Goal: Task Accomplishment & Management: Manage account settings

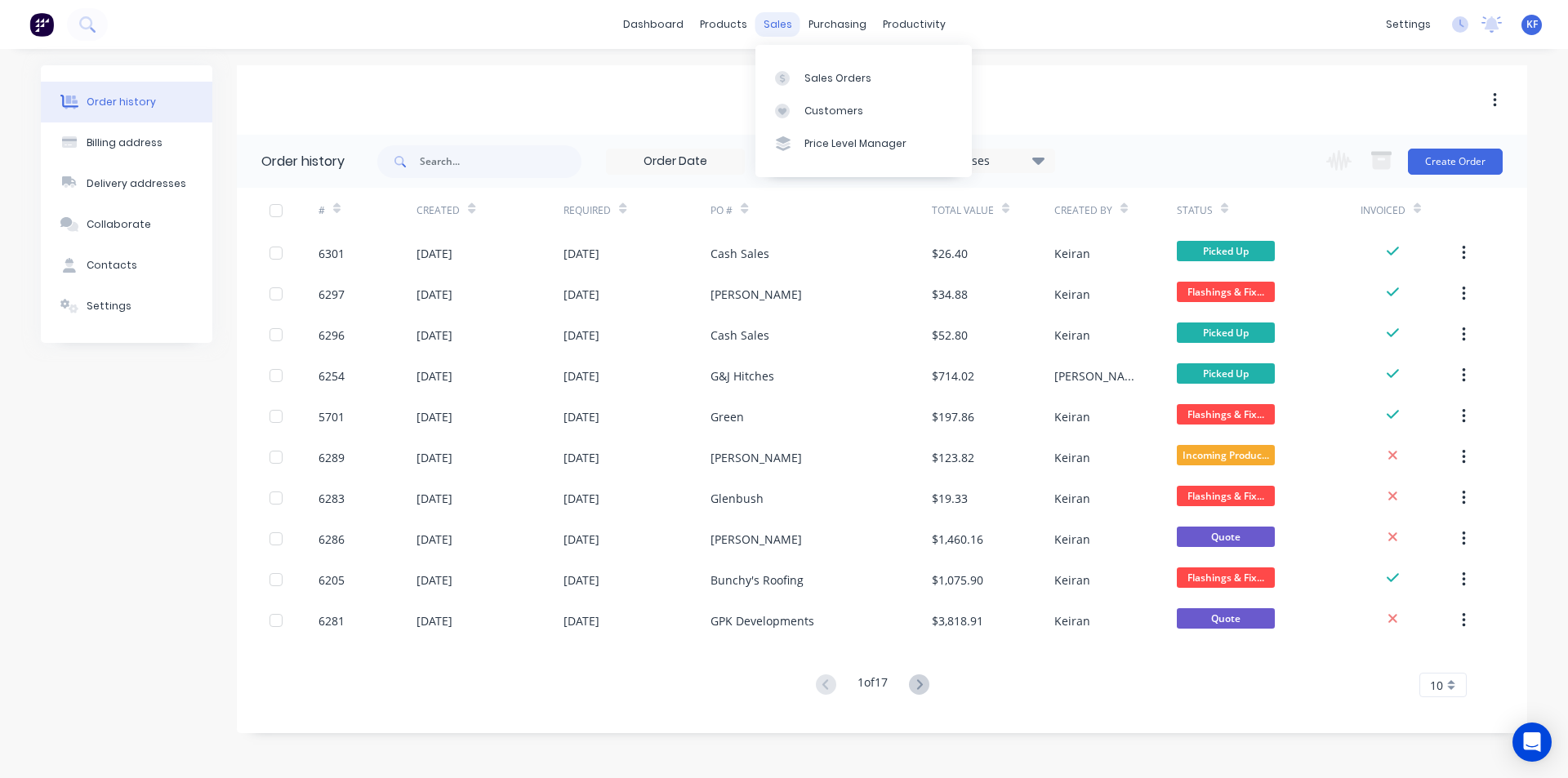
click at [789, 20] on div "sales" at bounding box center [778, 24] width 45 height 25
click at [825, 91] on link "Sales Orders" at bounding box center [863, 78] width 216 height 32
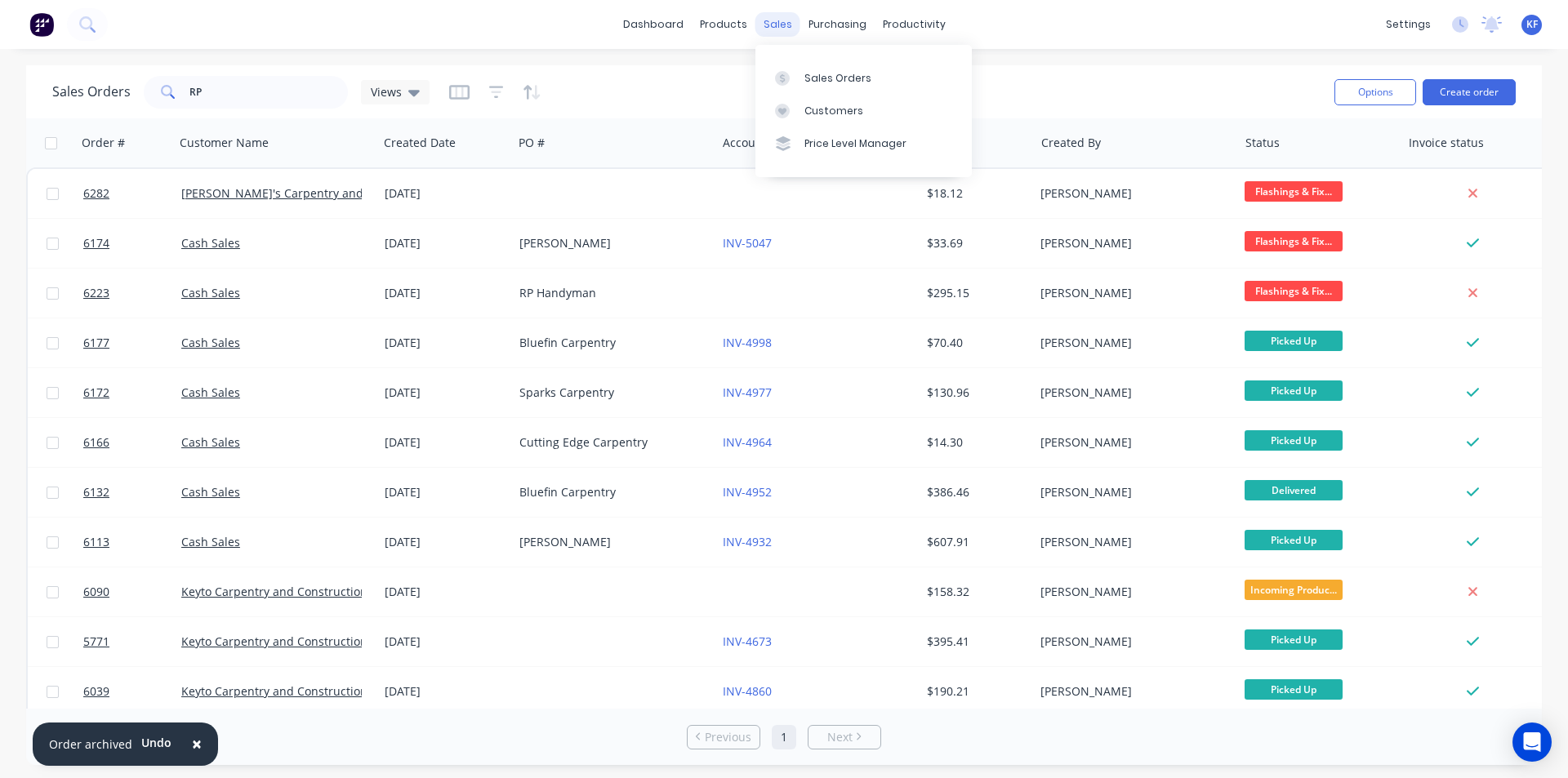
click at [775, 27] on div "sales" at bounding box center [778, 24] width 45 height 25
click at [802, 67] on link "Sales Orders" at bounding box center [863, 78] width 216 height 32
drag, startPoint x: 167, startPoint y: 84, endPoint x: 153, endPoint y: 83, distance: 14.0
click at [161, 83] on div "RP" at bounding box center [245, 92] width 204 height 32
type input "[PERSON_NAME]"
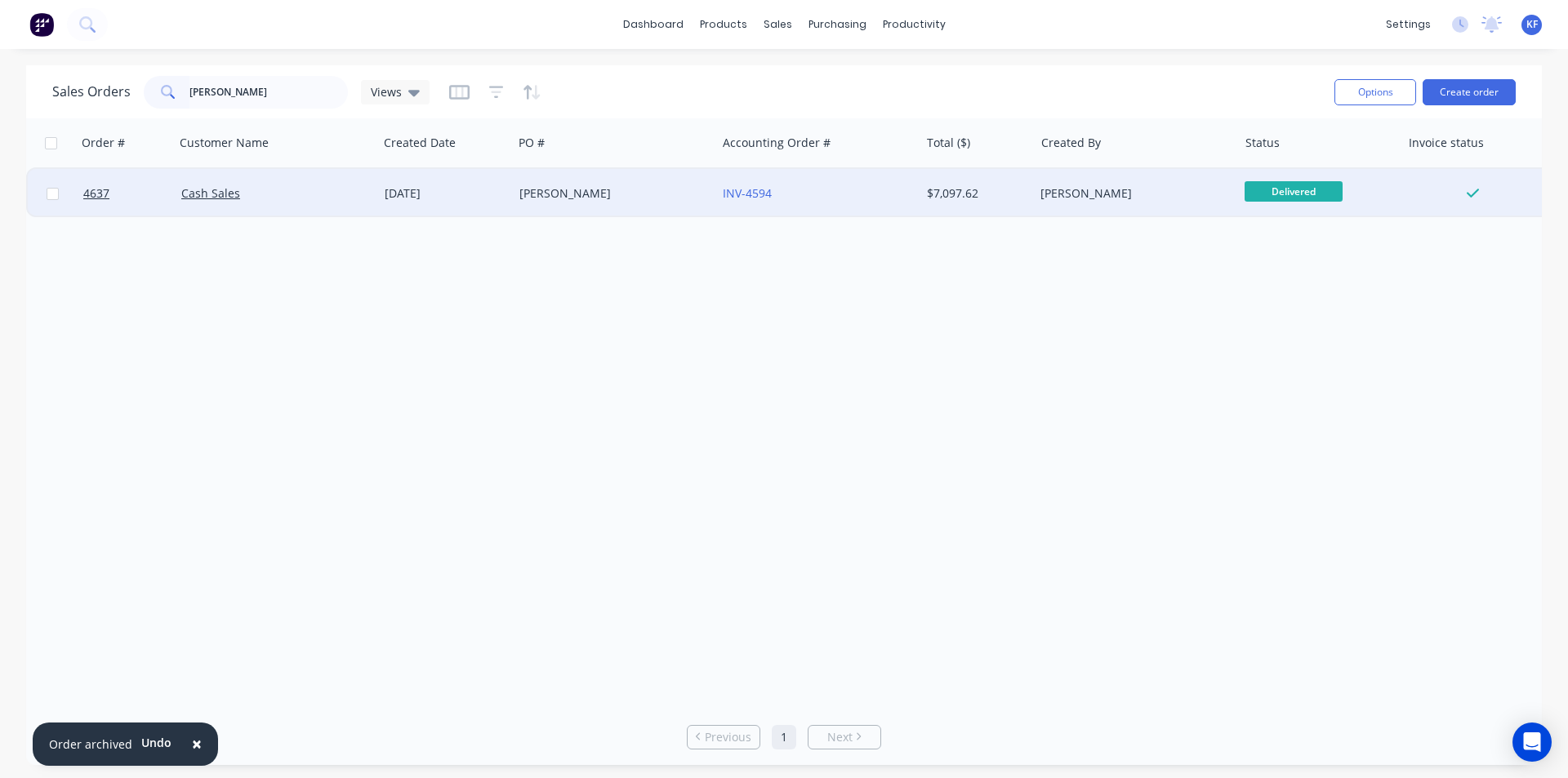
click at [678, 194] on div "[PERSON_NAME]" at bounding box center [610, 193] width 181 height 16
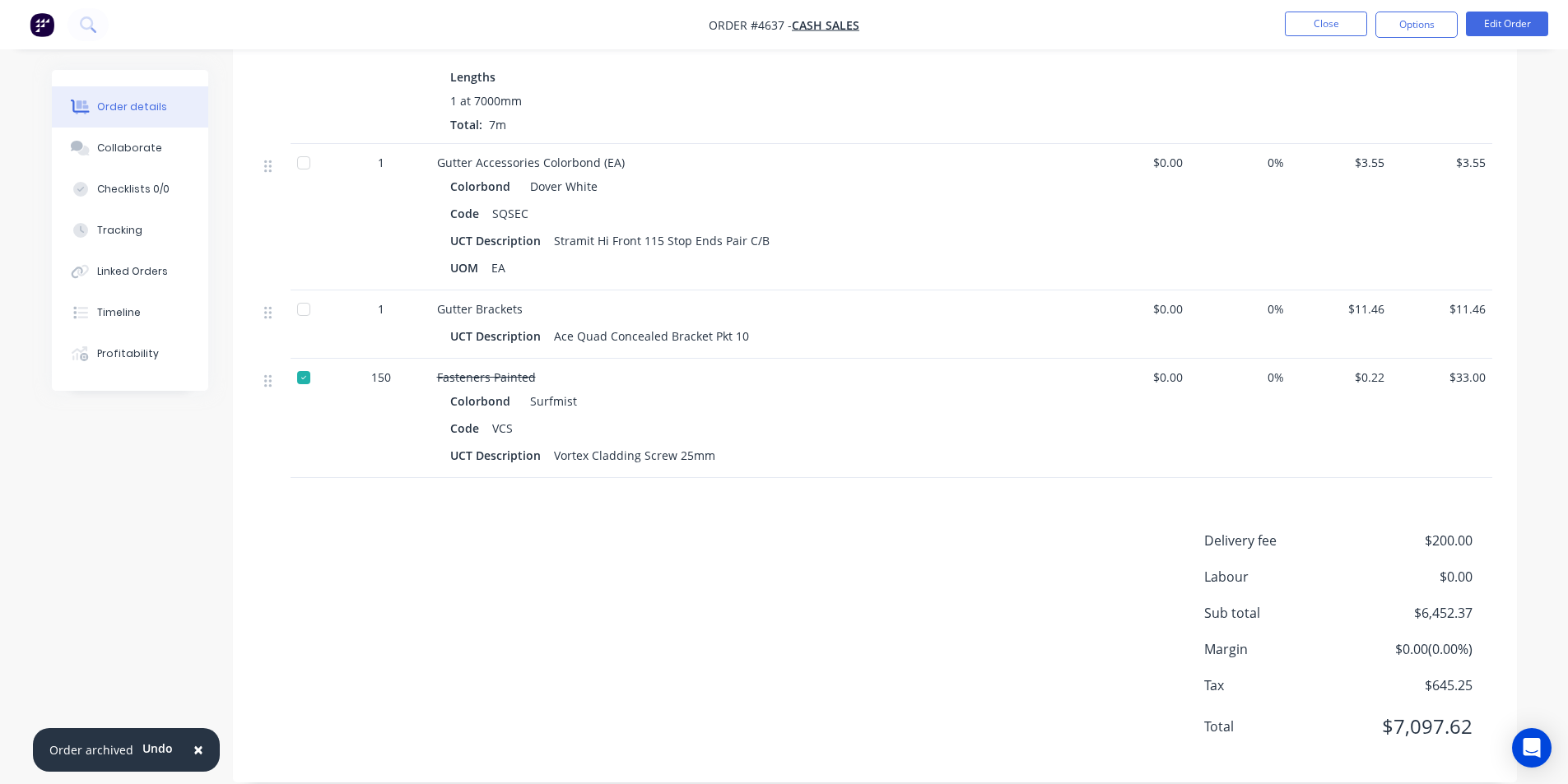
scroll to position [1259, 0]
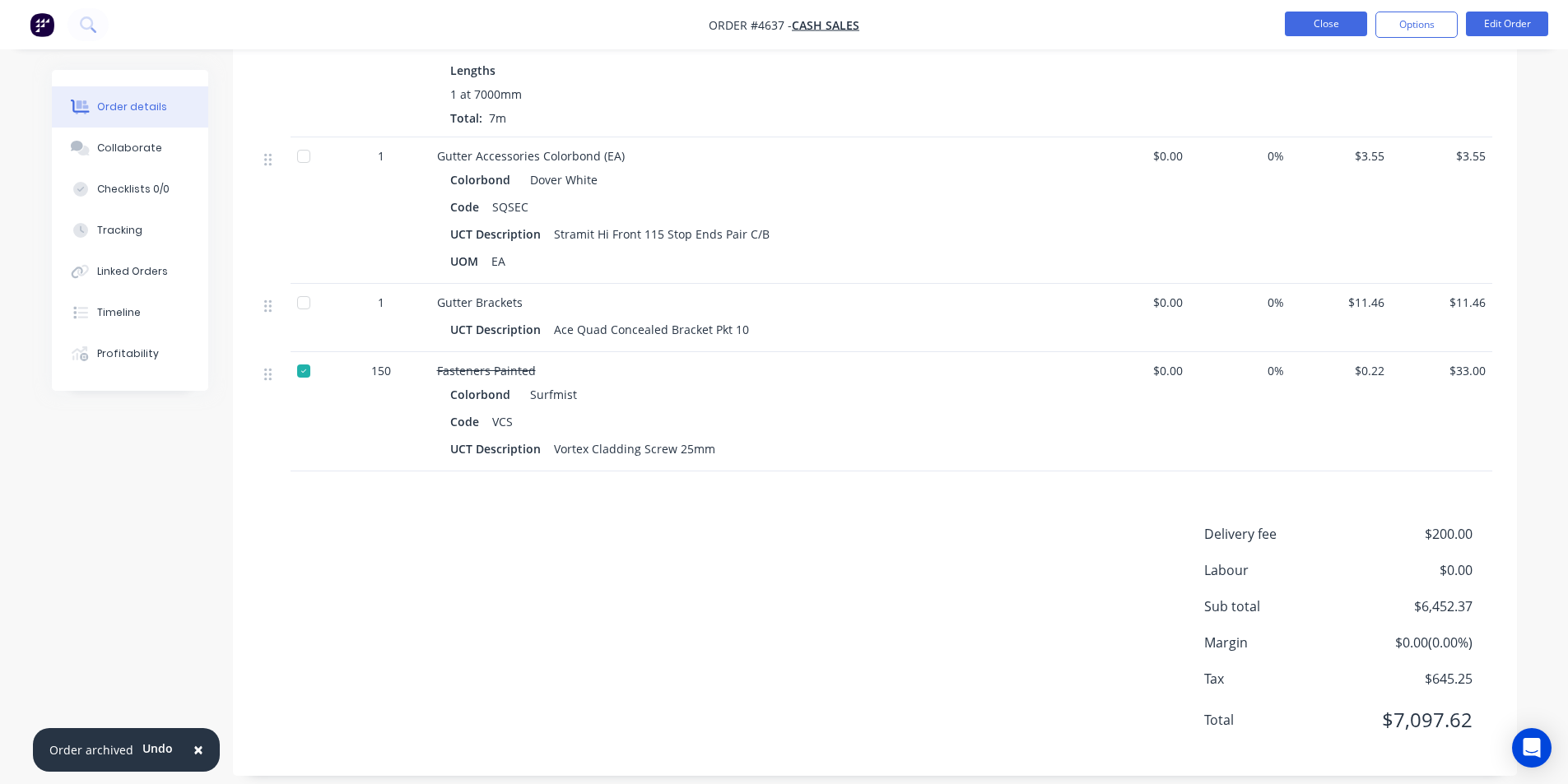
click at [1345, 24] on button "Close" at bounding box center [1326, 23] width 83 height 25
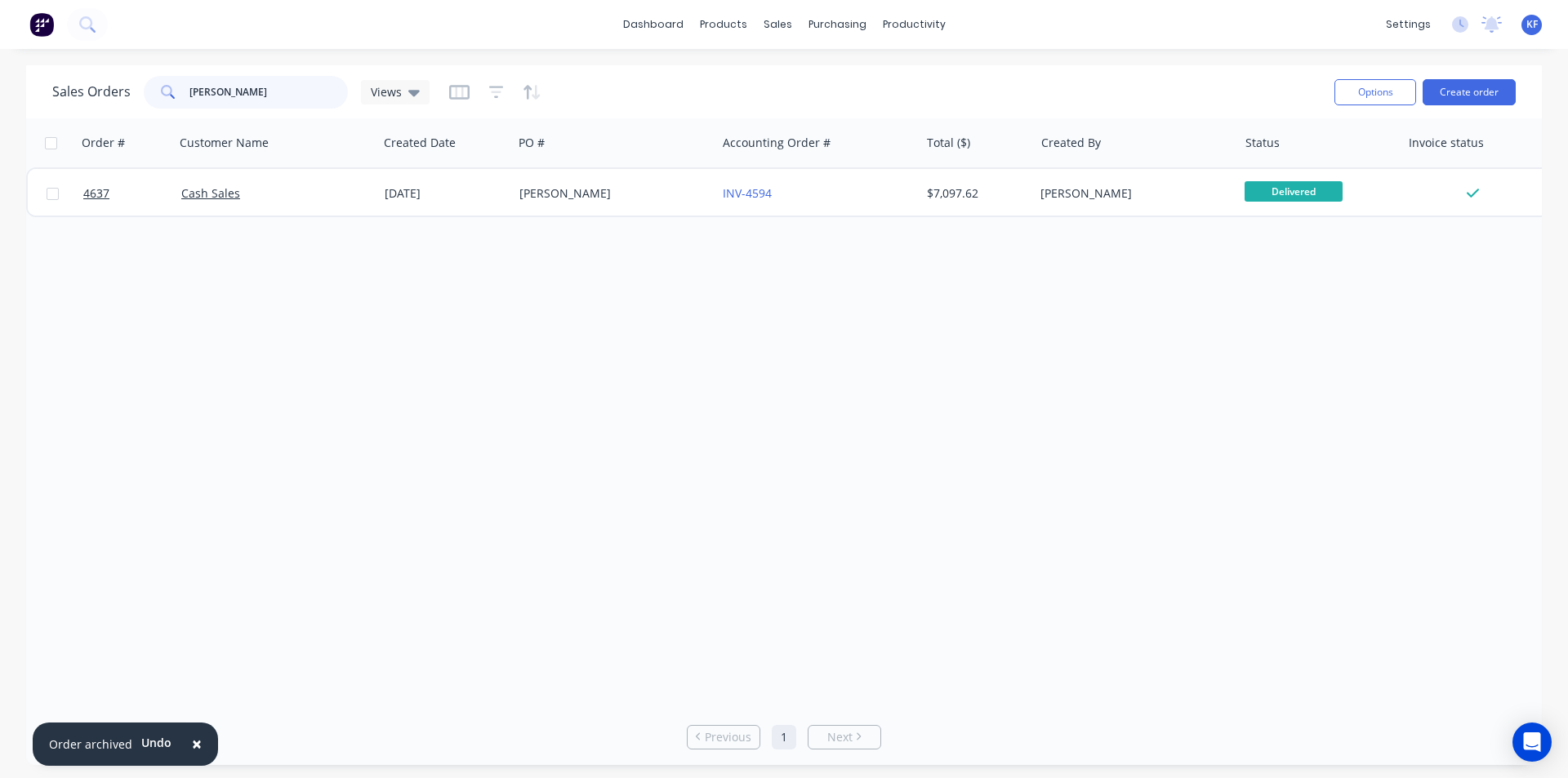
drag, startPoint x: 148, startPoint y: 91, endPoint x: 89, endPoint y: 87, distance: 59.1
click at [91, 87] on div "Sales Orders [PERSON_NAME] Views" at bounding box center [241, 92] width 377 height 32
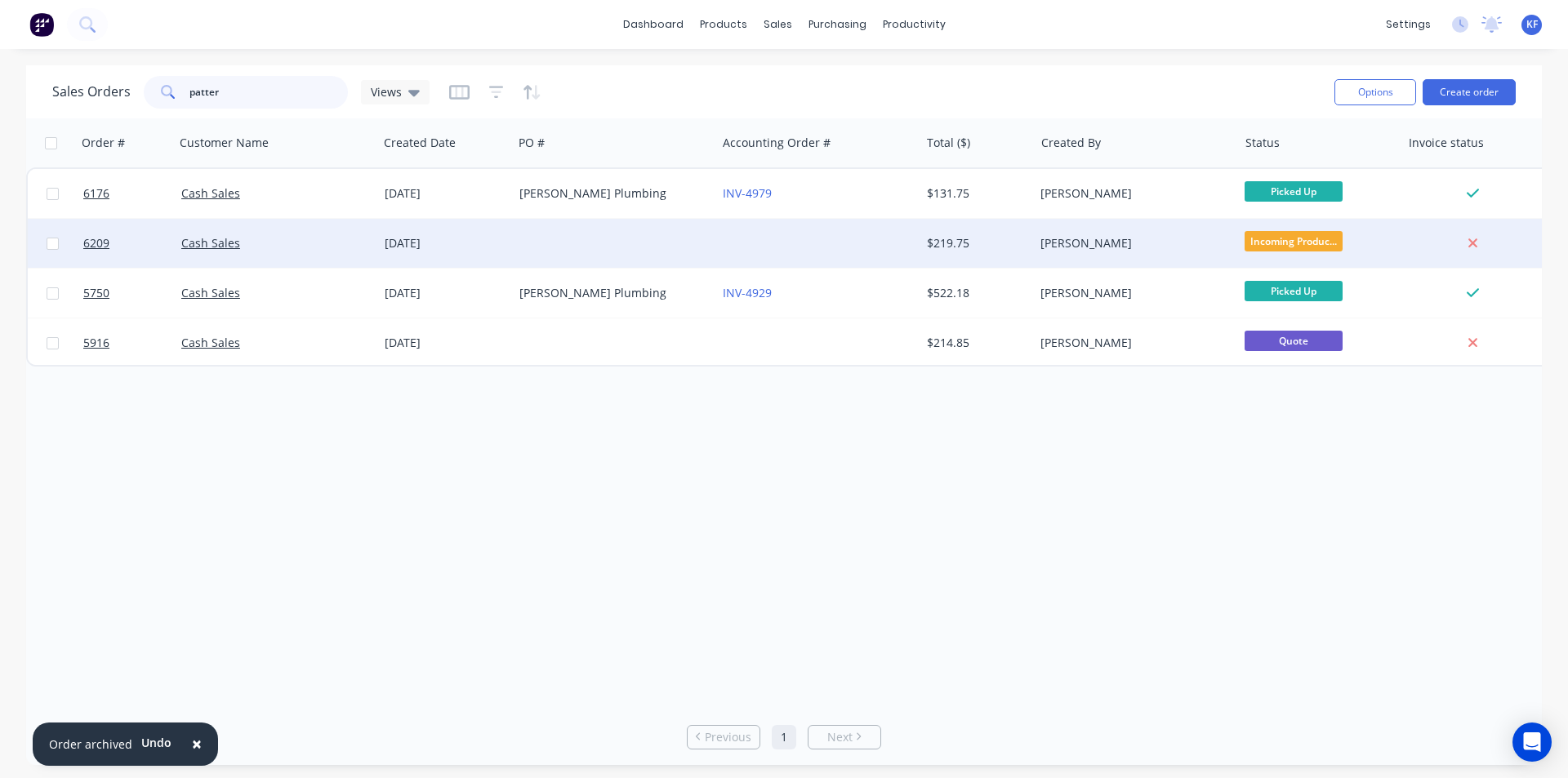
type input "patter"
click at [609, 243] on div at bounding box center [615, 243] width 203 height 49
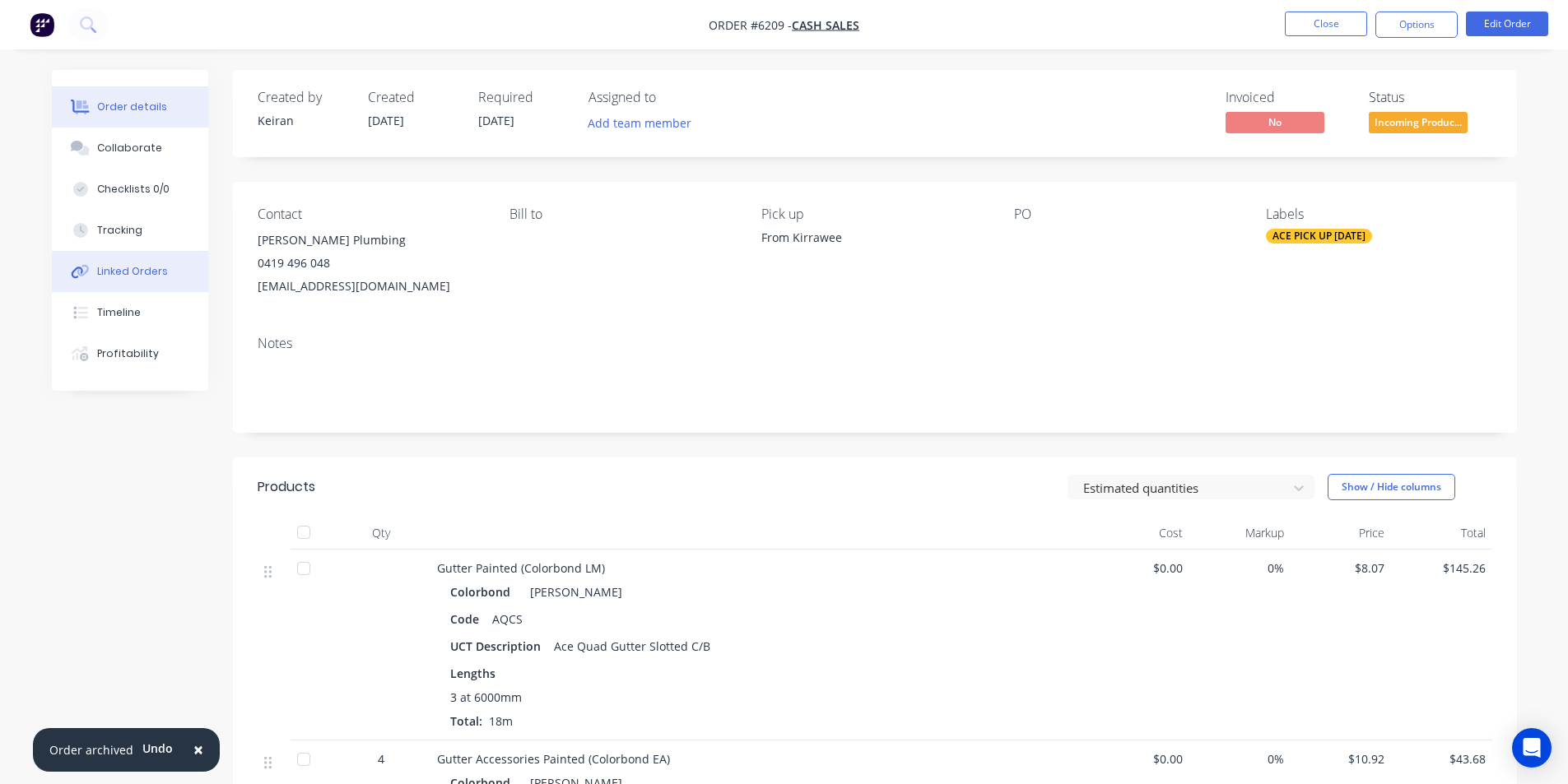
click at [125, 281] on button "Linked Orders" at bounding box center [130, 272] width 157 height 41
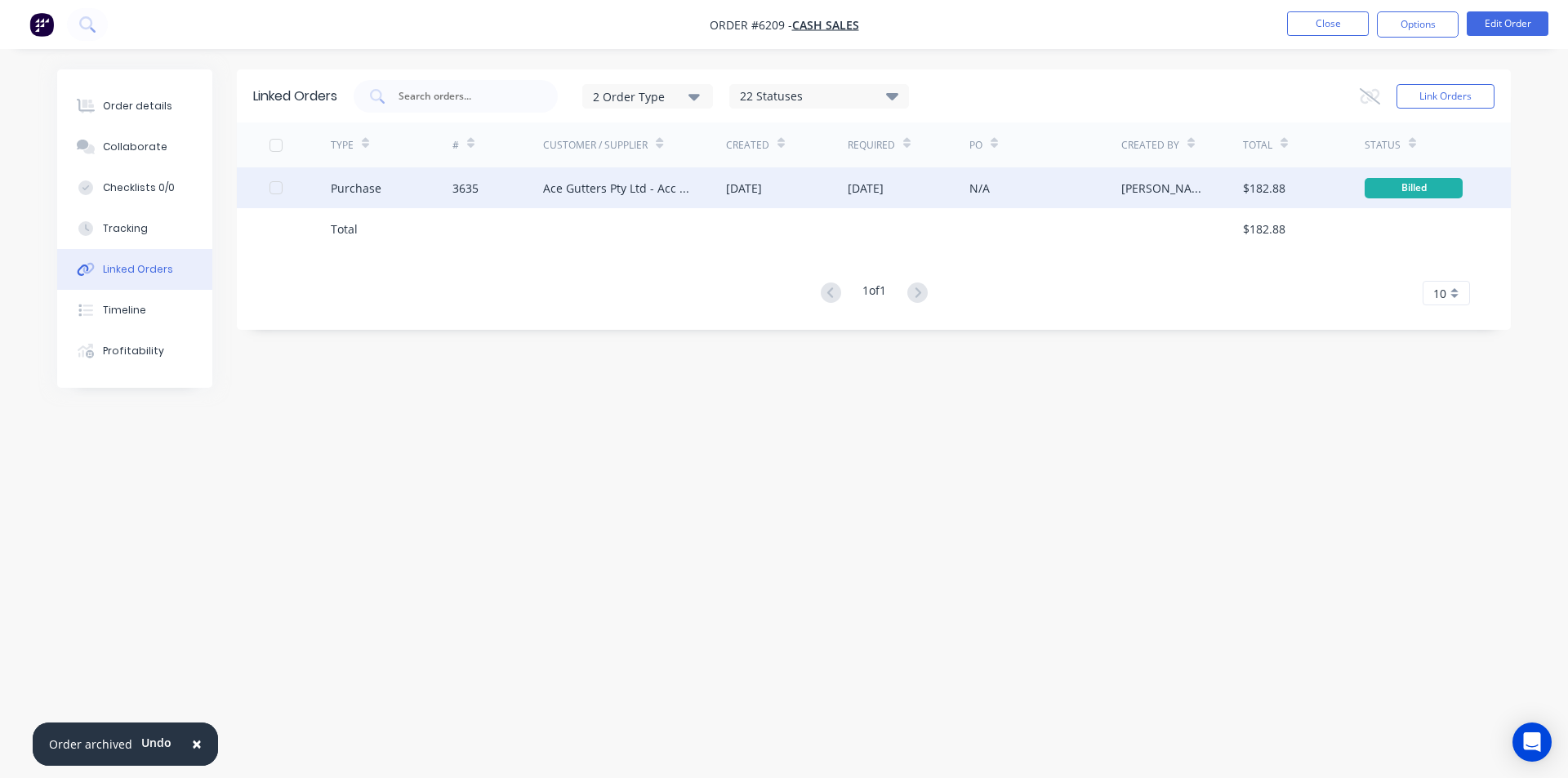
click at [600, 190] on div "Ace Gutters Pty Ltd - Acc No. MET15000" at bounding box center [618, 188] width 150 height 17
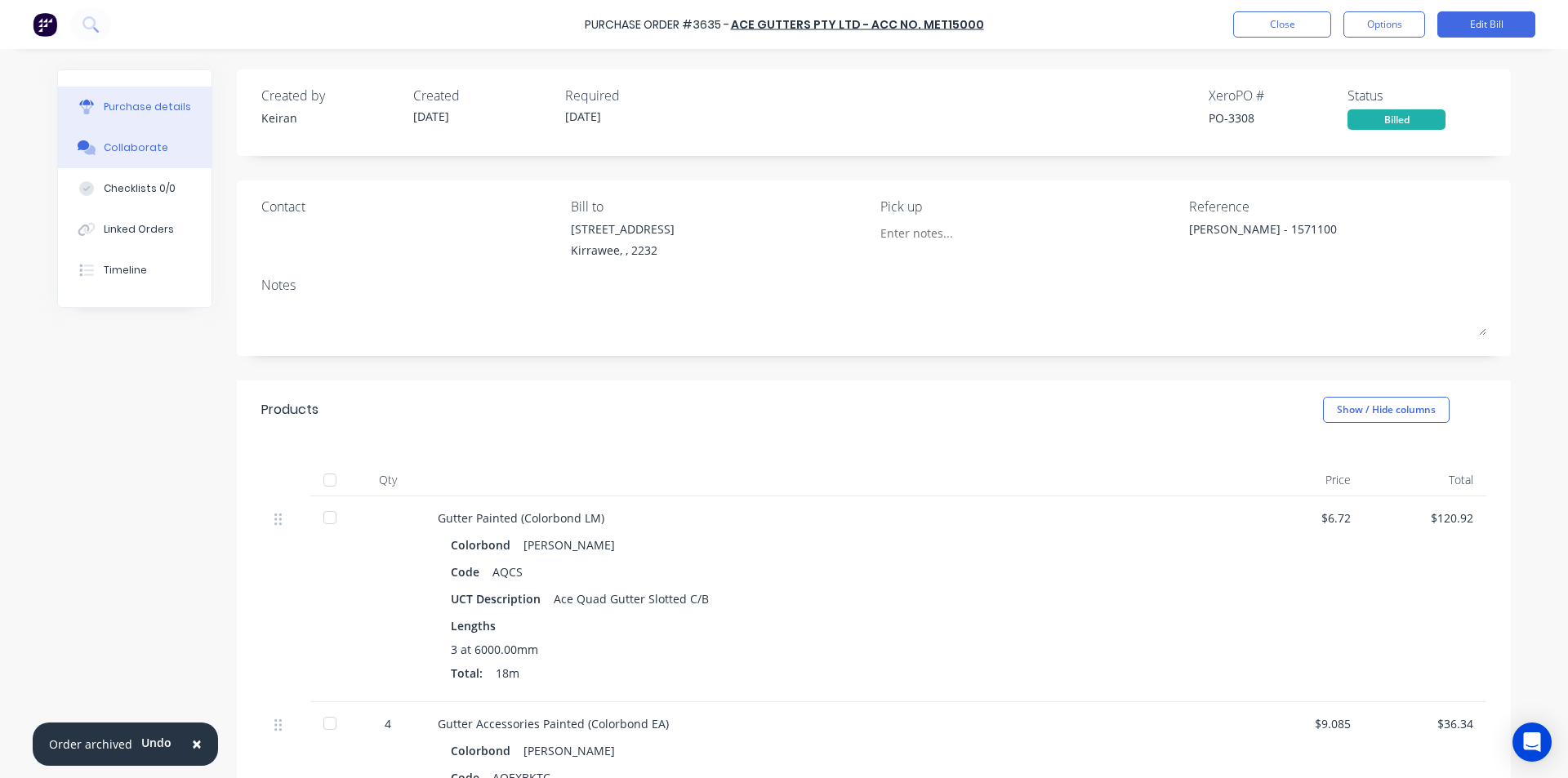
click at [128, 144] on div "Collaborate" at bounding box center [136, 147] width 65 height 15
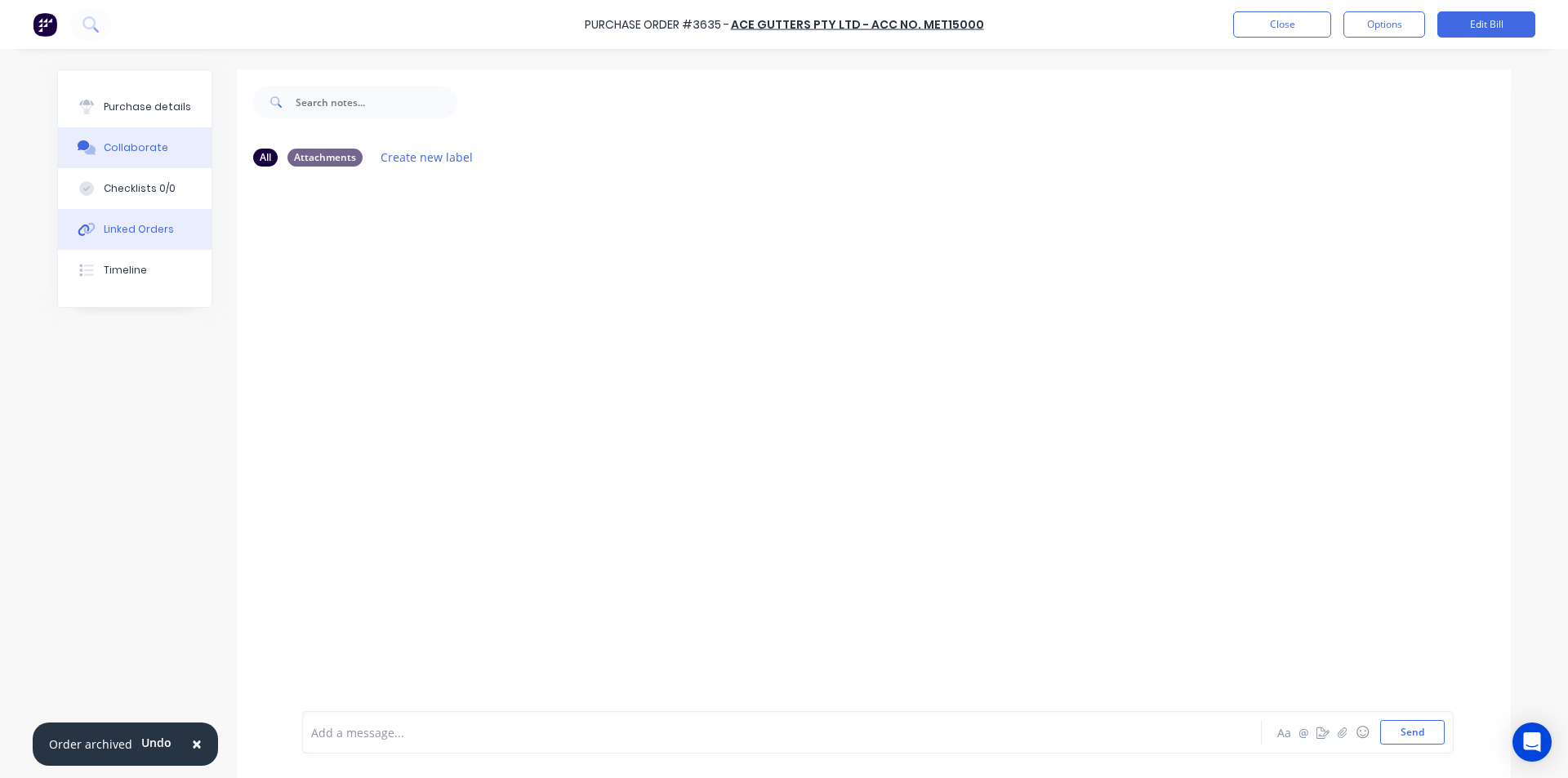
click at [125, 228] on div "Linked Orders" at bounding box center [138, 229] width 70 height 15
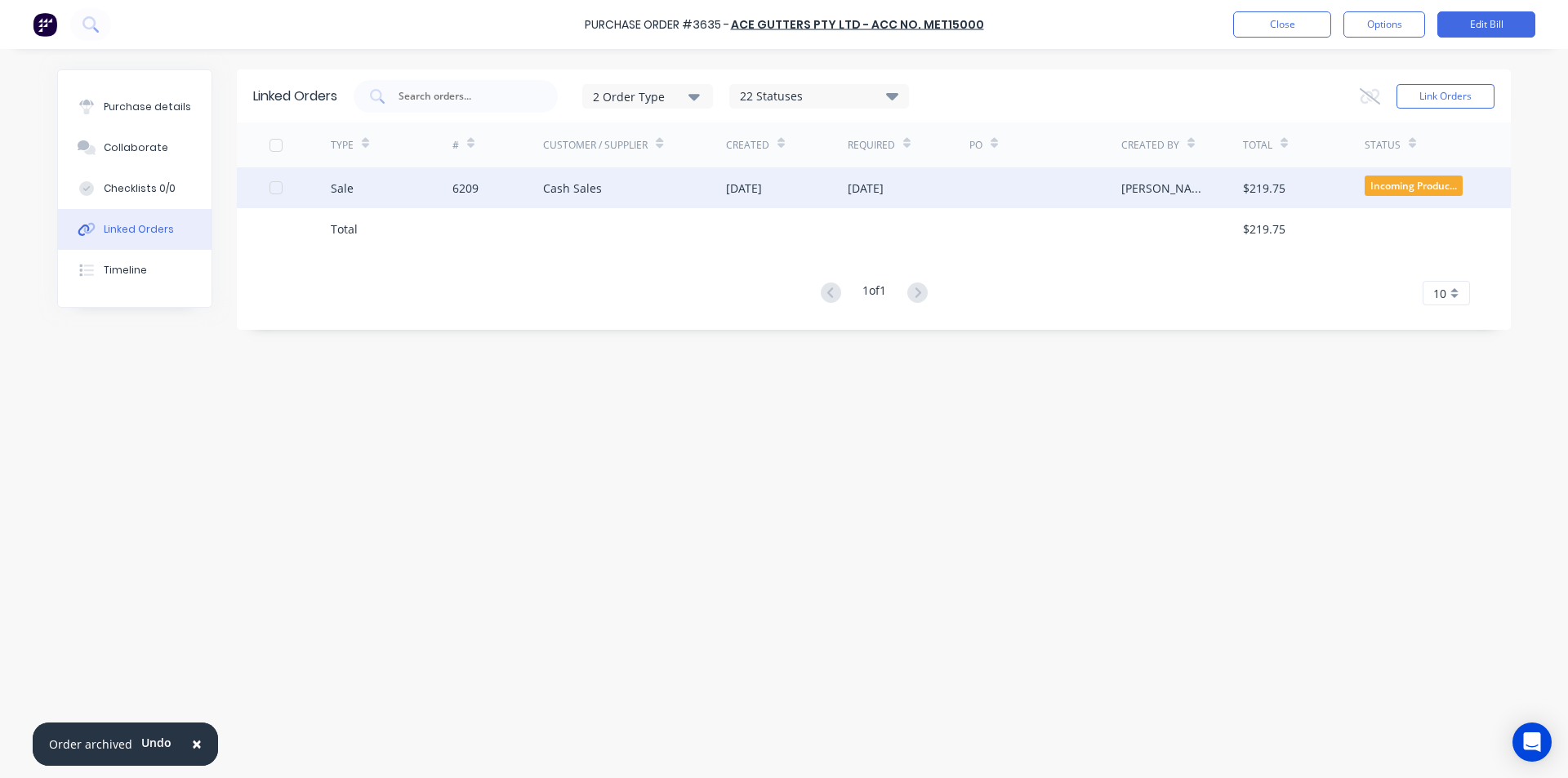
click at [717, 196] on div "Cash Sales" at bounding box center [635, 188] width 183 height 41
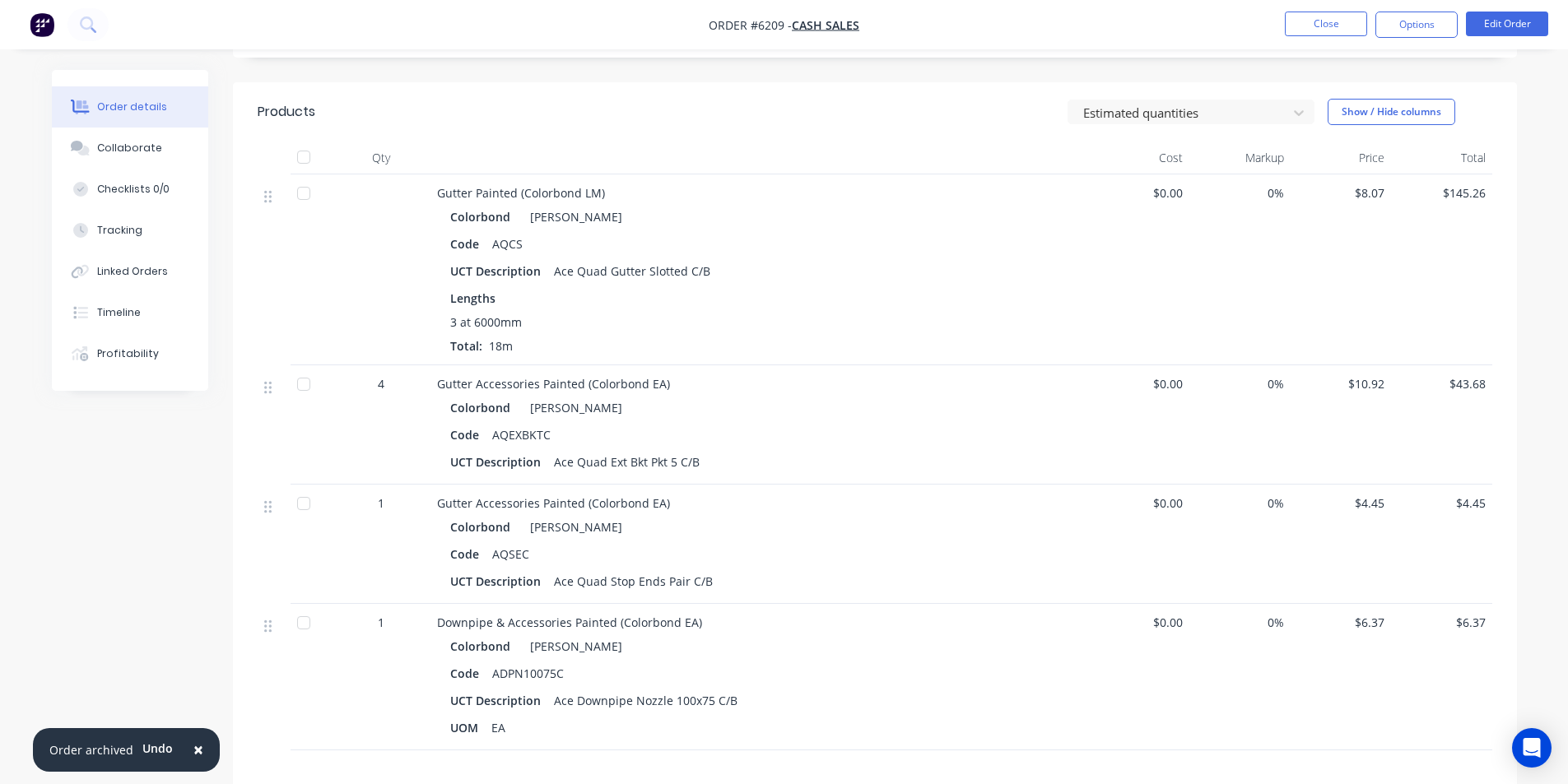
scroll to position [223, 0]
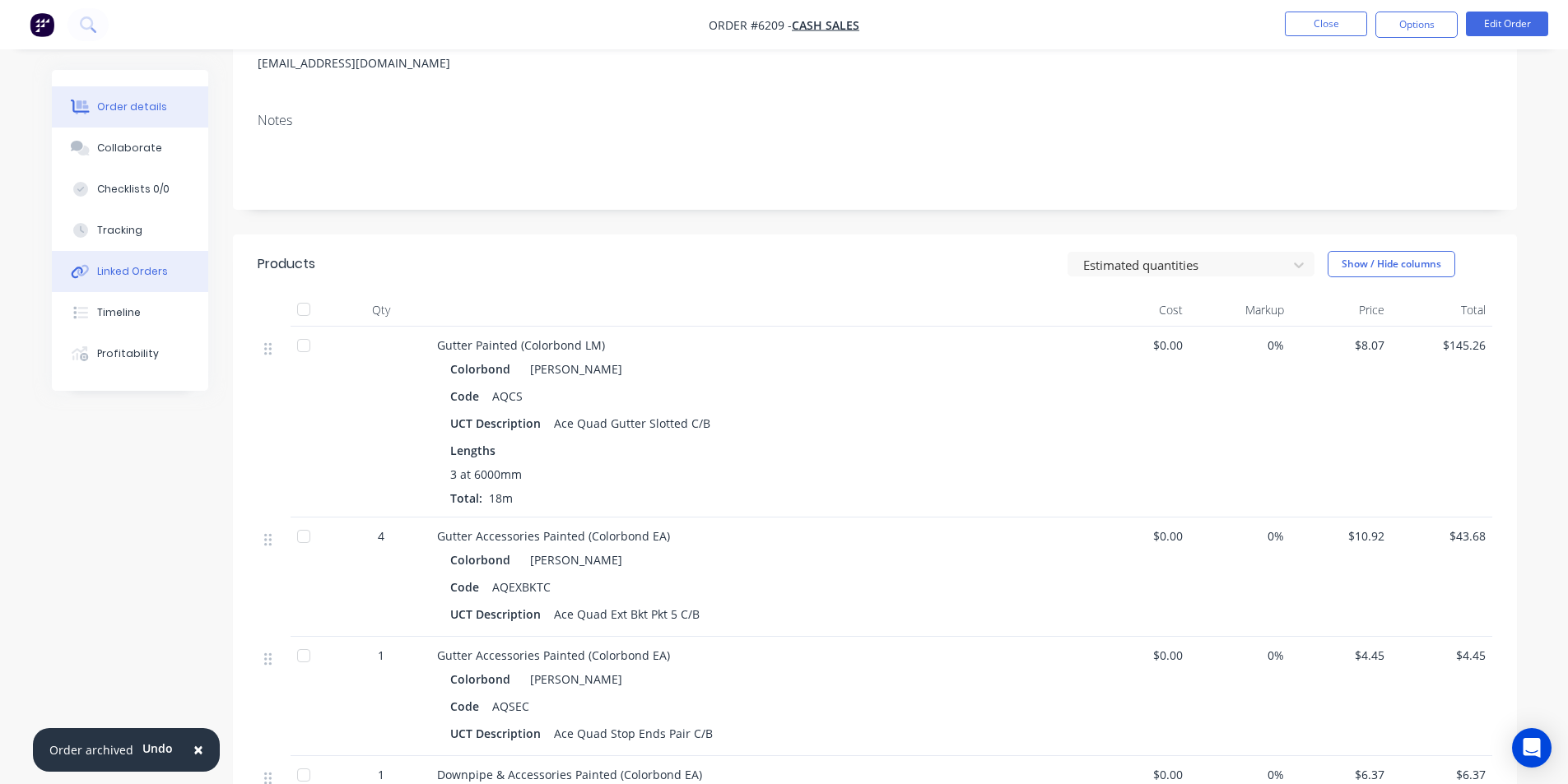
click at [138, 275] on div "Linked Orders" at bounding box center [133, 271] width 71 height 15
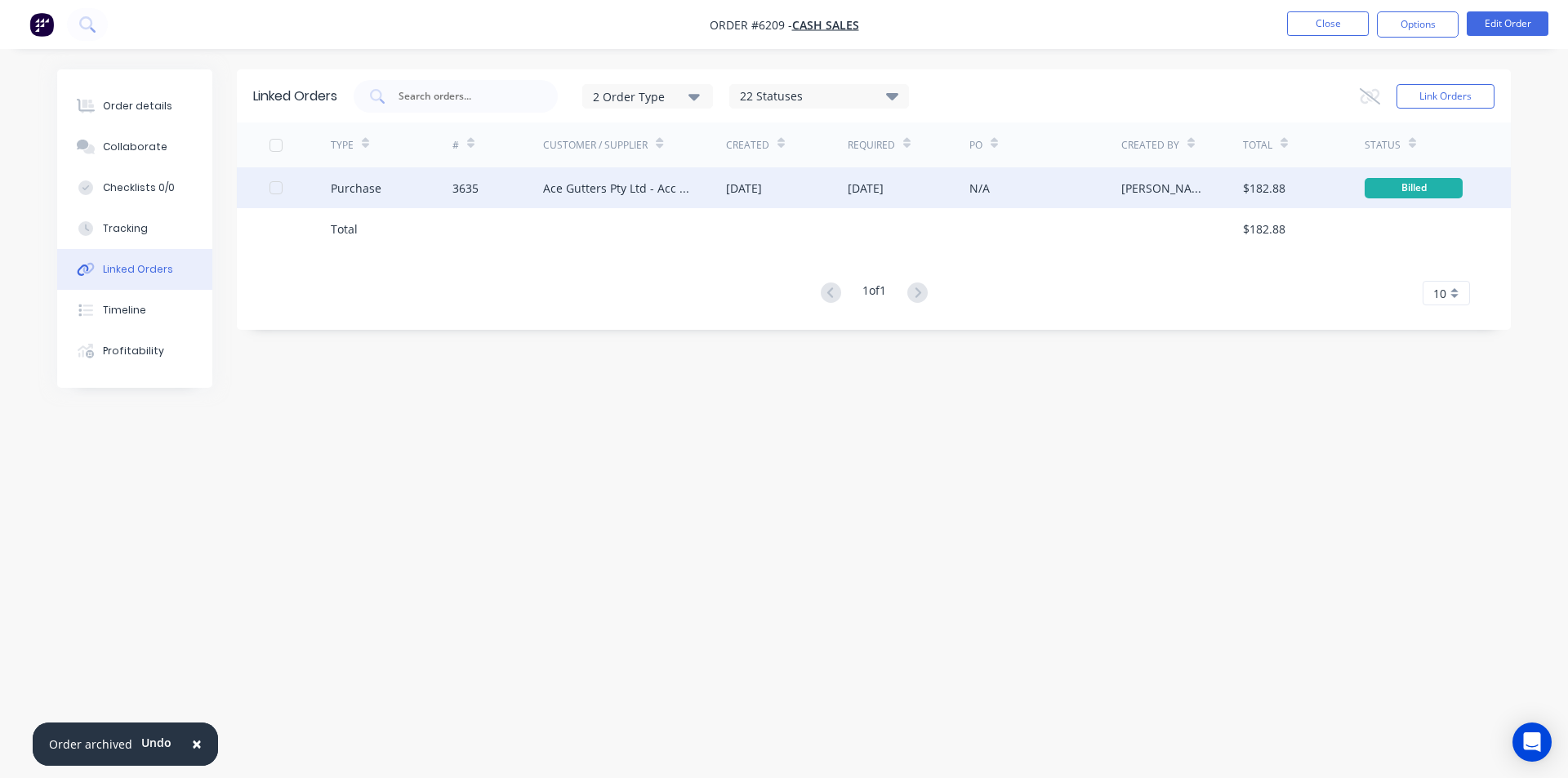
click at [723, 183] on div "Ace Gutters Pty Ltd - Acc No. MET15000" at bounding box center [635, 188] width 183 height 41
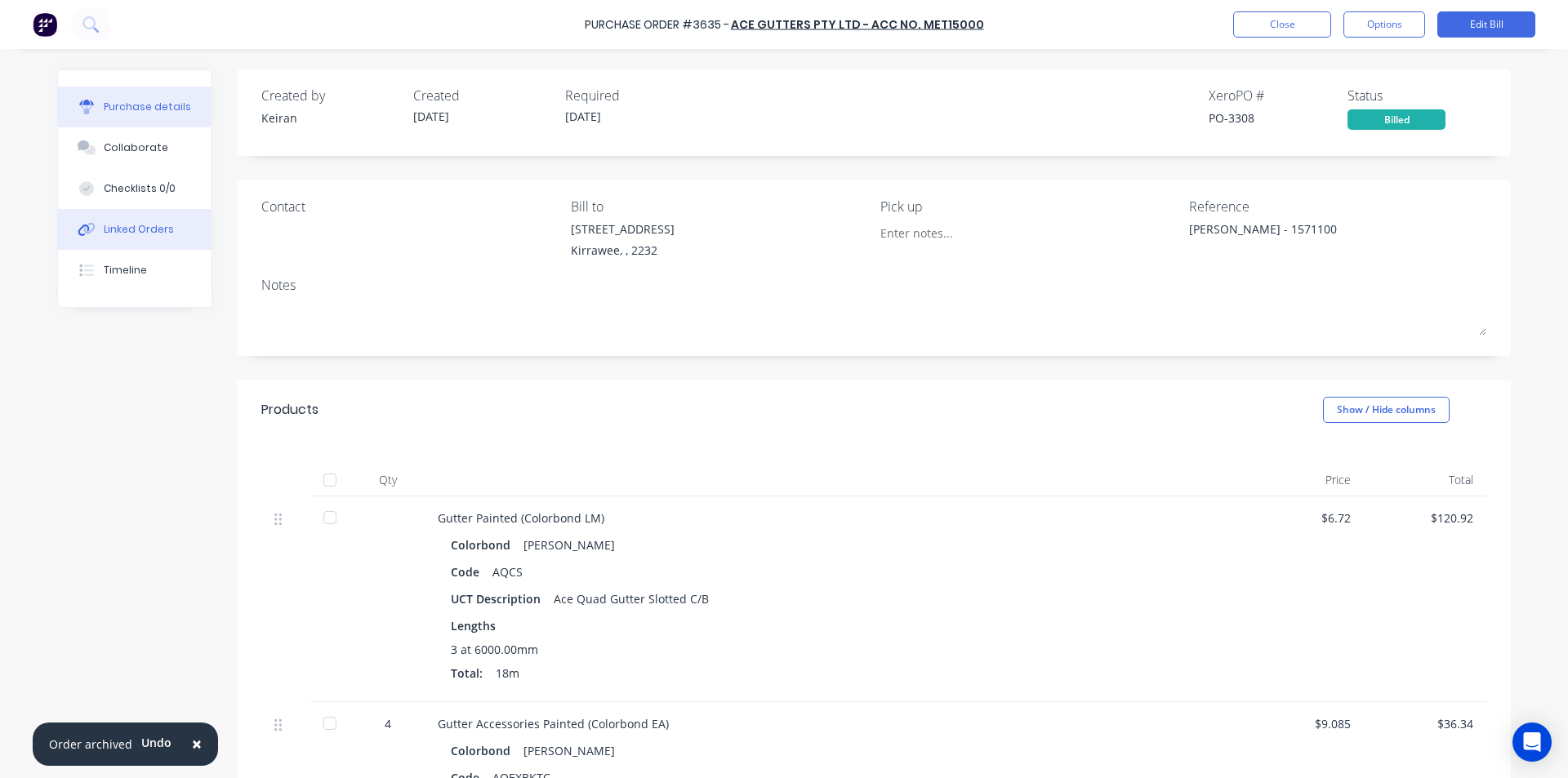
click at [171, 219] on button "Linked Orders" at bounding box center [135, 230] width 154 height 41
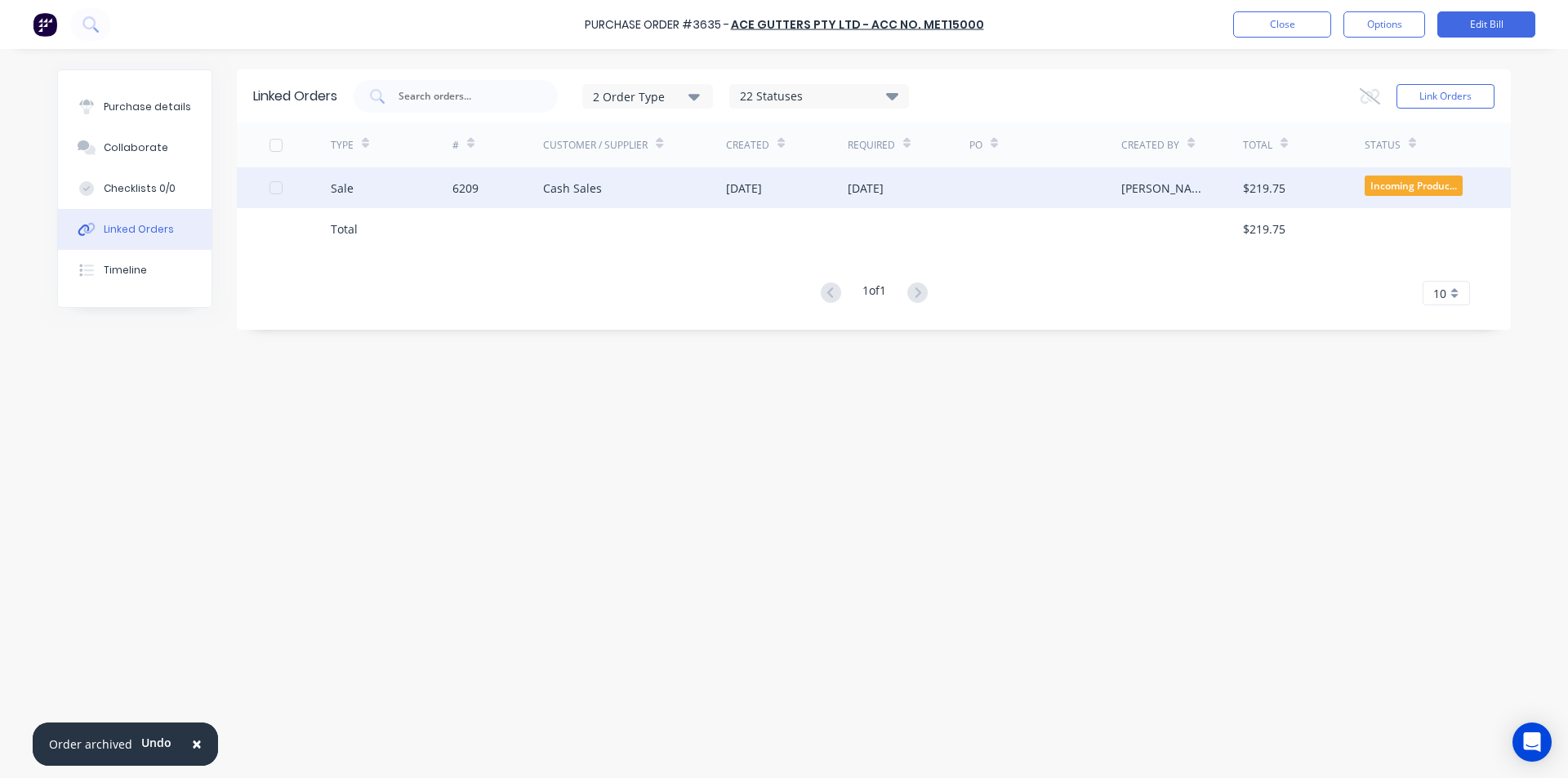
click at [705, 185] on div "Cash Sales" at bounding box center [635, 188] width 183 height 41
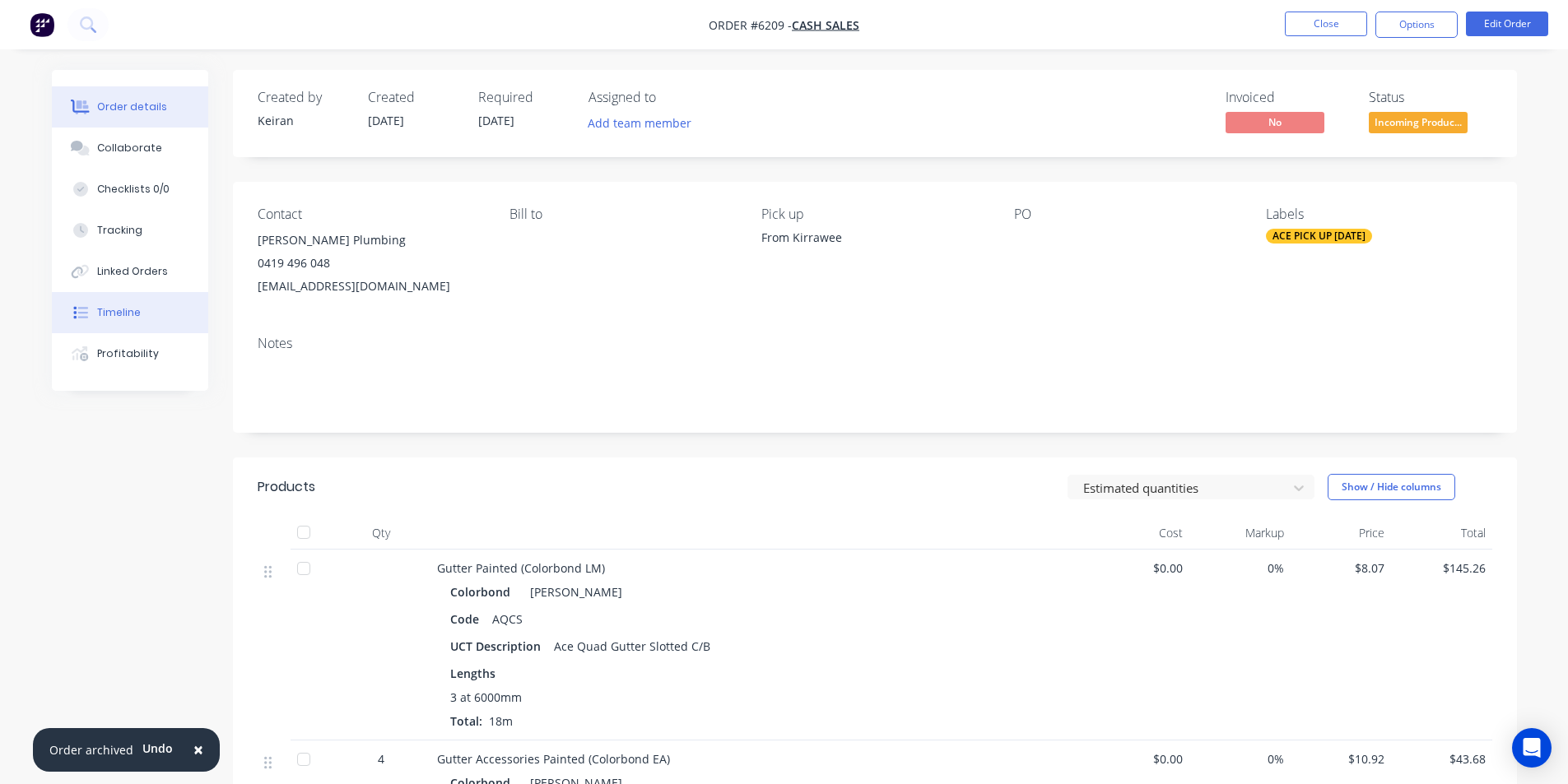
click at [145, 313] on button "Timeline" at bounding box center [130, 313] width 157 height 41
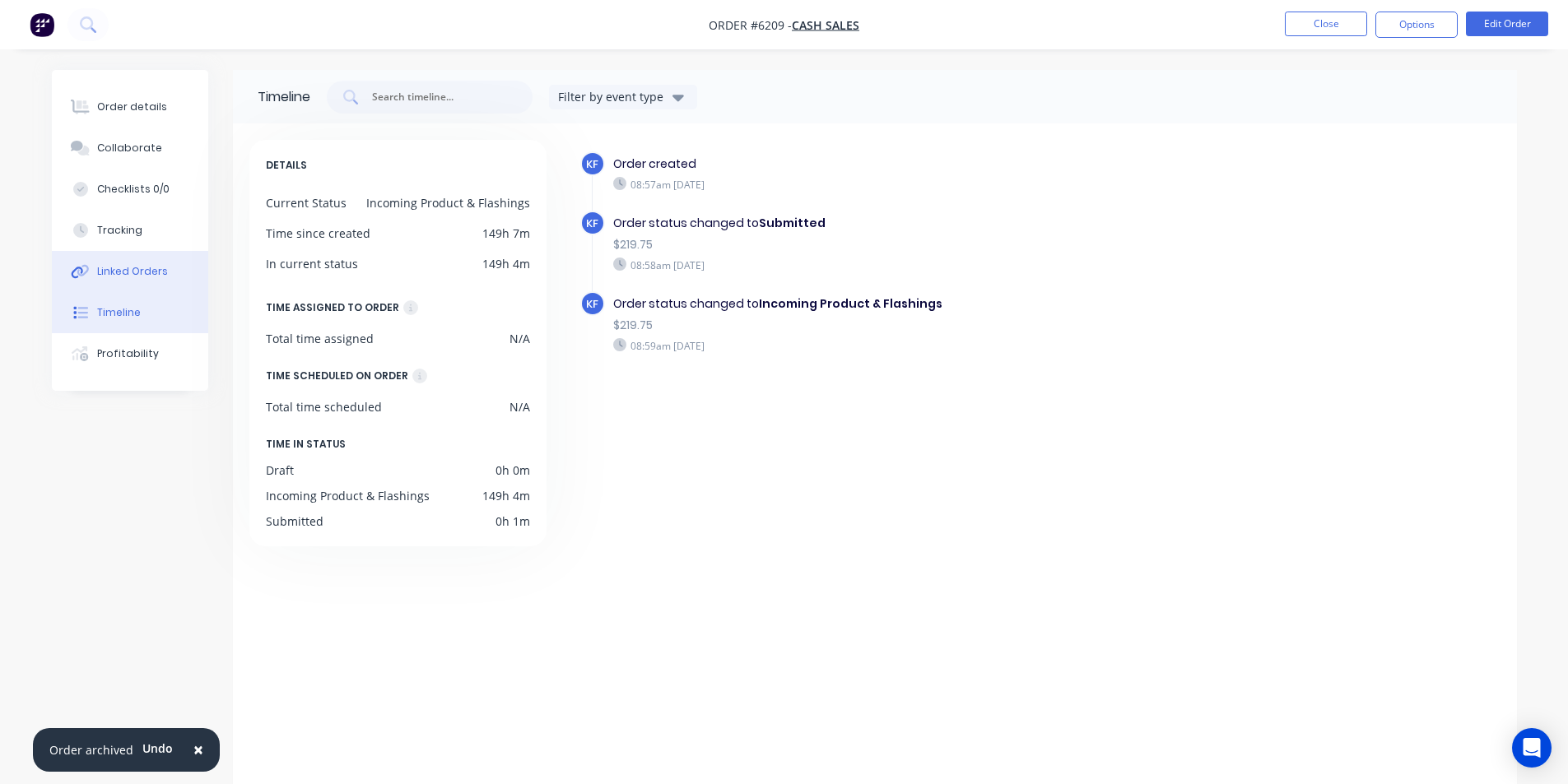
click at [140, 270] on div "Linked Orders" at bounding box center [133, 271] width 71 height 15
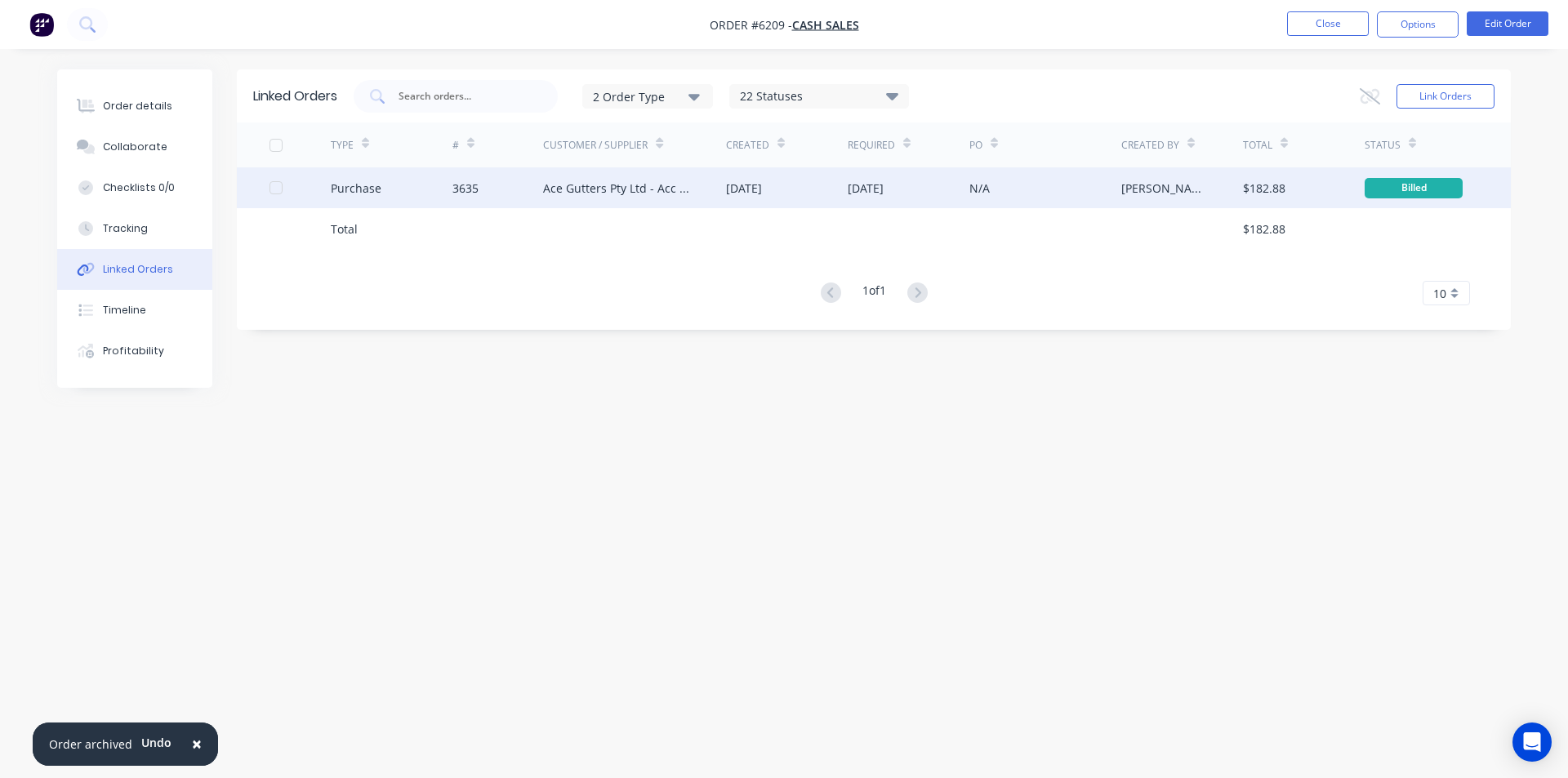
click at [690, 198] on div "Ace Gutters Pty Ltd - Acc No. MET15000" at bounding box center [635, 188] width 183 height 41
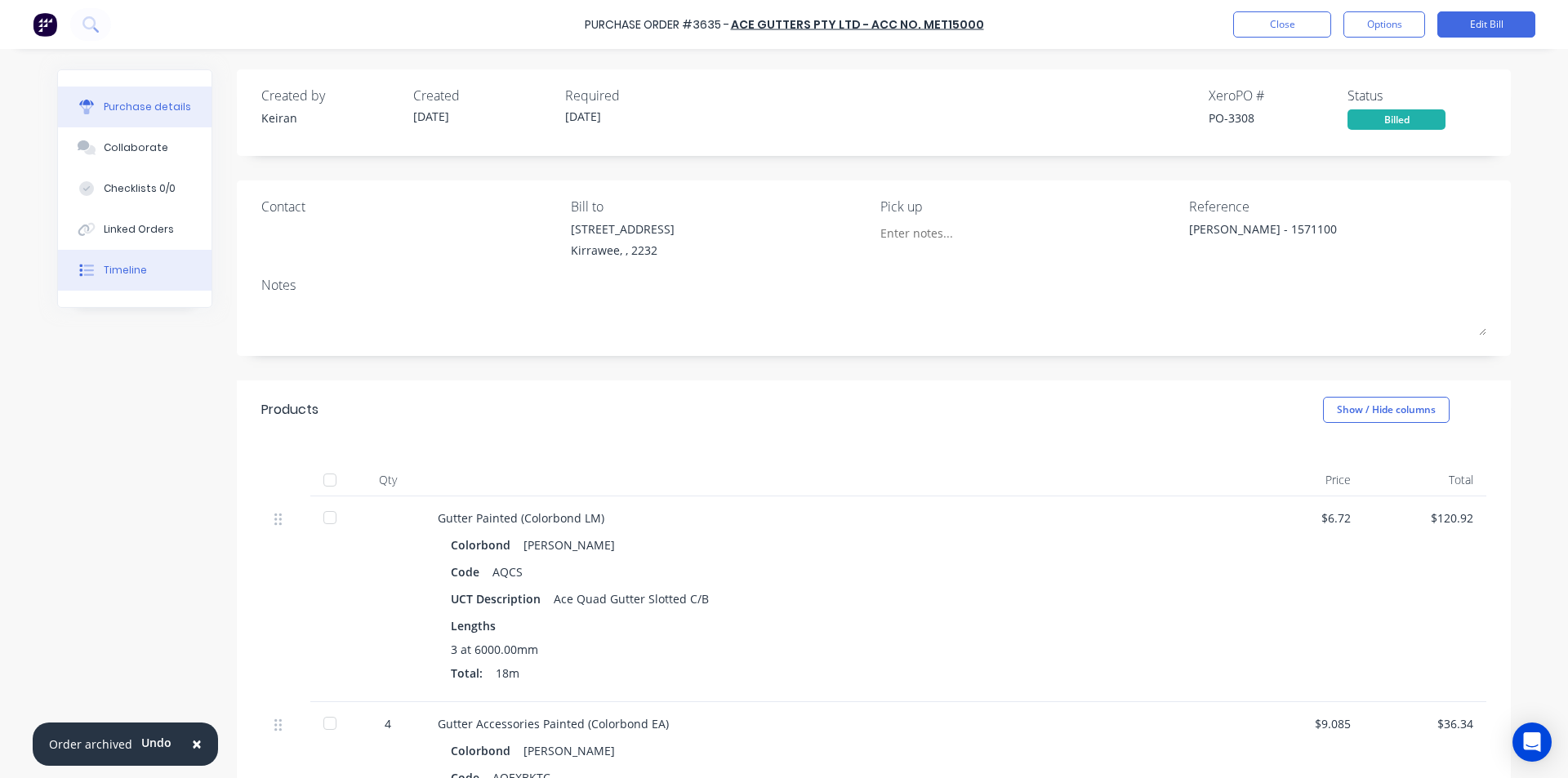
click at [120, 270] on div "Timeline" at bounding box center [125, 270] width 44 height 15
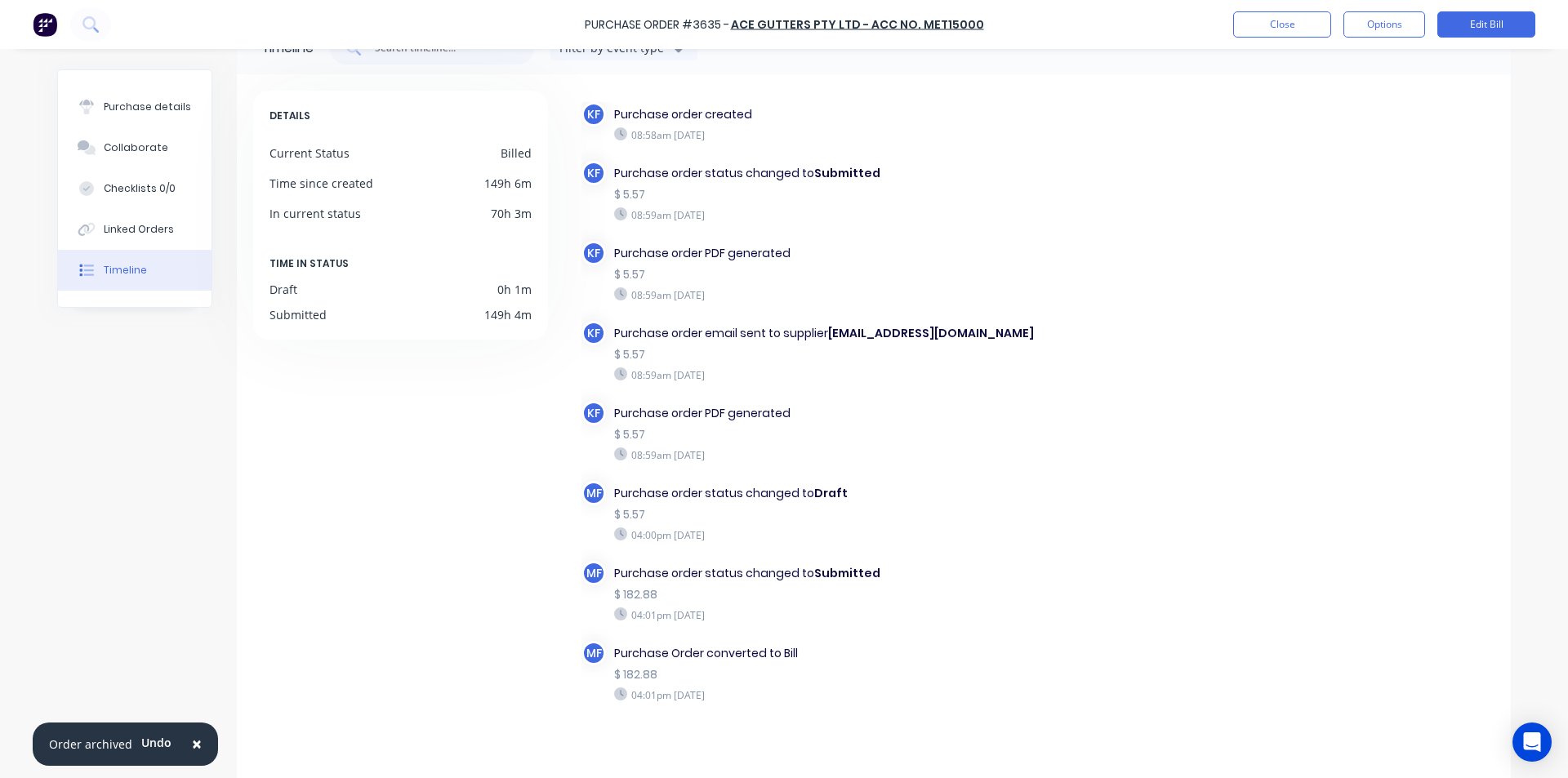
scroll to position [78, 0]
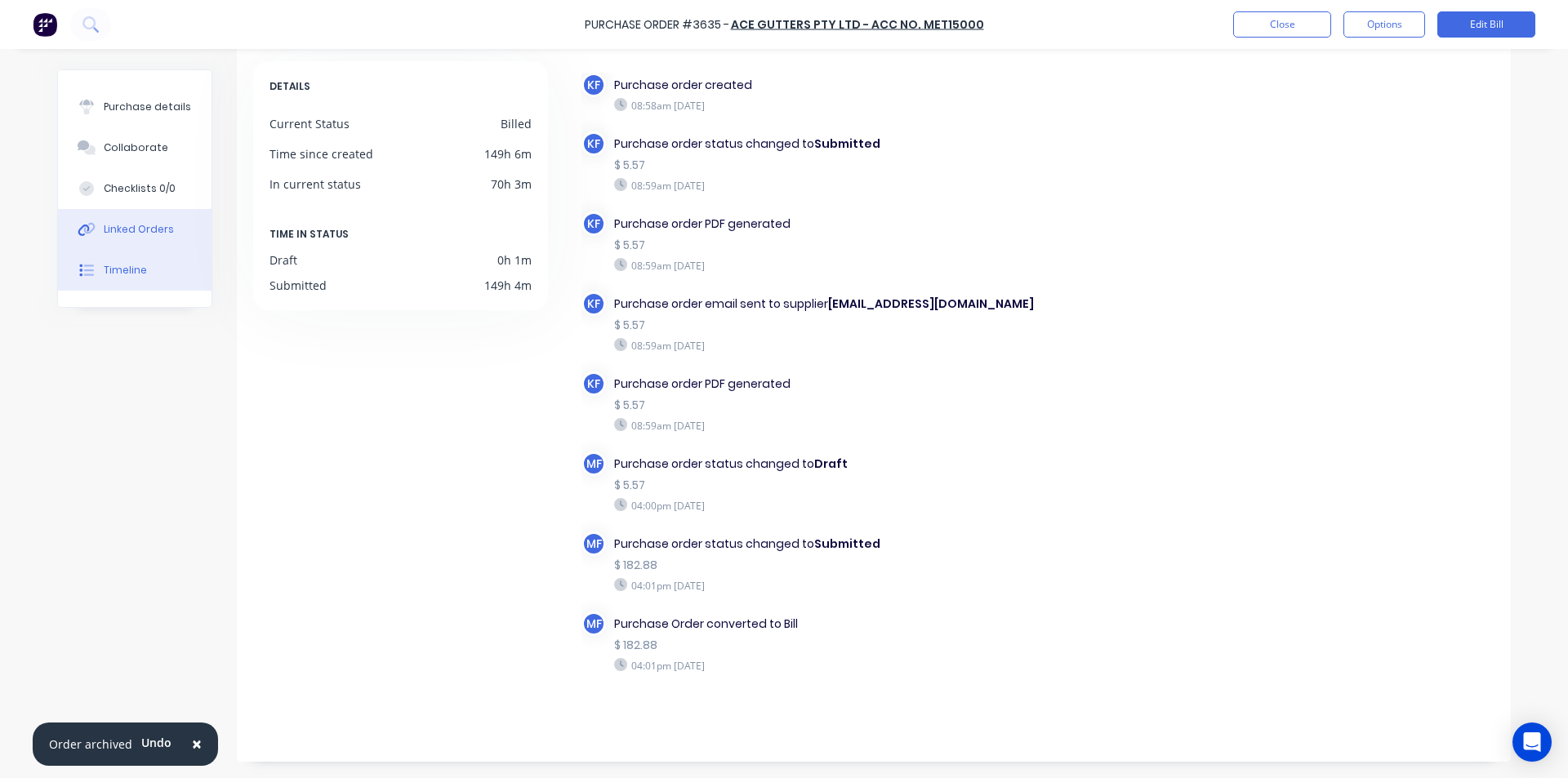
click at [141, 234] on div "Linked Orders" at bounding box center [138, 229] width 70 height 15
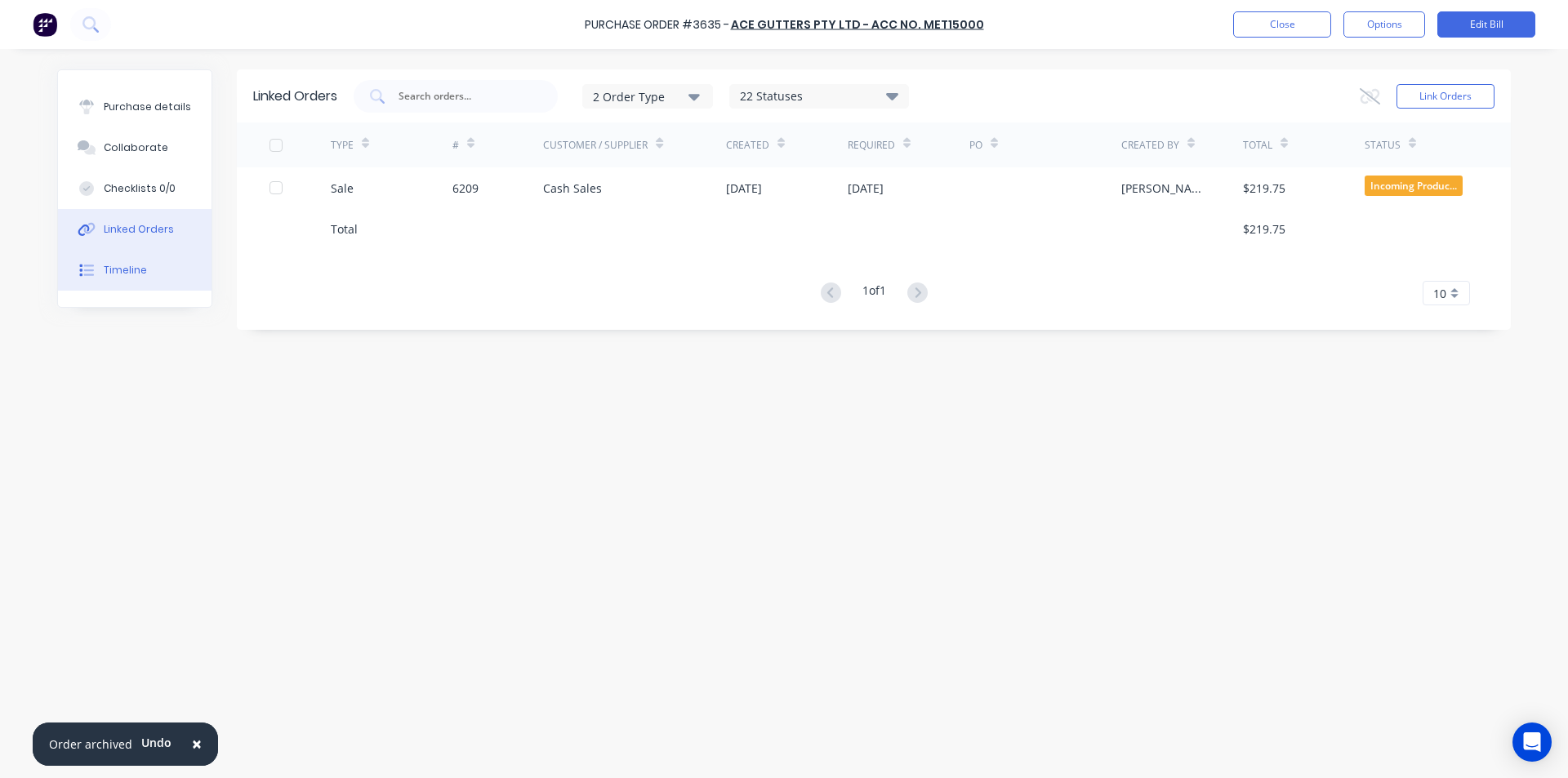
click at [151, 278] on button "Timeline" at bounding box center [135, 271] width 154 height 41
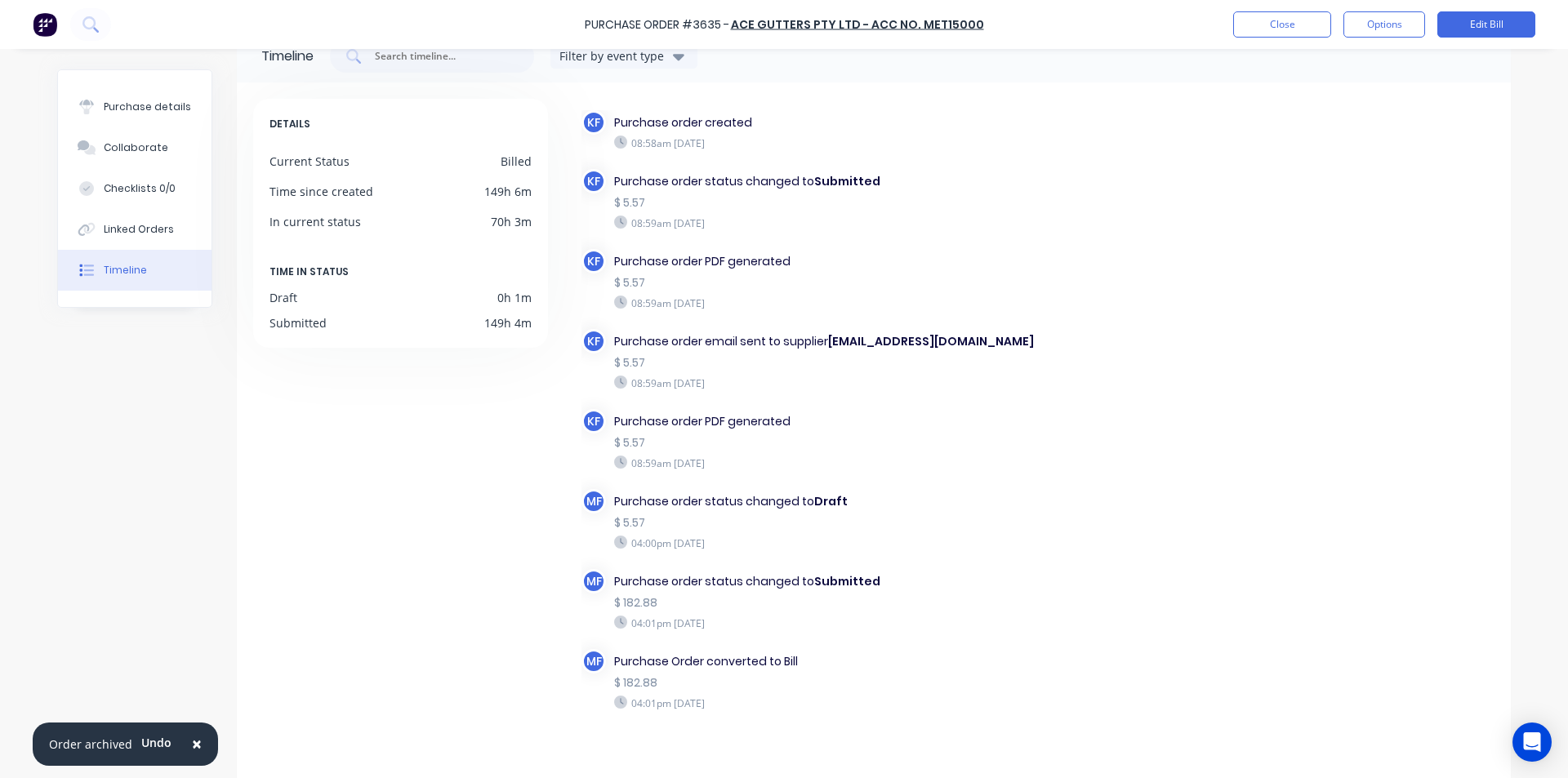
scroll to position [78, 0]
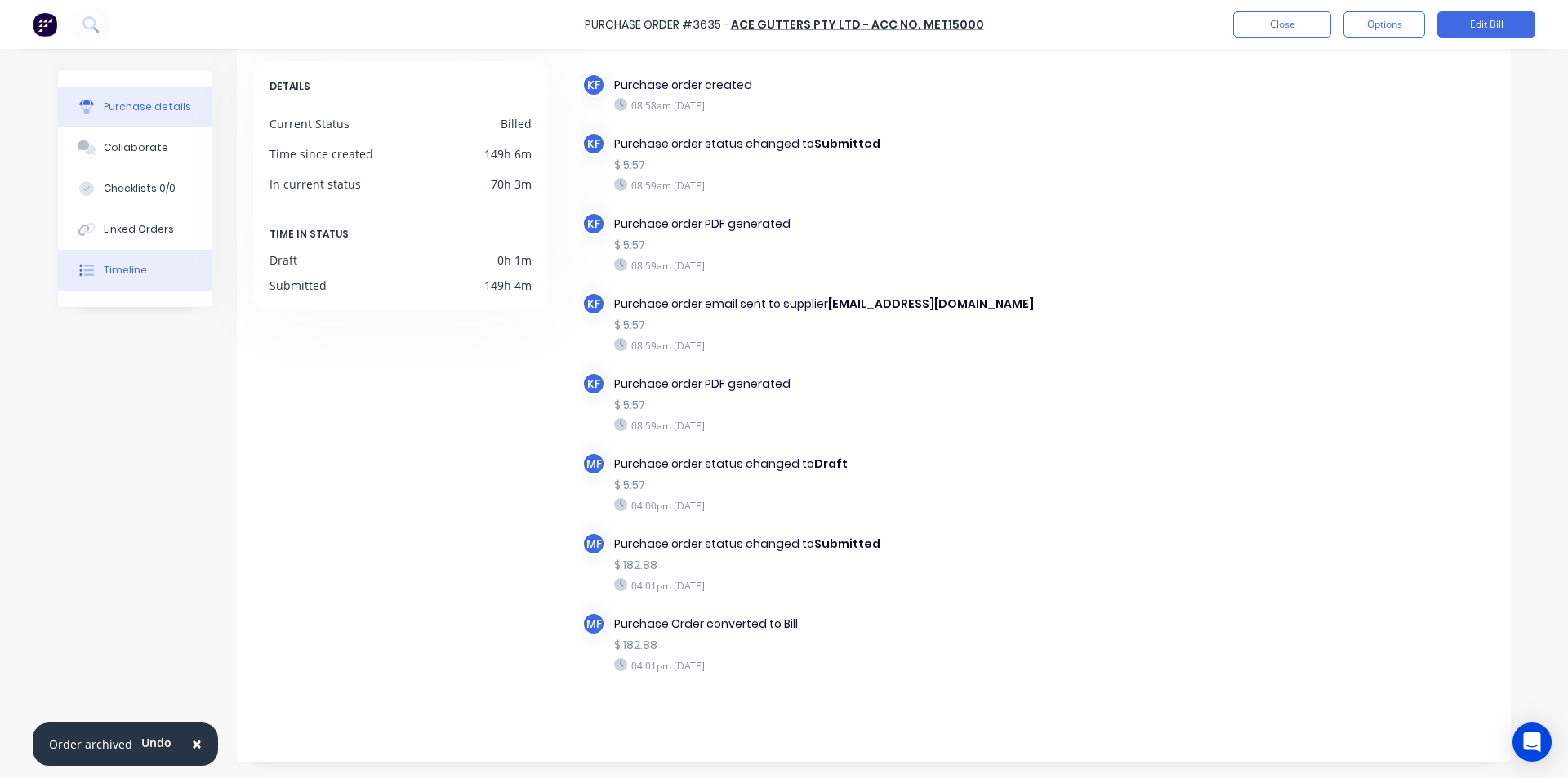
click at [110, 94] on button "Purchase details" at bounding box center [135, 107] width 154 height 41
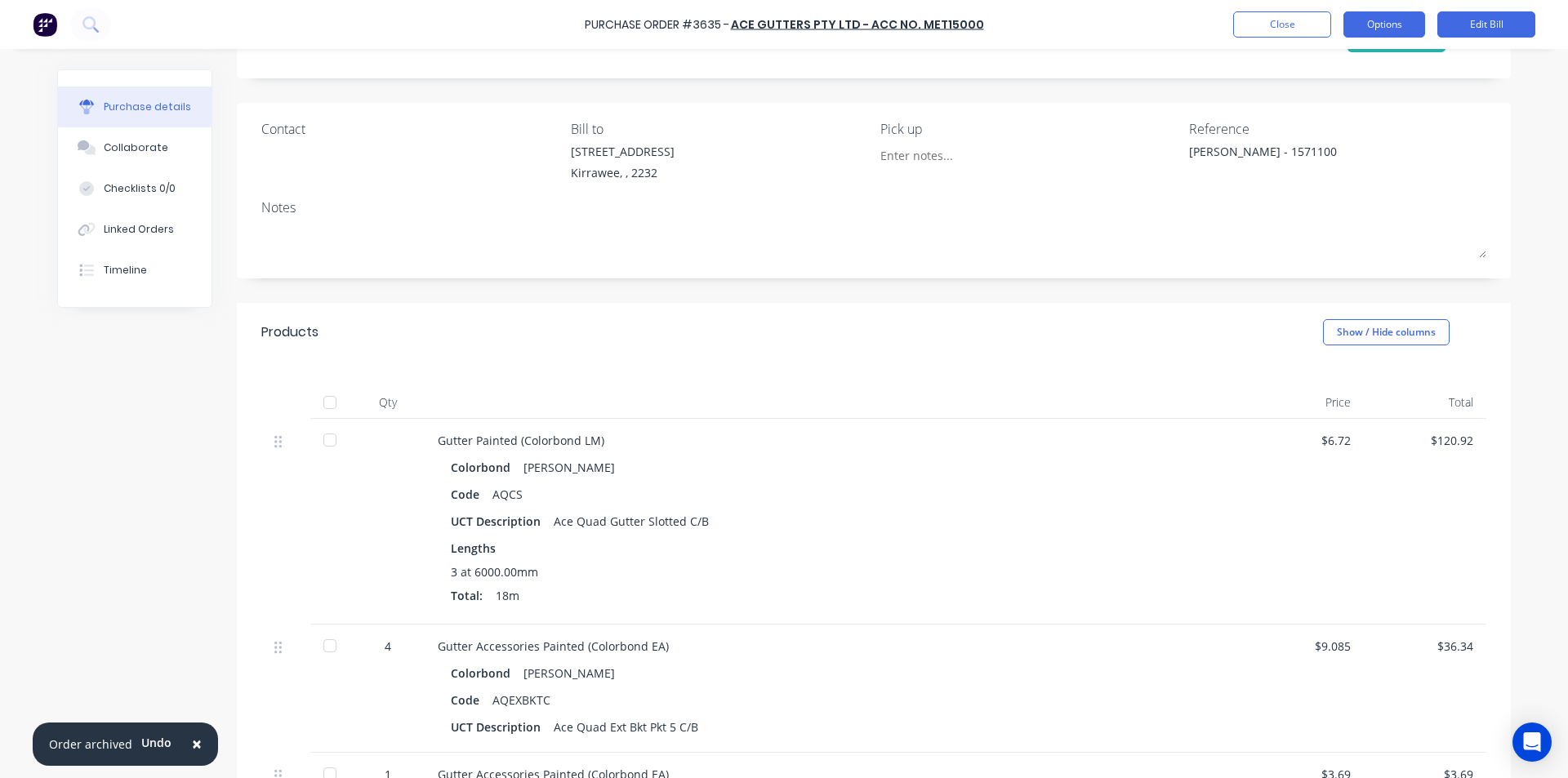
click at [1395, 26] on button "Options" at bounding box center [1384, 24] width 82 height 26
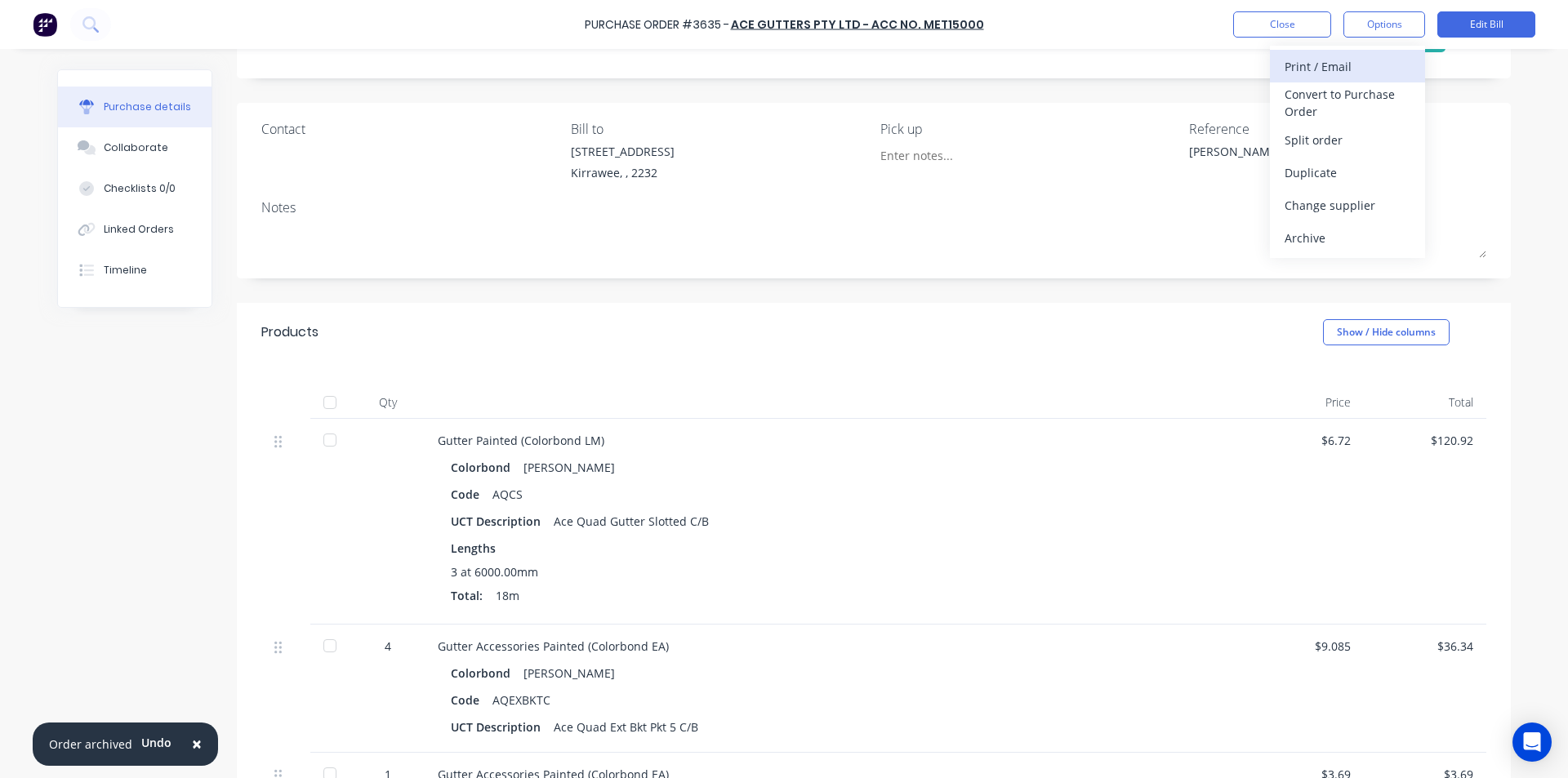
click at [1332, 70] on div "Print / Email" at bounding box center [1347, 67] width 126 height 24
click at [1314, 135] on div "Without pricing" at bounding box center [1347, 132] width 126 height 24
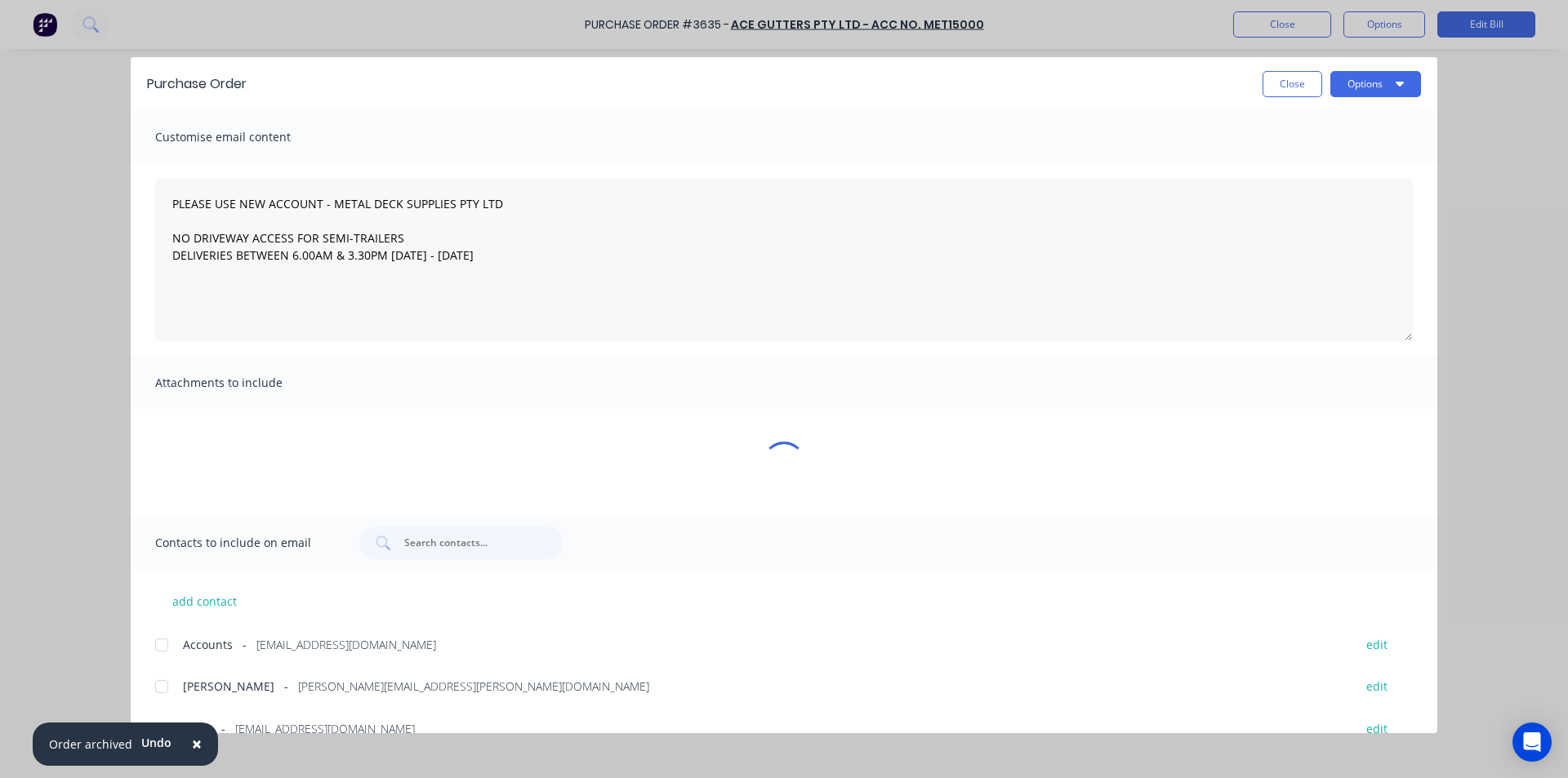
type textarea "x"
type textarea "PLEASE USE NEW ACCOUNT - METAL DECK SUPPLIES PTY LTD NO DRIVEWAY ACCESS FOR SEM…"
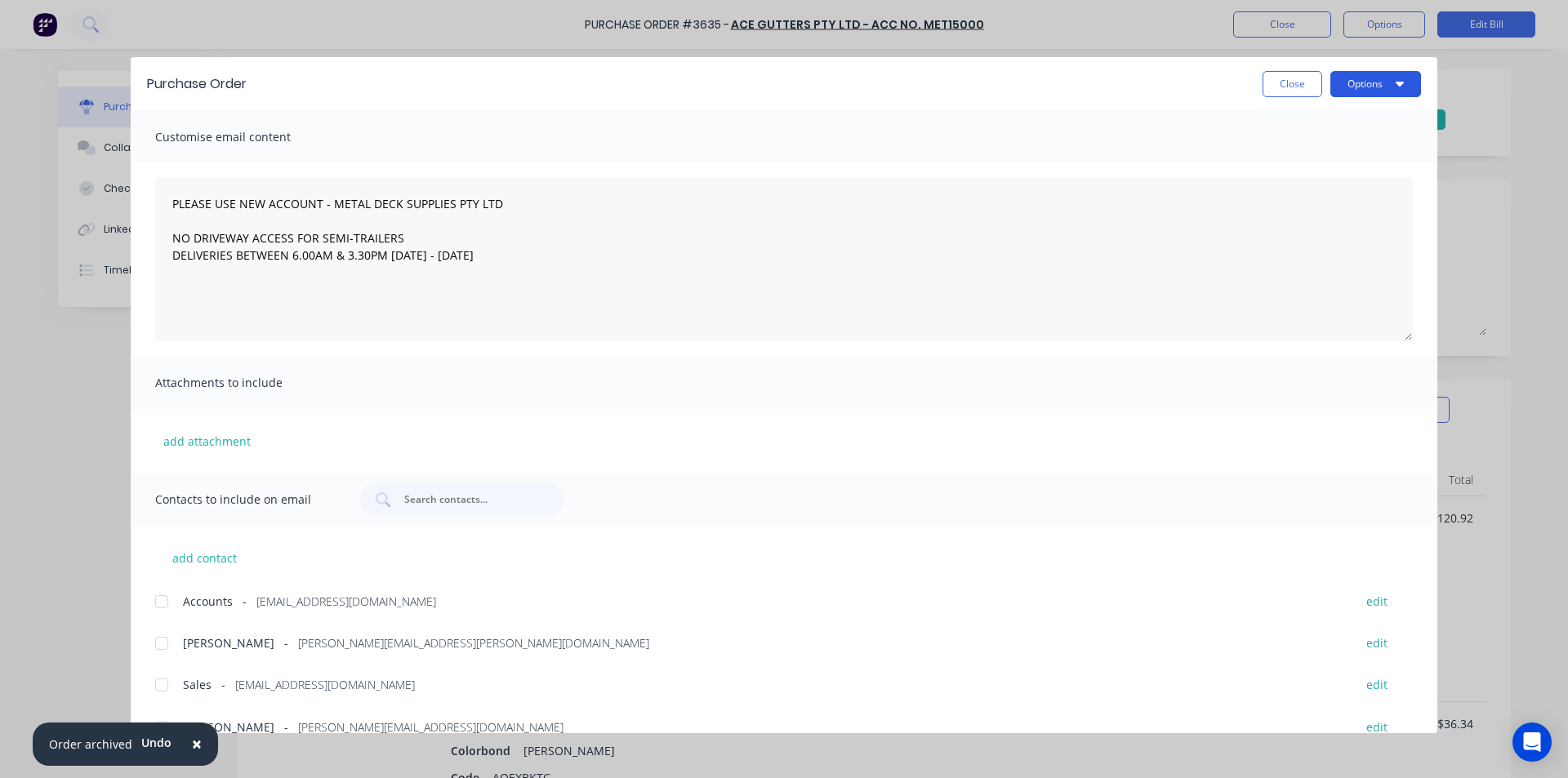
click at [1408, 80] on button "Options" at bounding box center [1376, 84] width 91 height 26
click at [1372, 159] on div "Print" at bounding box center [1343, 158] width 126 height 24
type textarea "x"
type textarea "PLEASE USE NEW ACCOUNT - METAL DECK SUPPLIES PTY LTD NO DRIVEWAY ACCESS FOR SEM…"
type textarea "x"
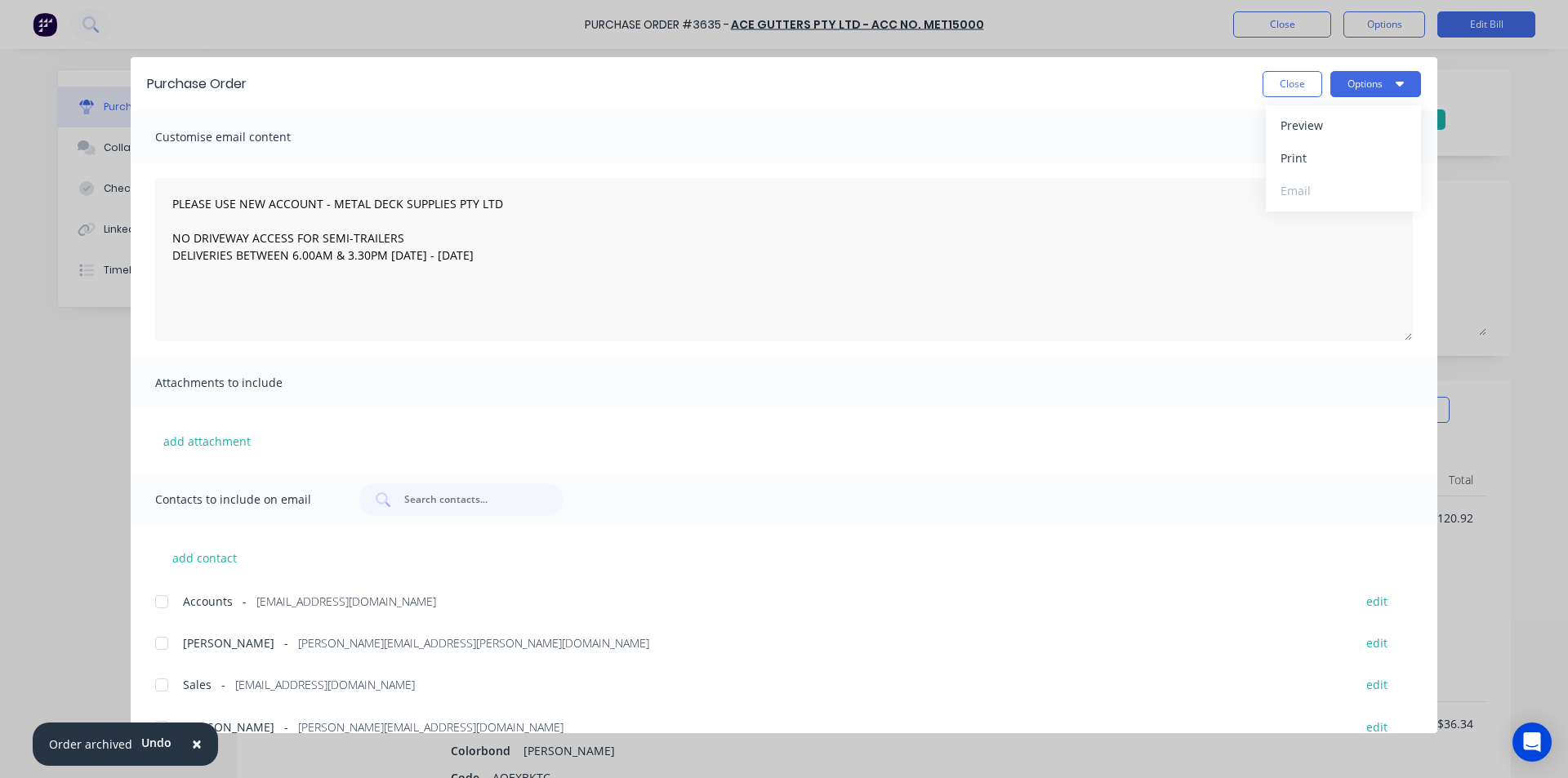
type textarea "PLEASE USE NEW ACCOUNT - METAL DECK SUPPLIES PTY LTD NO DRIVEWAY ACCESS FOR SEM…"
click at [1386, 93] on button "Options" at bounding box center [1376, 84] width 91 height 26
click at [1345, 167] on div "Print" at bounding box center [1343, 158] width 126 height 24
type textarea "x"
type textarea "PLEASE USE NEW ACCOUNT - METAL DECK SUPPLIES PTY LTD NO DRIVEWAY ACCESS FOR SEM…"
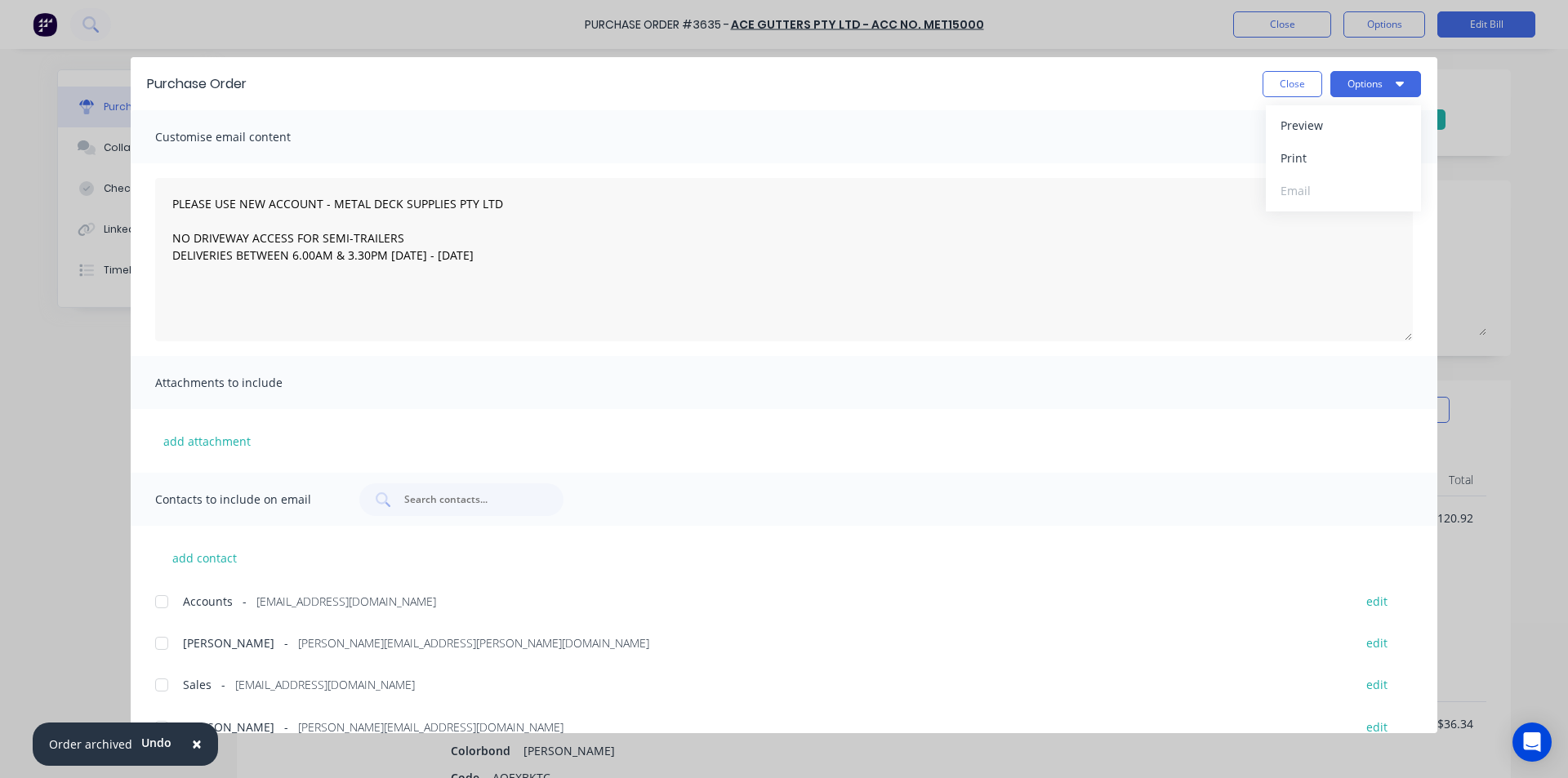
type textarea "x"
type textarea "PLEASE USE NEW ACCOUNT - METAL DECK SUPPLIES PTY LTD NO DRIVEWAY ACCESS FOR SEM…"
drag, startPoint x: 1280, startPoint y: 91, endPoint x: 1281, endPoint y: 82, distance: 9.1
click at [1278, 89] on button "Close" at bounding box center [1293, 84] width 60 height 26
type textarea "x"
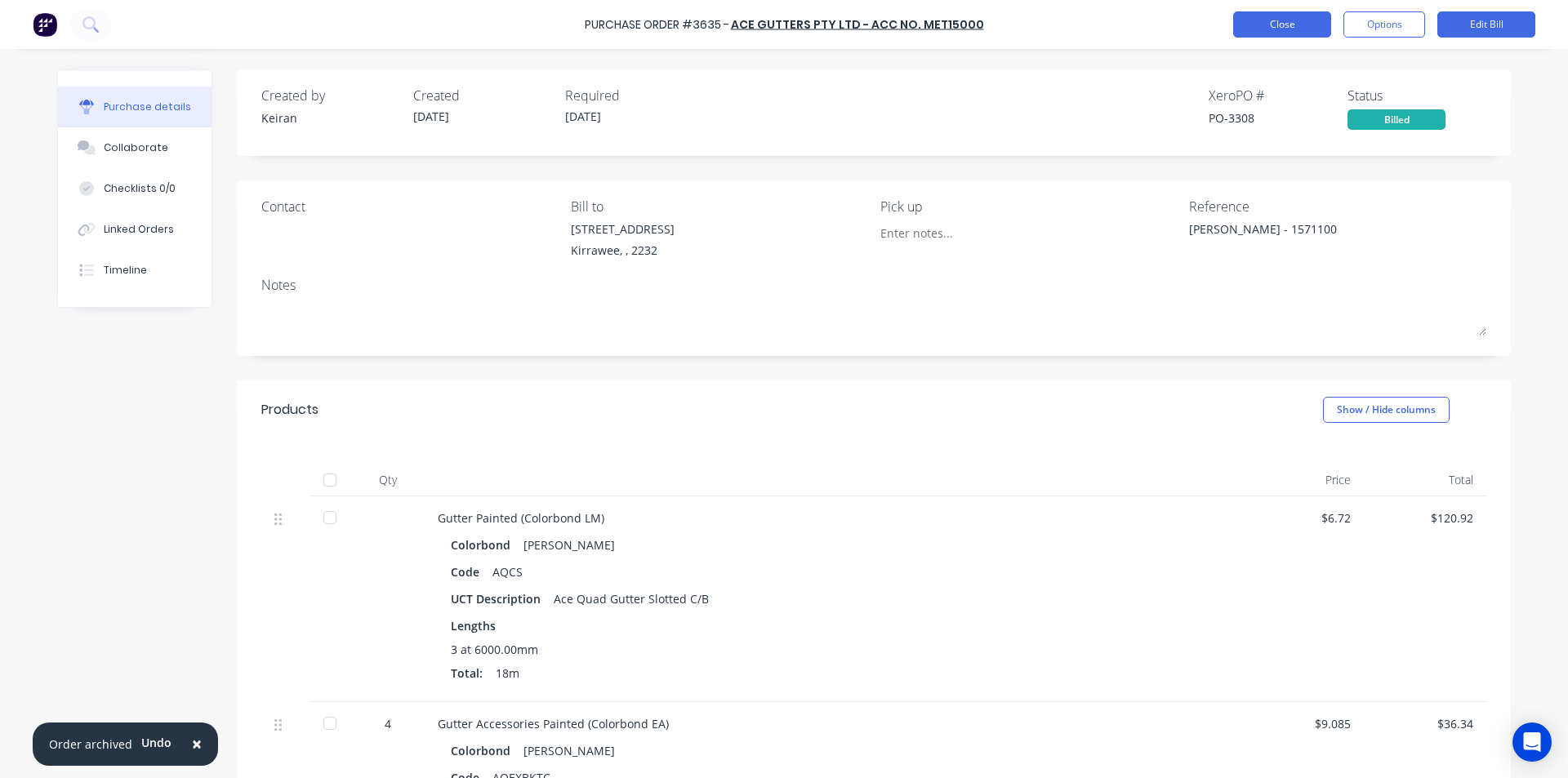
click at [1283, 32] on button "Close" at bounding box center [1282, 24] width 98 height 26
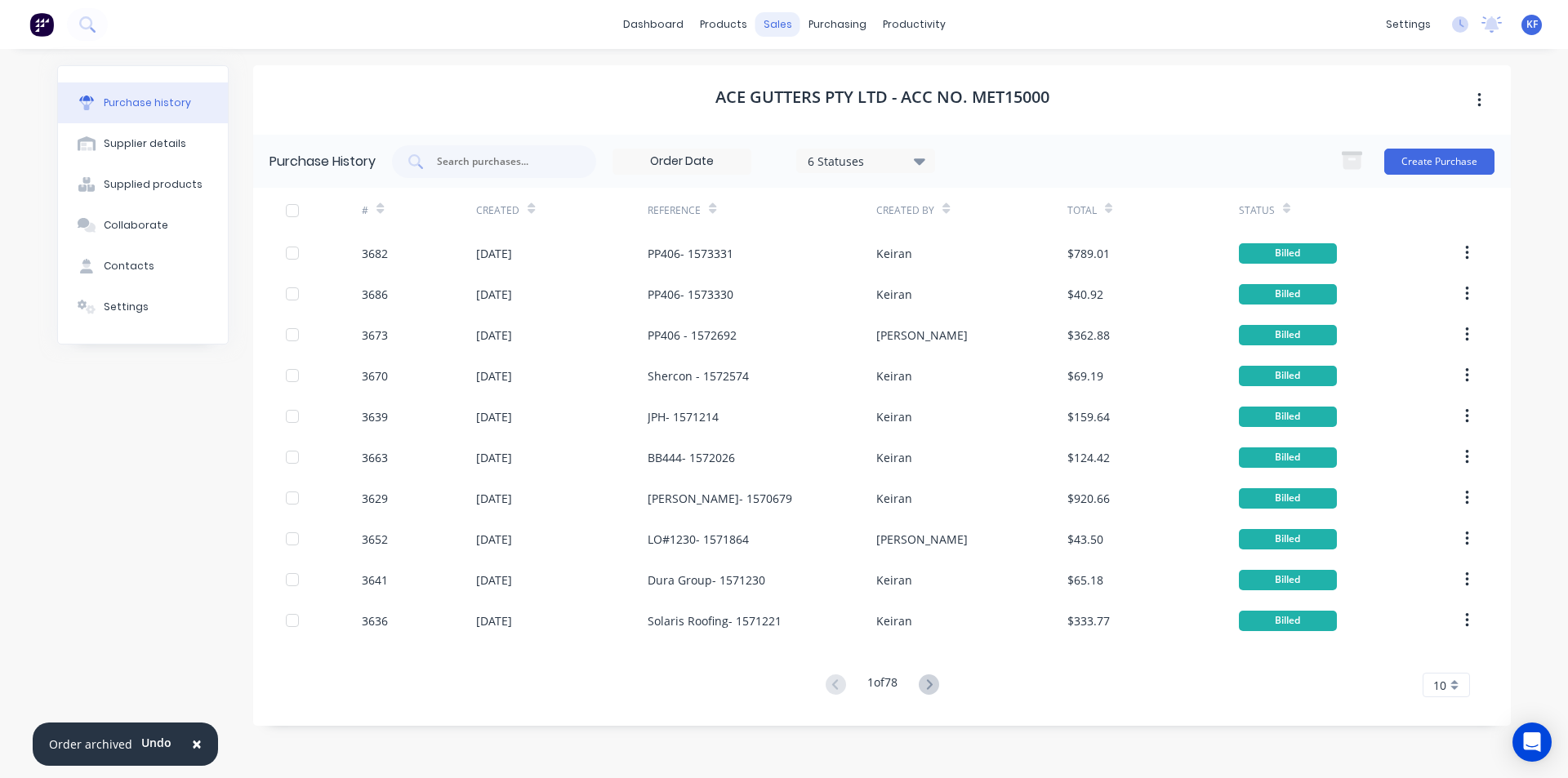
click at [775, 26] on div "sales" at bounding box center [778, 24] width 45 height 25
click at [797, 85] on div at bounding box center [787, 78] width 25 height 15
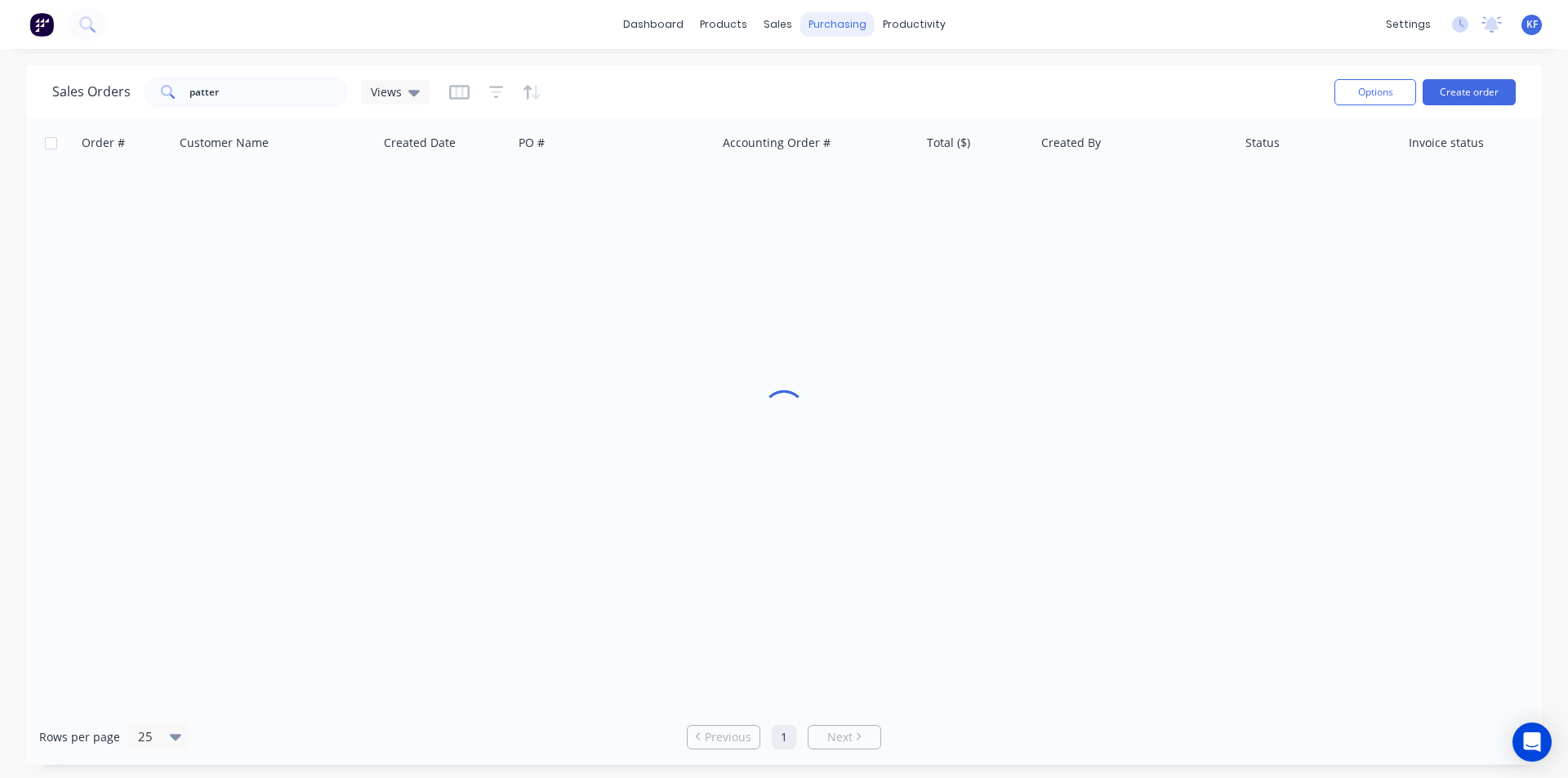
click at [828, 26] on div "purchasing" at bounding box center [837, 24] width 74 height 25
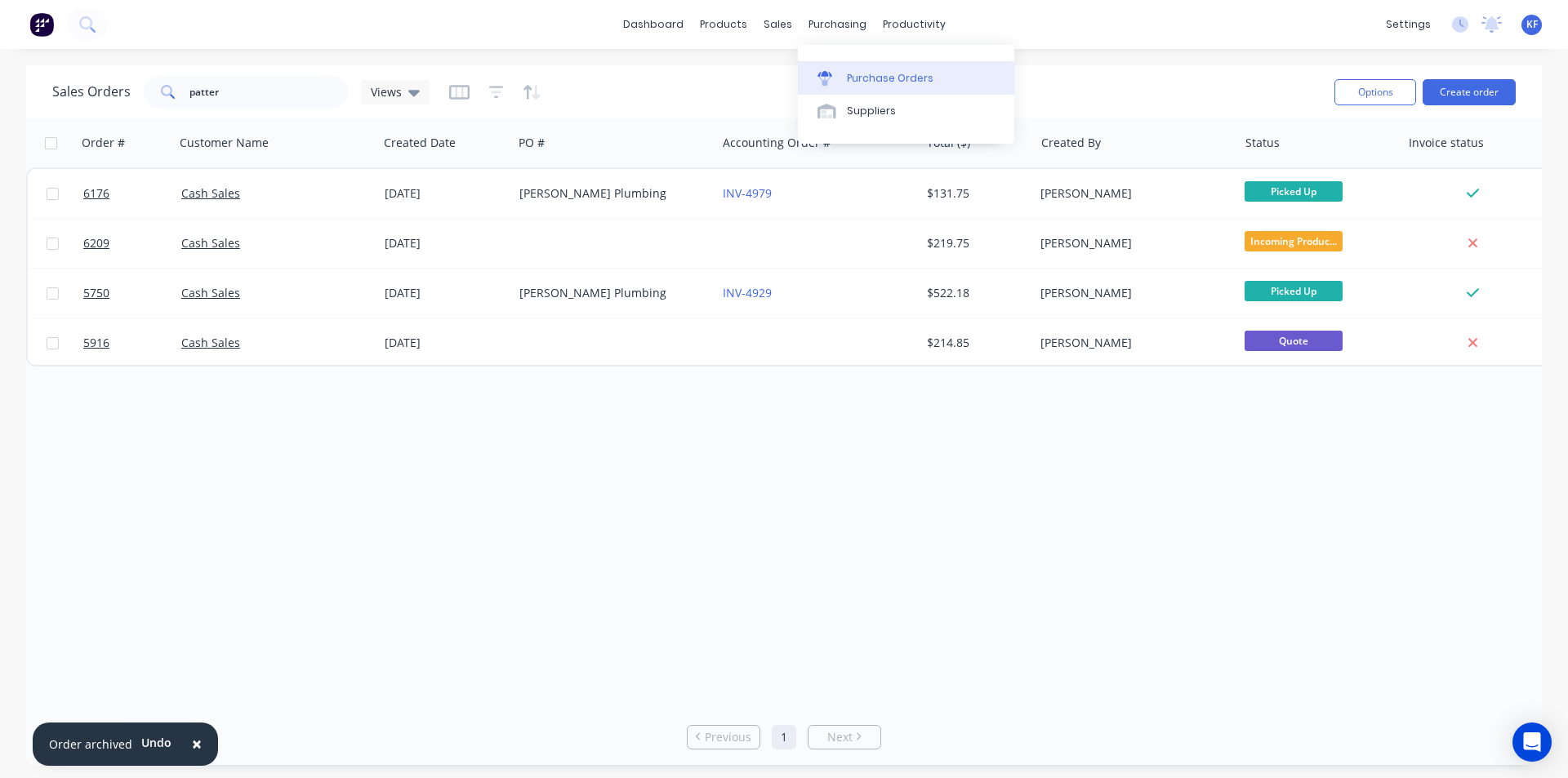
click at [859, 85] on div "Purchase Orders" at bounding box center [890, 78] width 86 height 15
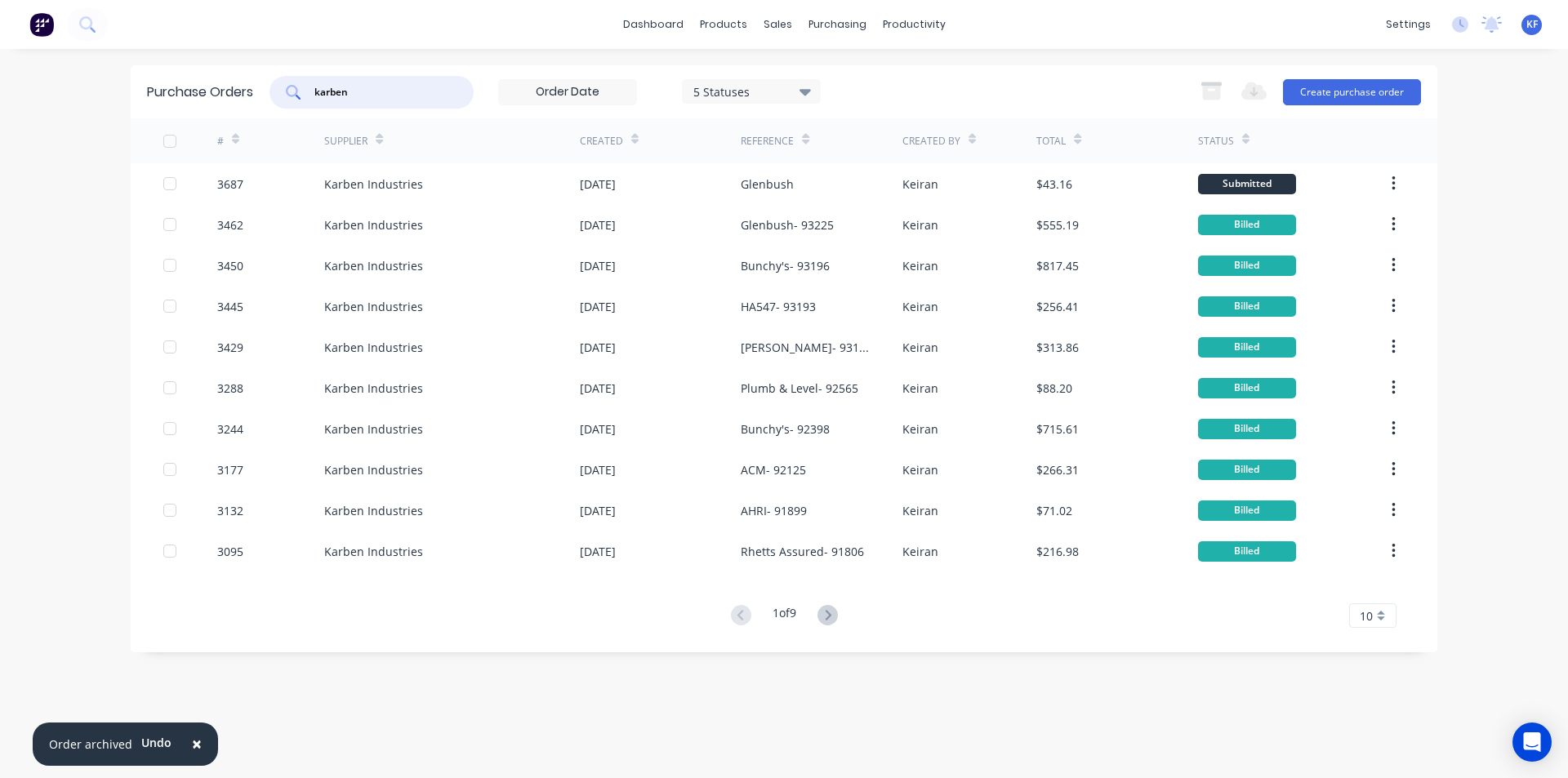
drag, startPoint x: 350, startPoint y: 84, endPoint x: 225, endPoint y: 76, distance: 125.3
click at [227, 76] on div "Purchase Orders karben 5 Statuses 5 Statuses Export to Excel (XLSX) Create purc…" at bounding box center [784, 92] width 1307 height 53
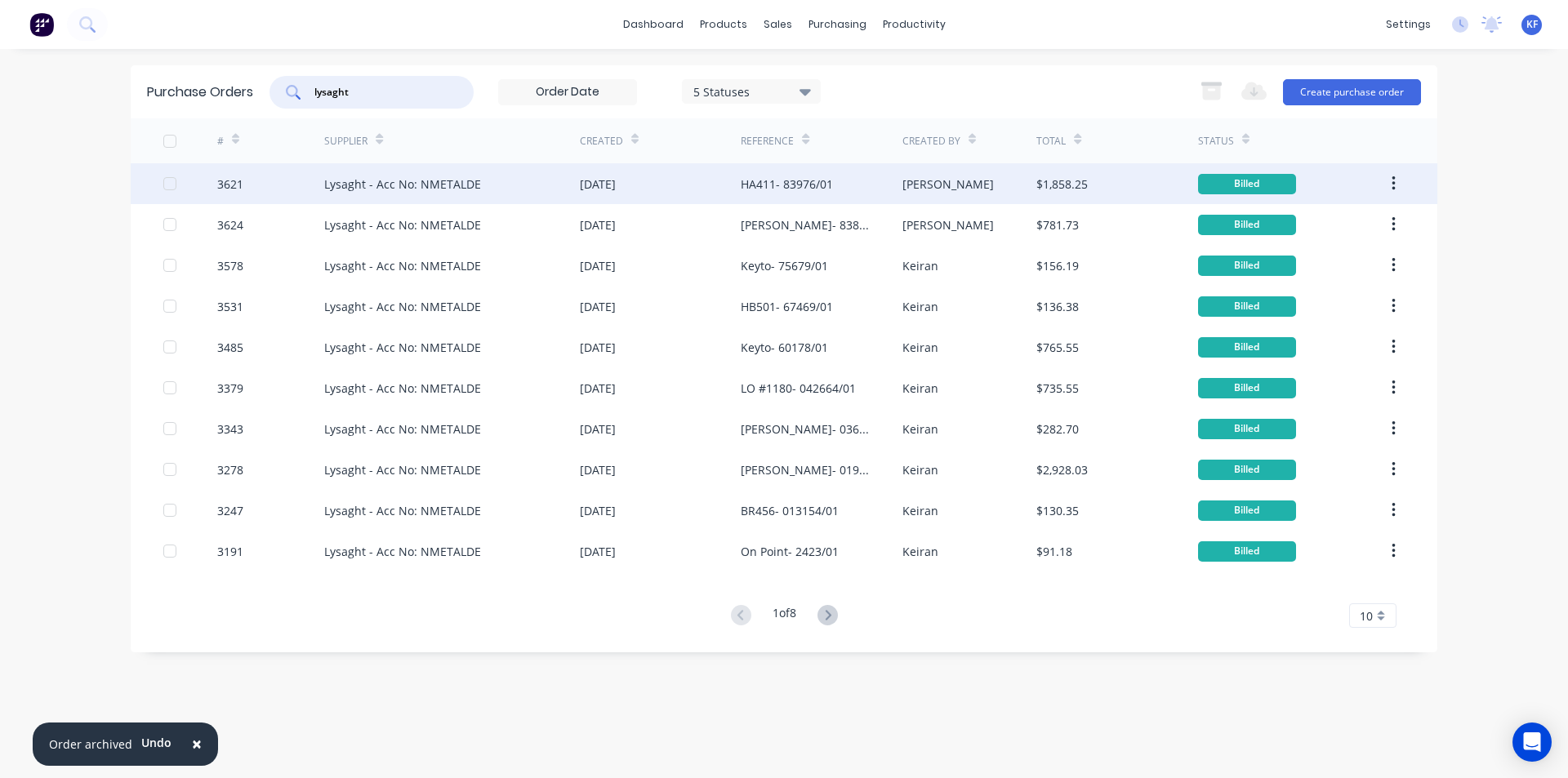
type input "lysaght"
click at [608, 178] on div "[DATE]" at bounding box center [598, 184] width 36 height 17
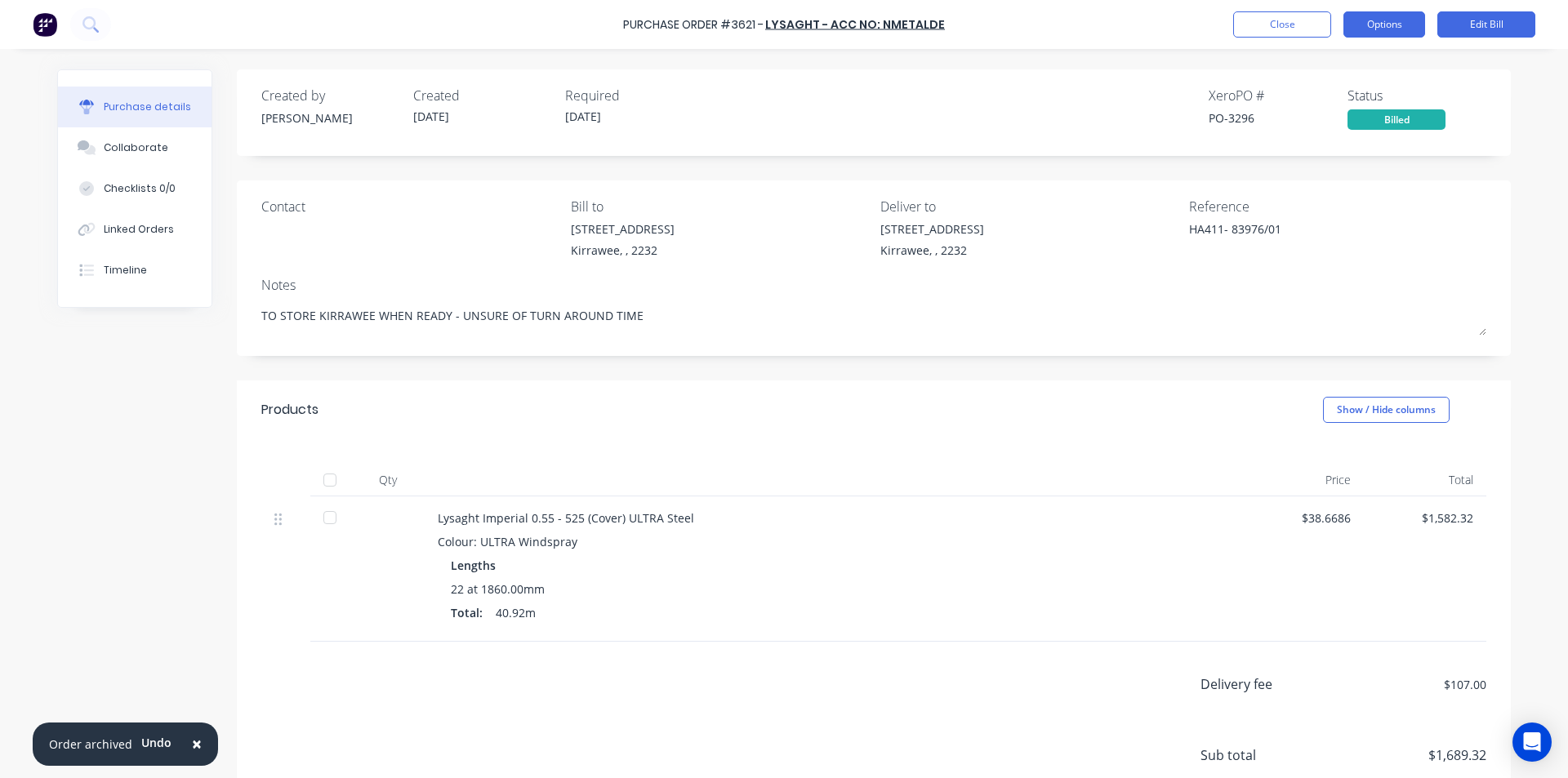
click at [1401, 23] on button "Options" at bounding box center [1384, 24] width 82 height 26
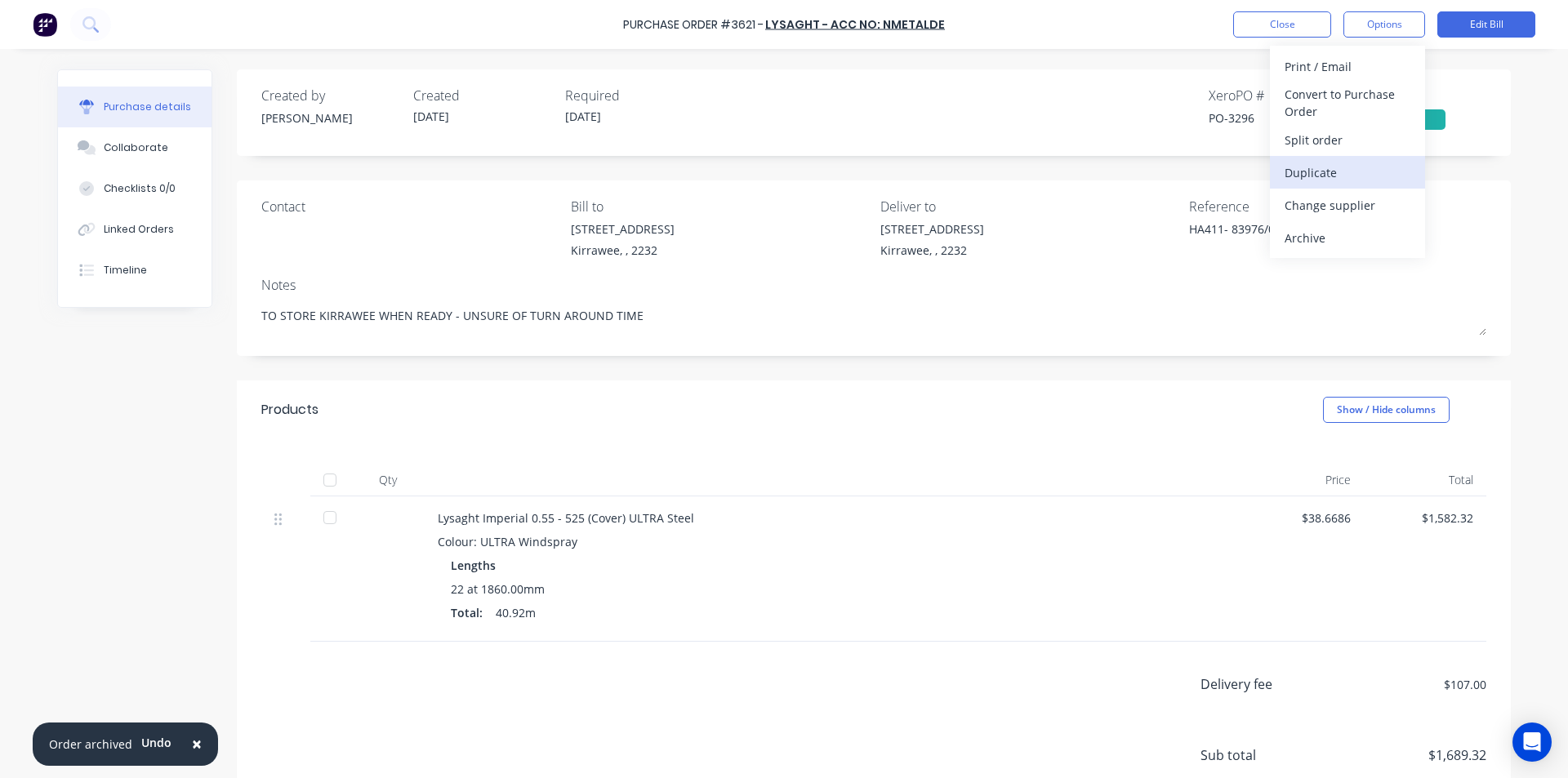
click at [1318, 175] on div "Duplicate" at bounding box center [1347, 173] width 126 height 24
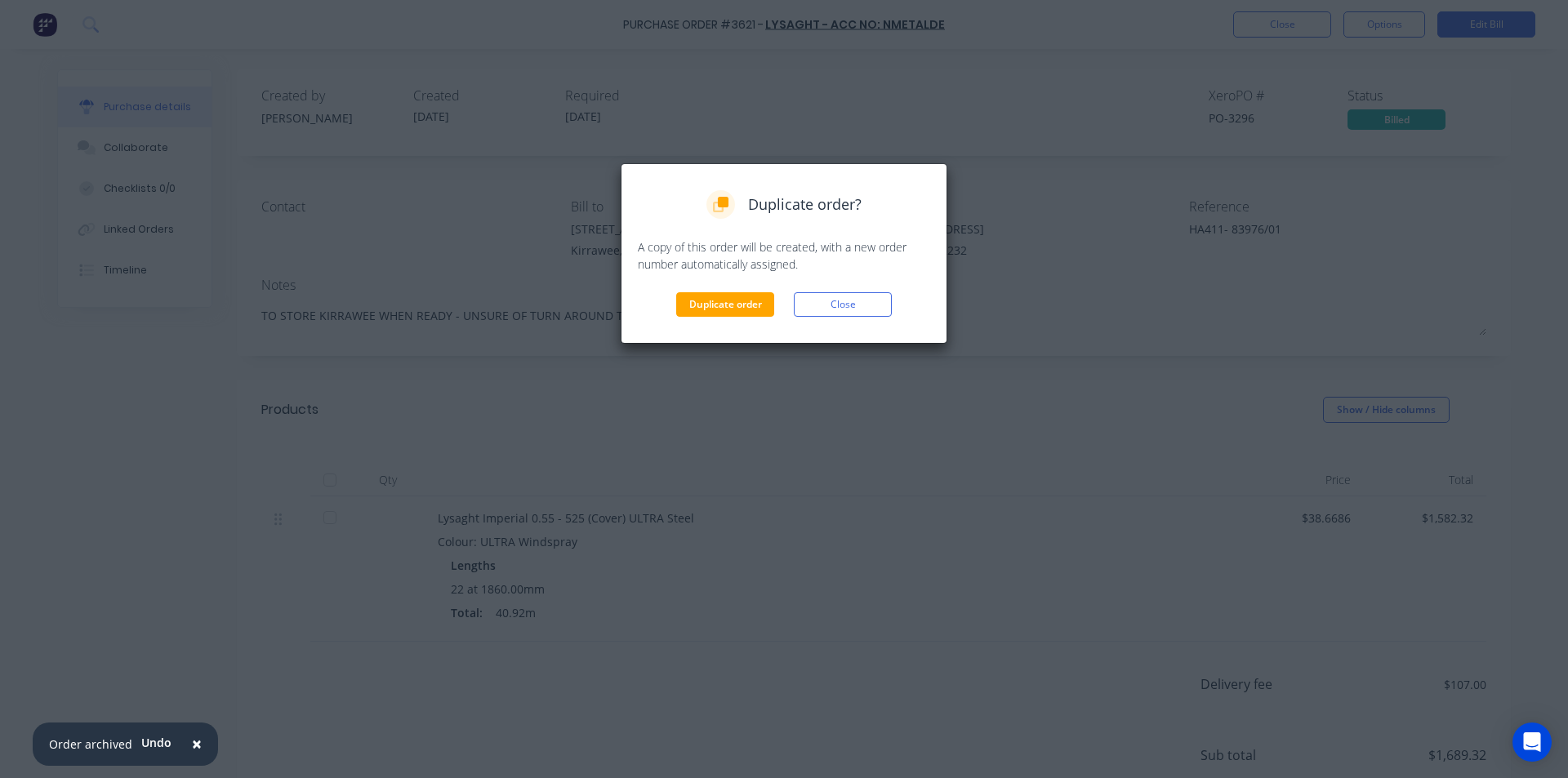
drag, startPoint x: 705, startPoint y: 309, endPoint x: 834, endPoint y: 317, distance: 129.2
click at [826, 328] on div "Duplicate order? A copy of this order will be created, with a new order number …" at bounding box center [784, 253] width 327 height 180
click at [835, 314] on button "Close" at bounding box center [843, 304] width 98 height 25
type textarea "x"
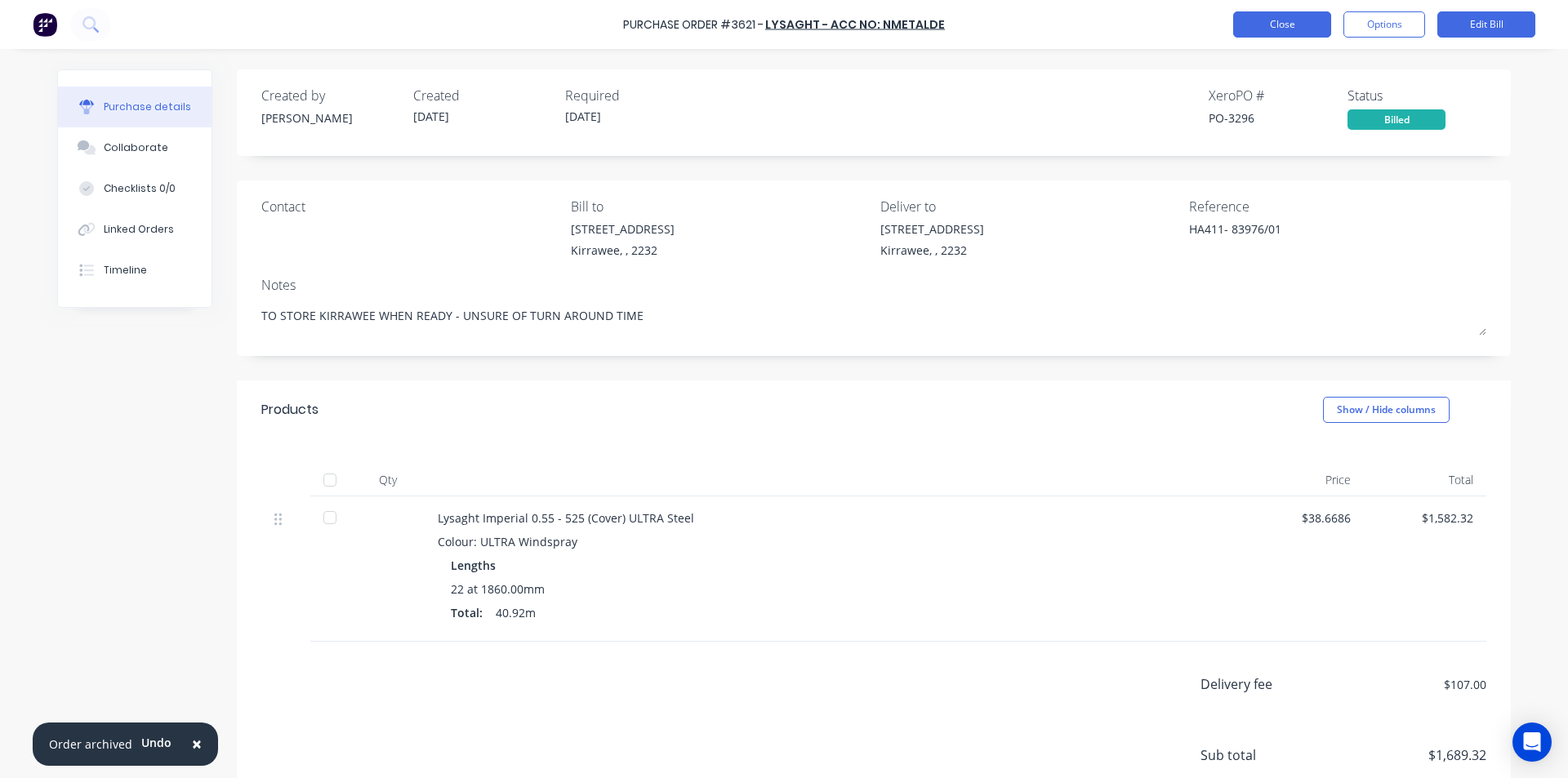
click at [1292, 20] on button "Close" at bounding box center [1282, 24] width 98 height 26
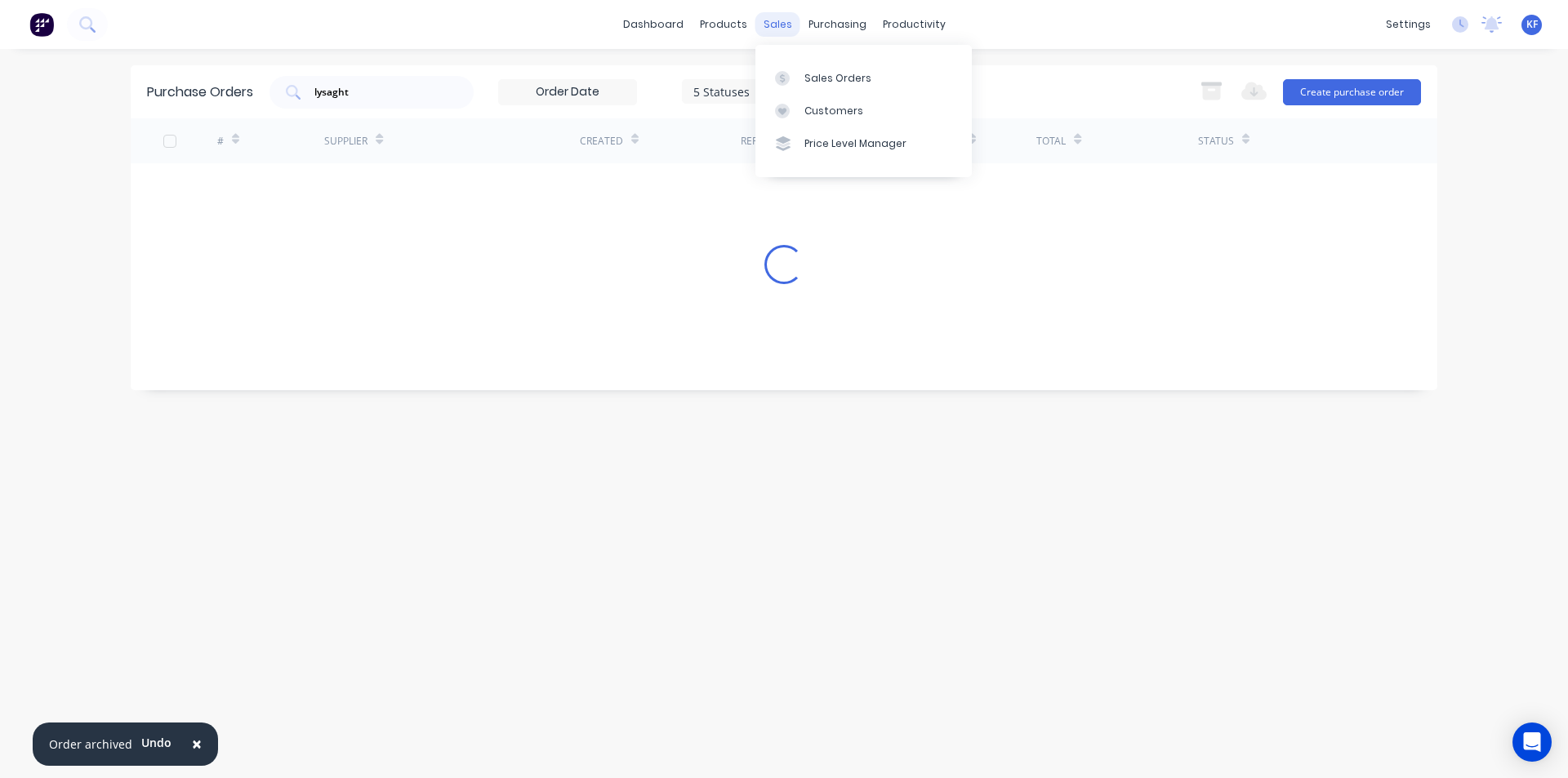
click at [775, 30] on div "sales" at bounding box center [778, 24] width 45 height 25
click at [799, 67] on link "Sales Orders" at bounding box center [863, 78] width 216 height 32
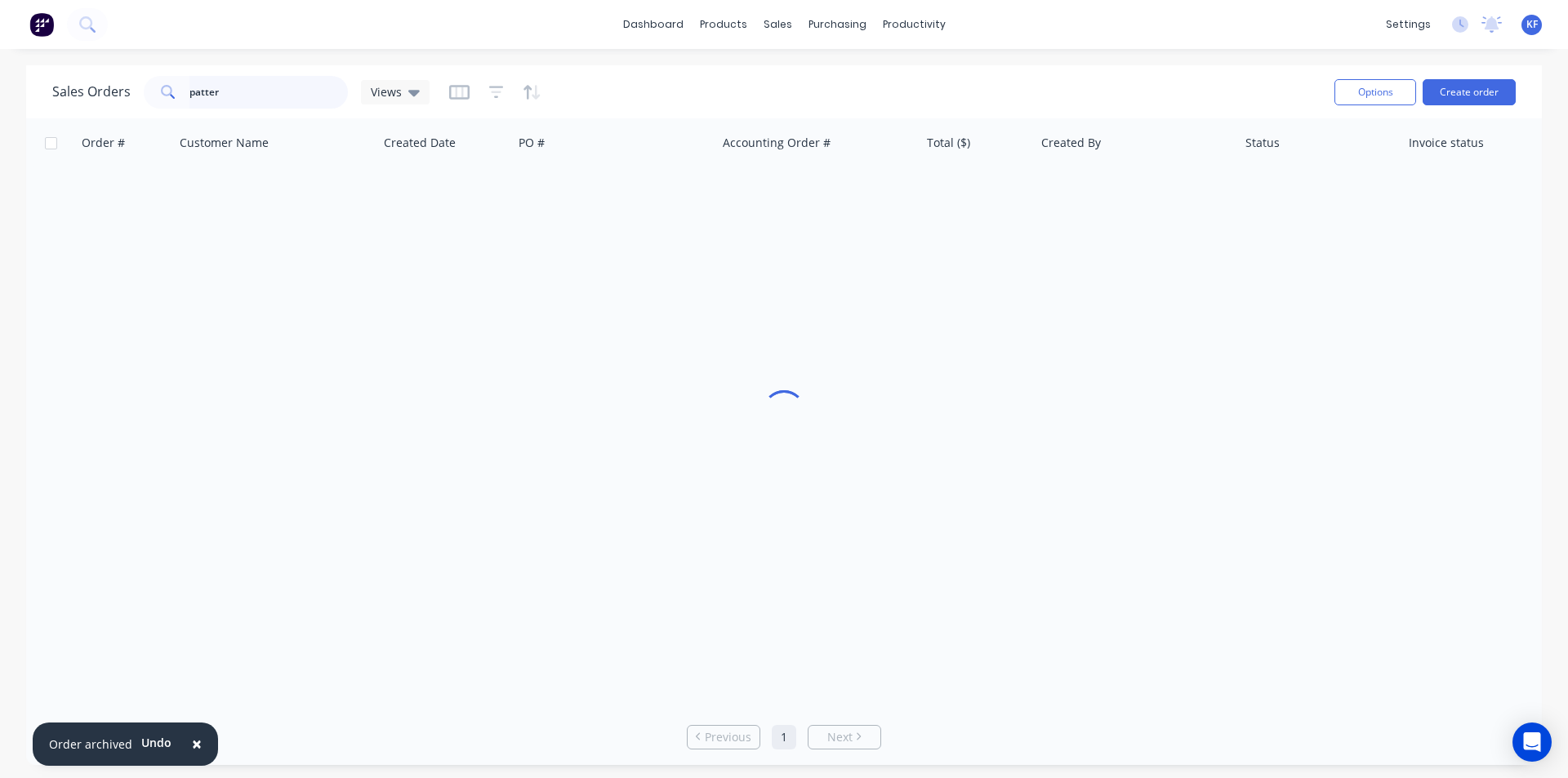
click at [119, 85] on div "Sales Orders patter Views" at bounding box center [241, 92] width 377 height 32
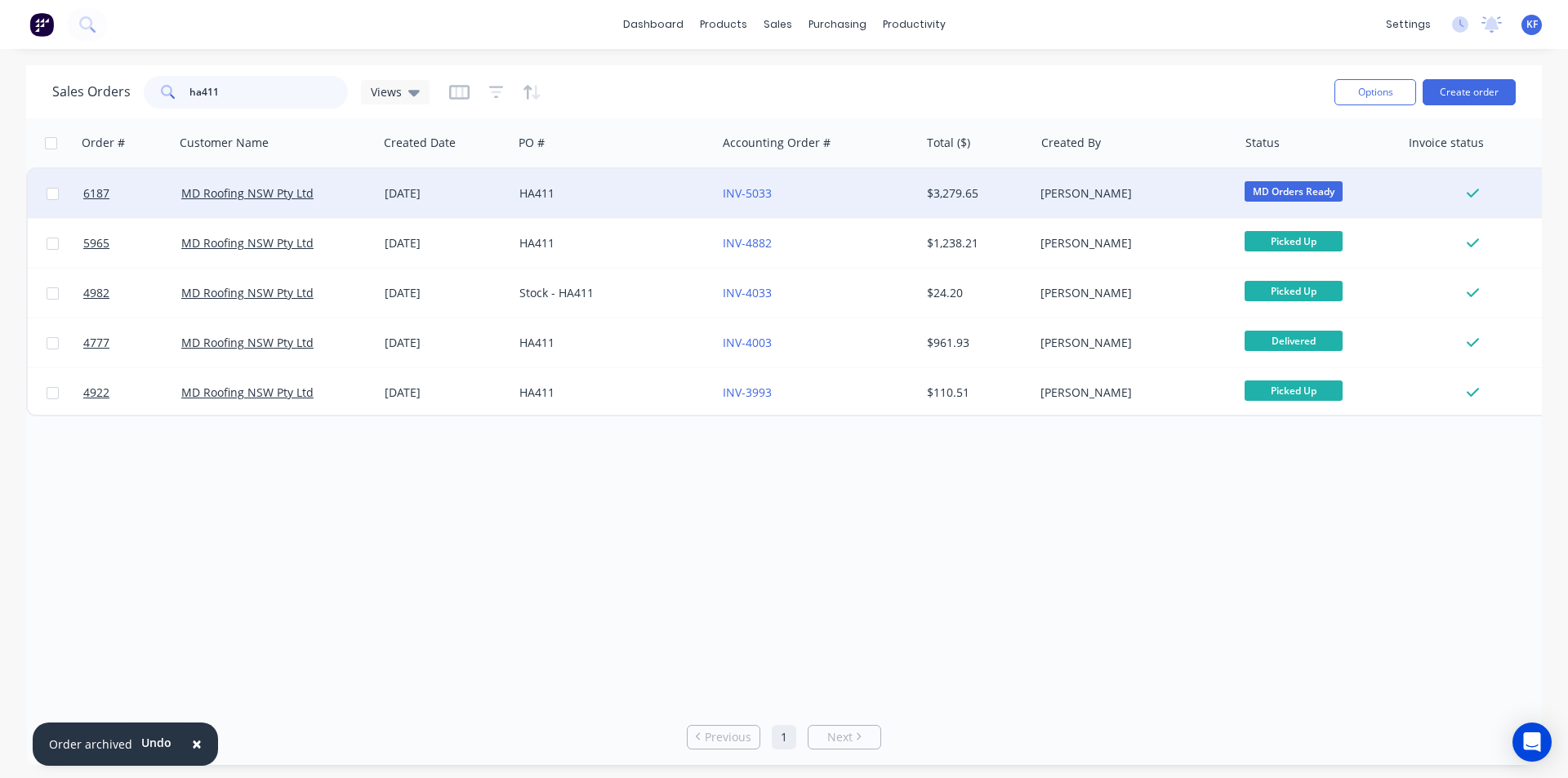
type input "ha411"
click at [599, 198] on div "HA411" at bounding box center [610, 193] width 181 height 16
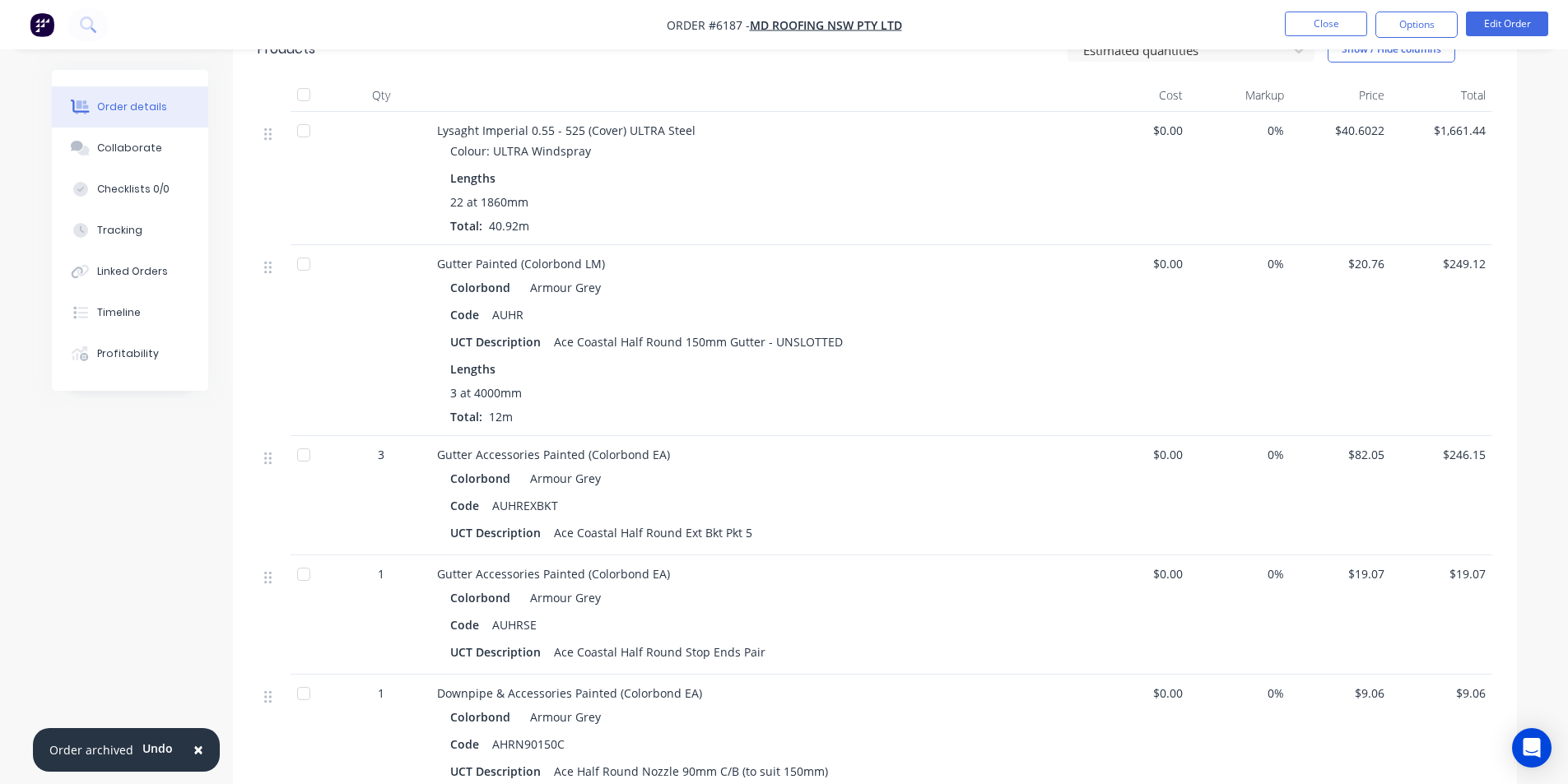
scroll to position [1564, 0]
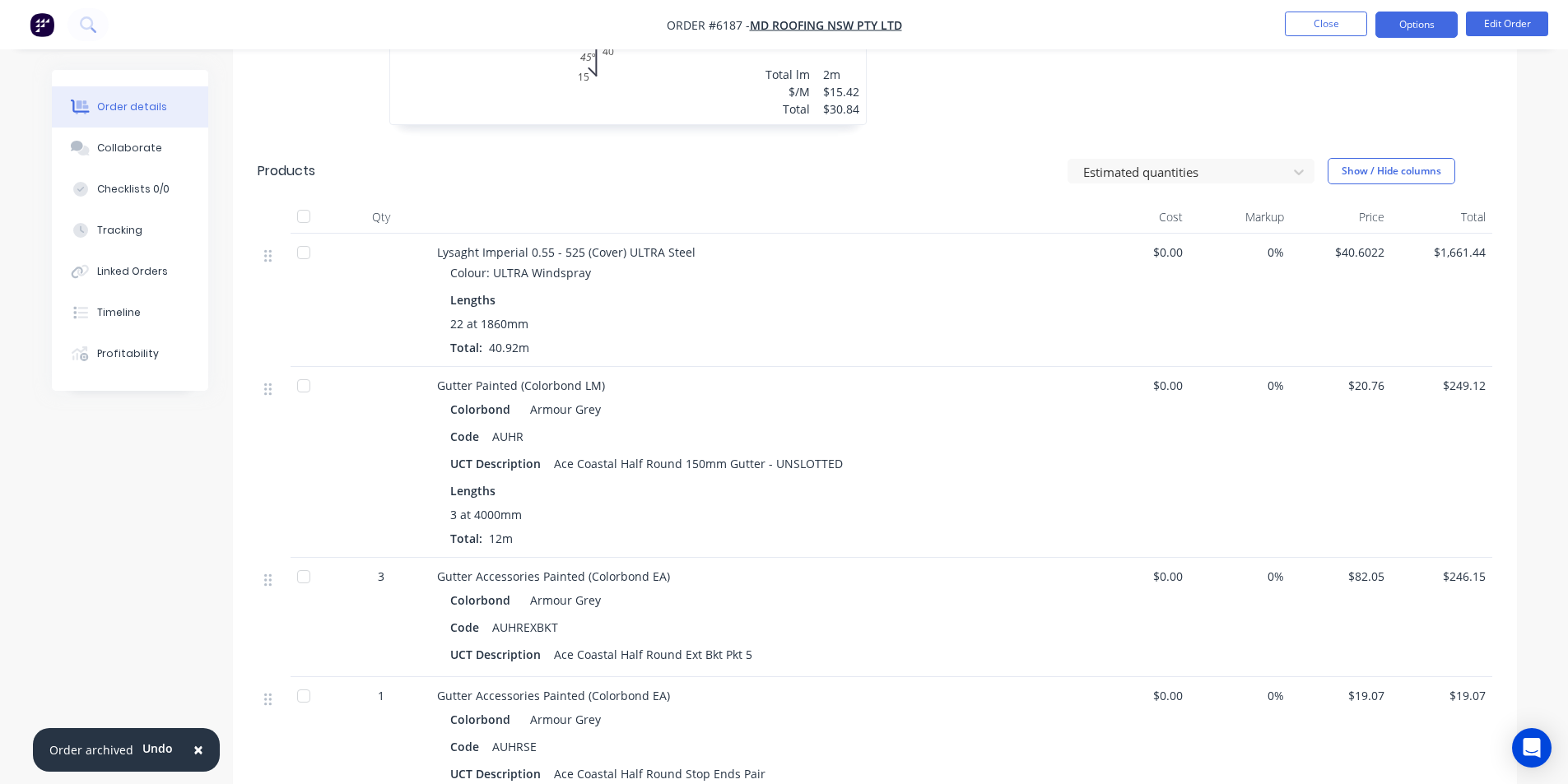
click at [1419, 24] on button "Options" at bounding box center [1417, 24] width 83 height 27
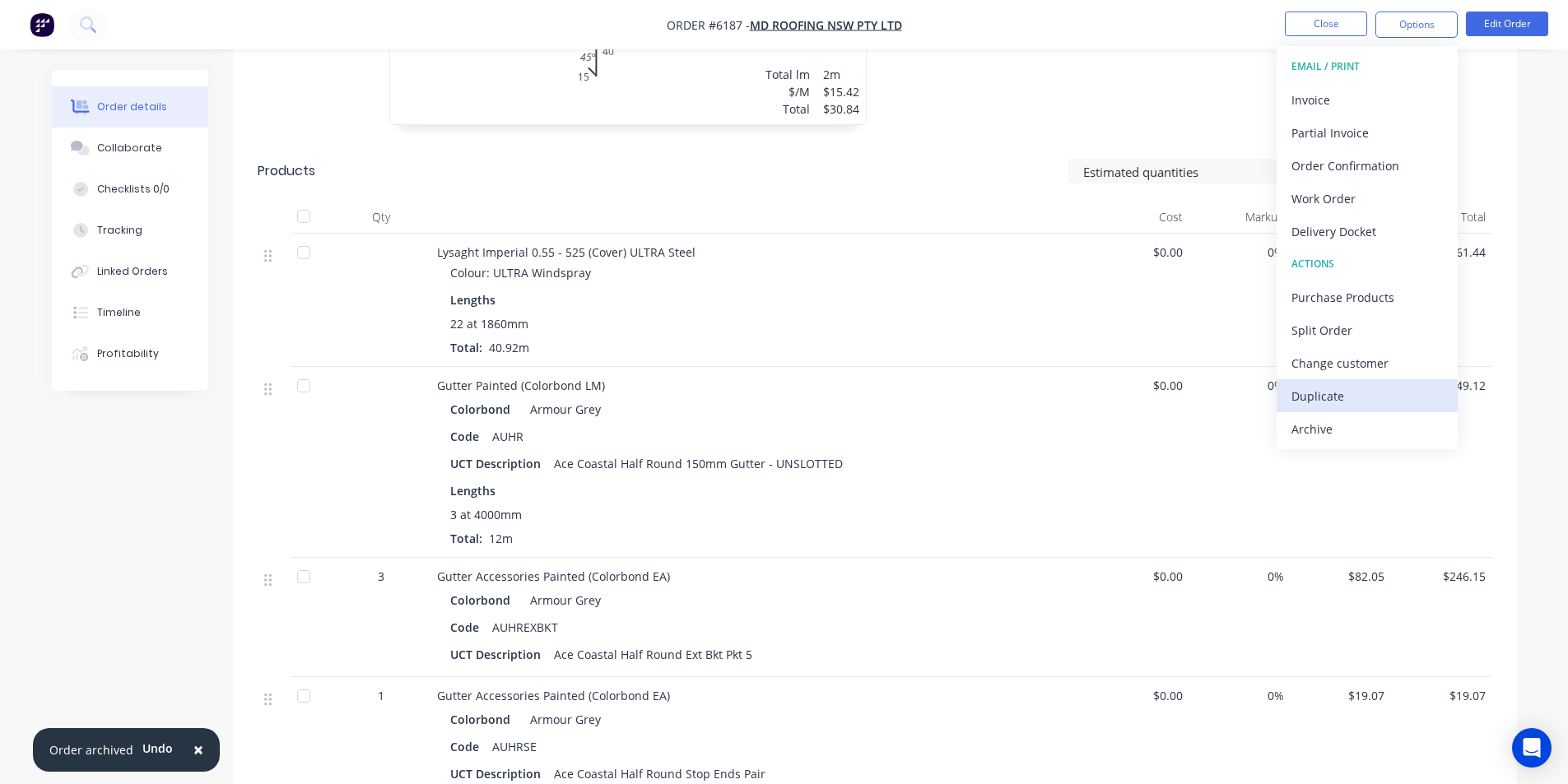
click at [1346, 389] on div "Duplicate" at bounding box center [1367, 397] width 151 height 24
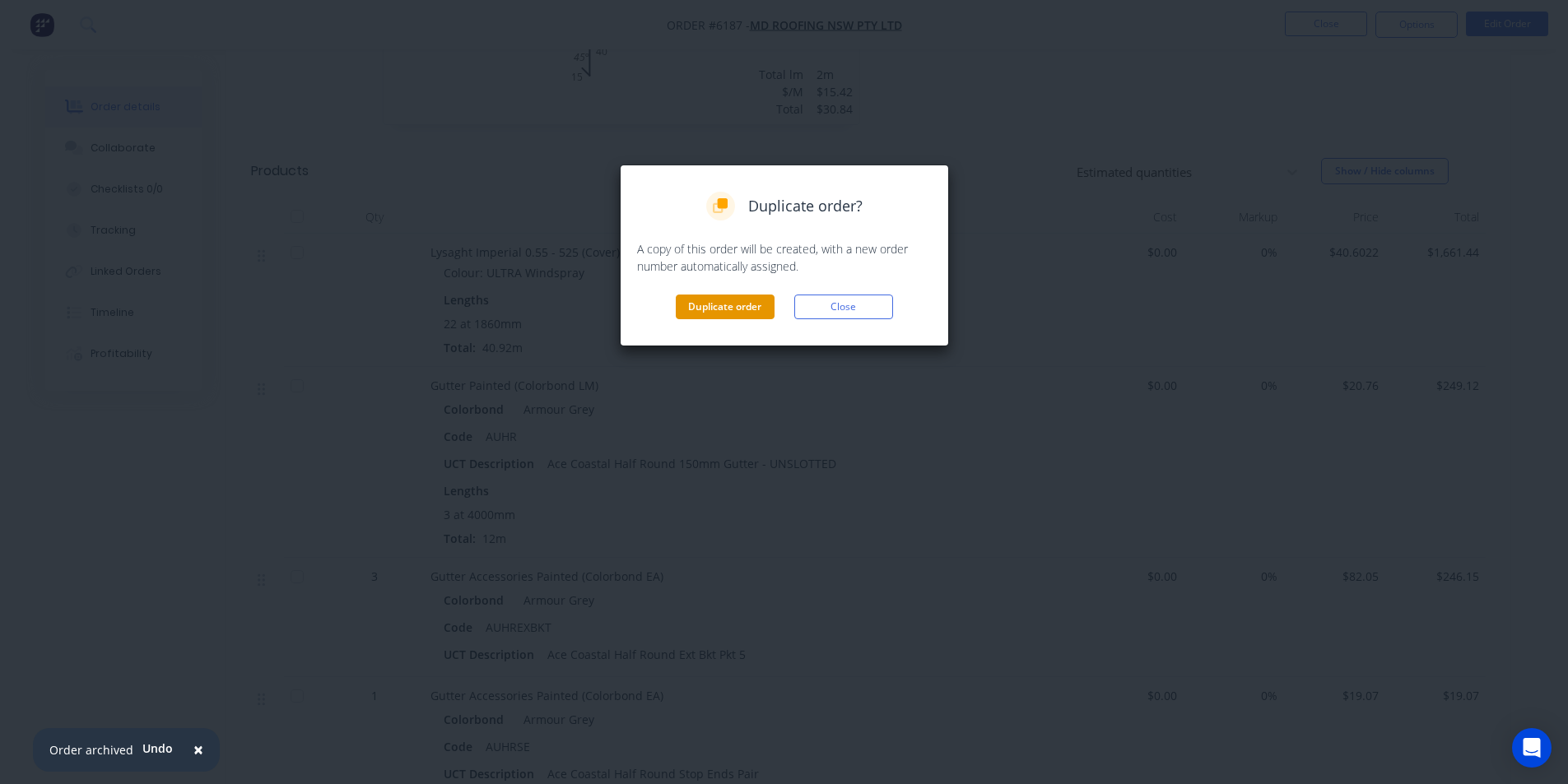
click at [737, 307] on button "Duplicate order" at bounding box center [725, 306] width 99 height 25
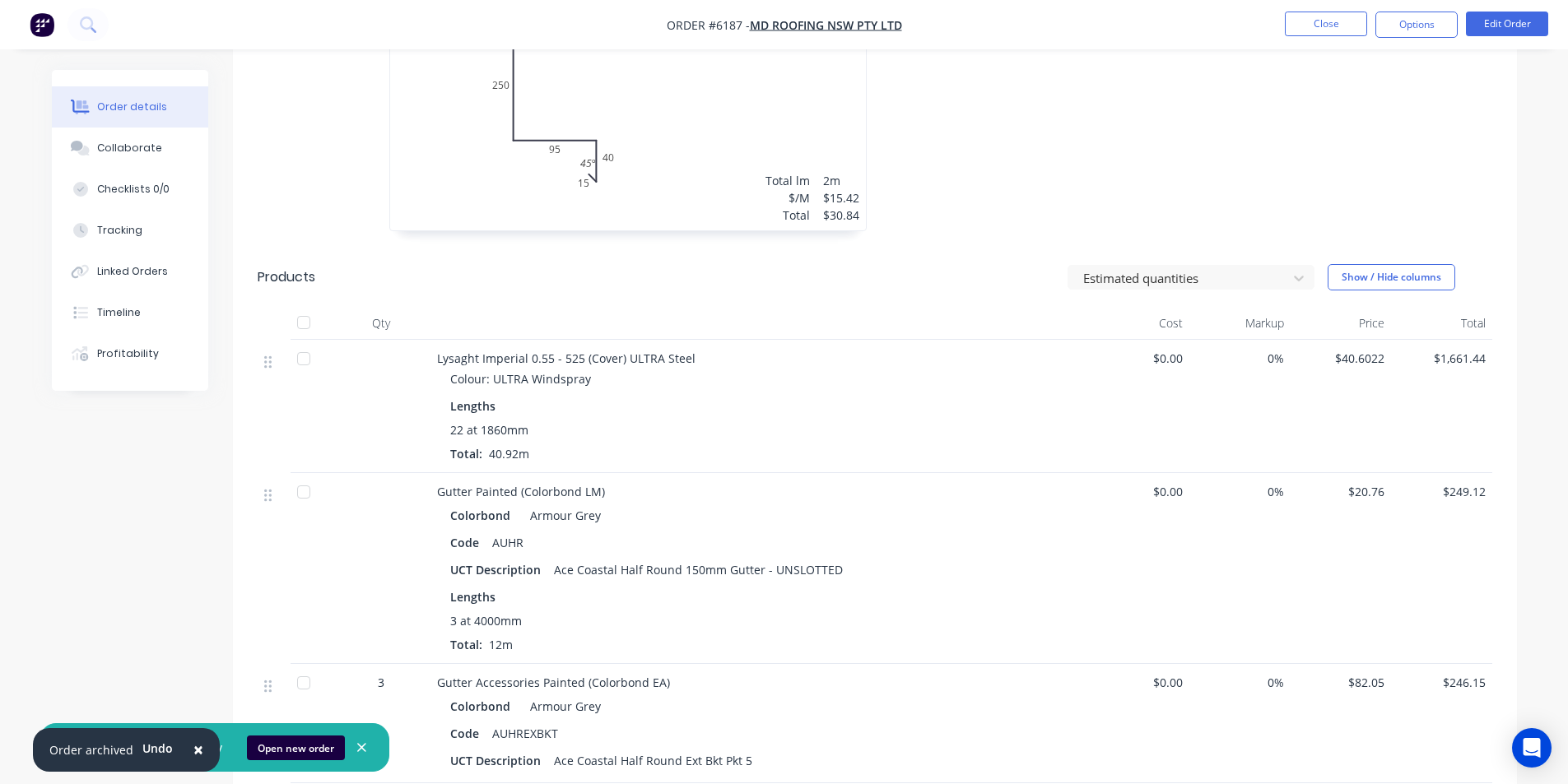
scroll to position [1152, 0]
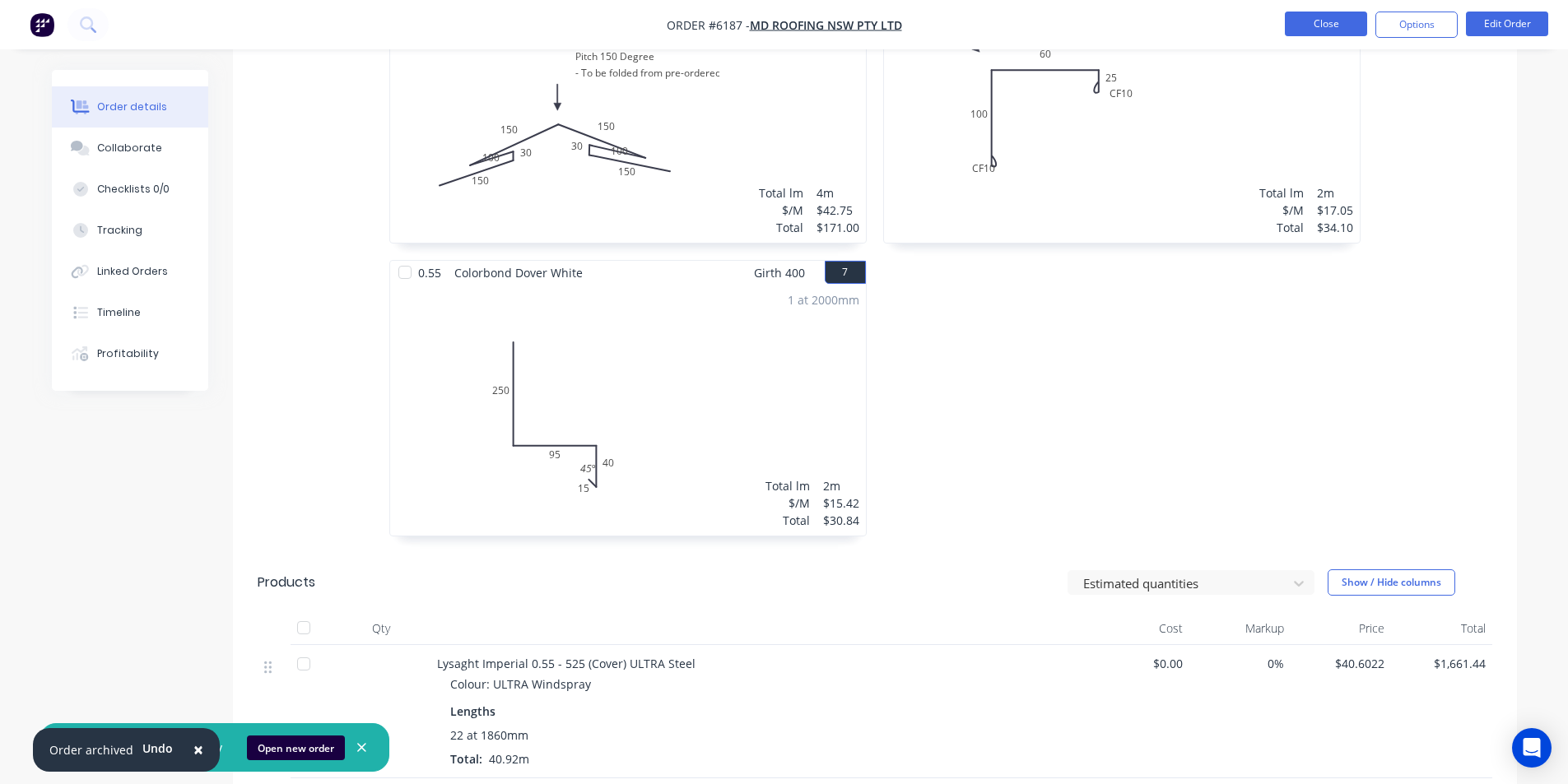
click at [1312, 29] on button "Close" at bounding box center [1326, 23] width 83 height 25
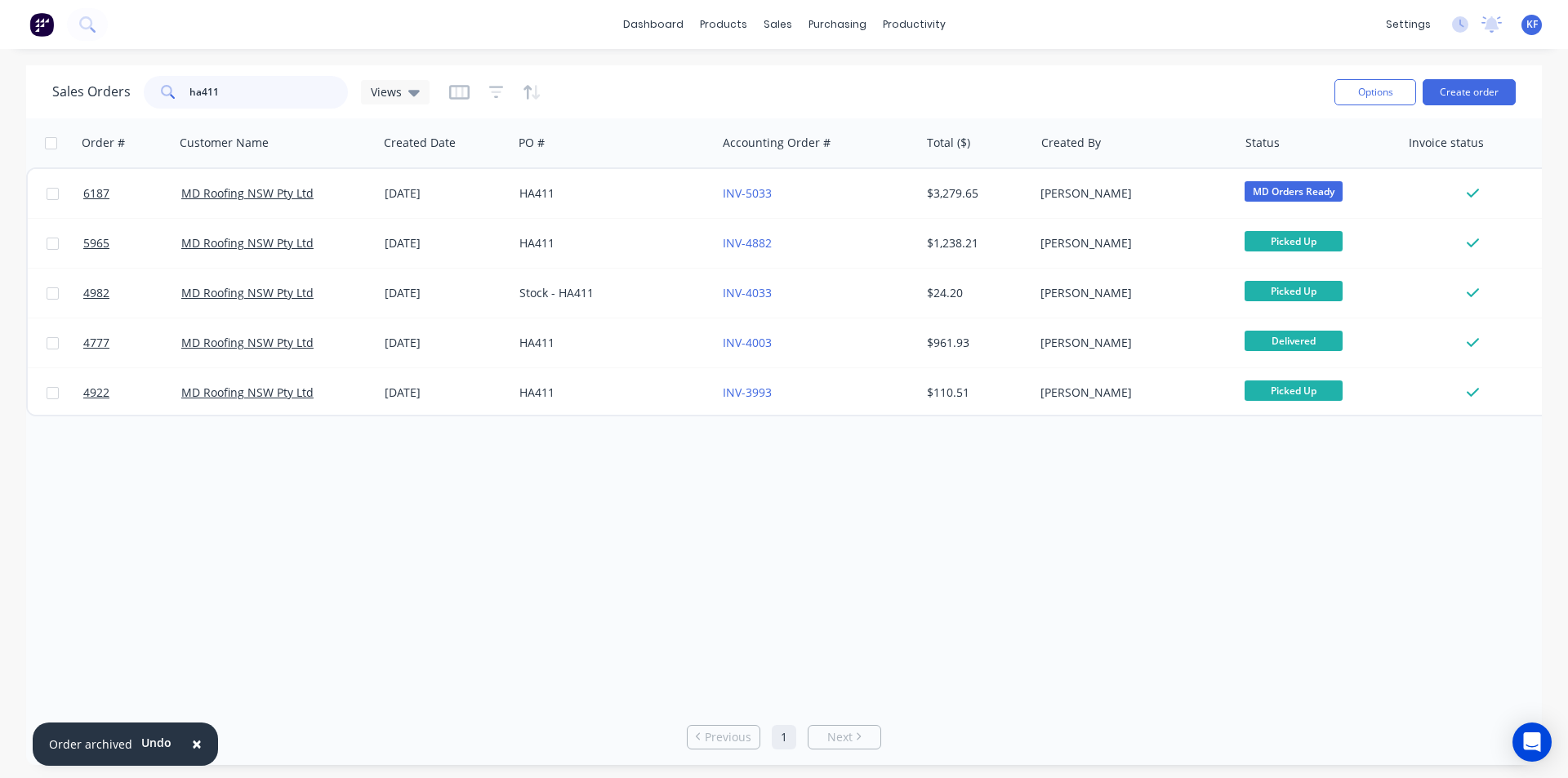
drag, startPoint x: 211, startPoint y: 95, endPoint x: 104, endPoint y: 85, distance: 107.5
click at [107, 85] on div "Sales Orders ha411 Views" at bounding box center [241, 92] width 377 height 32
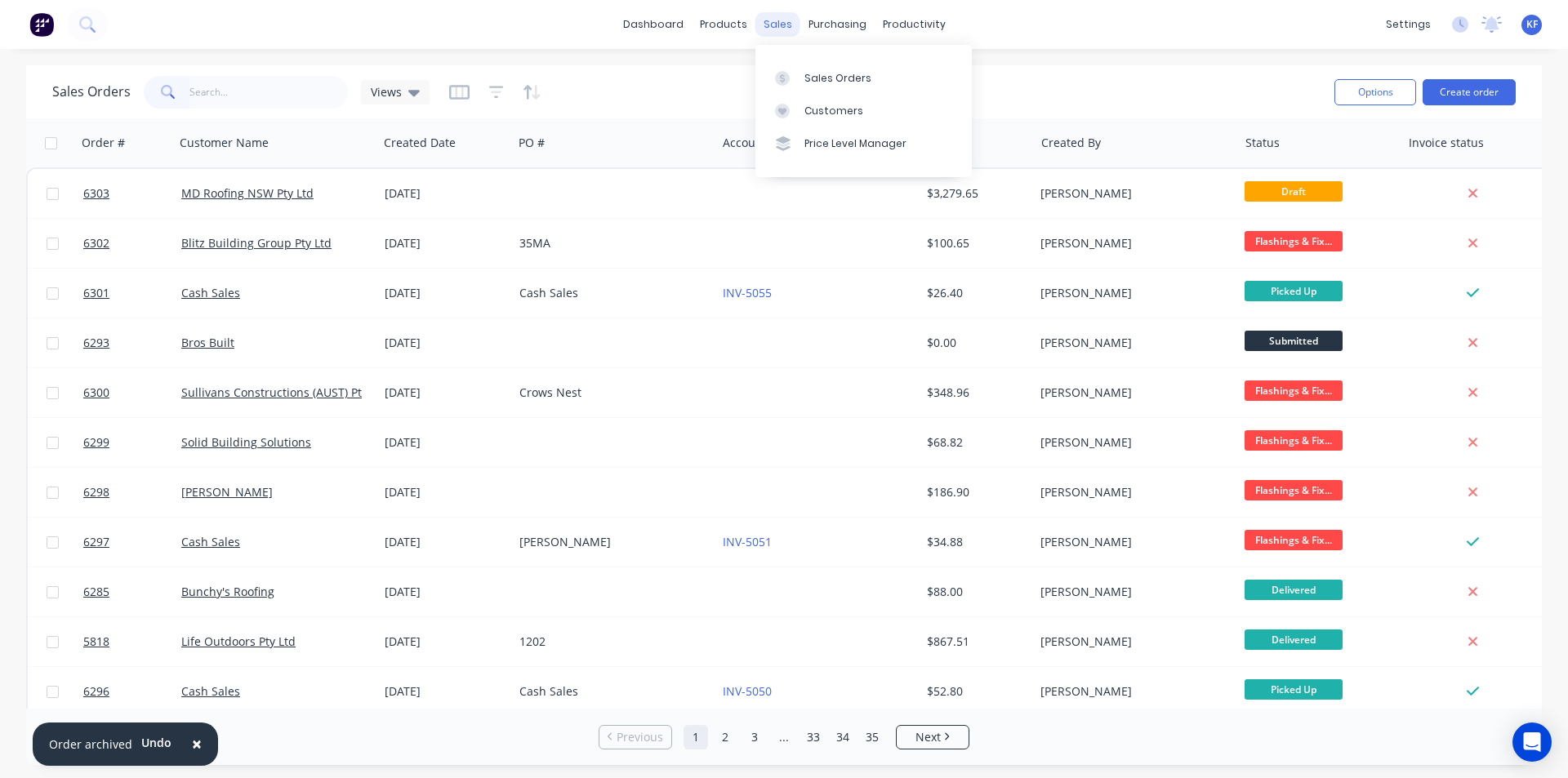
click at [788, 30] on div "sales" at bounding box center [778, 24] width 45 height 25
click at [801, 83] on link "Sales Orders" at bounding box center [863, 78] width 216 height 32
click at [840, 67] on link "Sales Orders" at bounding box center [863, 78] width 216 height 32
click at [253, 97] on input "text" at bounding box center [269, 92] width 159 height 32
click at [1458, 89] on button "Create order" at bounding box center [1469, 92] width 93 height 26
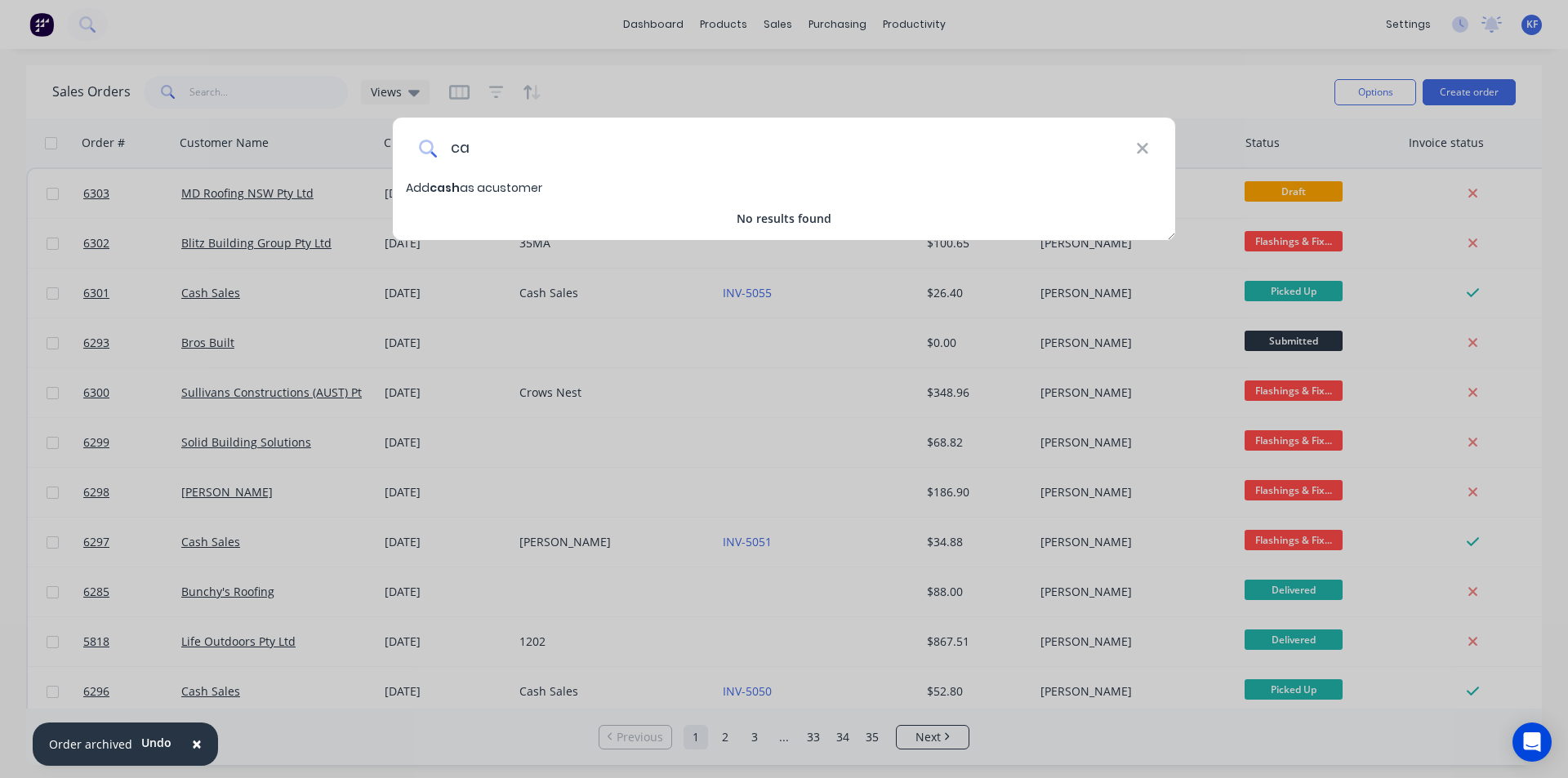
type input "c"
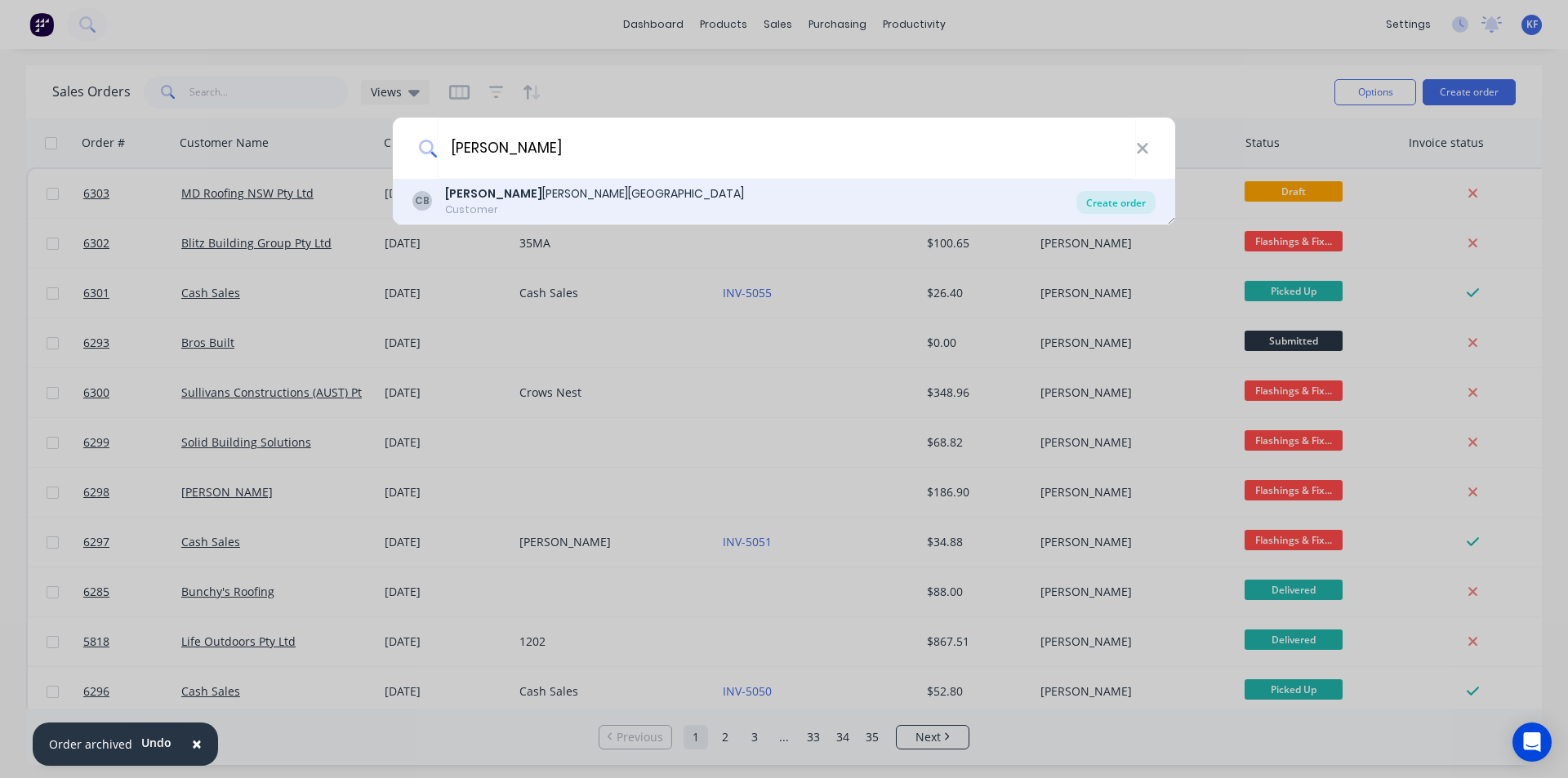
type input "[PERSON_NAME]"
click at [1122, 210] on div "Create order" at bounding box center [1116, 202] width 79 height 23
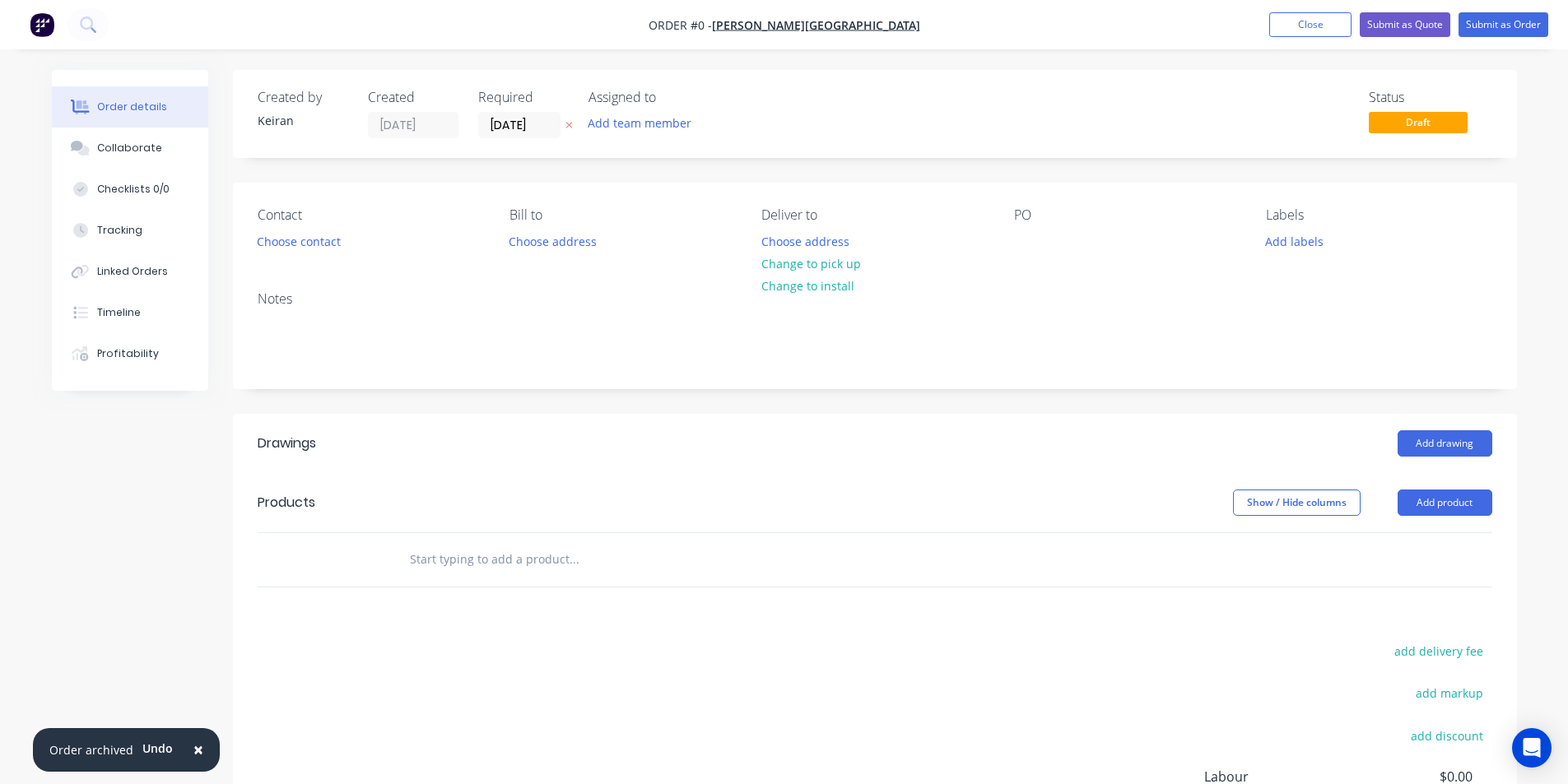
click at [604, 573] on input "text" at bounding box center [573, 559] width 330 height 33
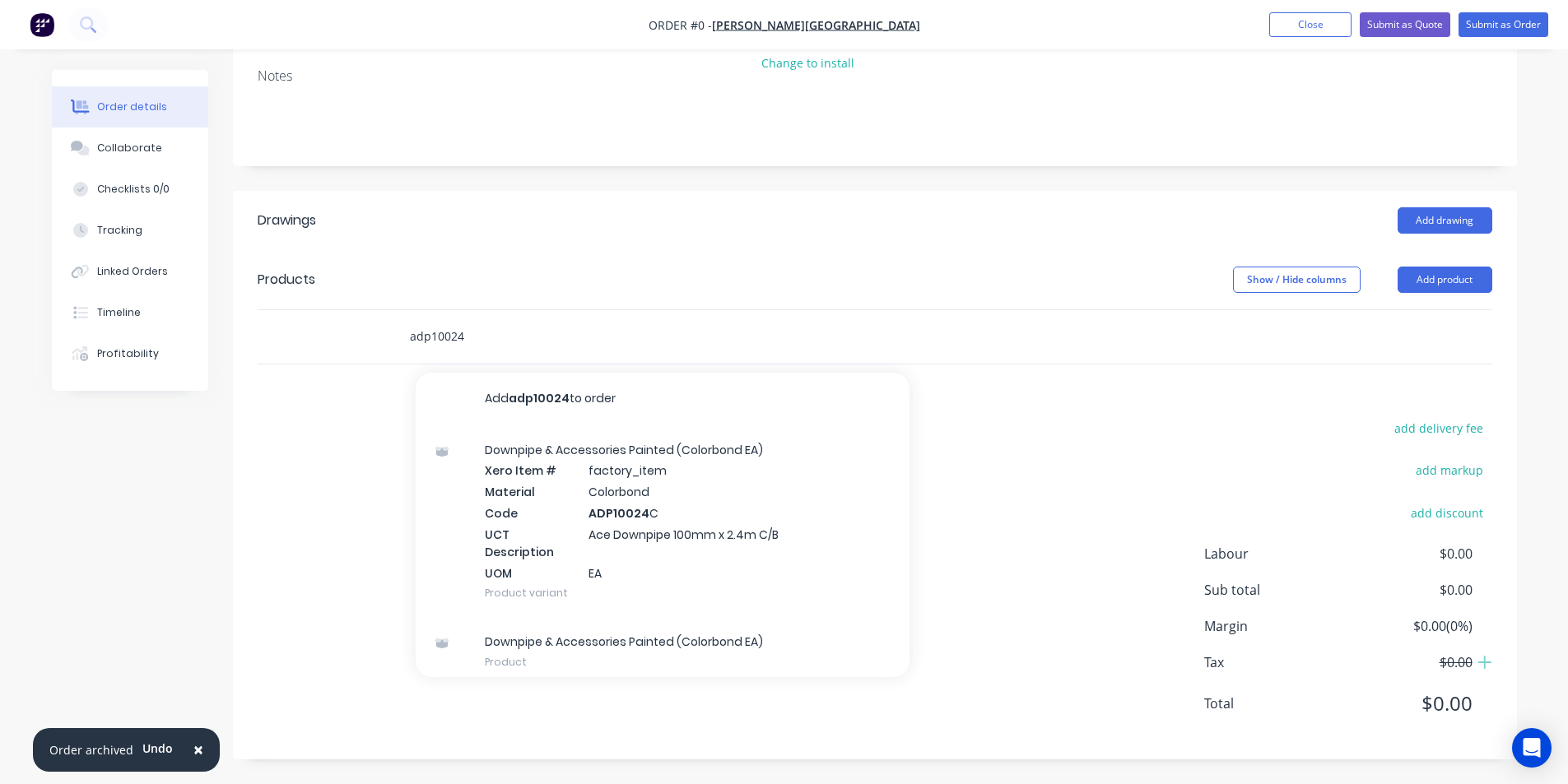
drag, startPoint x: 499, startPoint y: 340, endPoint x: 334, endPoint y: 330, distance: 165.3
click at [334, 330] on div "adp10024 Add adp10024 to order Downpipe & Accessories Painted (Colorbond EA) Xe…" at bounding box center [874, 337] width 1235 height 53
click at [484, 338] on input "adp10024" at bounding box center [573, 336] width 330 height 33
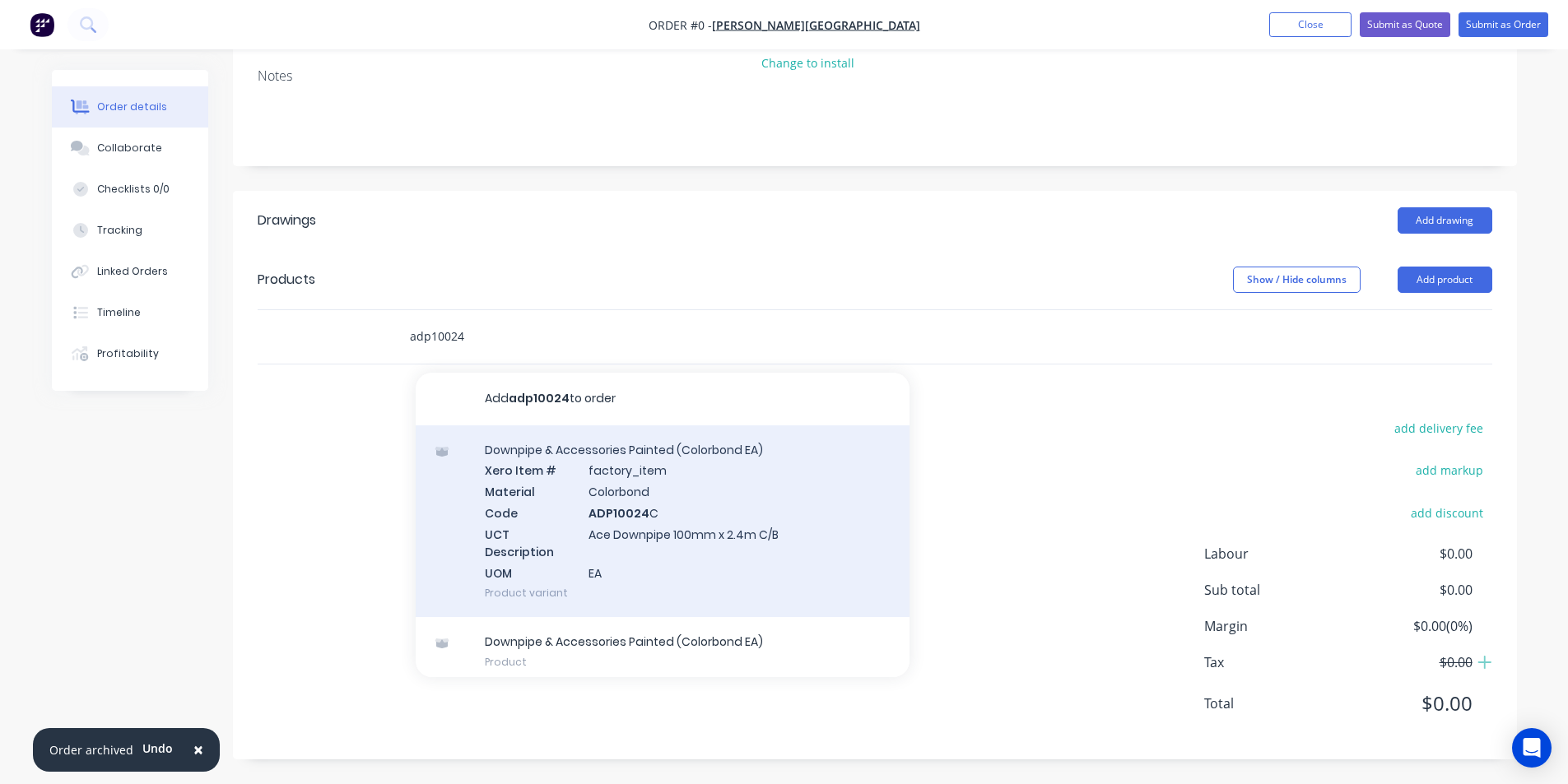
type input "adp10024"
click at [676, 551] on div "Downpipe & Accessories Painted (Colorbond EA) Xero Item # factory_item Material…" at bounding box center [663, 522] width 494 height 193
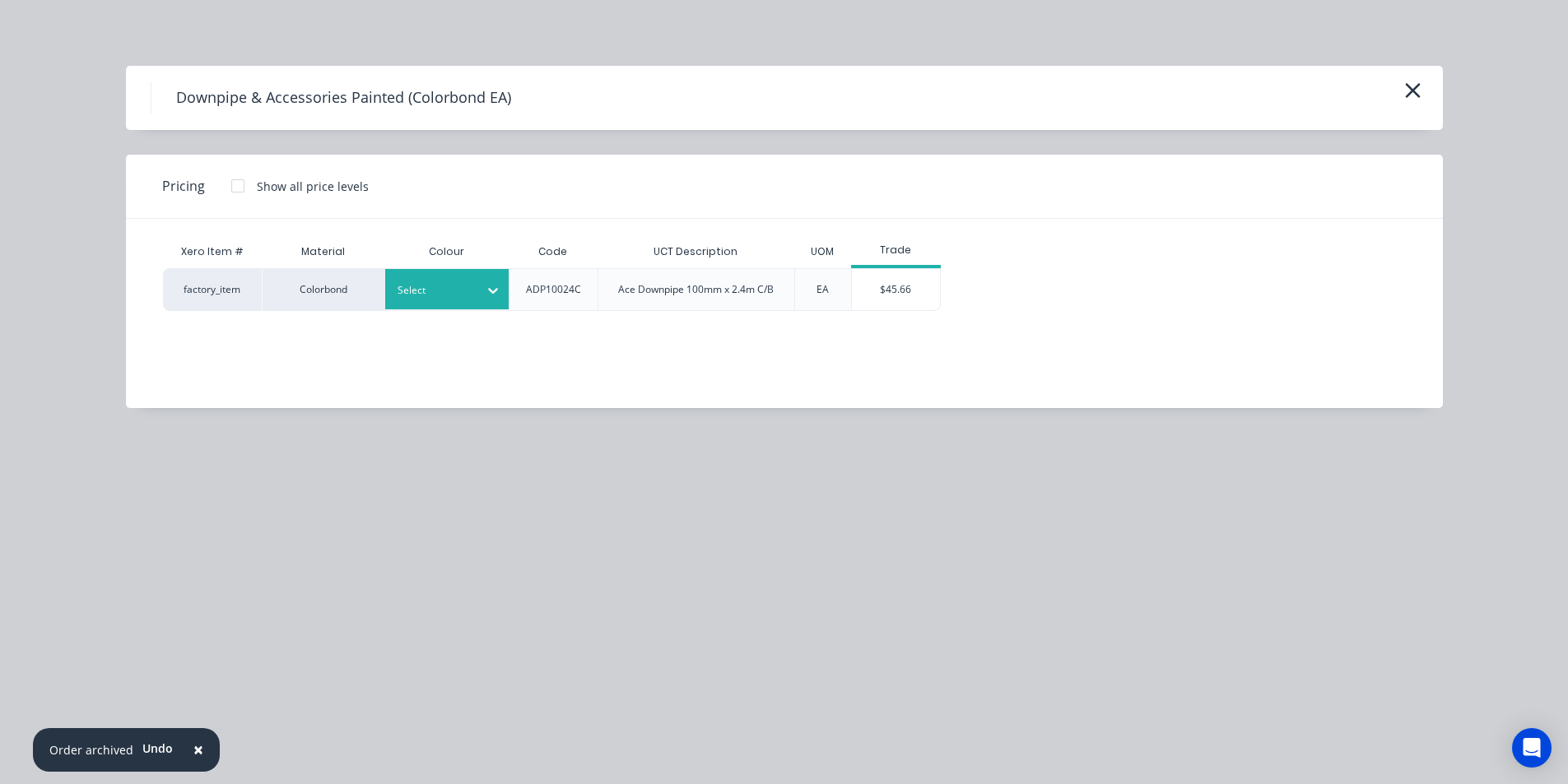
click at [480, 294] on div at bounding box center [493, 290] width 29 height 27
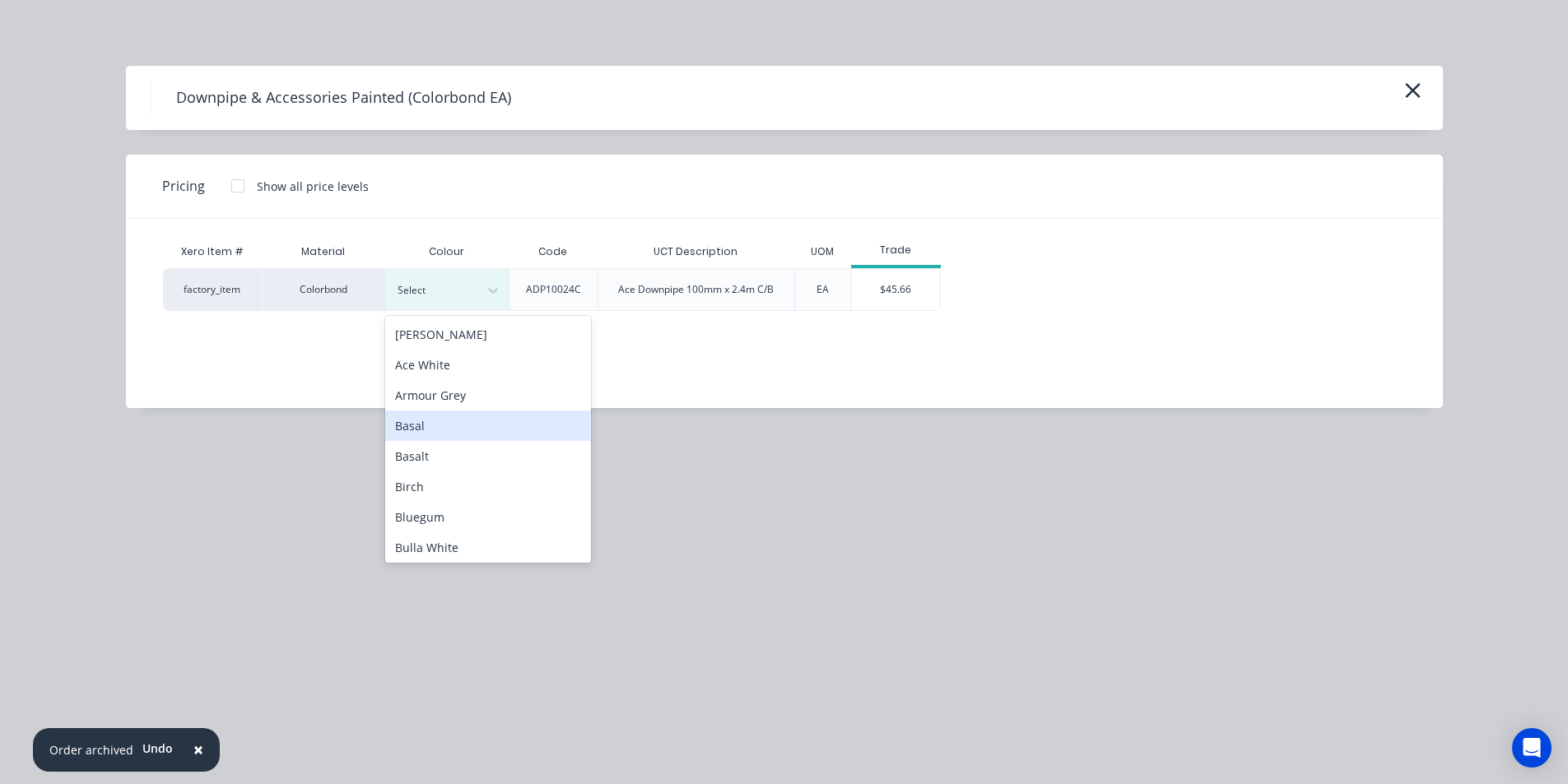
click at [435, 412] on div "Basal" at bounding box center [488, 425] width 206 height 30
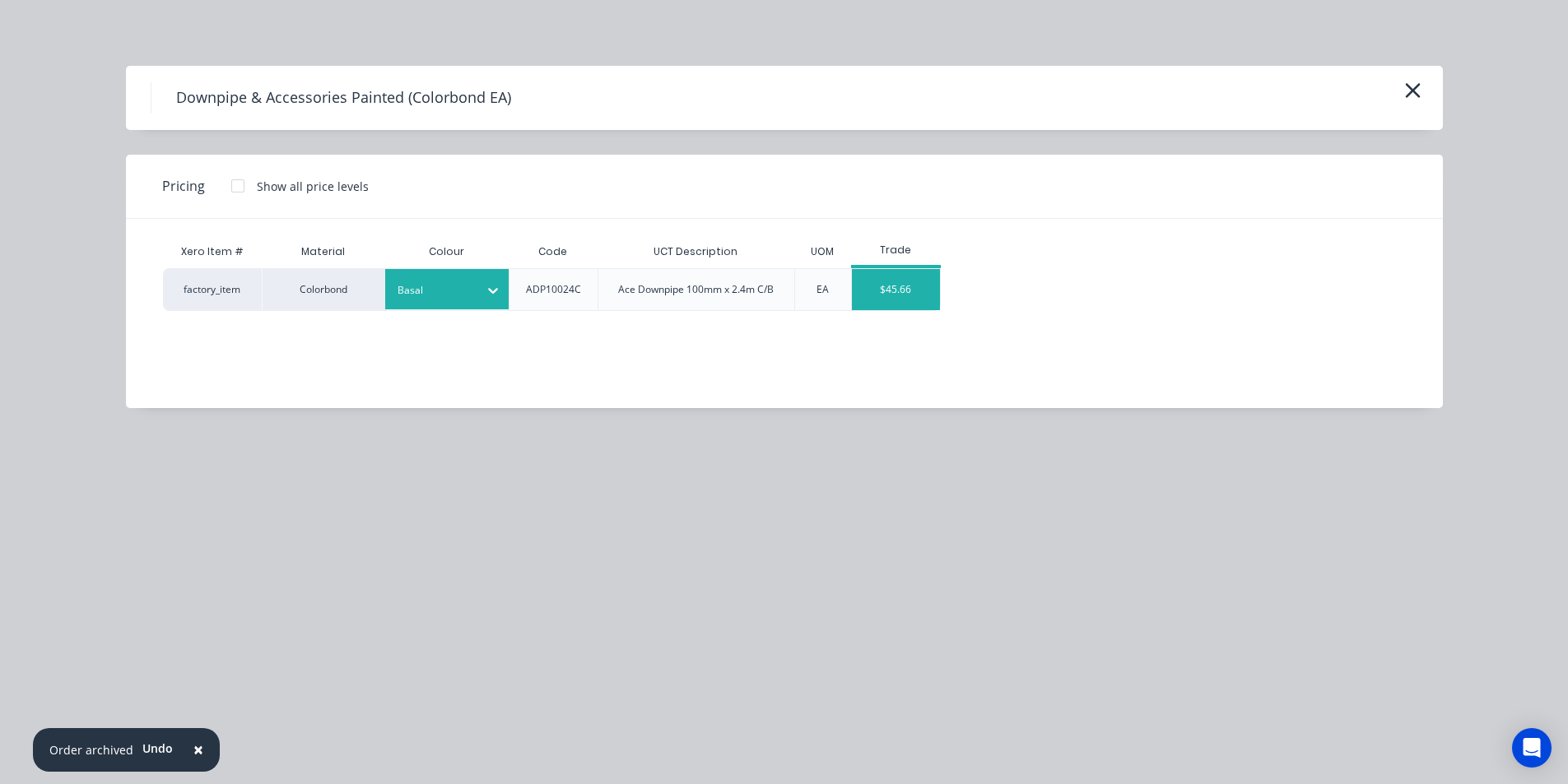
click at [894, 289] on div "$45.66" at bounding box center [896, 290] width 88 height 41
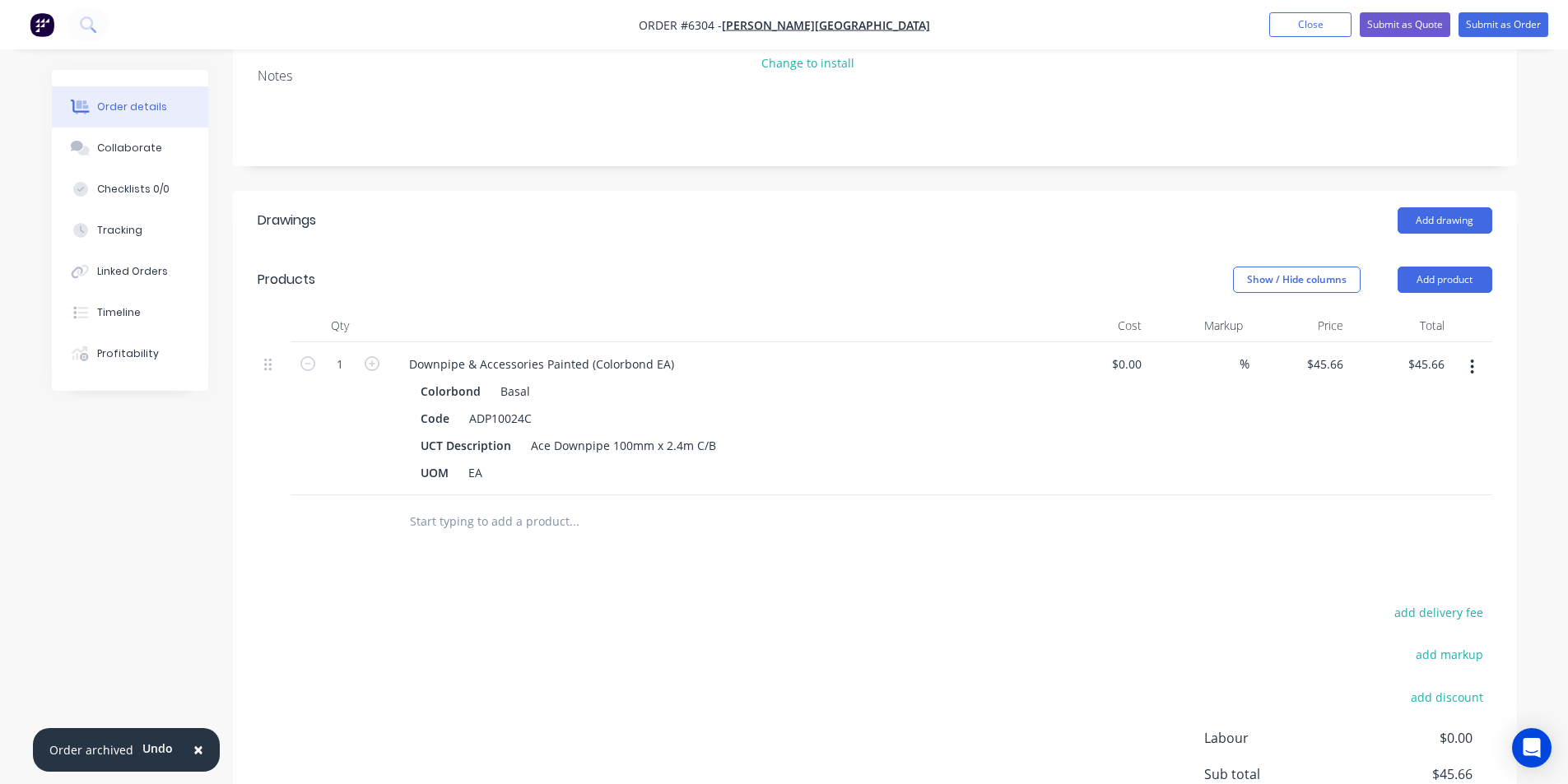
click at [480, 520] on input "text" at bounding box center [573, 522] width 330 height 33
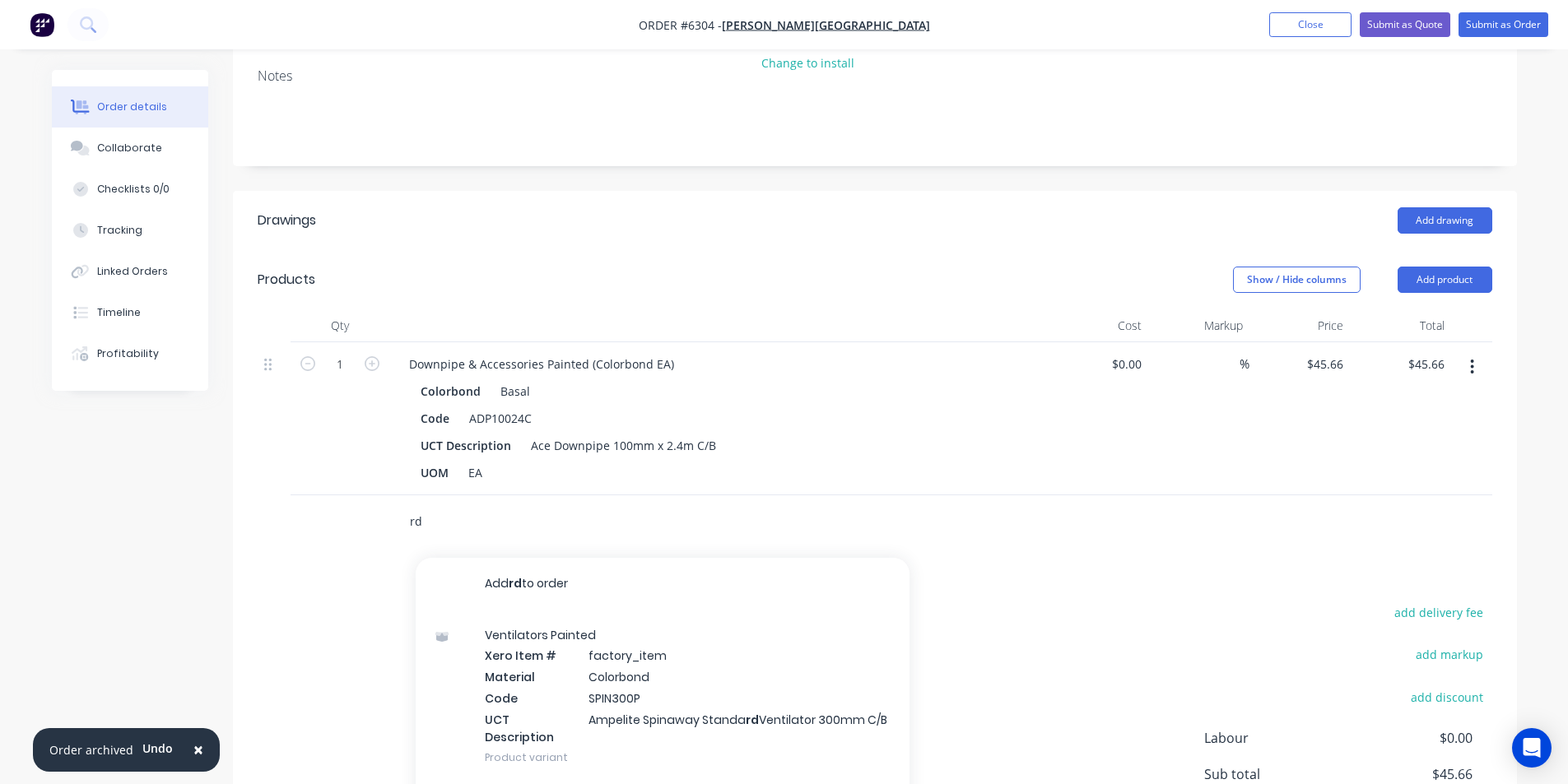
type input "r"
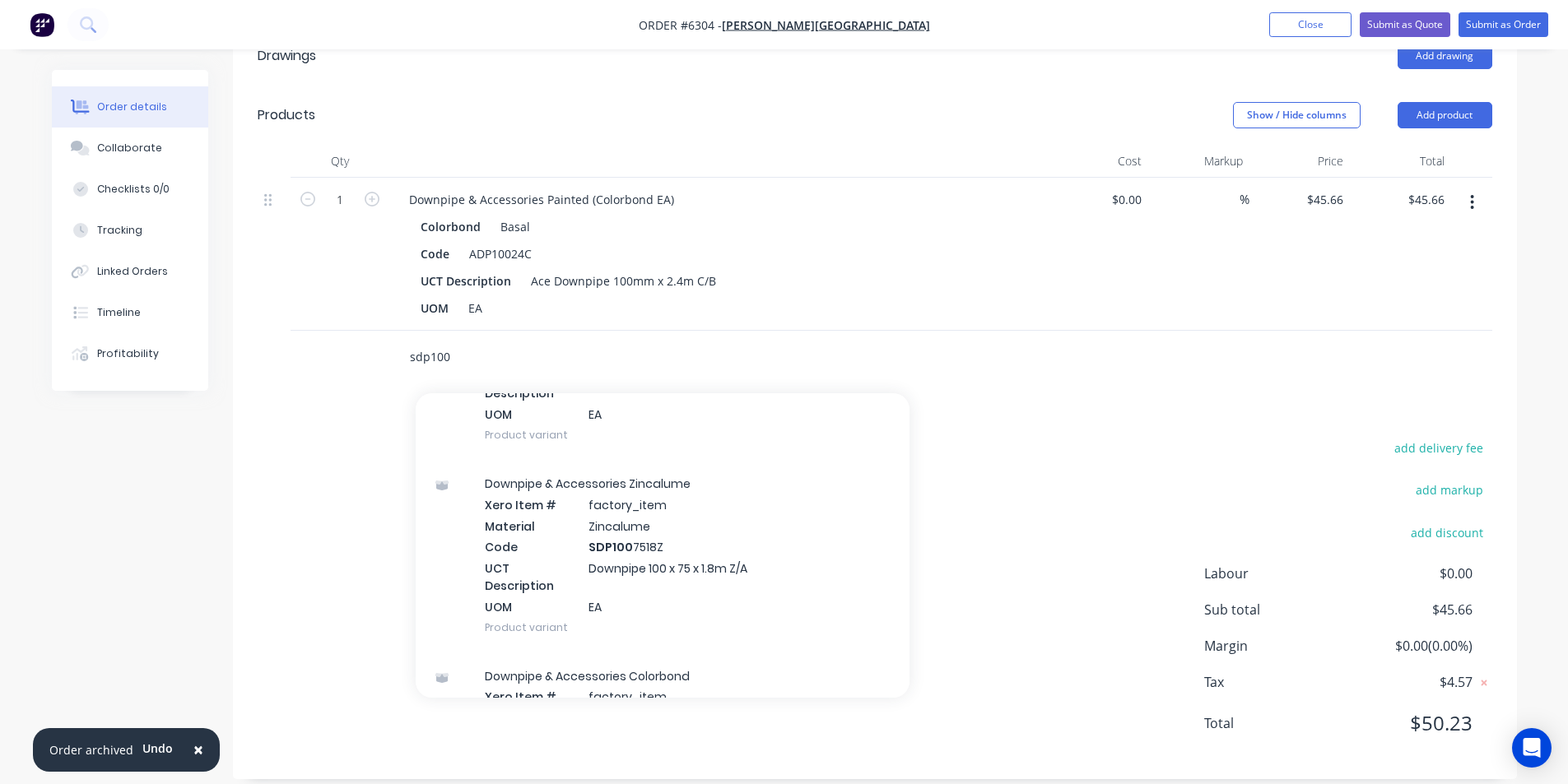
scroll to position [658, 0]
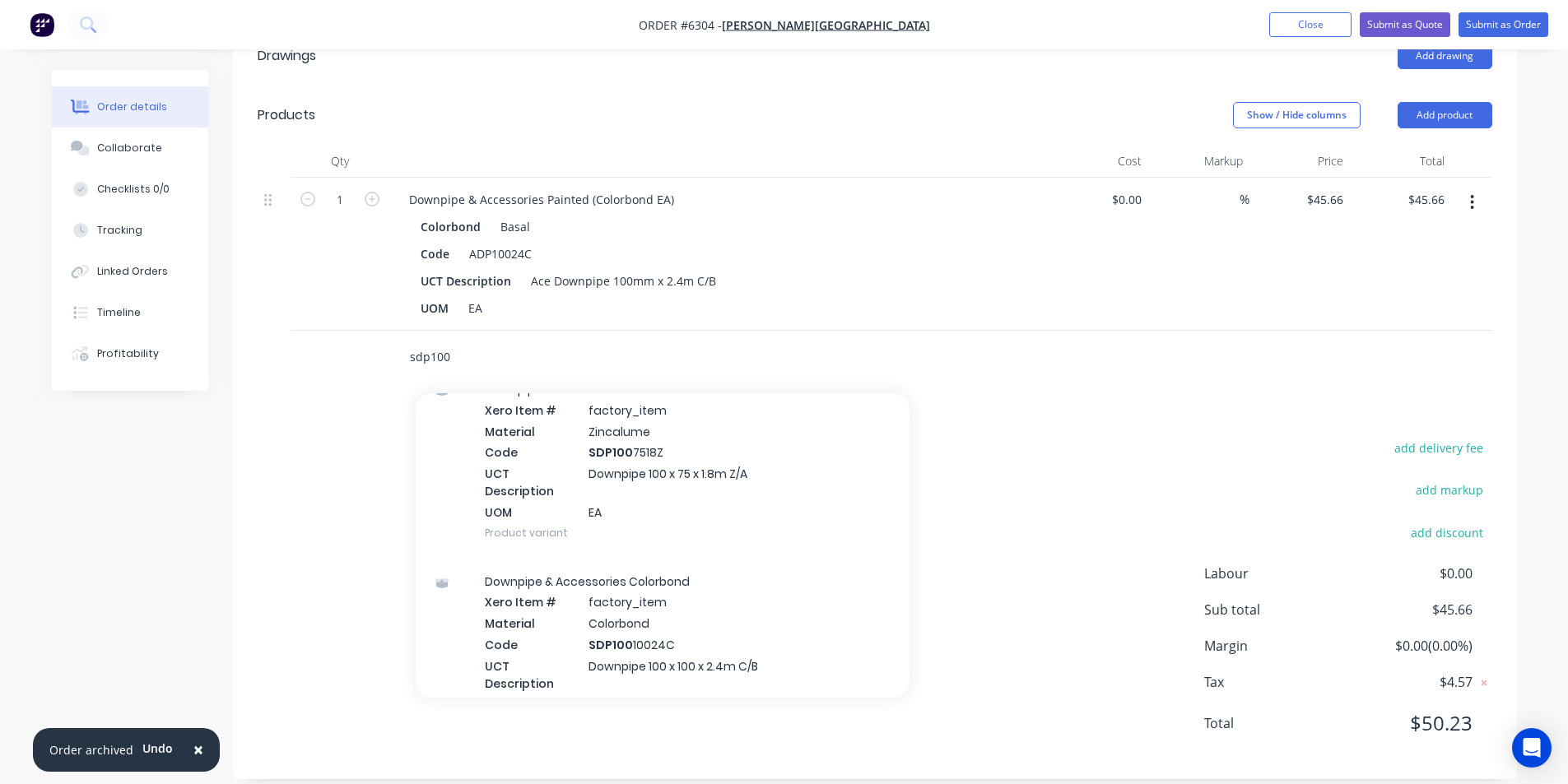
drag, startPoint x: 459, startPoint y: 357, endPoint x: 371, endPoint y: 351, distance: 88.2
click at [371, 351] on div "sdp100 Add sdp100 to order Downpipe & Accessories Zincalume Xero Item # factory…" at bounding box center [874, 357] width 1235 height 53
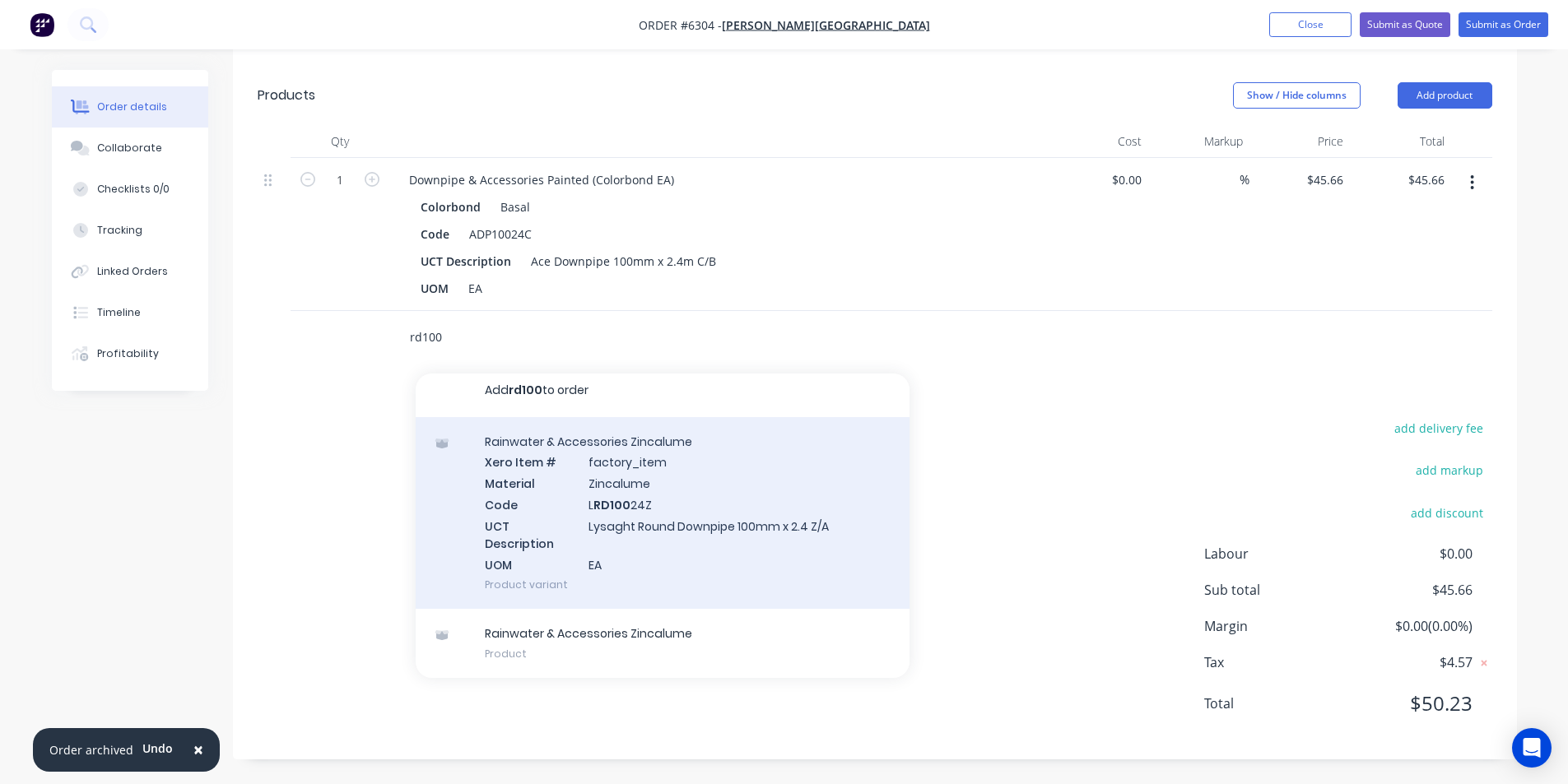
scroll to position [0, 0]
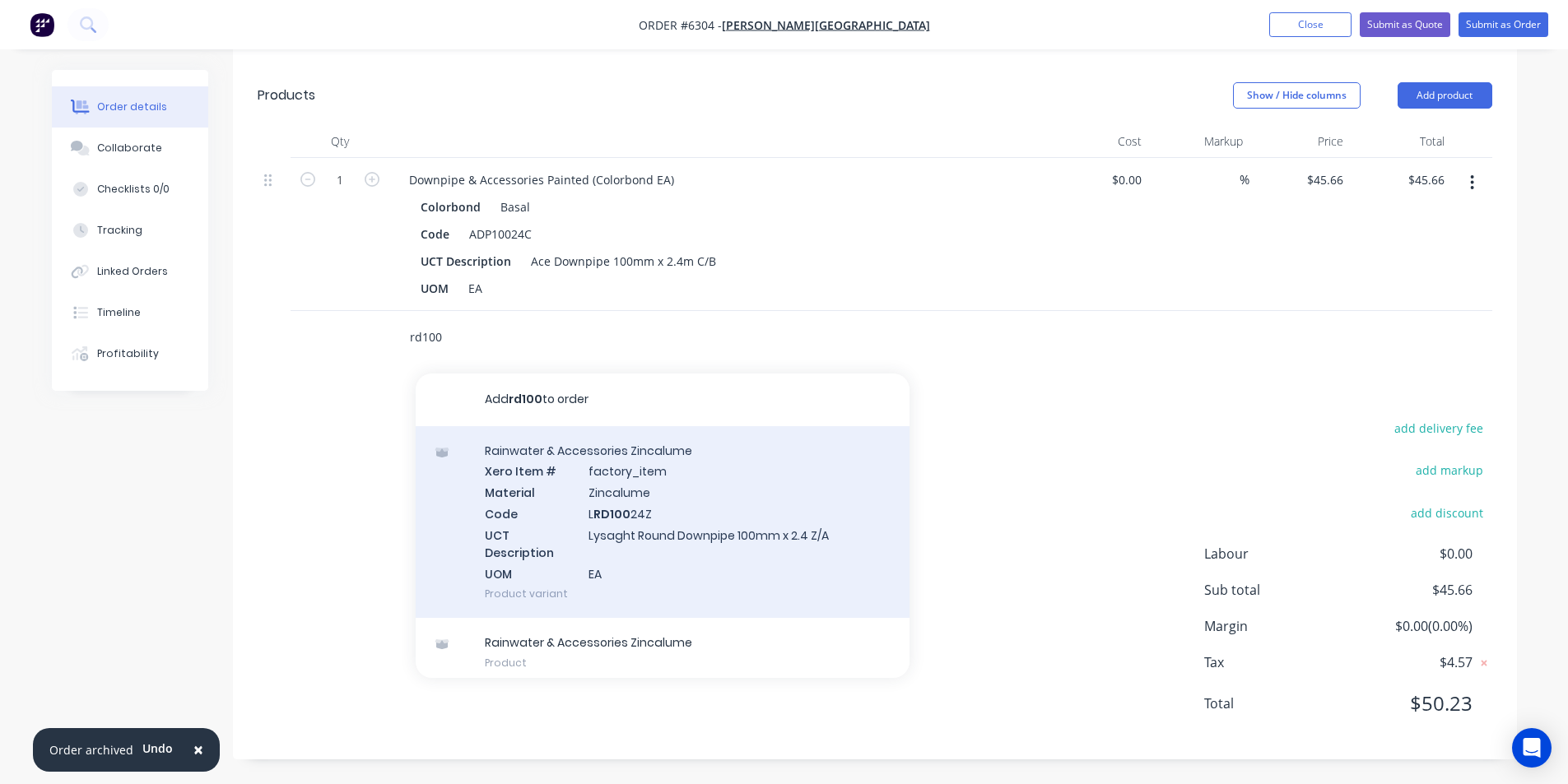
type input "rd100"
click at [765, 524] on div "Rainwater & Accessories Zincalume Xero Item # factory_item Material Zincalume C…" at bounding box center [663, 522] width 494 height 193
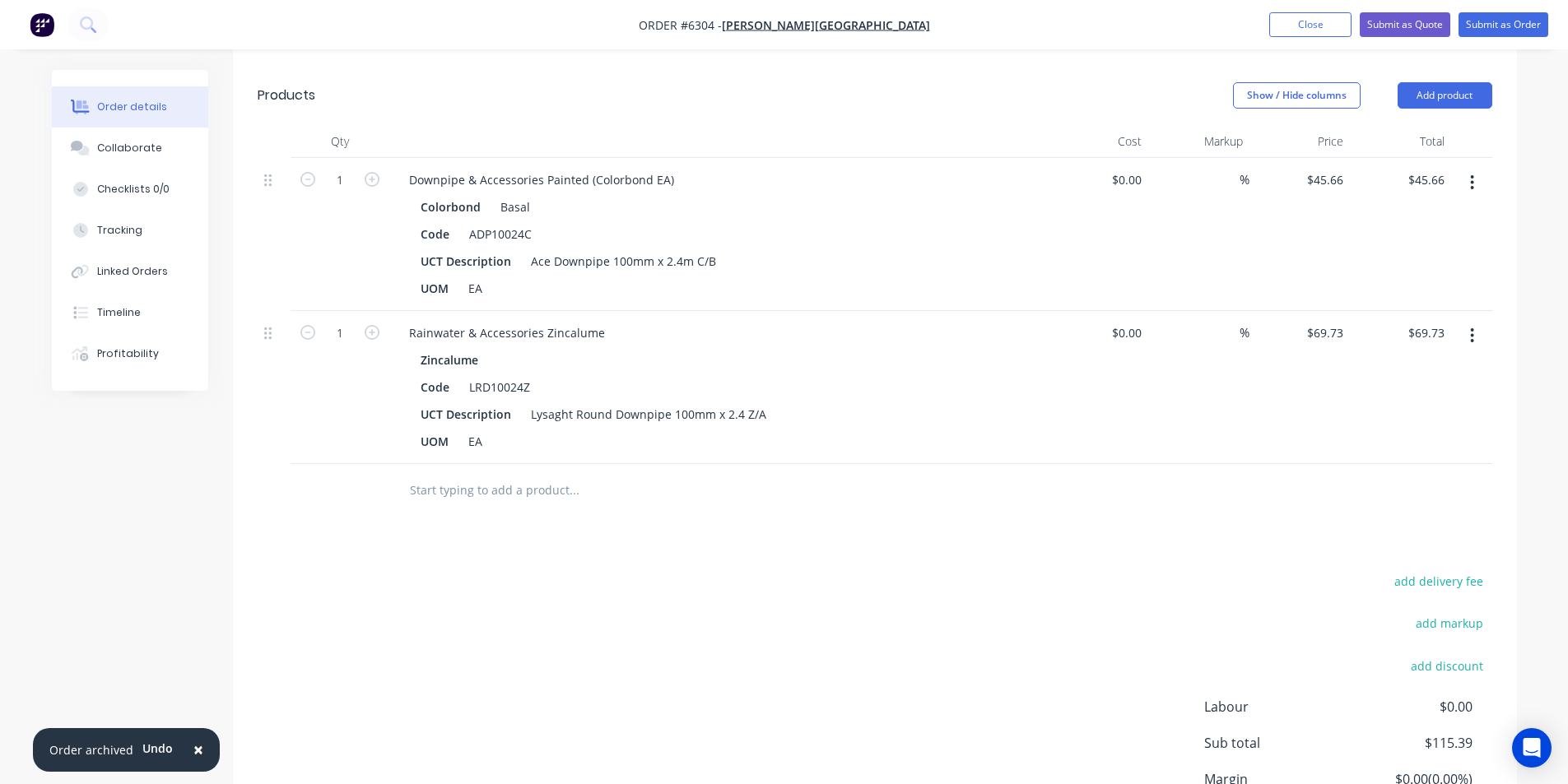
drag, startPoint x: 1474, startPoint y: 333, endPoint x: 1461, endPoint y: 356, distance: 26.4
click at [1475, 333] on button "button" at bounding box center [1472, 336] width 39 height 29
click at [1395, 472] on div "Delete" at bounding box center [1413, 478] width 127 height 24
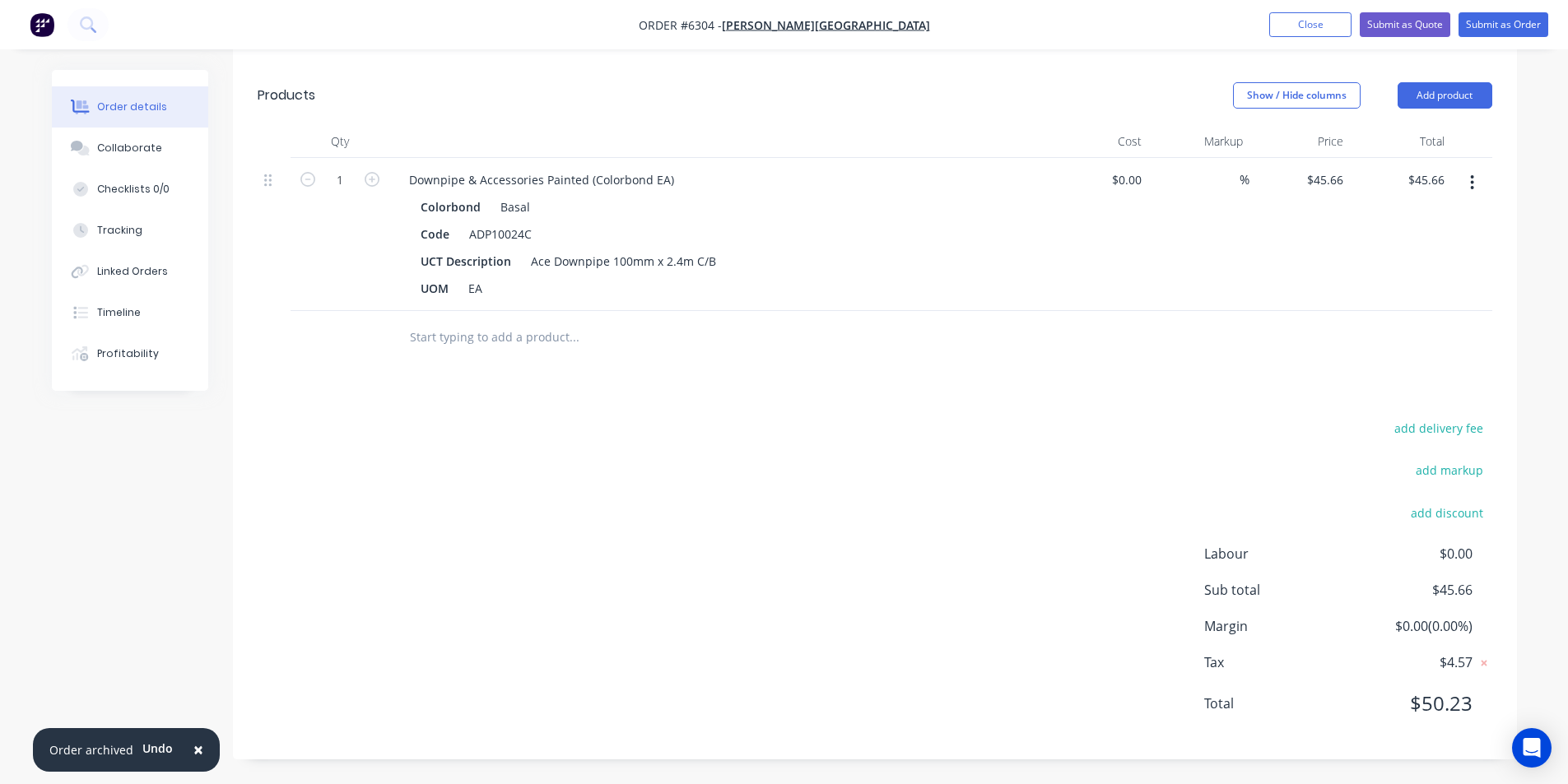
click at [471, 343] on input "text" at bounding box center [573, 337] width 330 height 33
click at [1319, 17] on button "Close" at bounding box center [1311, 24] width 83 height 25
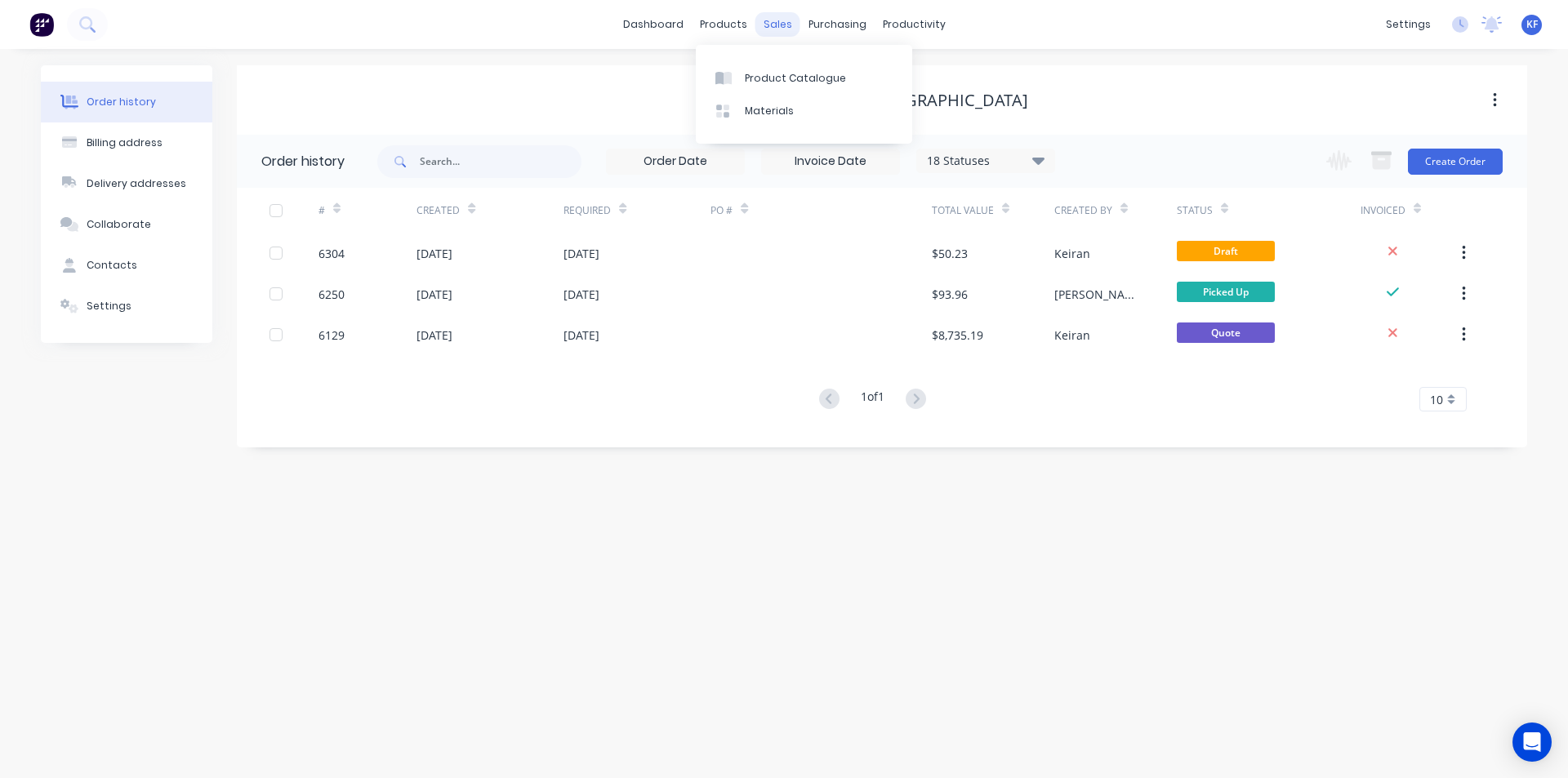
click at [776, 26] on div "sales" at bounding box center [778, 24] width 45 height 25
click at [810, 72] on div "Sales Orders" at bounding box center [838, 78] width 67 height 15
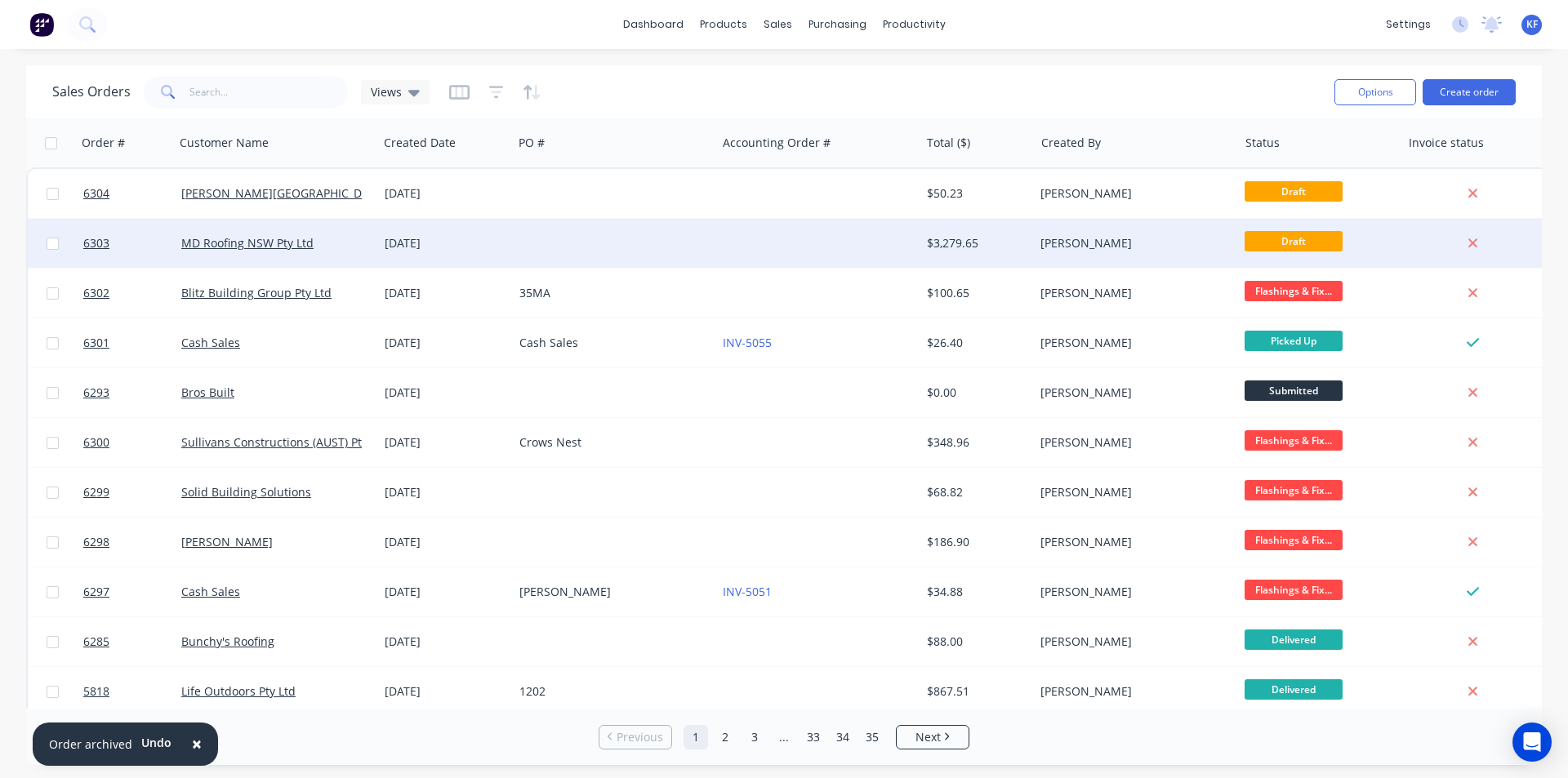
click at [688, 239] on div at bounding box center [615, 243] width 203 height 49
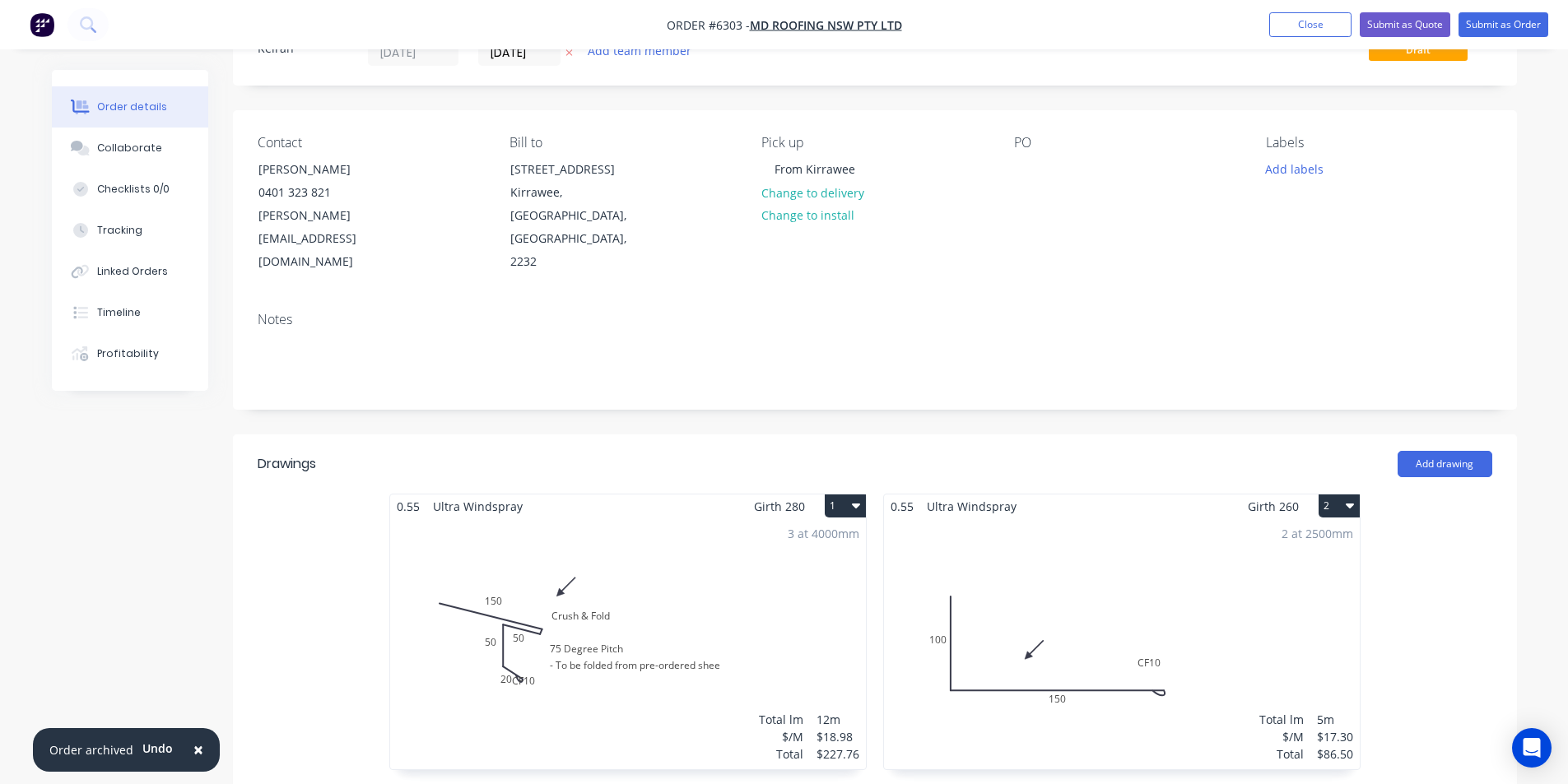
scroll to position [83, 0]
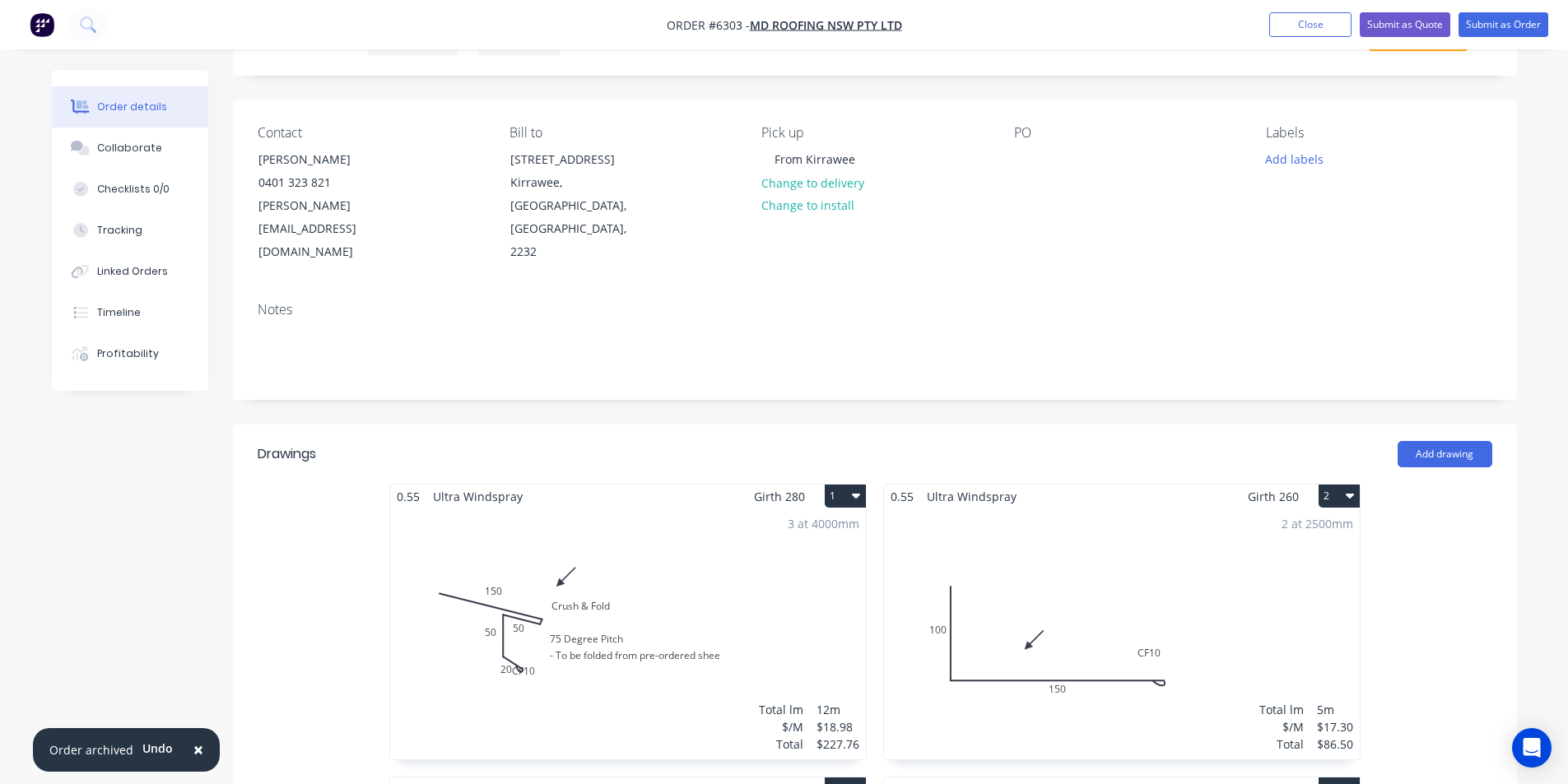
click at [854, 485] on button "1" at bounding box center [845, 496] width 41 height 23
click at [797, 590] on div "Delete" at bounding box center [787, 602] width 127 height 24
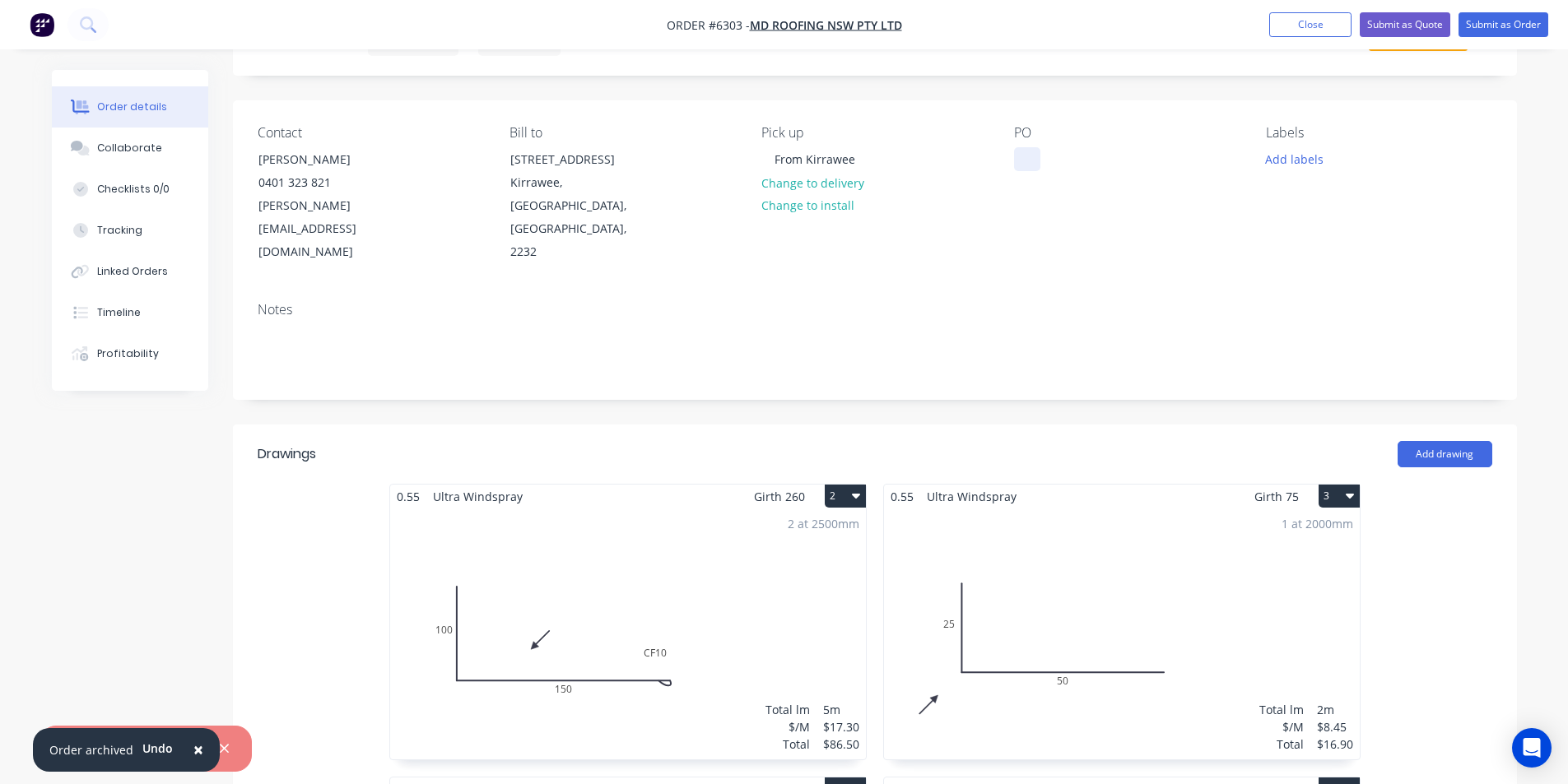
click at [1030, 157] on div at bounding box center [1027, 159] width 27 height 24
click at [1336, 485] on button "3" at bounding box center [1339, 496] width 41 height 23
click at [1294, 590] on div "Delete" at bounding box center [1281, 602] width 127 height 24
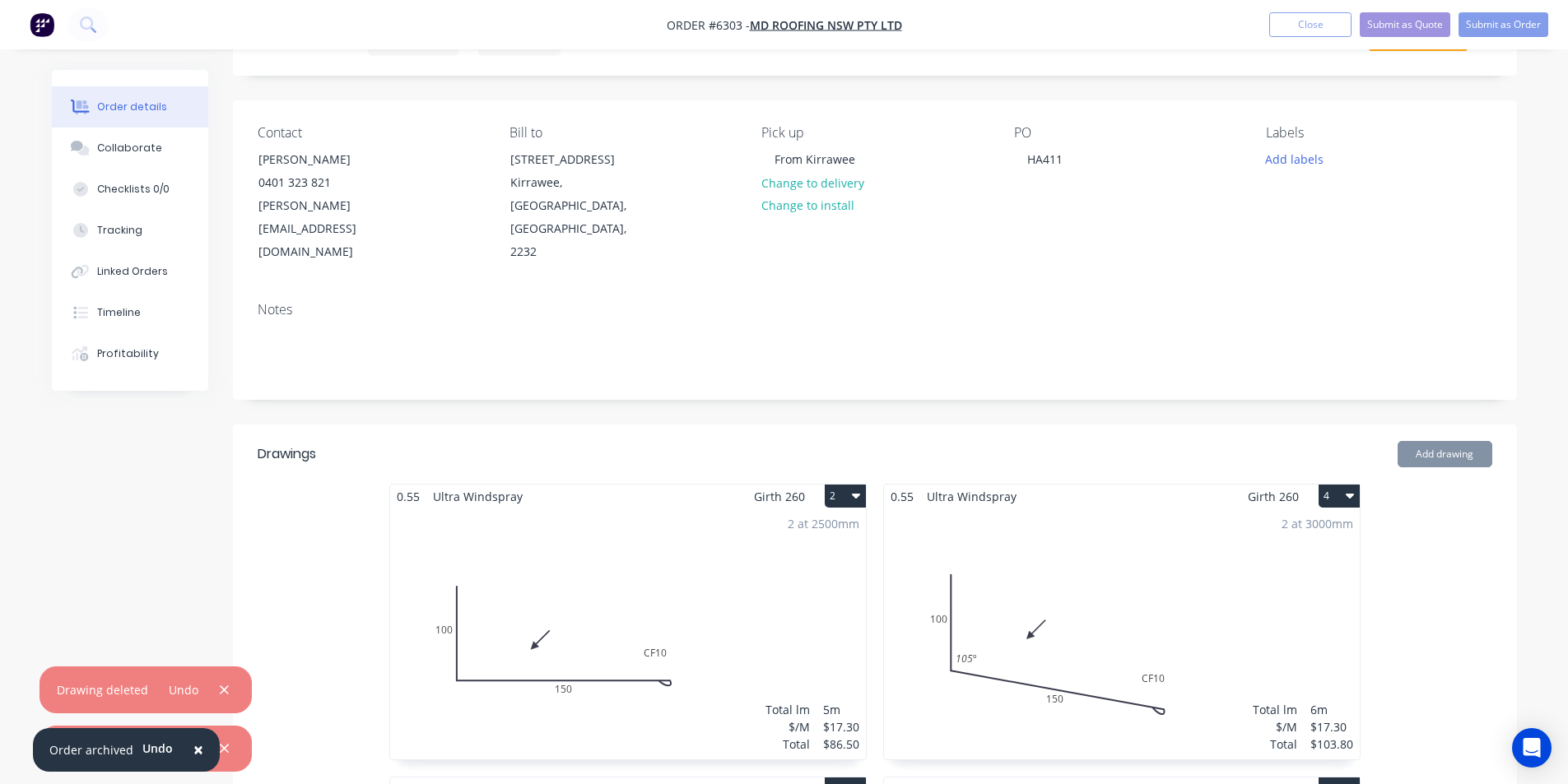
click at [849, 485] on button "2" at bounding box center [845, 496] width 41 height 23
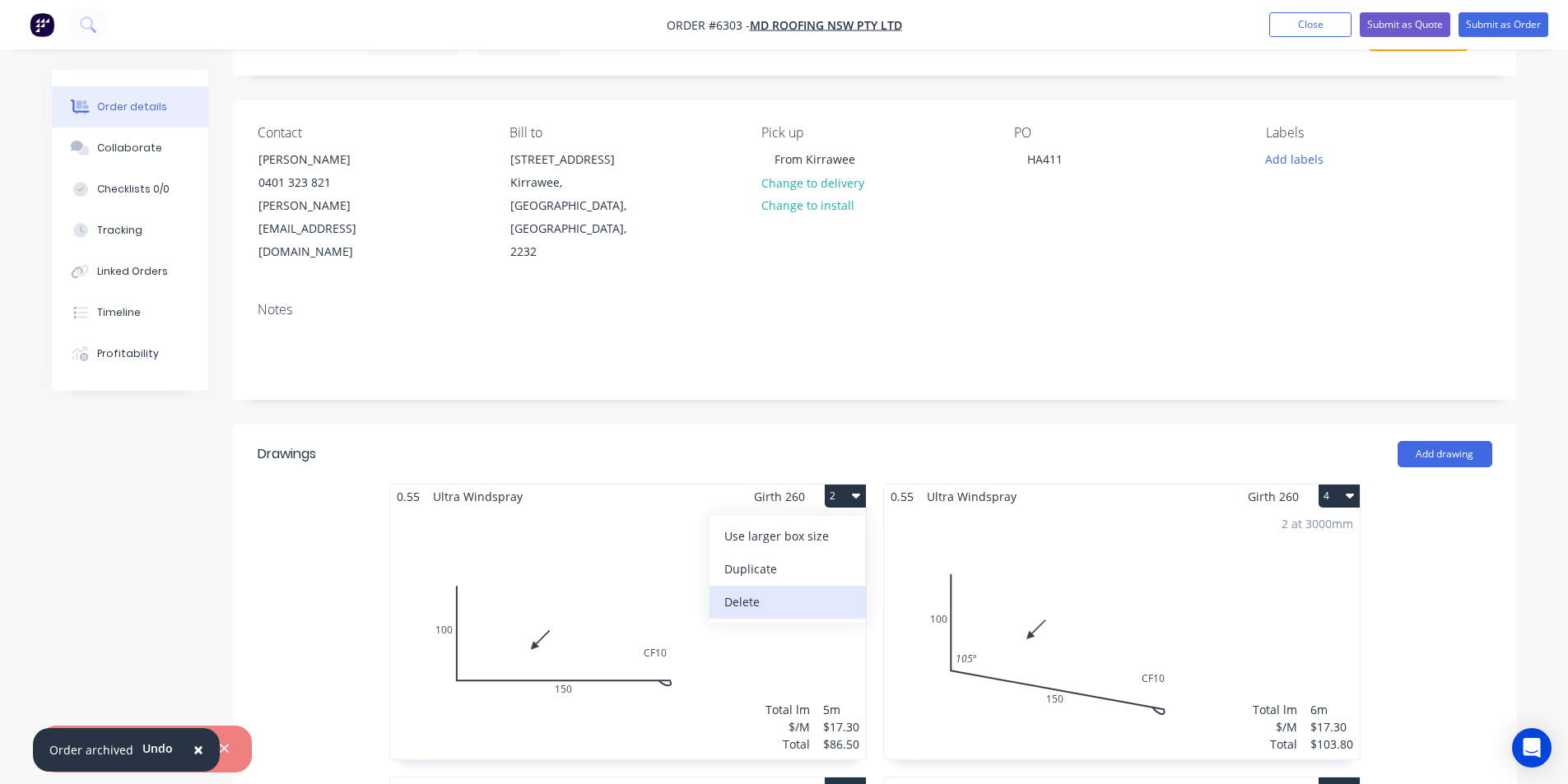
click at [787, 590] on div "Delete" at bounding box center [787, 602] width 127 height 24
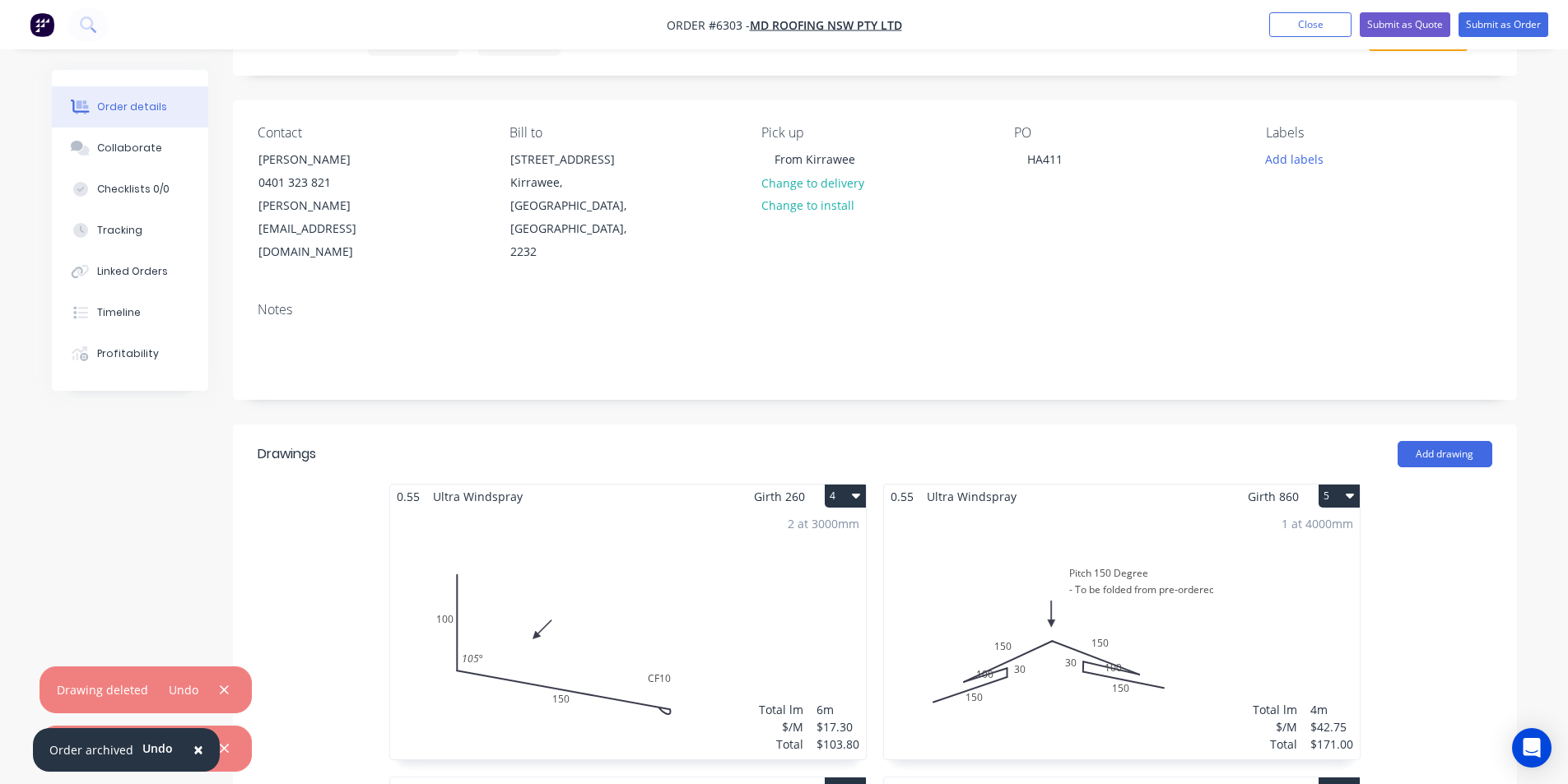
click at [854, 494] on icon "button" at bounding box center [856, 497] width 9 height 5
click at [813, 590] on div "Delete" at bounding box center [787, 602] width 127 height 24
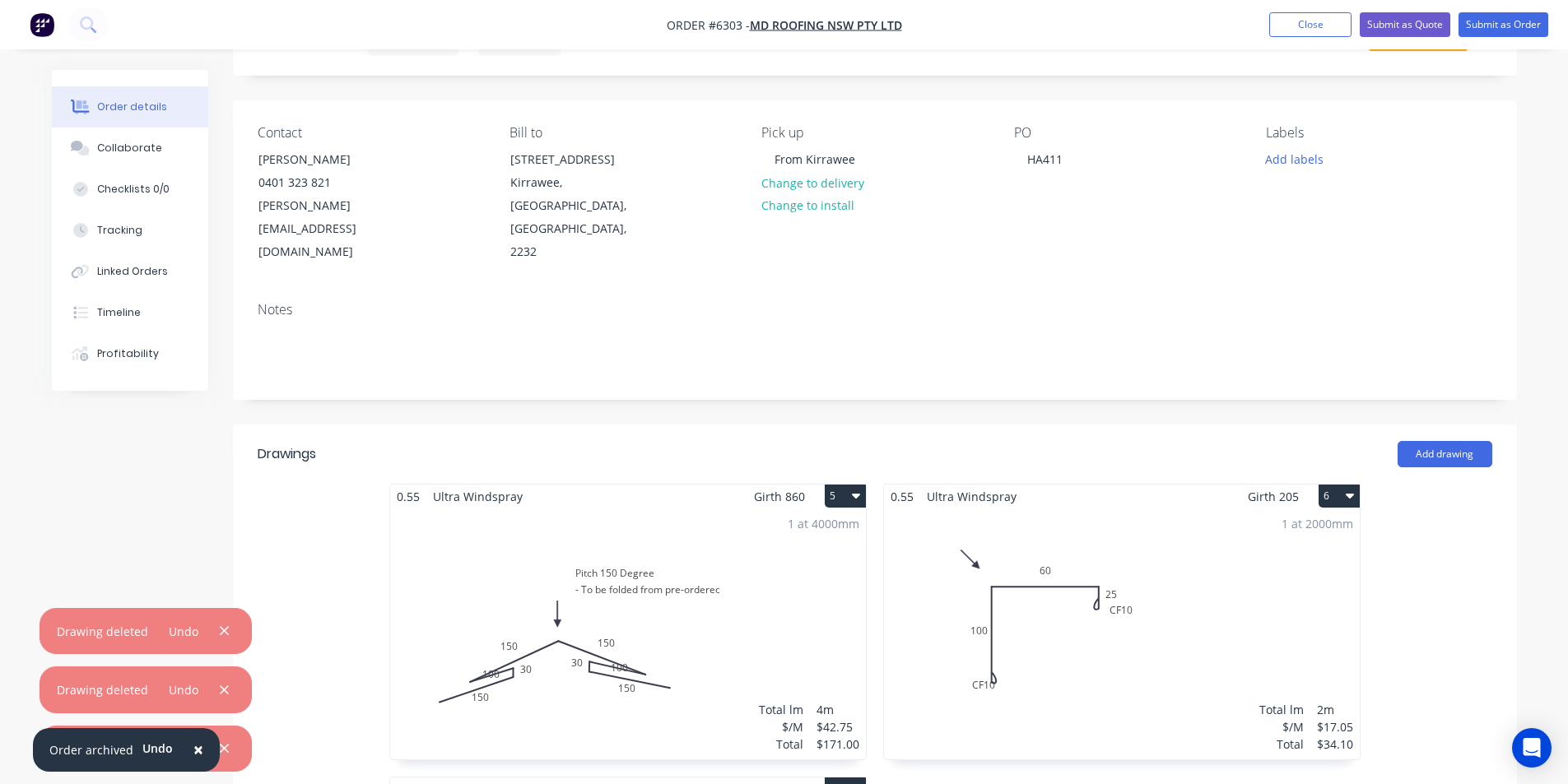
drag, startPoint x: 855, startPoint y: 441, endPoint x: 844, endPoint y: 460, distance: 22.0
click at [855, 485] on button "5" at bounding box center [845, 496] width 41 height 23
click at [802, 590] on div "Delete" at bounding box center [787, 602] width 127 height 24
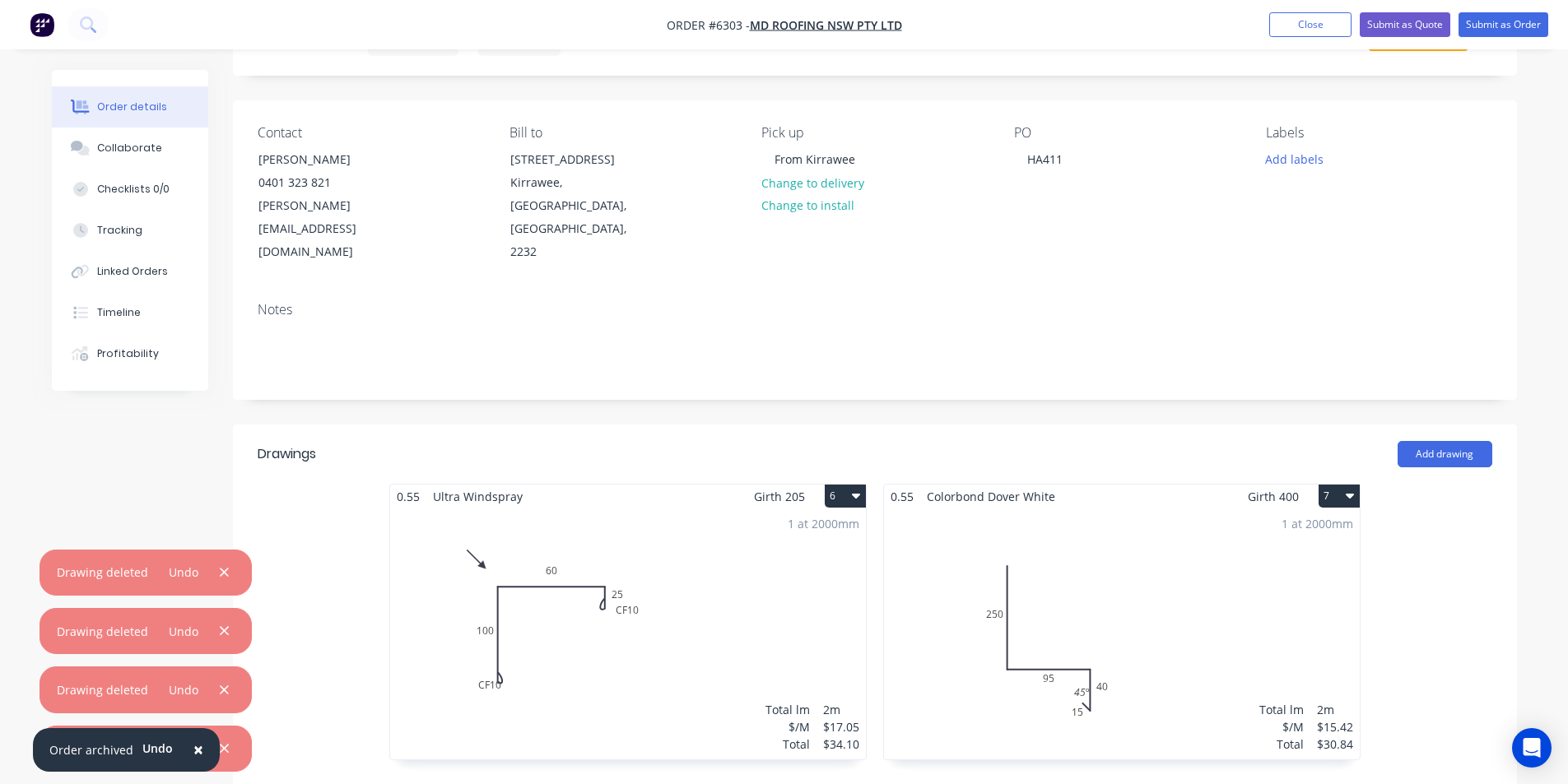
click at [838, 485] on button "6" at bounding box center [845, 496] width 41 height 23
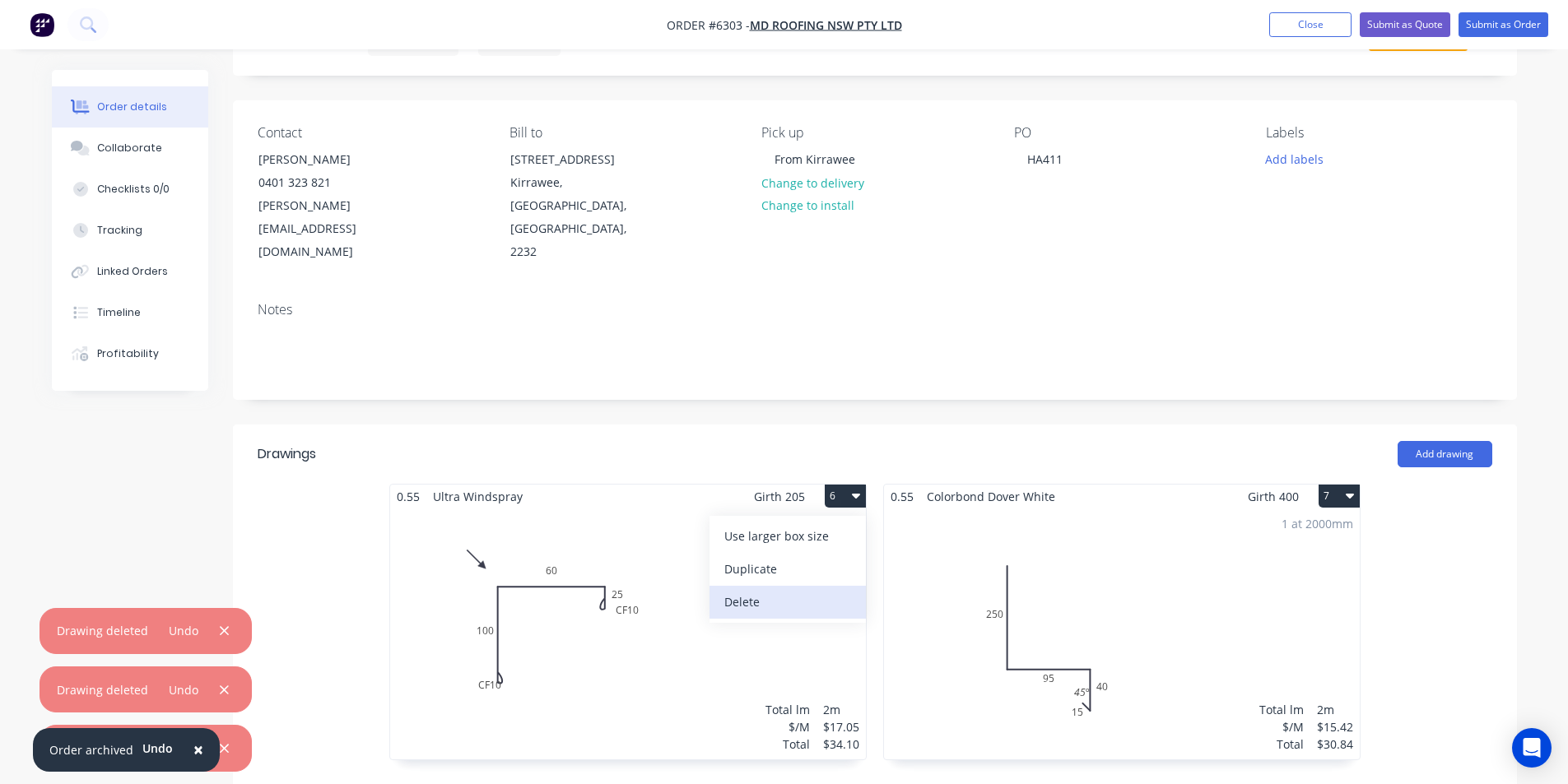
click at [794, 590] on div "Delete" at bounding box center [787, 602] width 127 height 24
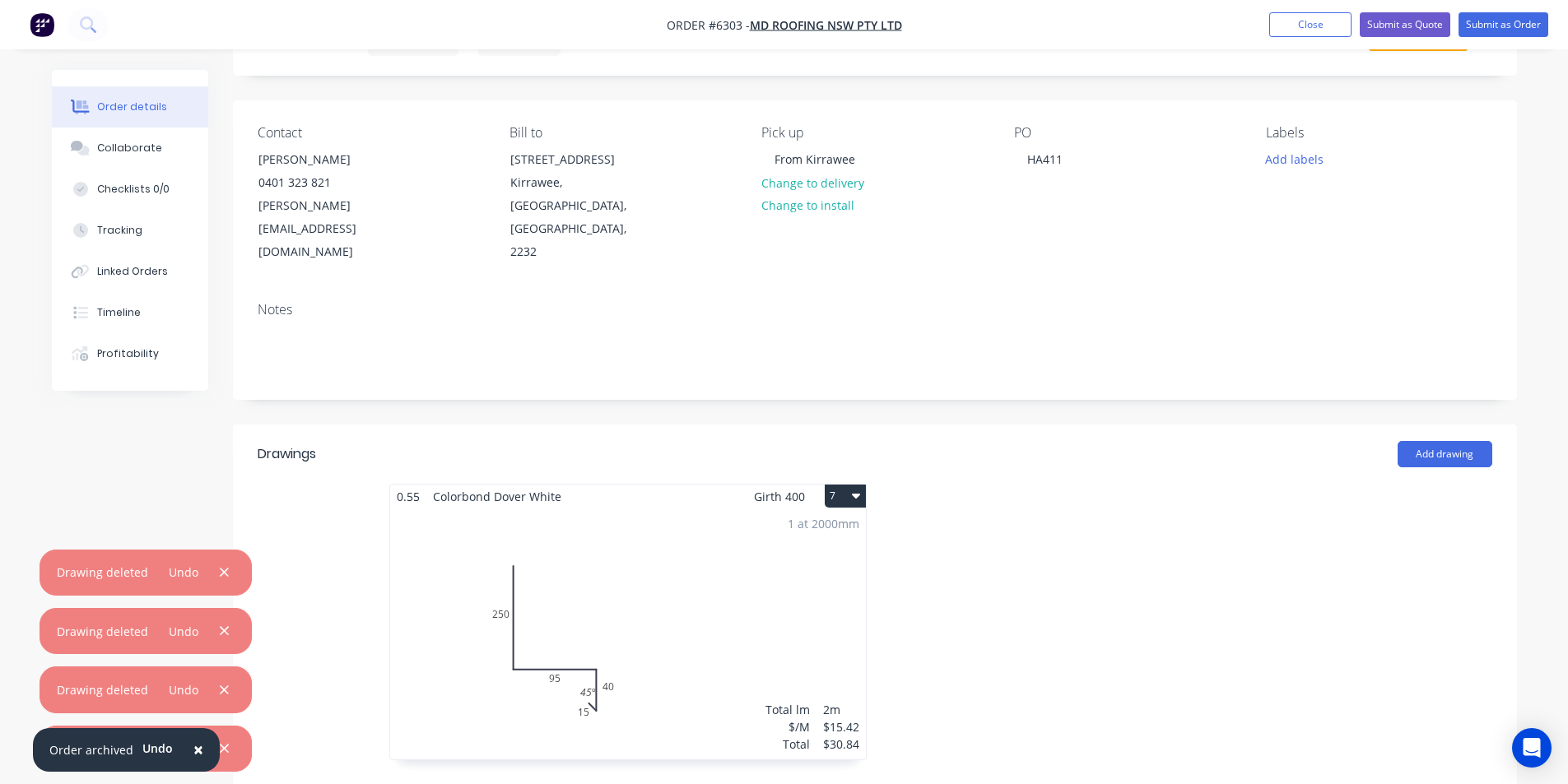
drag, startPoint x: 849, startPoint y: 444, endPoint x: 840, endPoint y: 463, distance: 21.0
click at [848, 485] on button "7" at bounding box center [845, 496] width 41 height 23
click at [805, 590] on div "Delete" at bounding box center [787, 602] width 127 height 24
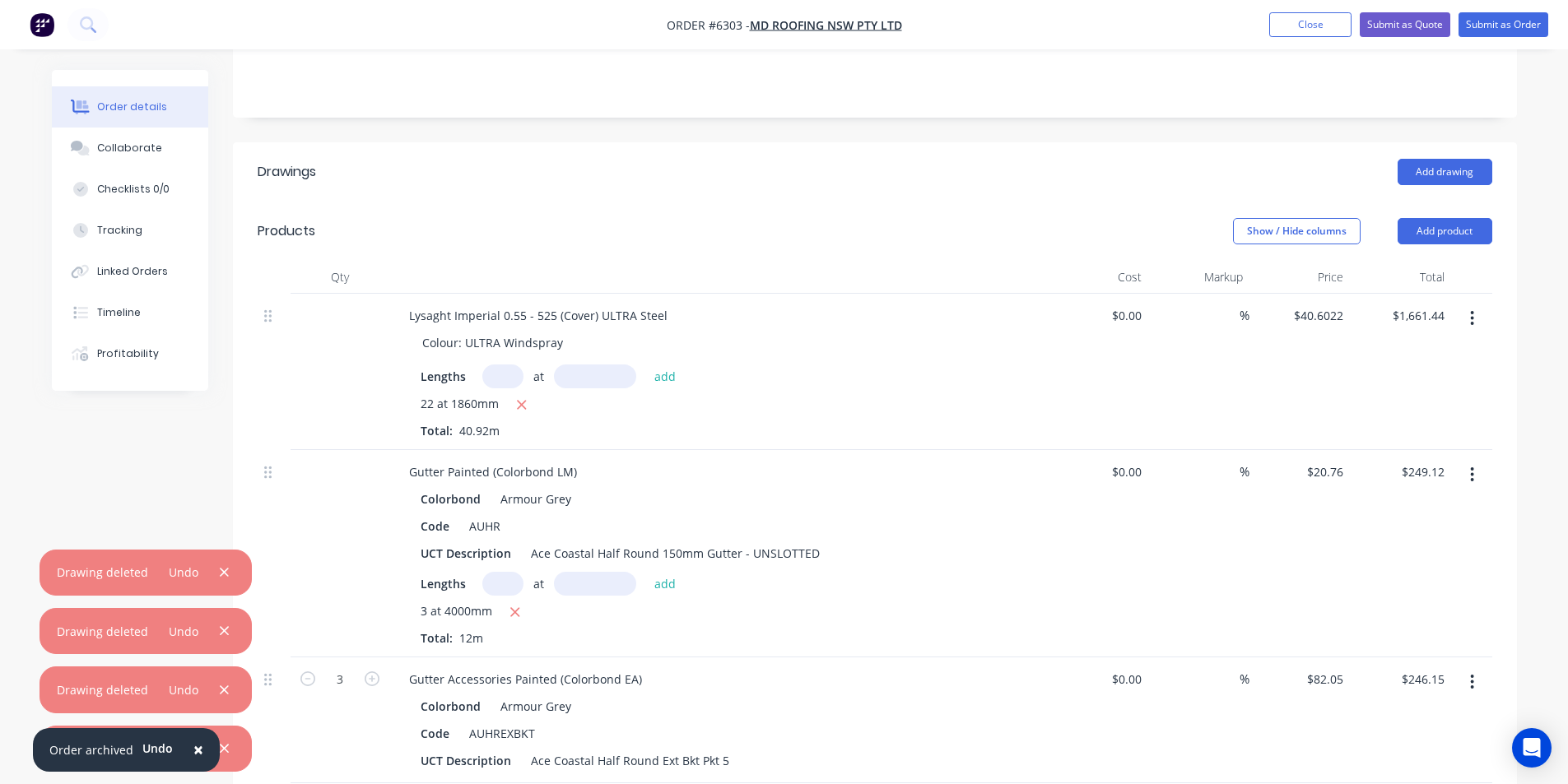
scroll to position [411, 0]
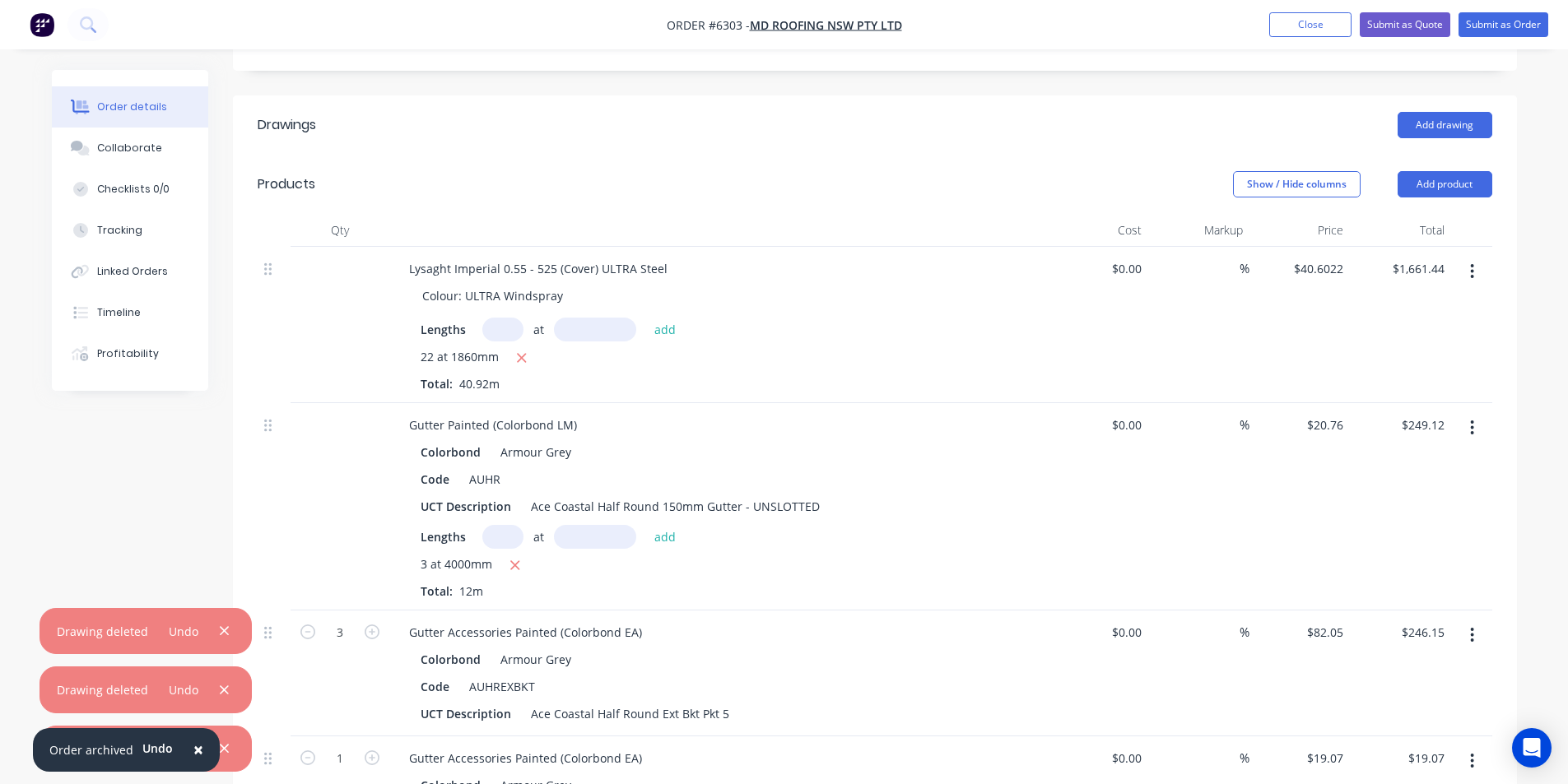
click at [1478, 413] on button "button" at bounding box center [1472, 428] width 39 height 29
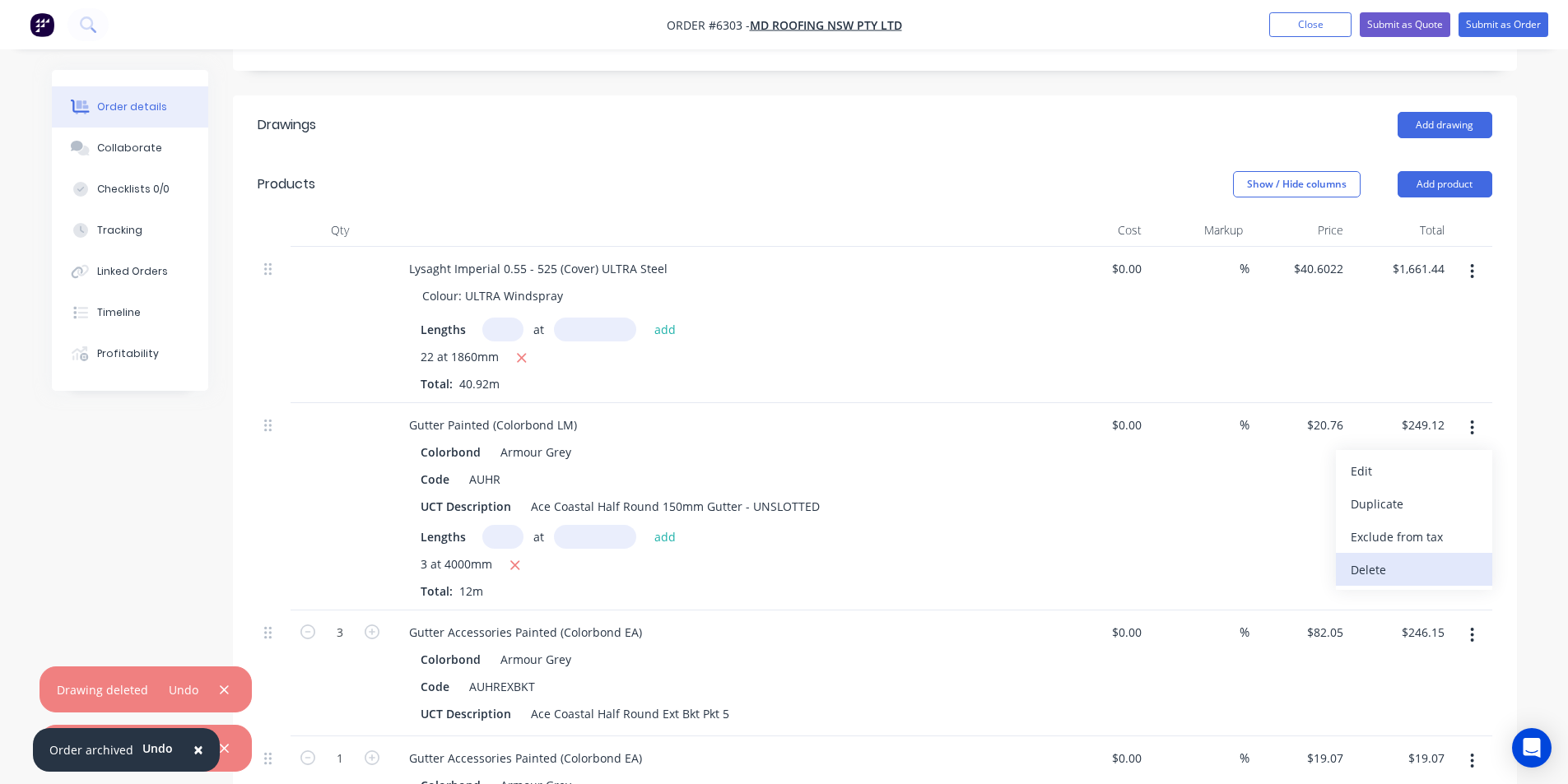
click at [1391, 558] on div "Delete" at bounding box center [1413, 570] width 127 height 24
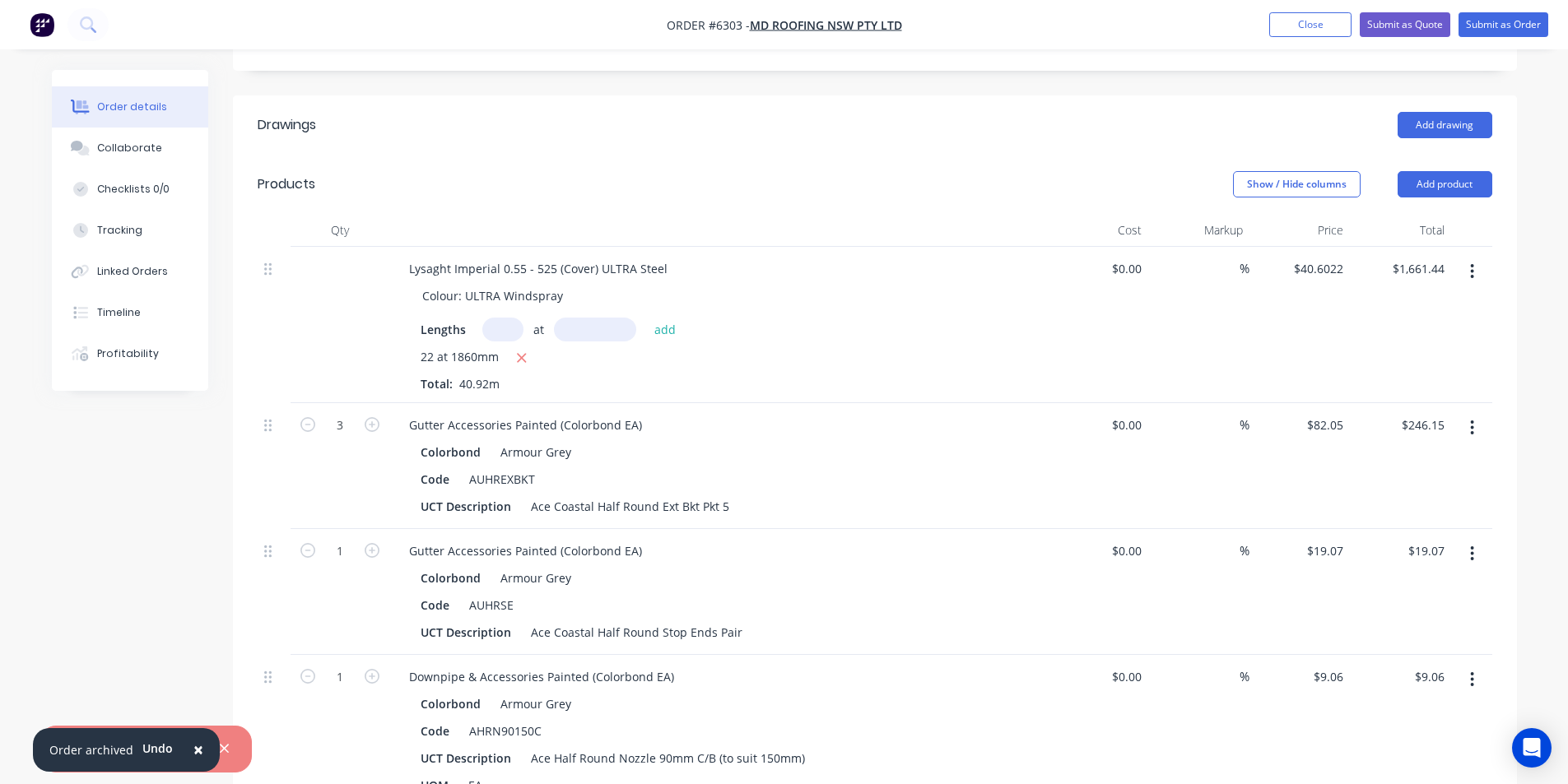
drag, startPoint x: 1469, startPoint y: 384, endPoint x: 1461, endPoint y: 398, distance: 16.1
click at [1469, 413] on button "button" at bounding box center [1472, 428] width 39 height 29
click at [1387, 558] on div "Delete" at bounding box center [1413, 570] width 127 height 24
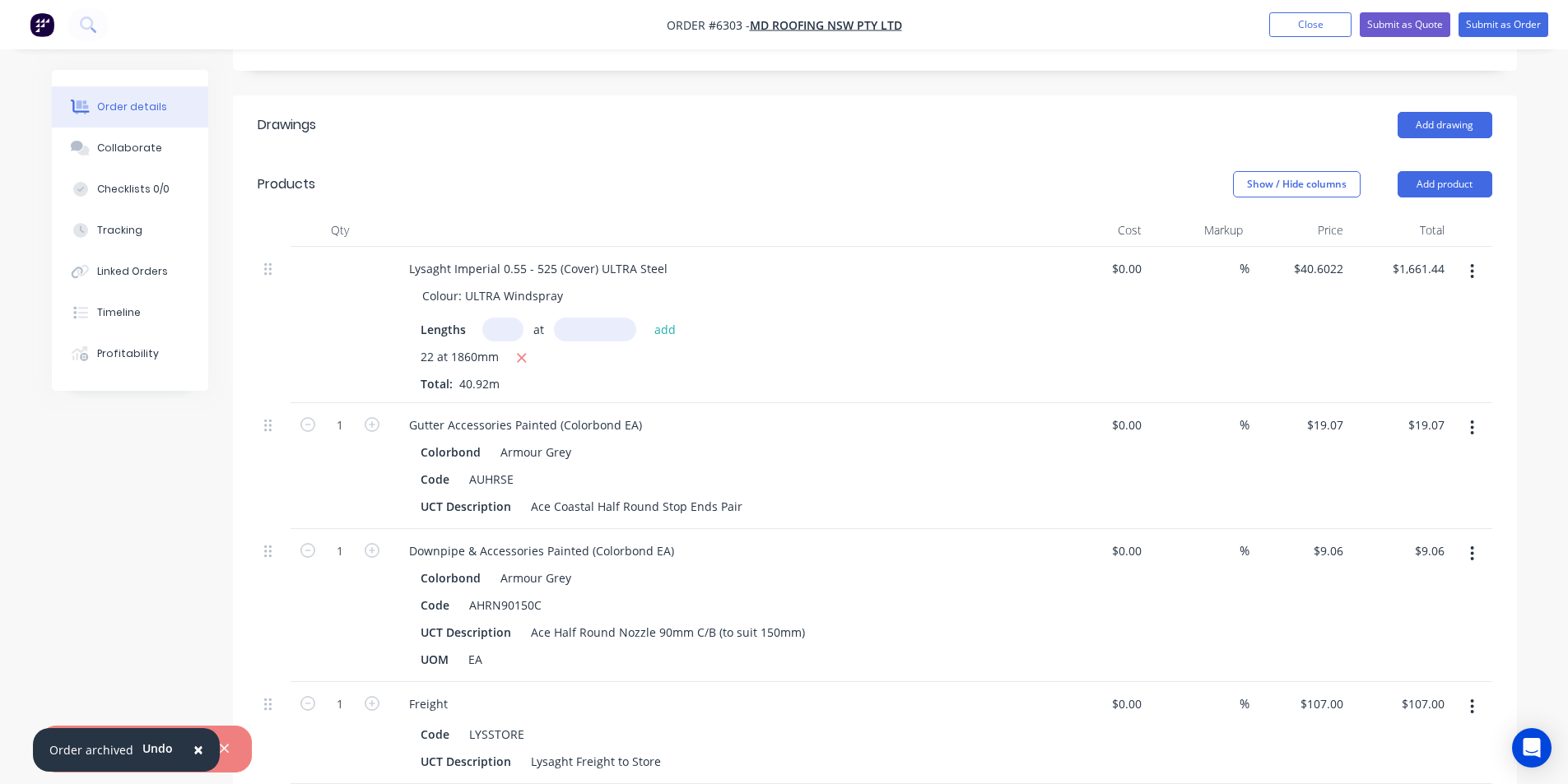
click at [1469, 413] on button "button" at bounding box center [1472, 428] width 39 height 29
click at [1398, 558] on div "Delete" at bounding box center [1413, 570] width 127 height 24
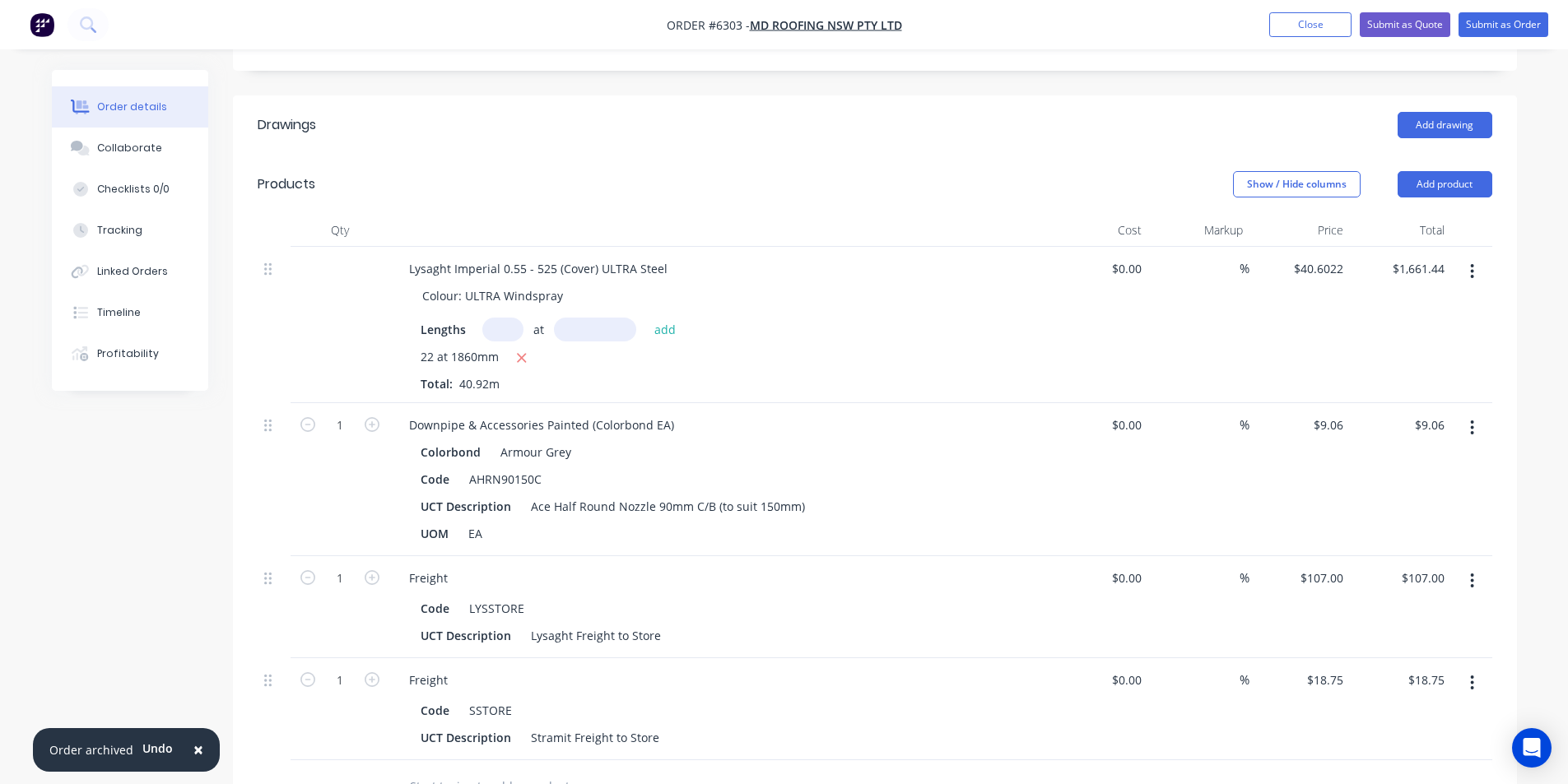
click at [1473, 413] on button "button" at bounding box center [1472, 428] width 39 height 29
click at [1414, 558] on div "Delete" at bounding box center [1413, 570] width 127 height 24
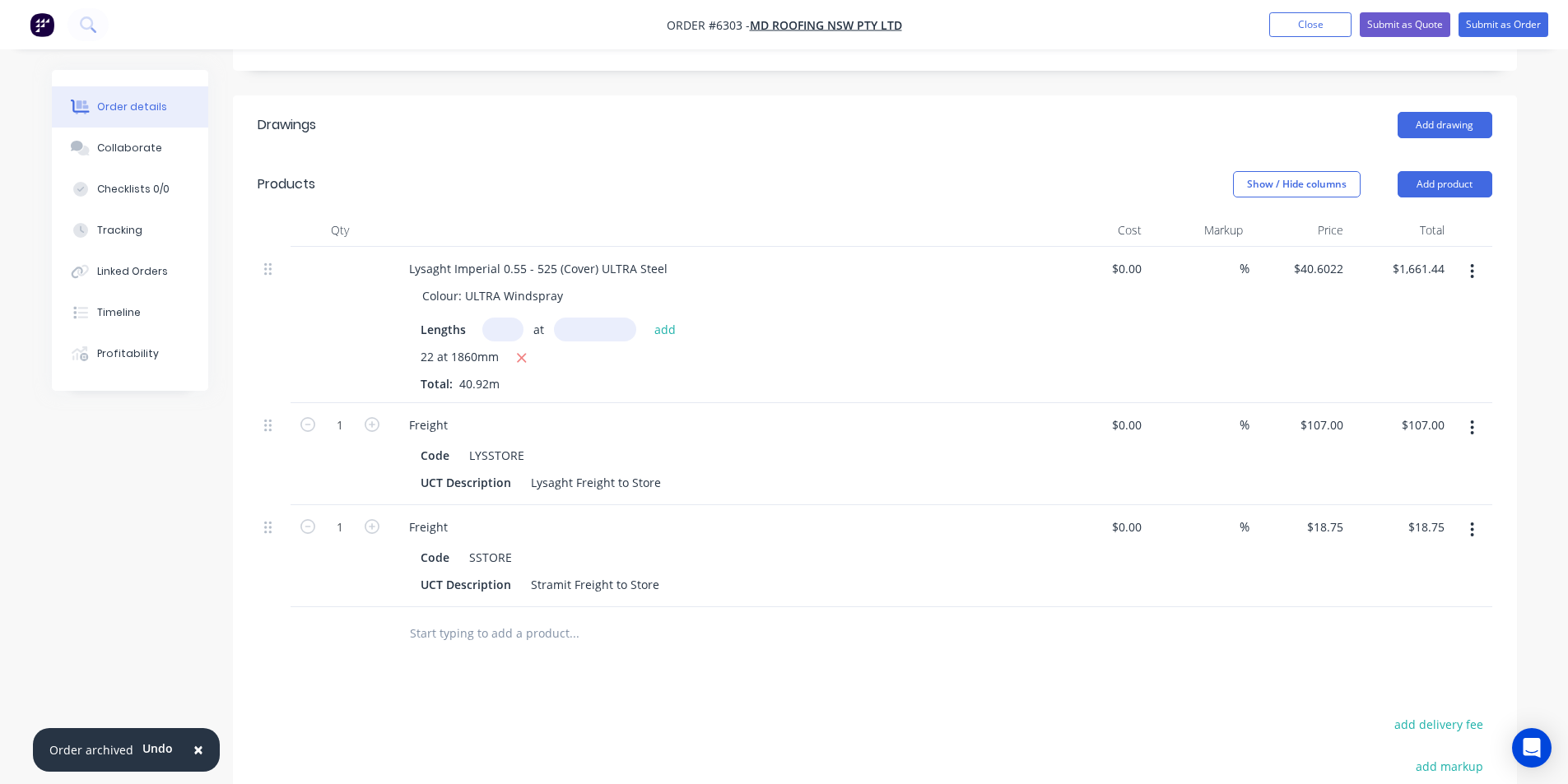
click at [1458, 515] on button "button" at bounding box center [1472, 530] width 39 height 29
drag, startPoint x: 1411, startPoint y: 618, endPoint x: 1255, endPoint y: 559, distance: 166.8
click at [1410, 660] on div "Delete" at bounding box center [1413, 672] width 127 height 24
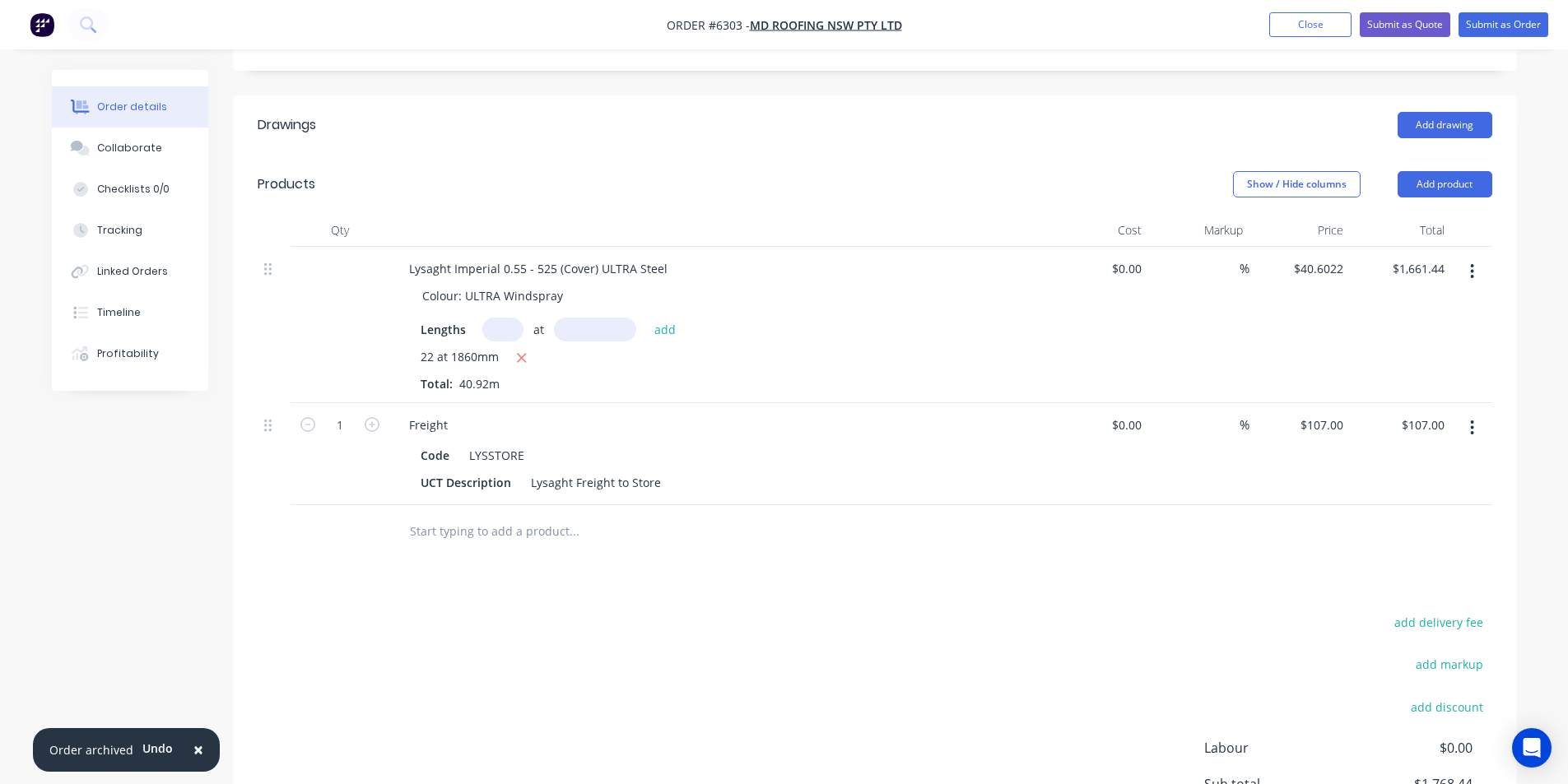
drag, startPoint x: 522, startPoint y: 312, endPoint x: 511, endPoint y: 303, distance: 14.2
click at [522, 350] on icon "button" at bounding box center [522, 357] width 10 height 15
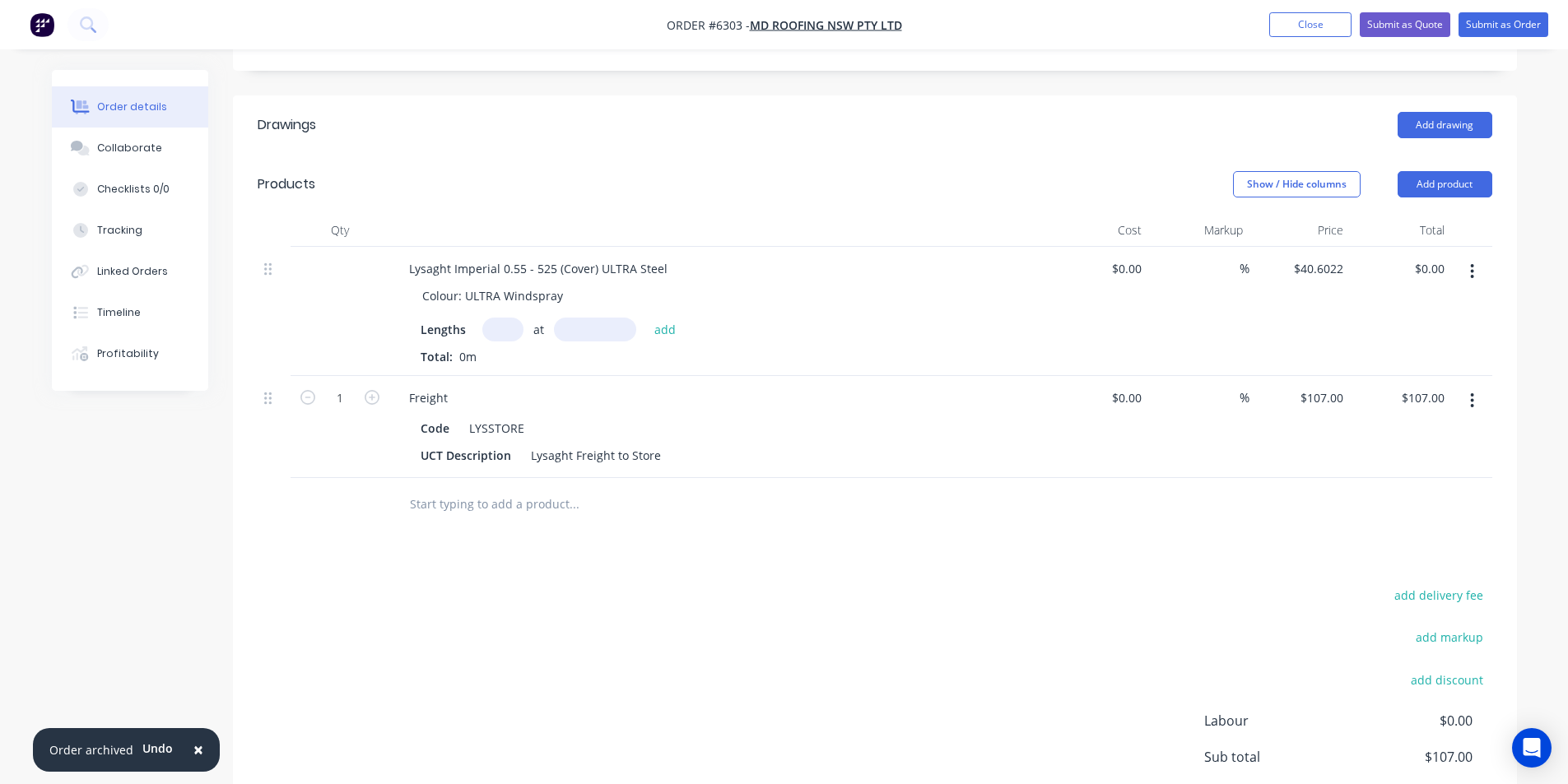
type input "$0.00"
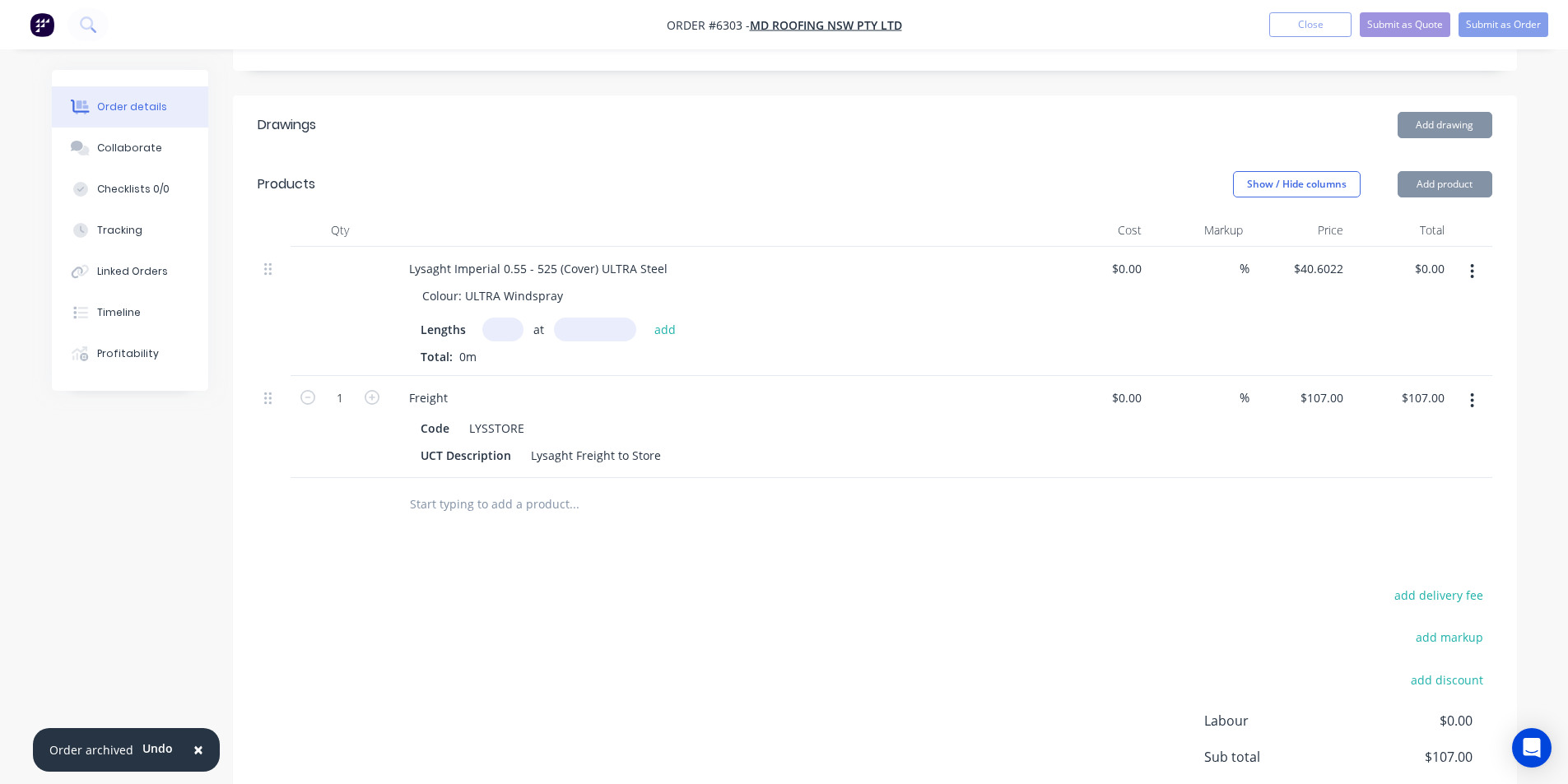
click at [501, 318] on input "text" at bounding box center [503, 330] width 41 height 24
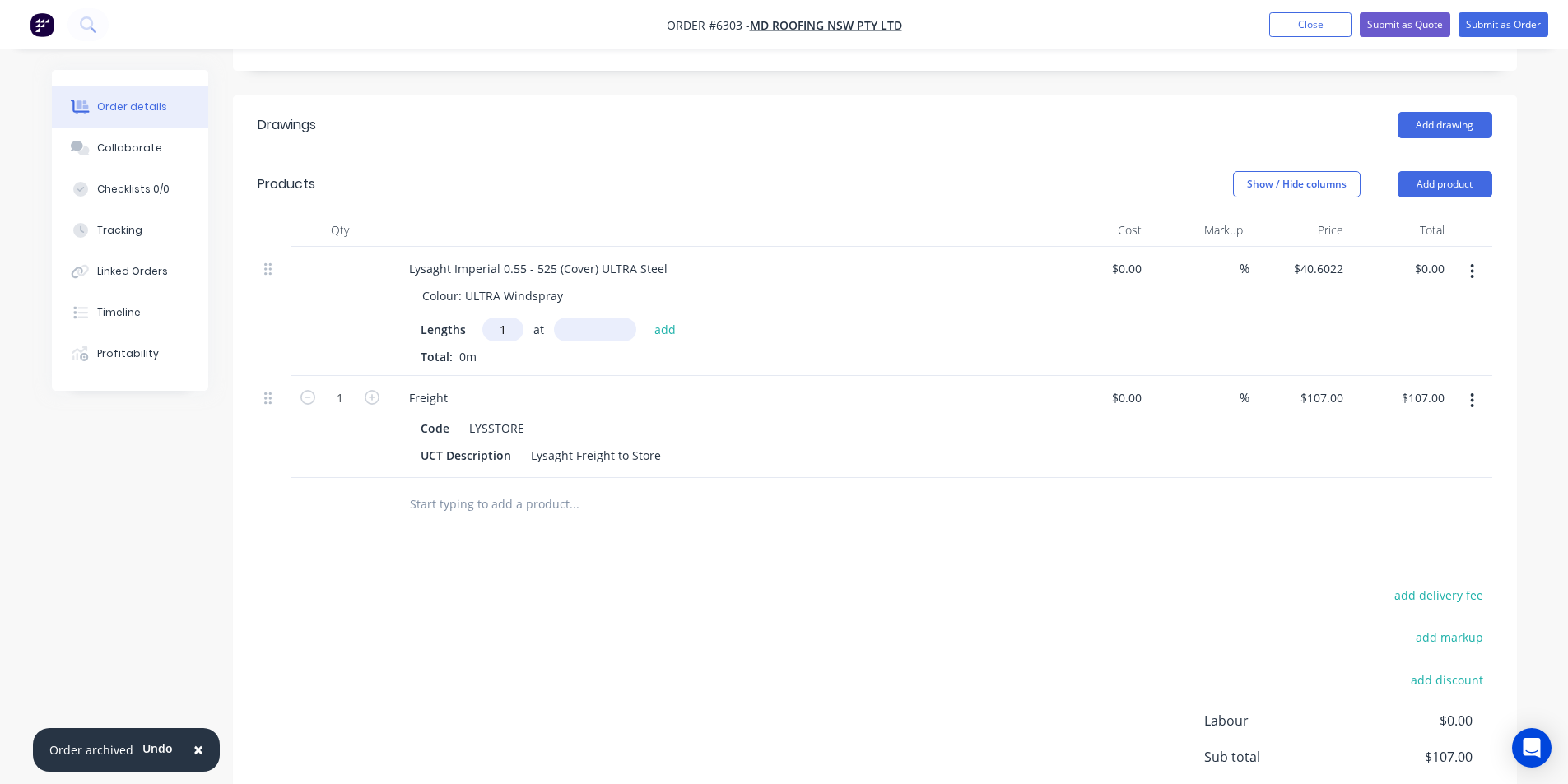
type input "1"
type input "2500"
click at [646, 318] on button "add" at bounding box center [665, 329] width 39 height 22
type input "$101.51"
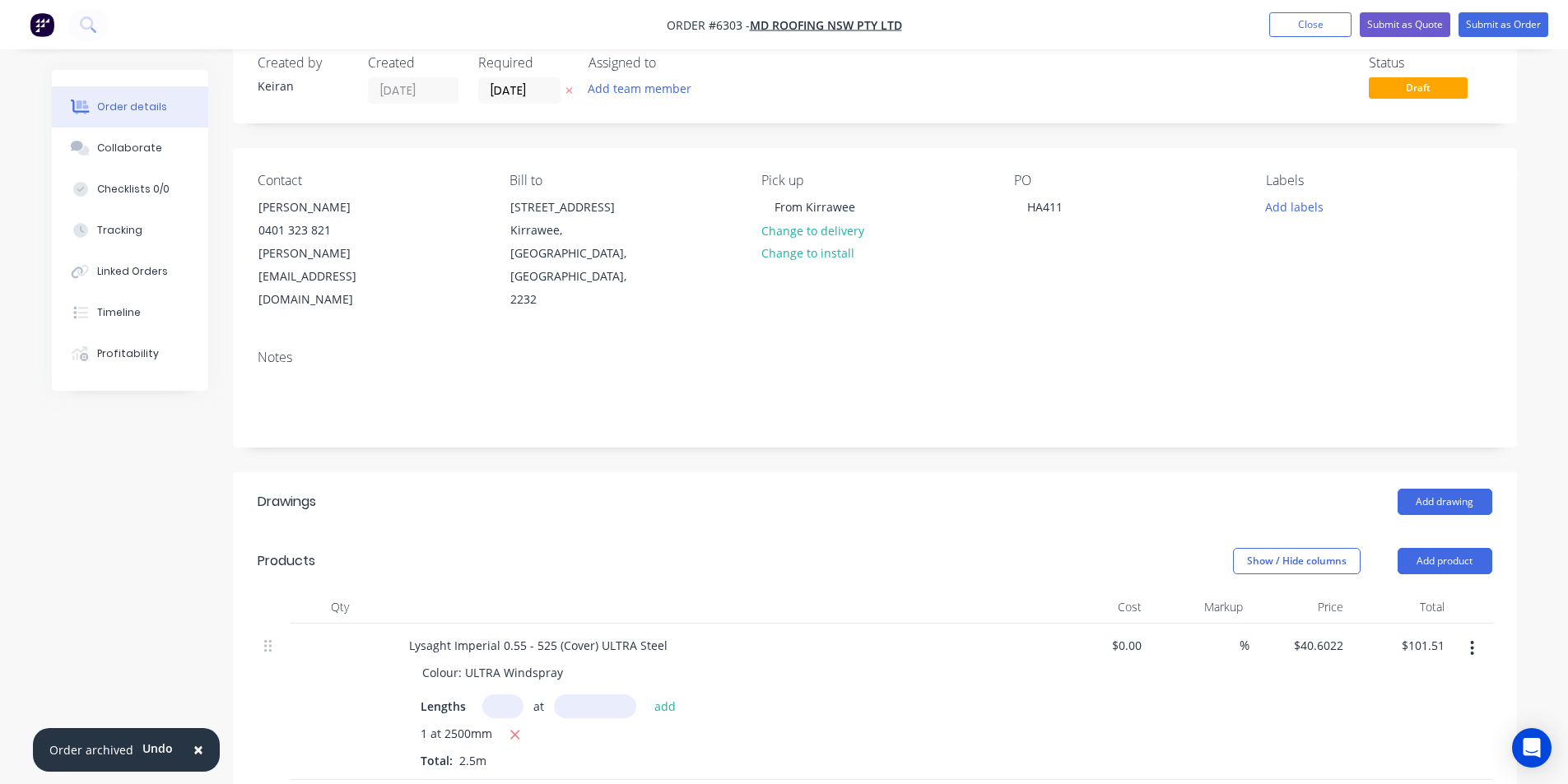
scroll to position [0, 0]
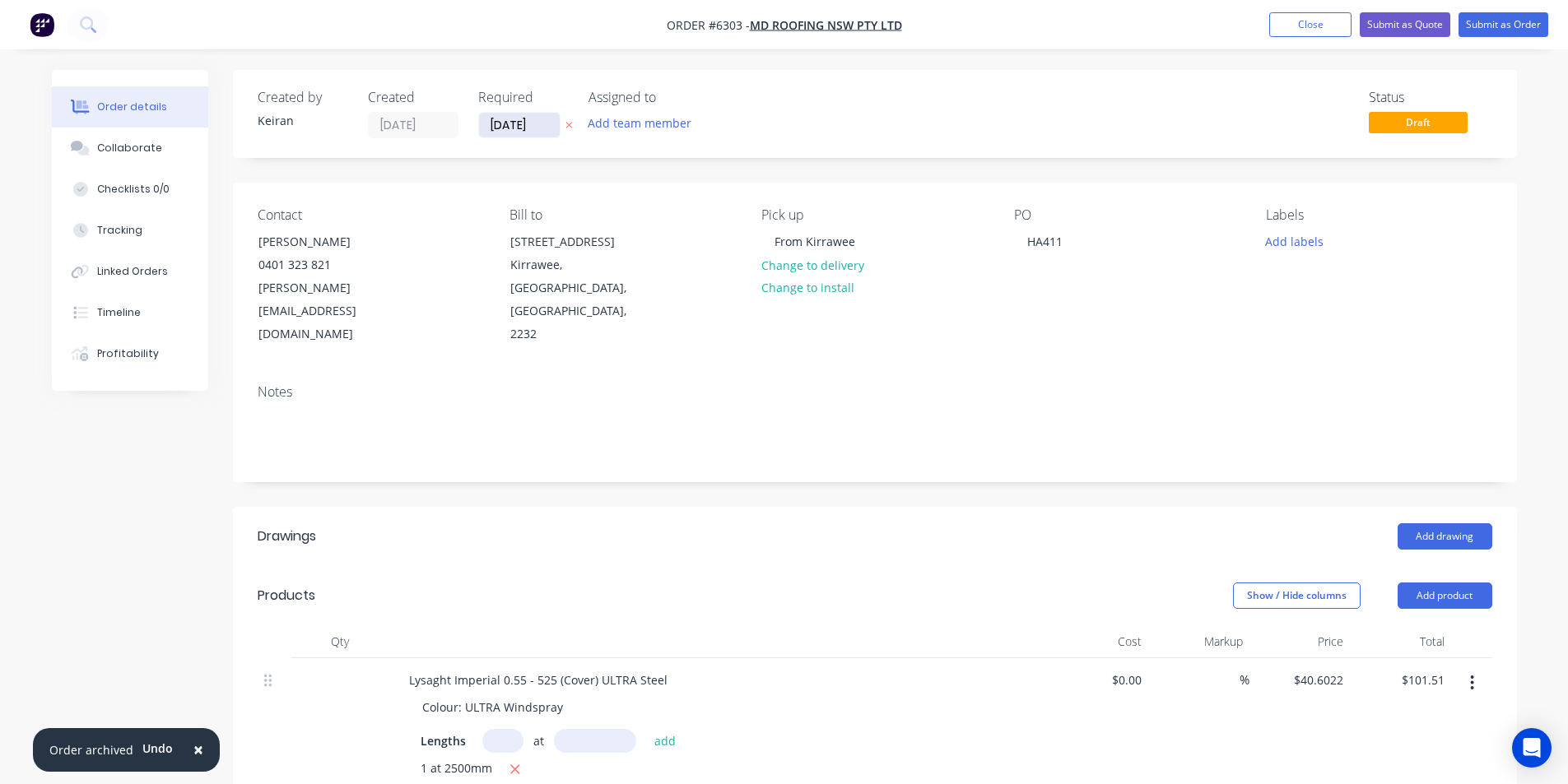
click at [524, 123] on input "[DATE]" at bounding box center [520, 125] width 81 height 25
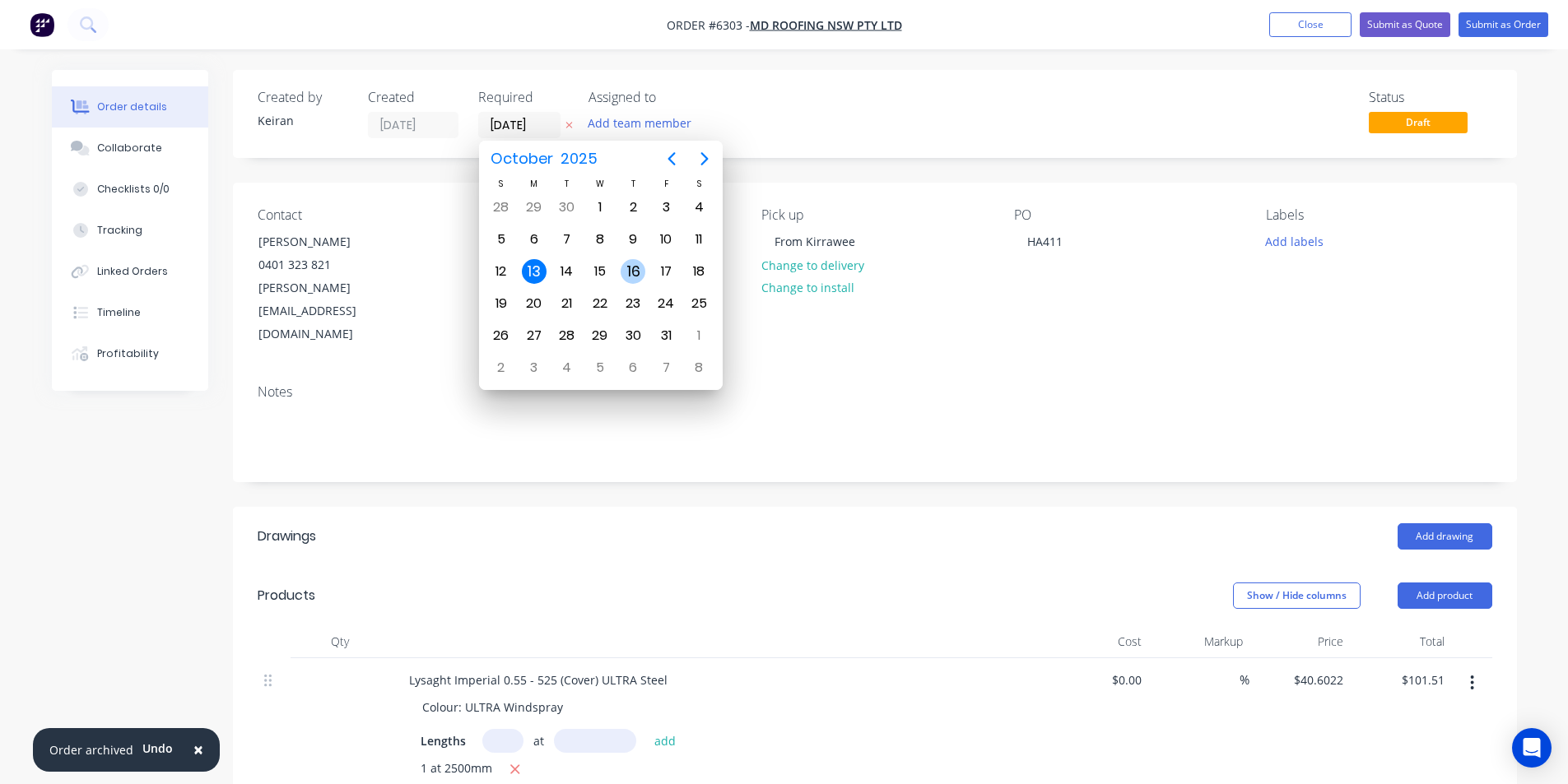
click at [625, 275] on div "16" at bounding box center [633, 271] width 25 height 25
type input "[DATE]"
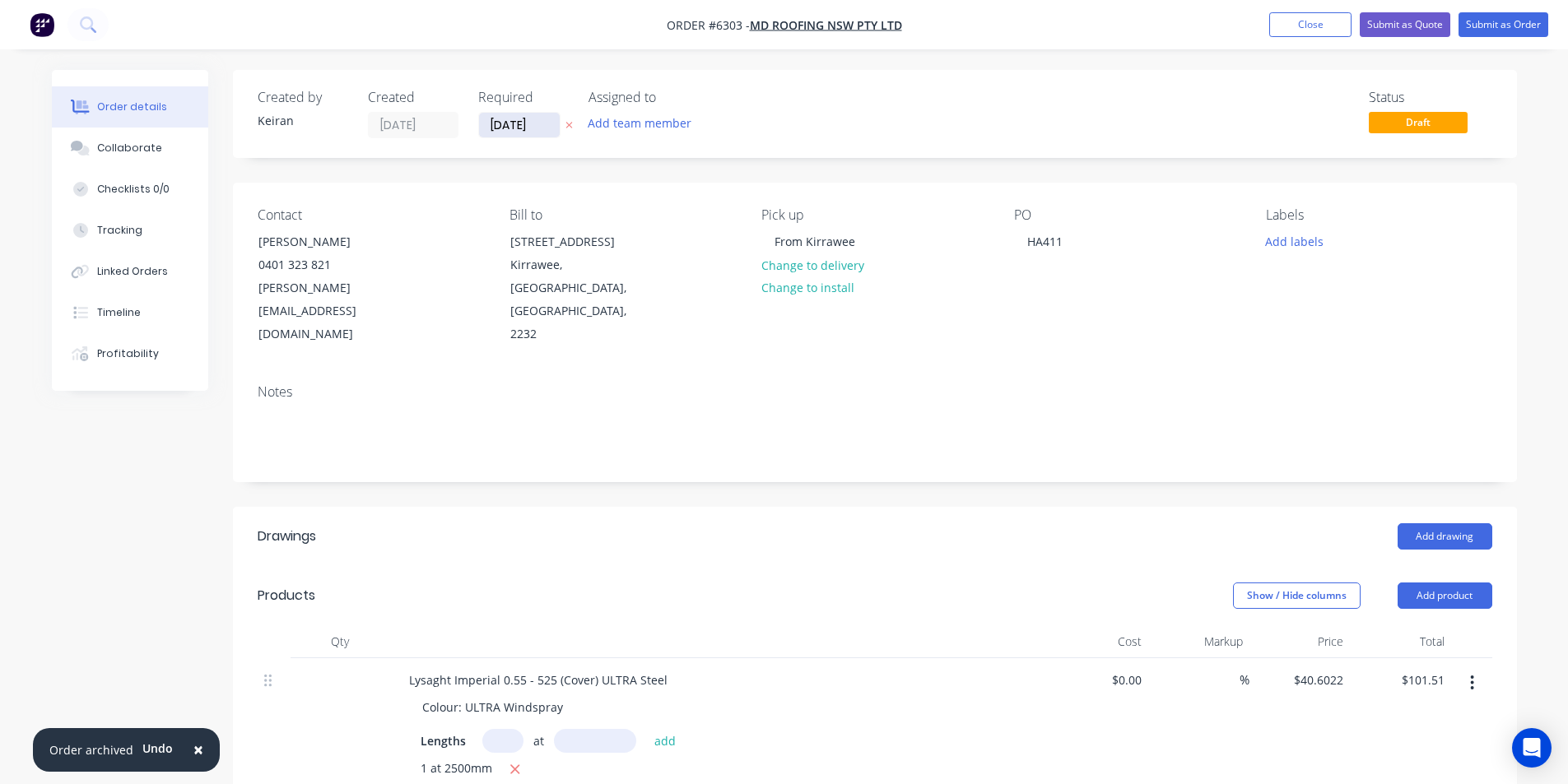
click at [512, 128] on input "[DATE]" at bounding box center [520, 125] width 81 height 25
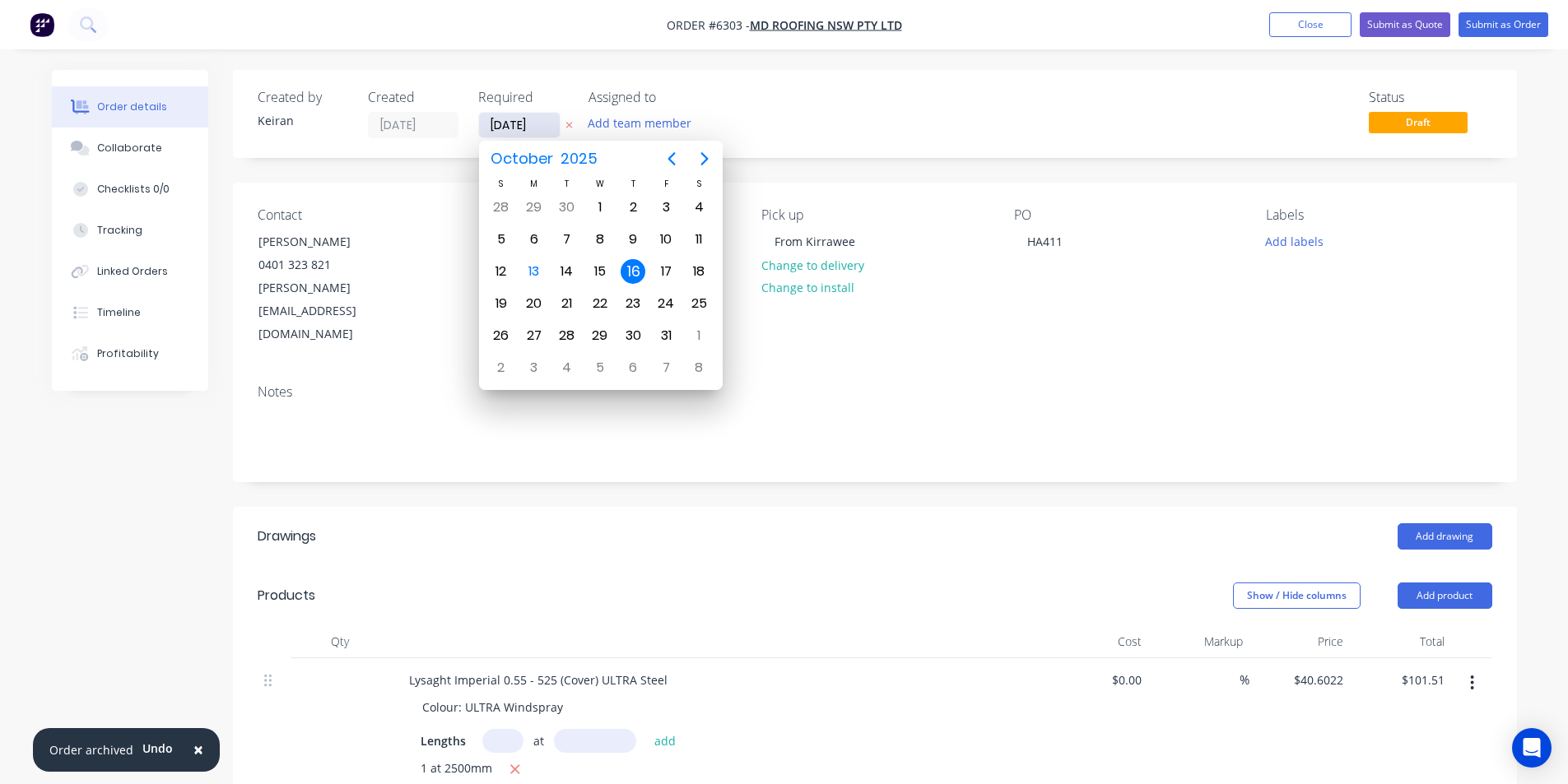
click at [512, 128] on input "[DATE]" at bounding box center [520, 125] width 81 height 25
click at [1500, 15] on button "Submit as Order" at bounding box center [1503, 24] width 90 height 25
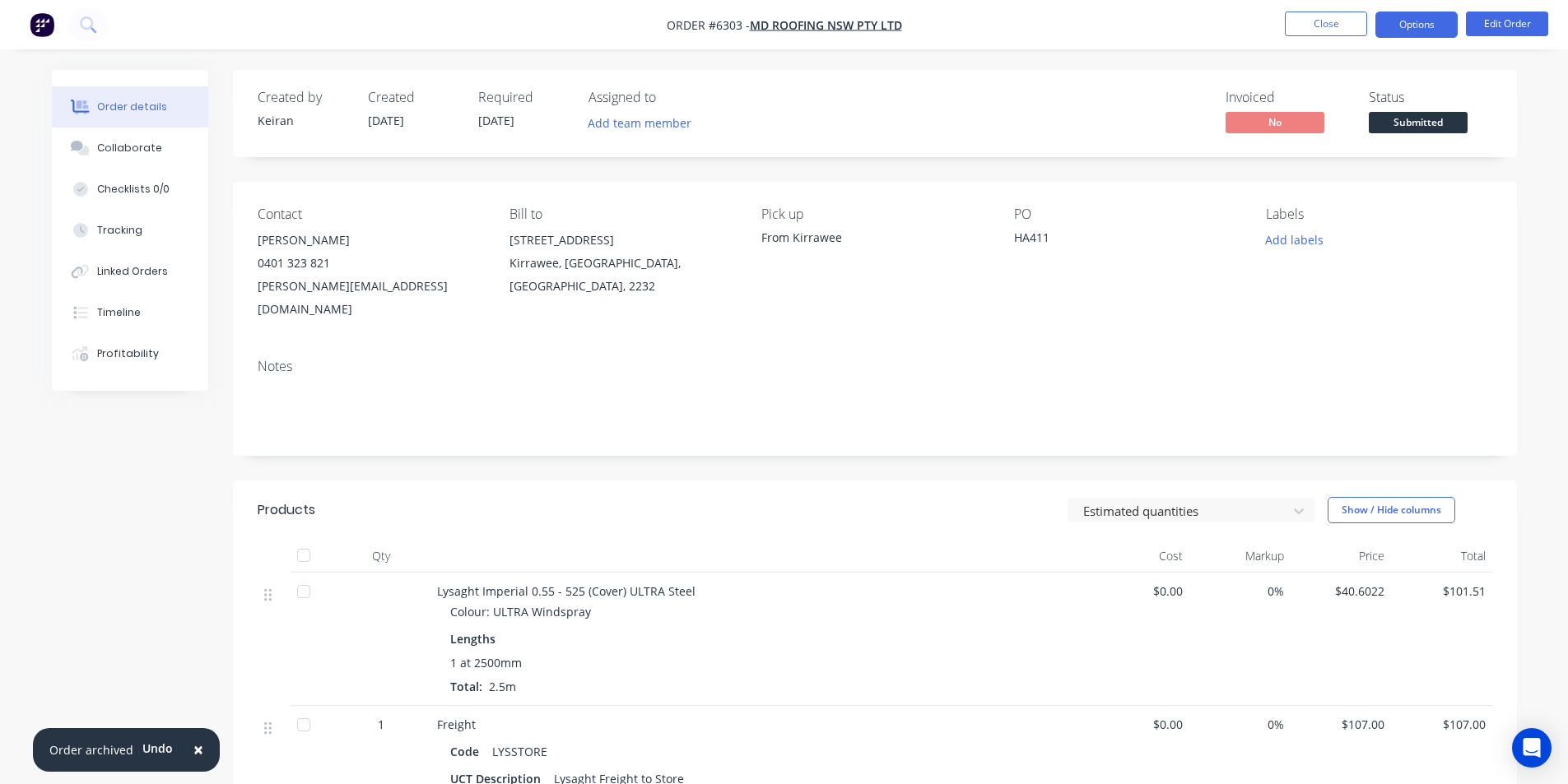
click at [1400, 25] on button "Options" at bounding box center [1417, 24] width 83 height 27
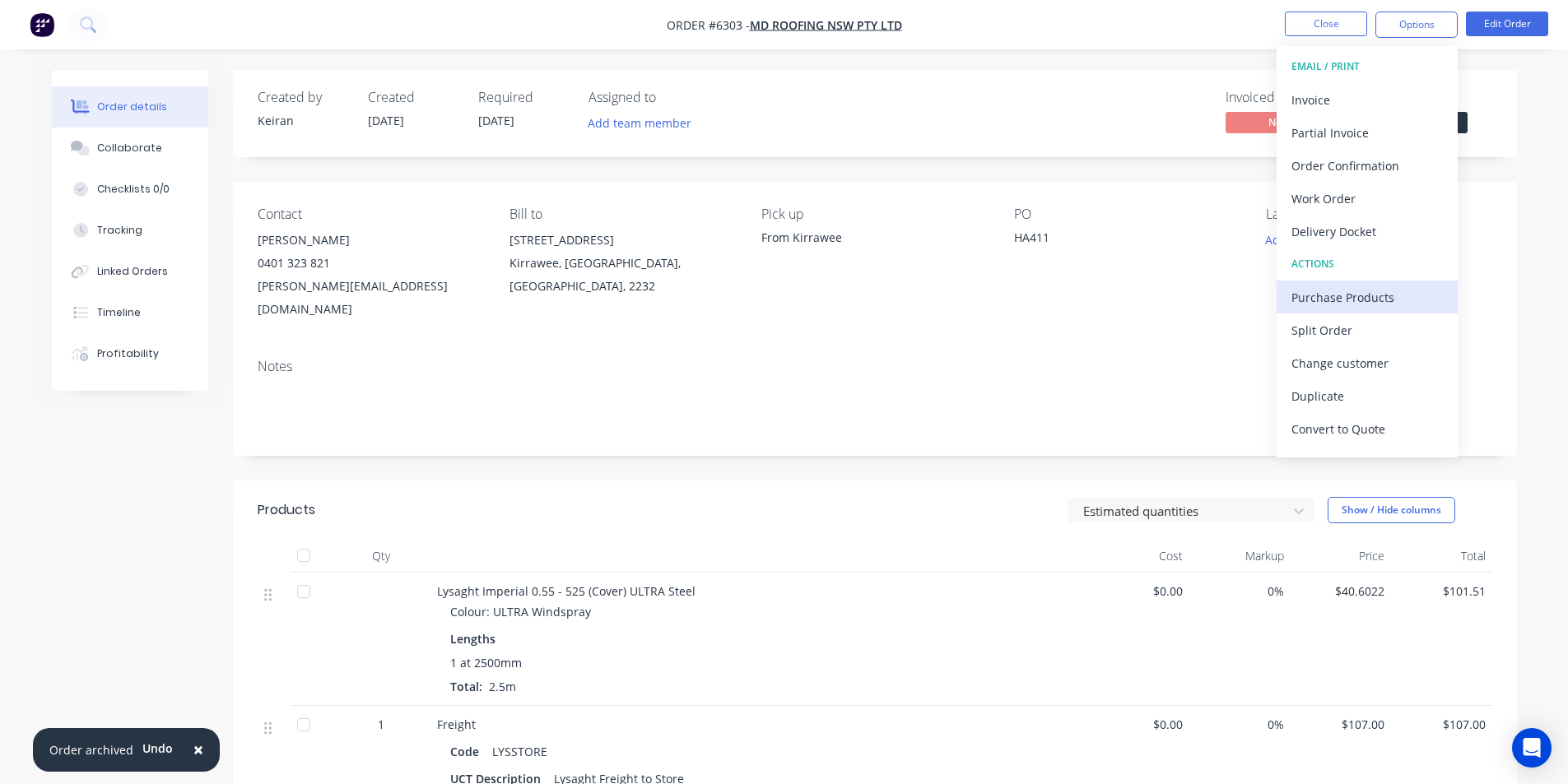
click at [1361, 281] on button "Purchase Products" at bounding box center [1367, 297] width 181 height 33
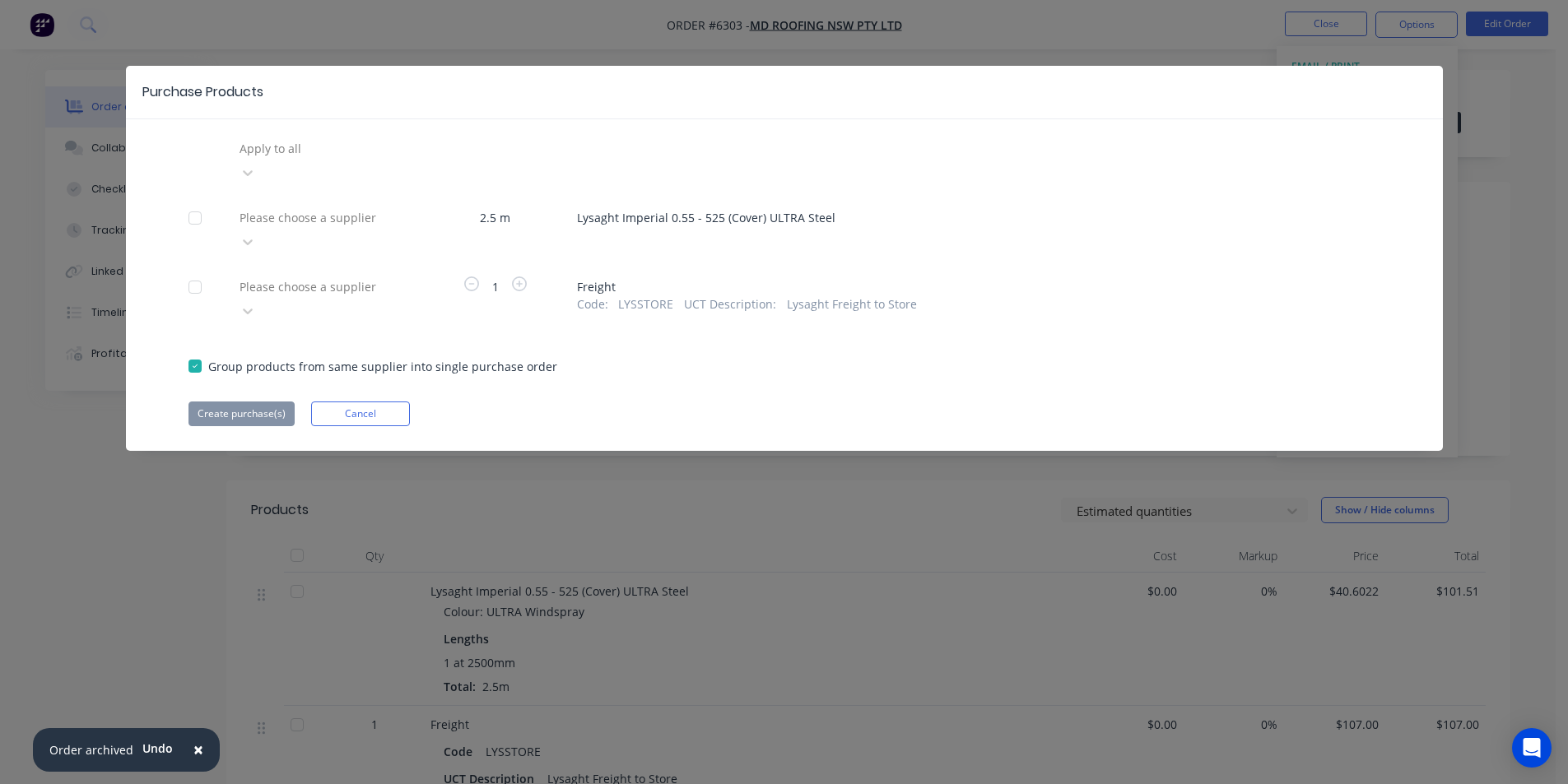
click at [380, 207] on div "Apply to all Please choose a supplier 2.5 m Lysaght Imperial 0.55 - 525 (Cover)…" at bounding box center [784, 281] width 1317 height 291
click at [355, 207] on div at bounding box center [355, 218] width 237 height 21
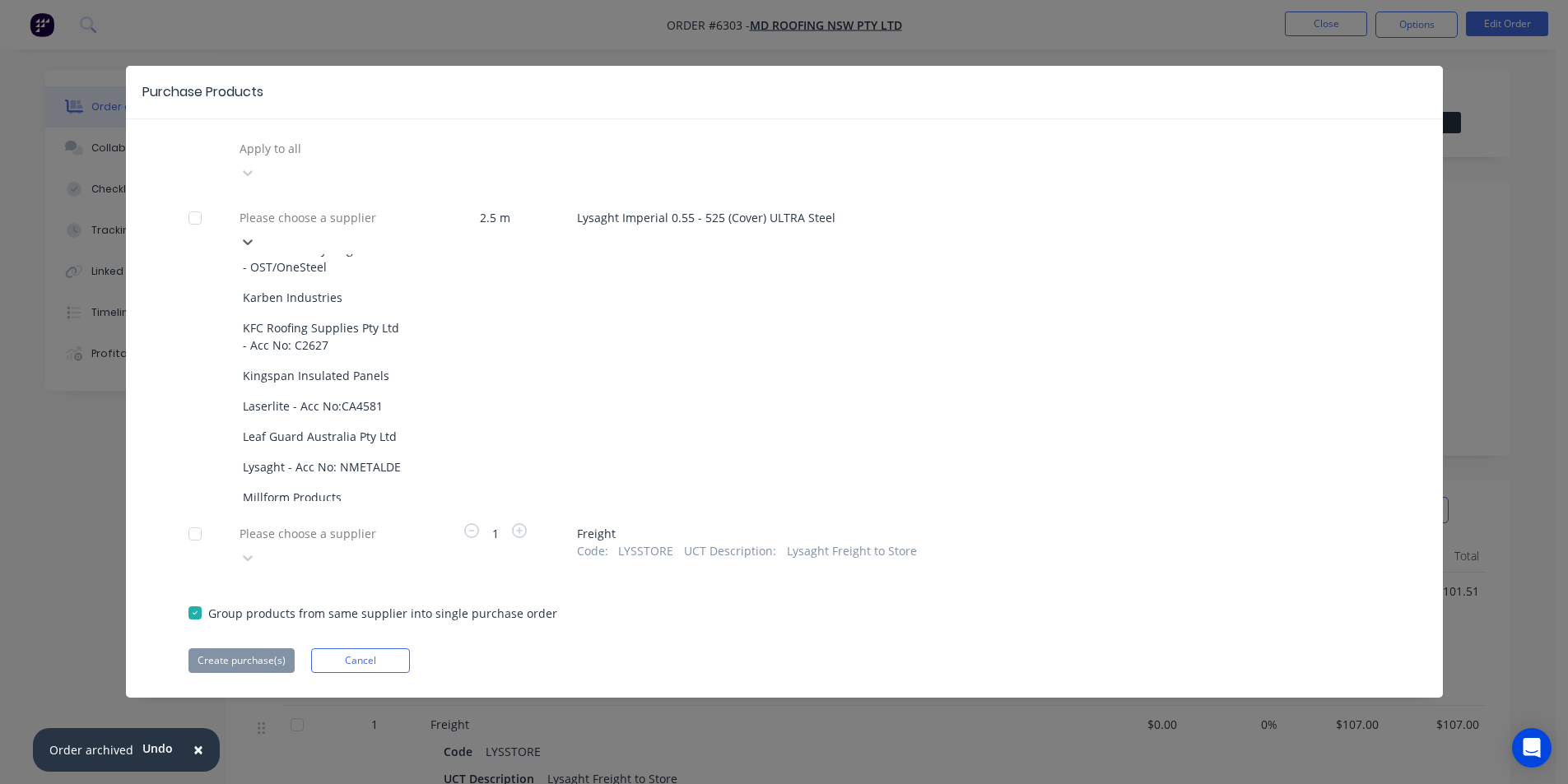
scroll to position [878, 0]
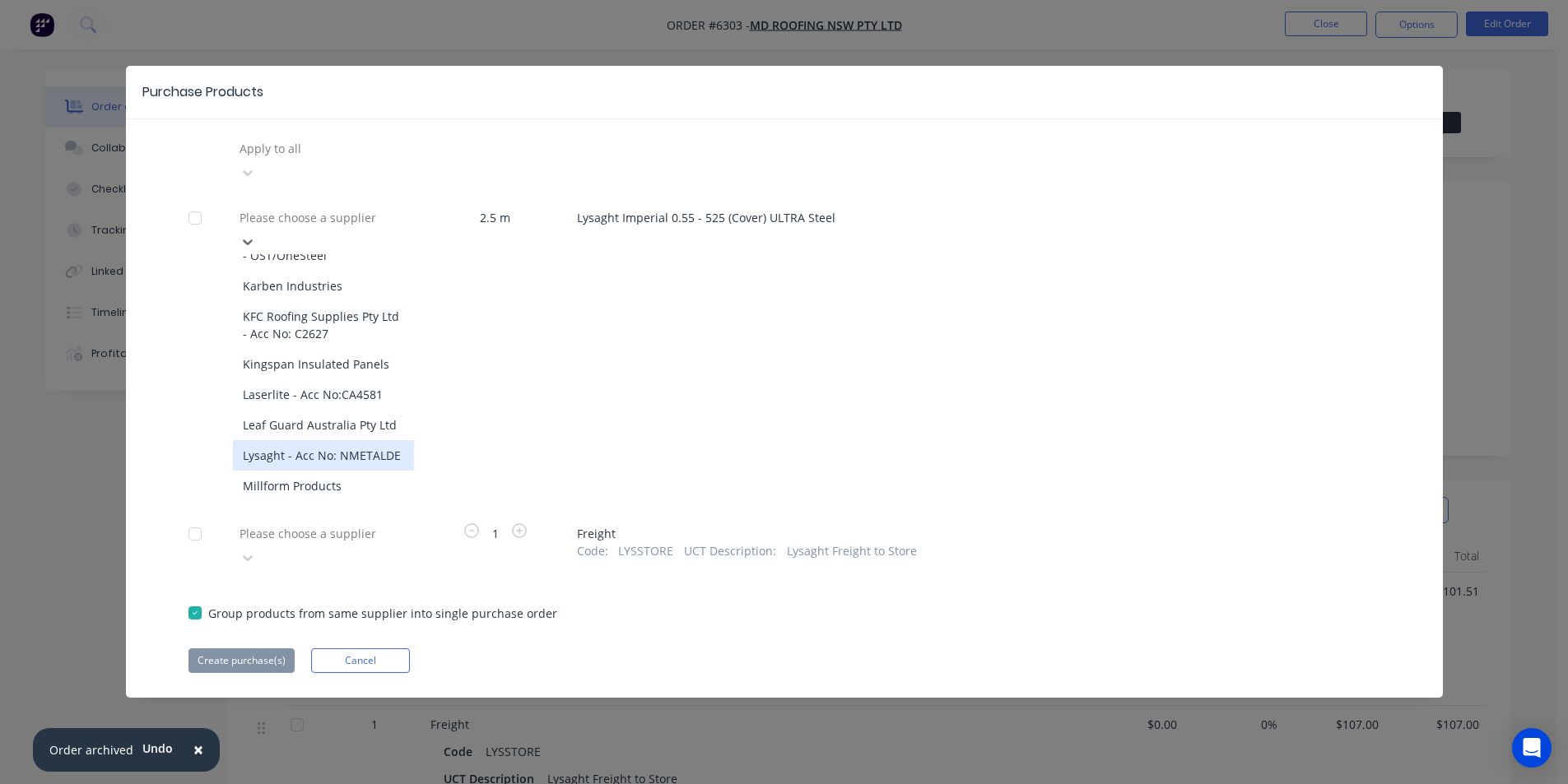
click at [340, 441] on div "Lysaght - Acc No: NMETALDE" at bounding box center [324, 455] width 181 height 30
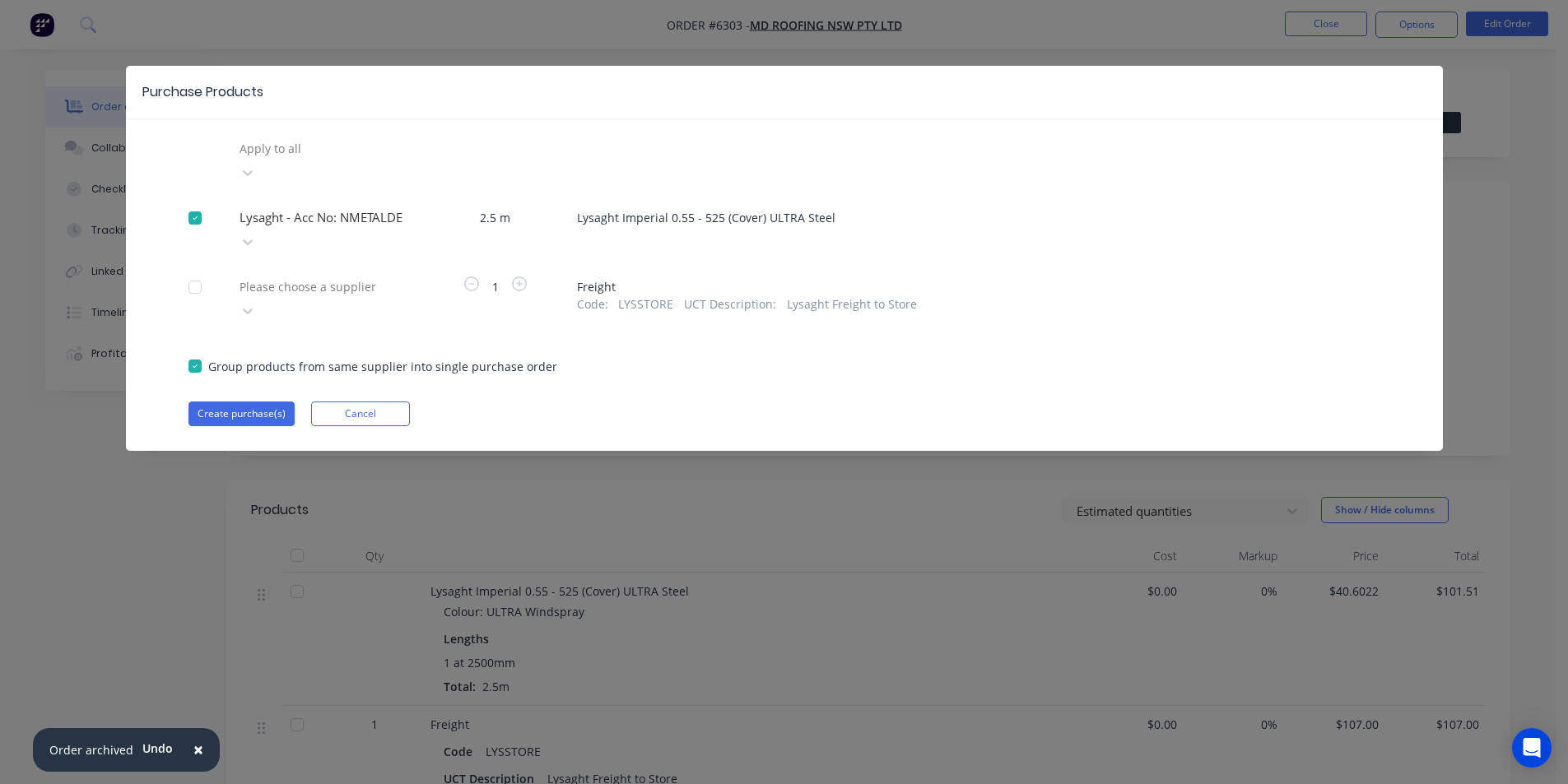
click at [398, 219] on div "Apply to all Lysaght - Acc No: NMETALDE 2.5 m Lysaght Imperial 0.55 - 525 (Cove…" at bounding box center [784, 281] width 1317 height 291
click at [256, 303] on icon at bounding box center [247, 311] width 16 height 16
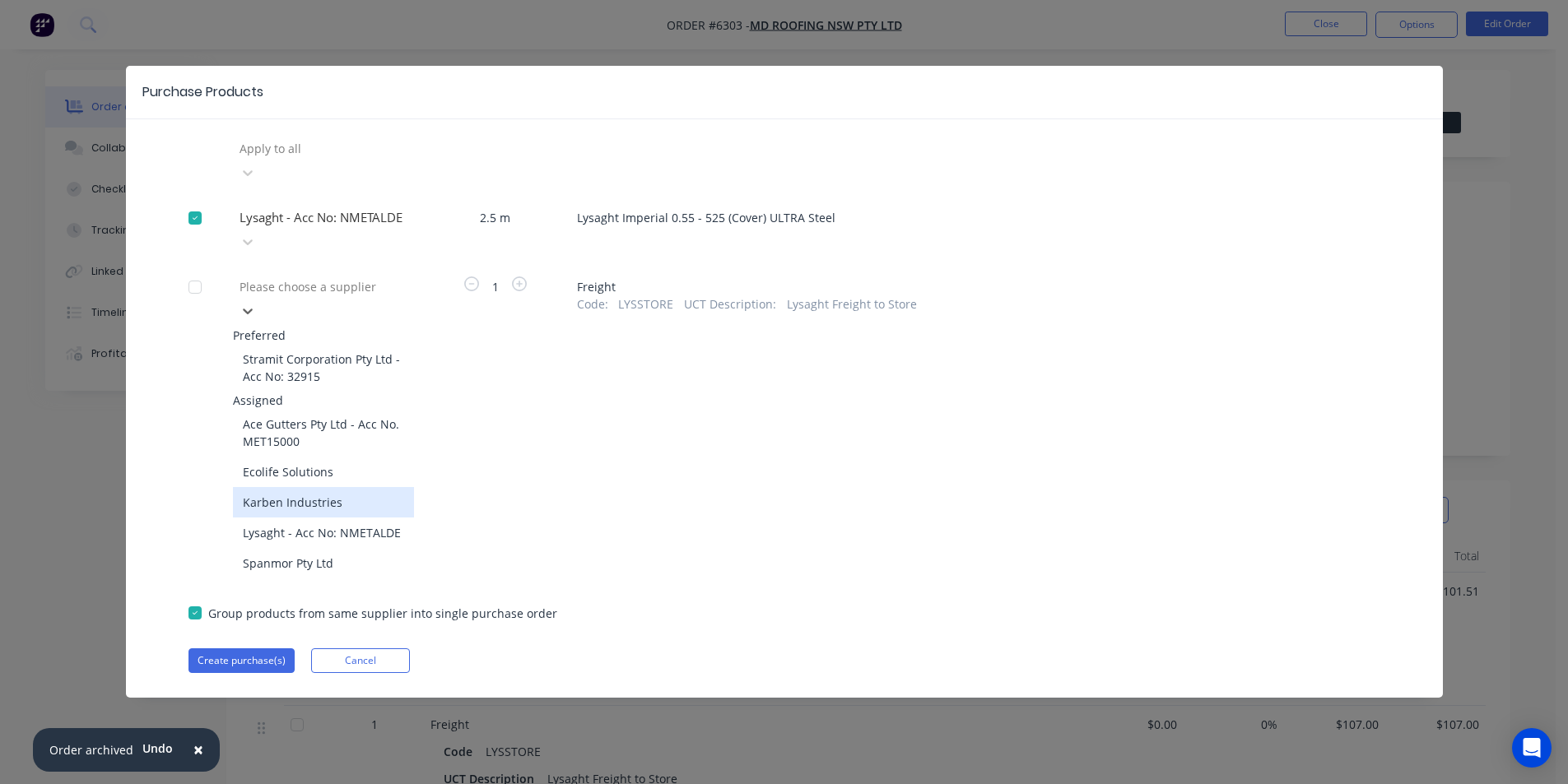
scroll to position [83, 0]
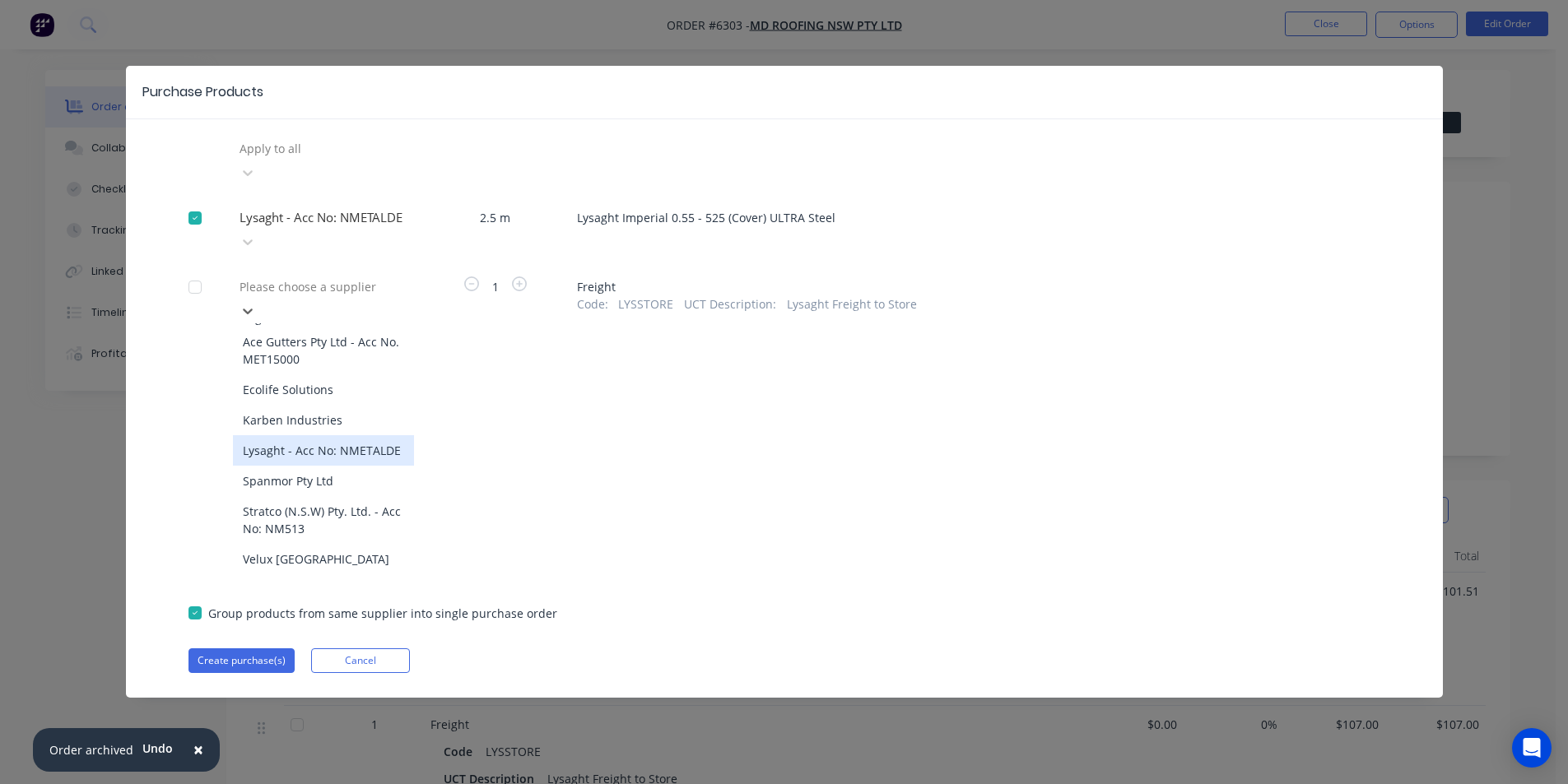
click at [308, 435] on div "Lysaght - Acc No: NMETALDE" at bounding box center [324, 450] width 181 height 30
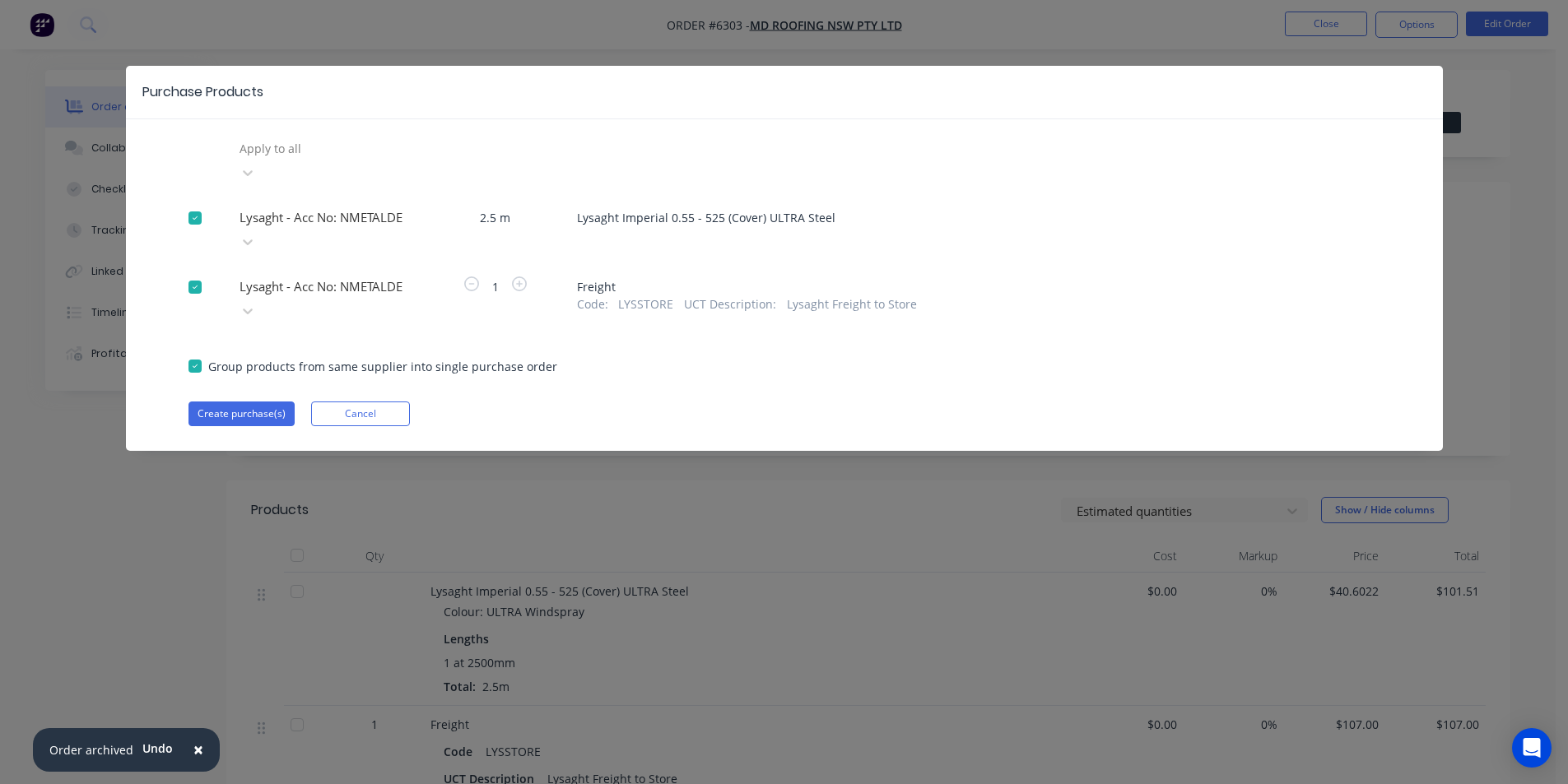
click at [214, 367] on div "Purchase Products Apply to all Lysaght - Acc No: NMETALDE 2.5 m Lysaght Imperia…" at bounding box center [784, 259] width 1317 height 386
click at [218, 402] on button "Create purchase(s)" at bounding box center [241, 414] width 106 height 25
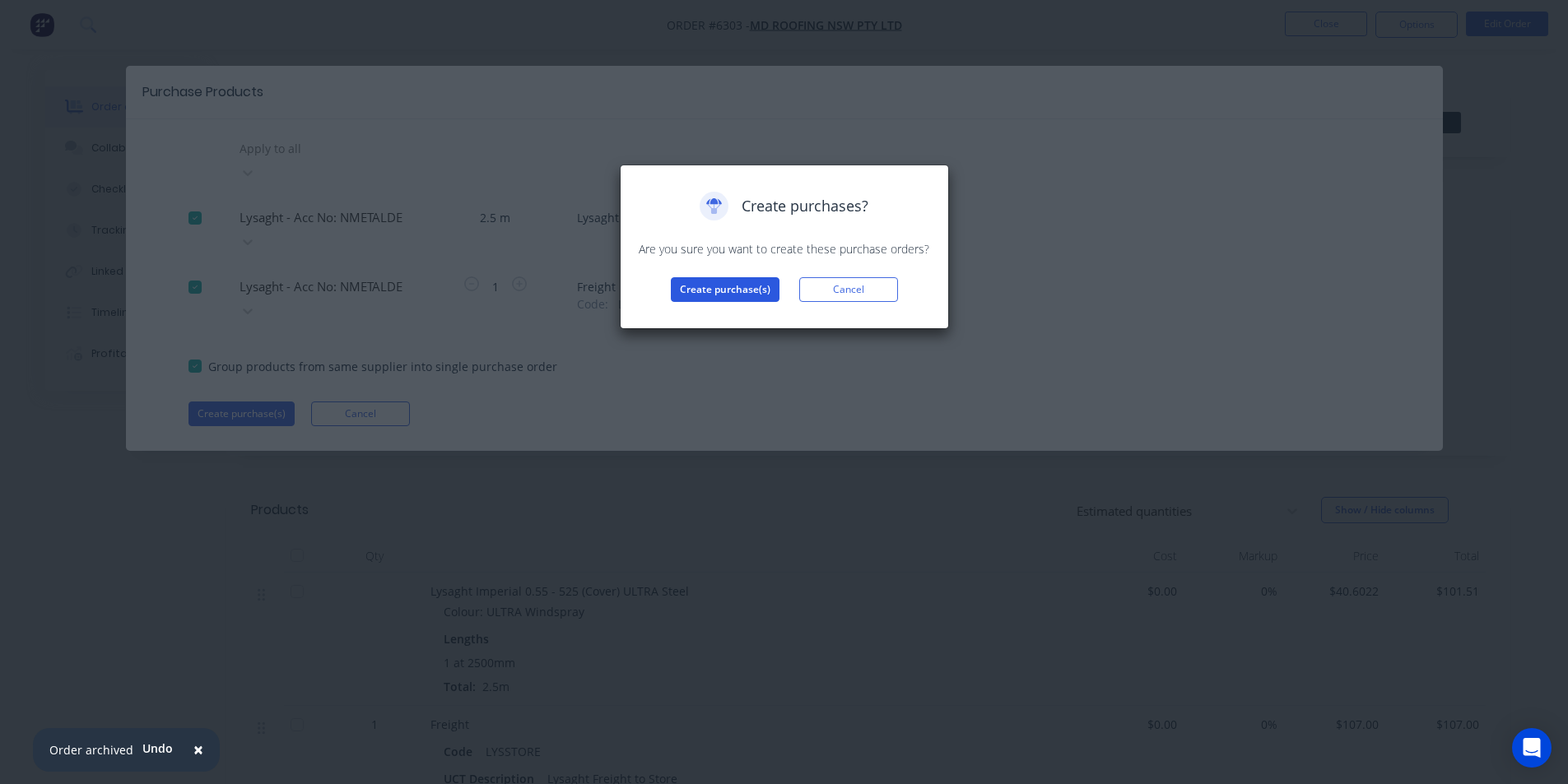
click at [705, 284] on button "Create purchase(s)" at bounding box center [725, 289] width 108 height 25
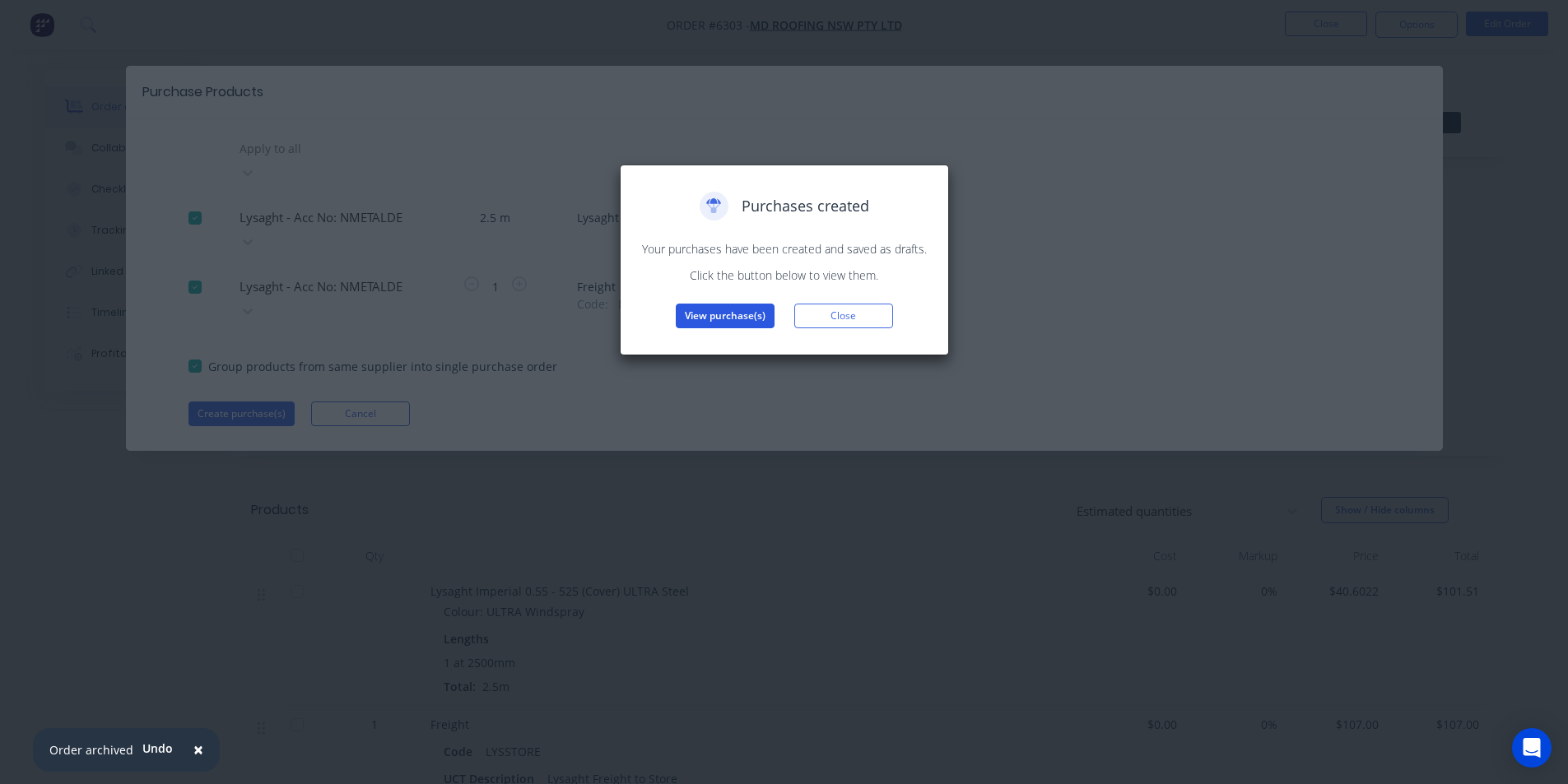
click at [706, 306] on button "View purchase(s)" at bounding box center [725, 316] width 99 height 25
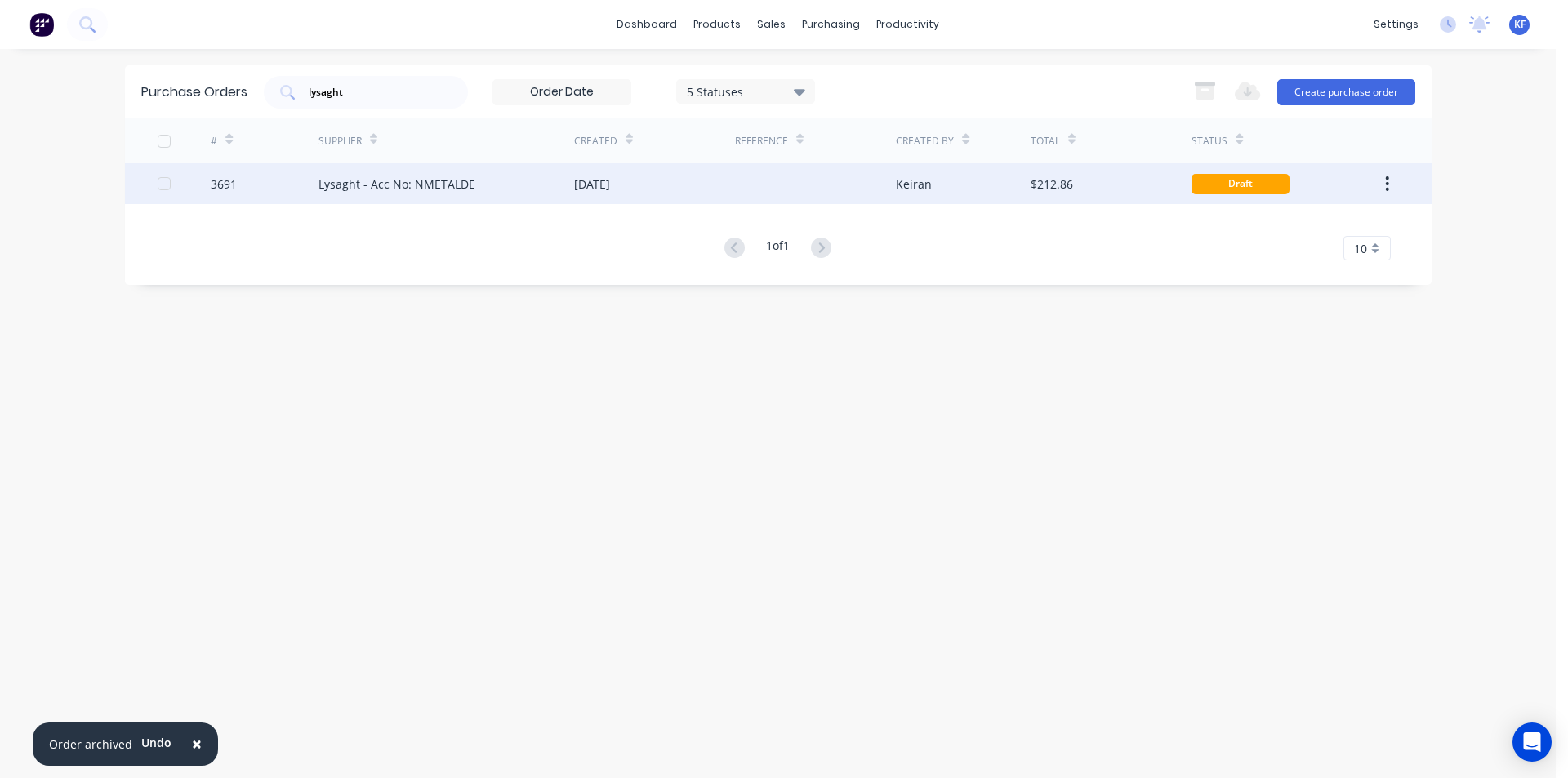
click at [563, 196] on div "Lysaght - Acc No: NMETALDE" at bounding box center [446, 184] width 255 height 41
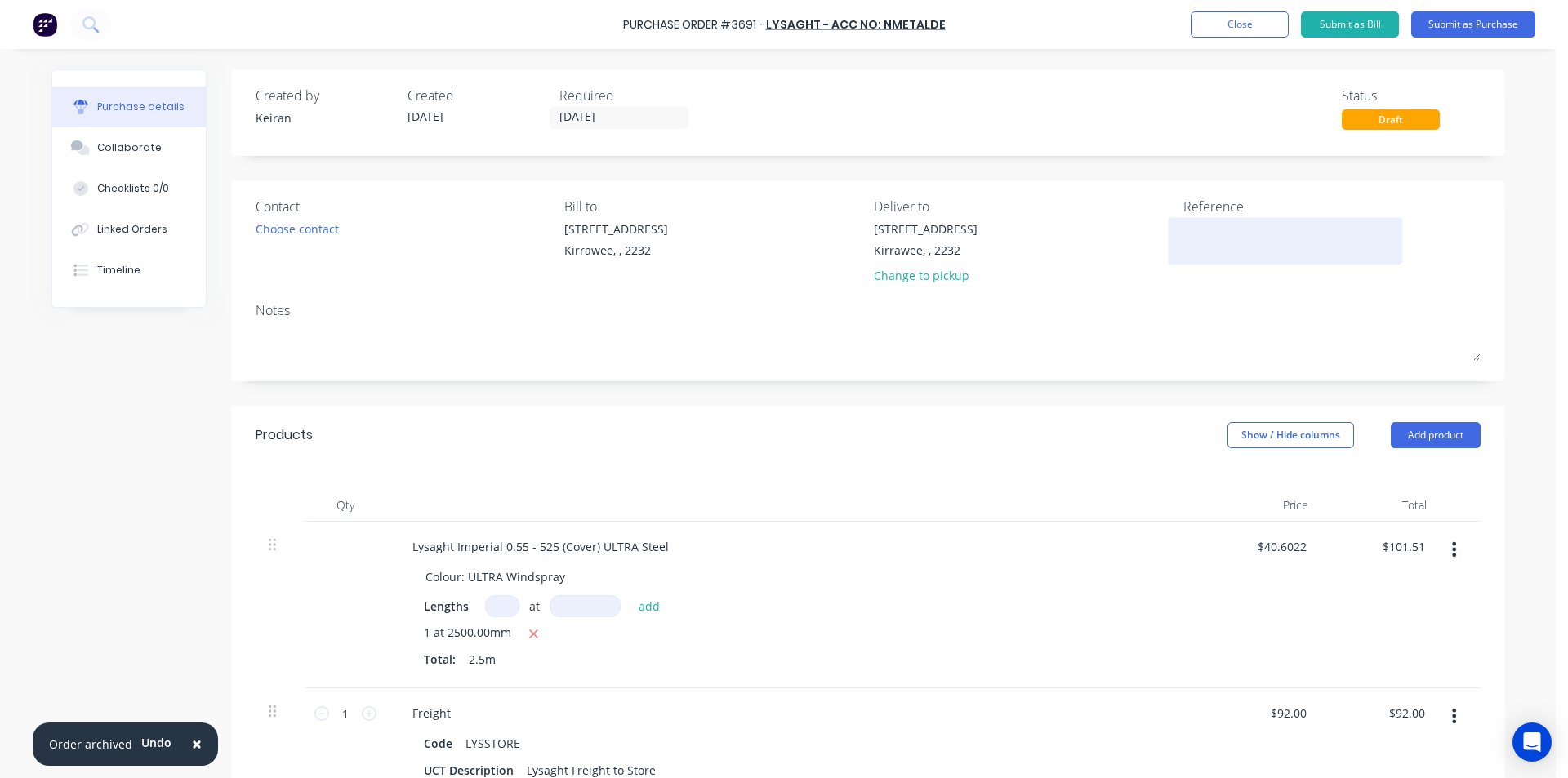
click at [1215, 234] on textarea at bounding box center [1285, 238] width 204 height 37
type textarea "HA411"
click at [576, 117] on input "[DATE]" at bounding box center [619, 118] width 137 height 20
type textarea "x"
type textarea "HA411"
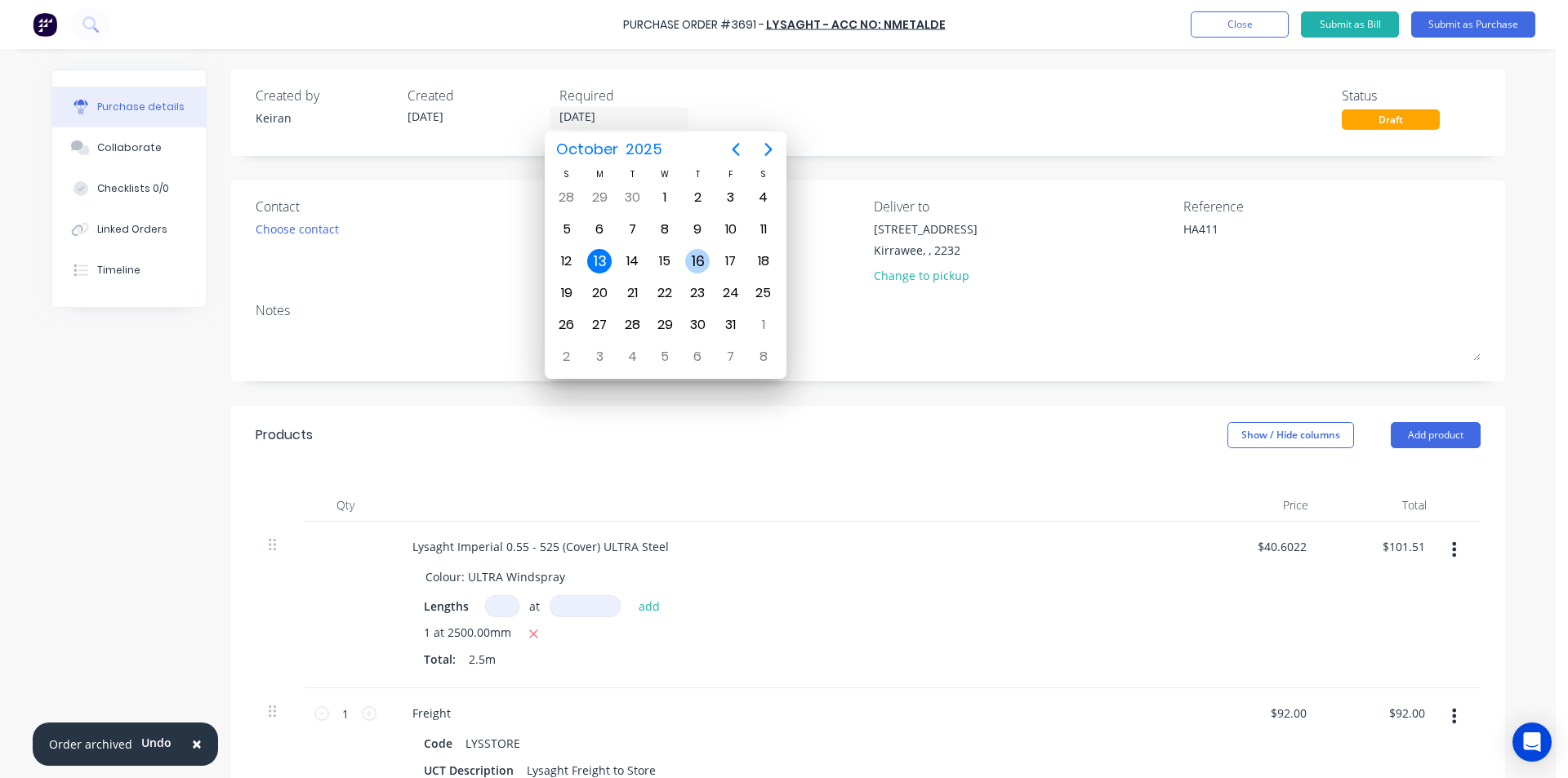
click at [692, 261] on div "16" at bounding box center [697, 261] width 25 height 25
type textarea "x"
type input "[DATE]"
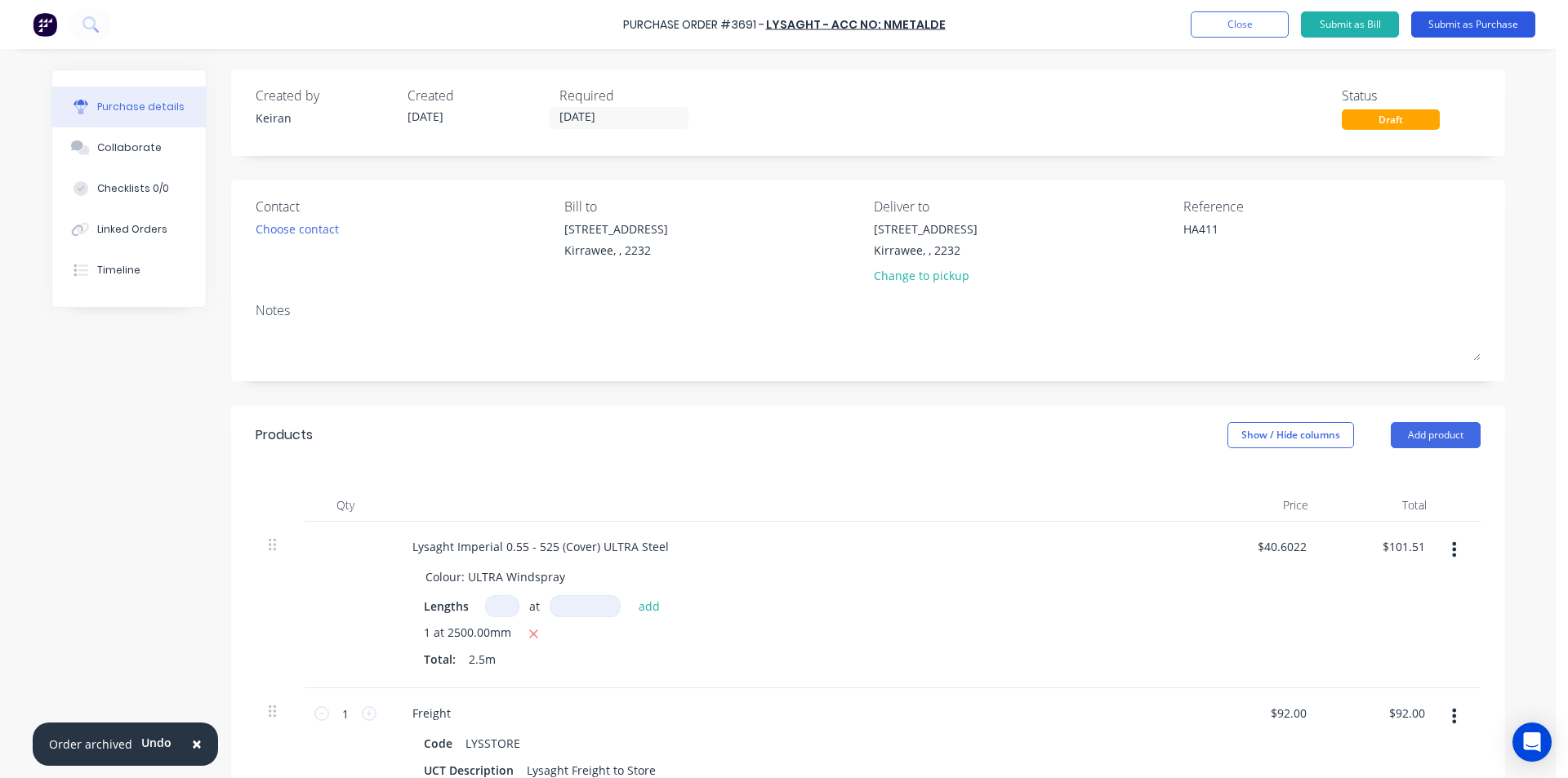
click at [1428, 26] on button "Submit as Purchase" at bounding box center [1473, 24] width 124 height 26
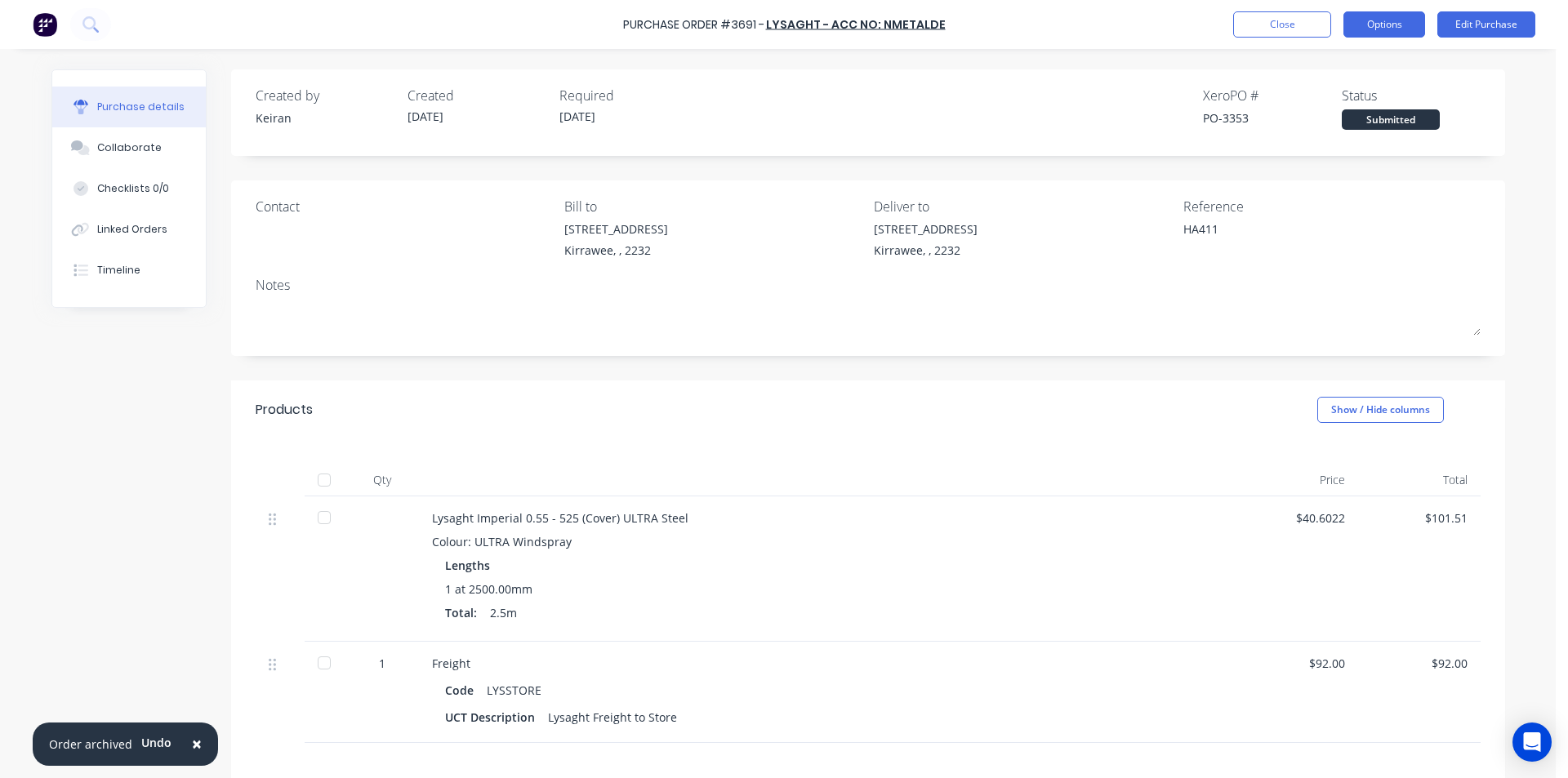
click at [1395, 20] on button "Options" at bounding box center [1384, 24] width 82 height 26
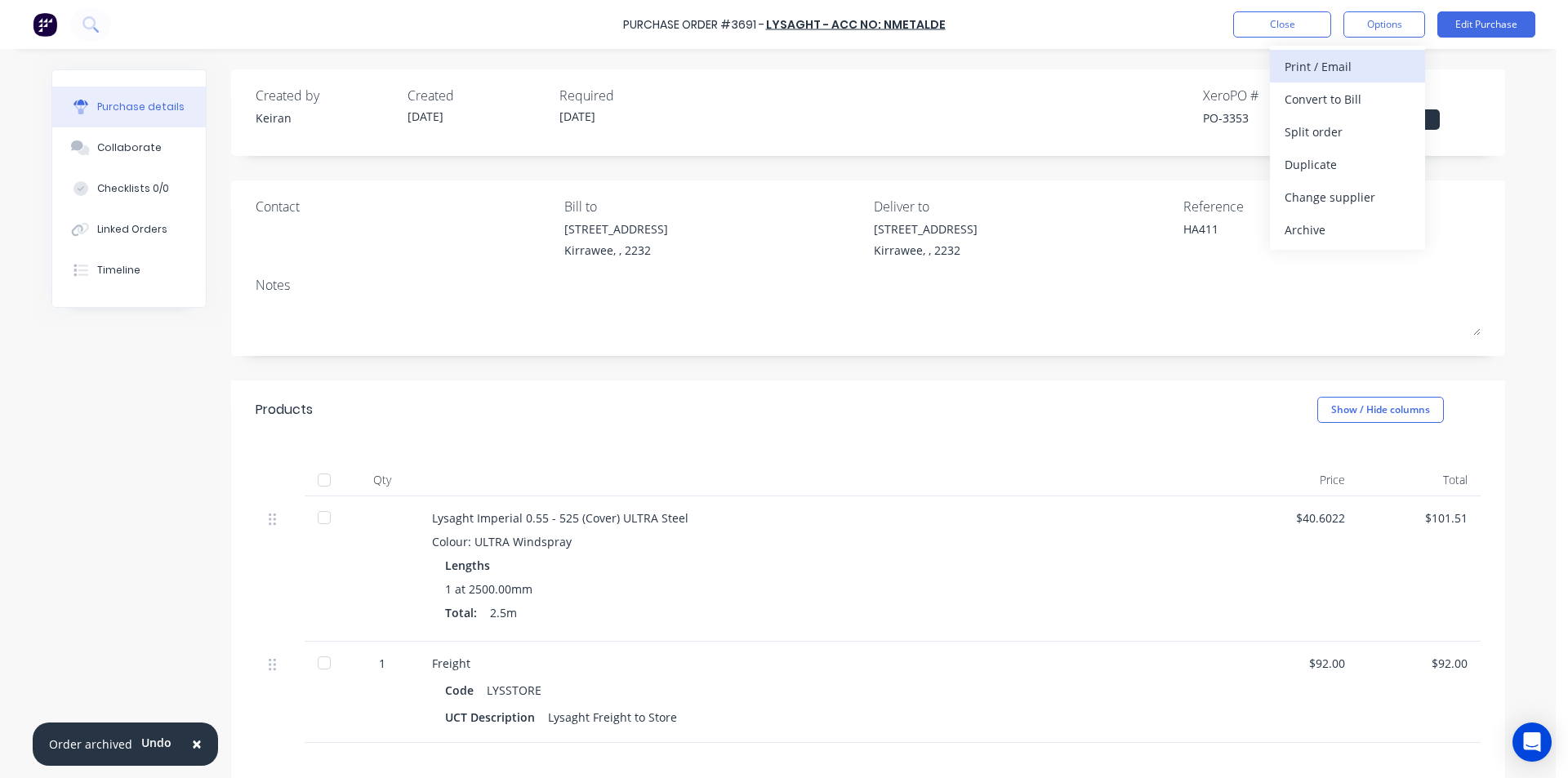
click at [1357, 71] on div "Print / Email" at bounding box center [1347, 67] width 126 height 24
click at [1353, 141] on div "Without pricing" at bounding box center [1347, 132] width 126 height 24
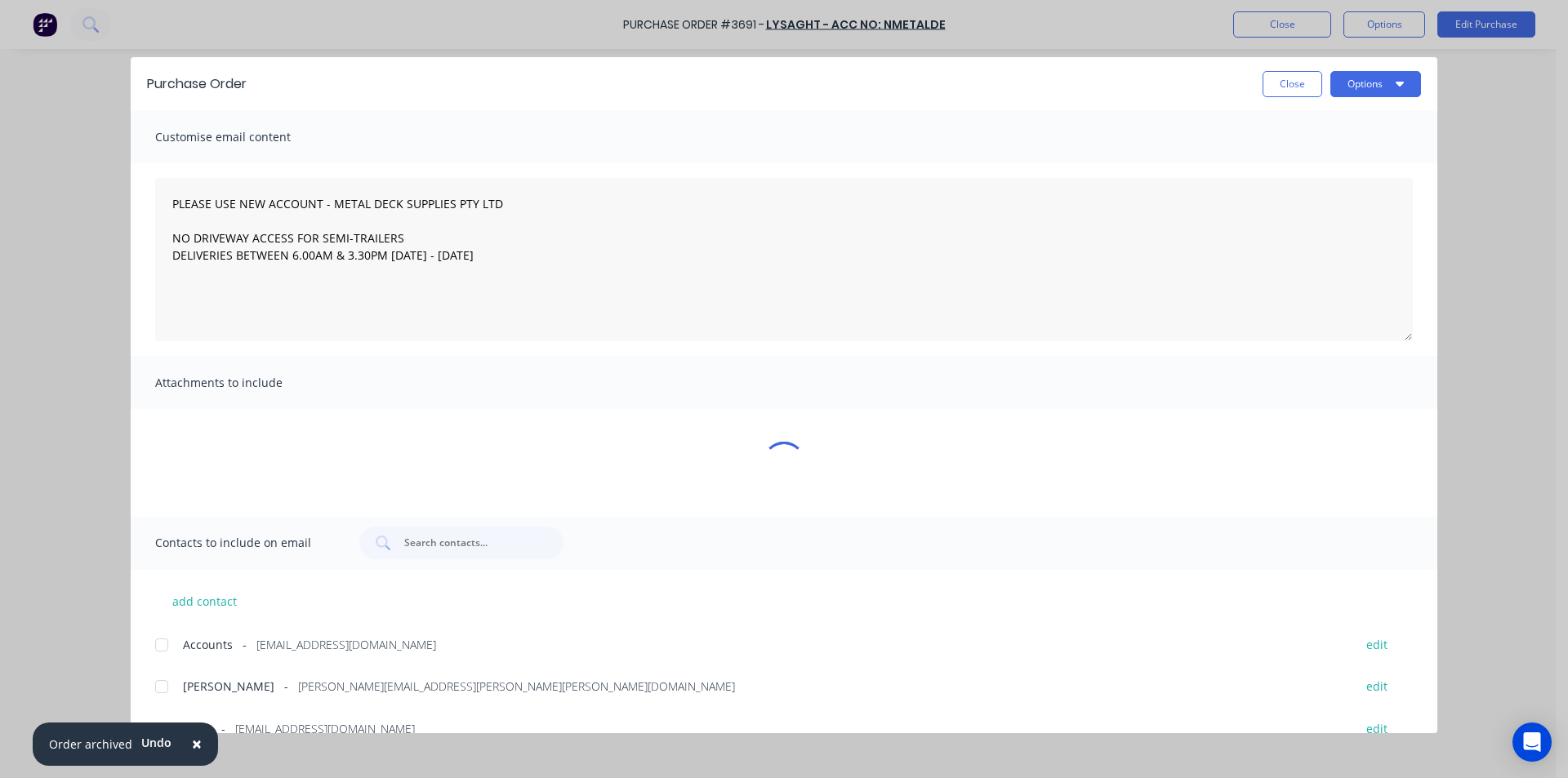
type textarea "x"
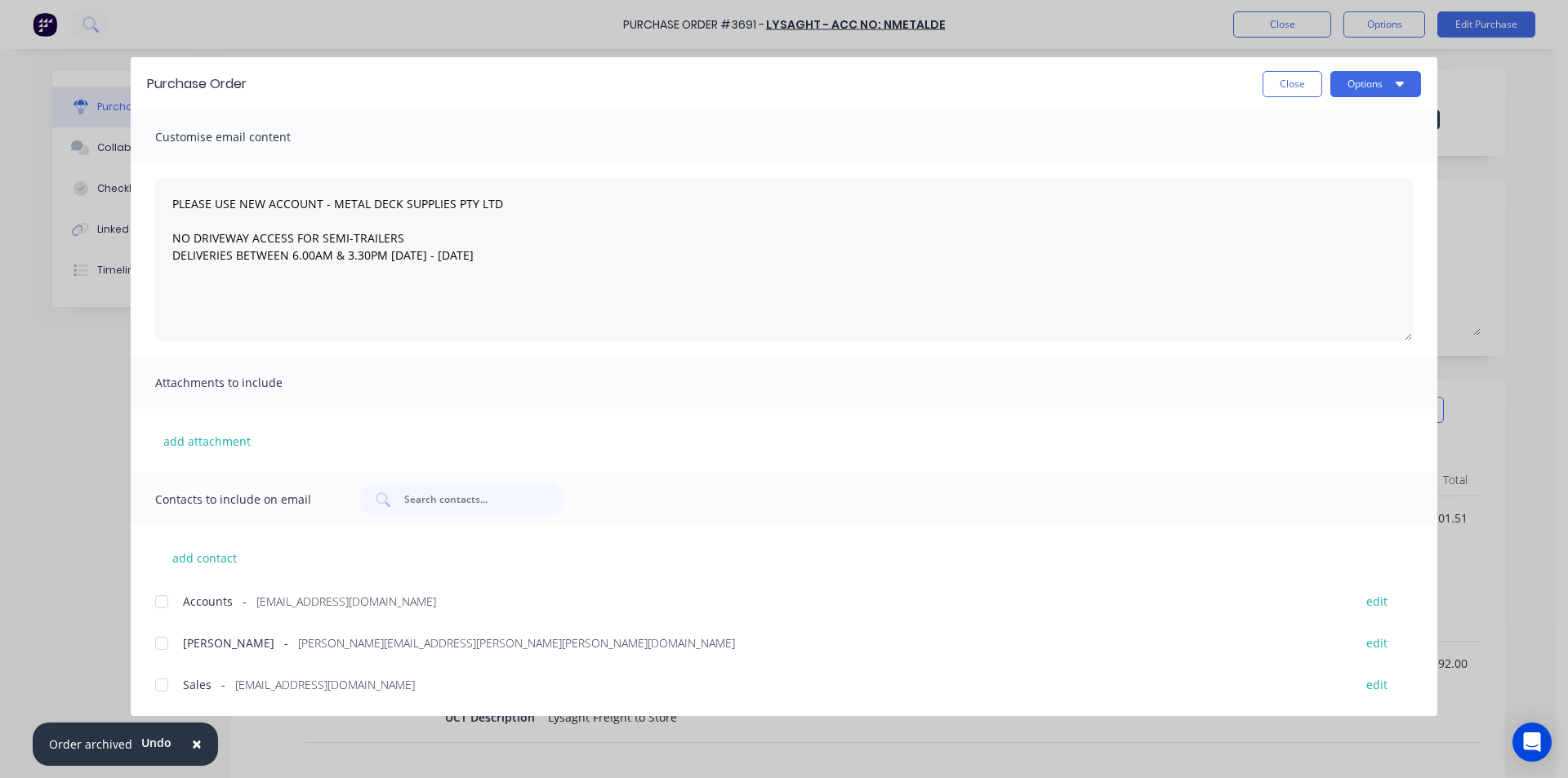
click at [161, 691] on div at bounding box center [161, 685] width 32 height 32
type textarea "PLEASE USE NEW ACCOUNT - METAL DECK SUPPLIES PTY LTD NO DRIVEWAY ACCESS FOR SEM…"
click at [1356, 82] on button "Options" at bounding box center [1376, 84] width 91 height 26
click at [1325, 189] on div "Email" at bounding box center [1343, 190] width 126 height 24
type textarea "x"
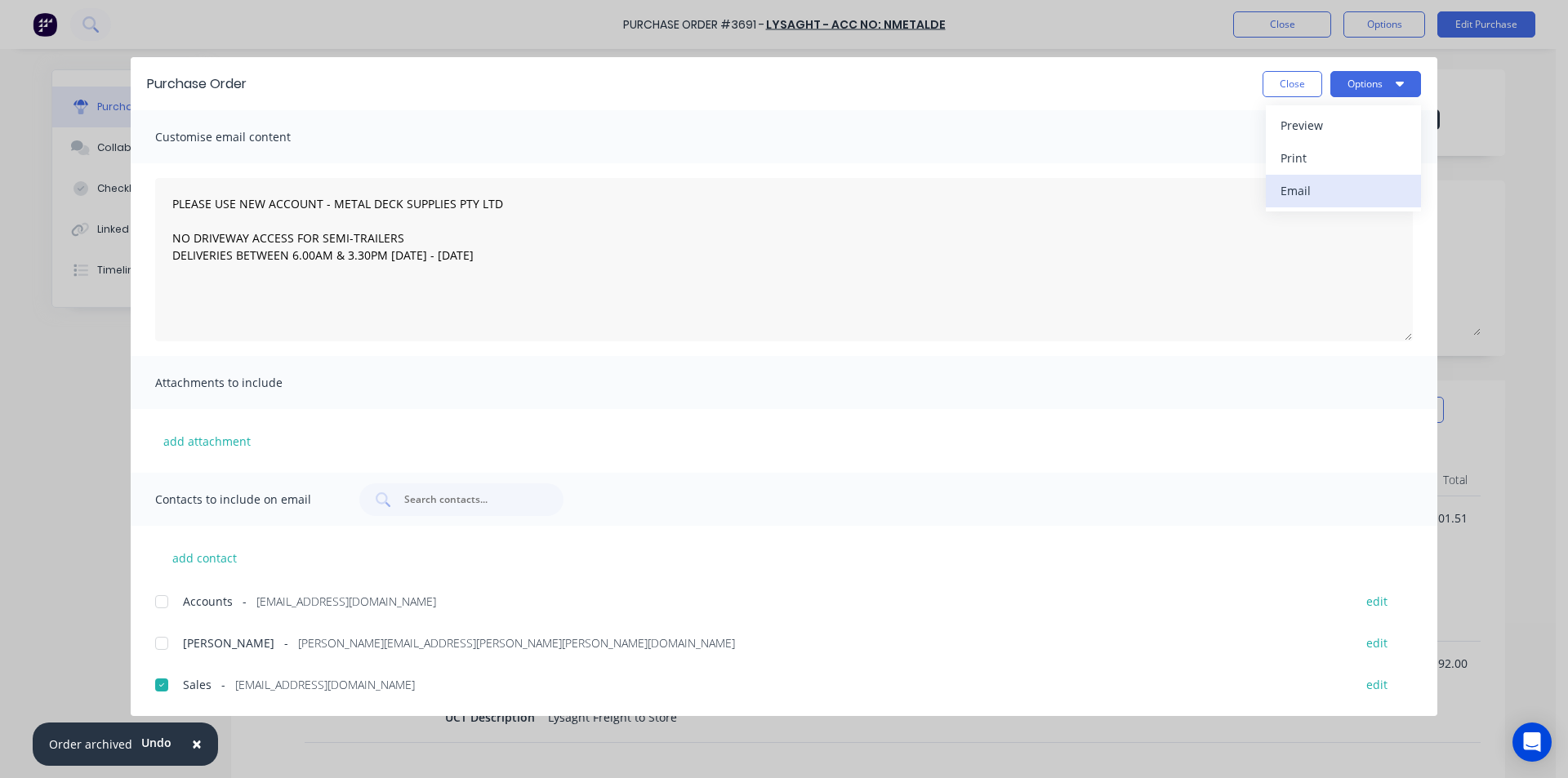
type textarea "PLEASE USE NEW ACCOUNT - METAL DECK SUPPLIES PTY LTD NO DRIVEWAY ACCESS FOR SEM…"
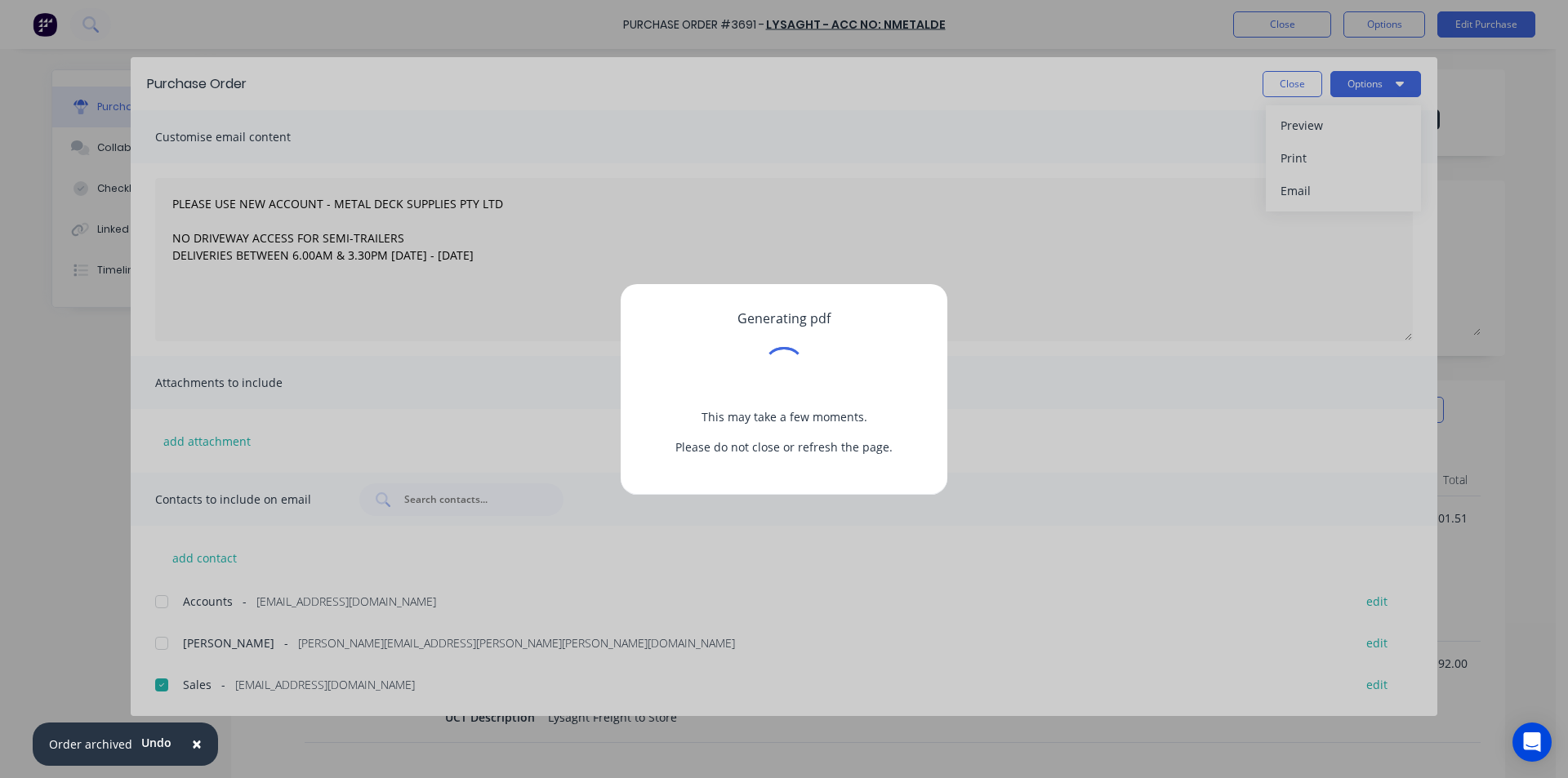
type textarea "x"
type textarea "PLEASE USE NEW ACCOUNT - METAL DECK SUPPLIES PTY LTD NO DRIVEWAY ACCESS FOR SEM…"
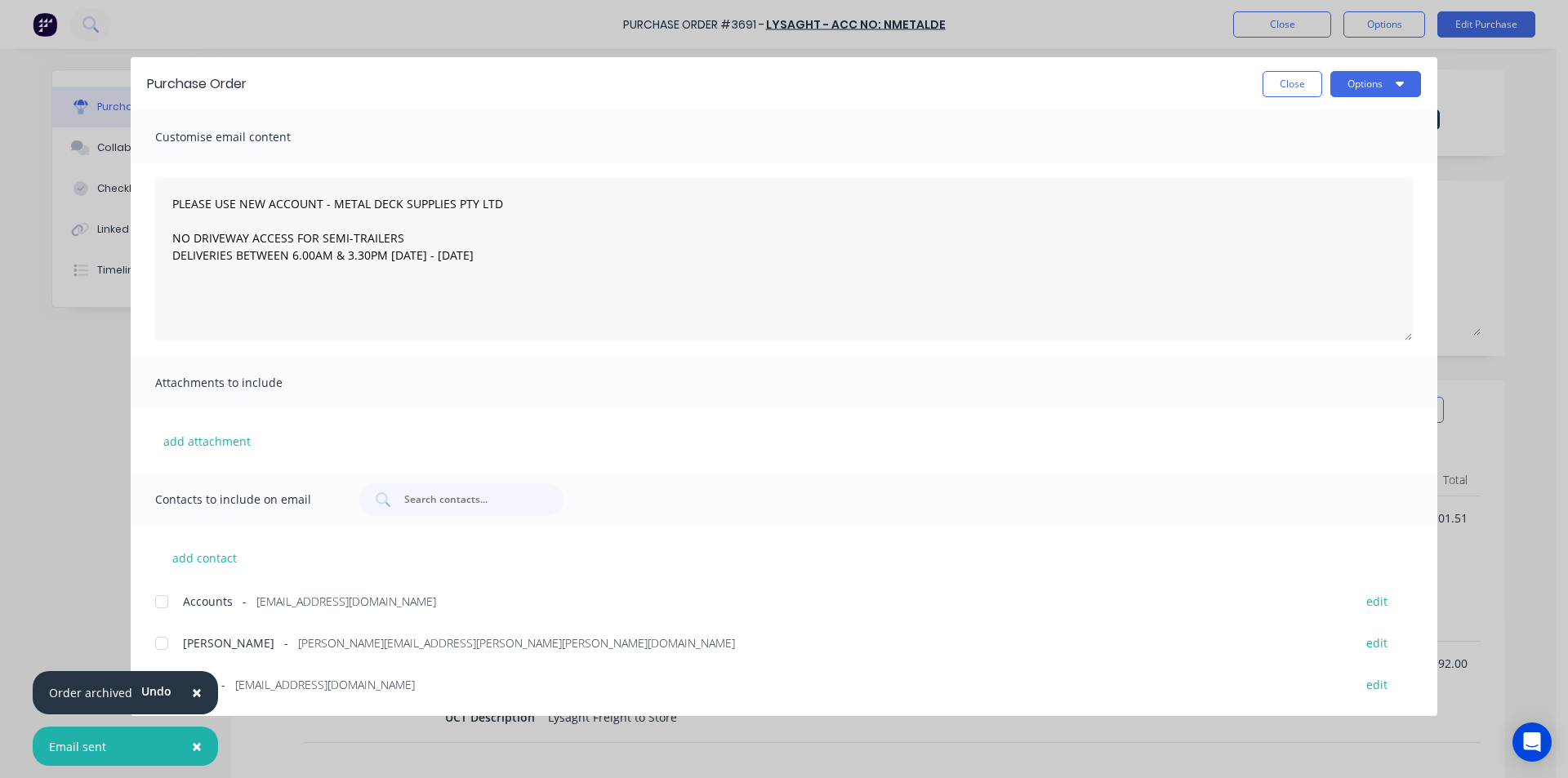
type textarea "x"
type textarea "PLEASE USE NEW ACCOUNT - METAL DECK SUPPLIES PTY LTD NO DRIVEWAY ACCESS FOR SEM…"
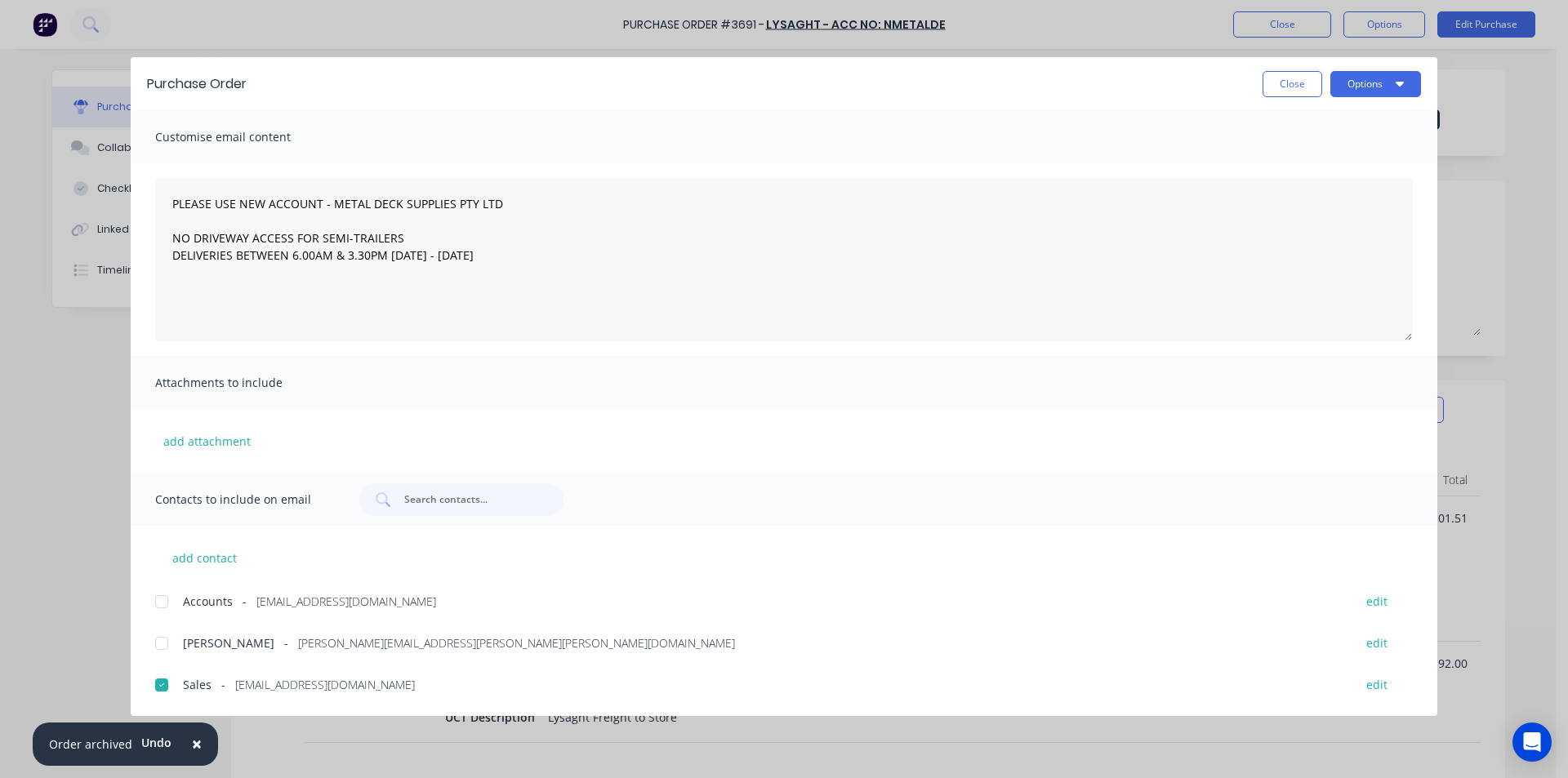
click at [1302, 94] on button "Close" at bounding box center [1293, 84] width 60 height 26
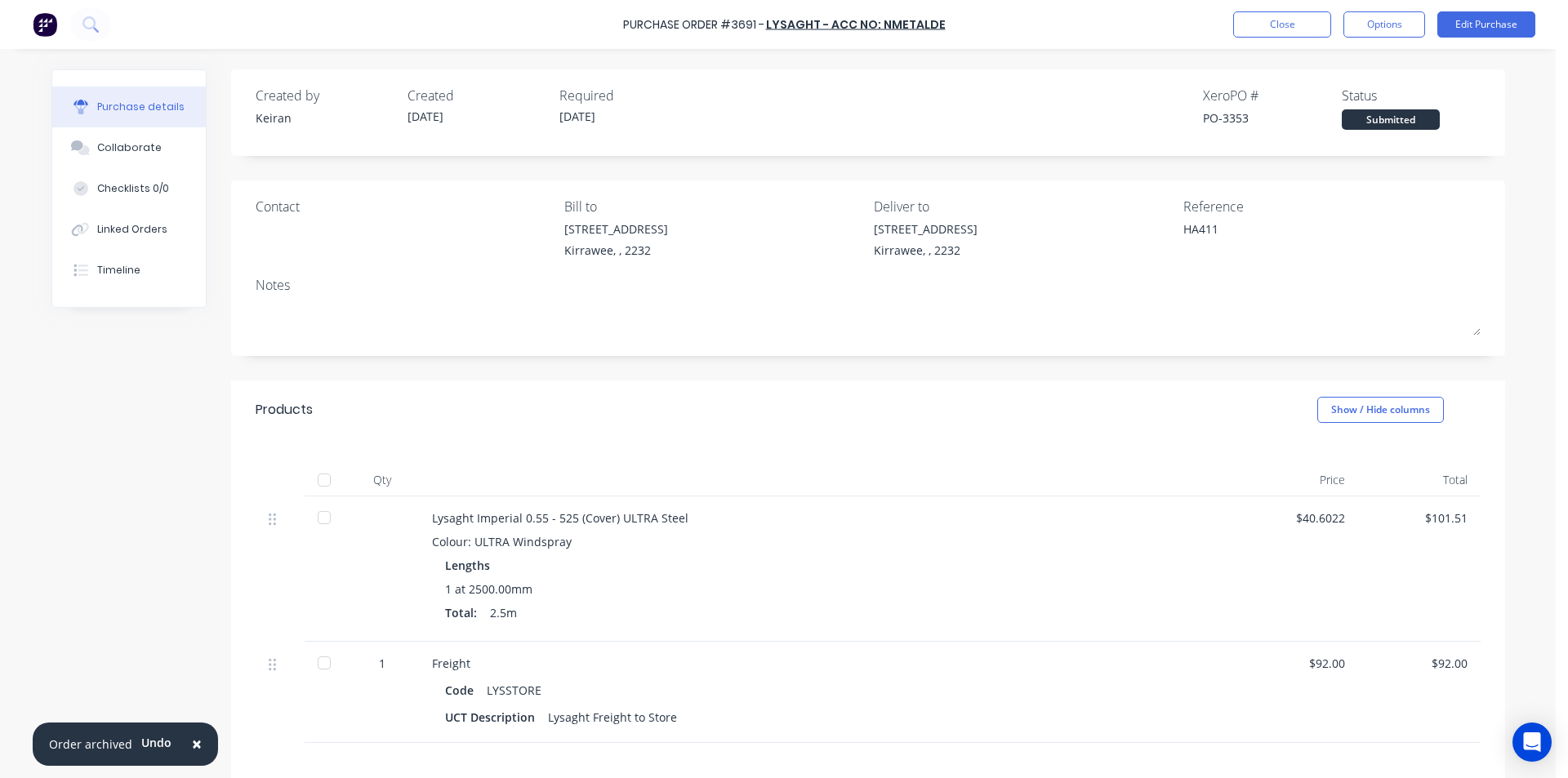
click at [1284, 38] on div "Purchase Order #3691 - Lysaght - Acc No: NMETALDE Close Options Edit Purchase" at bounding box center [784, 24] width 1568 height 49
click at [1283, 34] on button "Close" at bounding box center [1282, 24] width 98 height 26
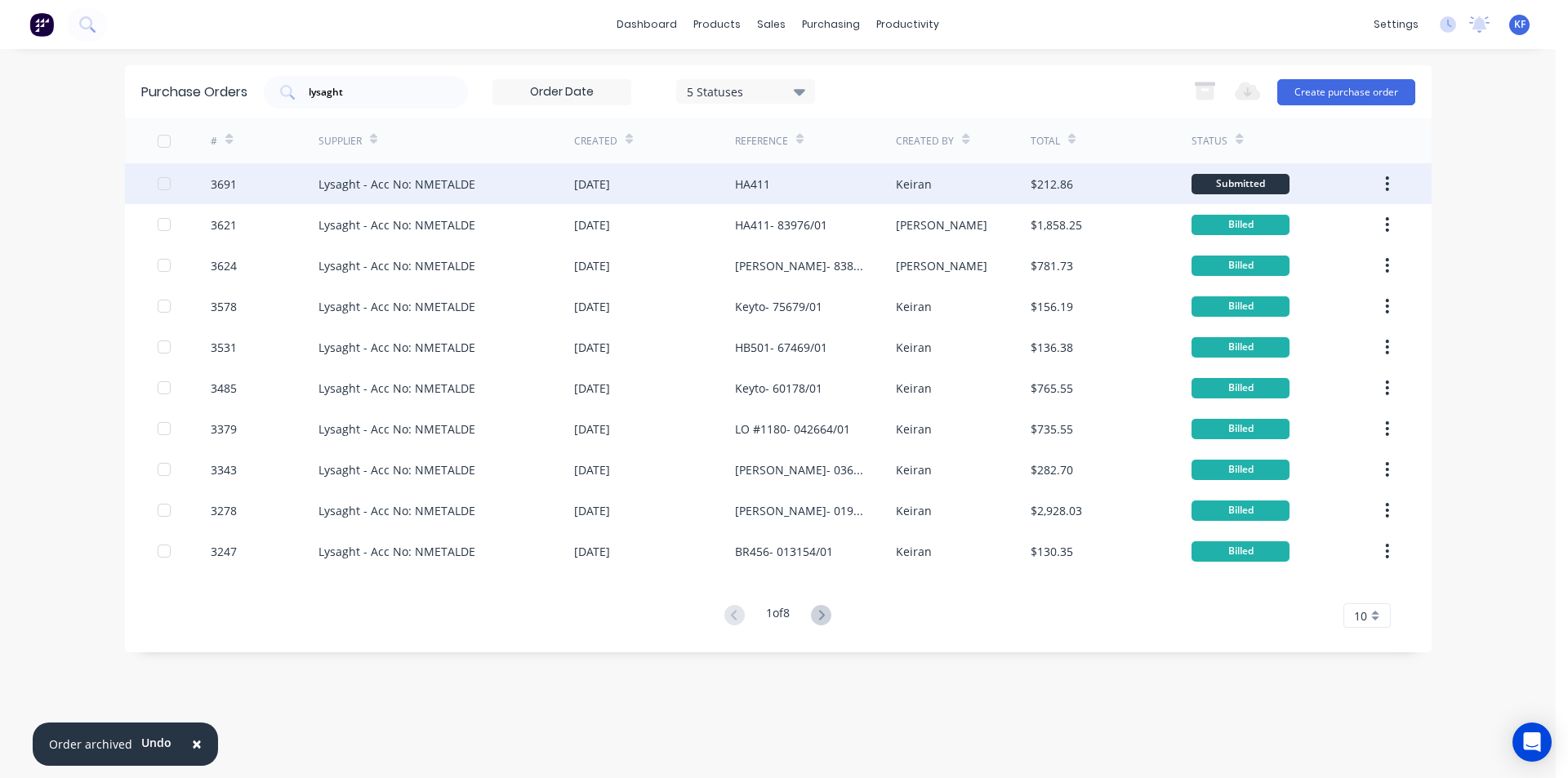
click at [779, 189] on div "HA411" at bounding box center [816, 184] width 161 height 41
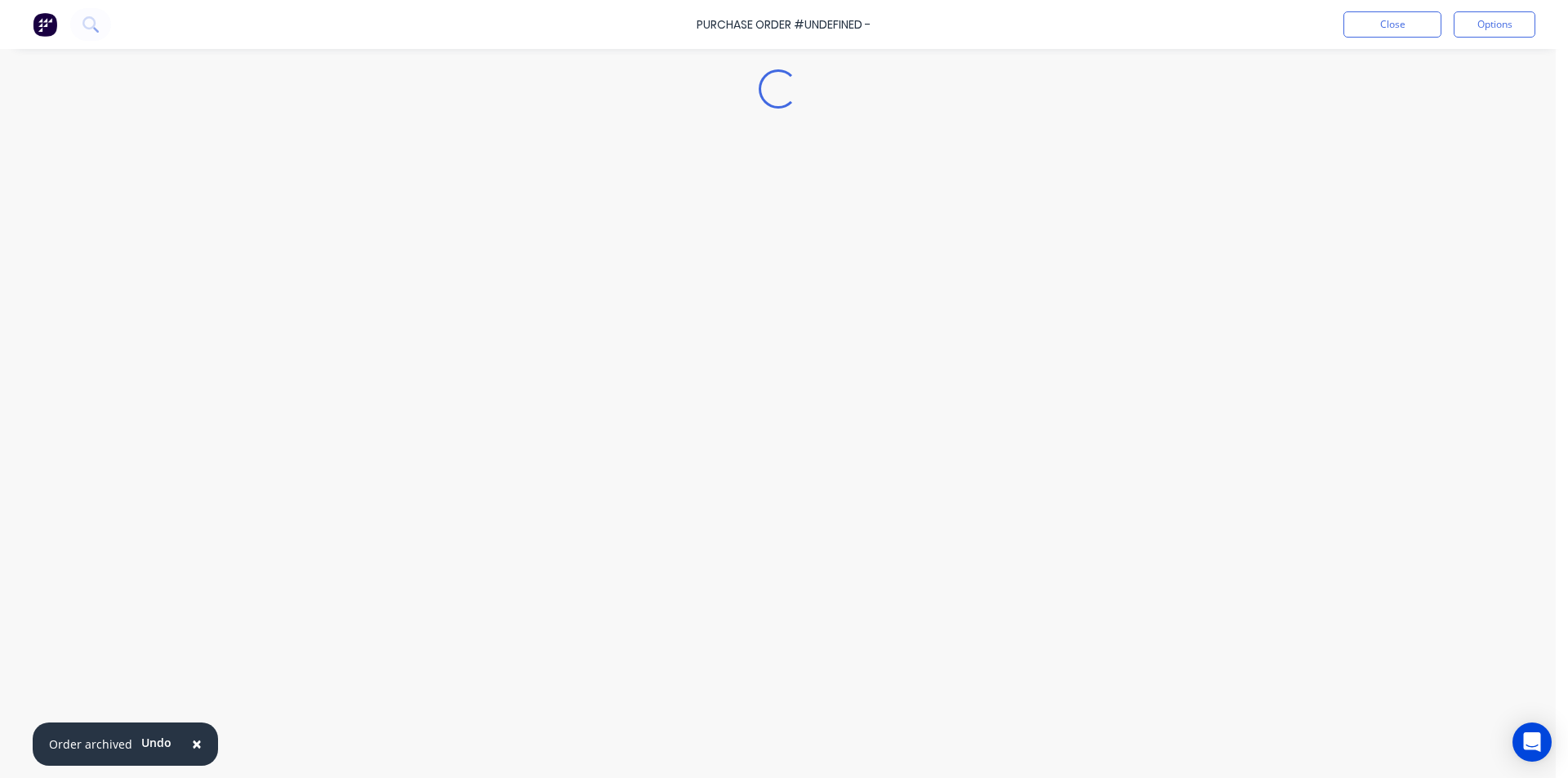
type textarea "x"
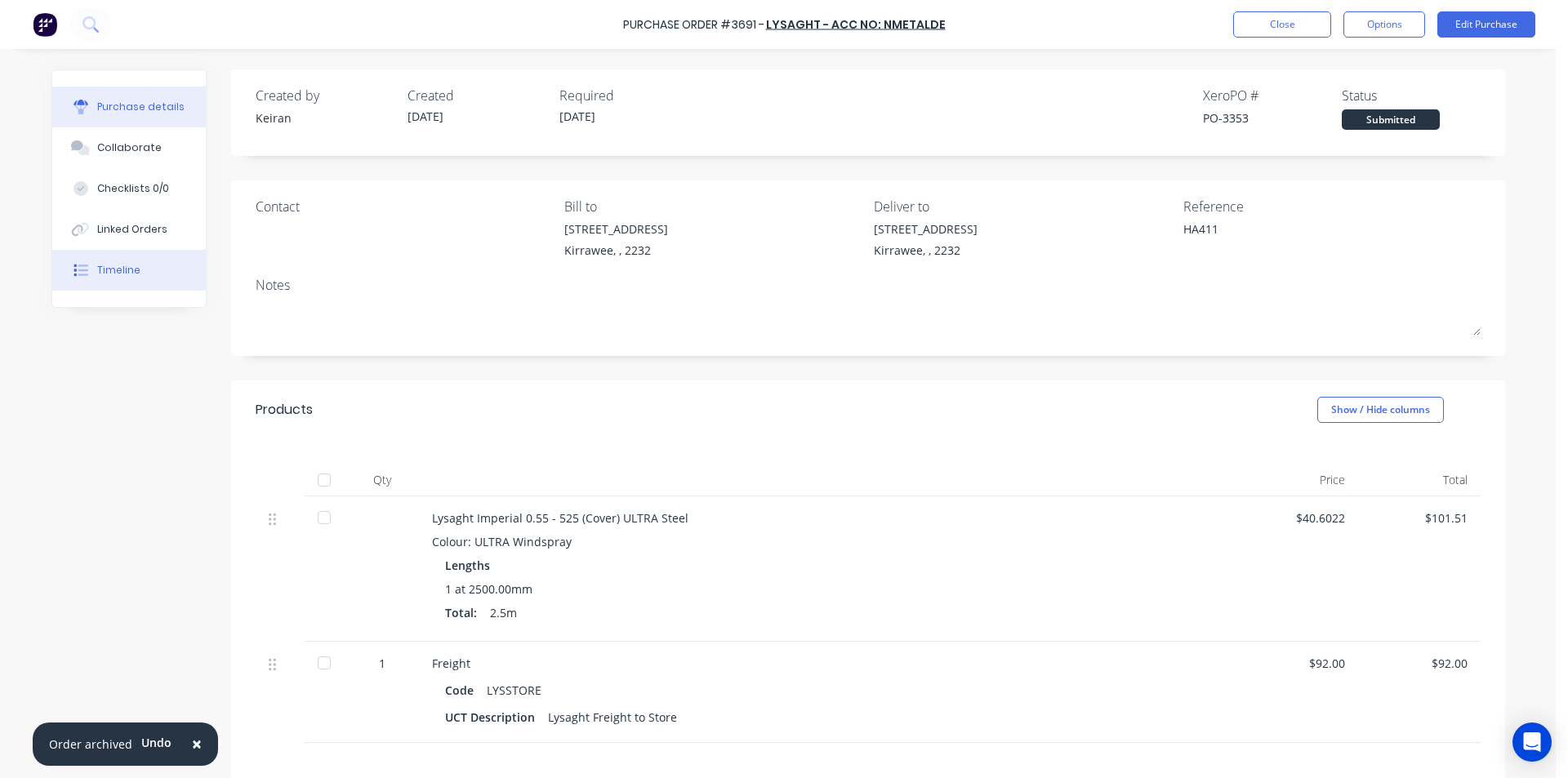
click at [140, 270] on button "Timeline" at bounding box center [129, 271] width 154 height 41
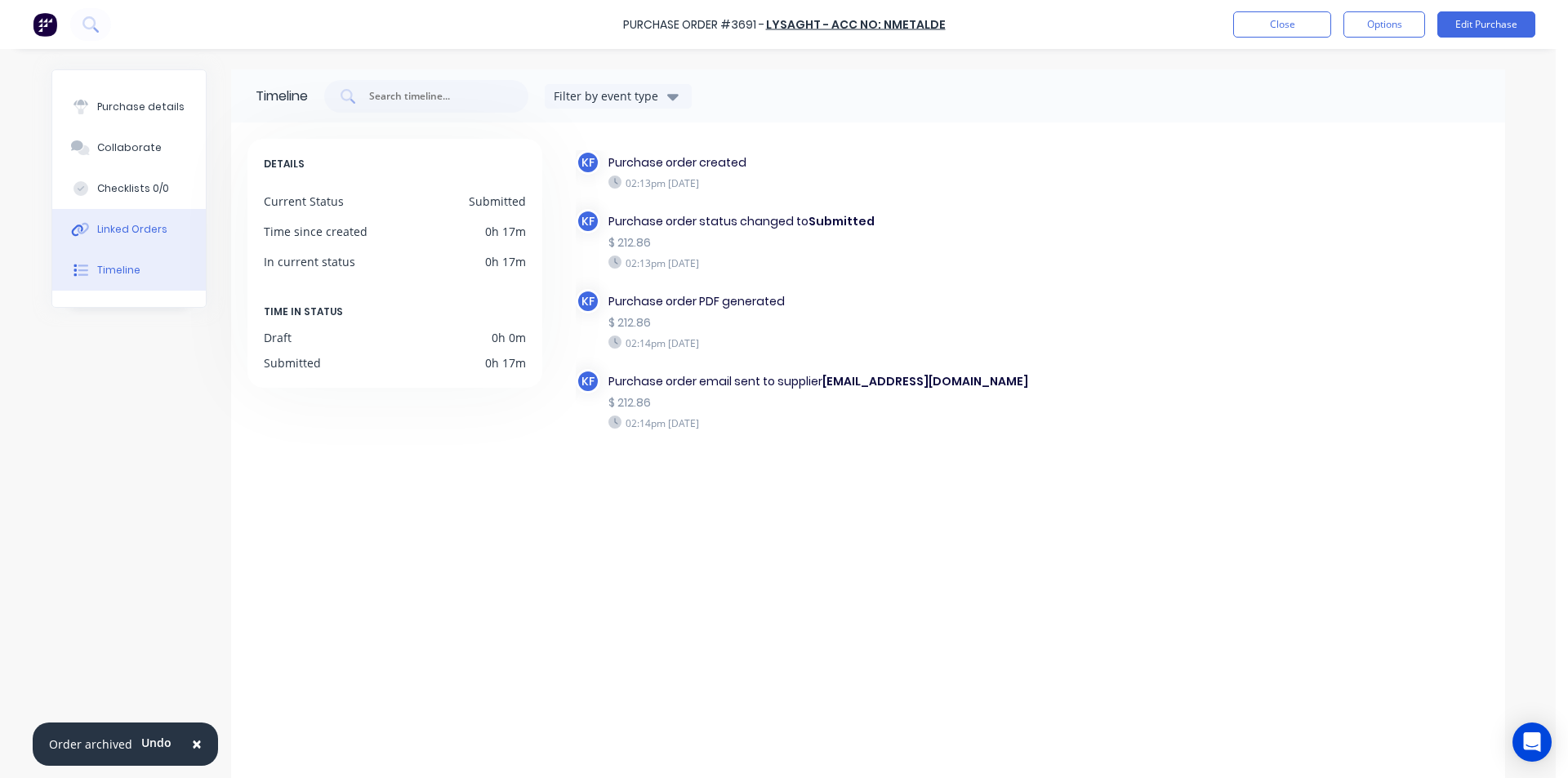
click at [130, 232] on div "Linked Orders" at bounding box center [132, 229] width 70 height 15
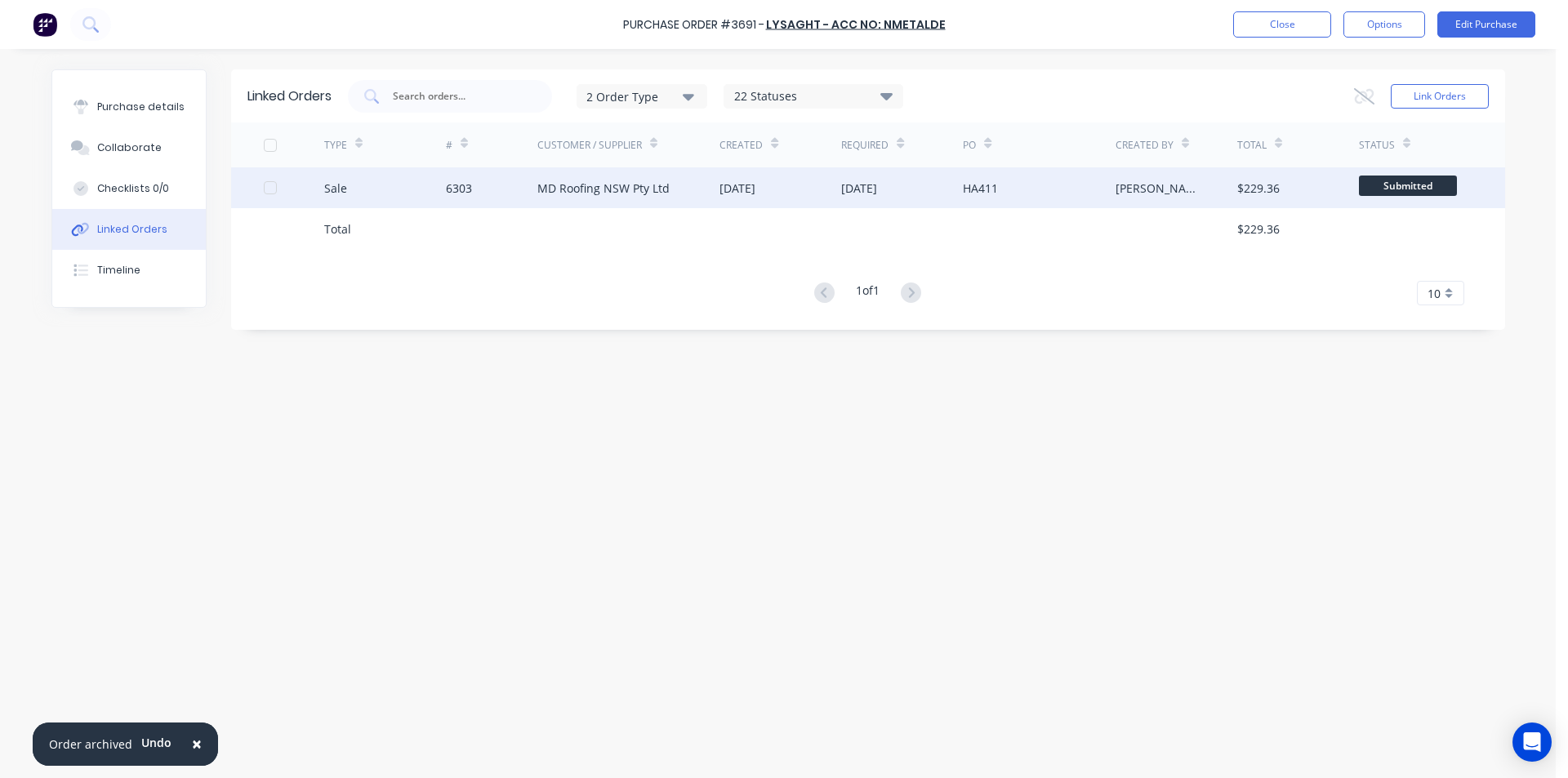
click at [643, 199] on div "MD Roofing NSW Pty Ltd" at bounding box center [629, 188] width 183 height 41
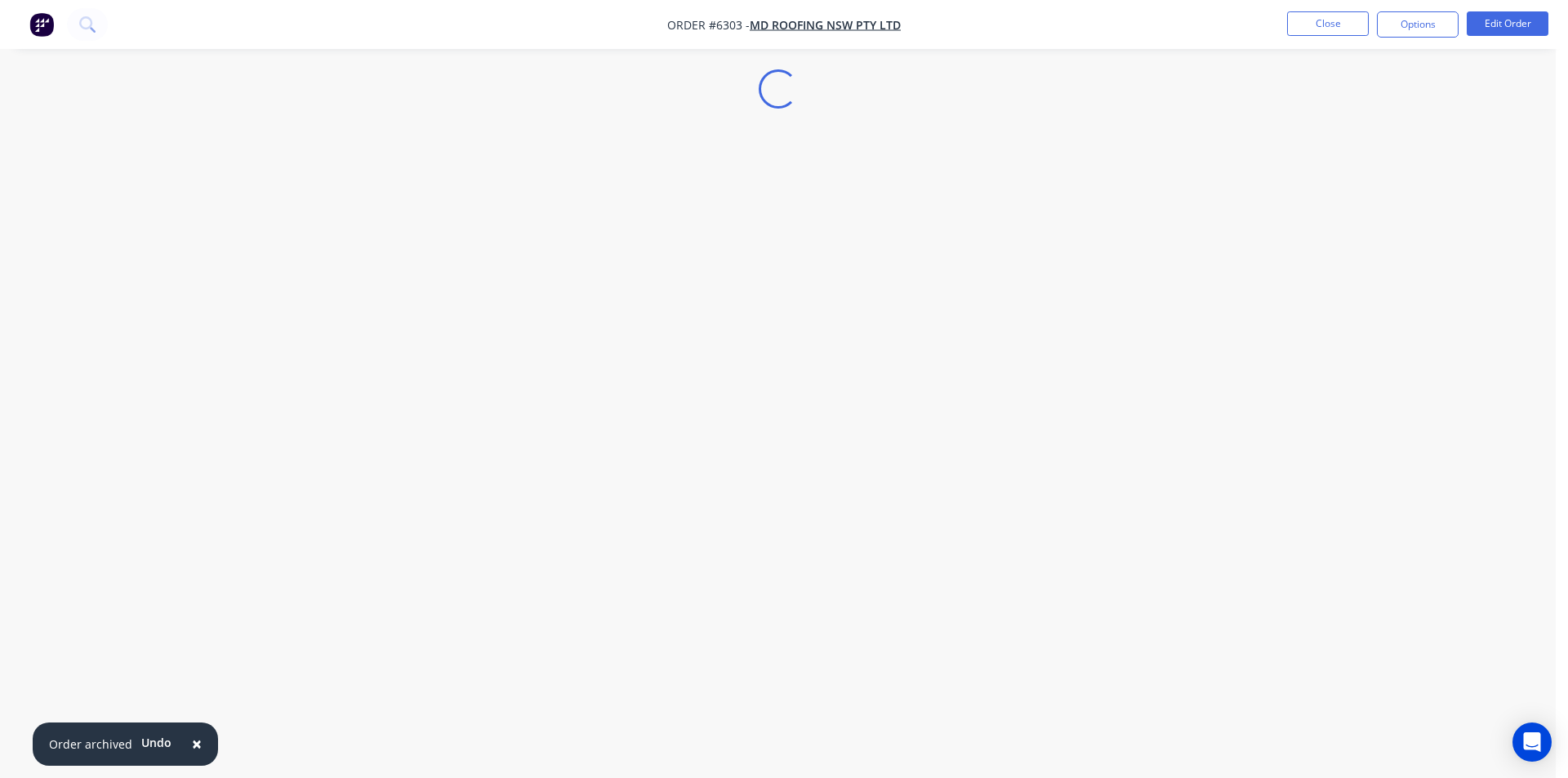
drag, startPoint x: 91, startPoint y: 142, endPoint x: 1531, endPoint y: 120, distance: 1440.2
click at [93, 142] on div "Loading... × Order archived Undo" at bounding box center [778, 389] width 1556 height 778
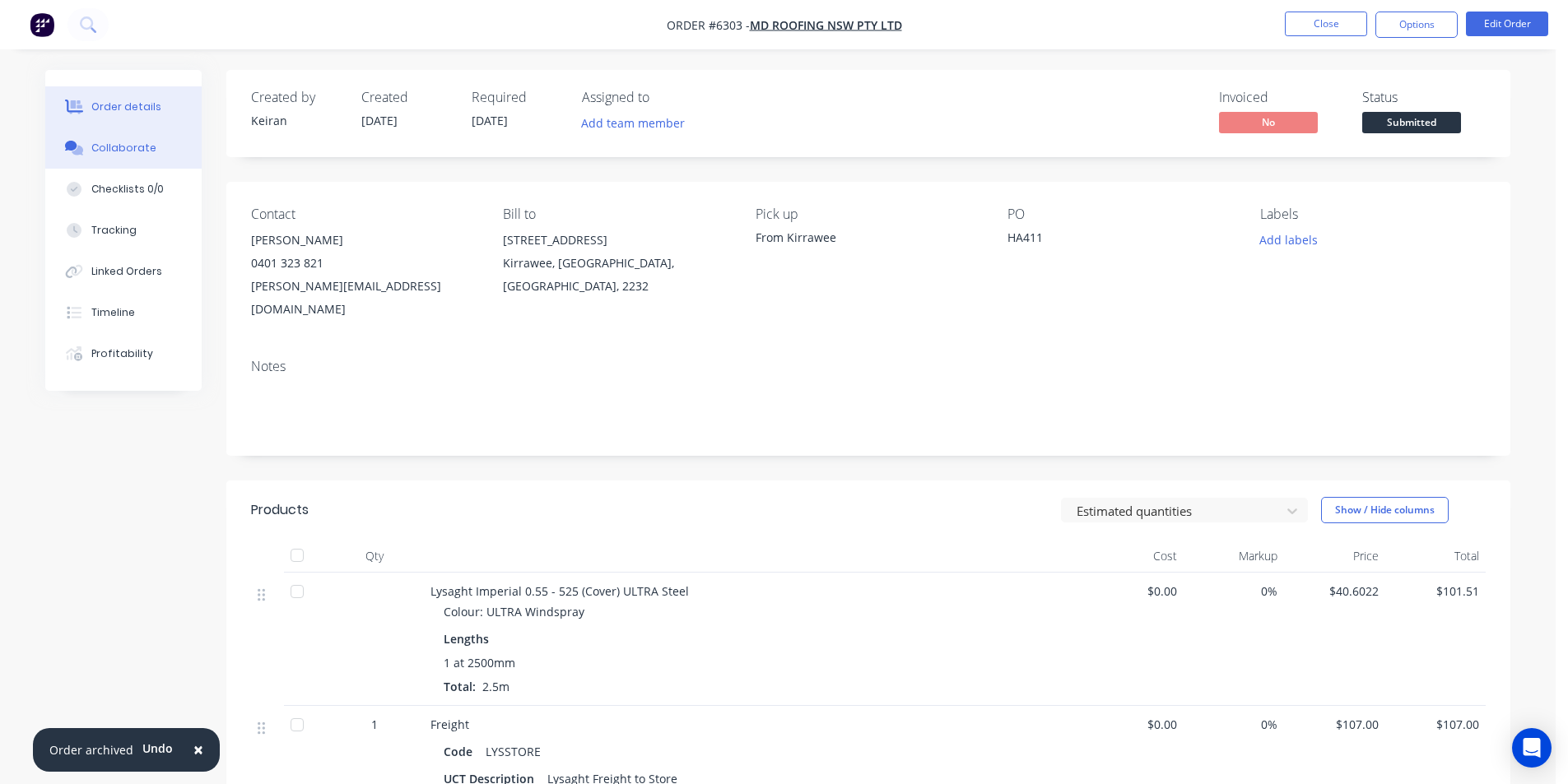
click at [144, 145] on div "Collaborate" at bounding box center [124, 148] width 65 height 15
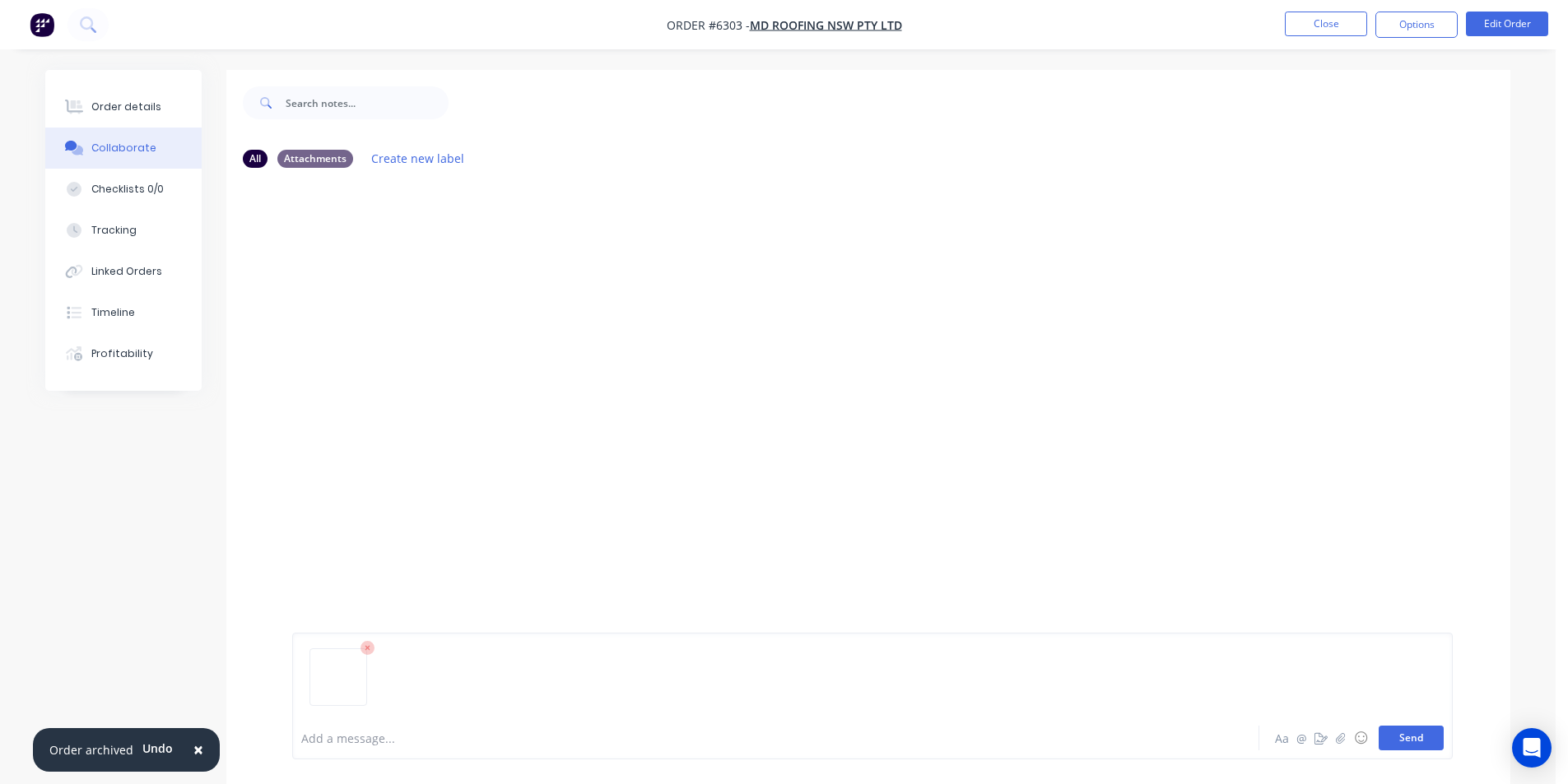
click at [1402, 740] on button "Send" at bounding box center [1411, 738] width 65 height 25
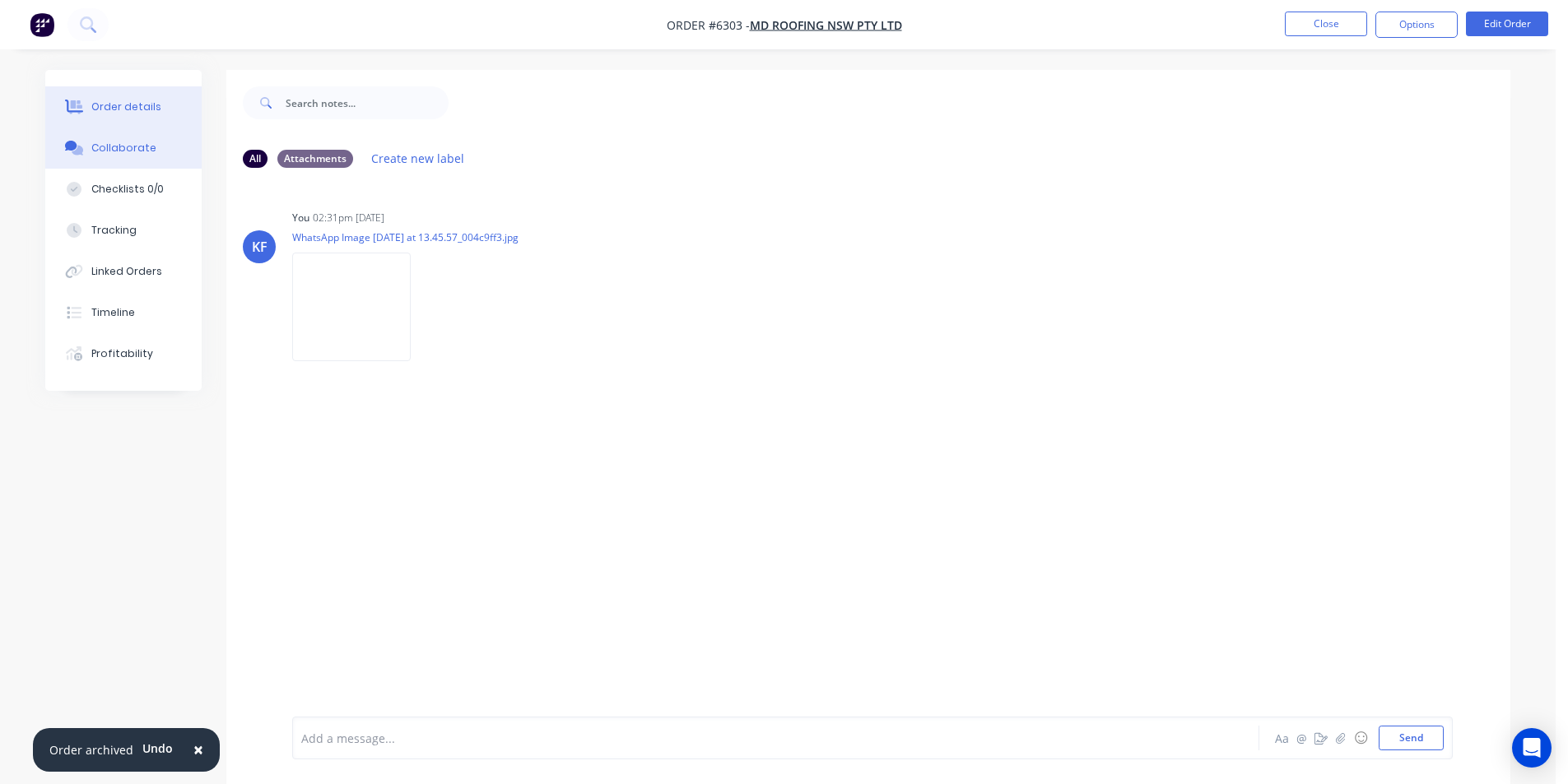
click at [137, 108] on div "Order details" at bounding box center [126, 107] width 70 height 15
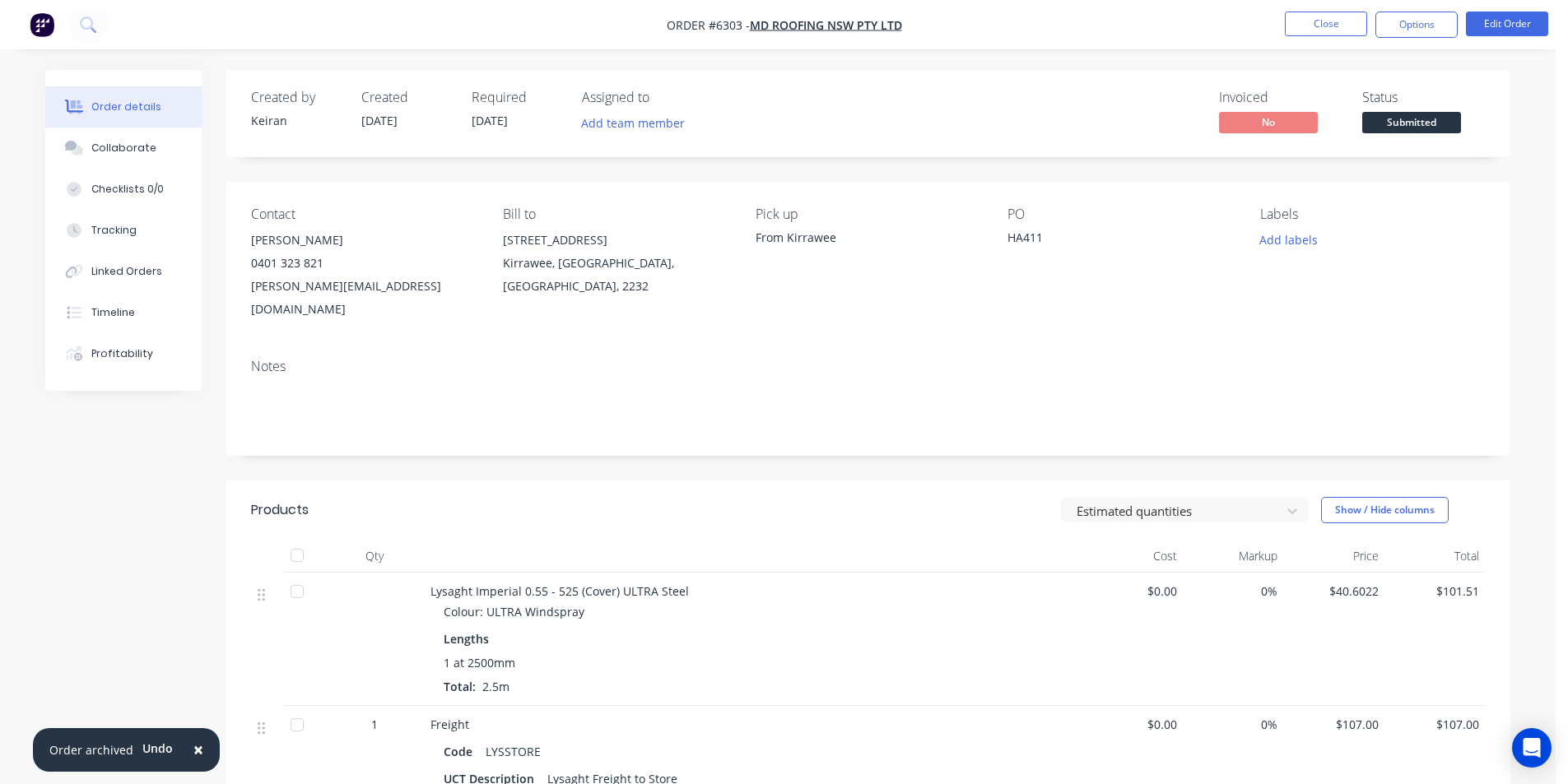
click at [1398, 128] on span "Submitted" at bounding box center [1411, 122] width 99 height 21
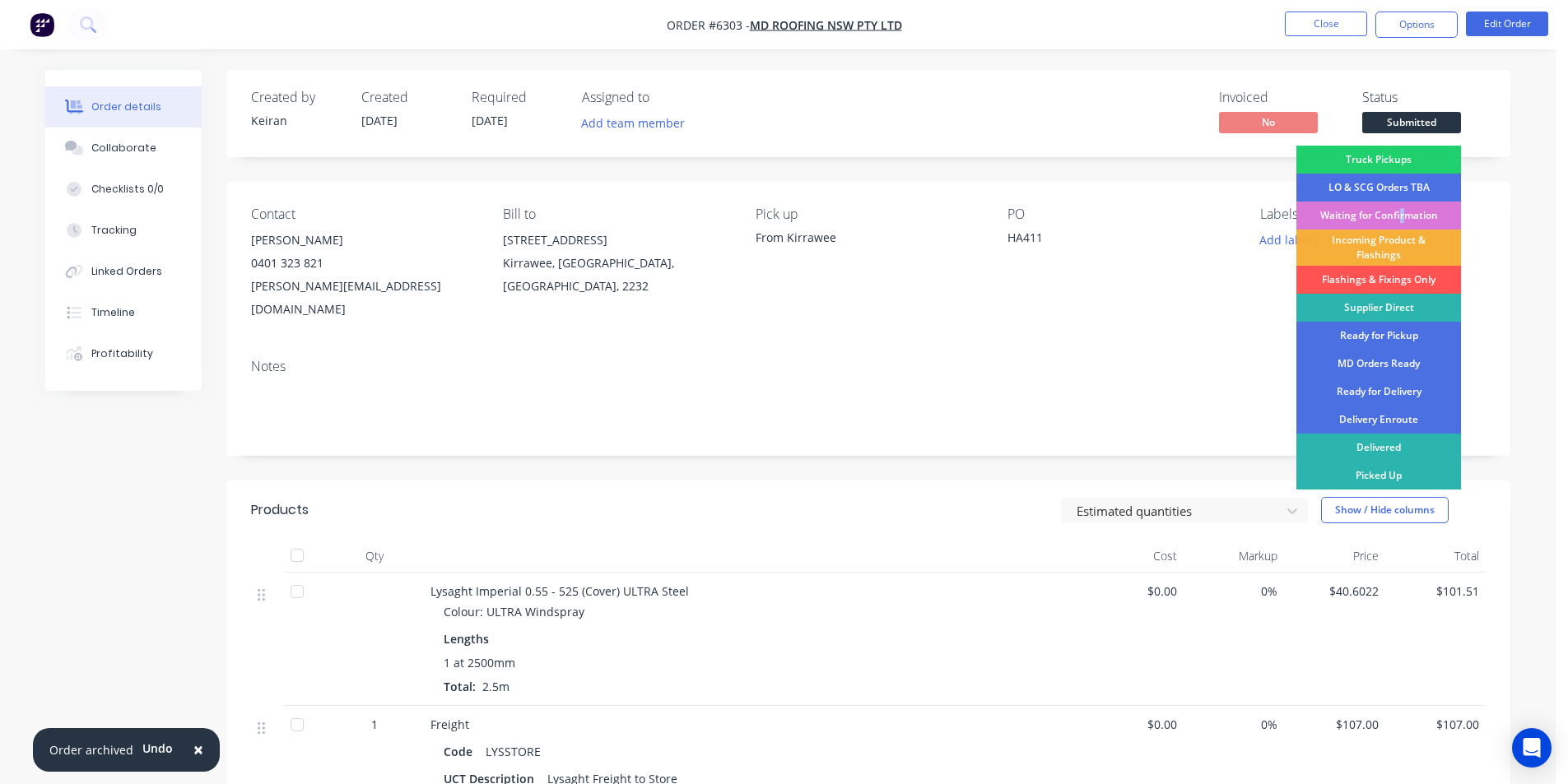
click at [1400, 223] on div "Waiting for Confirmation" at bounding box center [1378, 215] width 164 height 28
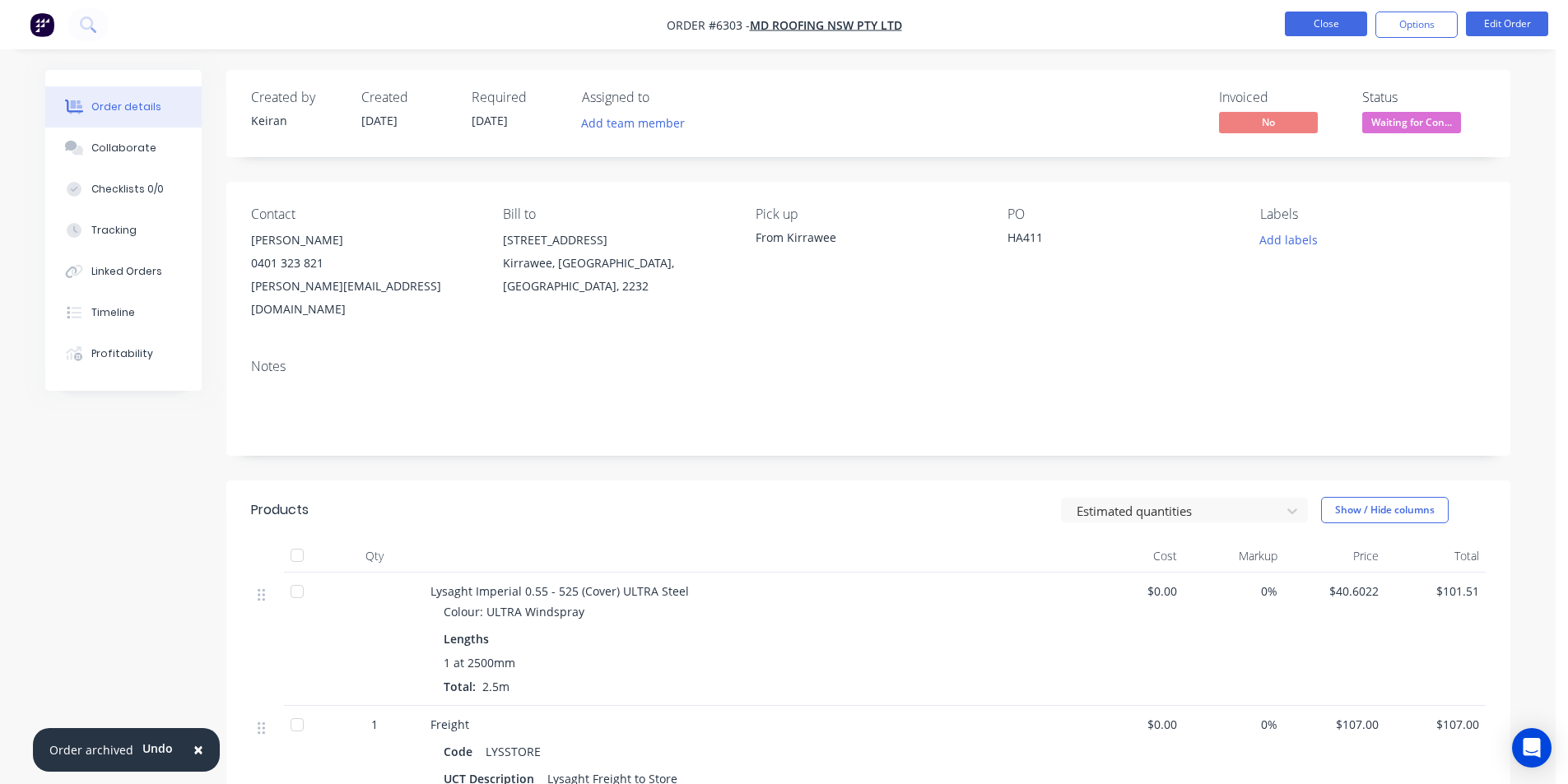
click at [1330, 25] on button "Close" at bounding box center [1326, 23] width 83 height 25
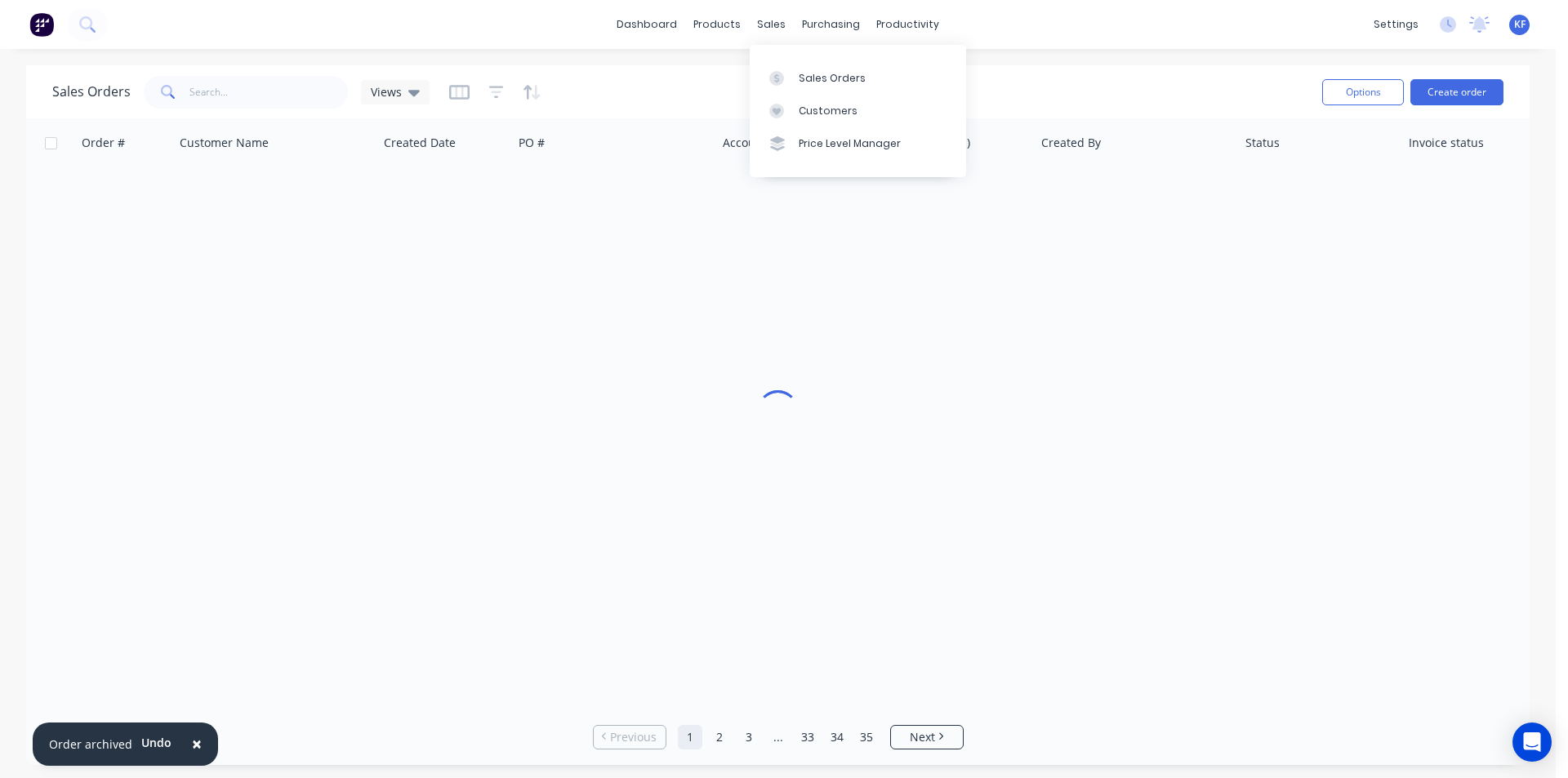
drag, startPoint x: 776, startPoint y: 23, endPoint x: 790, endPoint y: 56, distance: 35.8
click at [775, 23] on div "sales" at bounding box center [771, 24] width 45 height 25
click at [795, 73] on link "Sales Orders" at bounding box center [857, 78] width 216 height 32
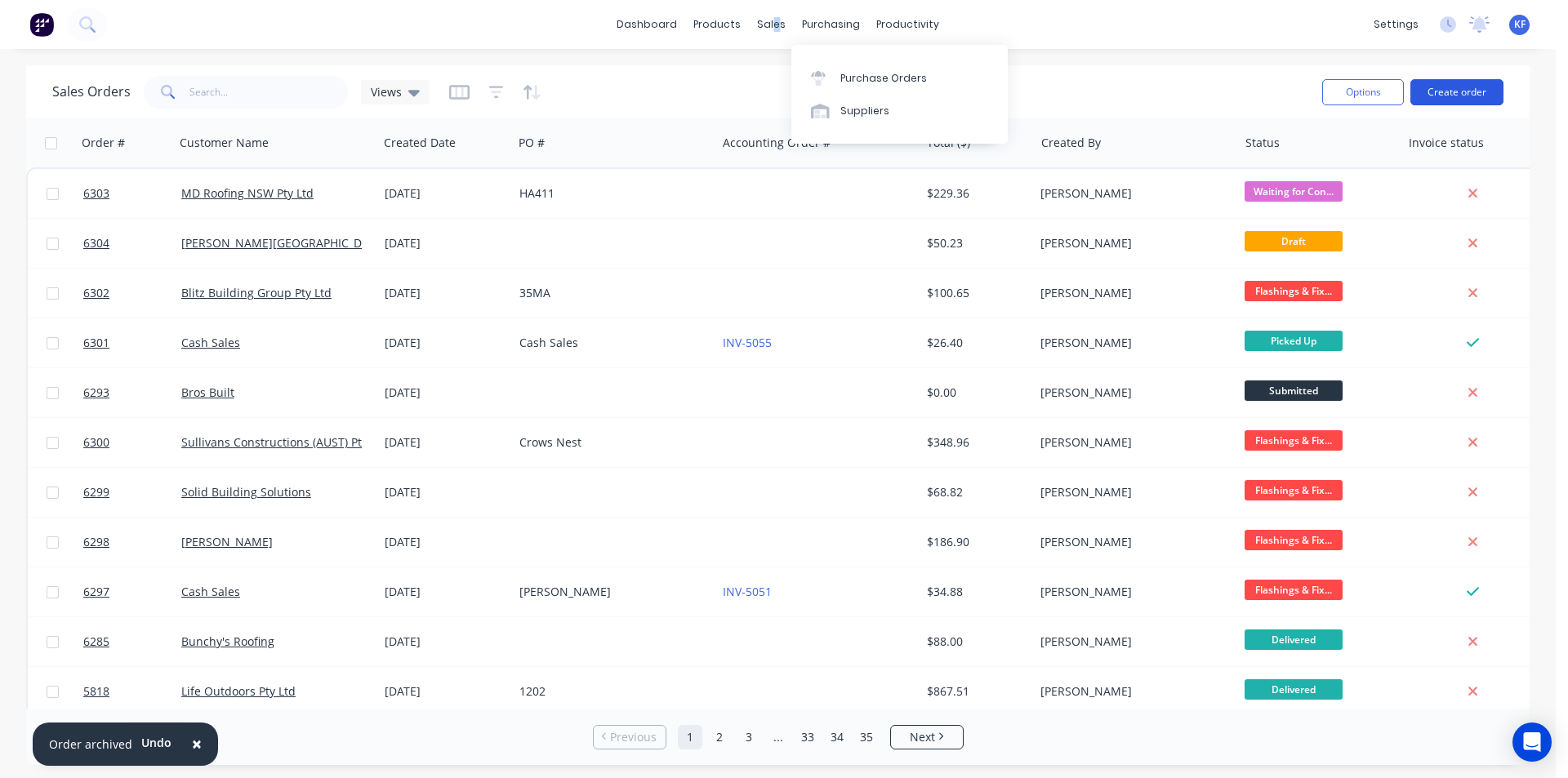
click at [1449, 97] on button "Create order" at bounding box center [1457, 92] width 93 height 26
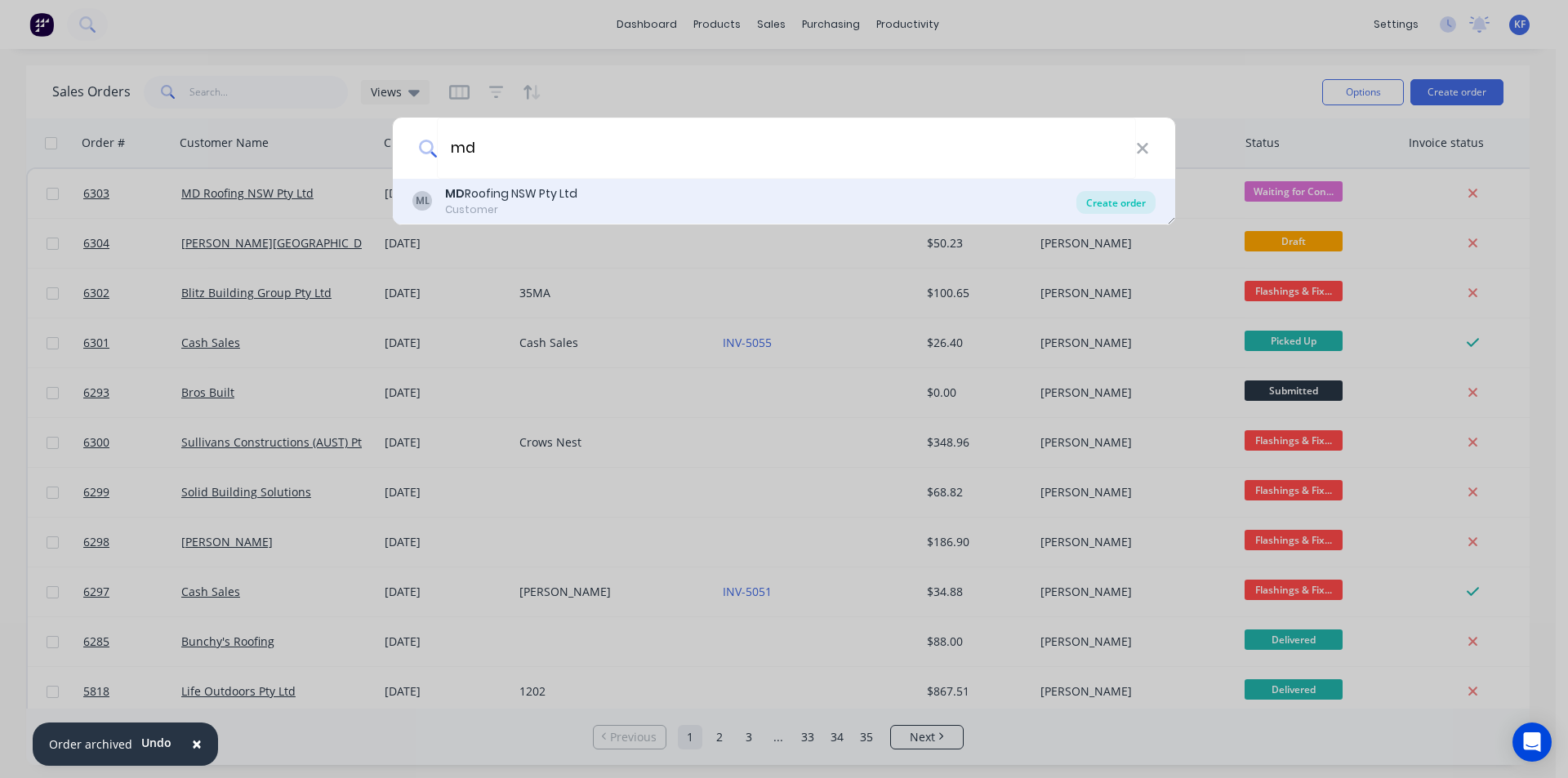
type input "md"
click at [1122, 203] on div "Create order" at bounding box center [1116, 202] width 79 height 23
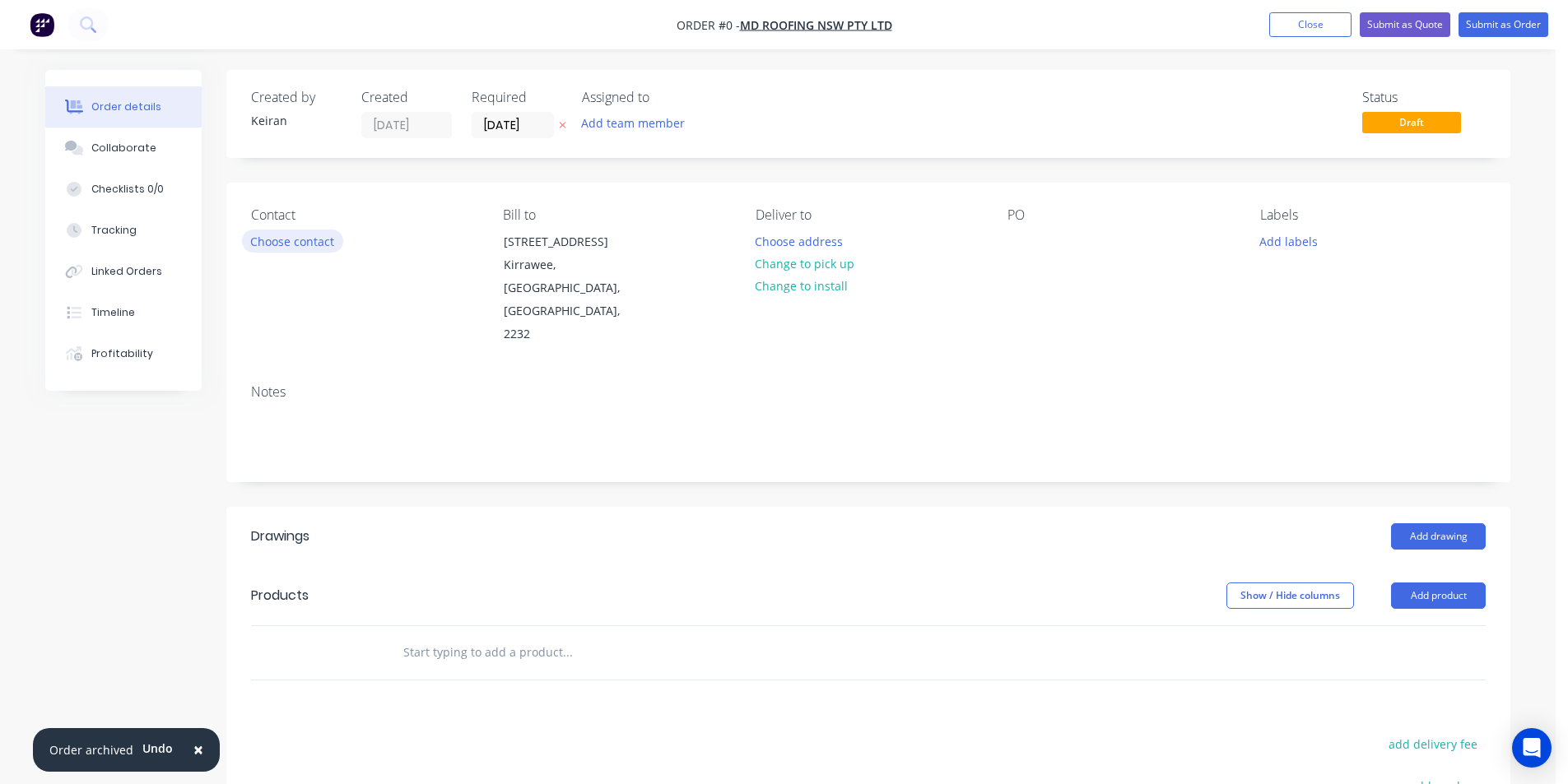
click at [311, 249] on button "Choose contact" at bounding box center [293, 241] width 102 height 22
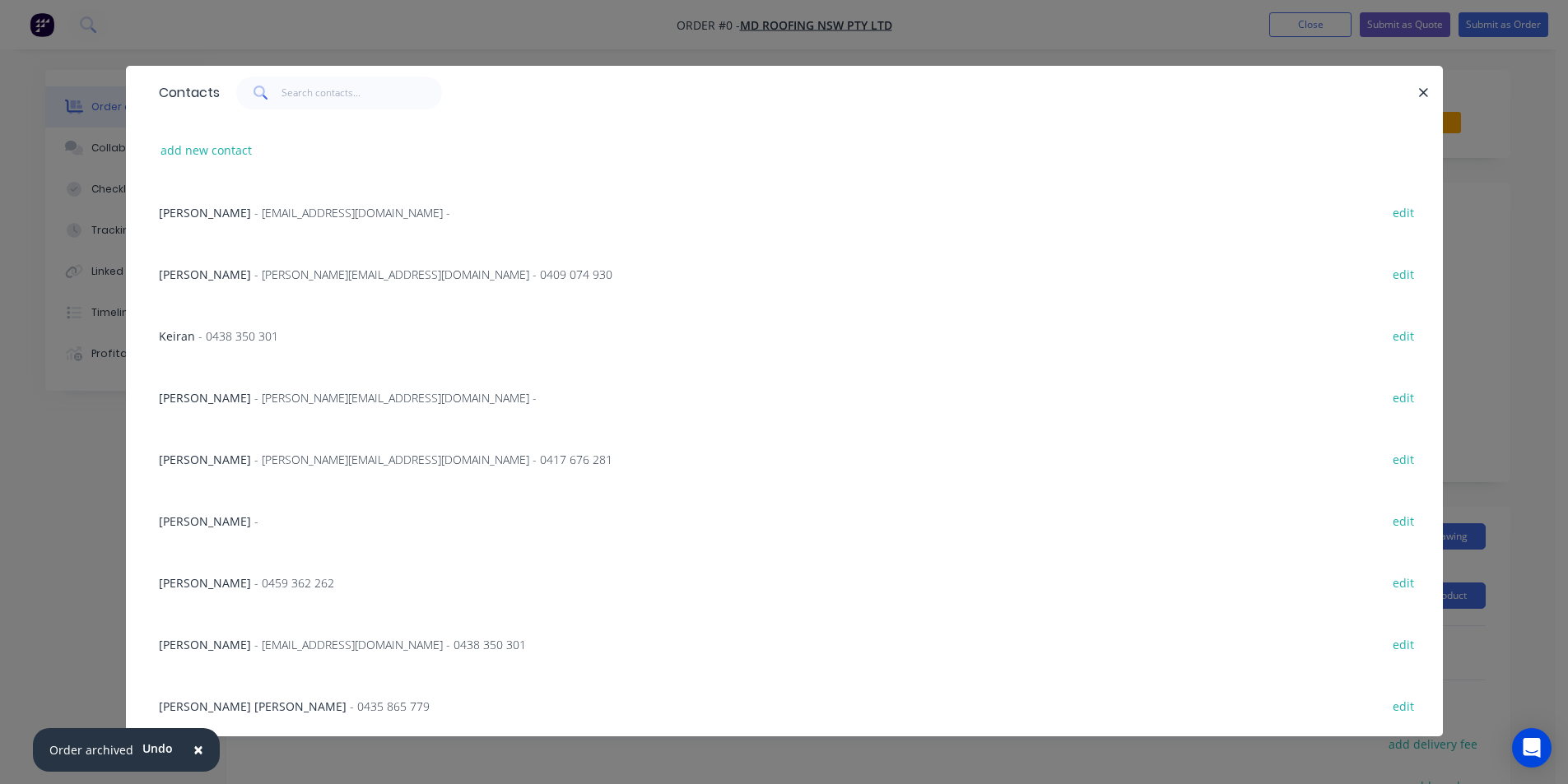
click at [250, 385] on div "Curtis Hayes - [EMAIL_ADDRESS][DOMAIN_NAME] - edit" at bounding box center [784, 398] width 1268 height 62
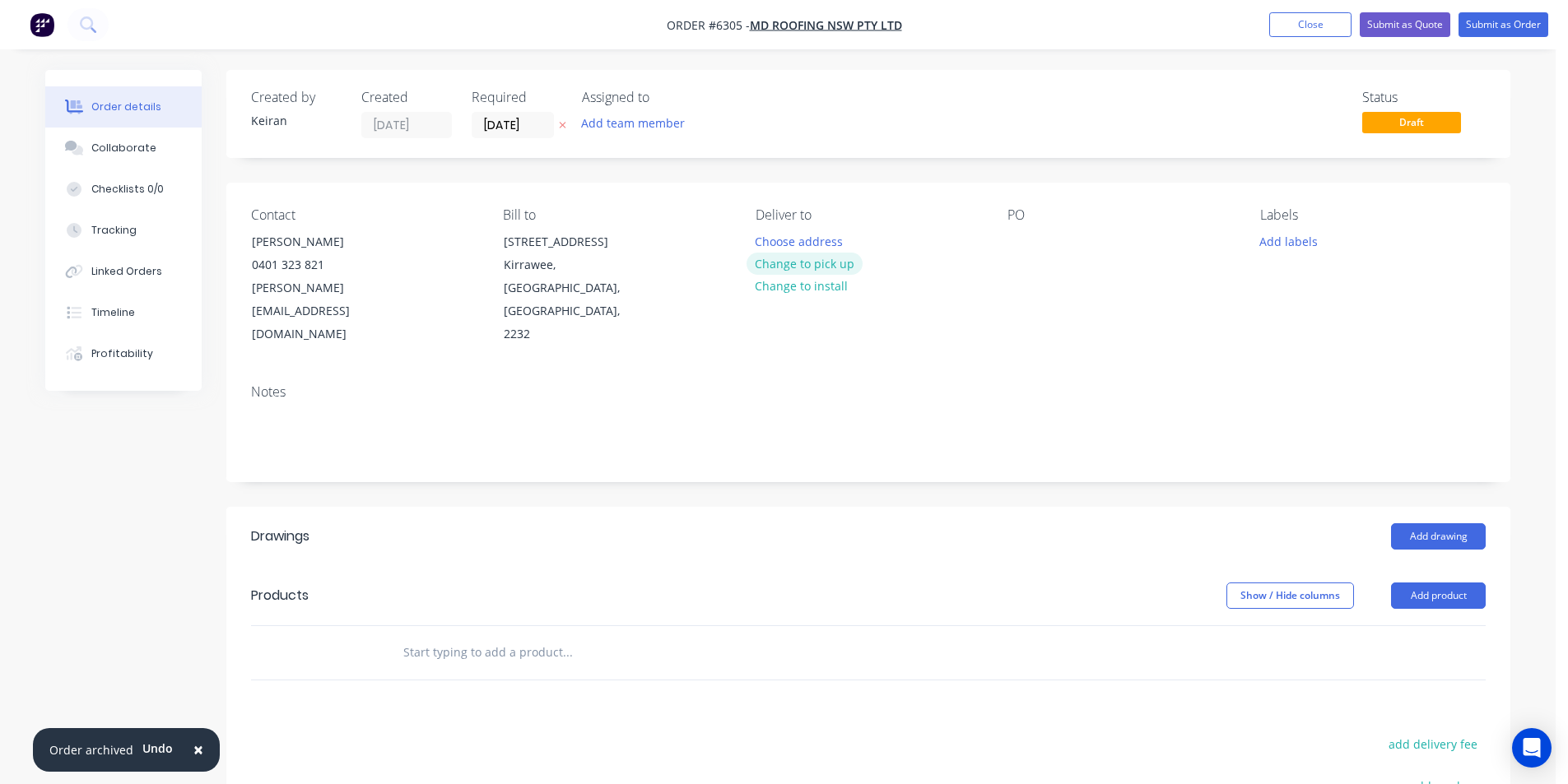
click at [787, 272] on button "Change to pick up" at bounding box center [805, 264] width 117 height 22
click at [480, 122] on input "[DATE]" at bounding box center [513, 125] width 81 height 25
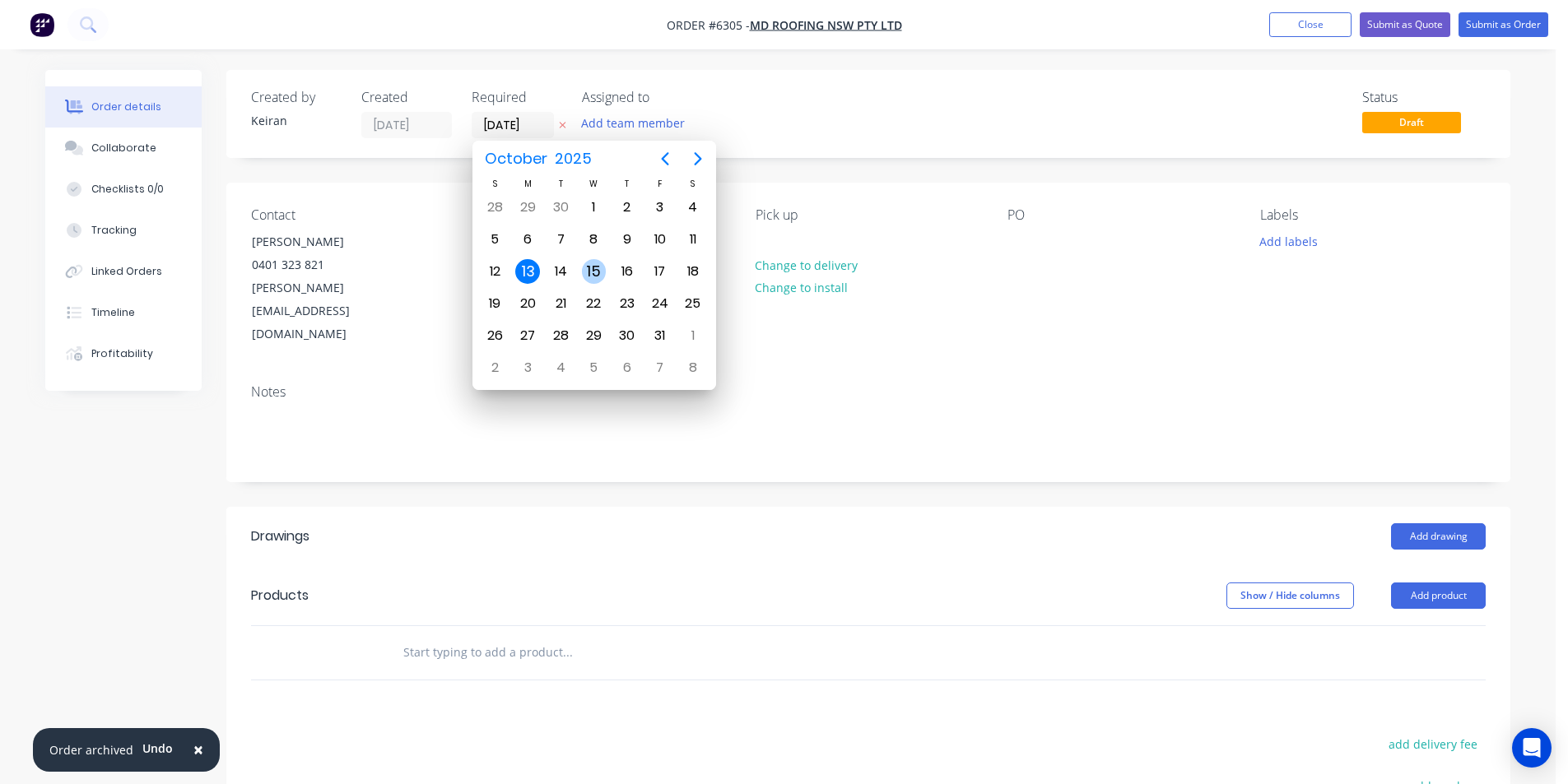
drag, startPoint x: 596, startPoint y: 266, endPoint x: 1012, endPoint y: 265, distance: 416.0
click at [595, 266] on div "15" at bounding box center [594, 271] width 25 height 25
type input "[DATE]"
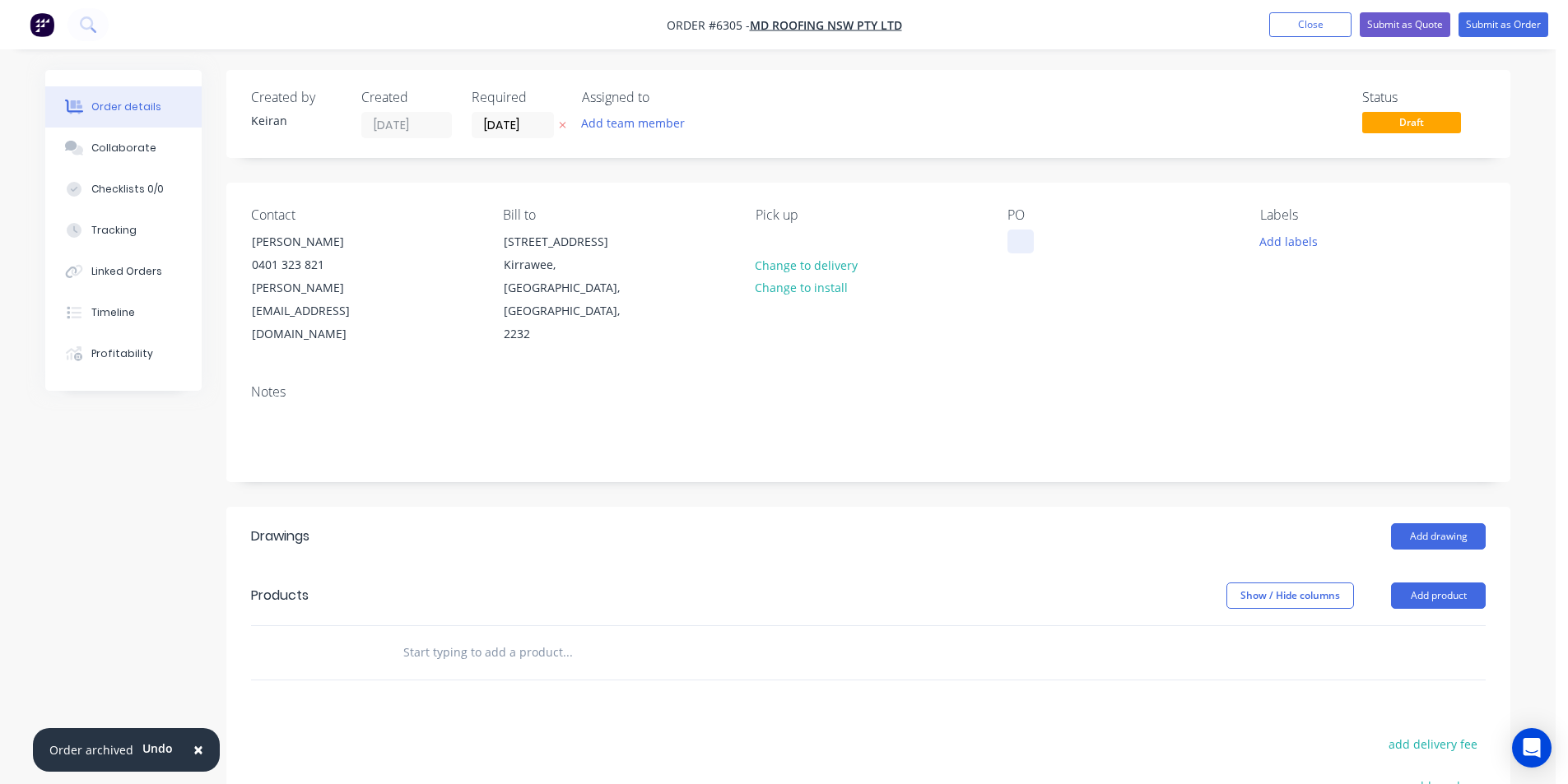
click at [1022, 240] on div at bounding box center [1021, 242] width 27 height 24
click at [1277, 237] on button "Add labels" at bounding box center [1288, 241] width 76 height 22
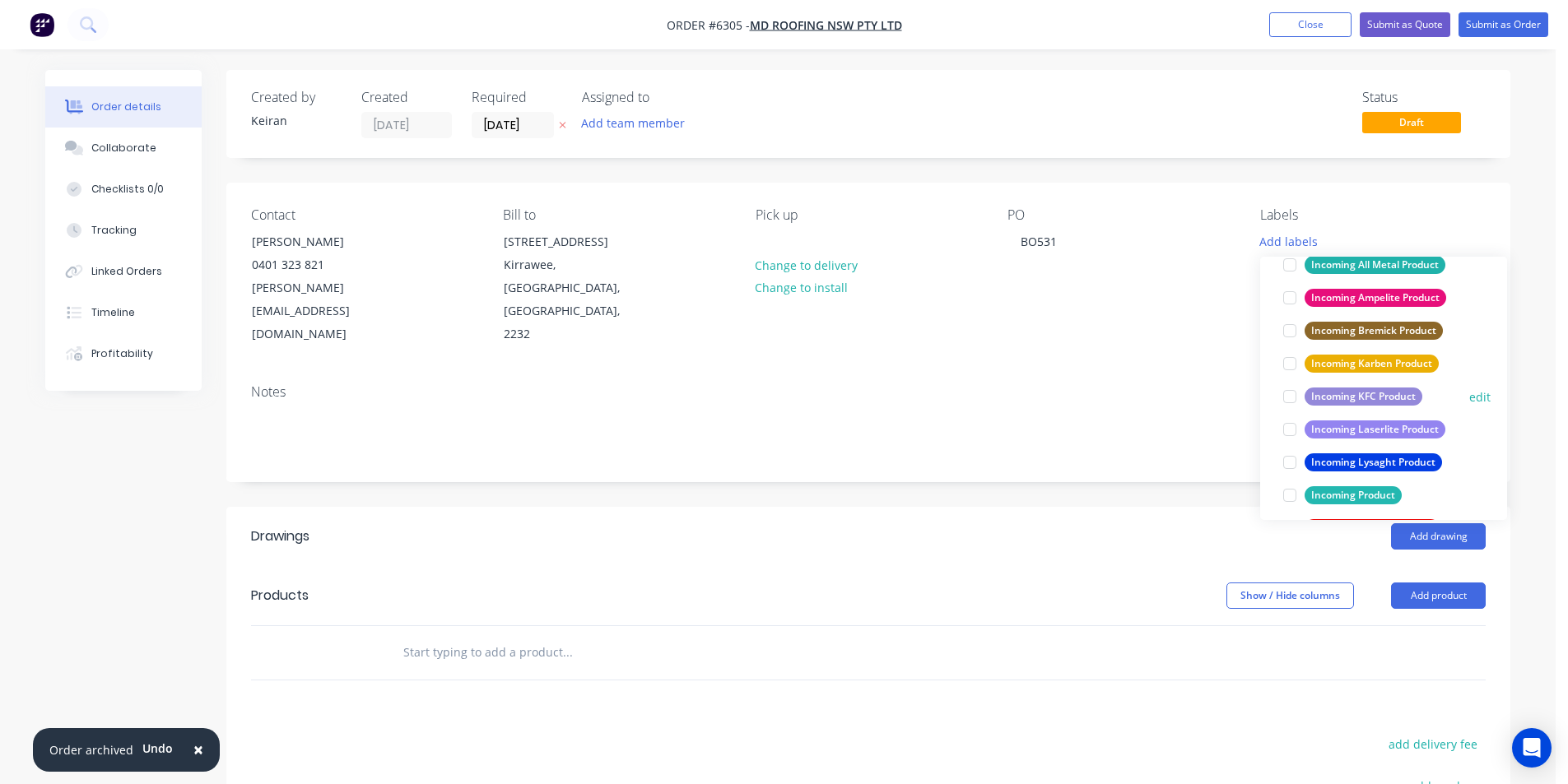
scroll to position [741, 0]
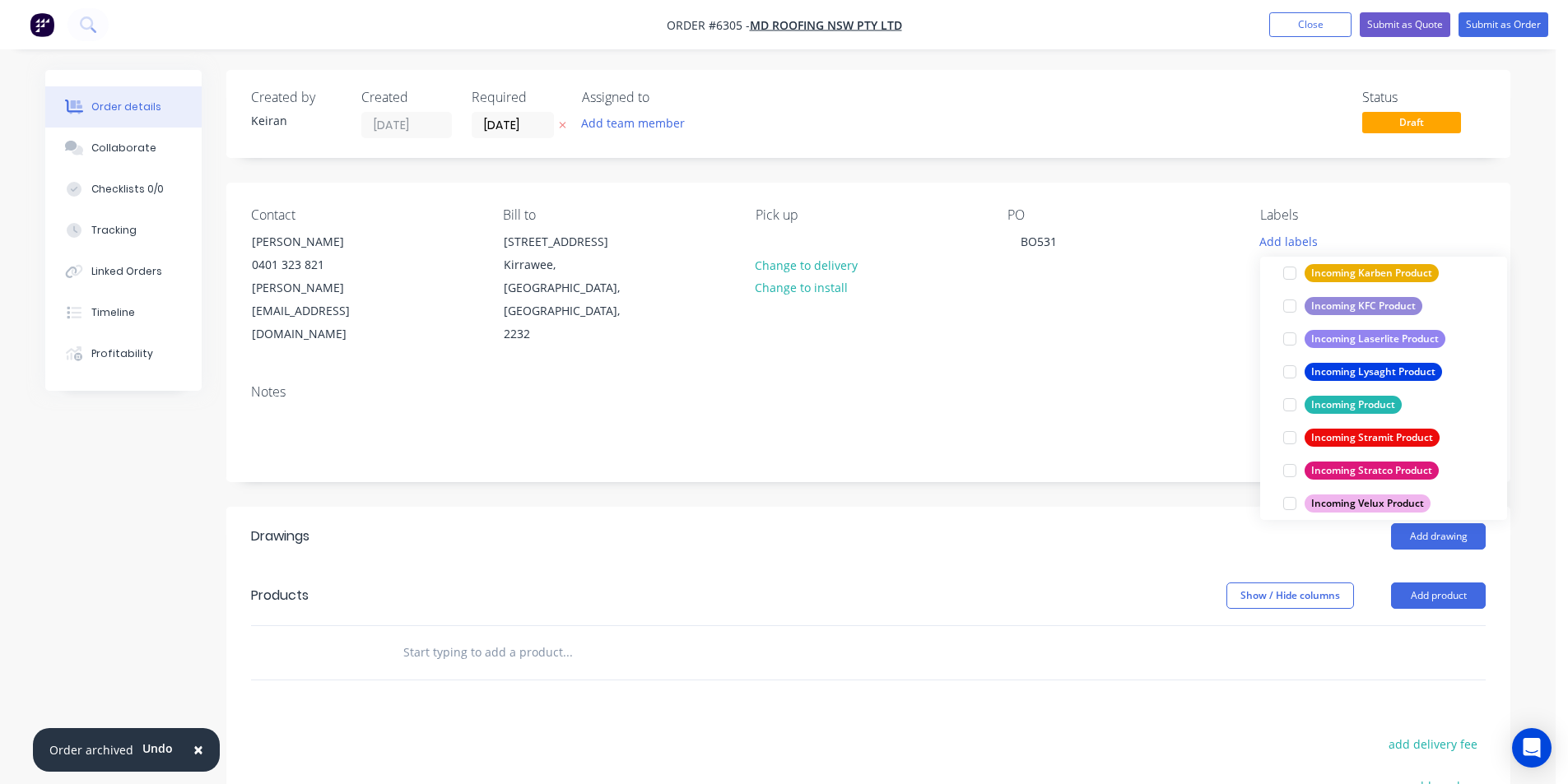
click at [1292, 432] on div at bounding box center [1290, 438] width 33 height 33
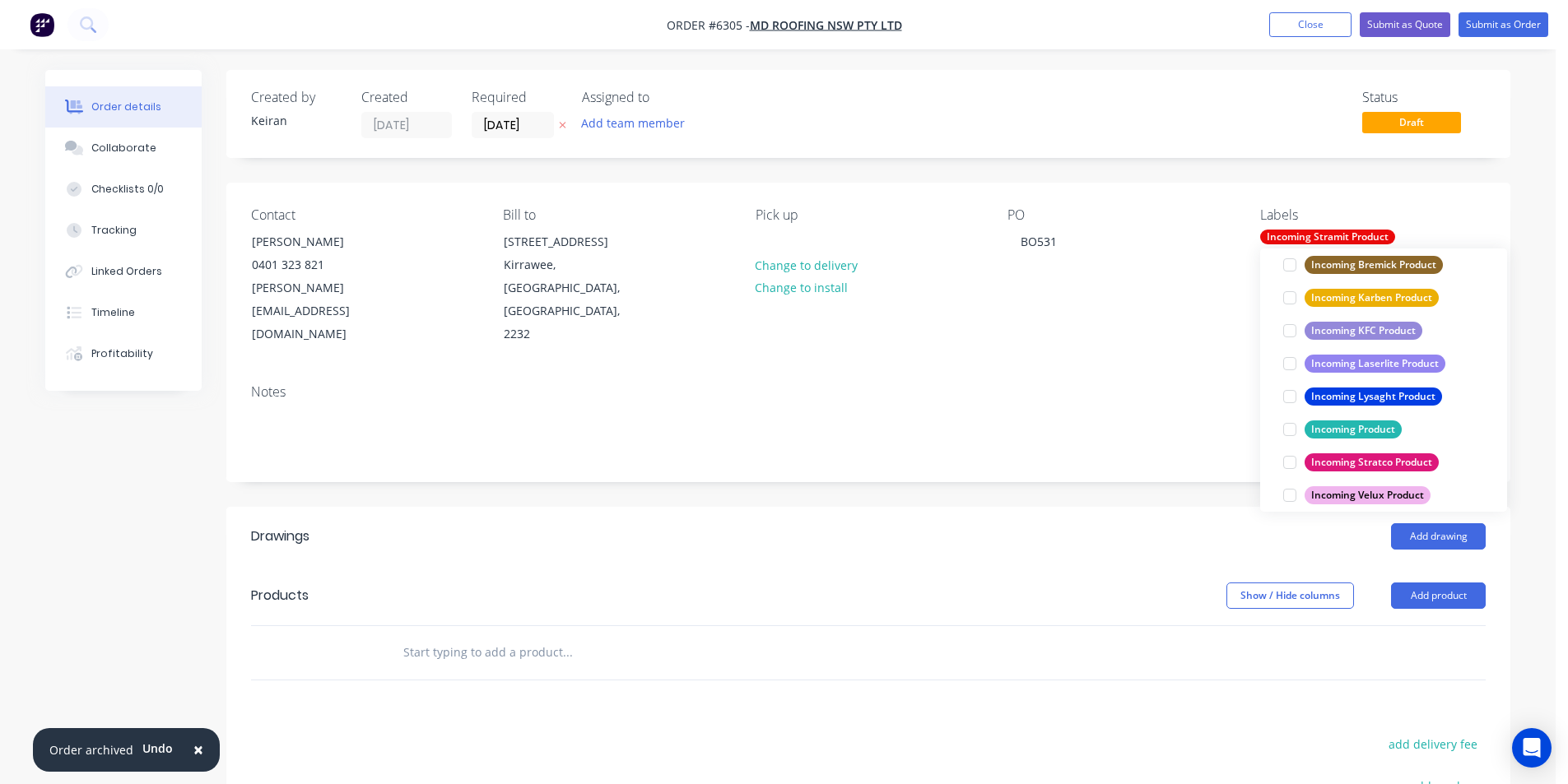
scroll to position [0, 0]
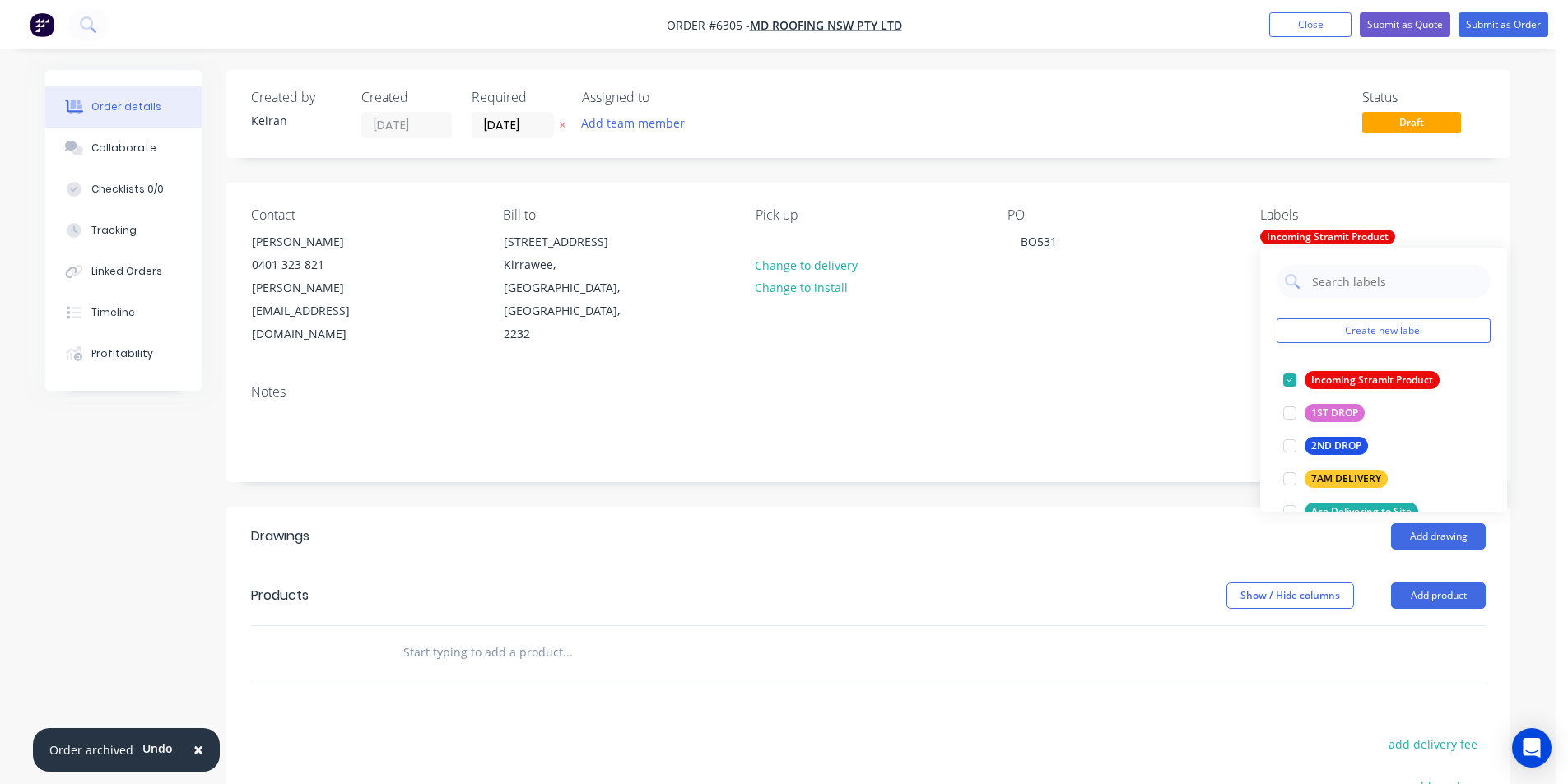
click at [1241, 639] on div "Drawings Add drawing Products Show / Hide columns Add product add delivery fee …" at bounding box center [868, 791] width 1284 height 569
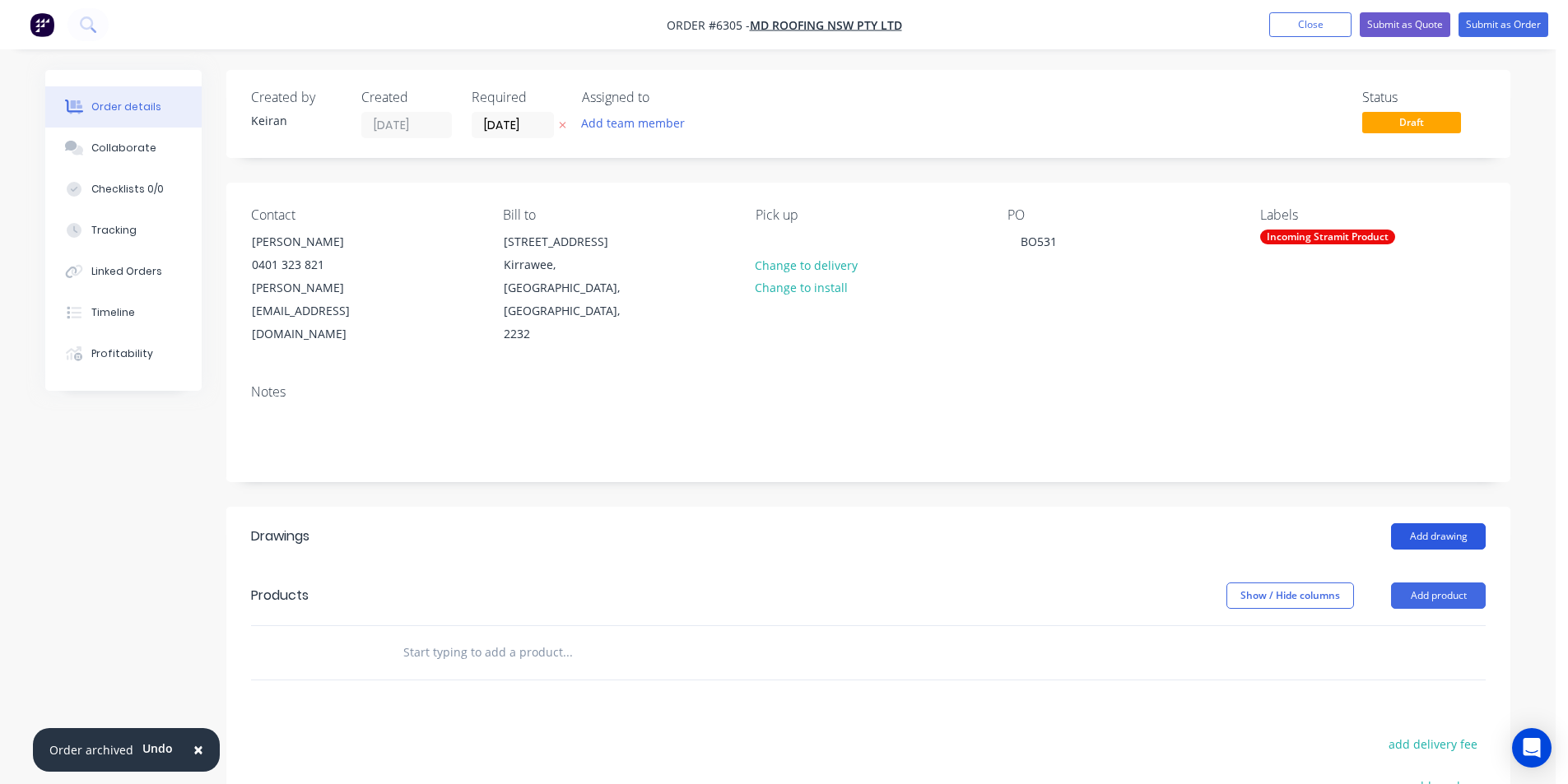
click at [1419, 523] on button "Add drawing" at bounding box center [1438, 536] width 95 height 27
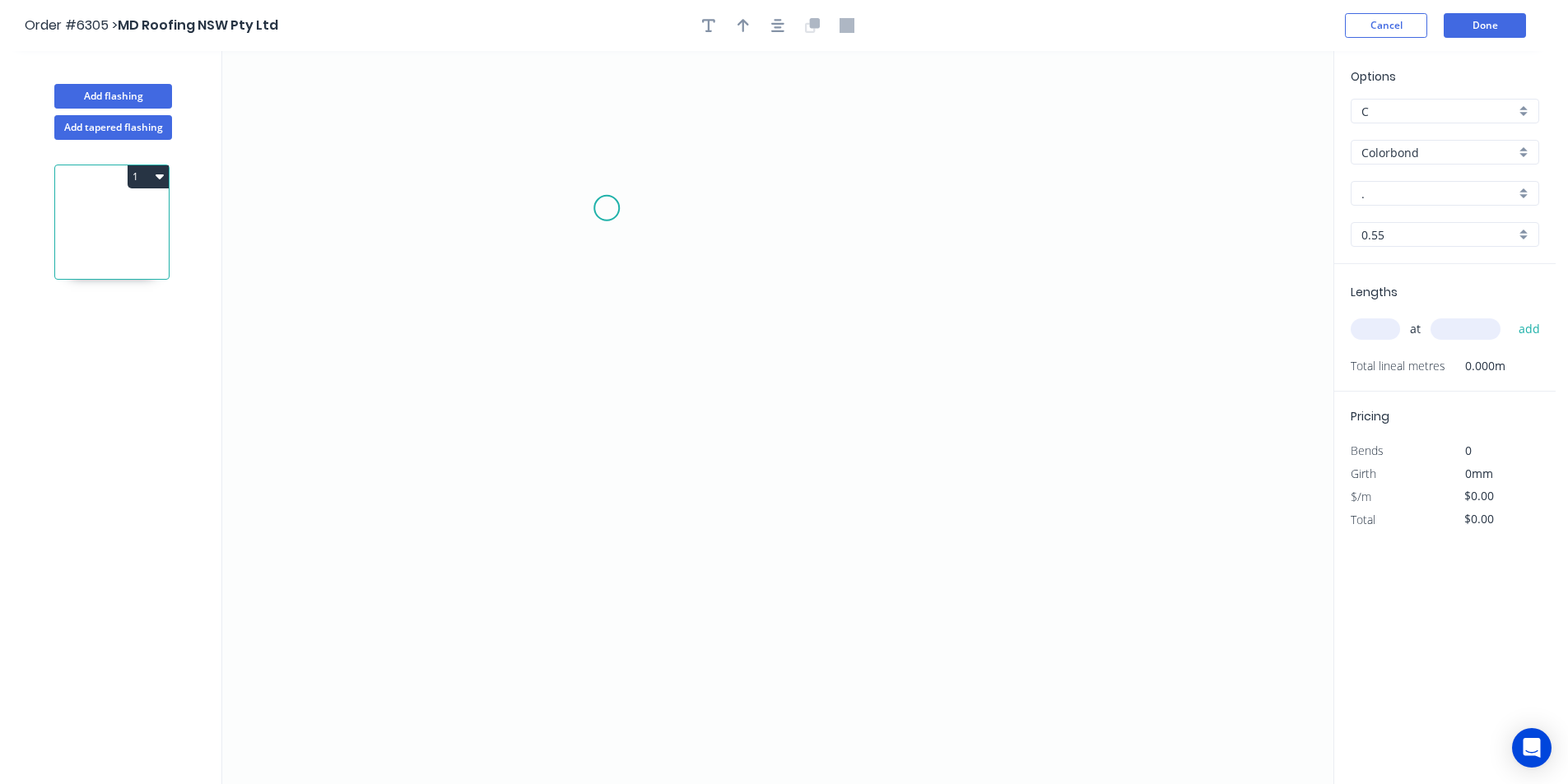
click at [607, 208] on icon "0" at bounding box center [777, 417] width 1111 height 733
click at [603, 481] on icon "0" at bounding box center [777, 417] width 1111 height 733
click at [627, 513] on icon "0 ?" at bounding box center [777, 417] width 1111 height 733
click at [612, 210] on circle at bounding box center [607, 208] width 25 height 25
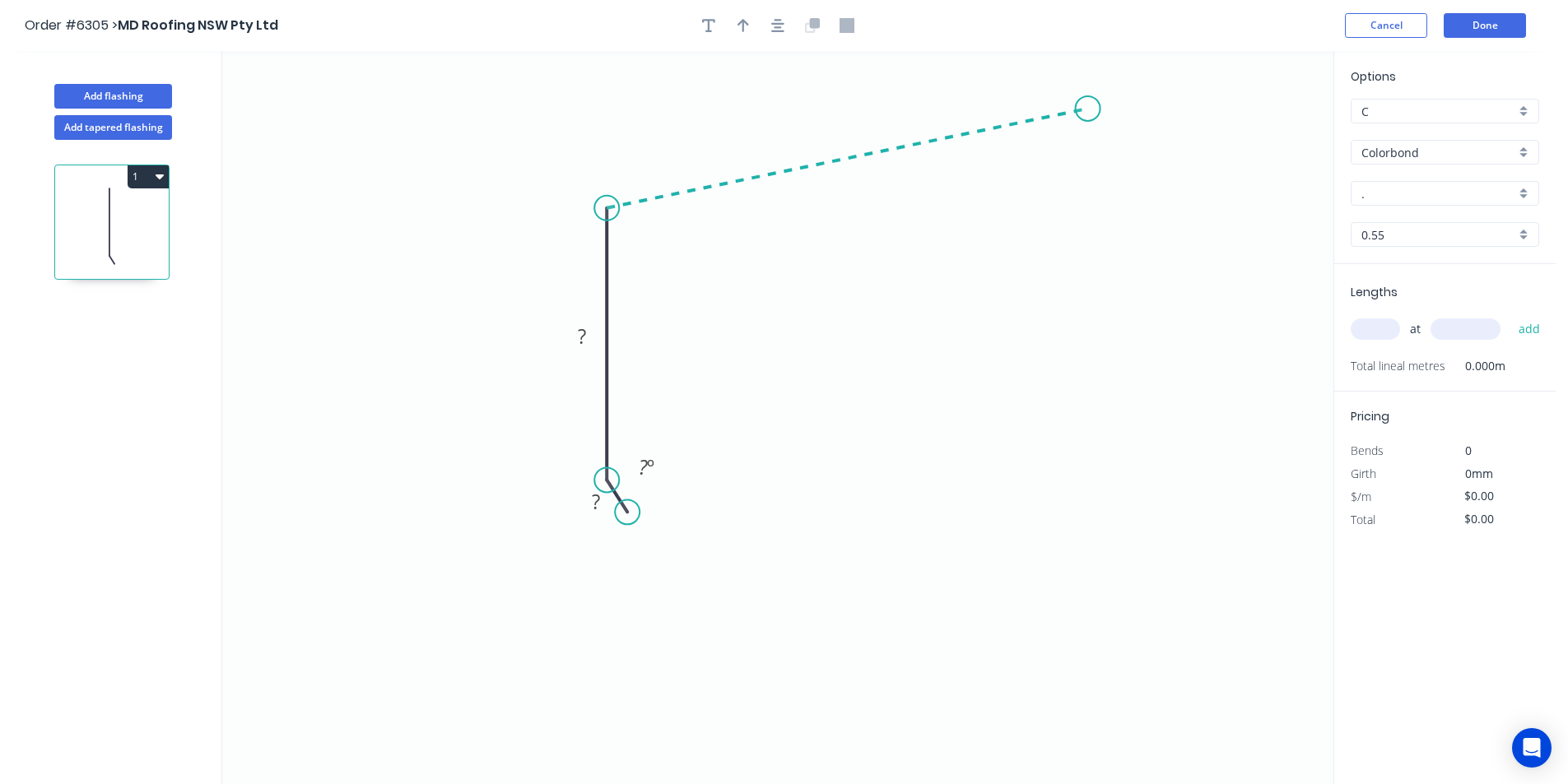
click at [1091, 107] on icon "0 ? ? ? º" at bounding box center [777, 417] width 1111 height 733
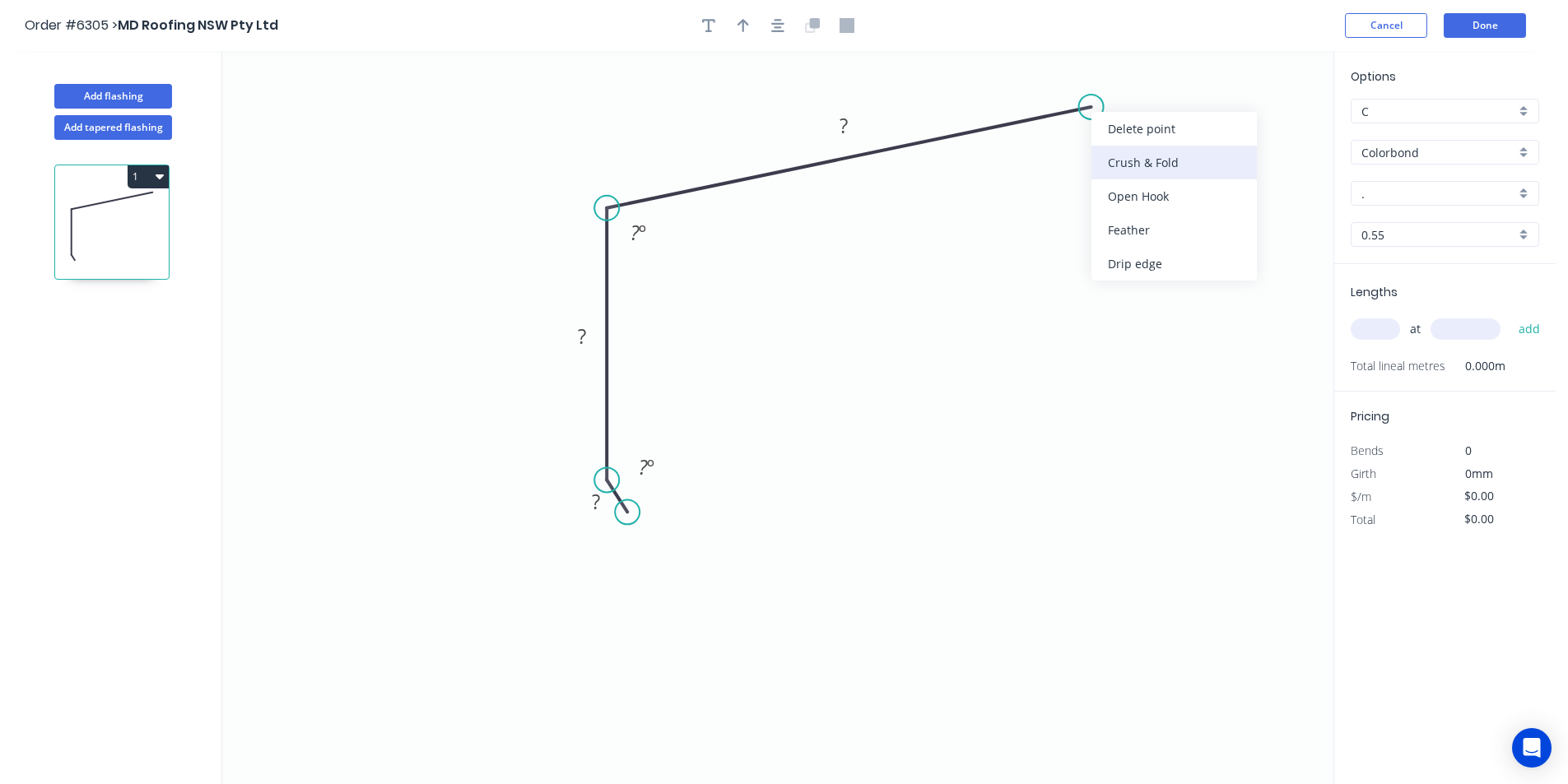
click at [1116, 157] on div "Crush & Fold" at bounding box center [1174, 162] width 165 height 34
click at [781, 33] on button "button" at bounding box center [777, 25] width 25 height 25
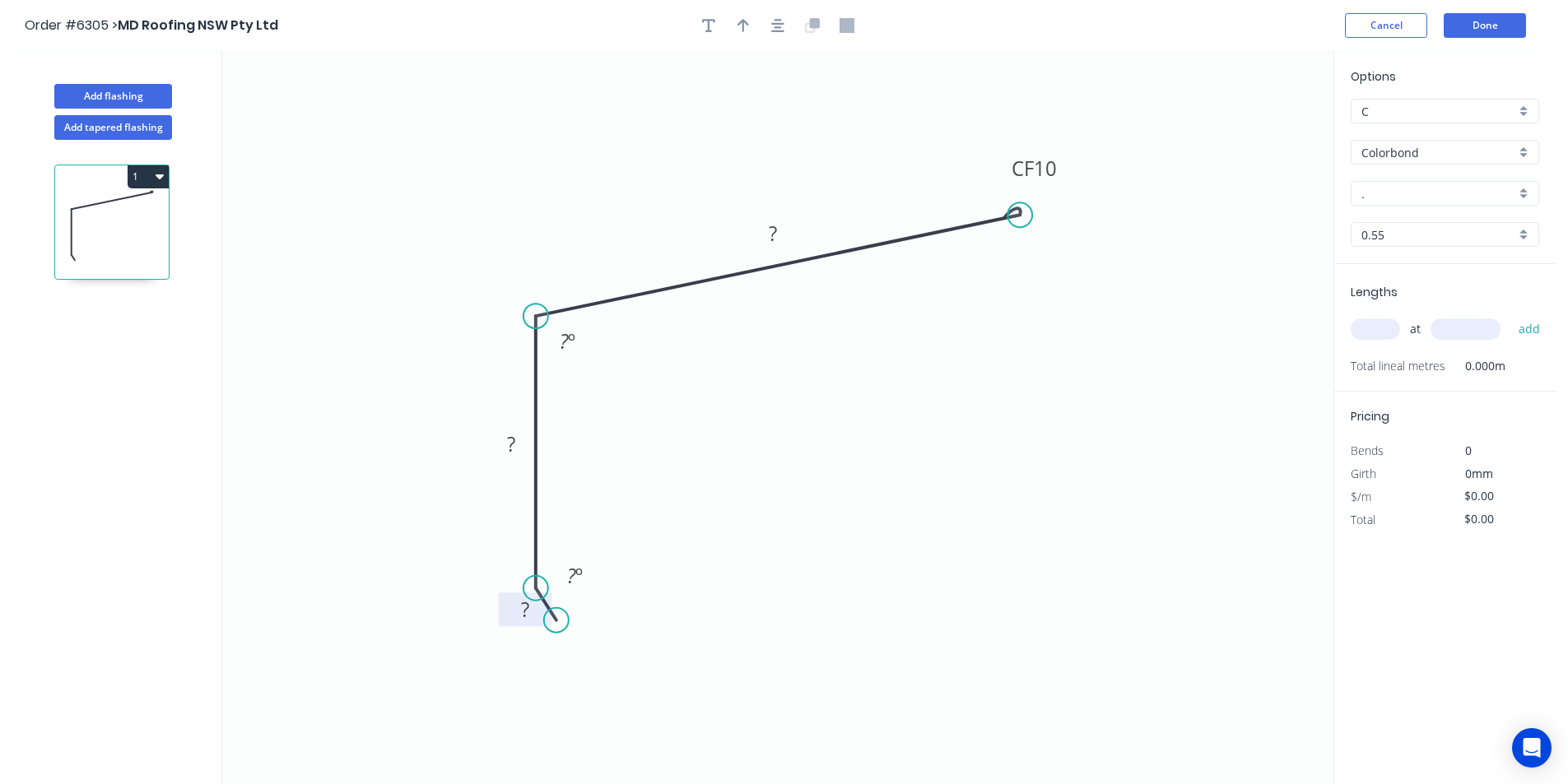
click at [531, 620] on rect at bounding box center [525, 610] width 33 height 23
click at [741, 33] on button "button" at bounding box center [743, 25] width 25 height 25
type input "$14.70"
click at [532, 265] on icon at bounding box center [539, 244] width 15 height 52
click at [782, 23] on icon "button" at bounding box center [777, 25] width 13 height 13
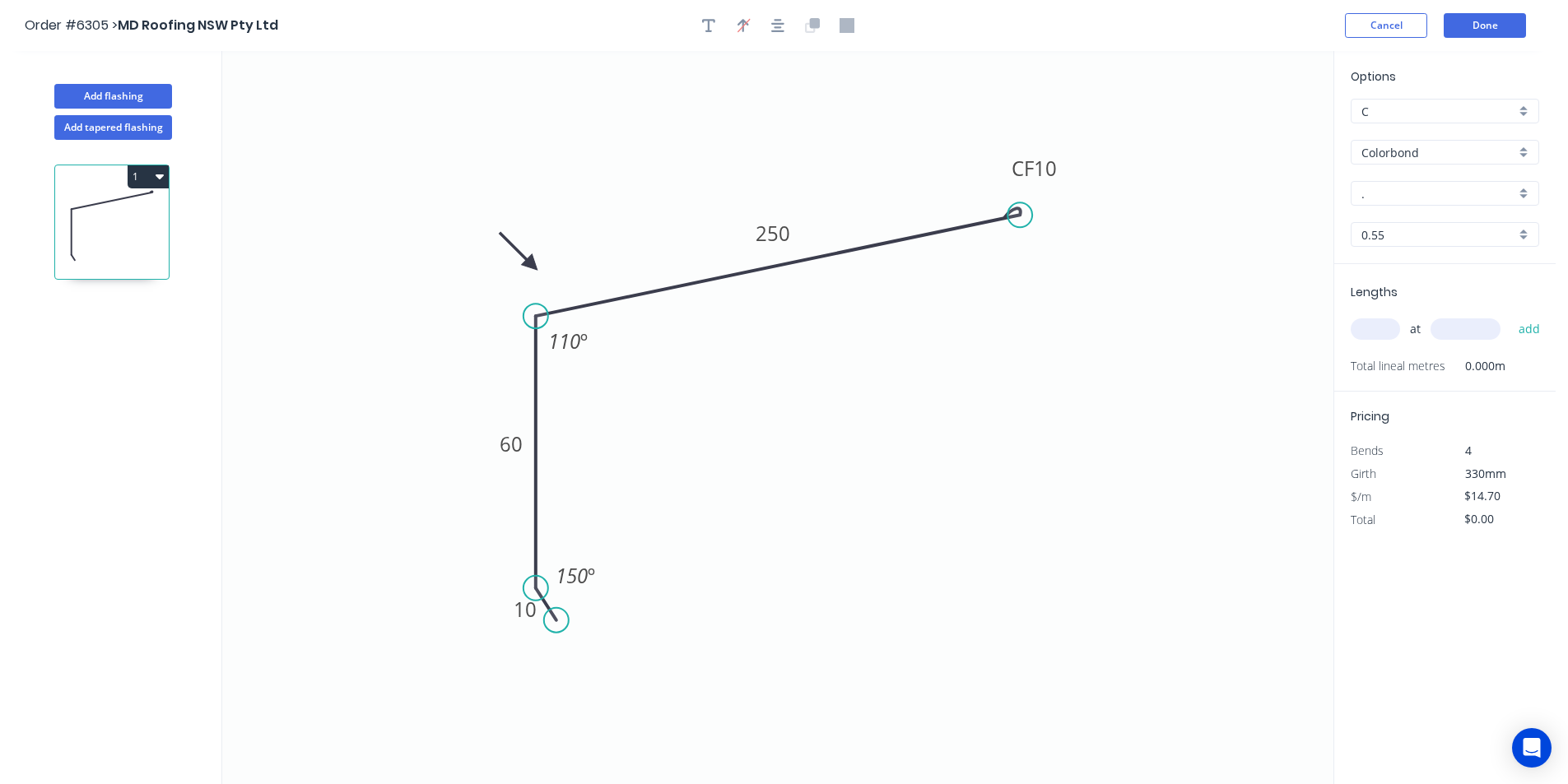
click at [1420, 198] on input "." at bounding box center [1438, 194] width 154 height 17
click at [1440, 157] on input "Colorbond" at bounding box center [1438, 152] width 154 height 17
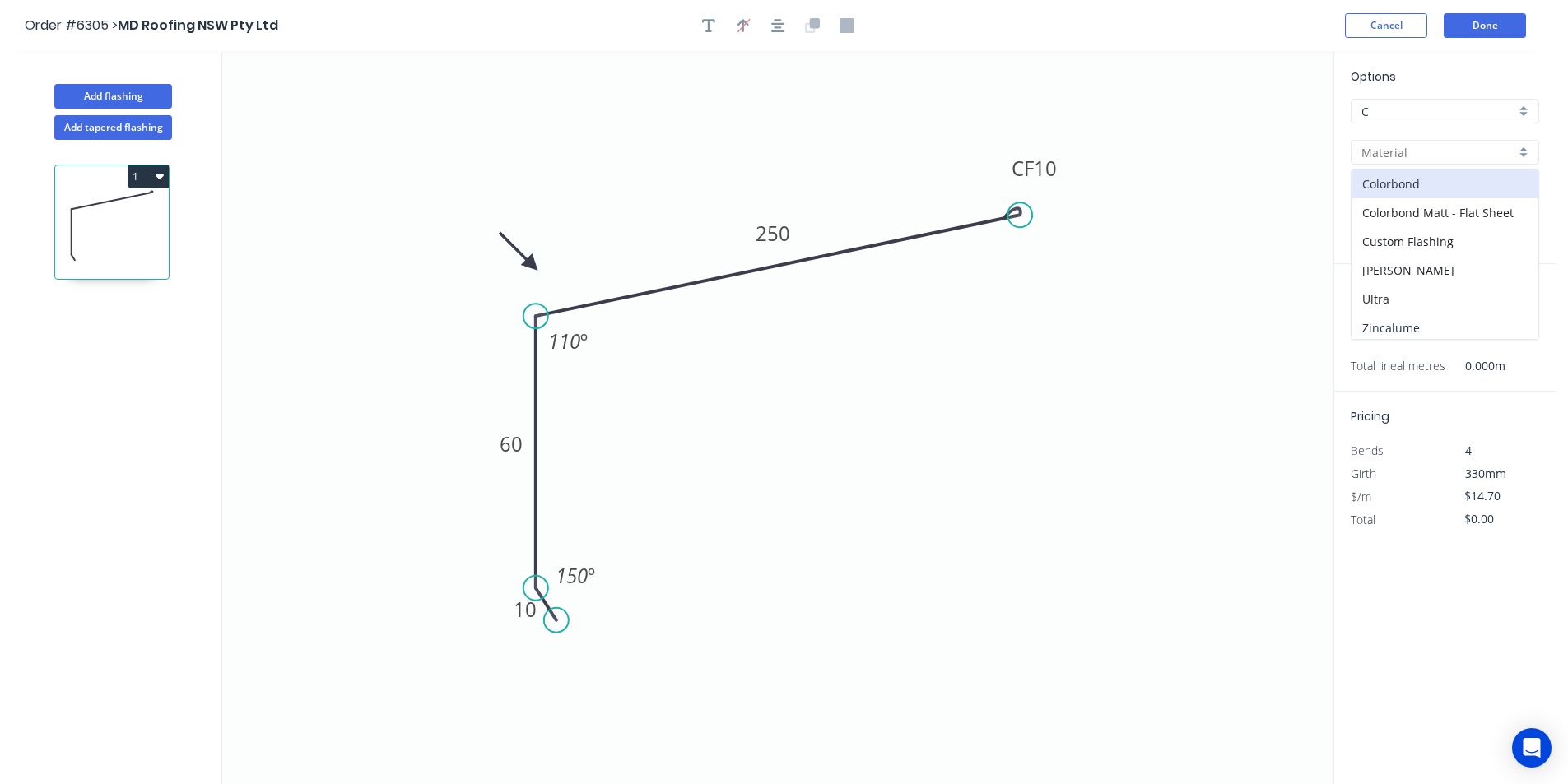
click at [1392, 325] on div "Zincalume" at bounding box center [1444, 327] width 187 height 28
type input "Zincalume"
type input "$16.74"
click at [1380, 319] on input "text" at bounding box center [1374, 329] width 49 height 22
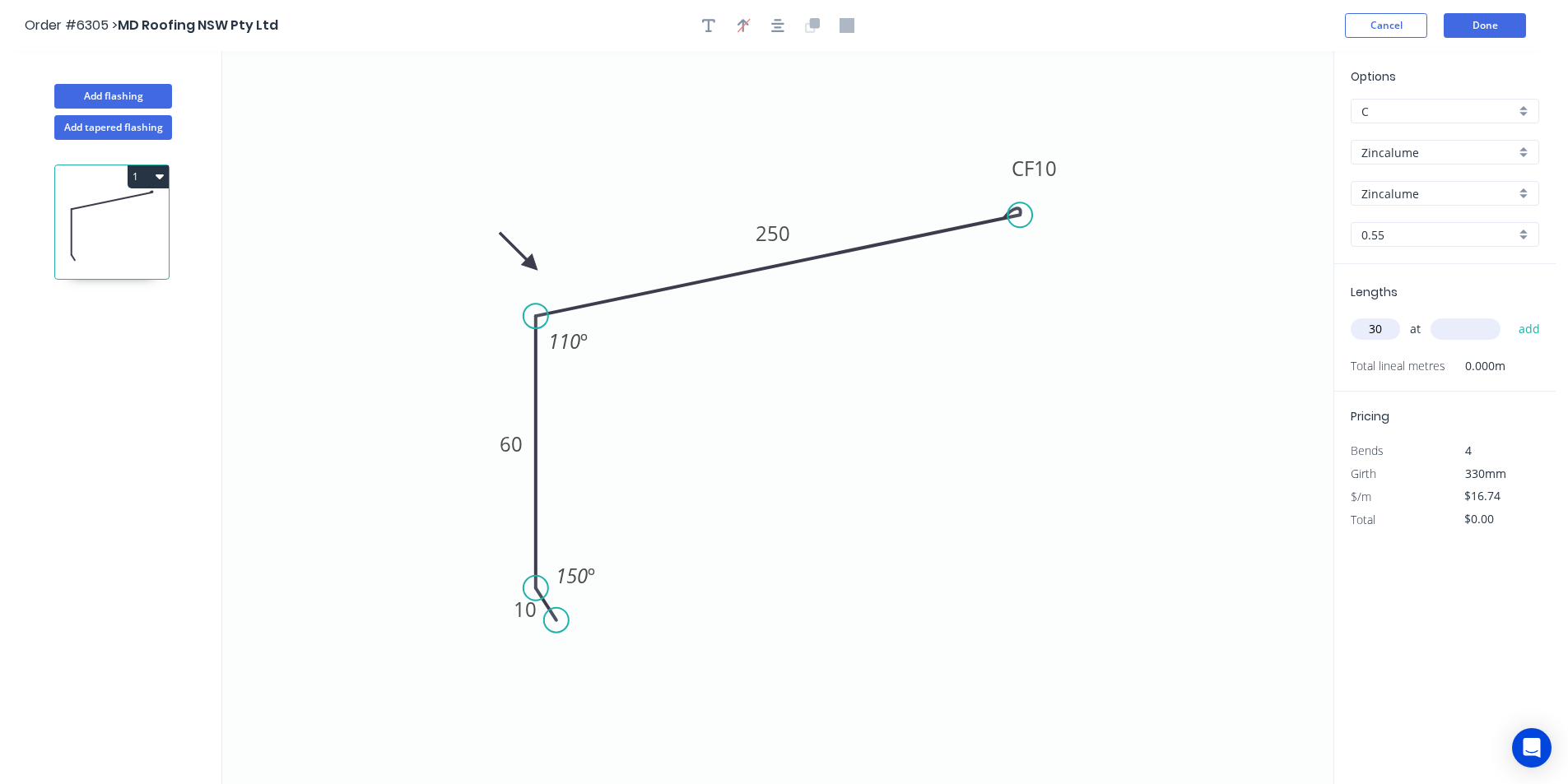
type input "30"
type input "4000"
click at [1510, 315] on button "add" at bounding box center [1529, 329] width 39 height 28
type input "$2,008.80"
click at [1503, 15] on button "Done" at bounding box center [1485, 25] width 83 height 25
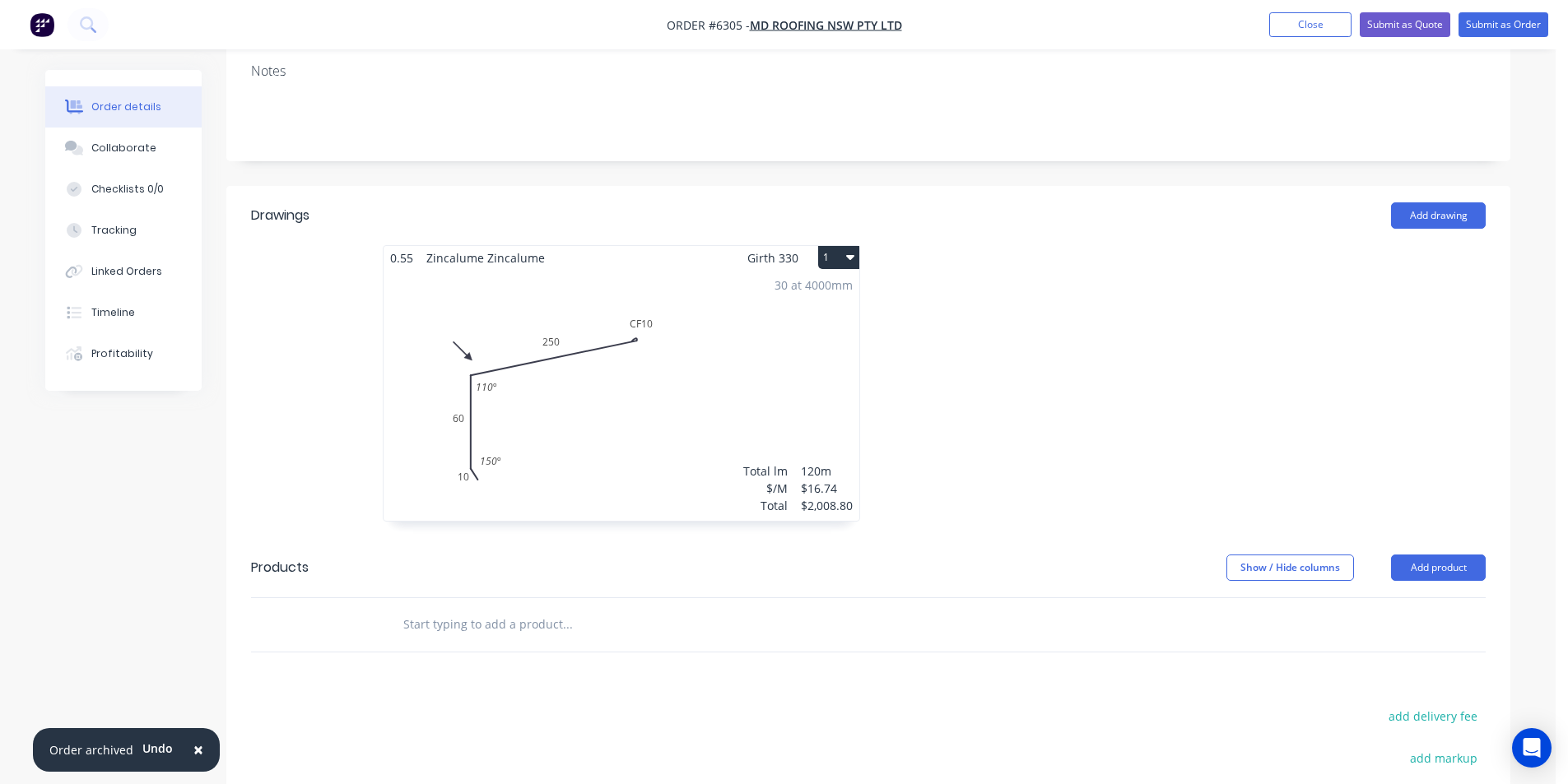
scroll to position [330, 0]
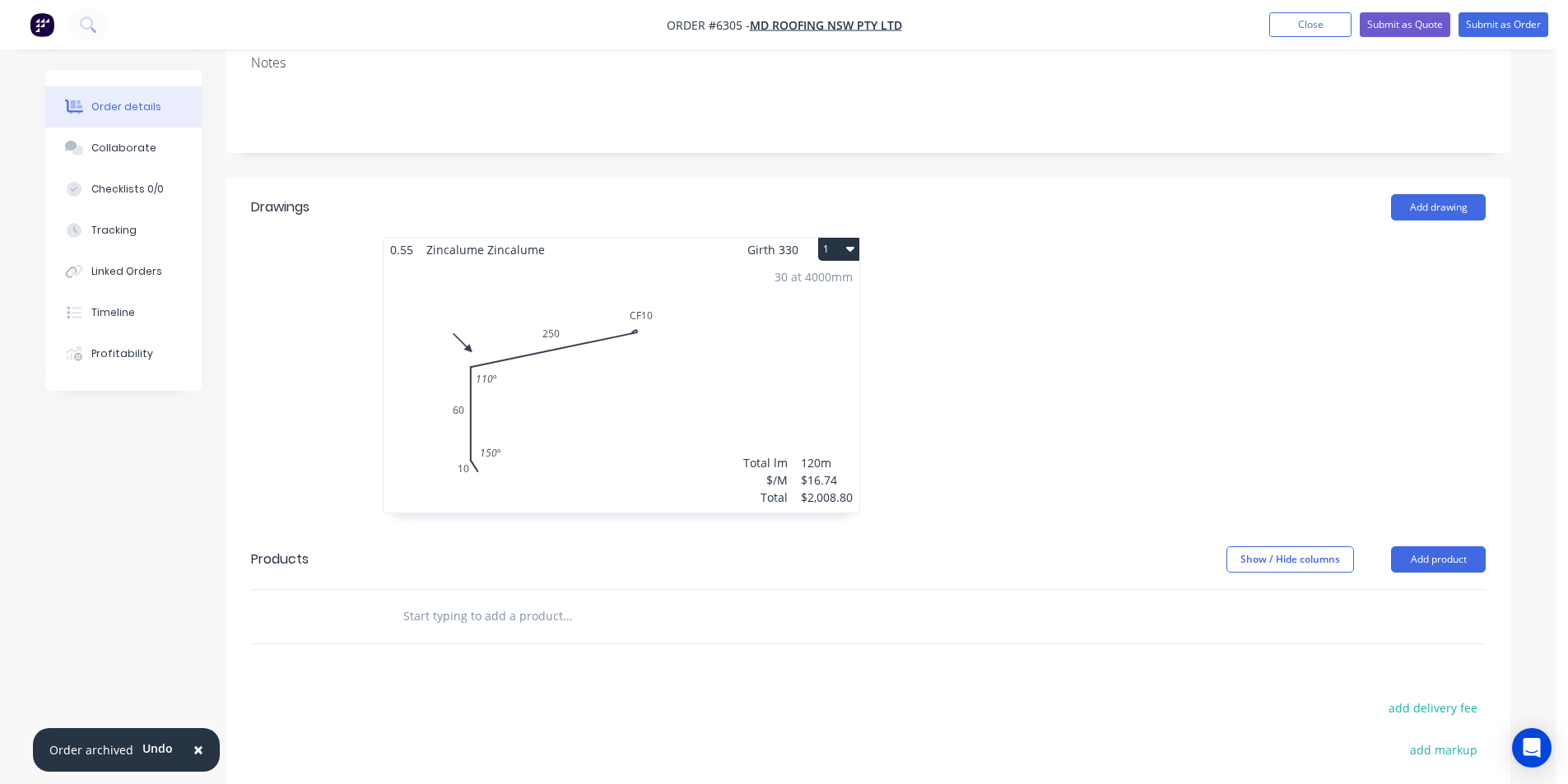
click at [562, 600] on input "text" at bounding box center [567, 616] width 330 height 33
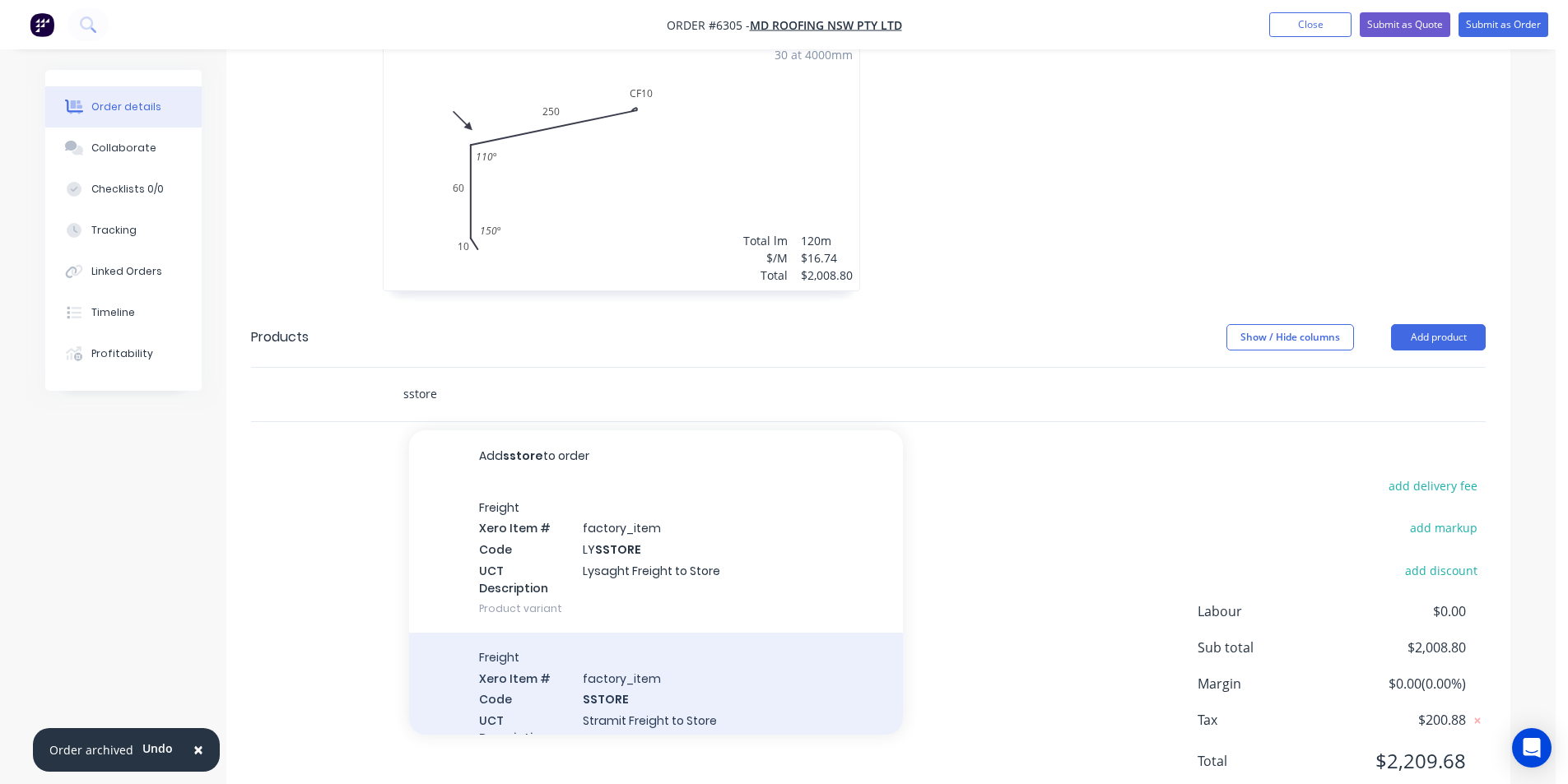
scroll to position [563, 0]
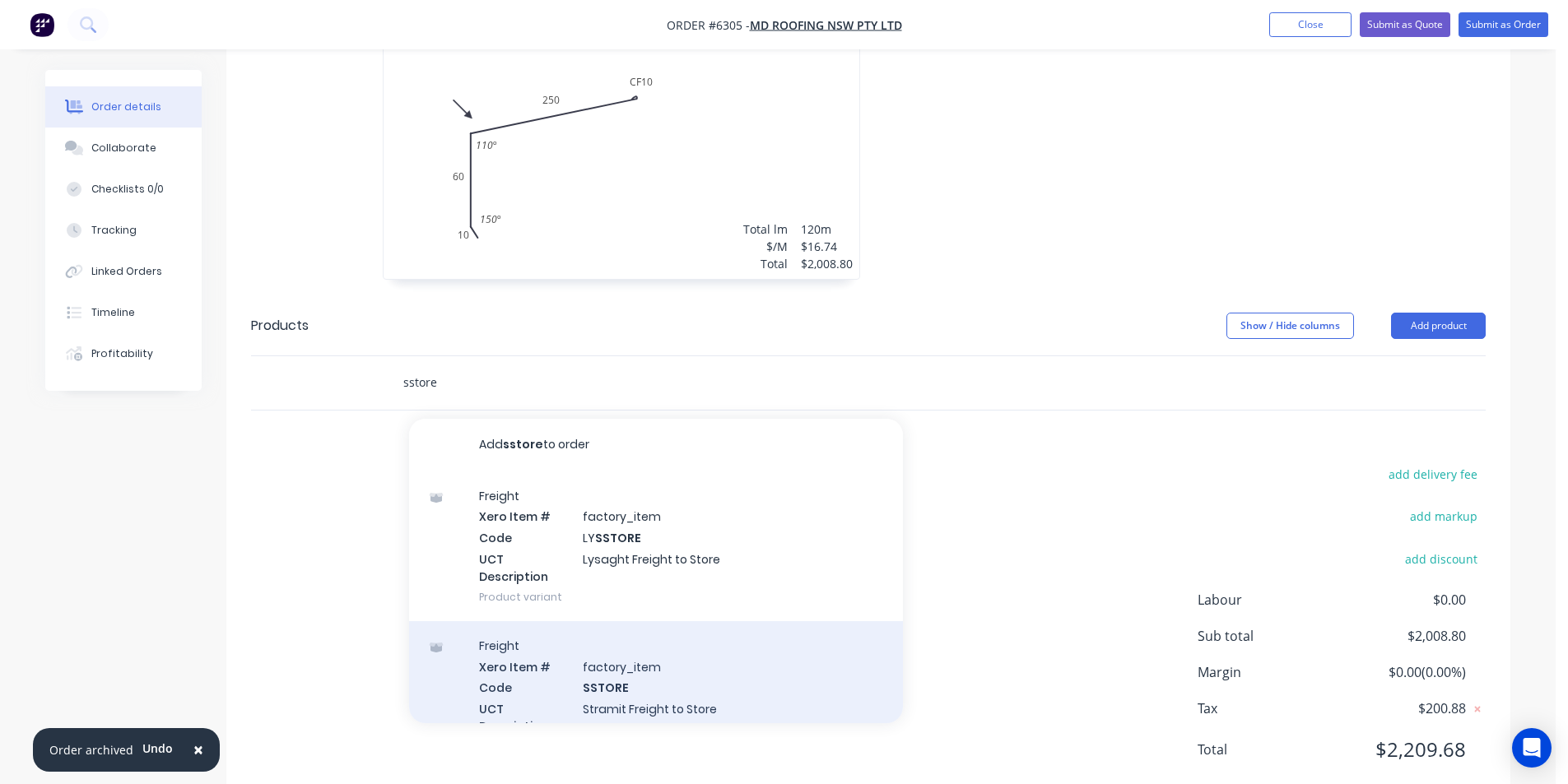
type input "sstore"
click at [714, 658] on div "Freight Xero Item # factory_item Code SSTORE UCT Description Stramit Freight to…" at bounding box center [656, 696] width 494 height 150
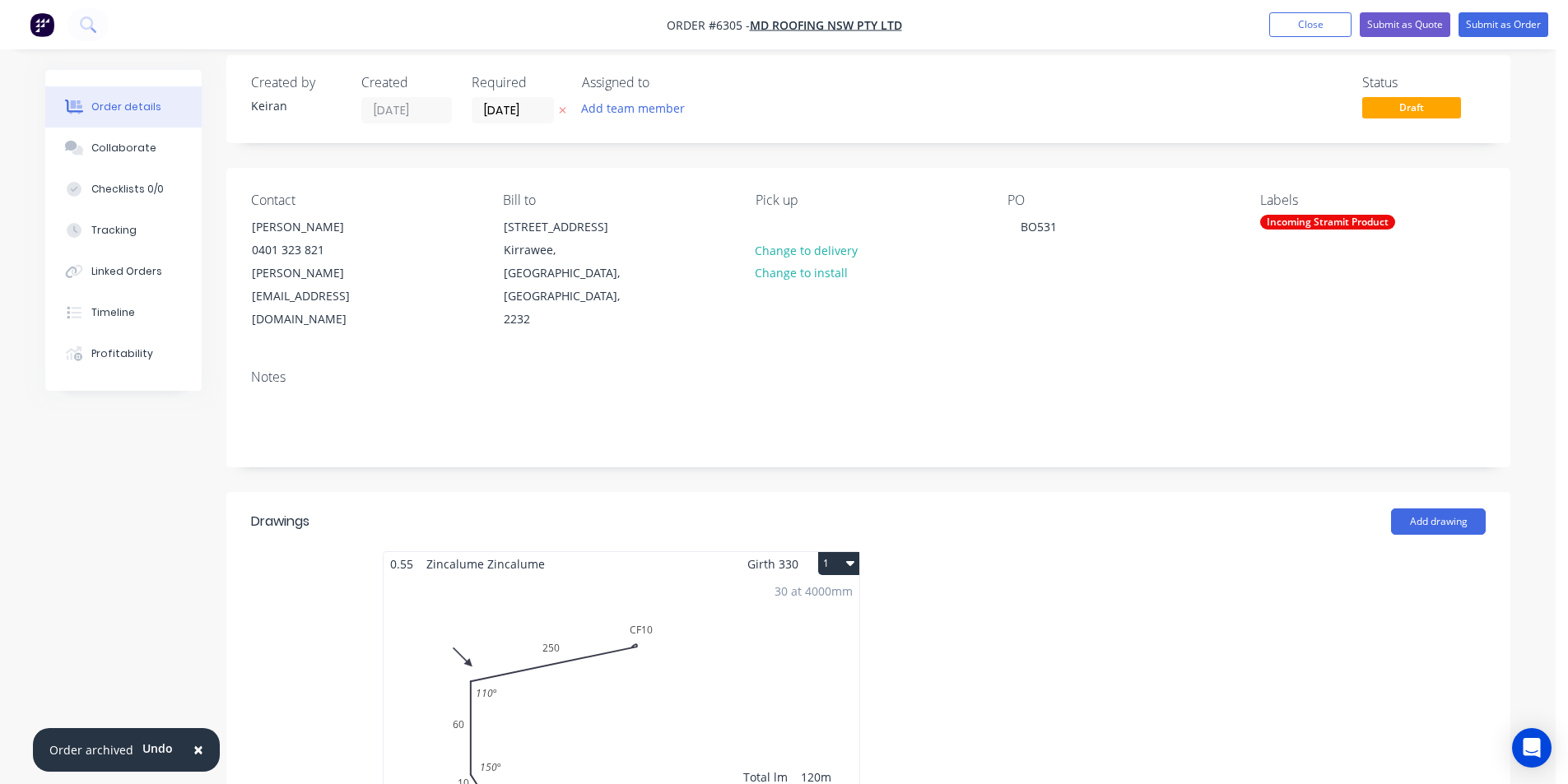
scroll to position [0, 0]
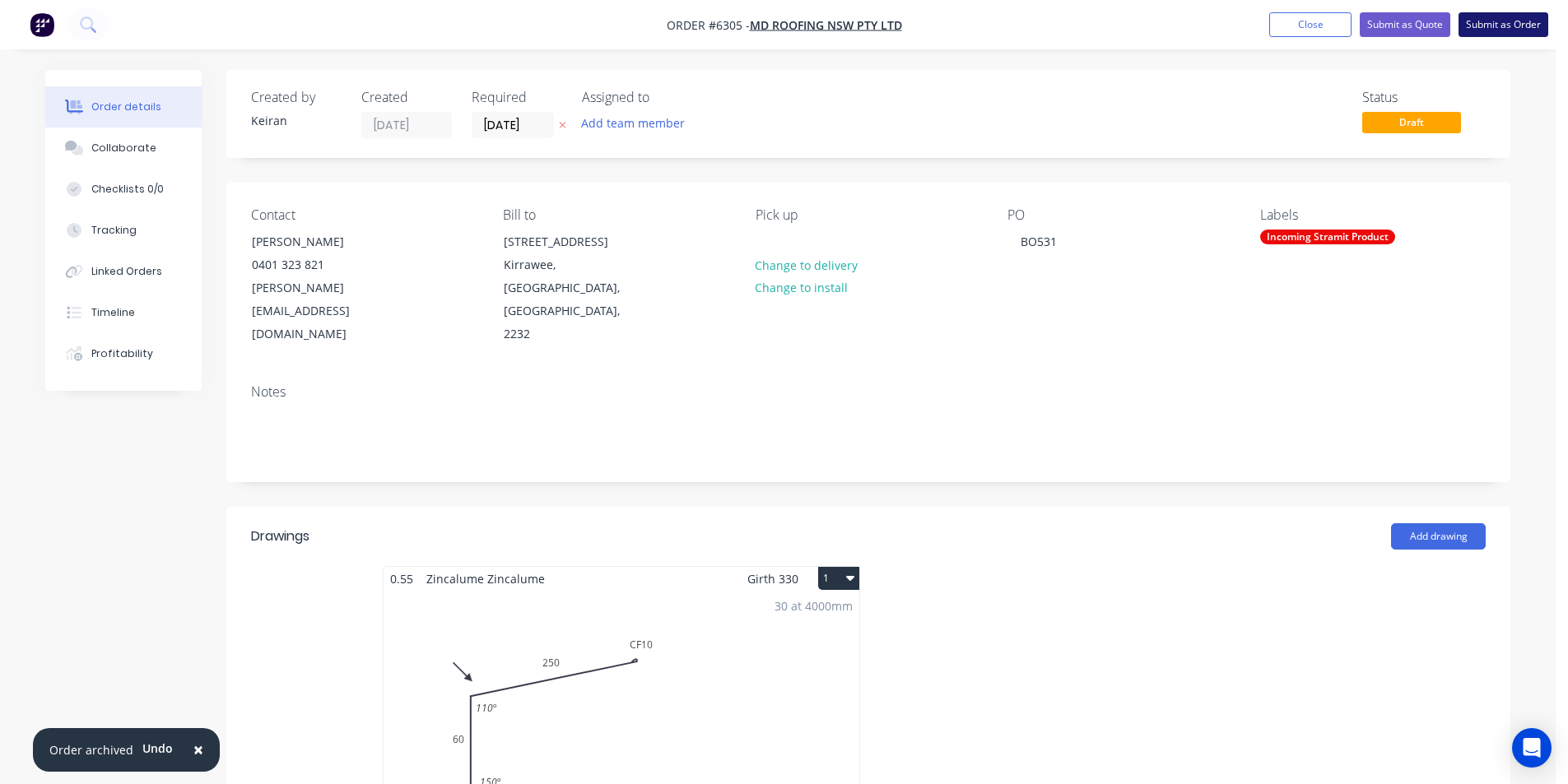
click at [1528, 22] on button "Submit as Order" at bounding box center [1503, 24] width 90 height 25
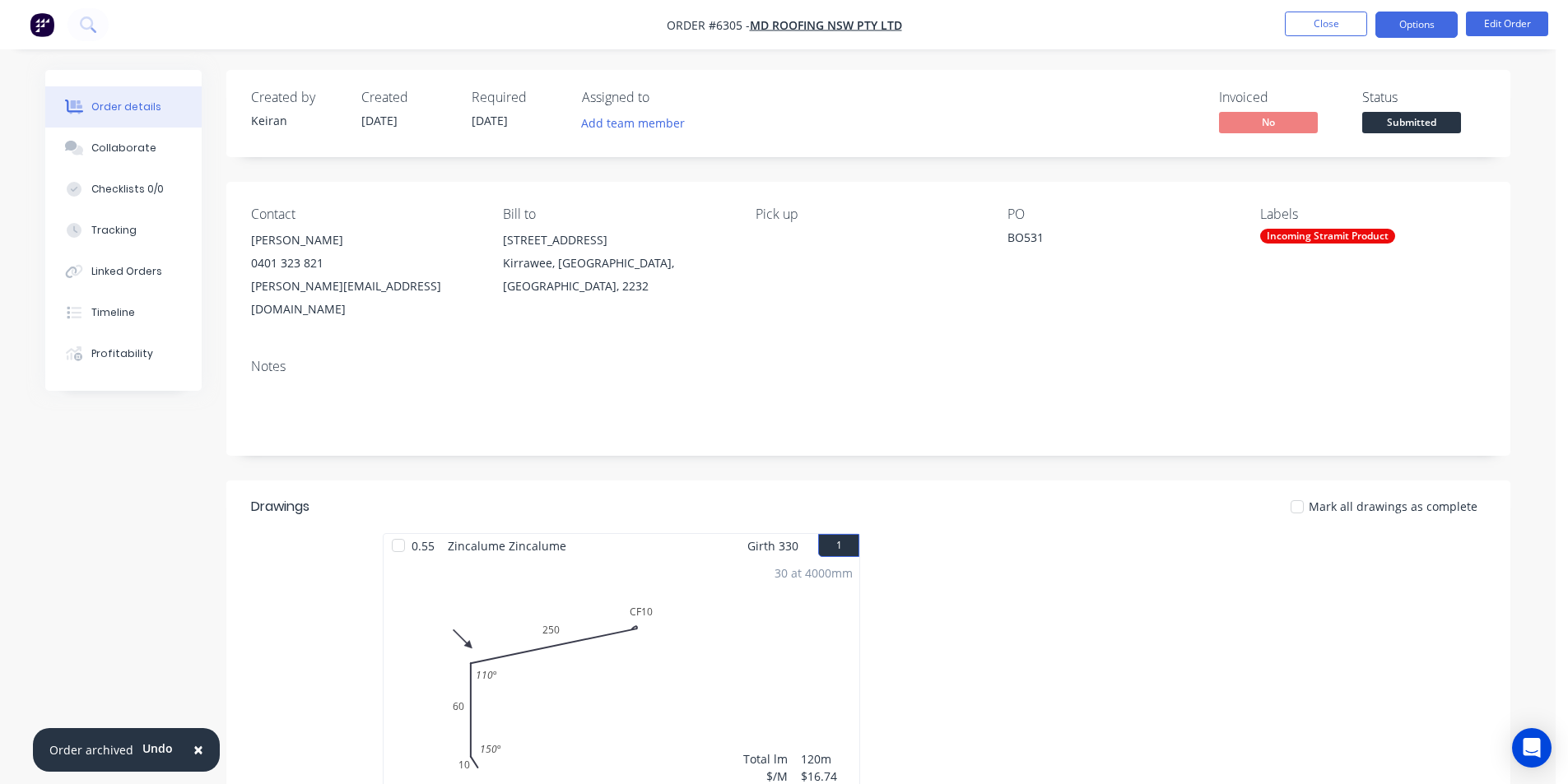
click at [1429, 30] on button "Options" at bounding box center [1417, 24] width 83 height 27
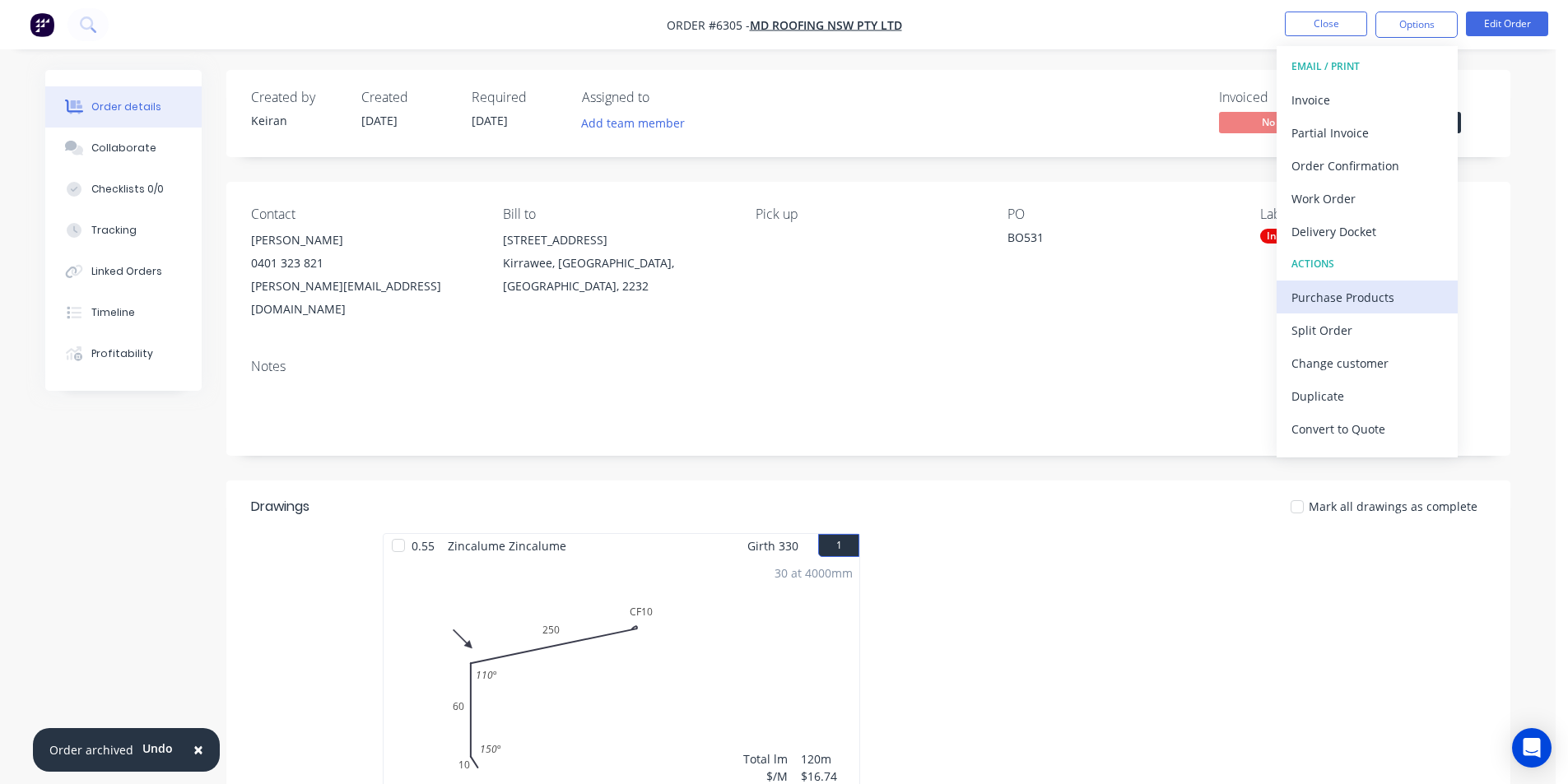
click at [1366, 299] on div "Purchase Products" at bounding box center [1367, 298] width 151 height 24
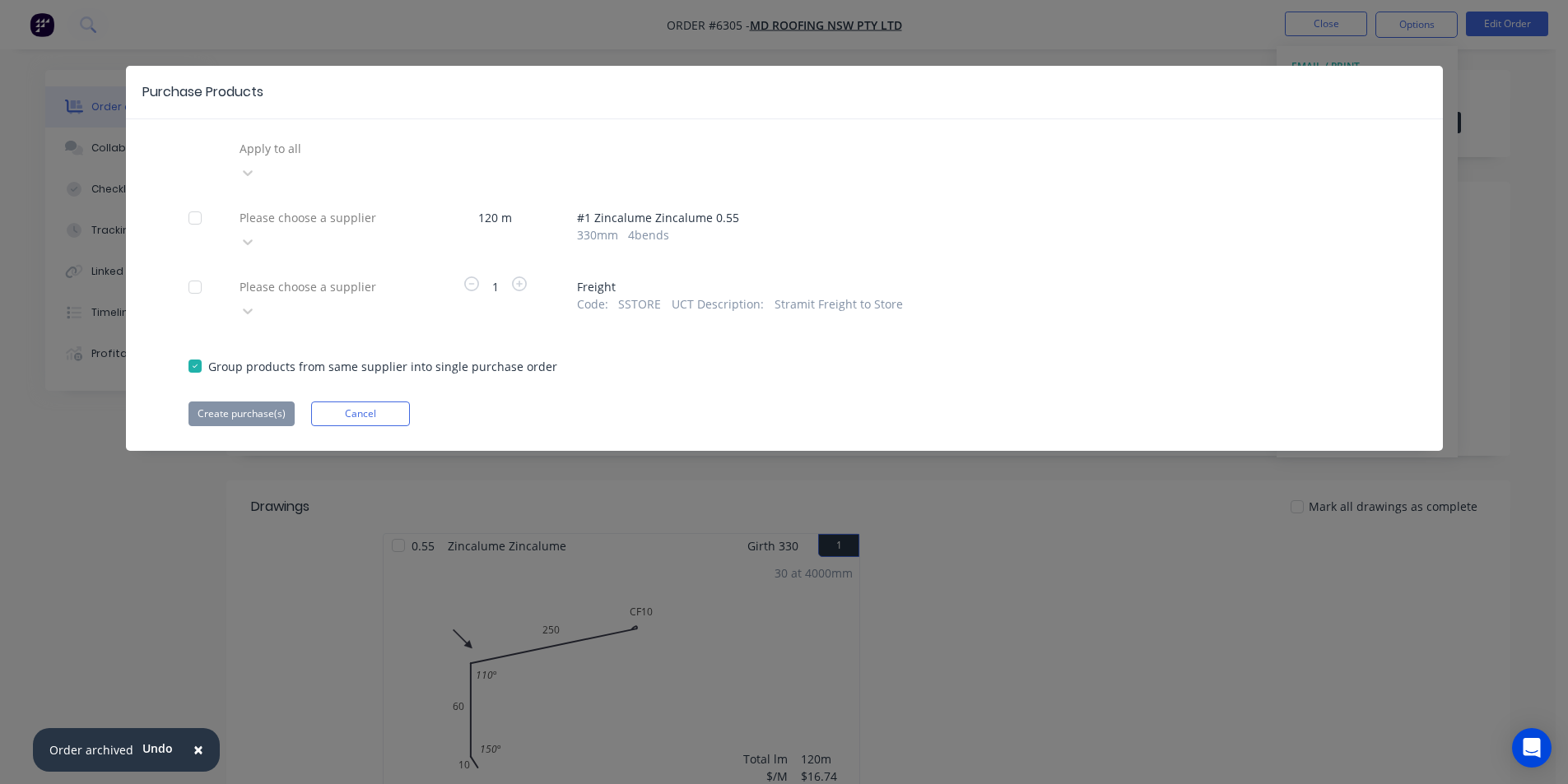
click at [384, 207] on div at bounding box center [355, 218] width 237 height 21
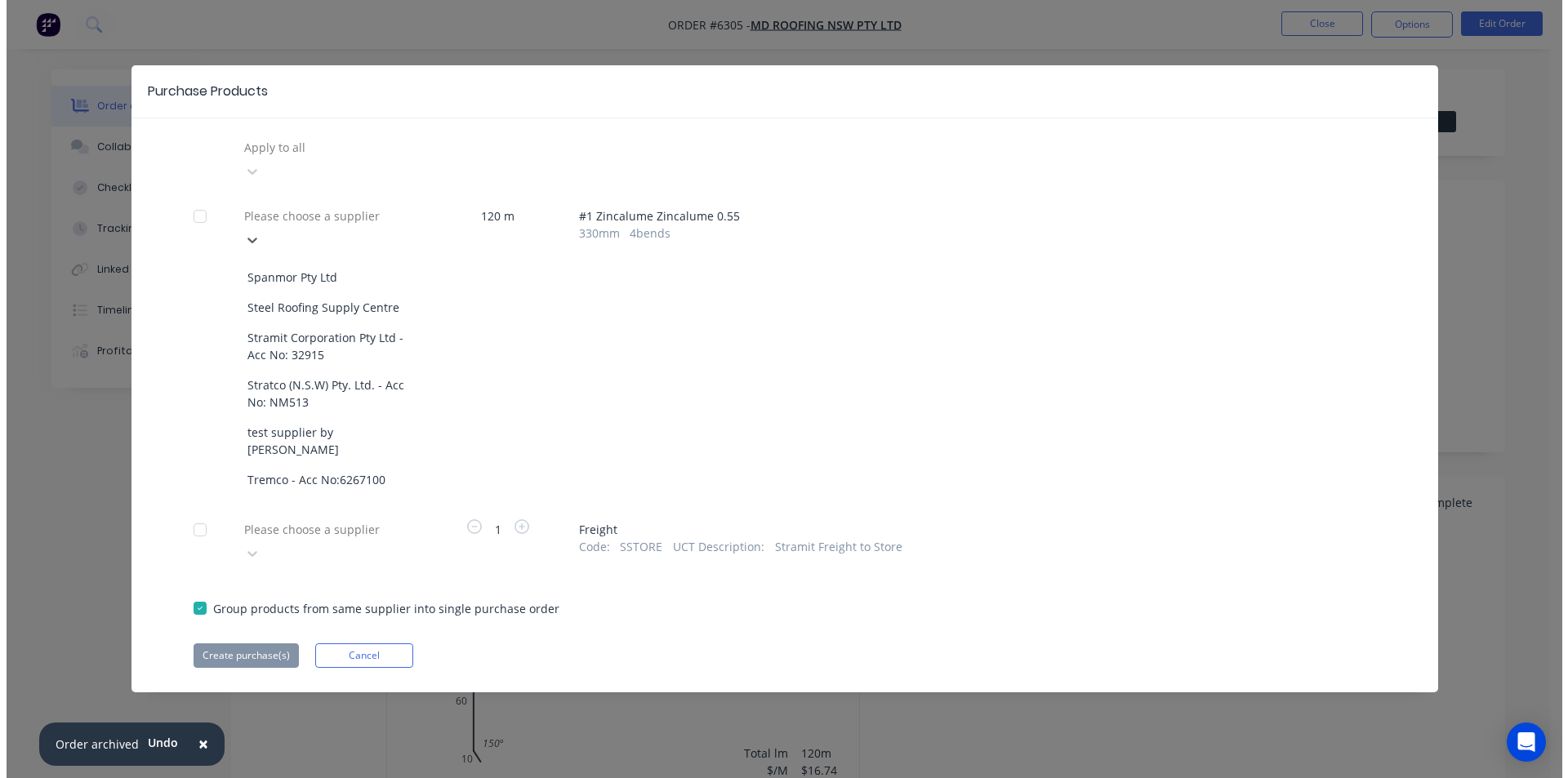
scroll to position [1297, 0]
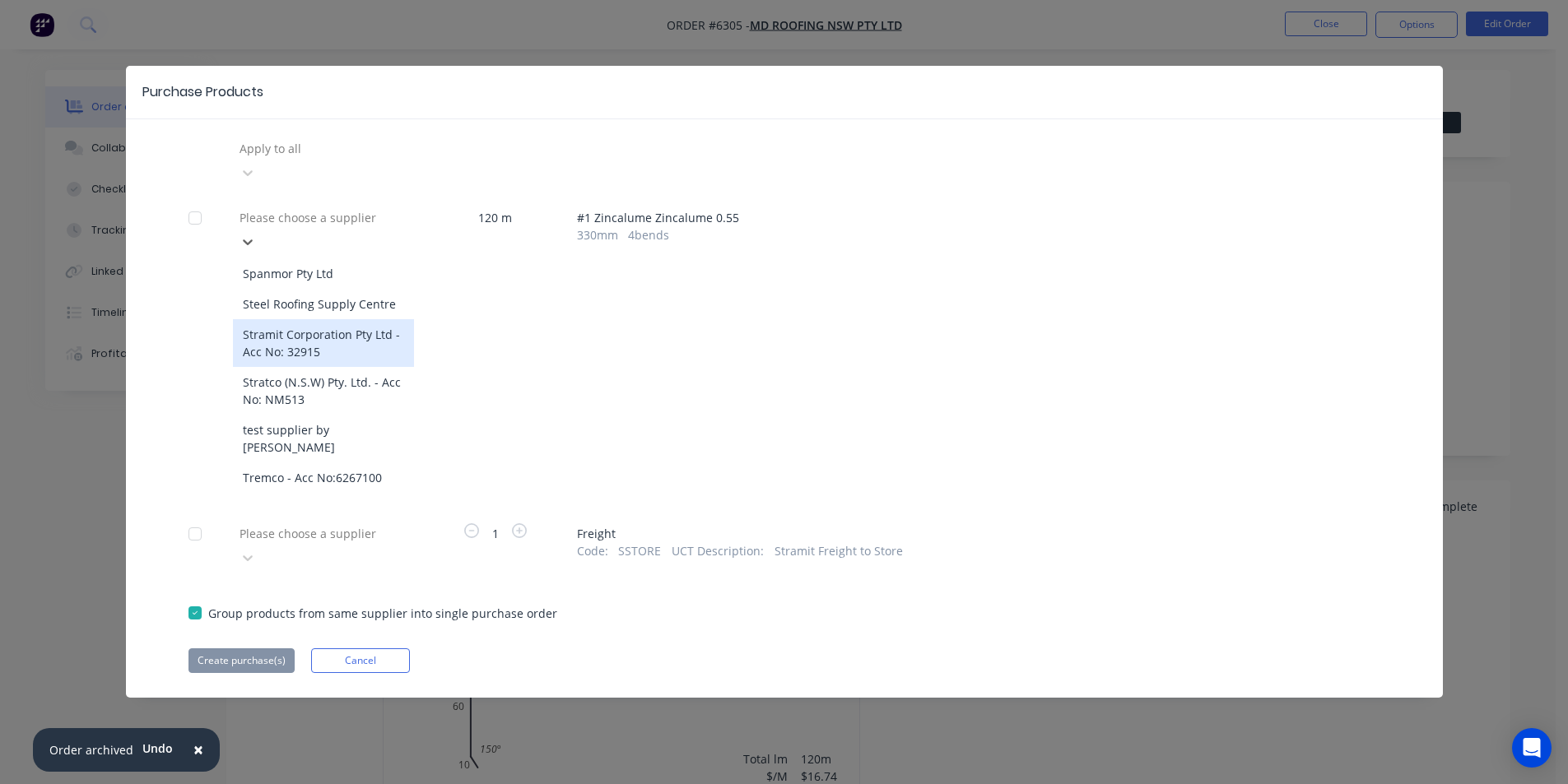
click at [283, 319] on div "Stramit Corporation Pty Ltd - Acc No: 32915" at bounding box center [324, 343] width 181 height 47
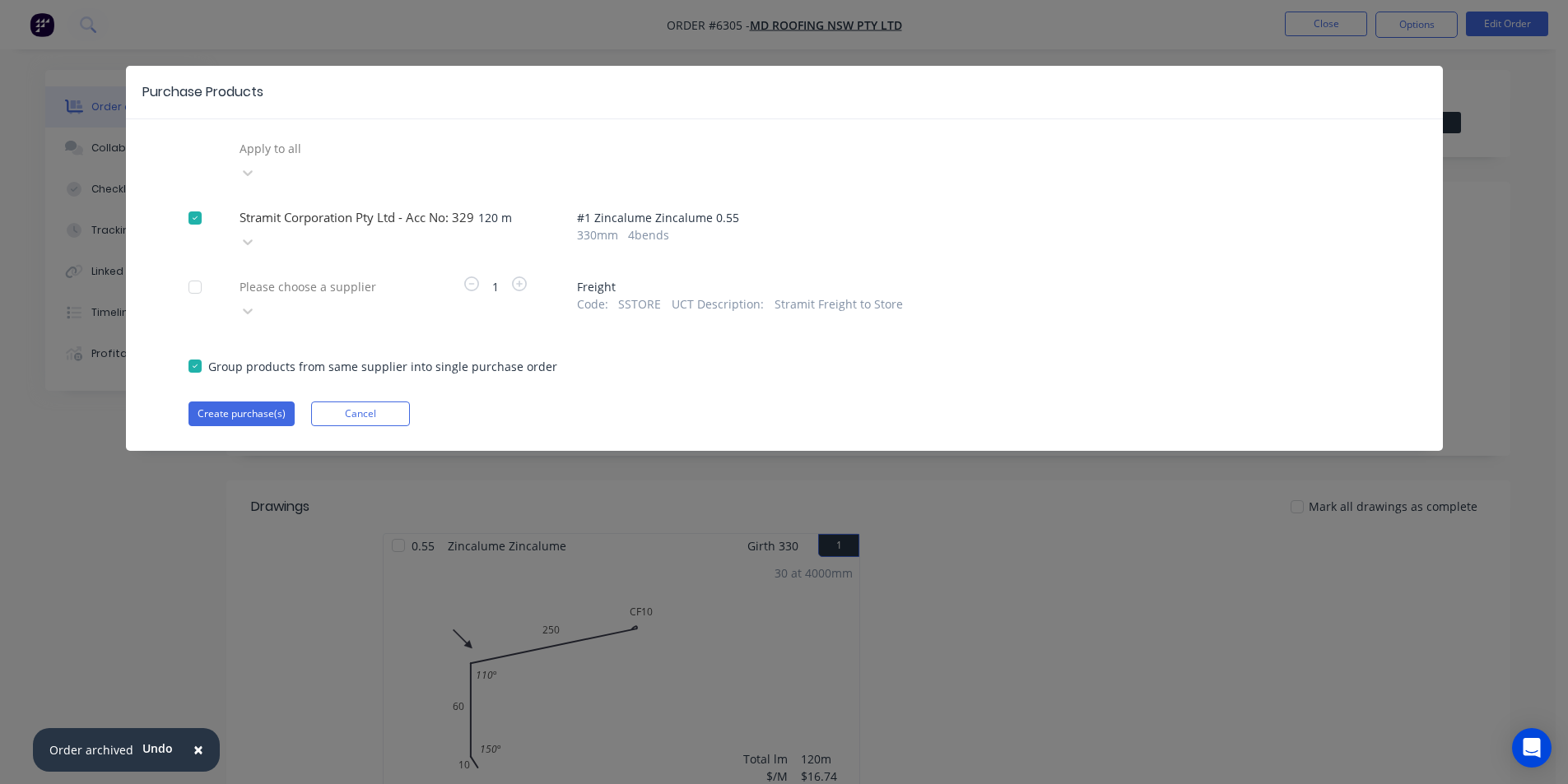
click at [286, 276] on div at bounding box center [355, 287] width 237 height 21
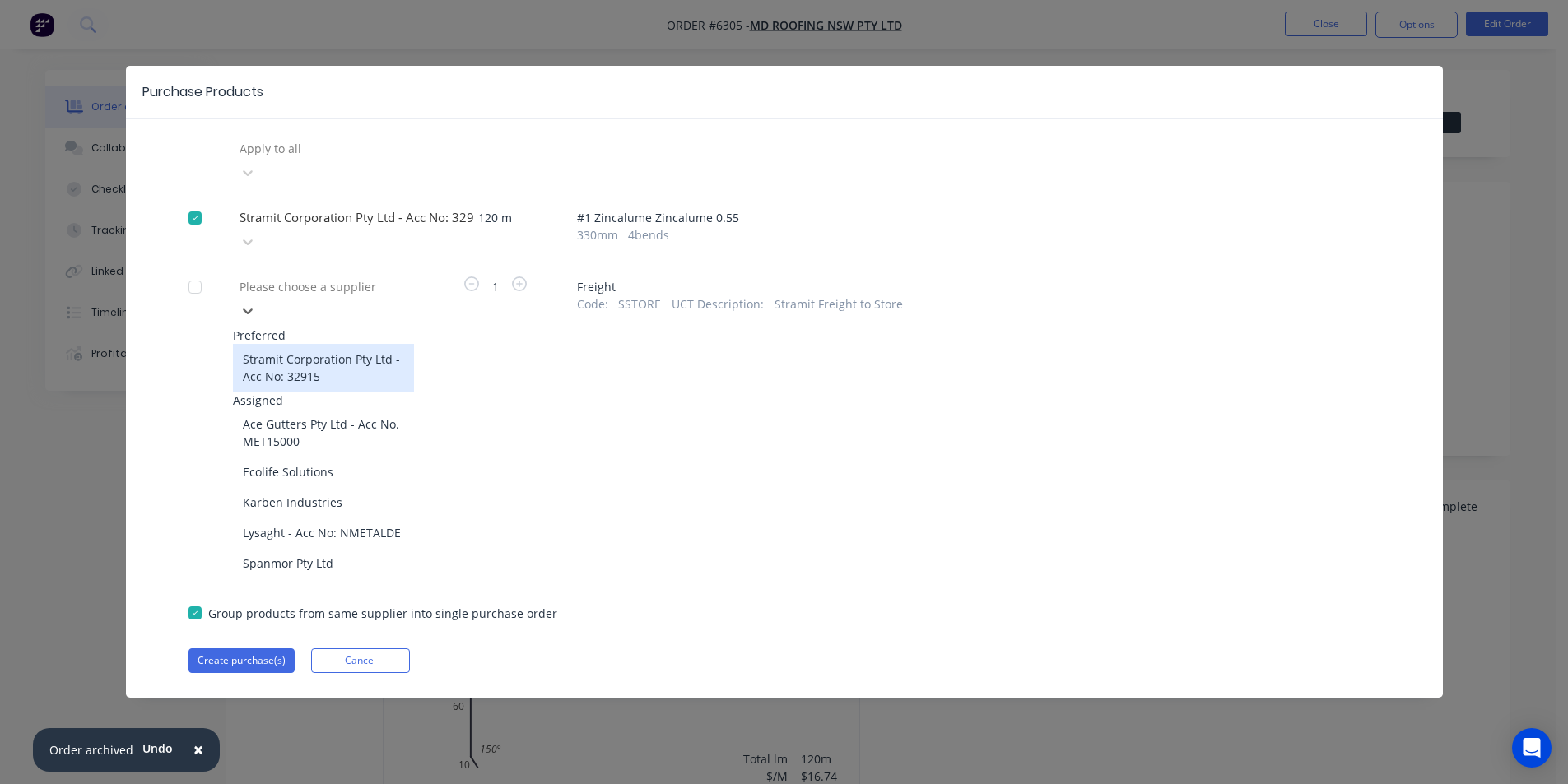
click at [293, 344] on div "Stramit Corporation Pty Ltd - Acc No: 32915" at bounding box center [324, 367] width 181 height 47
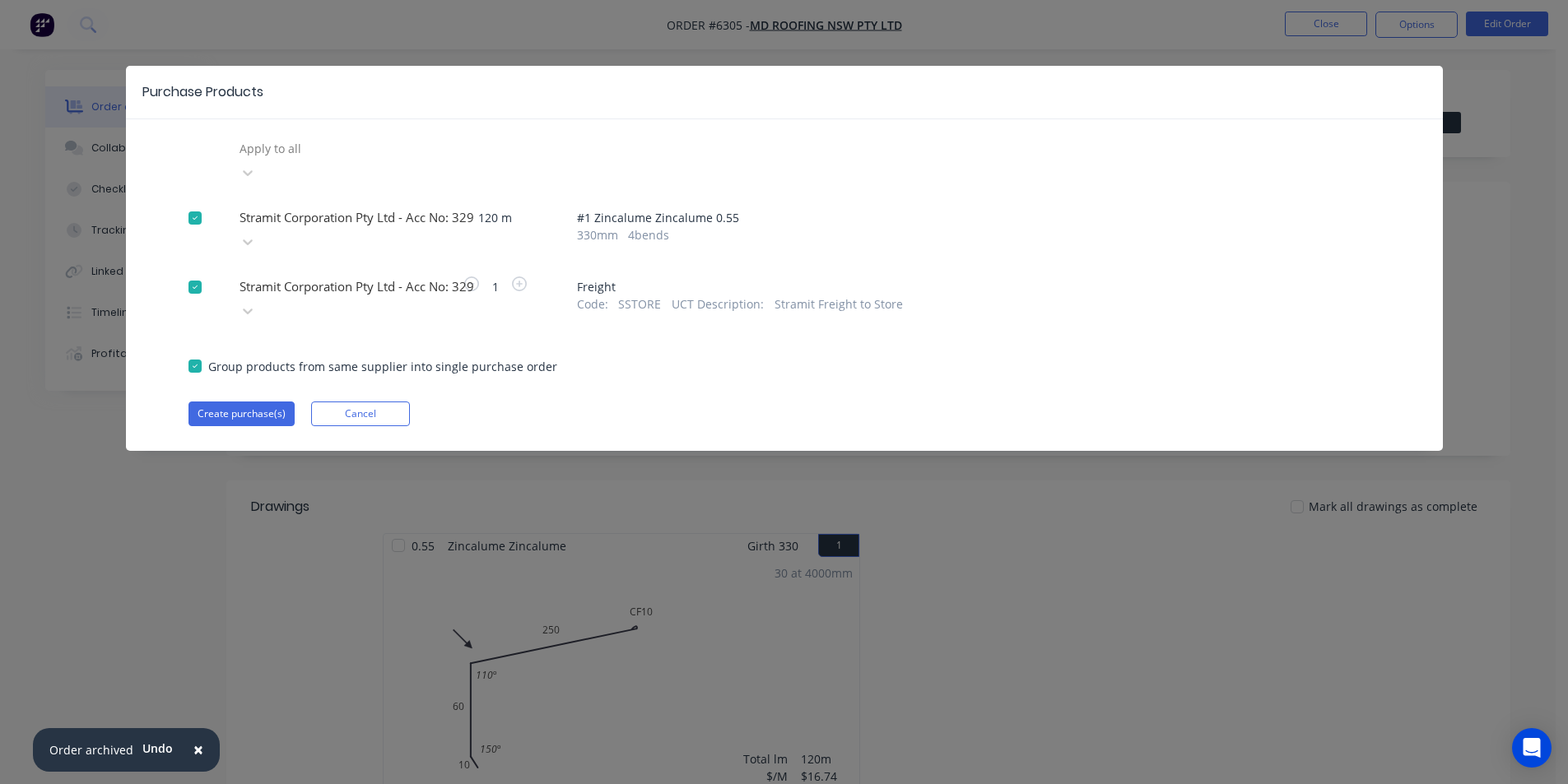
click at [255, 381] on div "Purchase Products Apply to all Stramit Corporation Pty Ltd - Acc No: 32915 120 …" at bounding box center [784, 259] width 1317 height 386
click at [249, 402] on button "Create purchase(s)" at bounding box center [241, 414] width 106 height 25
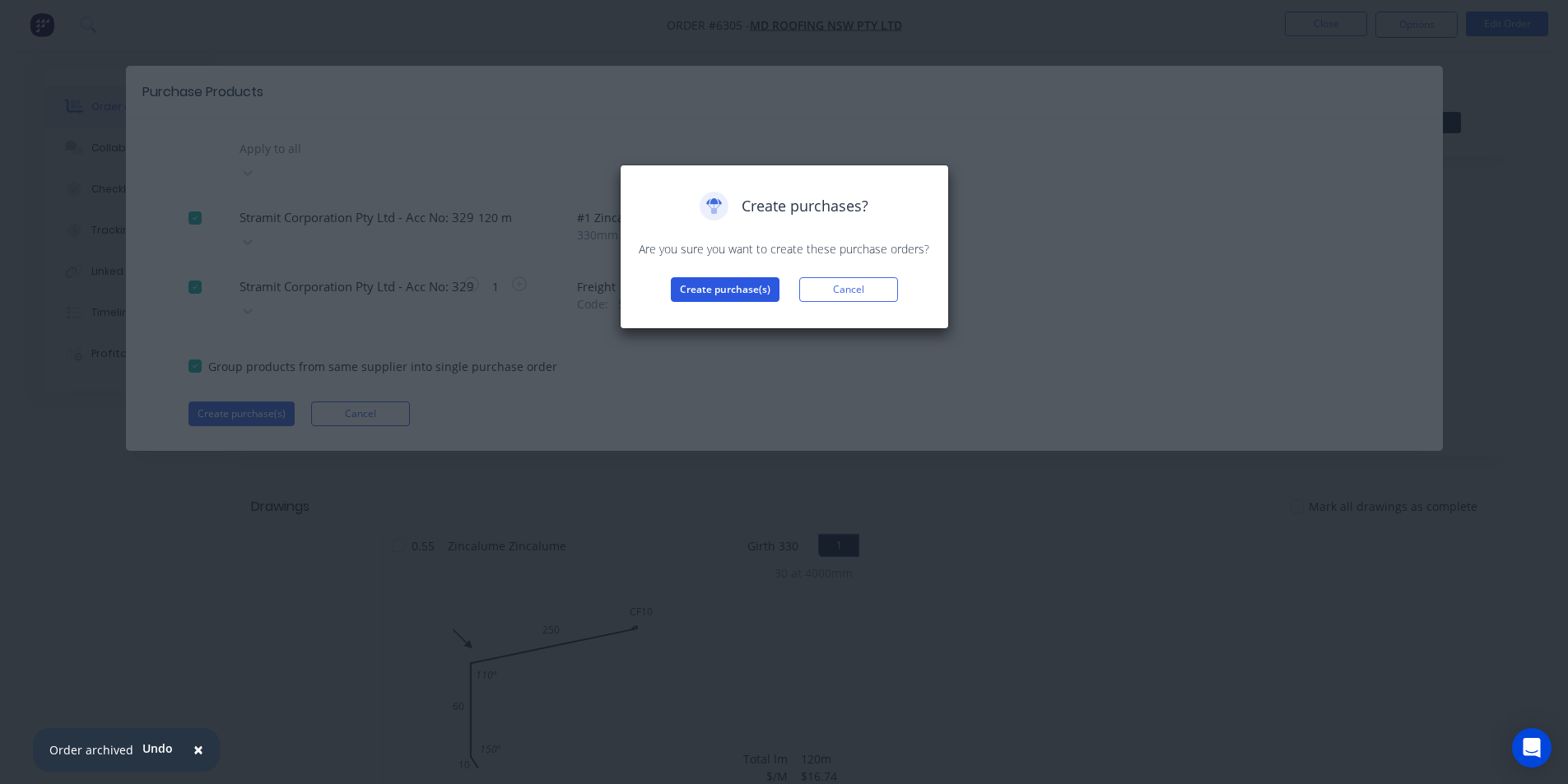
click at [734, 288] on button "Create purchase(s)" at bounding box center [725, 289] width 108 height 25
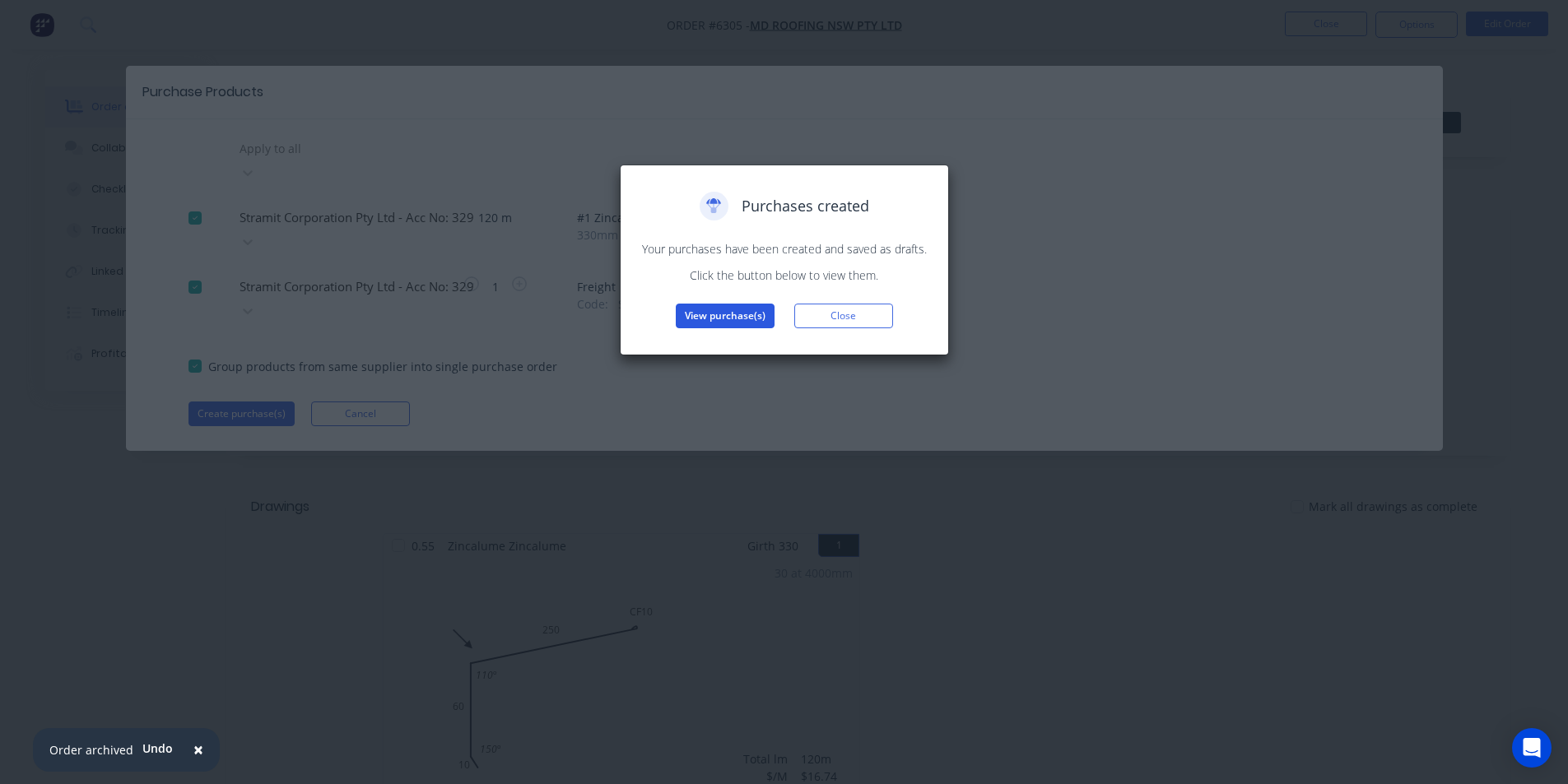
click at [750, 320] on button "View purchase(s)" at bounding box center [725, 316] width 99 height 25
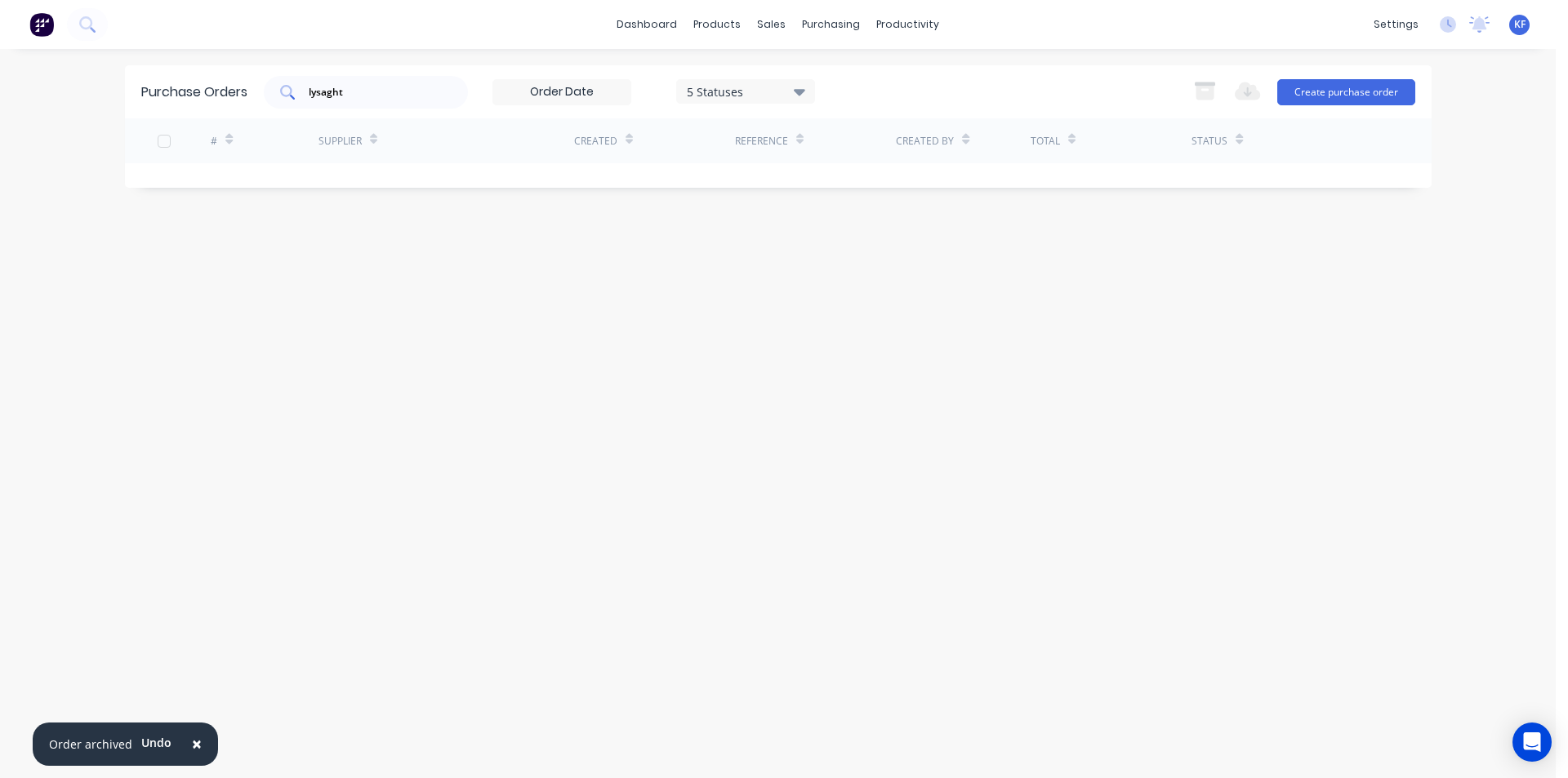
drag, startPoint x: 412, startPoint y: 73, endPoint x: 293, endPoint y: 81, distance: 119.3
click at [294, 81] on div "Purchase Orders lysaght 5 Statuses 5 Statuses Export to Excel (XLSX) Create pur…" at bounding box center [778, 92] width 1307 height 53
click at [403, 92] on input "lysaght" at bounding box center [375, 92] width 136 height 16
click at [404, 94] on input "lysaght" at bounding box center [375, 92] width 136 height 16
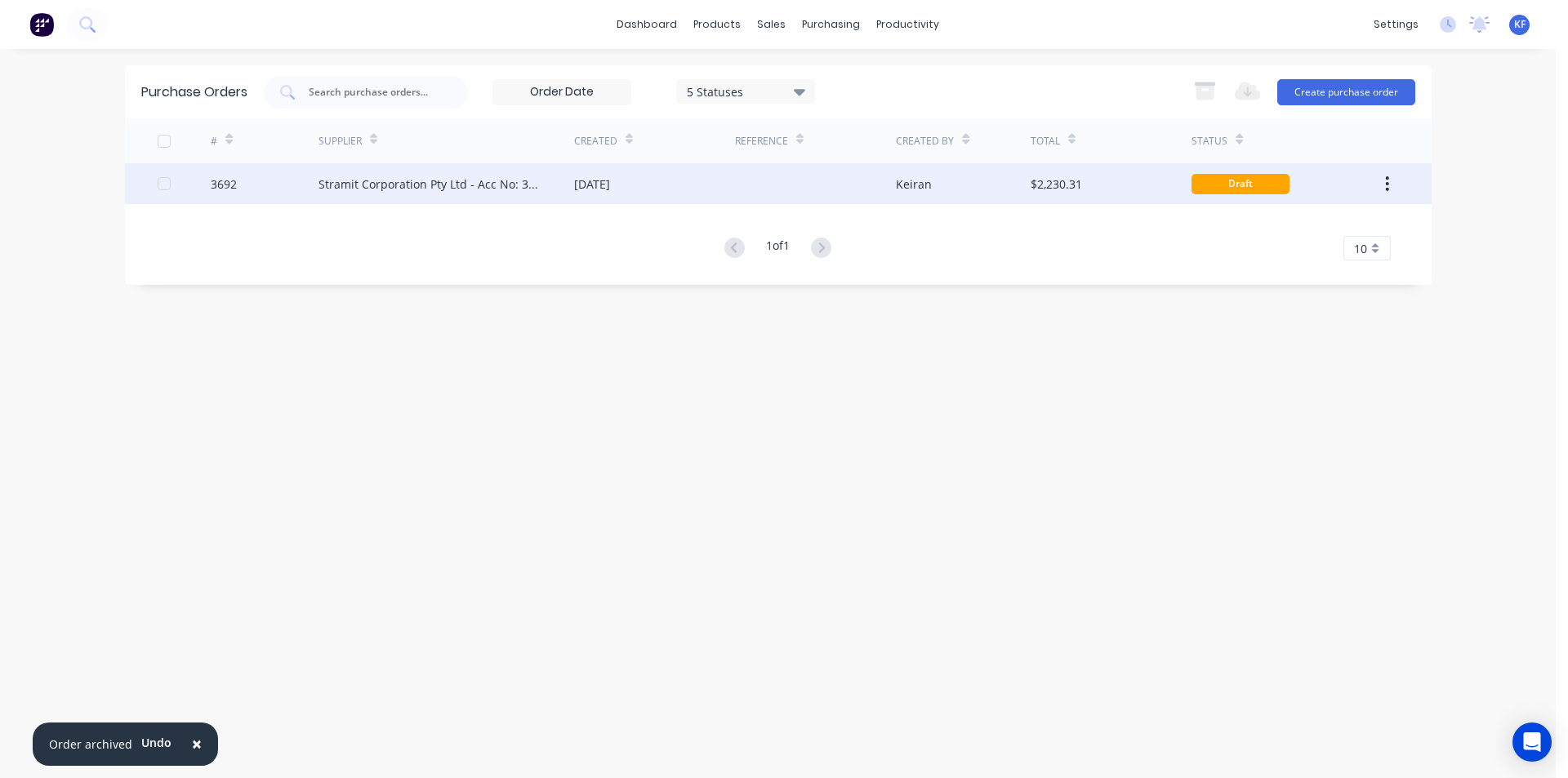
click at [432, 194] on div "Stramit Corporation Pty Ltd - Acc No: 32915" at bounding box center [446, 184] width 255 height 41
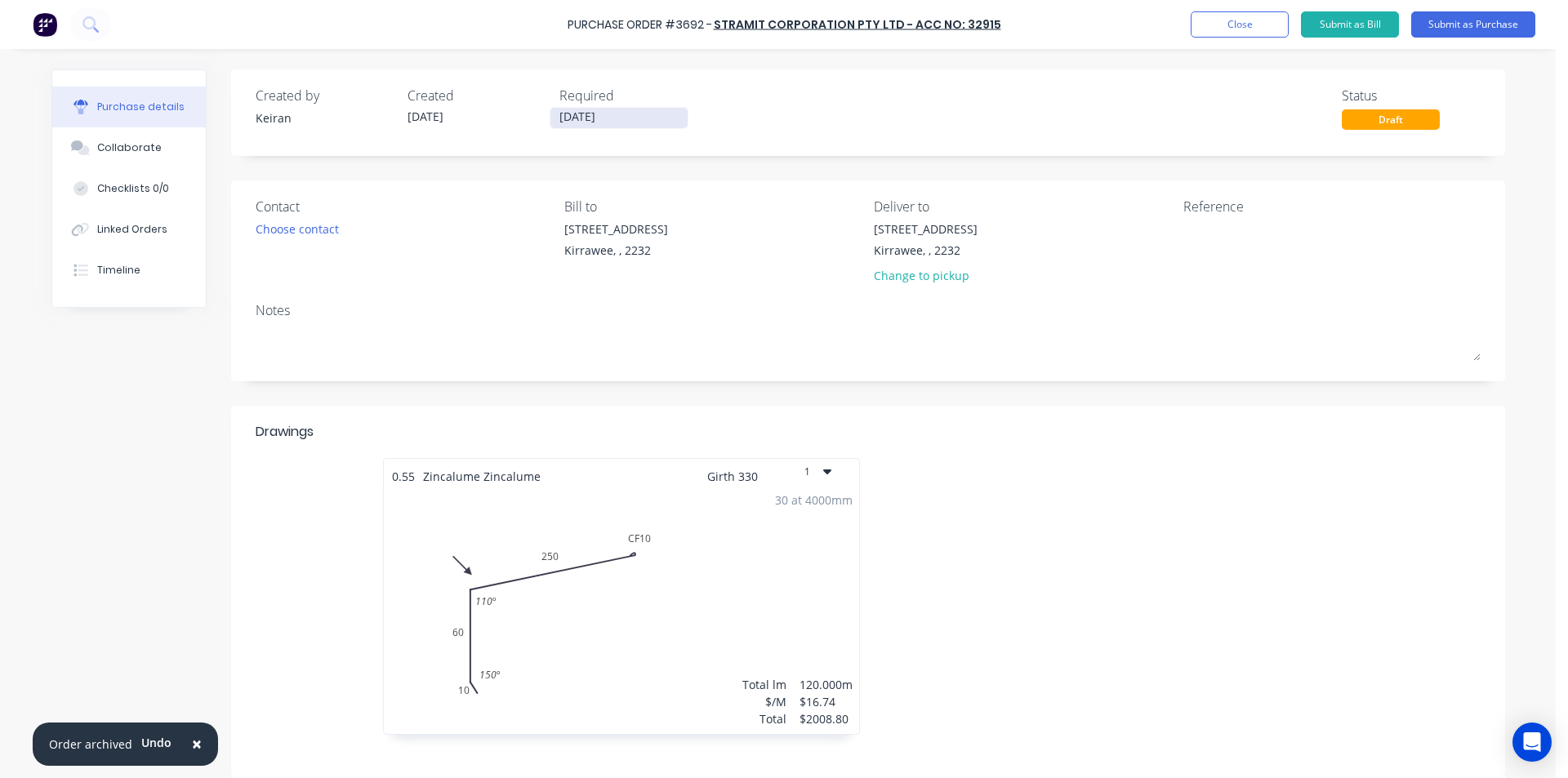
click at [561, 118] on input "[DATE]" at bounding box center [619, 118] width 137 height 20
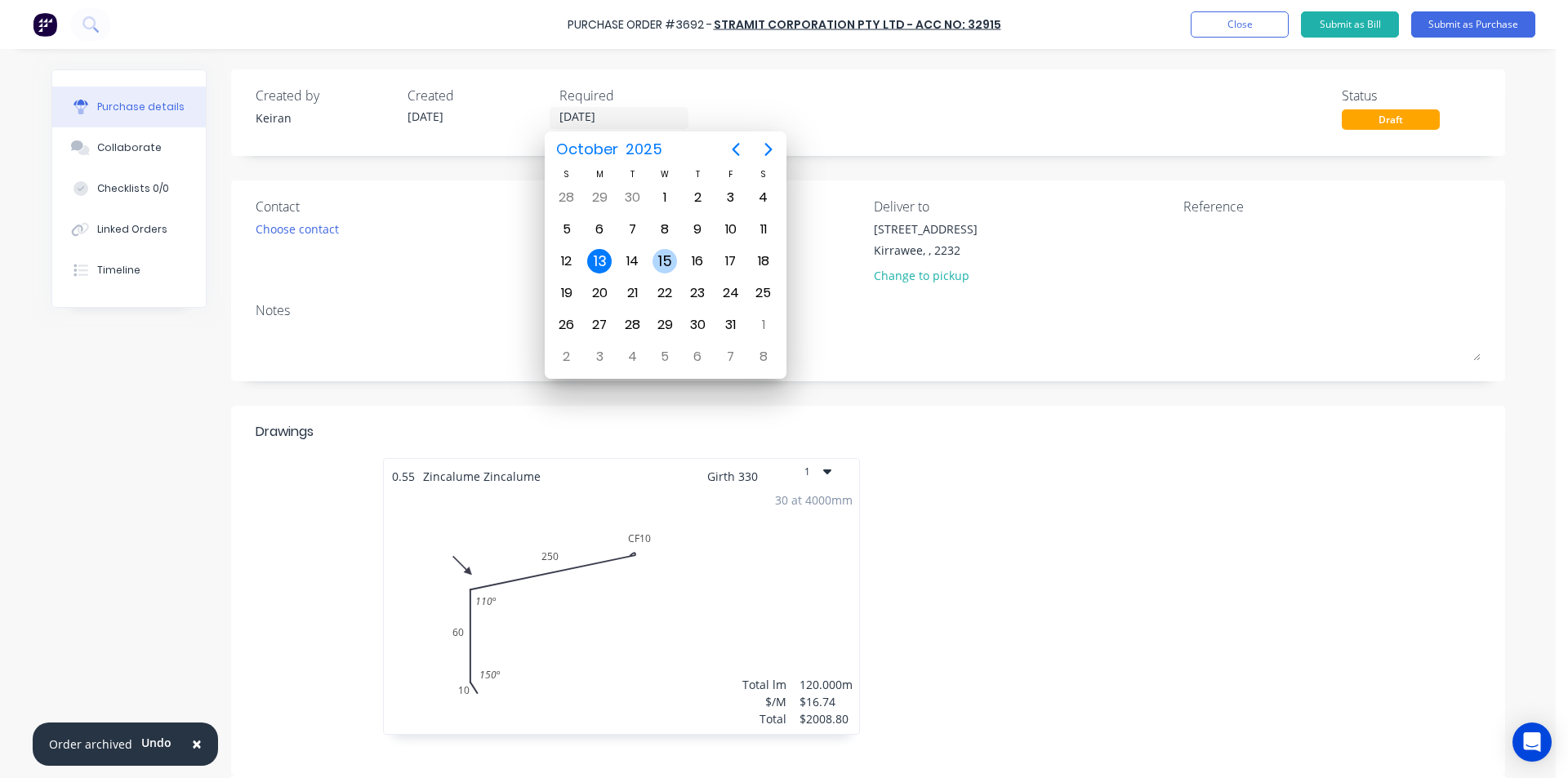
click at [666, 255] on div "15" at bounding box center [664, 261] width 25 height 25
type input "[DATE]"
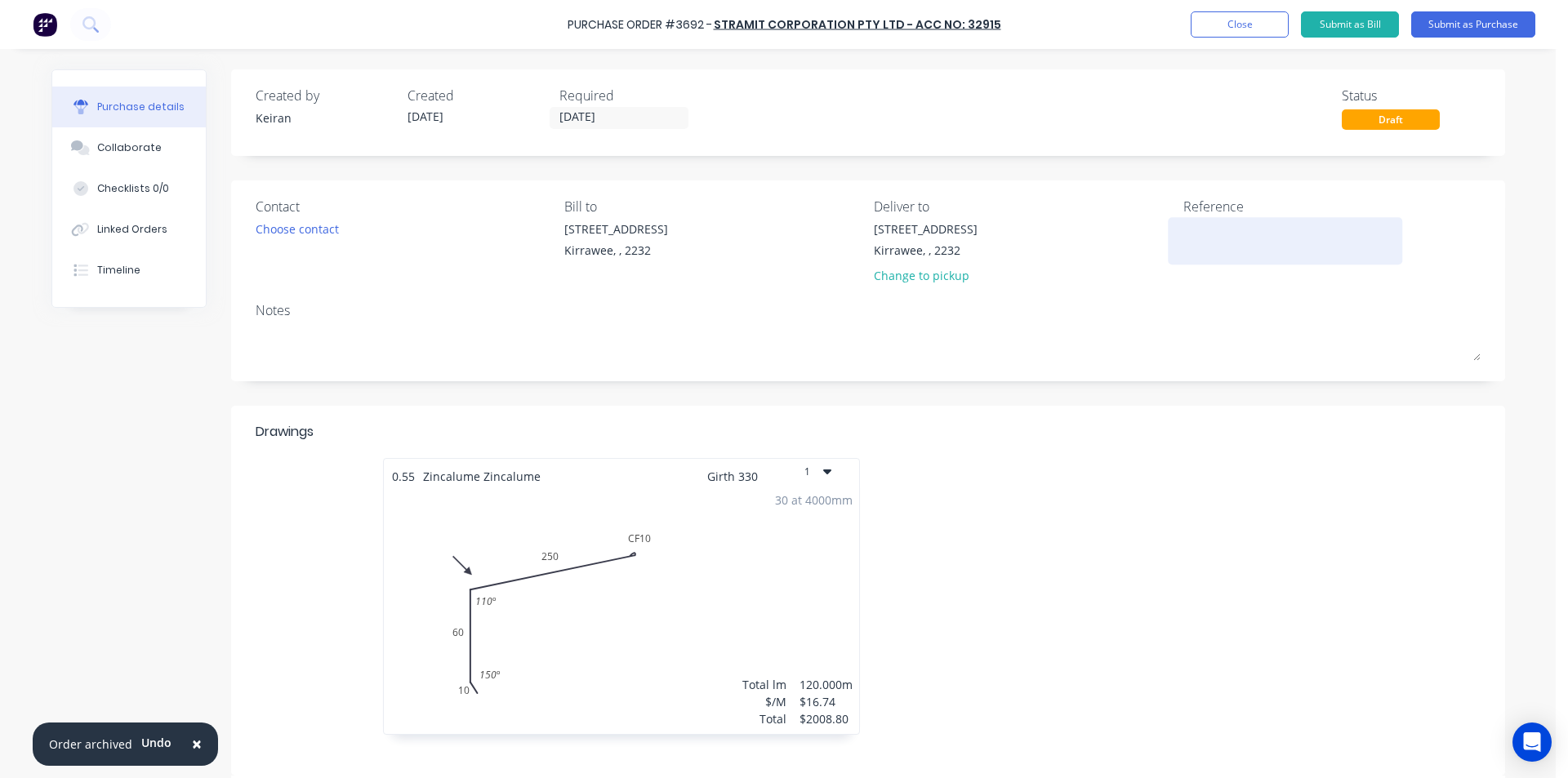
click at [1280, 236] on textarea at bounding box center [1285, 238] width 204 height 37
type textarea "BO5"
type textarea "x"
type textarea "BO53"
type textarea "x"
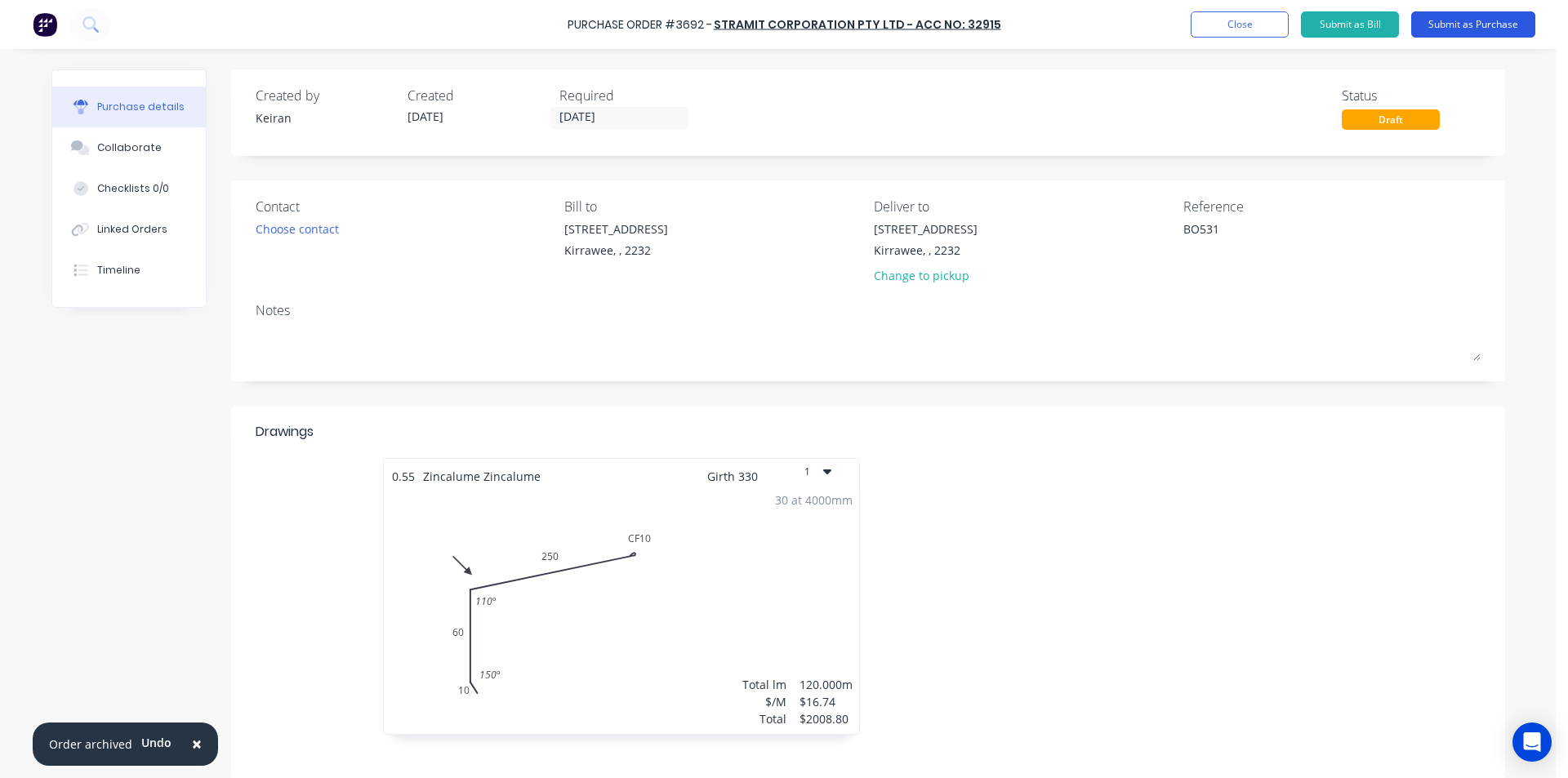
type textarea "BO531"
click at [1464, 34] on button "Submit as Purchase" at bounding box center [1473, 24] width 124 height 26
type textarea "x"
type textarea "BO531"
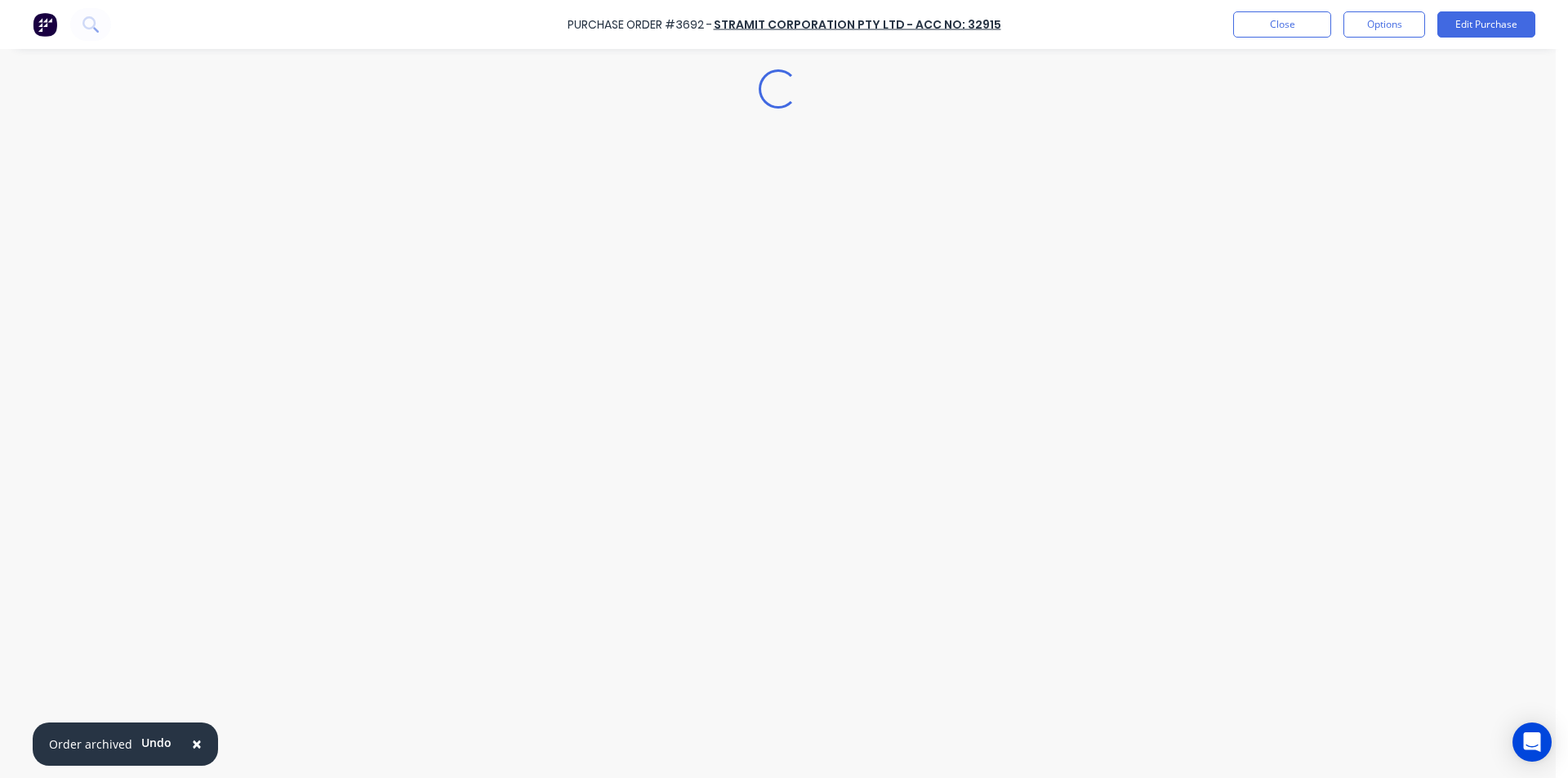
type textarea "x"
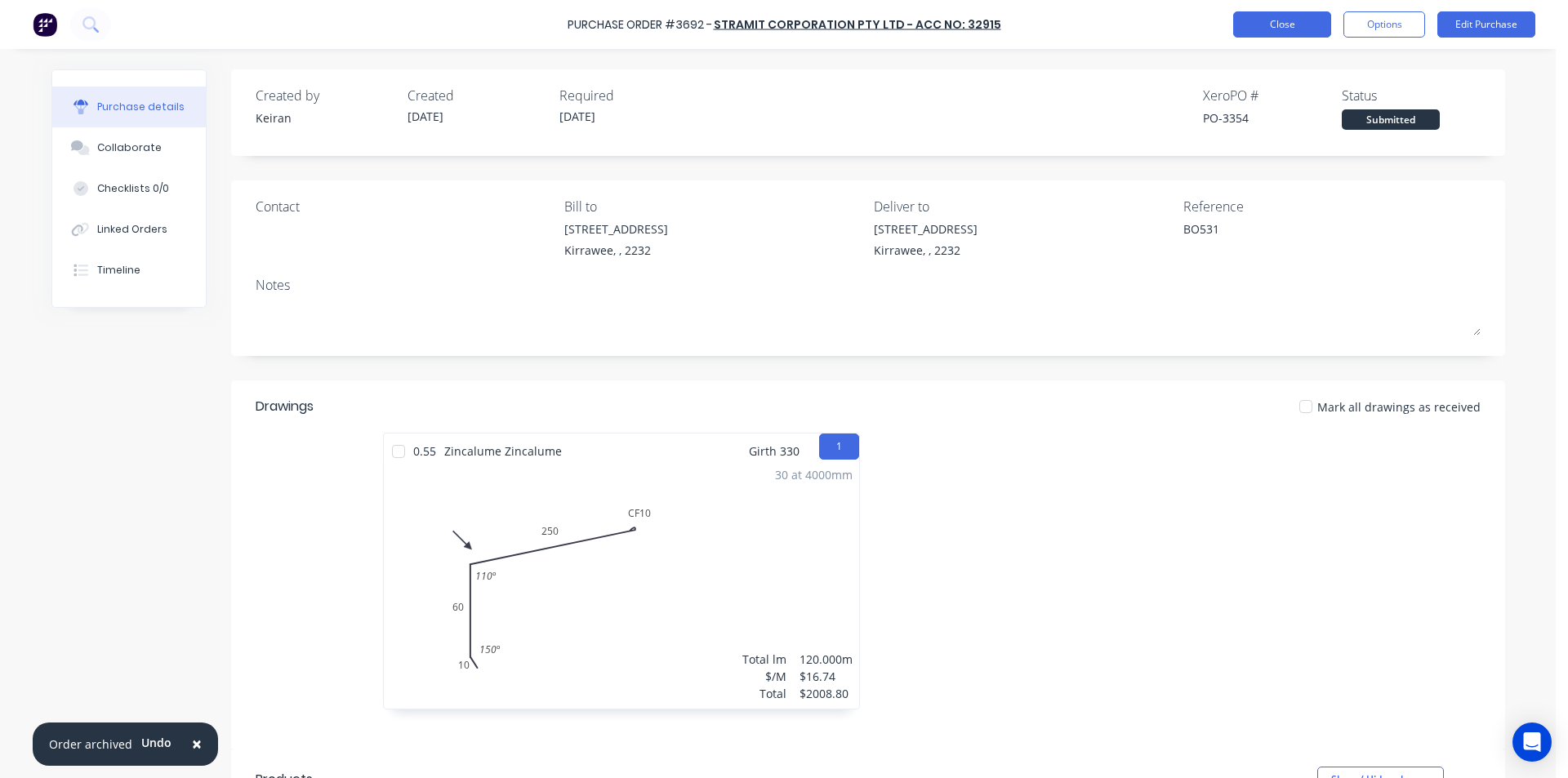
click at [1262, 36] on button "Close" at bounding box center [1282, 24] width 98 height 26
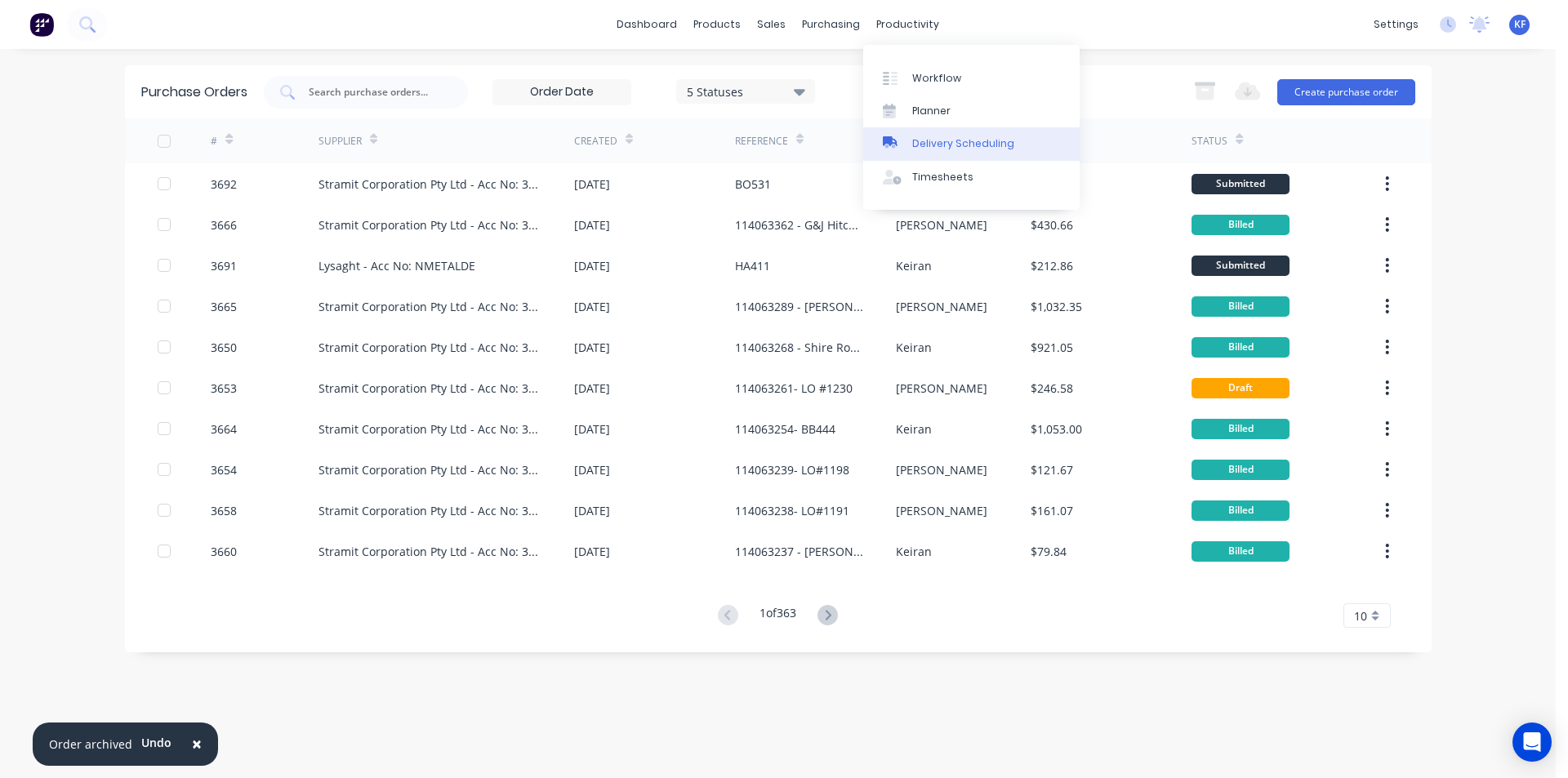
click at [943, 137] on div "Delivery Scheduling" at bounding box center [963, 143] width 102 height 15
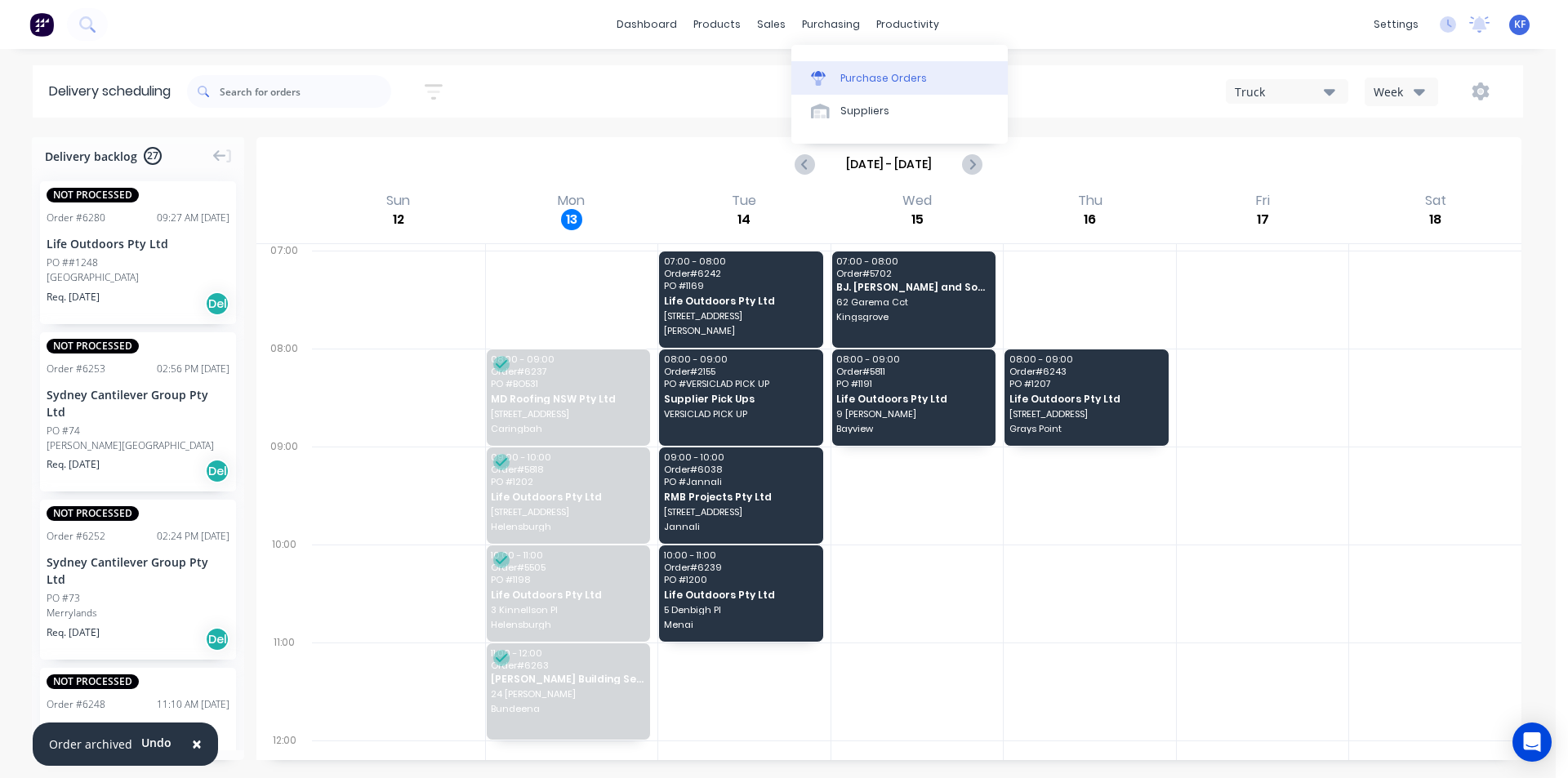
click at [868, 92] on link "Purchase Orders" at bounding box center [899, 78] width 216 height 32
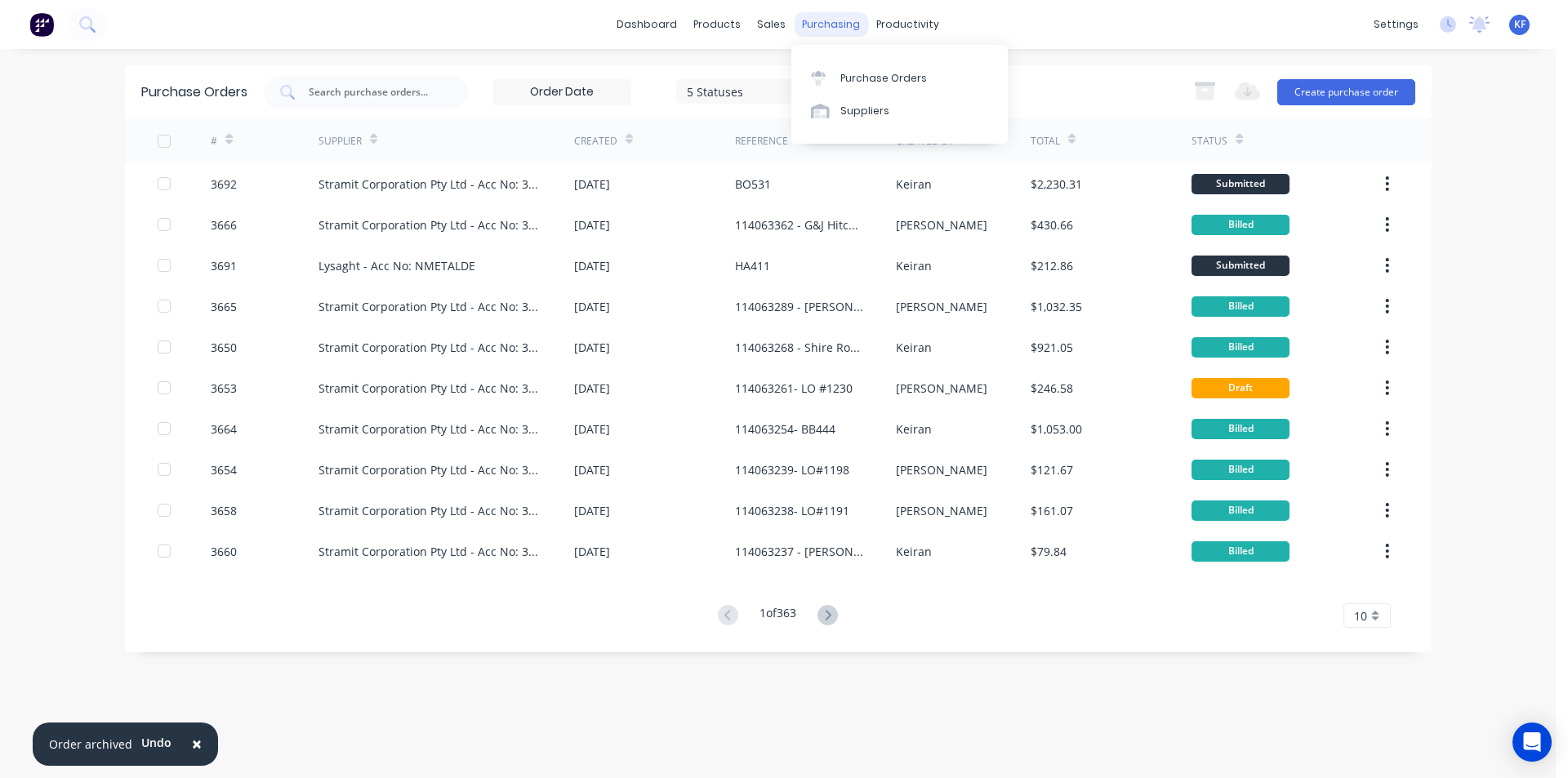
click at [818, 27] on div "purchasing" at bounding box center [831, 24] width 74 height 25
click at [855, 77] on div "Purchase Orders" at bounding box center [883, 78] width 86 height 15
click at [376, 99] on input "text" at bounding box center [375, 92] width 136 height 16
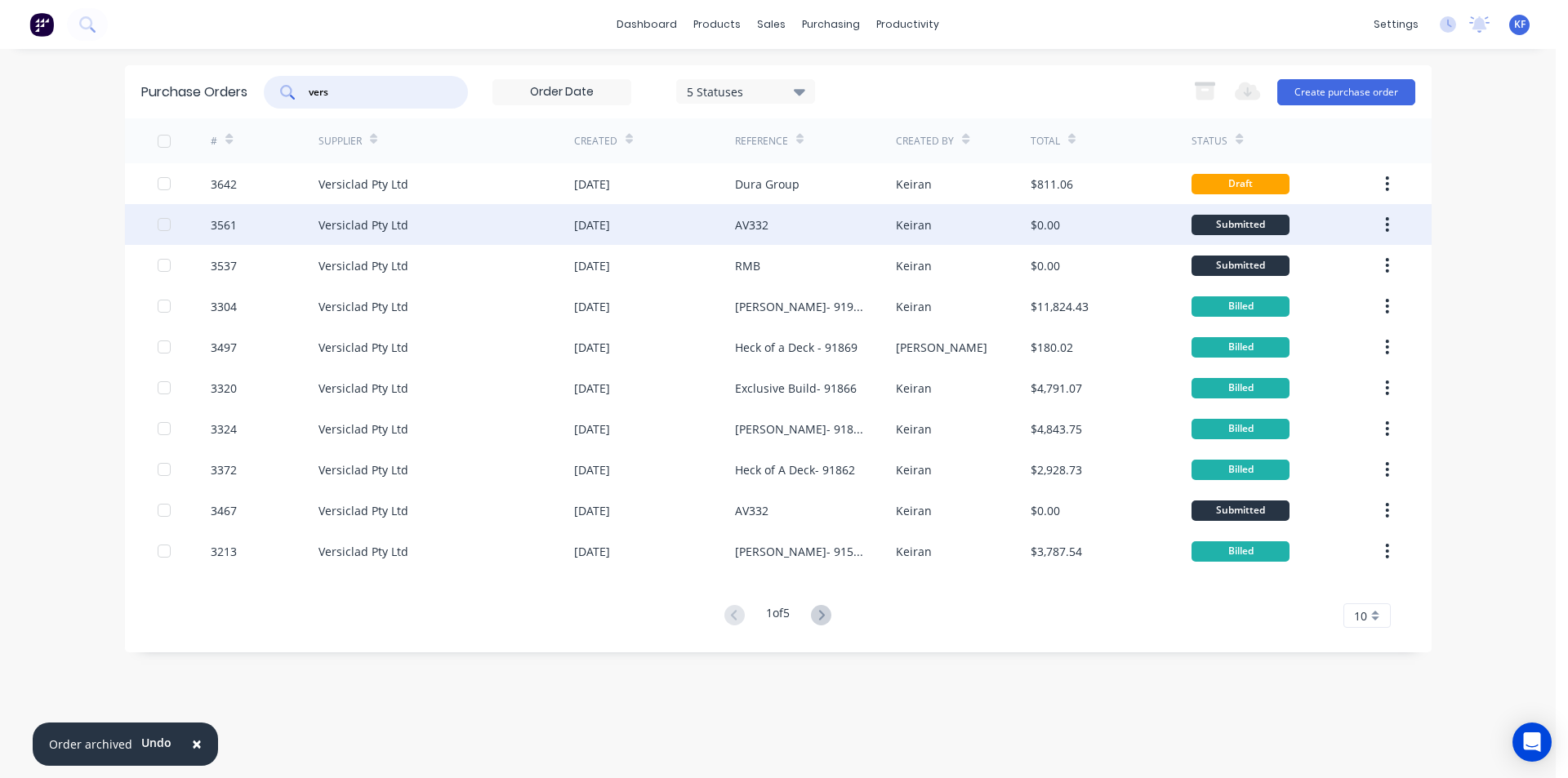
type input "vers"
click at [591, 224] on div "[DATE]" at bounding box center [592, 225] width 36 height 17
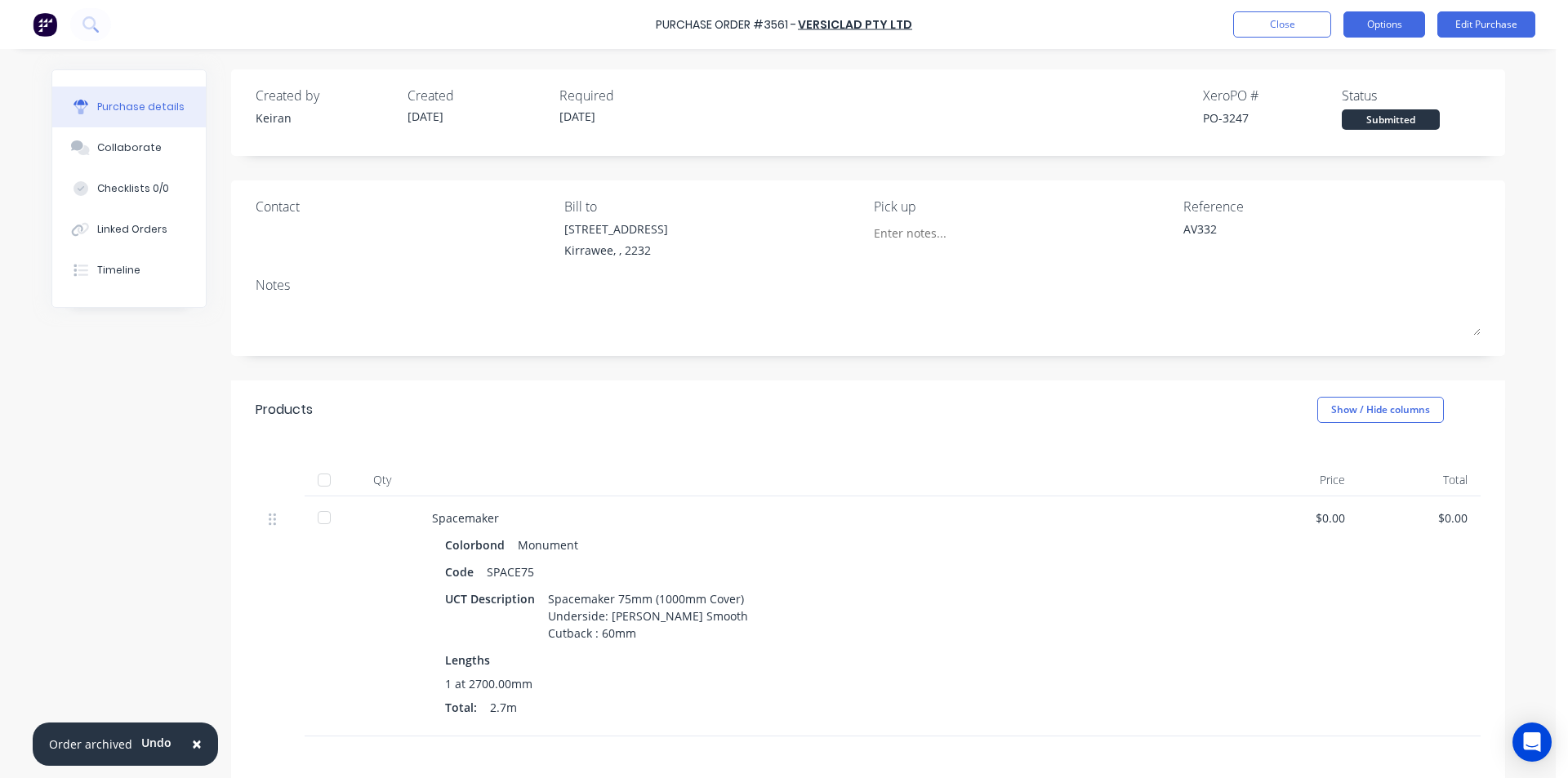
click at [1407, 19] on button "Options" at bounding box center [1384, 24] width 82 height 26
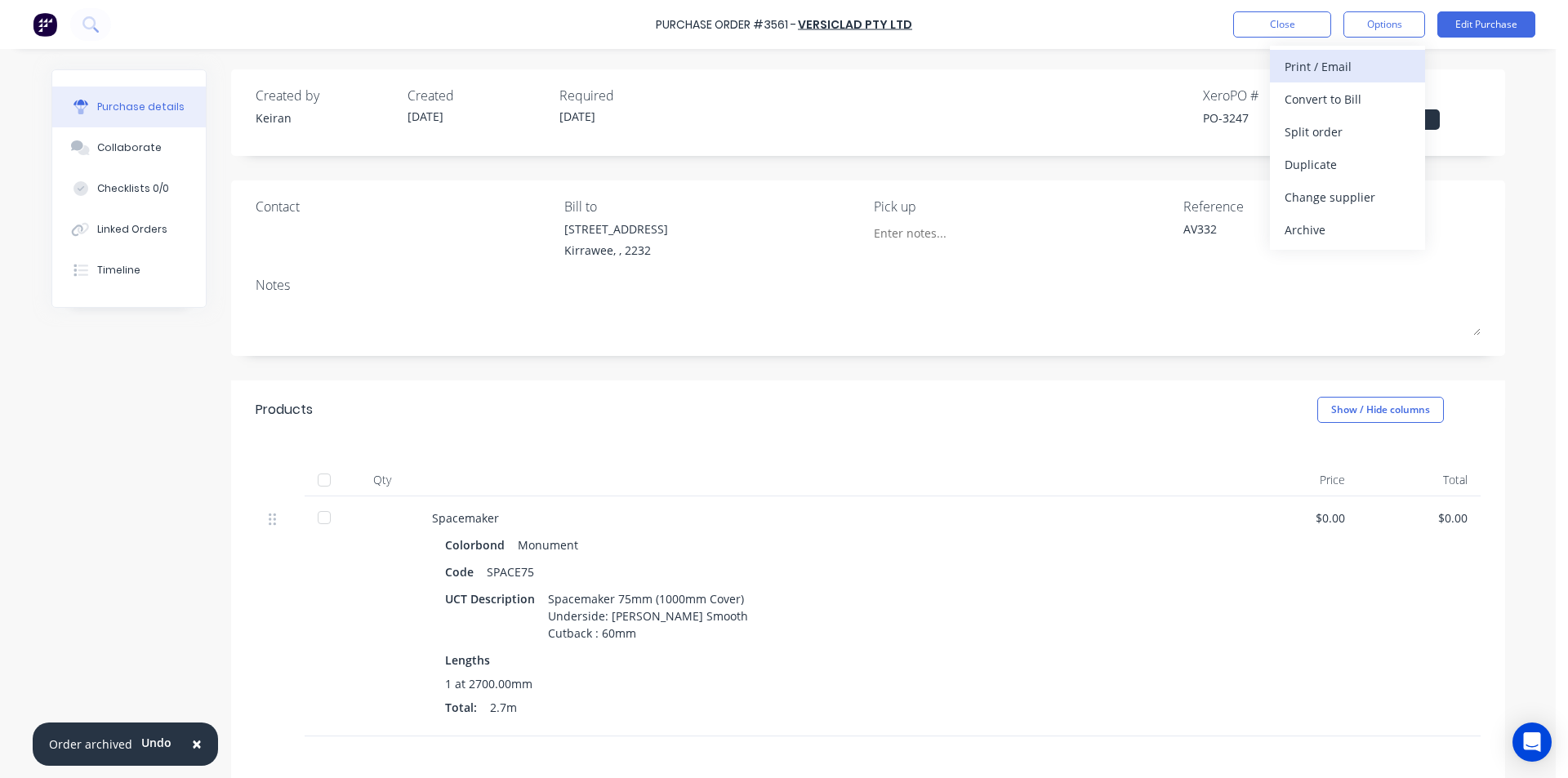
click at [1334, 70] on div "Print / Email" at bounding box center [1347, 67] width 126 height 24
click at [1339, 128] on div "Without pricing" at bounding box center [1347, 132] width 126 height 24
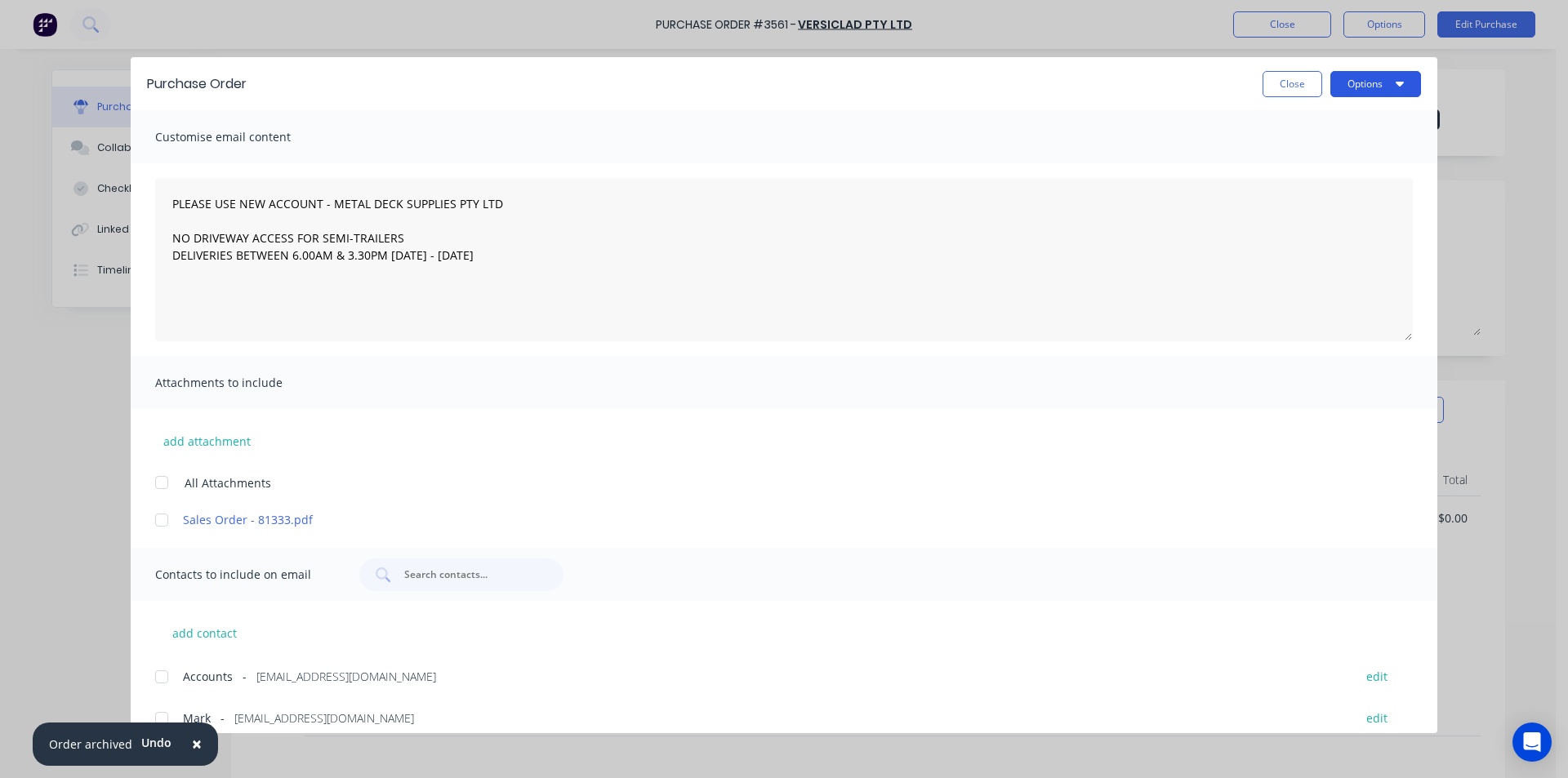
click at [1355, 85] on button "Options" at bounding box center [1376, 84] width 91 height 26
click at [1349, 151] on div "Print" at bounding box center [1343, 158] width 126 height 24
type textarea "x"
type textarea "PLEASE USE NEW ACCOUNT - METAL DECK SUPPLIES PTY LTD NO DRIVEWAY ACCESS FOR SEM…"
type textarea "x"
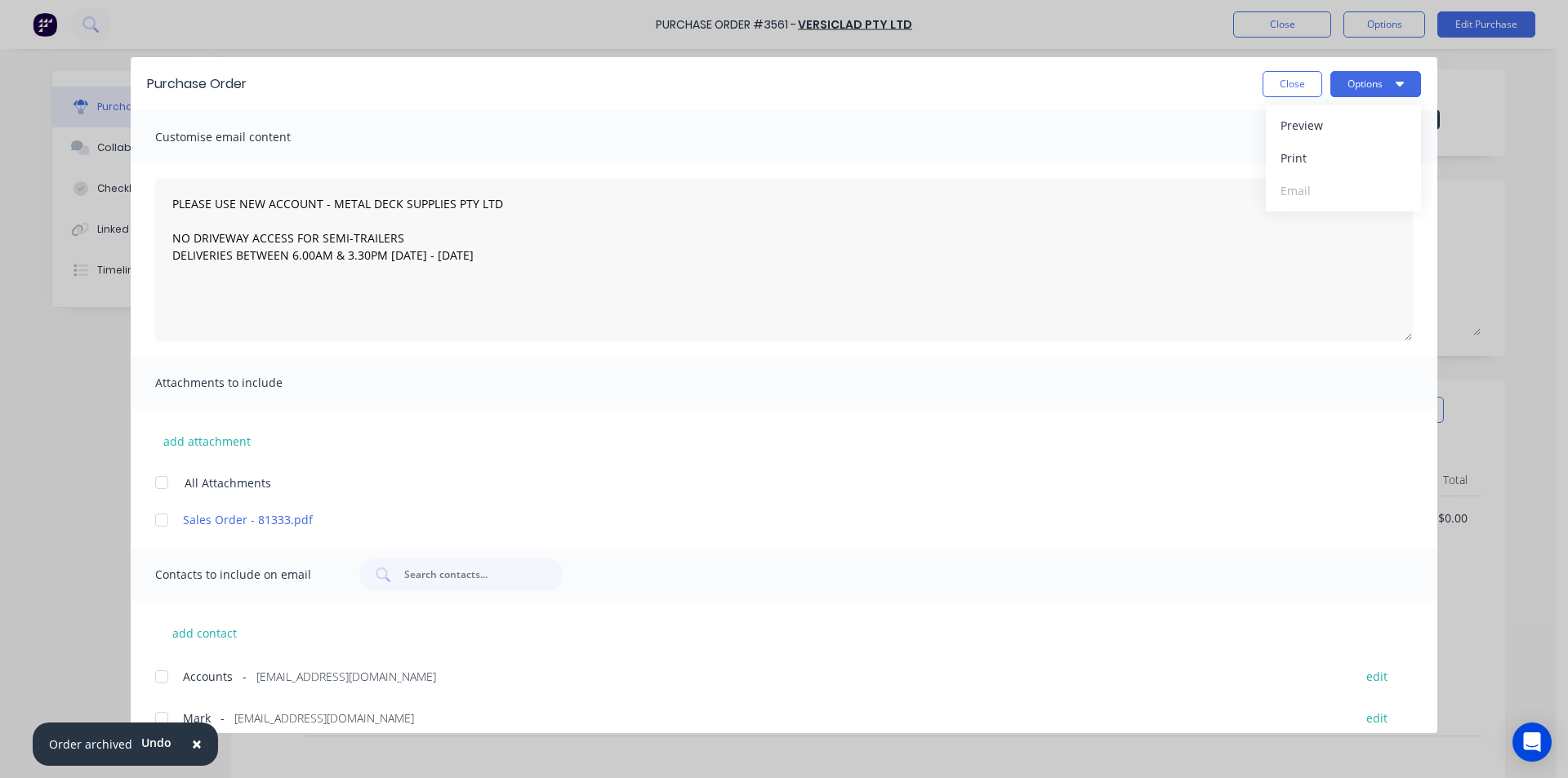
type textarea "PLEASE USE NEW ACCOUNT - METAL DECK SUPPLIES PTY LTD NO DRIVEWAY ACCESS FOR SEM…"
click at [1292, 82] on button "Close" at bounding box center [1293, 84] width 60 height 26
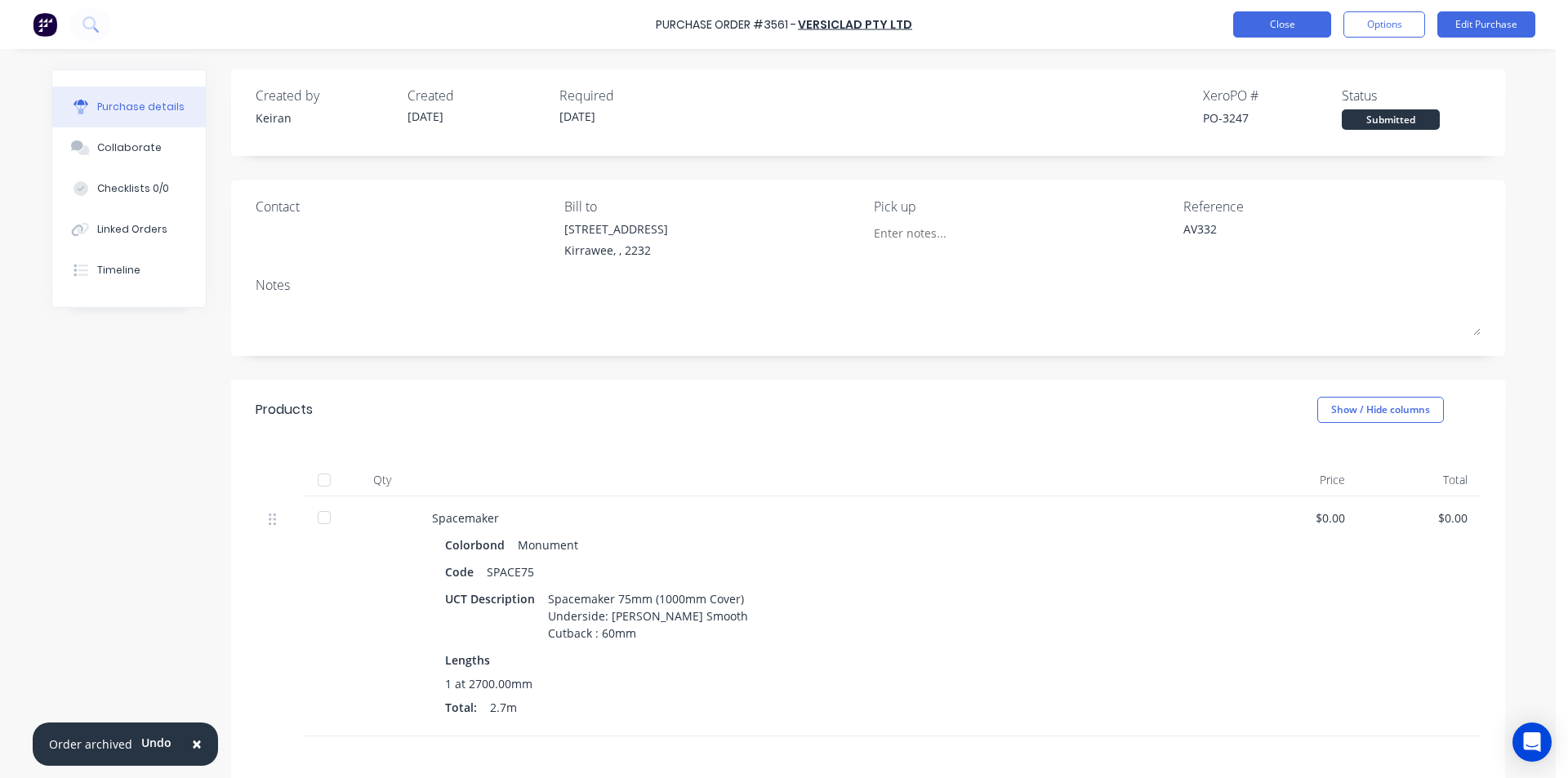
click at [1262, 28] on button "Close" at bounding box center [1282, 24] width 98 height 26
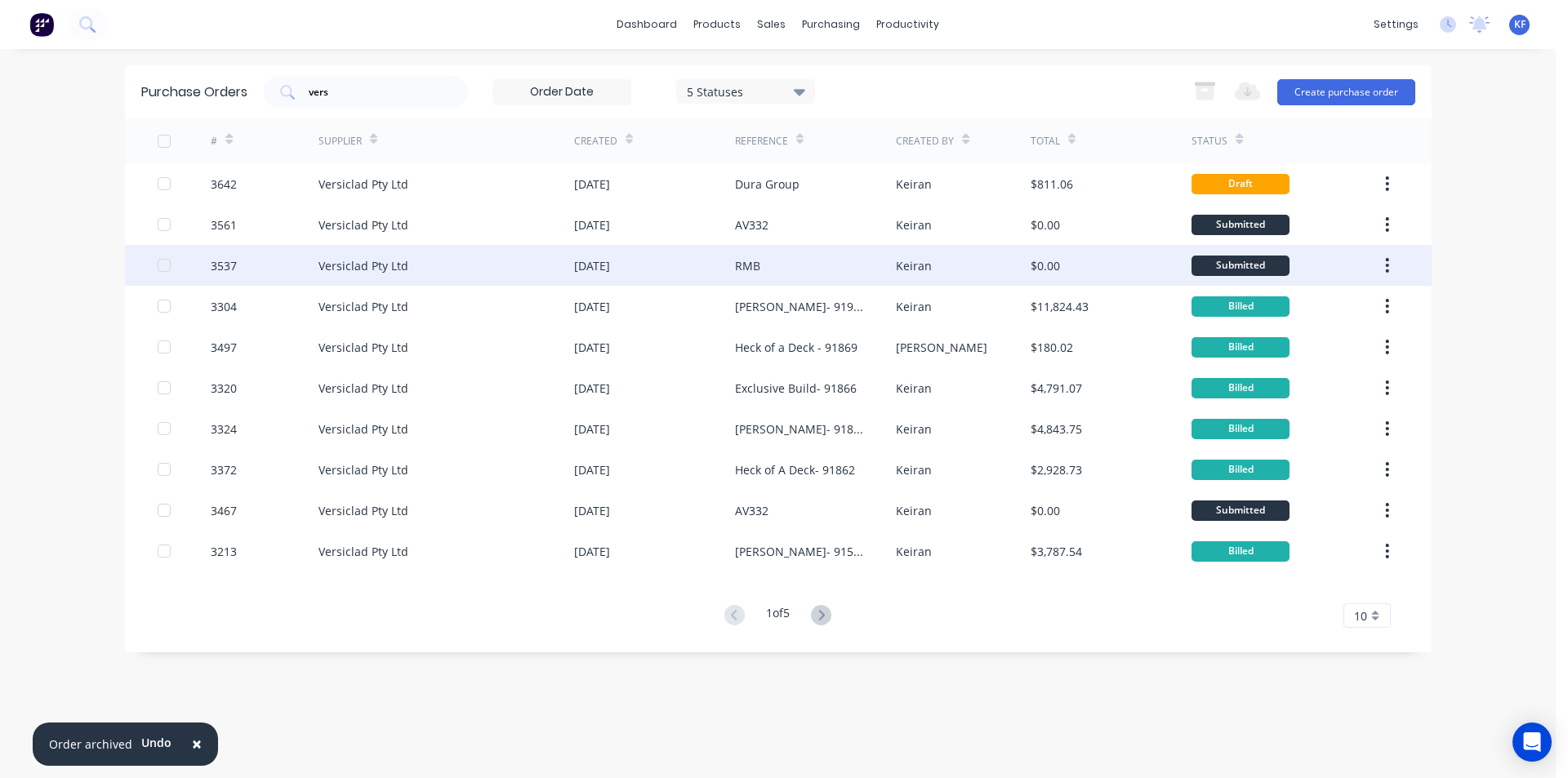
click at [802, 265] on div "RMB" at bounding box center [816, 266] width 161 height 41
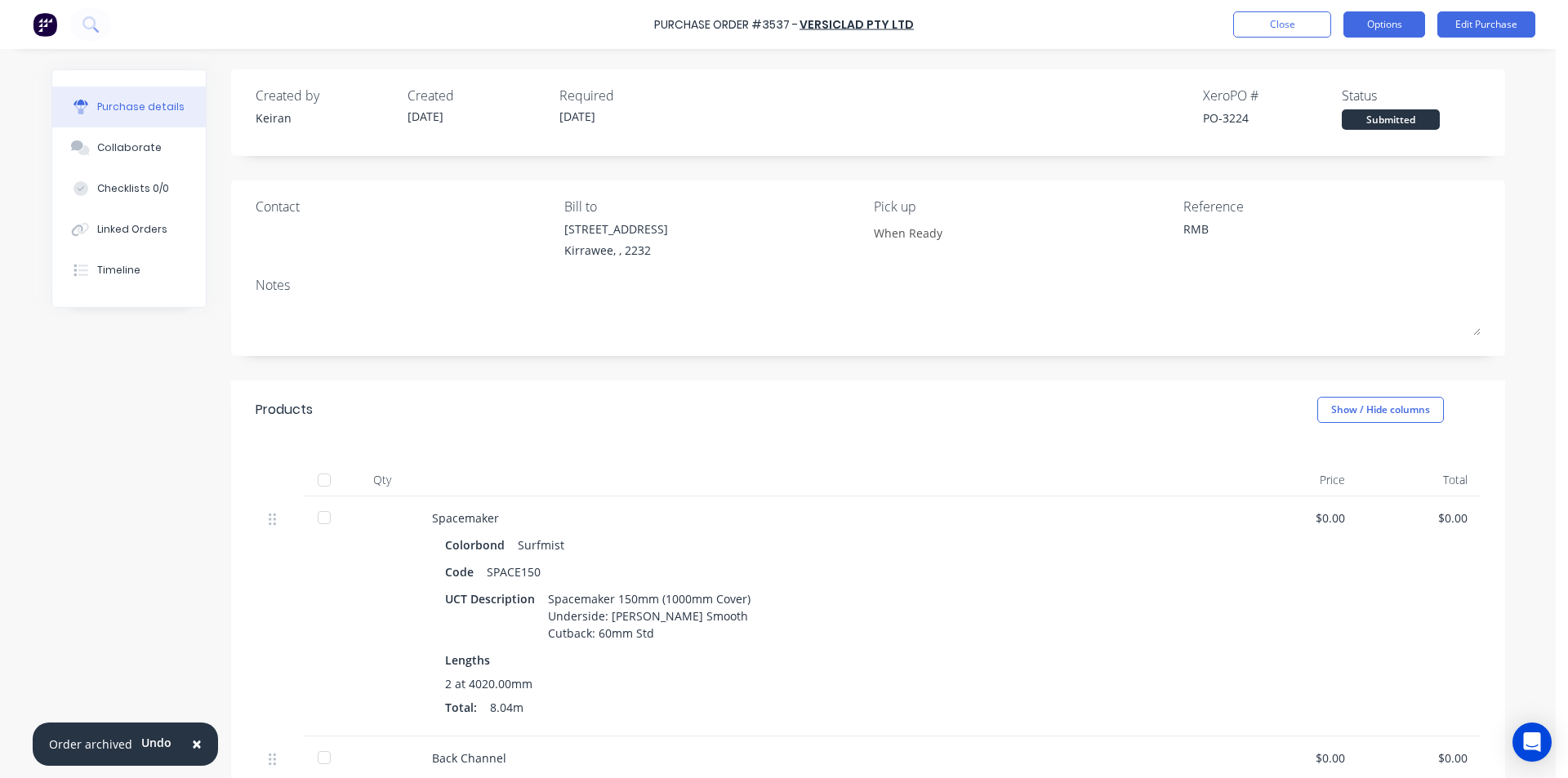
click at [1390, 27] on button "Options" at bounding box center [1384, 24] width 82 height 26
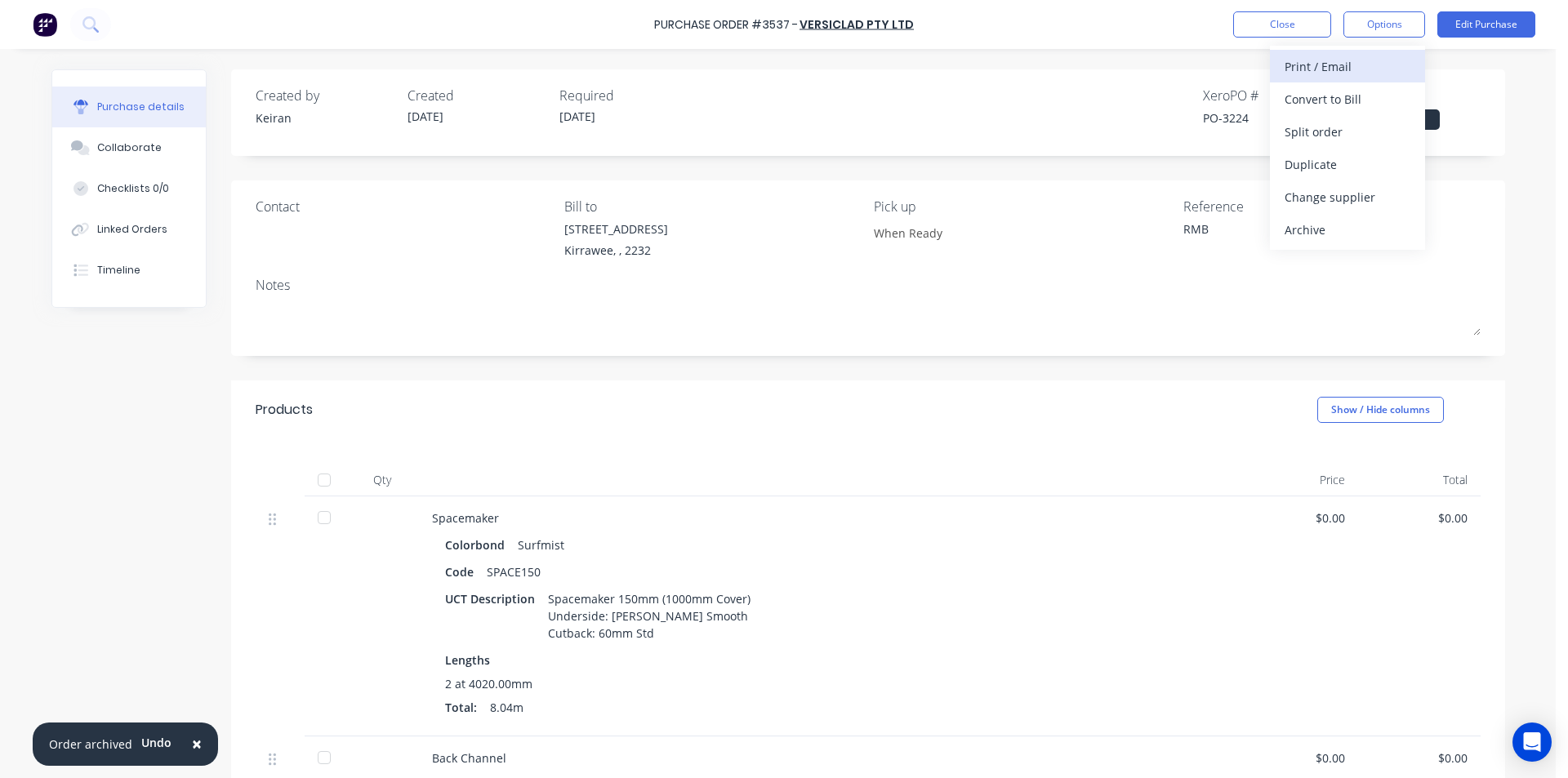
click at [1343, 63] on div "Print / Email" at bounding box center [1347, 67] width 126 height 24
click at [1349, 127] on div "Without pricing" at bounding box center [1347, 132] width 126 height 24
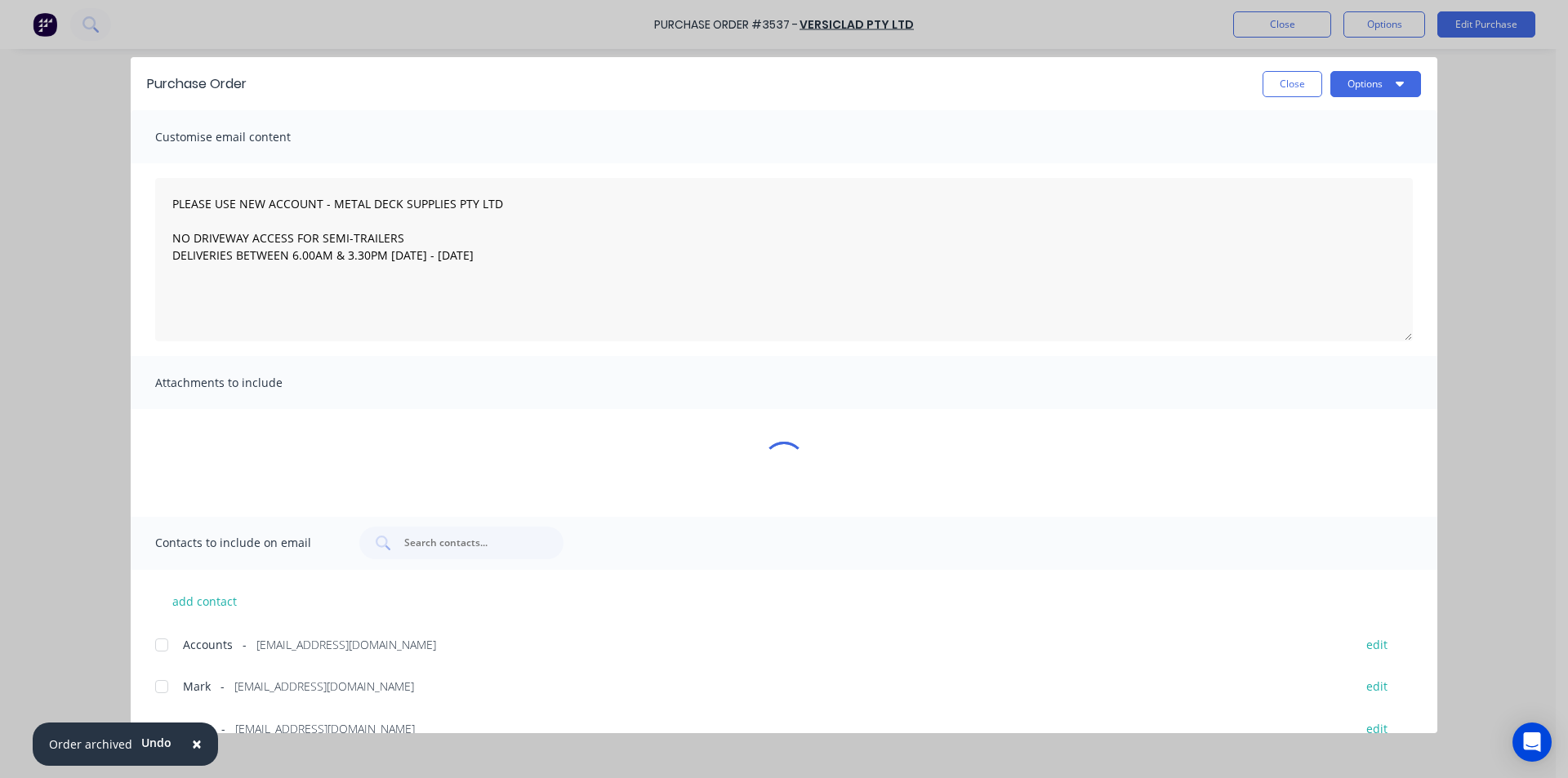
type textarea "x"
type textarea "PLEASE USE NEW ACCOUNT - METAL DECK SUPPLIES PTY LTD NO DRIVEWAY ACCESS FOR SEM…"
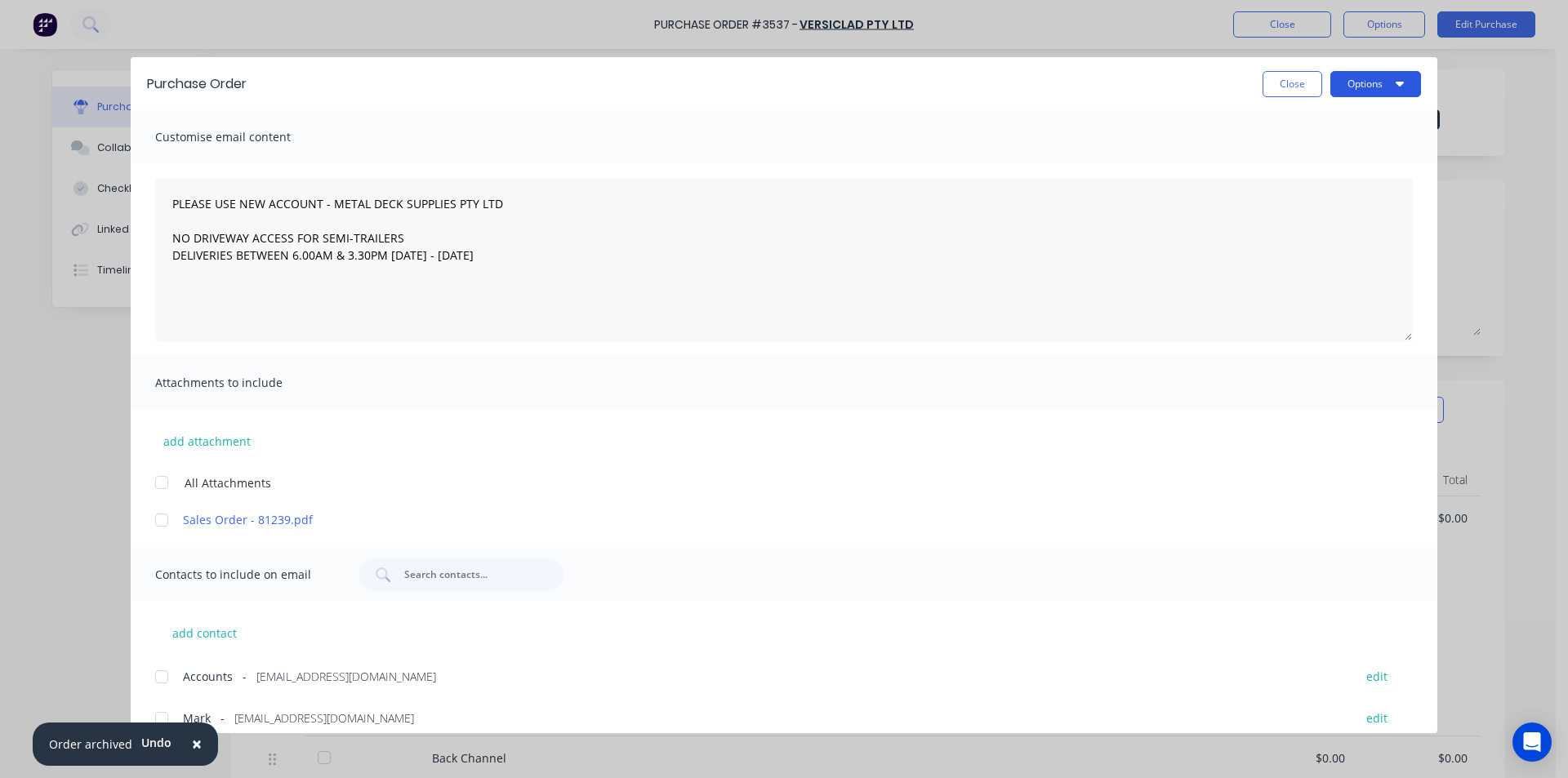
click at [1364, 87] on button "Options" at bounding box center [1376, 84] width 91 height 26
click at [1342, 153] on div "Print" at bounding box center [1343, 158] width 126 height 24
type textarea "x"
type textarea "PLEASE USE NEW ACCOUNT - METAL DECK SUPPLIES PTY LTD NO DRIVEWAY ACCESS FOR SEM…"
type textarea "x"
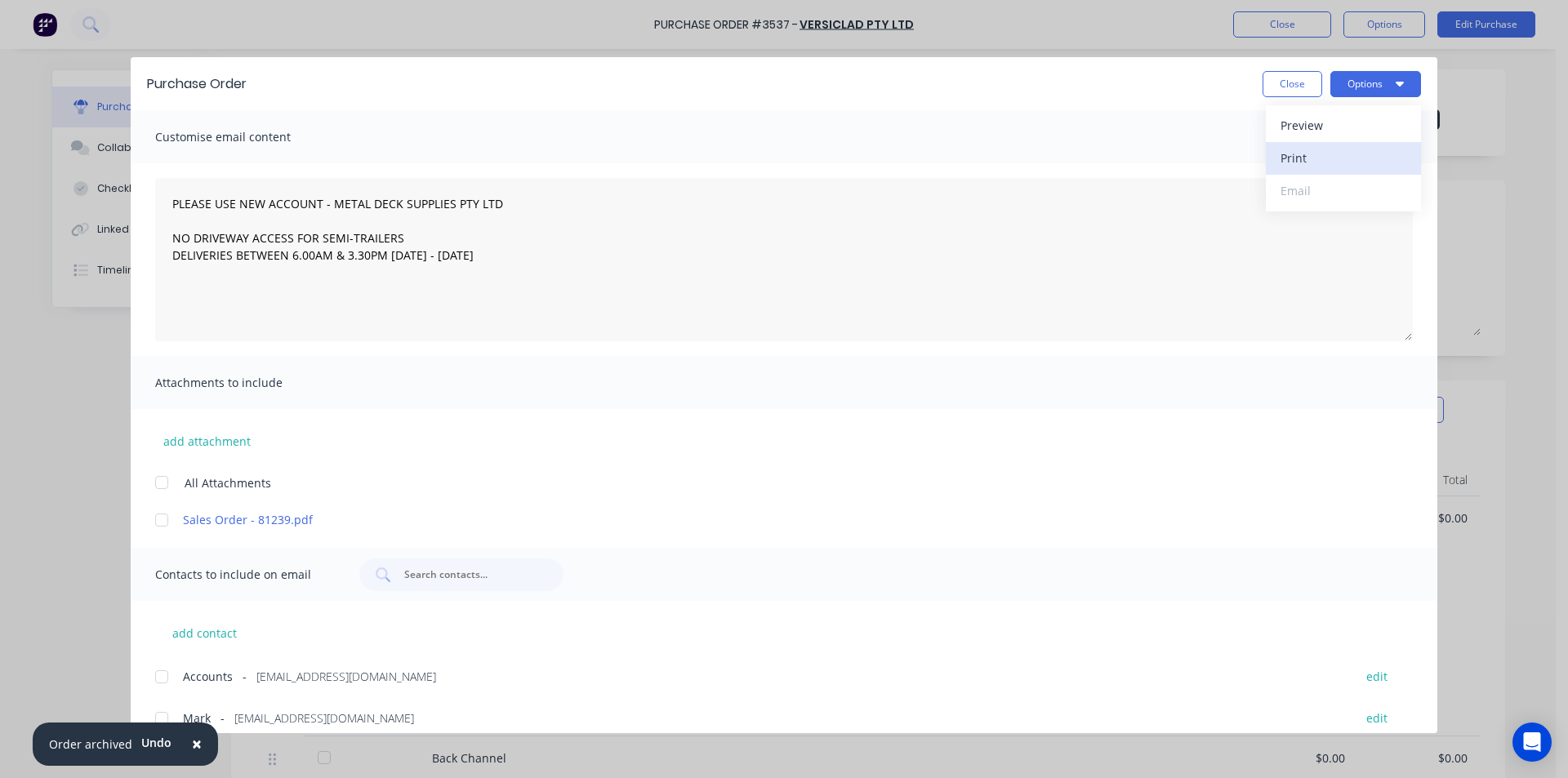
type textarea "PLEASE USE NEW ACCOUNT - METAL DECK SUPPLIES PTY LTD NO DRIVEWAY ACCESS FOR SEM…"
click at [1292, 85] on button "Close" at bounding box center [1293, 84] width 60 height 26
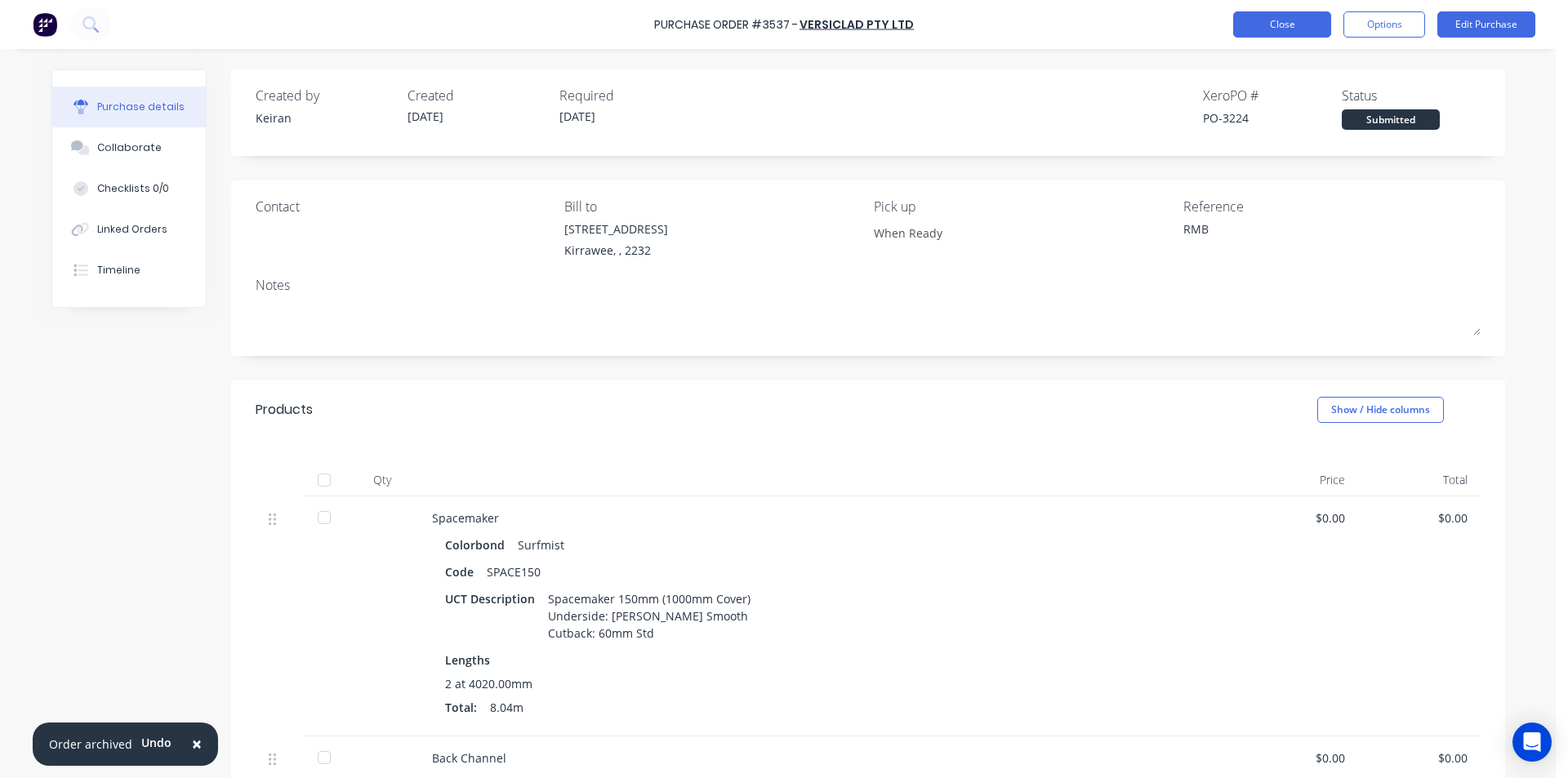
click at [1262, 32] on button "Close" at bounding box center [1282, 24] width 98 height 26
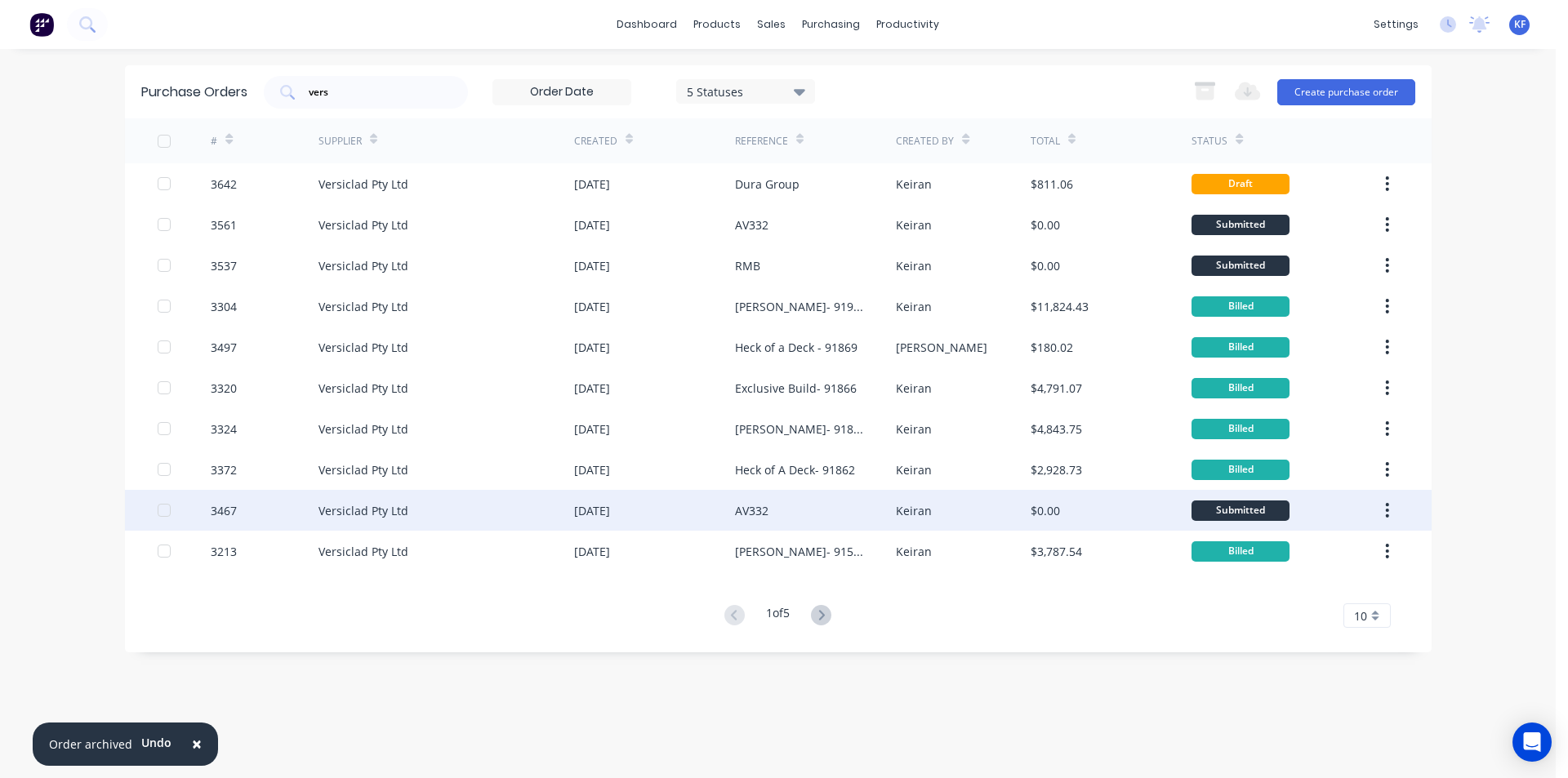
click at [820, 510] on div "AV332" at bounding box center [816, 511] width 161 height 41
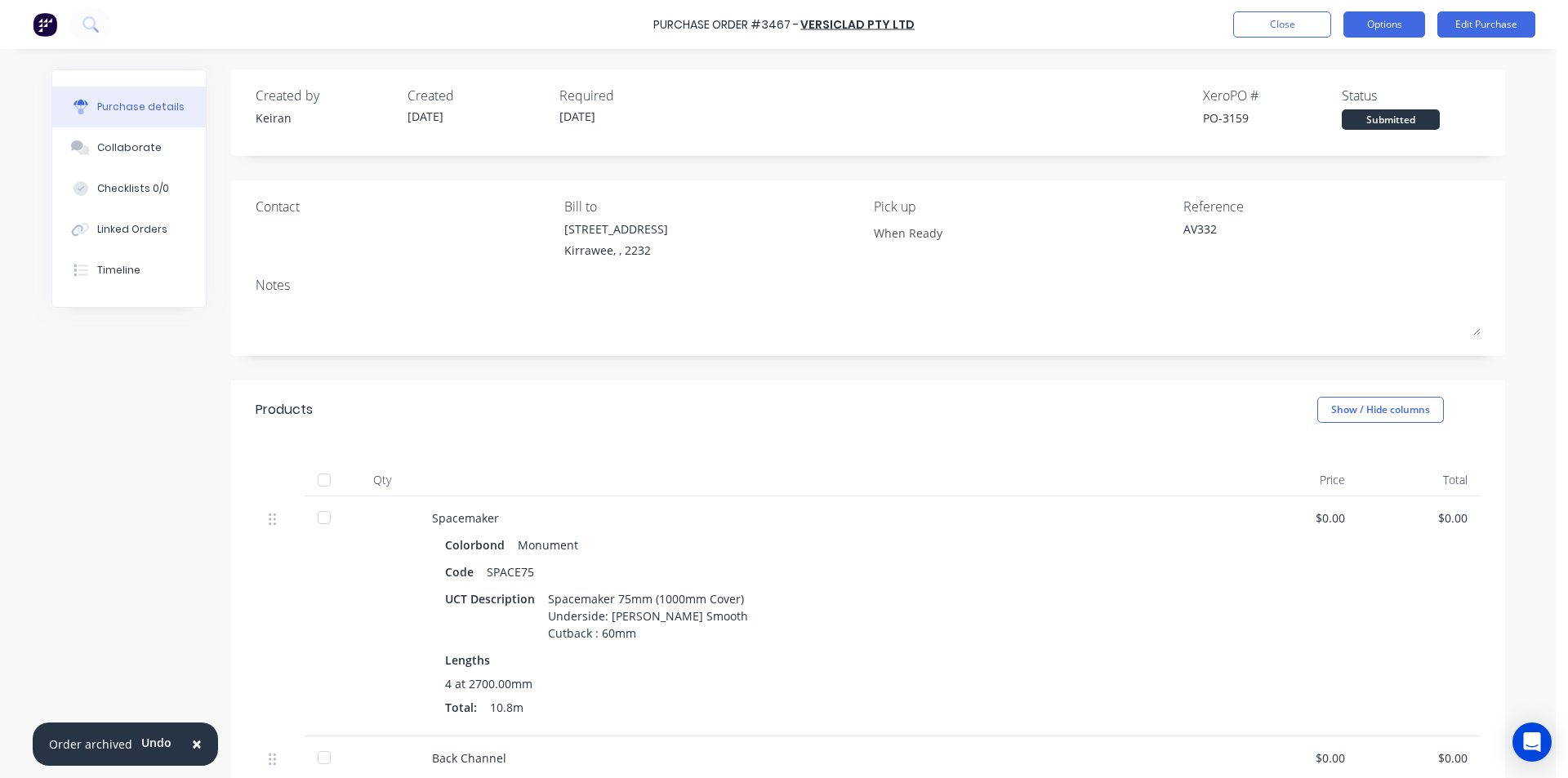
click at [1355, 33] on button "Options" at bounding box center [1384, 24] width 82 height 26
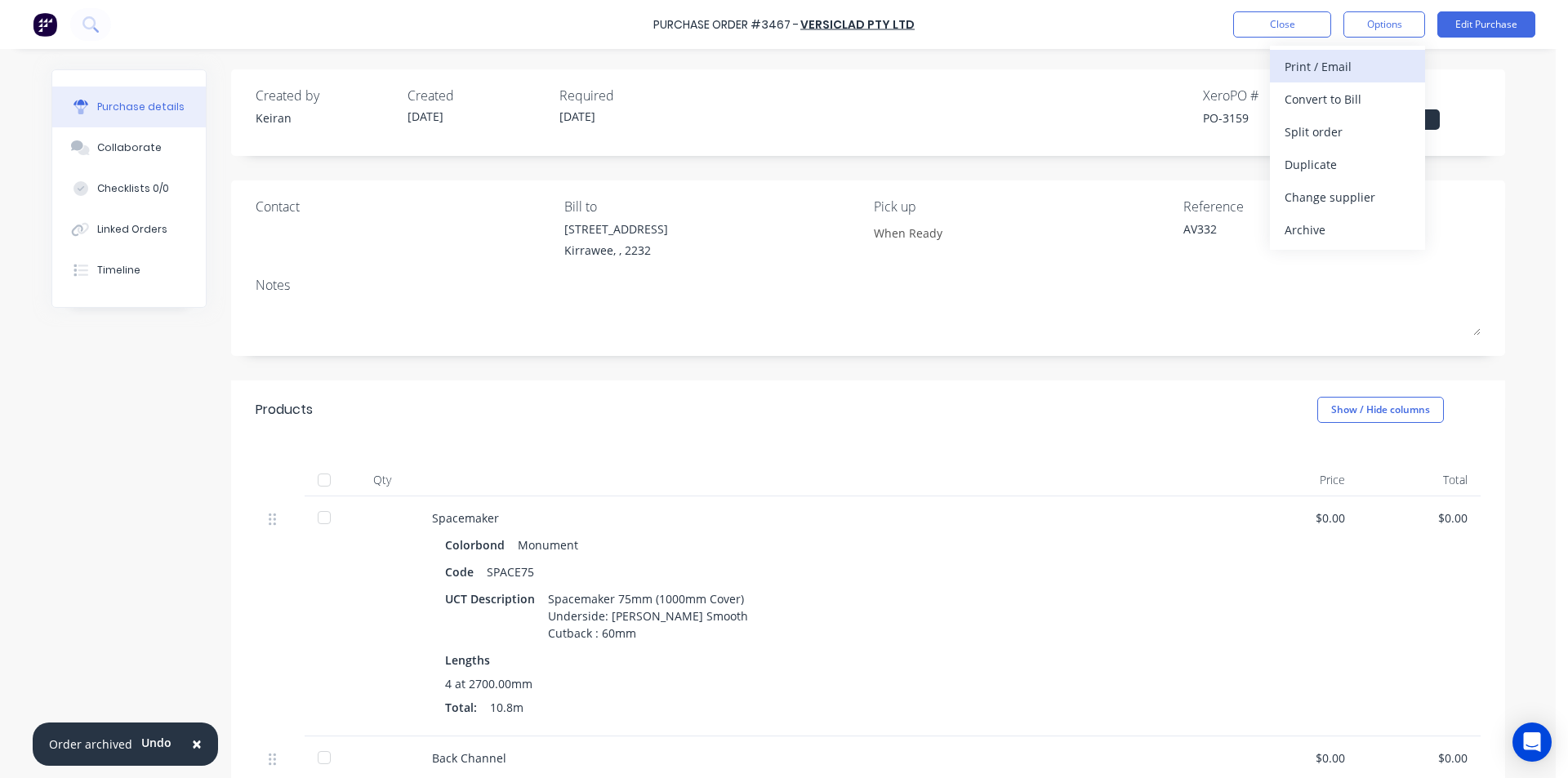
click at [1339, 66] on div "Print / Email" at bounding box center [1347, 67] width 126 height 24
click at [1341, 127] on div "Without pricing" at bounding box center [1347, 132] width 126 height 24
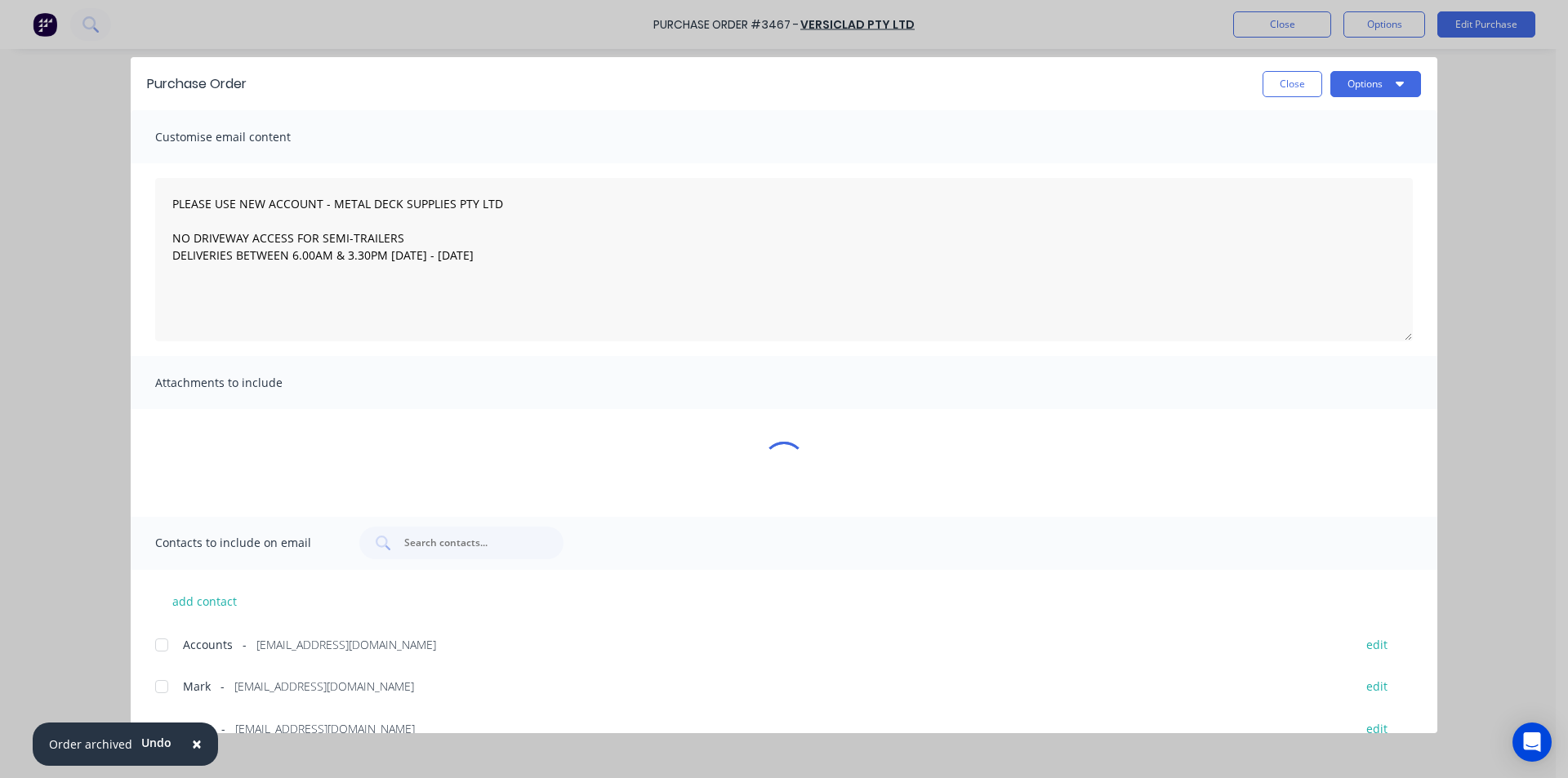
type textarea "x"
type textarea "PLEASE USE NEW ACCOUNT - METAL DECK SUPPLIES PTY LTD NO DRIVEWAY ACCESS FOR SEM…"
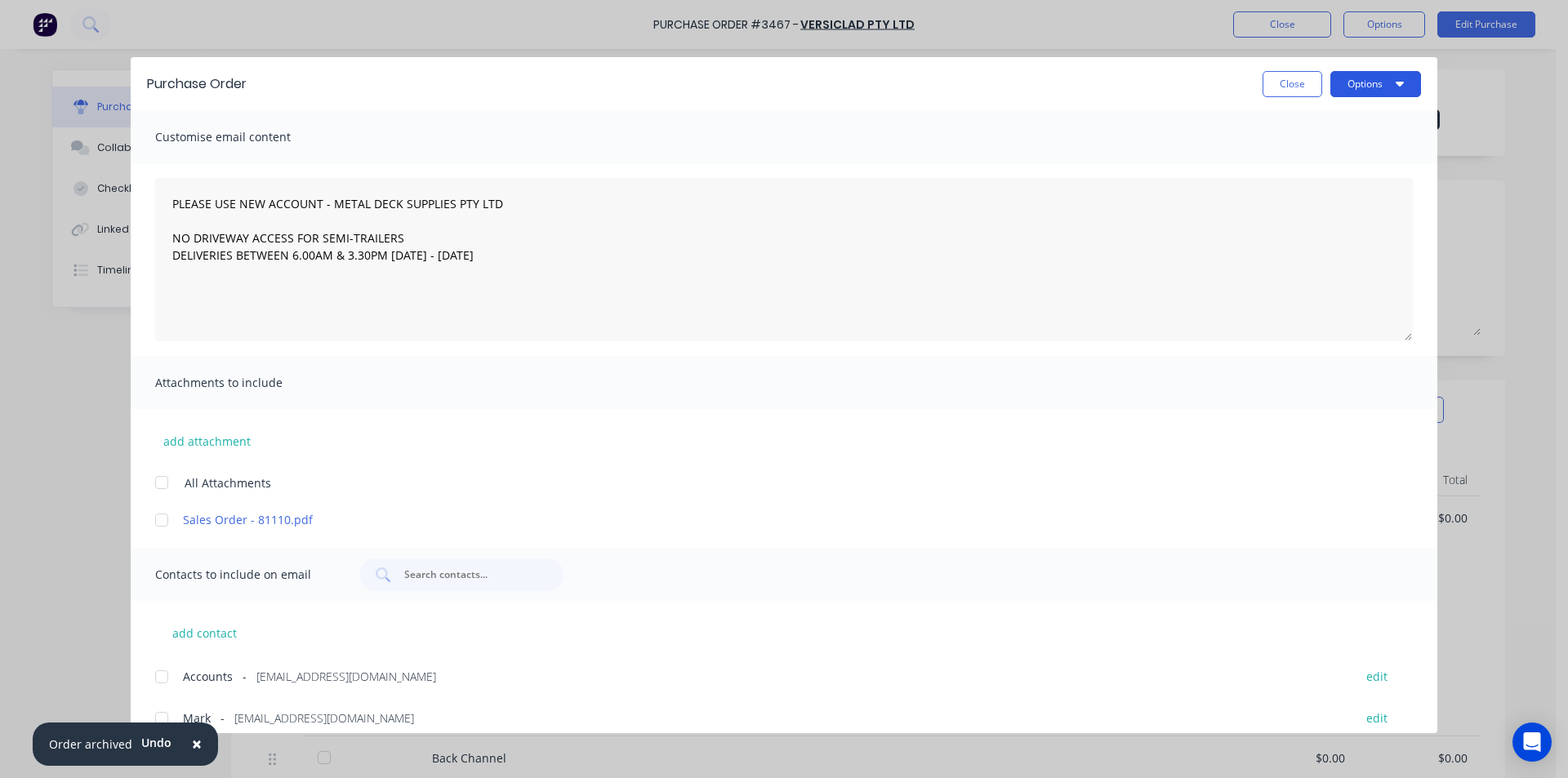
click at [1368, 85] on button "Options" at bounding box center [1376, 84] width 91 height 26
click at [1332, 164] on div "Print" at bounding box center [1343, 158] width 126 height 24
type textarea "x"
type textarea "PLEASE USE NEW ACCOUNT - METAL DECK SUPPLIES PTY LTD NO DRIVEWAY ACCESS FOR SEM…"
type textarea "x"
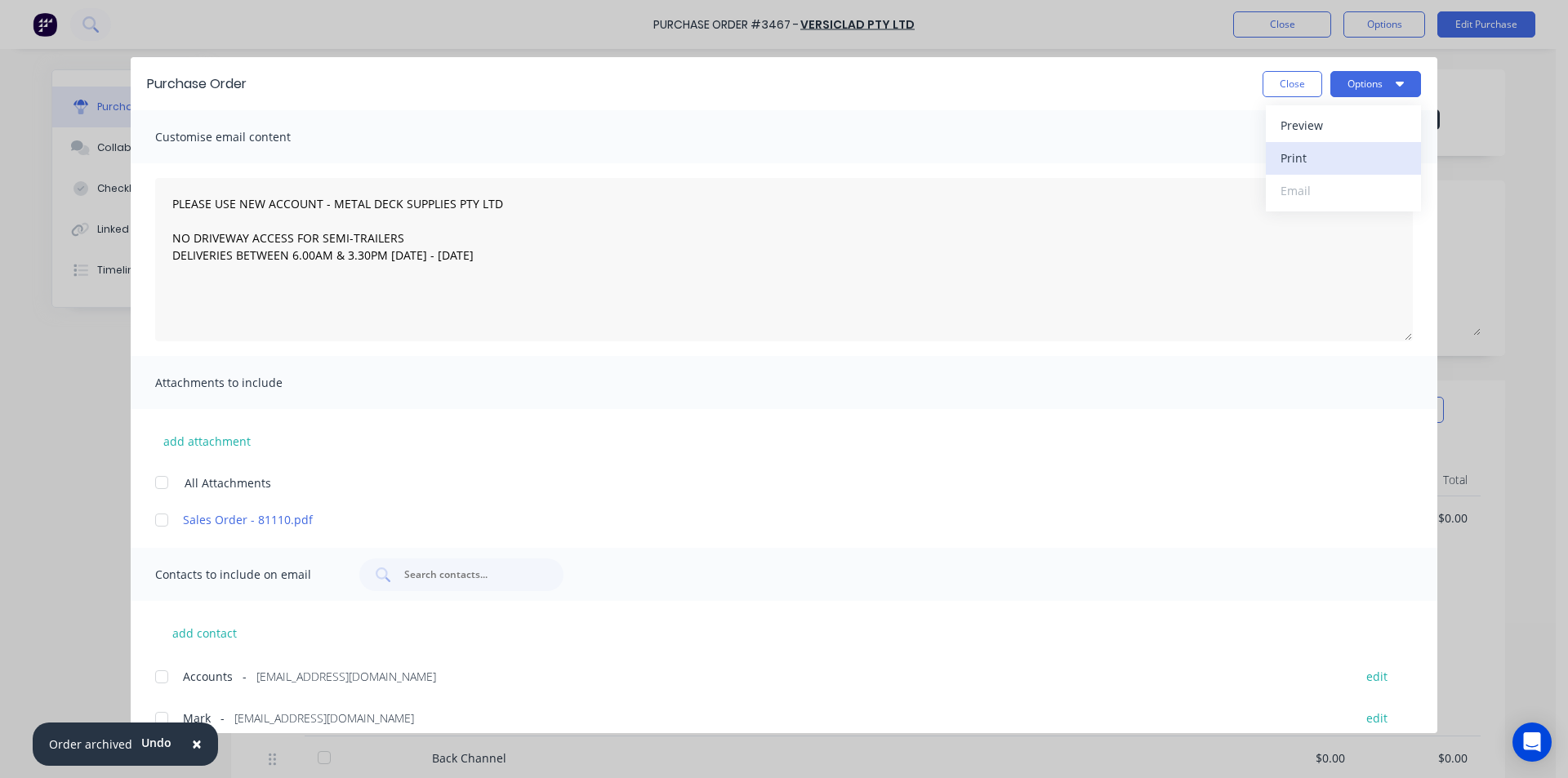
type textarea "PLEASE USE NEW ACCOUNT - METAL DECK SUPPLIES PTY LTD NO DRIVEWAY ACCESS FOR SEM…"
click at [1309, 93] on button "Close" at bounding box center [1293, 84] width 60 height 26
type textarea "x"
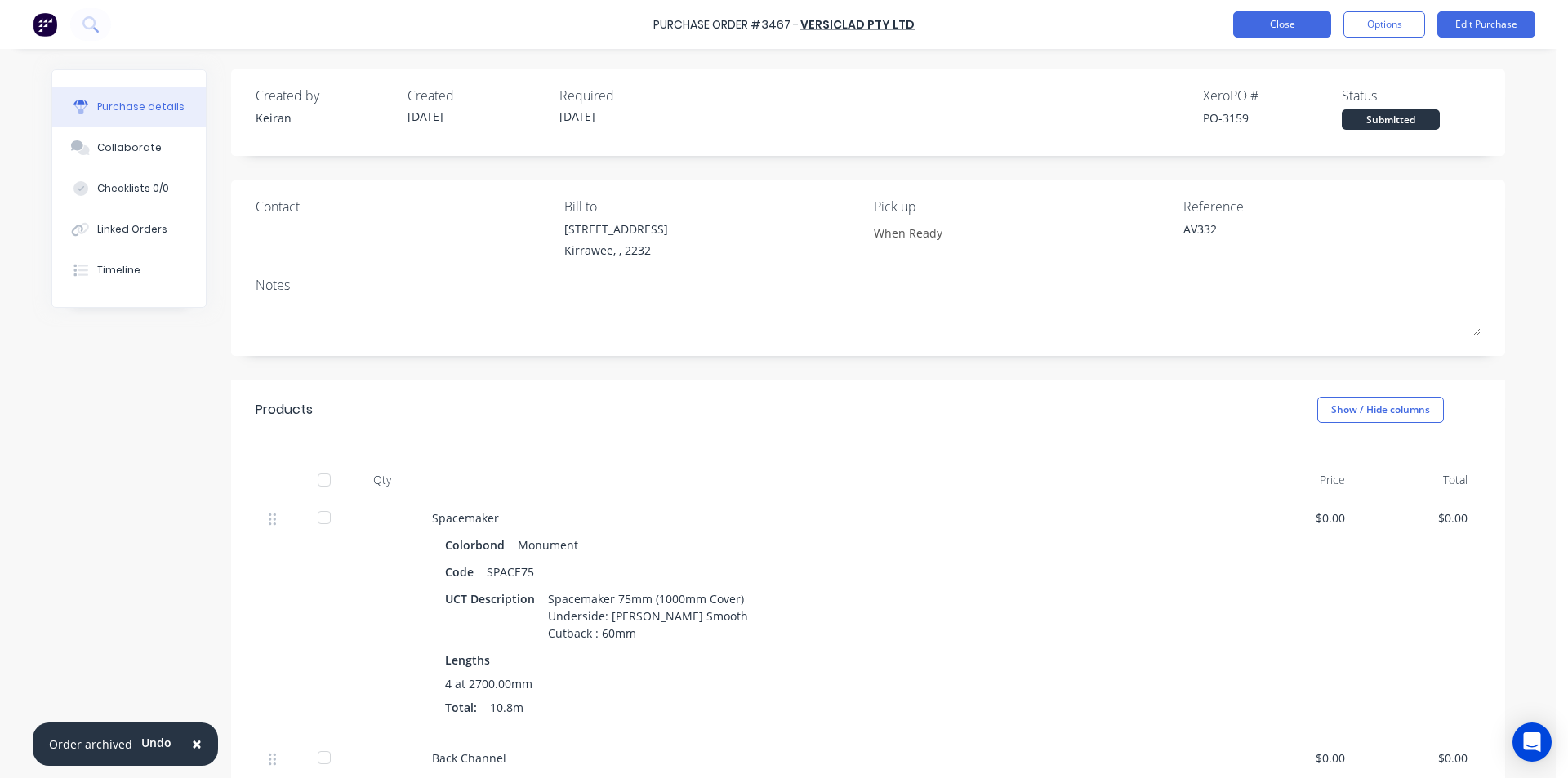
click at [1284, 28] on button "Close" at bounding box center [1282, 24] width 98 height 26
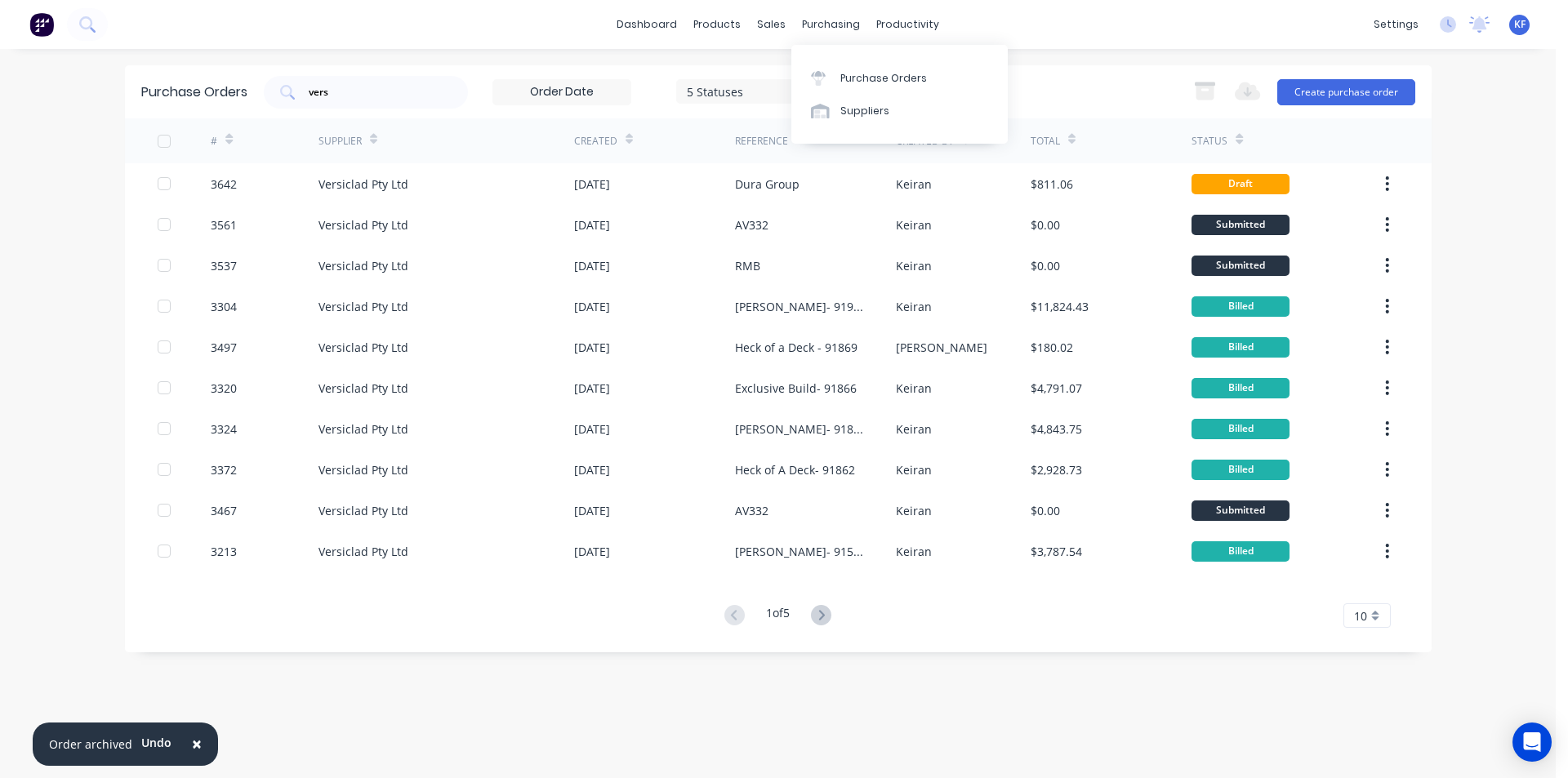
click at [840, 60] on div "Purchase Orders Suppliers" at bounding box center [899, 95] width 216 height 99
drag, startPoint x: 852, startPoint y: 80, endPoint x: 747, endPoint y: 90, distance: 105.5
click at [851, 79] on div "Purchase Orders" at bounding box center [883, 78] width 86 height 15
click at [782, 28] on div "sales" at bounding box center [771, 24] width 45 height 25
click at [816, 75] on div "Sales Orders" at bounding box center [832, 78] width 67 height 15
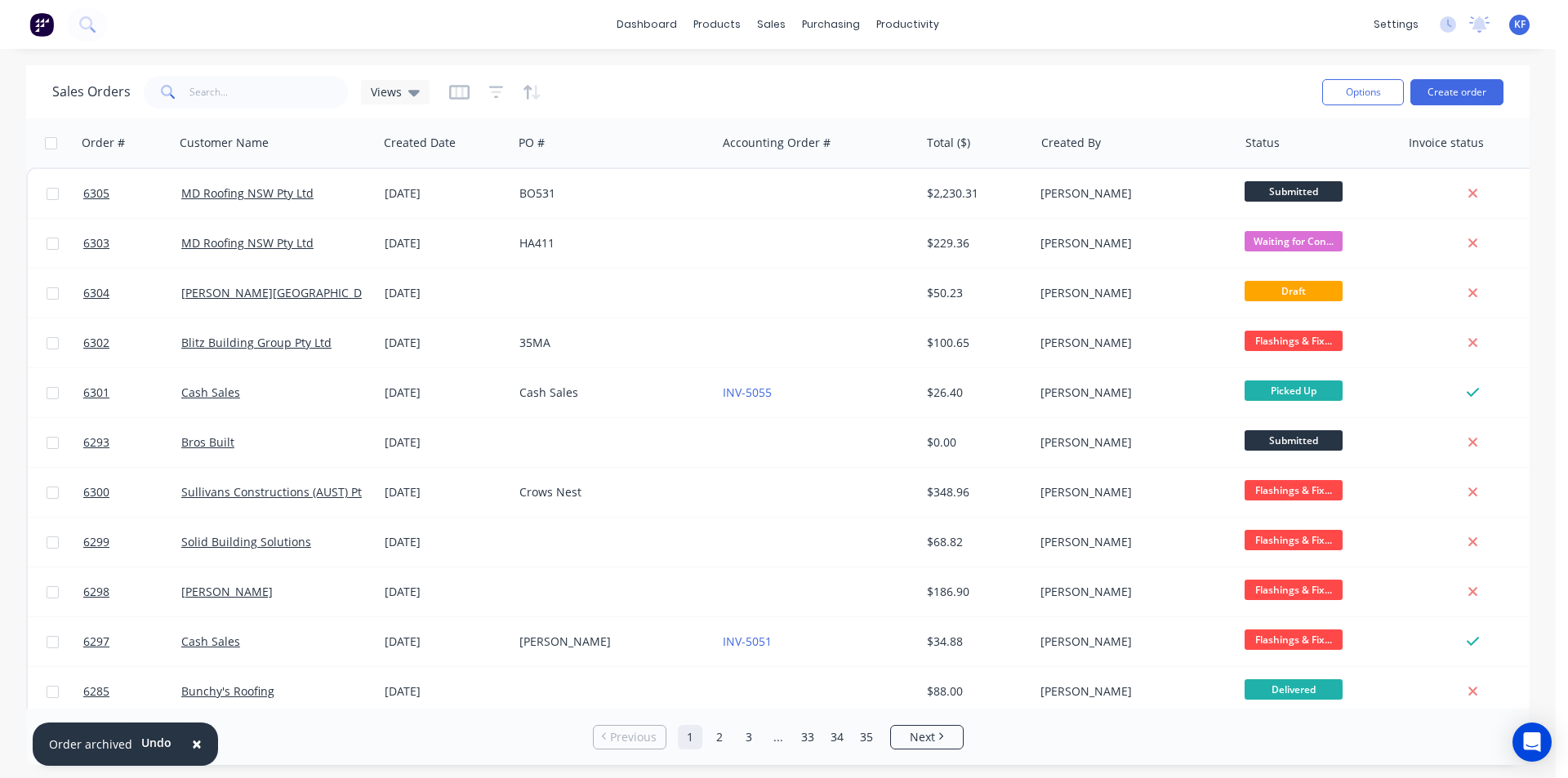
click at [514, 25] on div "dashboard products sales purchasing productivity dashboard products Product Cat…" at bounding box center [778, 24] width 1556 height 49
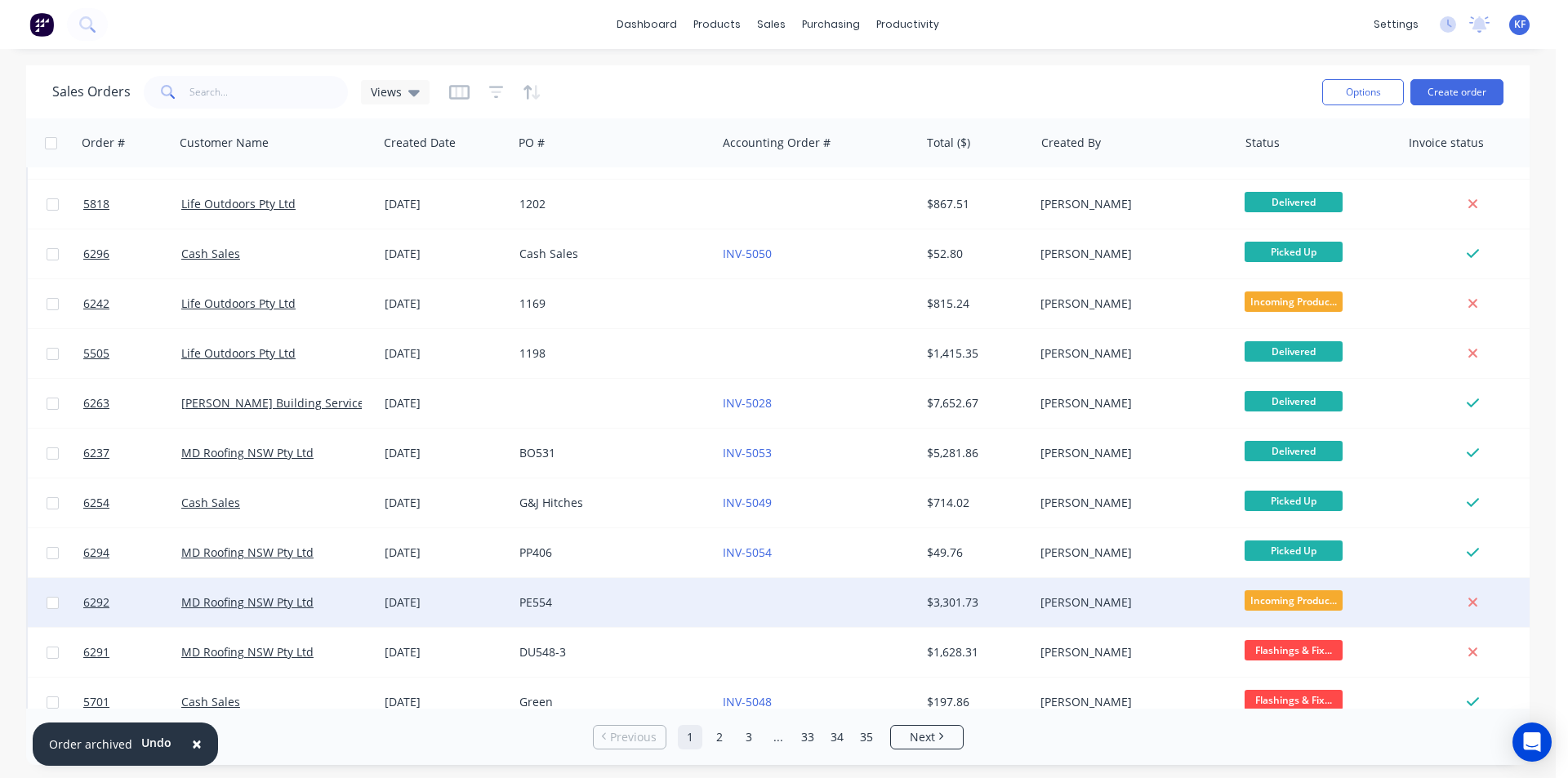
scroll to position [712, 0]
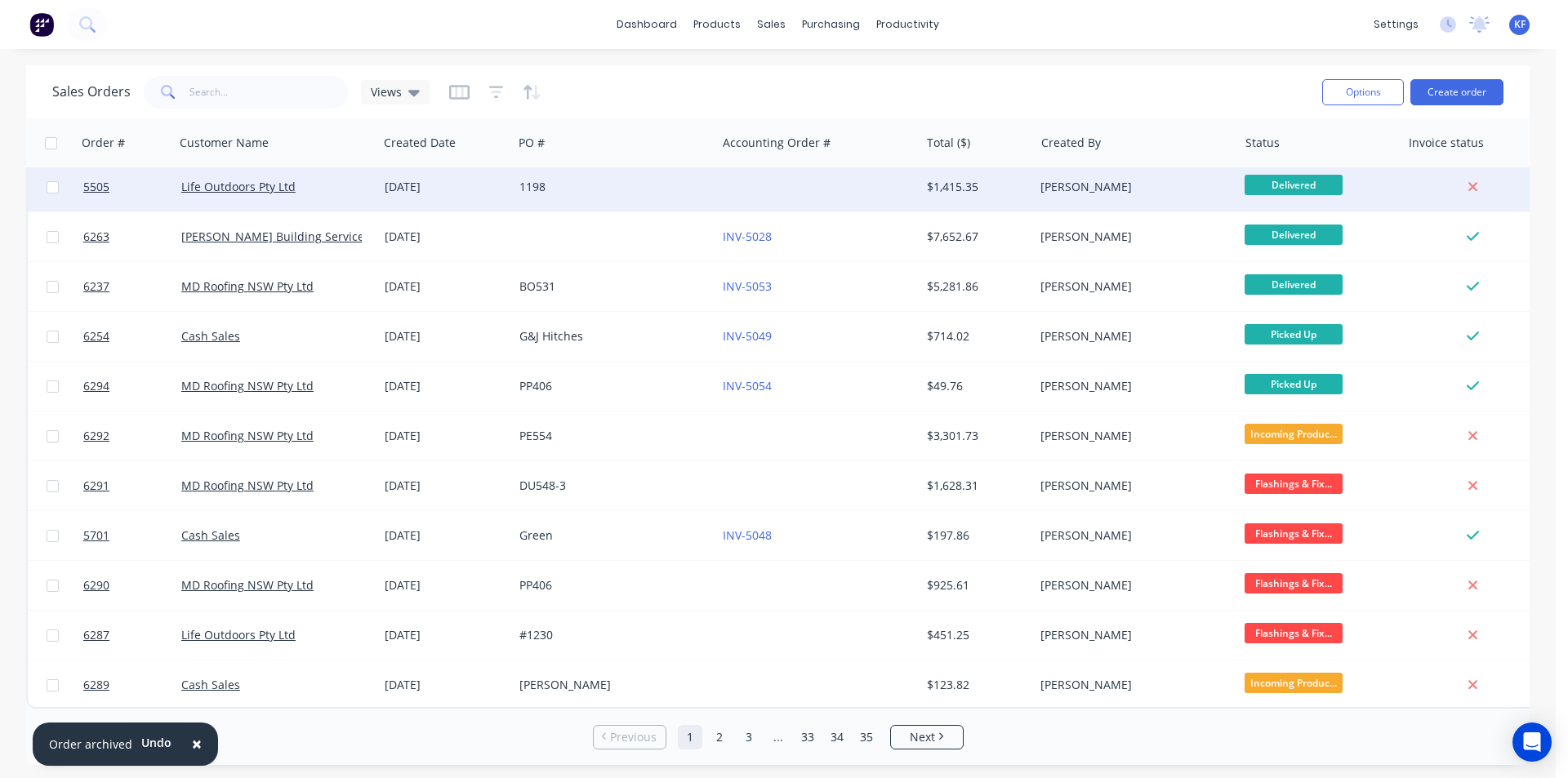
click at [906, 195] on div at bounding box center [818, 186] width 203 height 49
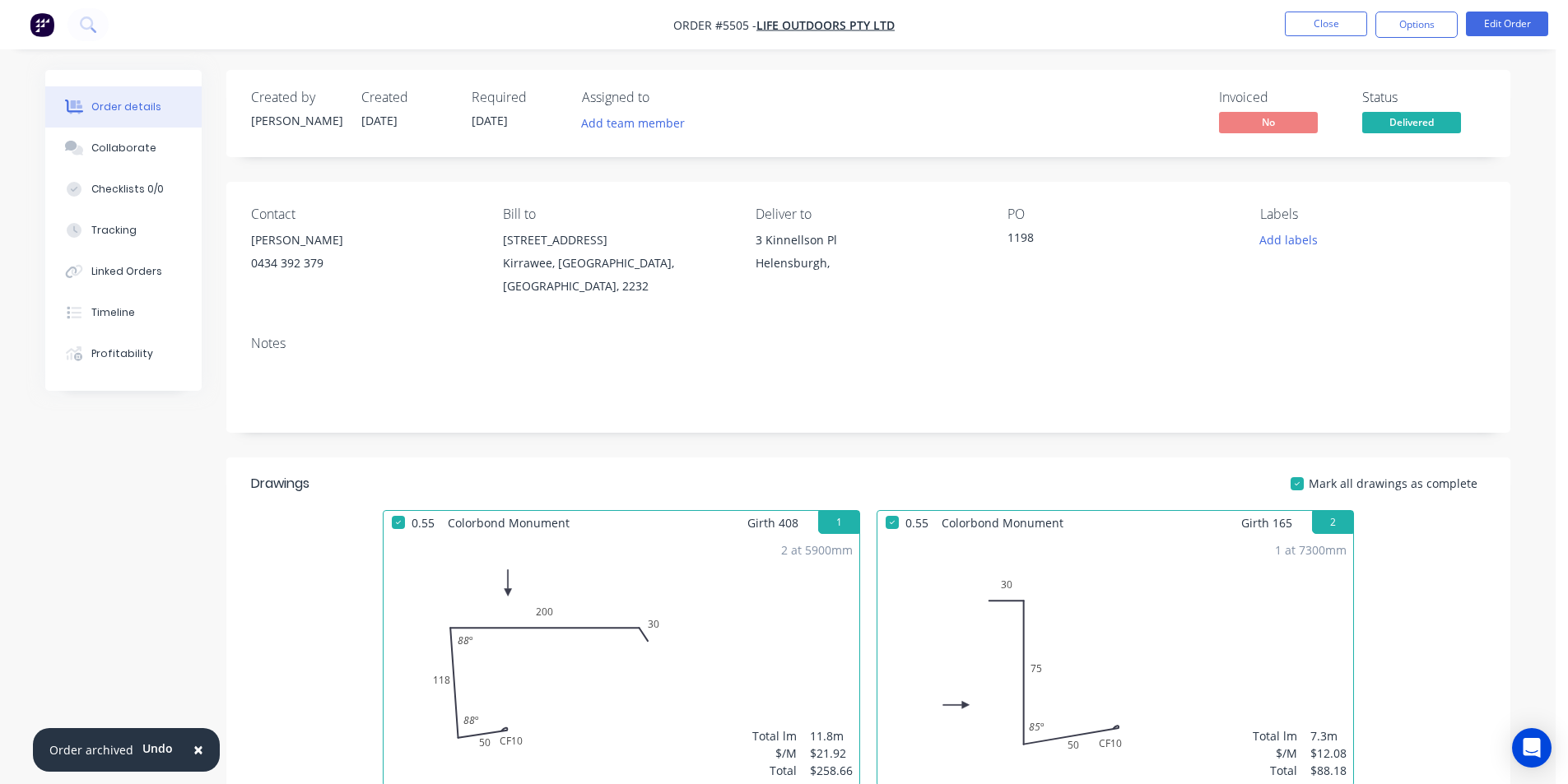
click at [1407, 40] on nav "Order #5505 - Life Outdoors Pty Ltd Close Options Edit Order" at bounding box center [784, 24] width 1568 height 49
click at [1398, 28] on button "Options" at bounding box center [1417, 24] width 83 height 27
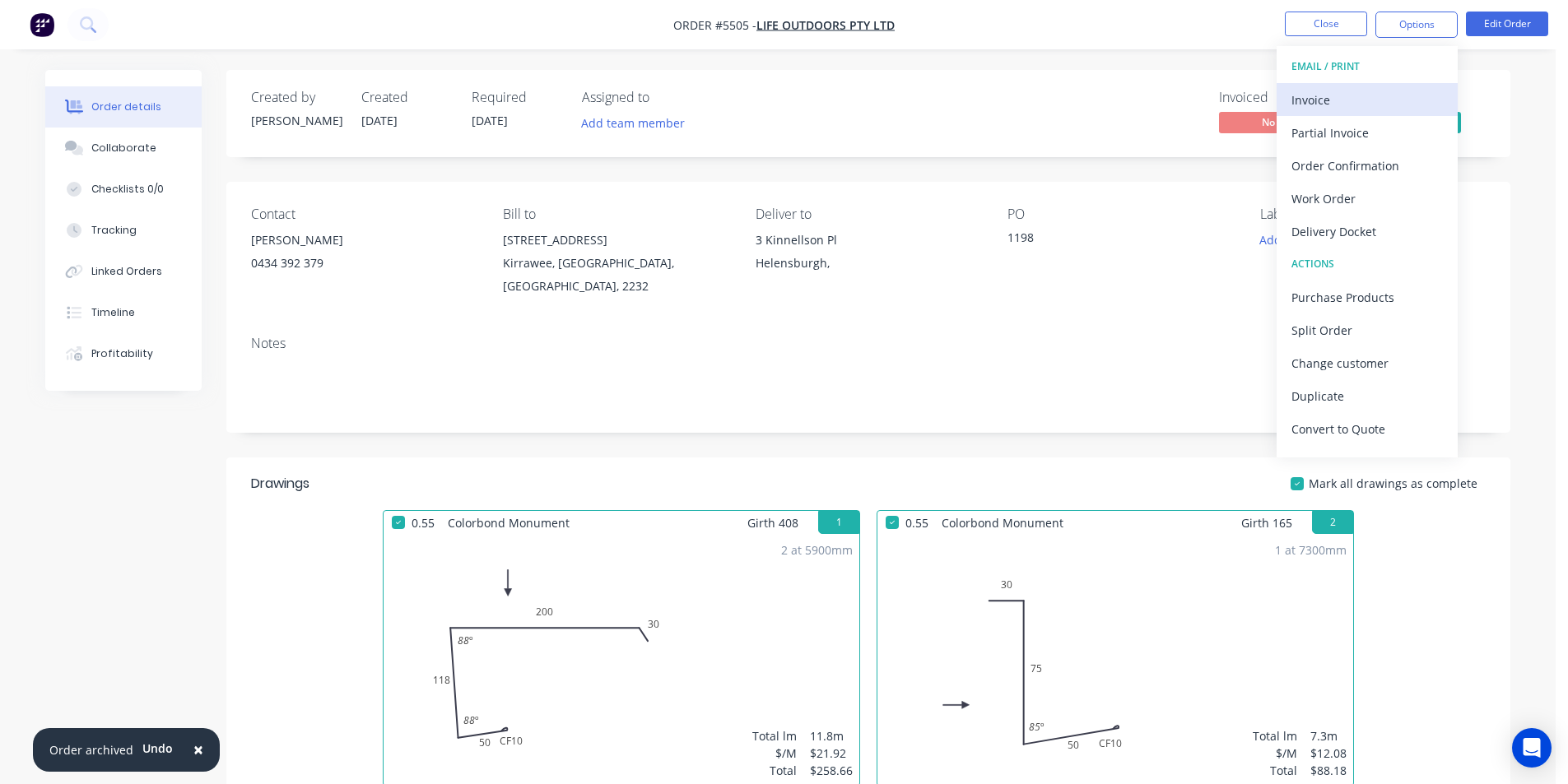
click at [1346, 88] on div "Invoice" at bounding box center [1367, 100] width 151 height 24
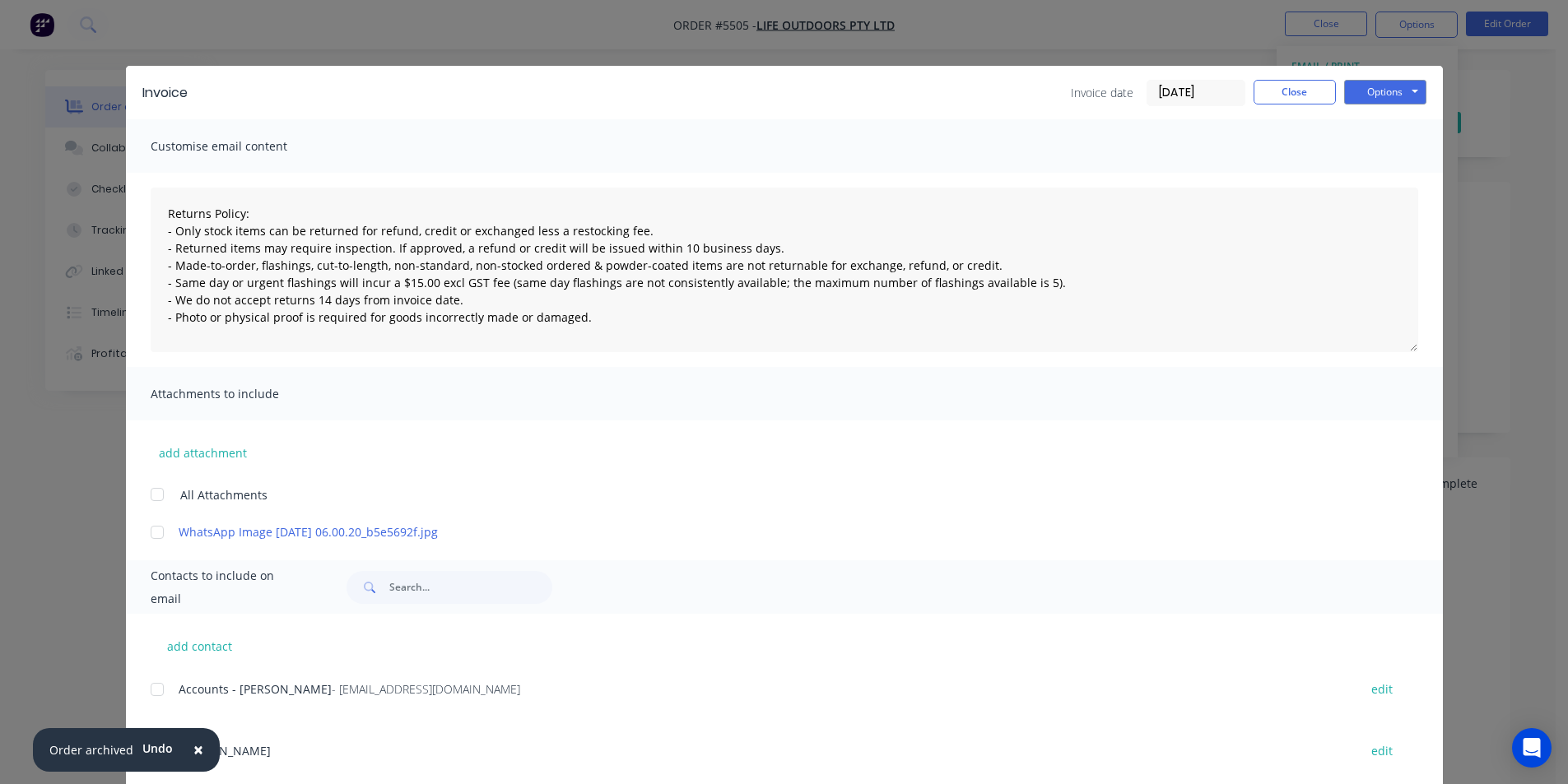
click at [153, 696] on div at bounding box center [157, 689] width 33 height 33
click at [1380, 90] on button "Options" at bounding box center [1386, 92] width 83 height 25
click at [1371, 175] on button "Email" at bounding box center [1397, 176] width 105 height 28
type textarea "Returns Policy: - Only stock items can be returned for refund, credit or exchan…"
click at [1285, 104] on div "Invoice date [DATE] Close Options Preview Print Email" at bounding box center [1248, 93] width 355 height 27
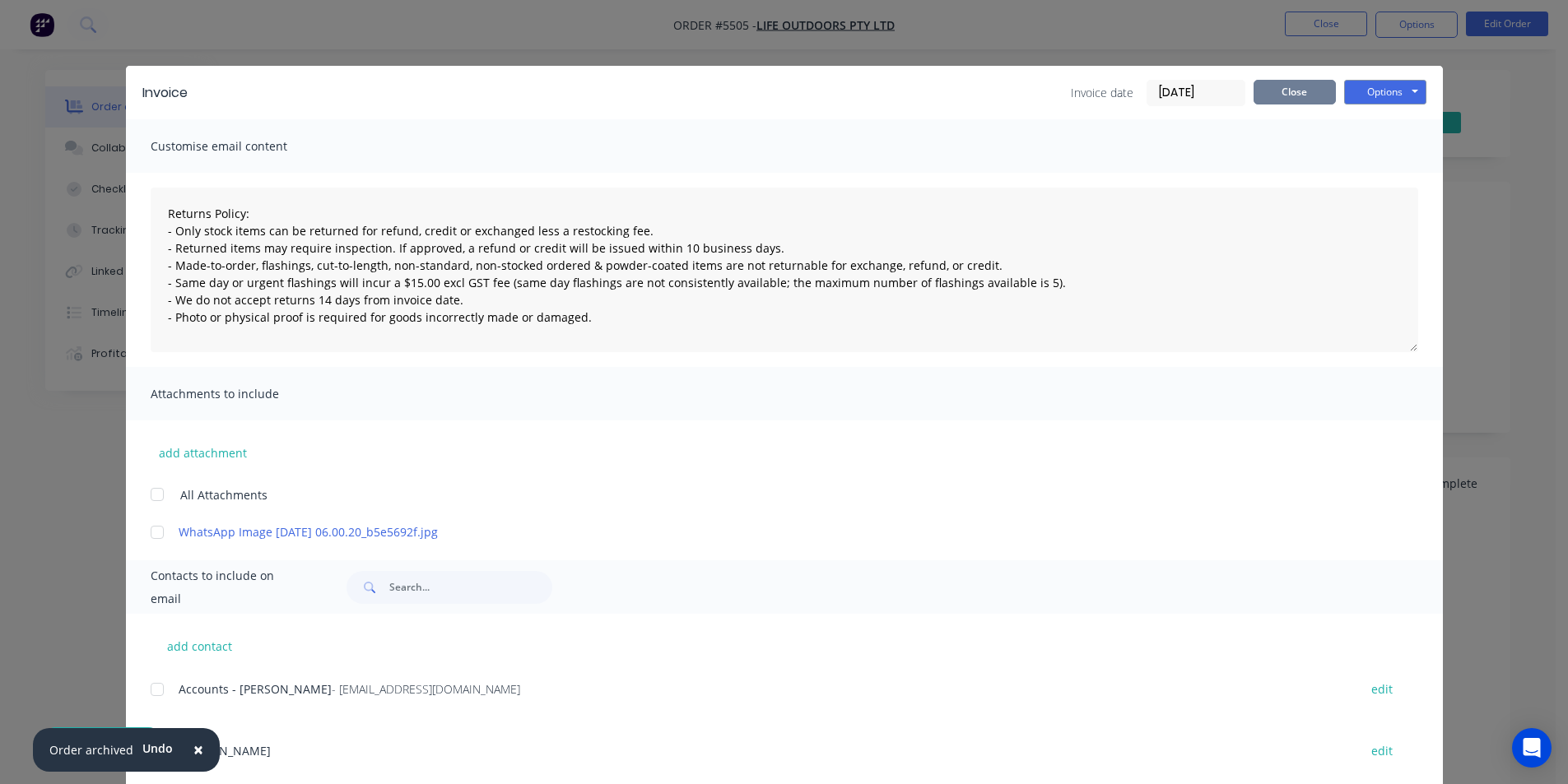
click at [1284, 97] on button "Close" at bounding box center [1295, 92] width 83 height 25
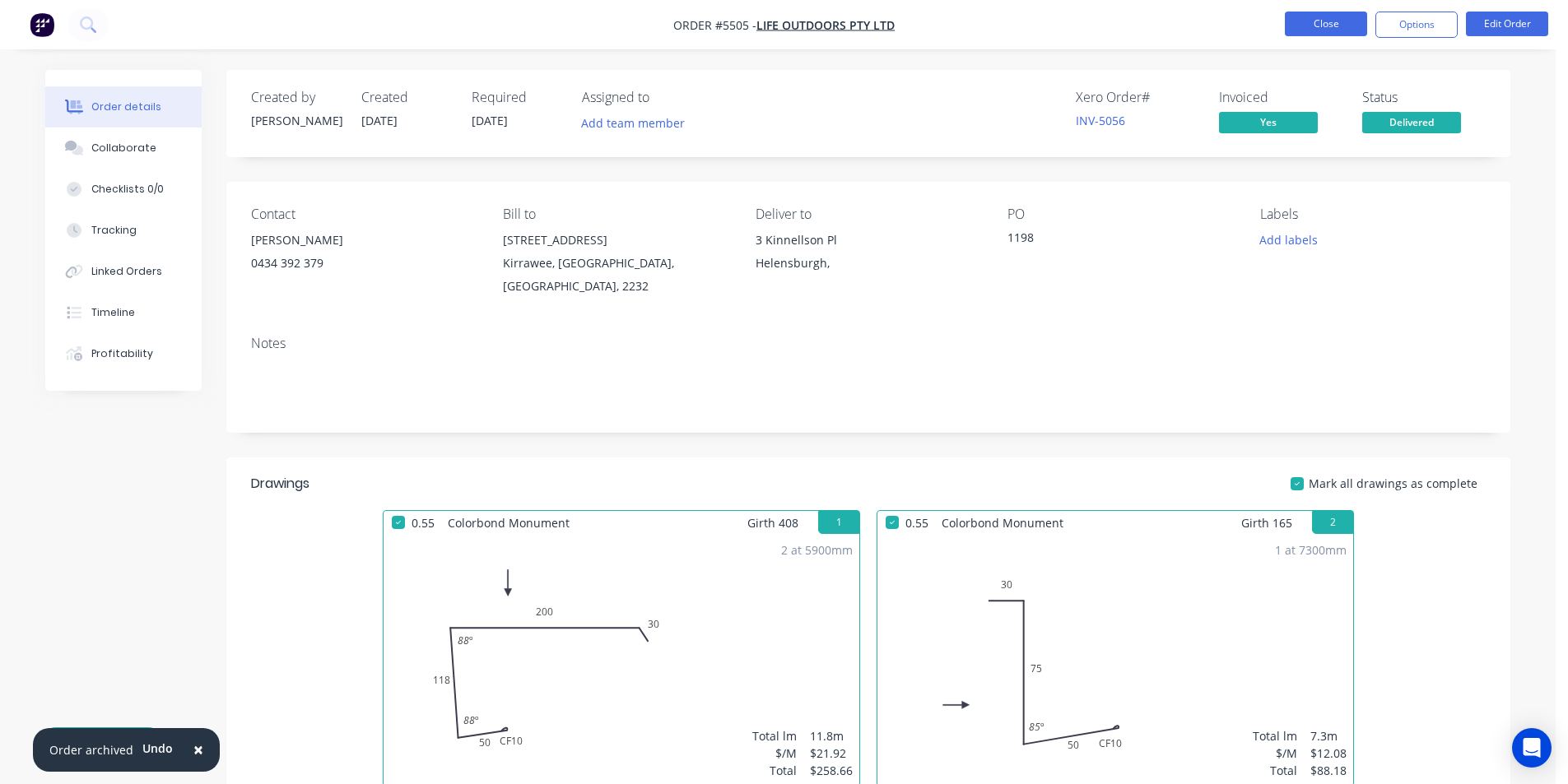
click at [1318, 30] on button "Close" at bounding box center [1326, 23] width 83 height 25
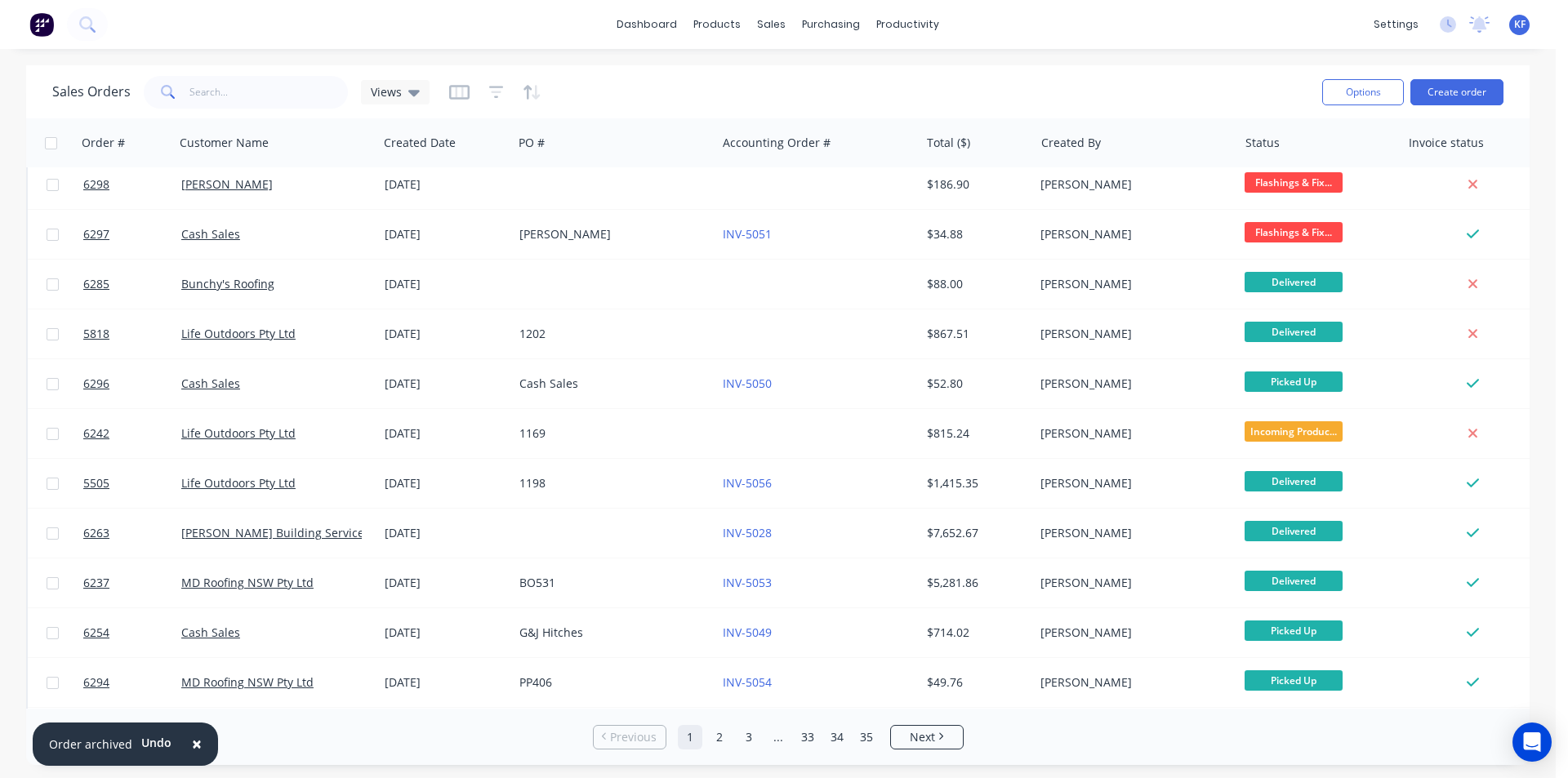
scroll to position [408, 0]
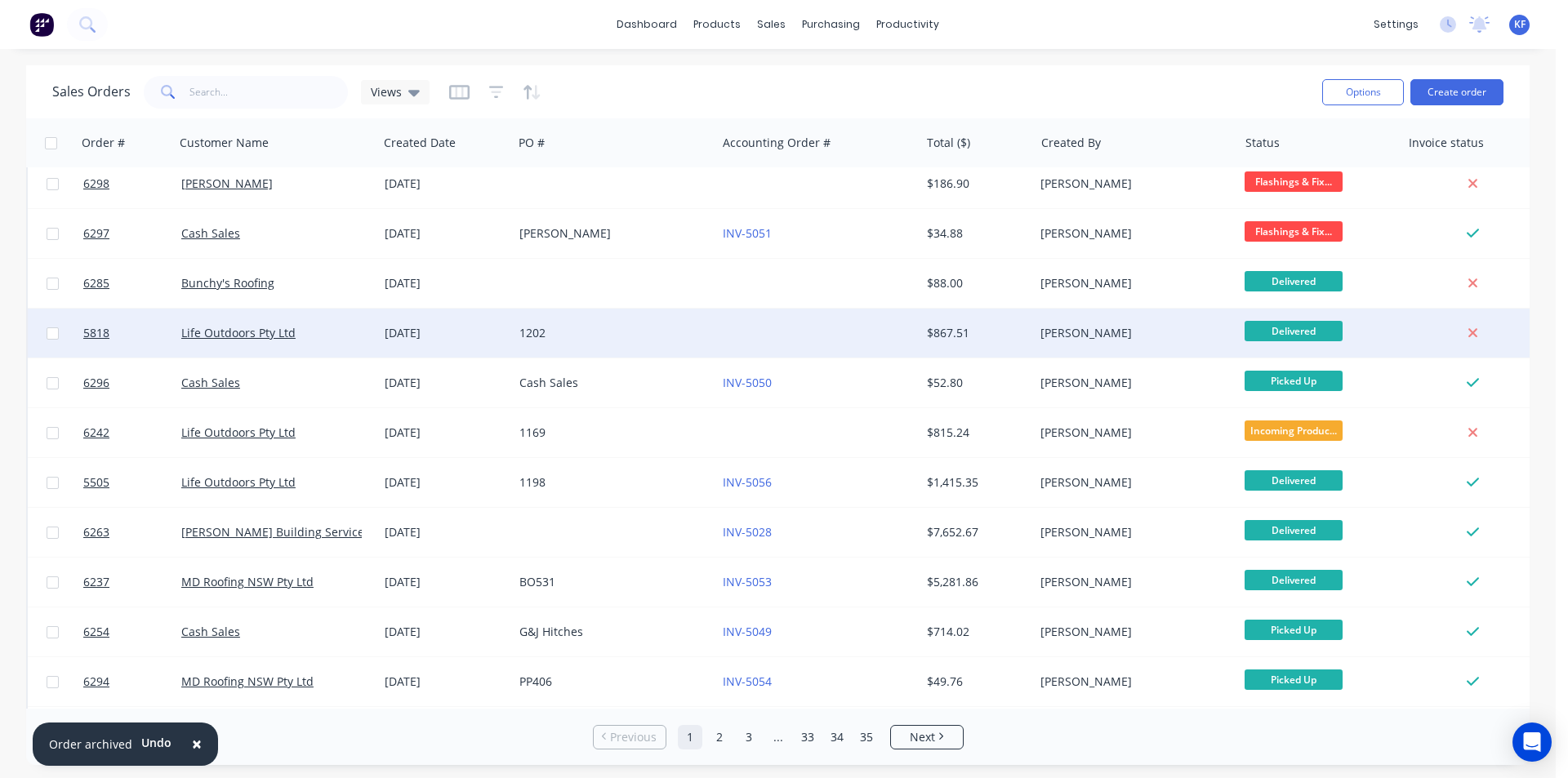
click at [1145, 329] on div "[PERSON_NAME]" at bounding box center [1131, 333] width 181 height 16
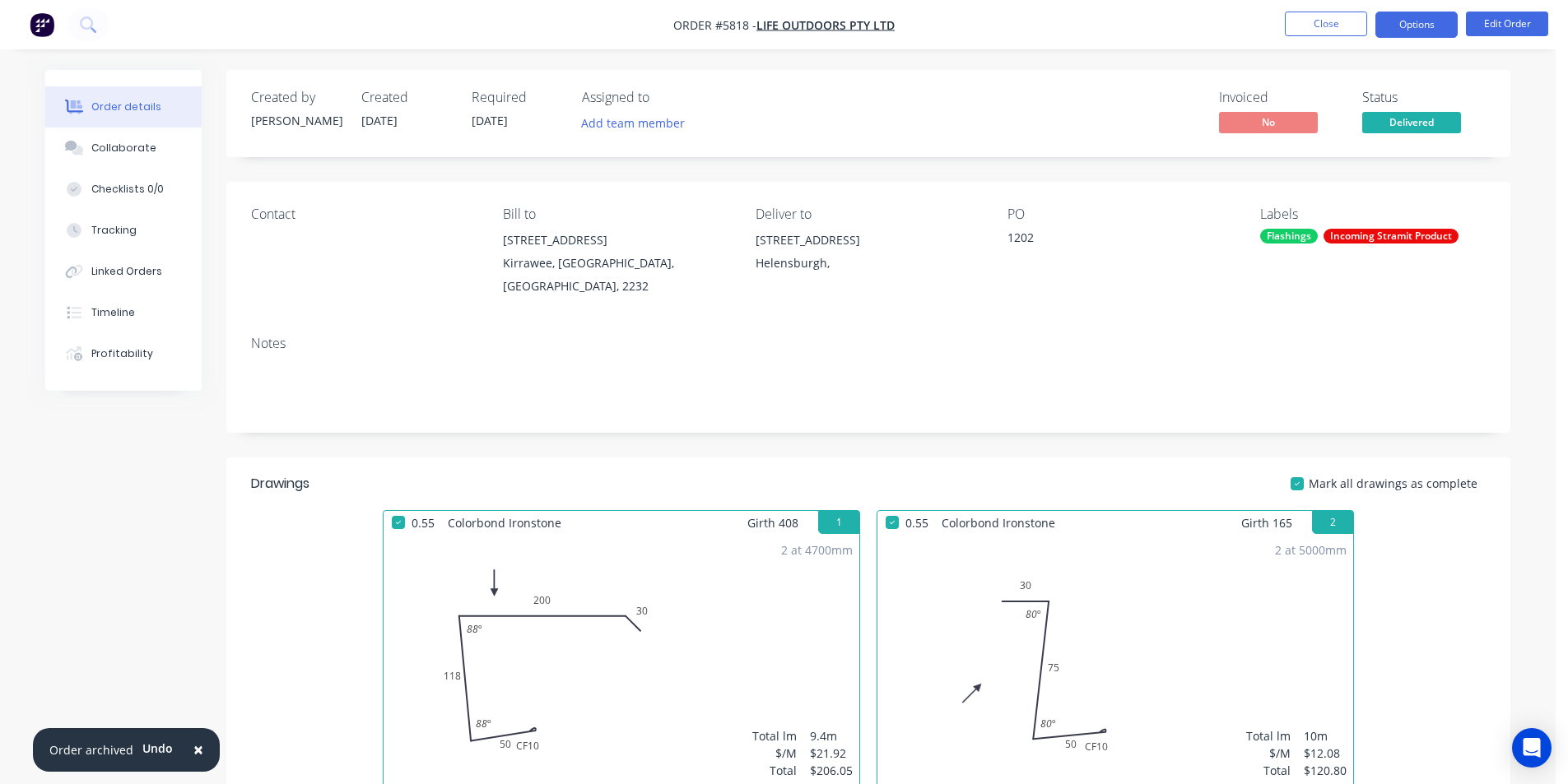
click at [1438, 22] on button "Options" at bounding box center [1417, 24] width 83 height 27
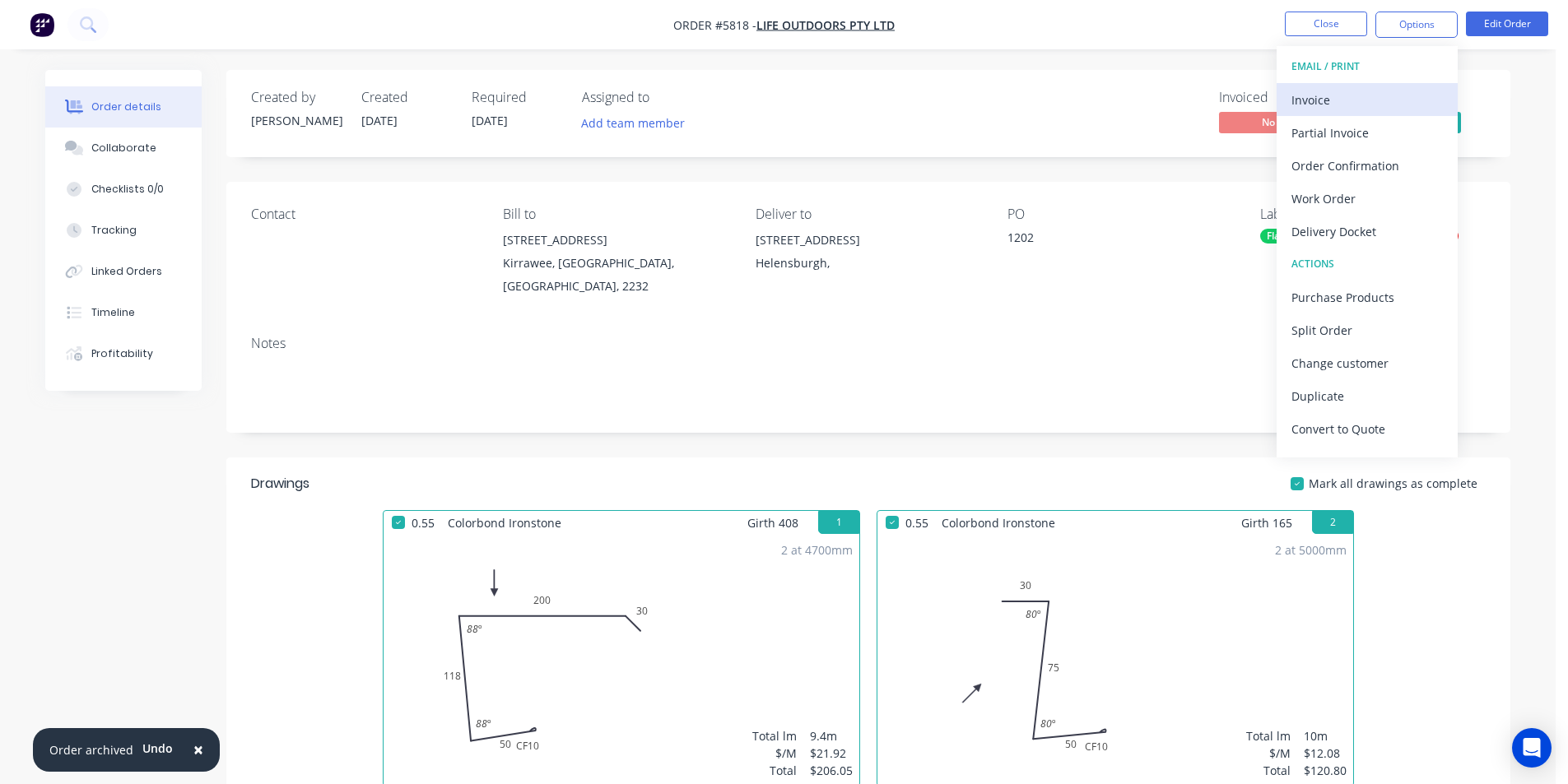
click at [1401, 96] on div "Invoice" at bounding box center [1367, 100] width 151 height 24
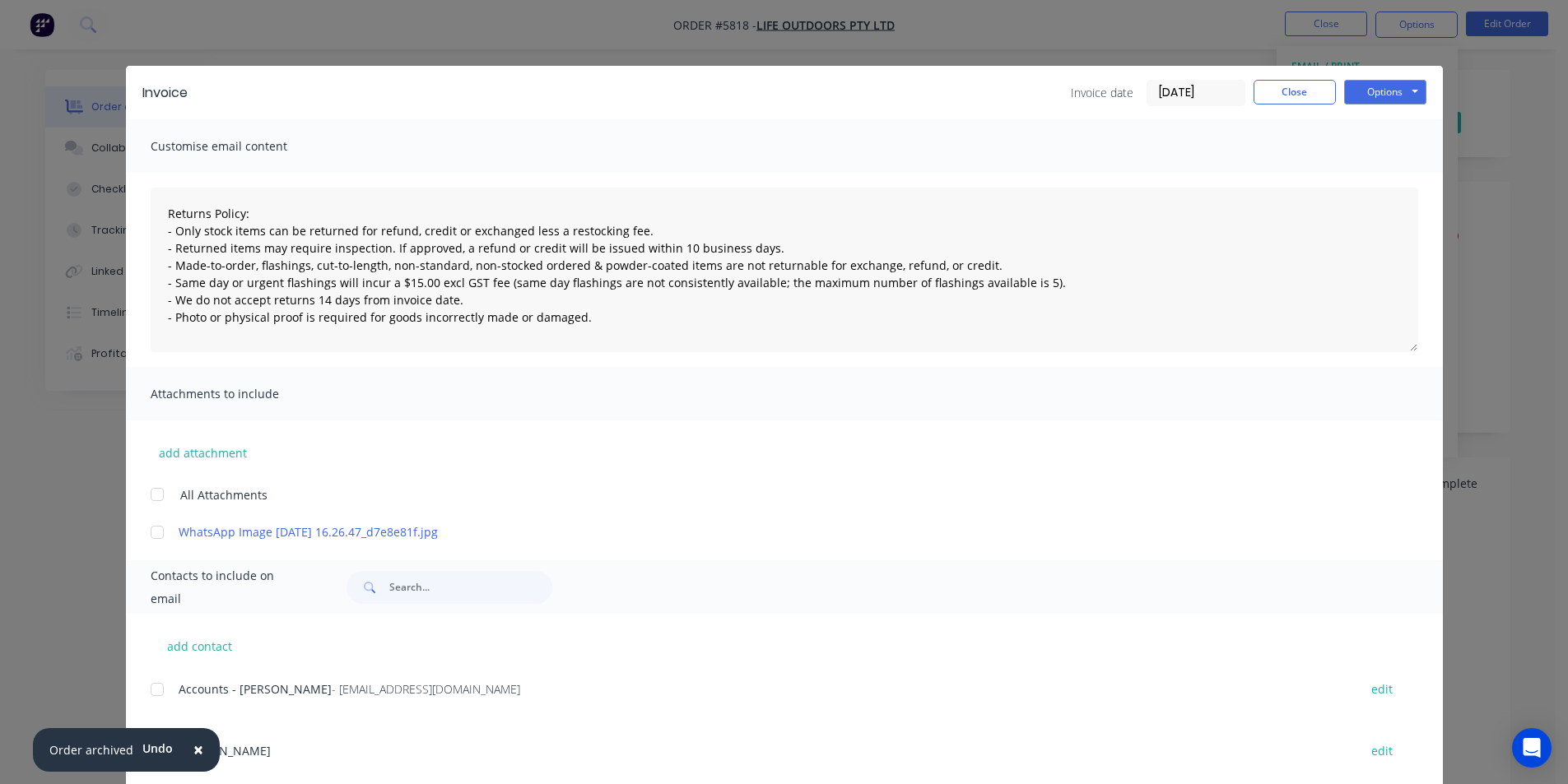
click at [160, 693] on div at bounding box center [157, 689] width 33 height 33
click at [1385, 91] on button "Options" at bounding box center [1386, 92] width 83 height 25
click at [1383, 176] on button "Email" at bounding box center [1397, 176] width 105 height 28
type textarea "Returns Policy: - Only stock items can be returned for refund, credit or exchan…"
click at [1293, 96] on button "Close" at bounding box center [1295, 92] width 83 height 25
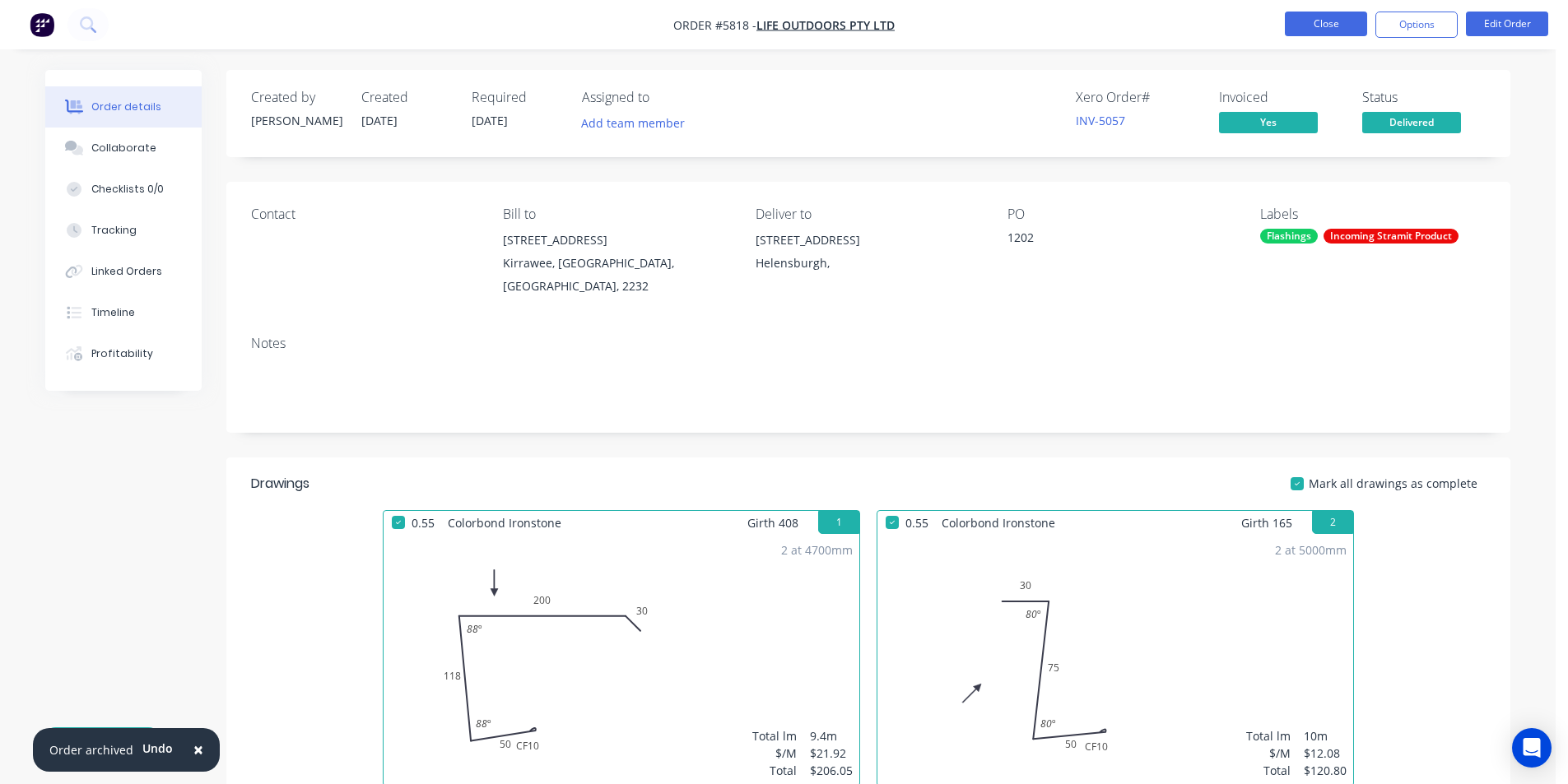
click at [1331, 18] on button "Close" at bounding box center [1326, 23] width 83 height 25
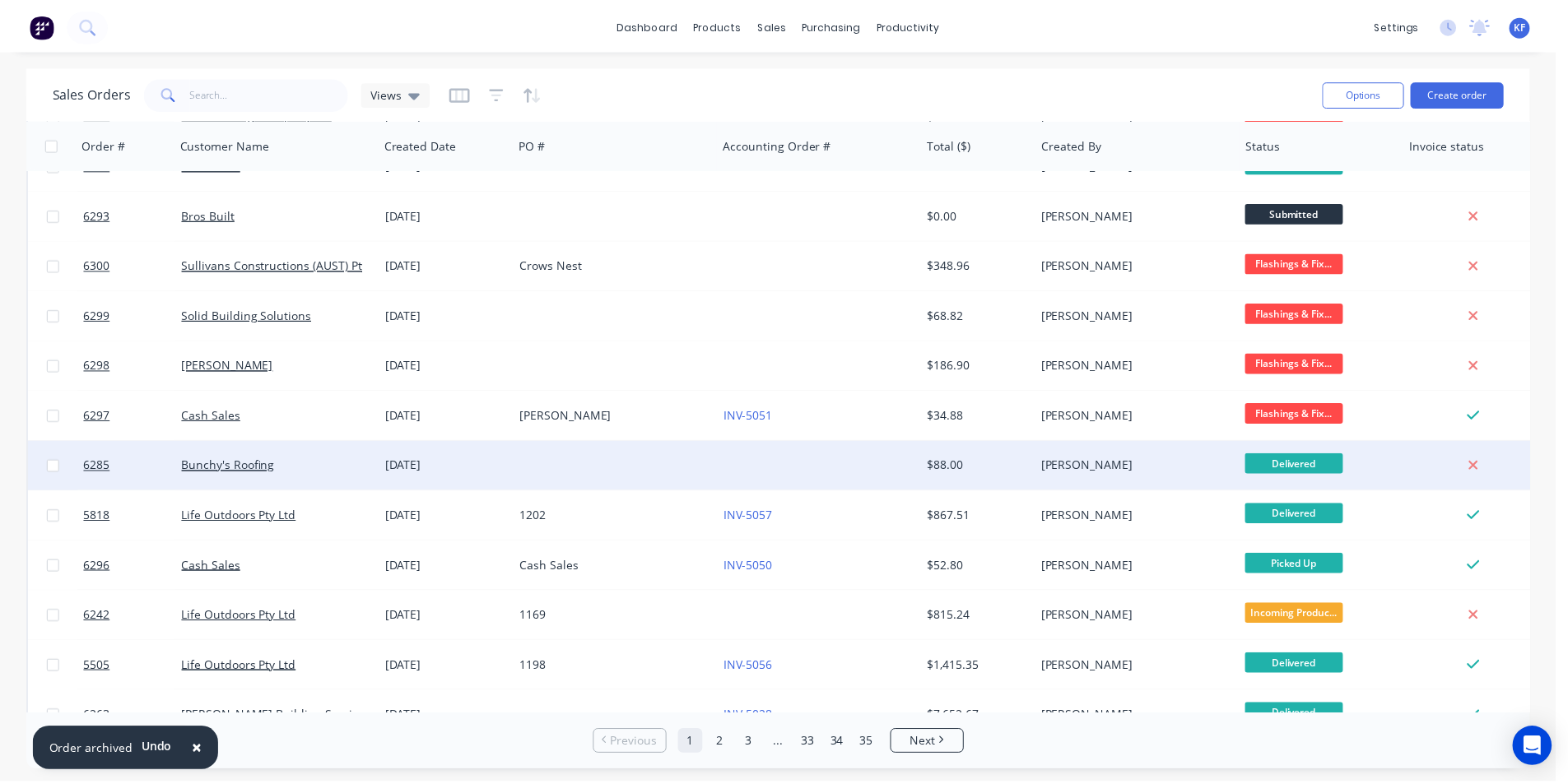
scroll to position [247, 0]
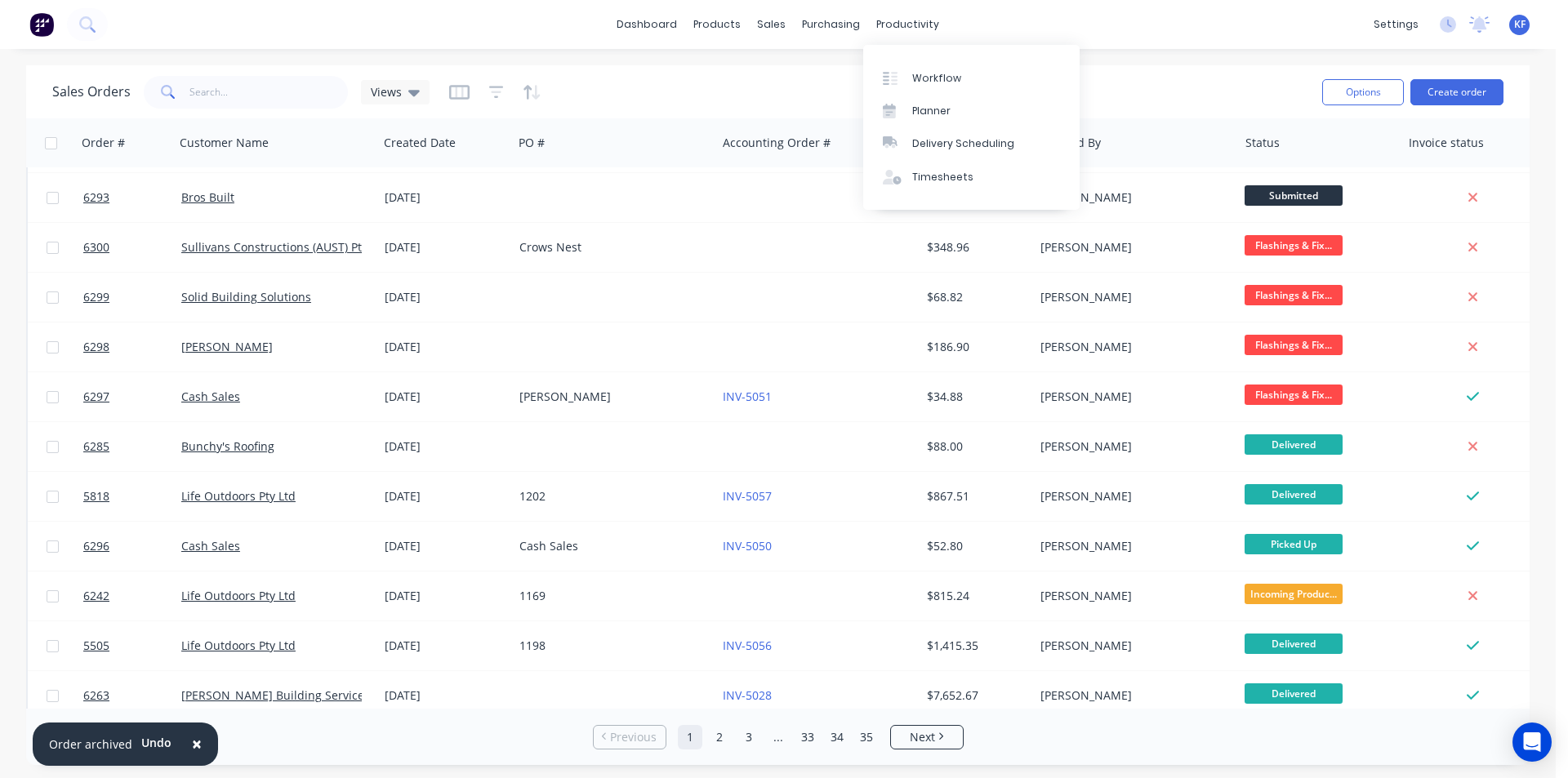
click at [928, 10] on div "dashboard products sales purchasing productivity dashboard products Product Cat…" at bounding box center [778, 24] width 1556 height 49
click at [962, 139] on div "Delivery Scheduling" at bounding box center [963, 143] width 102 height 15
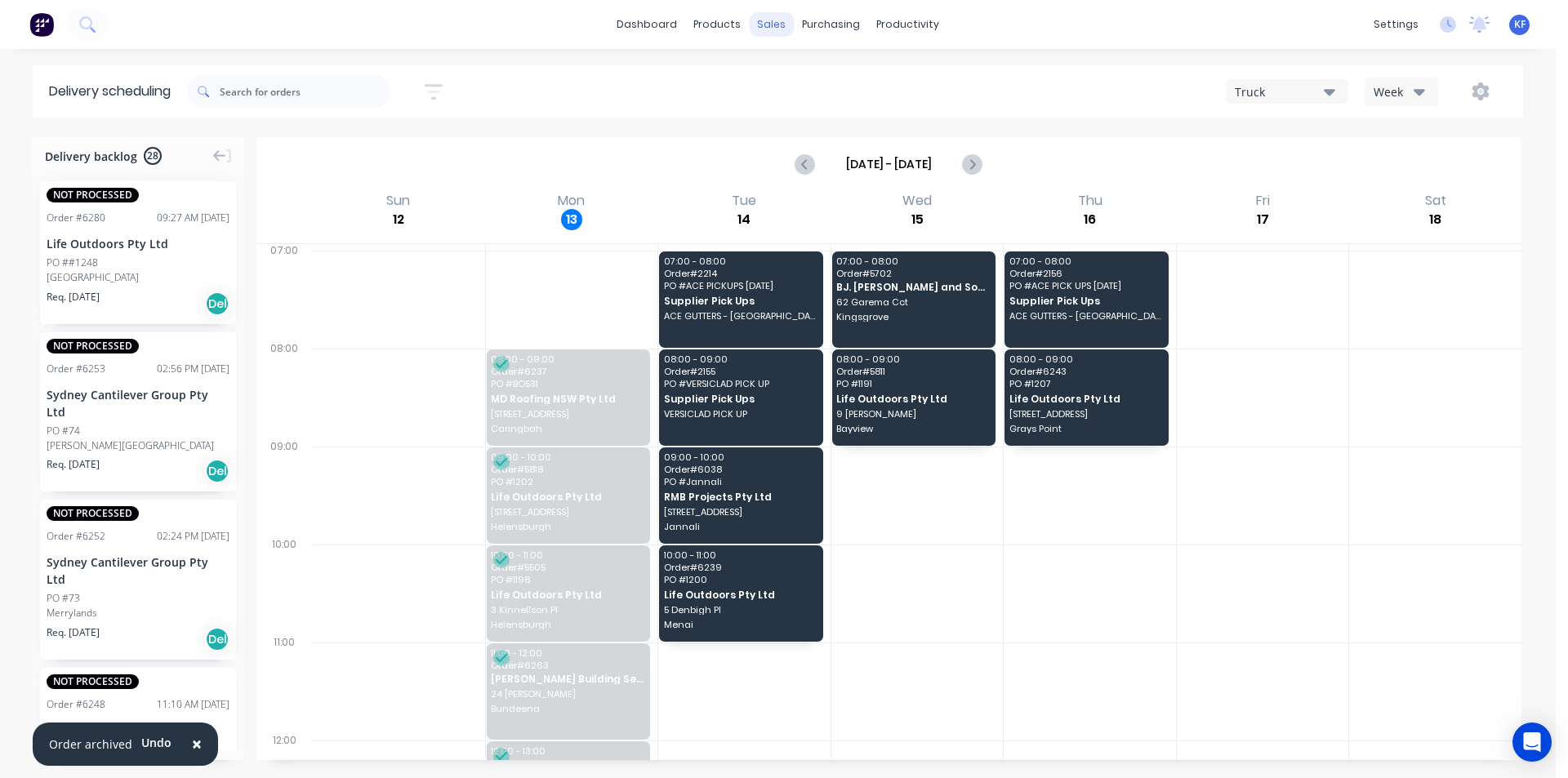
click at [764, 28] on div "sales" at bounding box center [771, 24] width 45 height 25
click at [801, 81] on div "Sales Orders" at bounding box center [832, 78] width 67 height 15
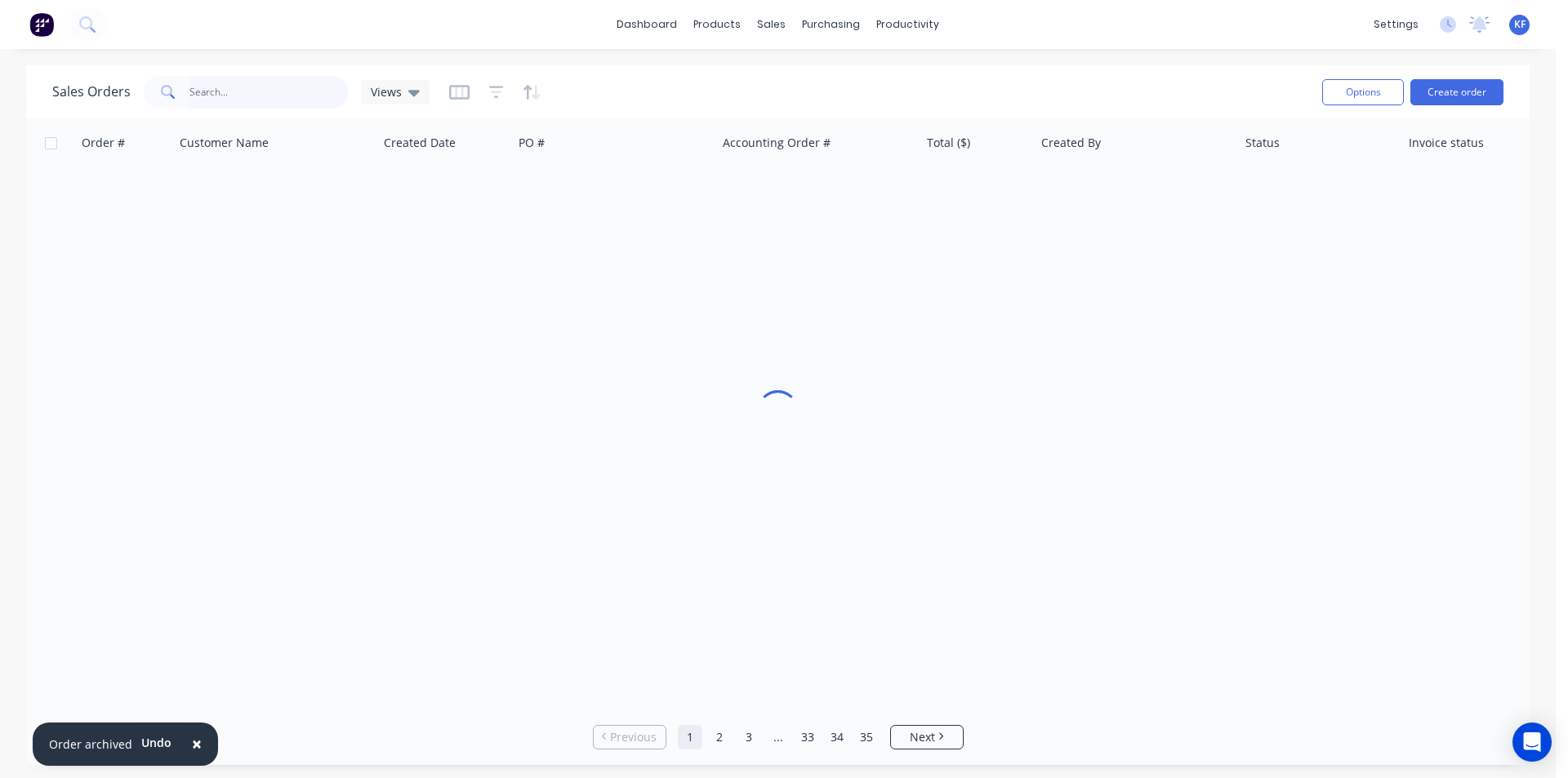
click at [301, 93] on input "text" at bounding box center [269, 92] width 159 height 32
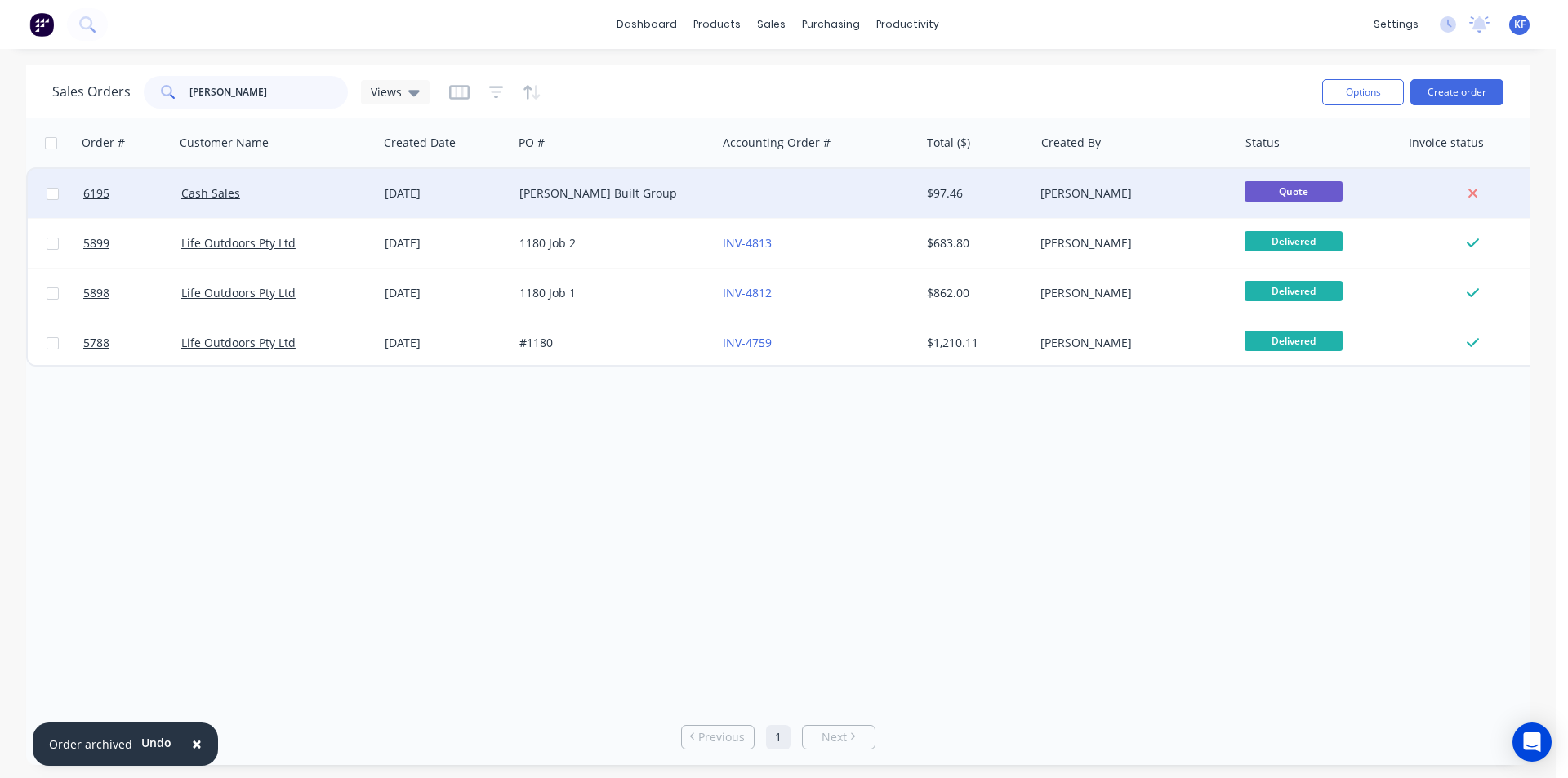
type input "[PERSON_NAME]"
click at [662, 202] on div "[PERSON_NAME] Built Group" at bounding box center [615, 193] width 203 height 49
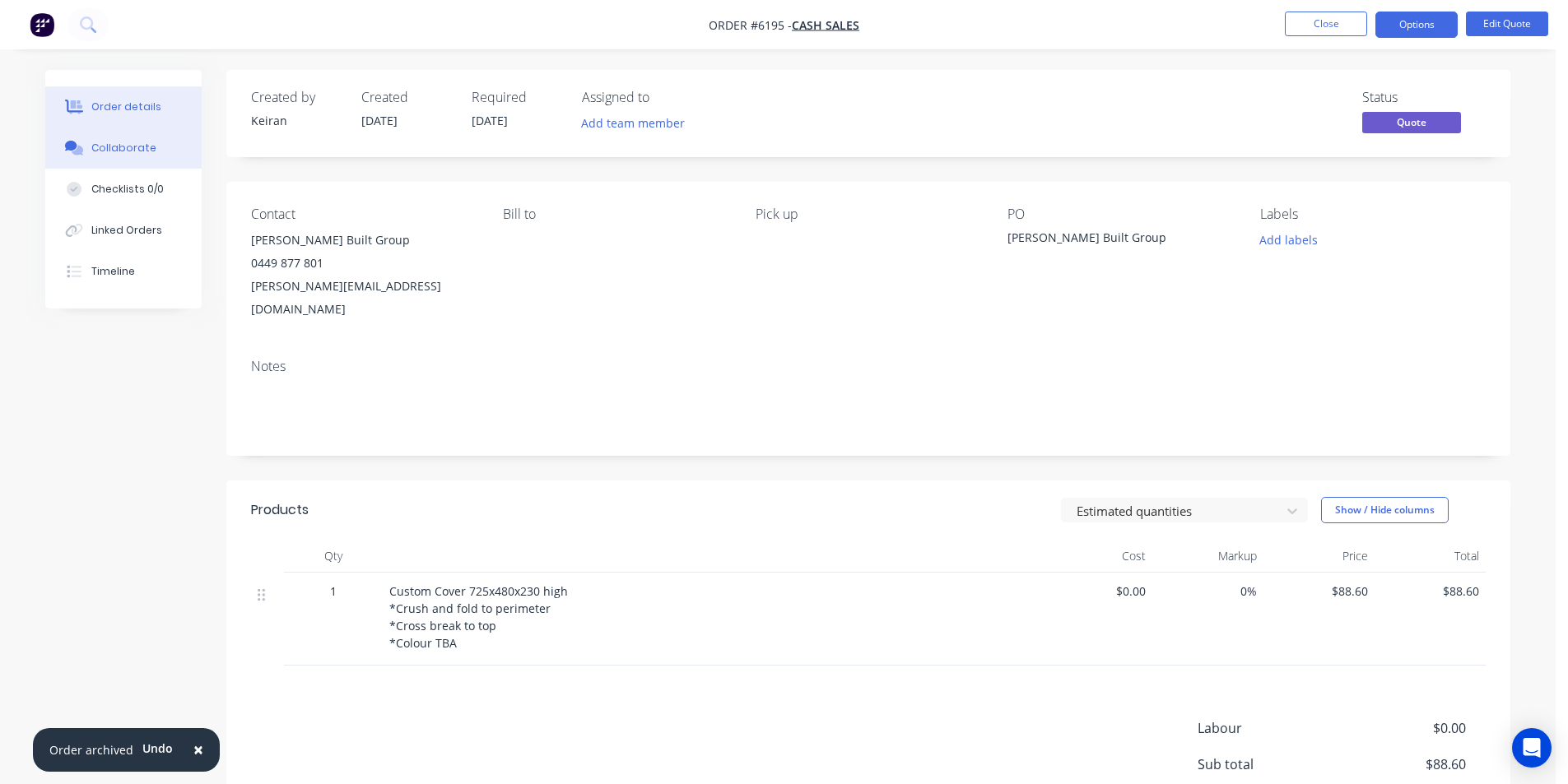
click at [127, 152] on div "Collaborate" at bounding box center [124, 148] width 65 height 15
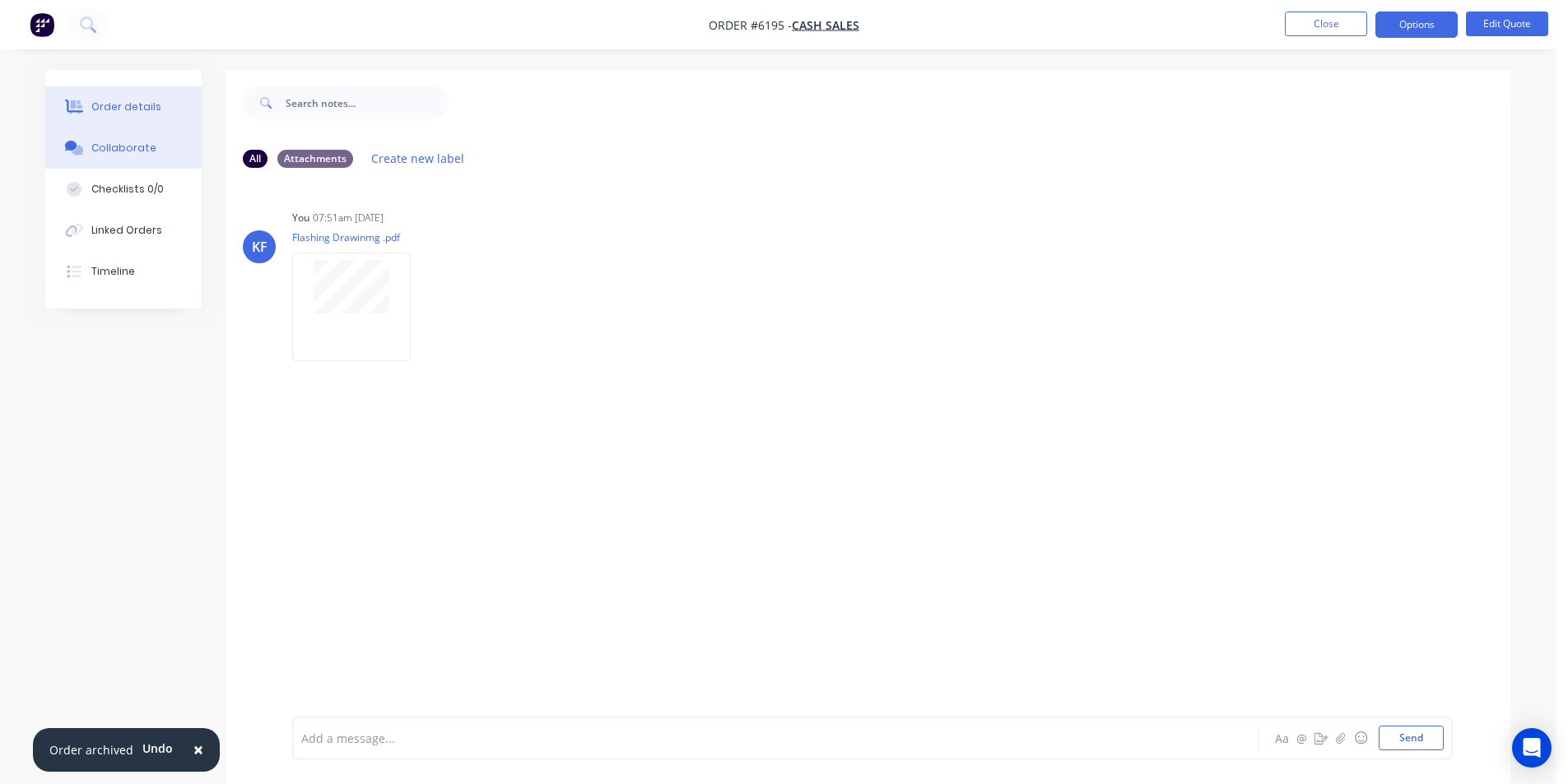
click at [128, 108] on div "Order details" at bounding box center [126, 107] width 70 height 15
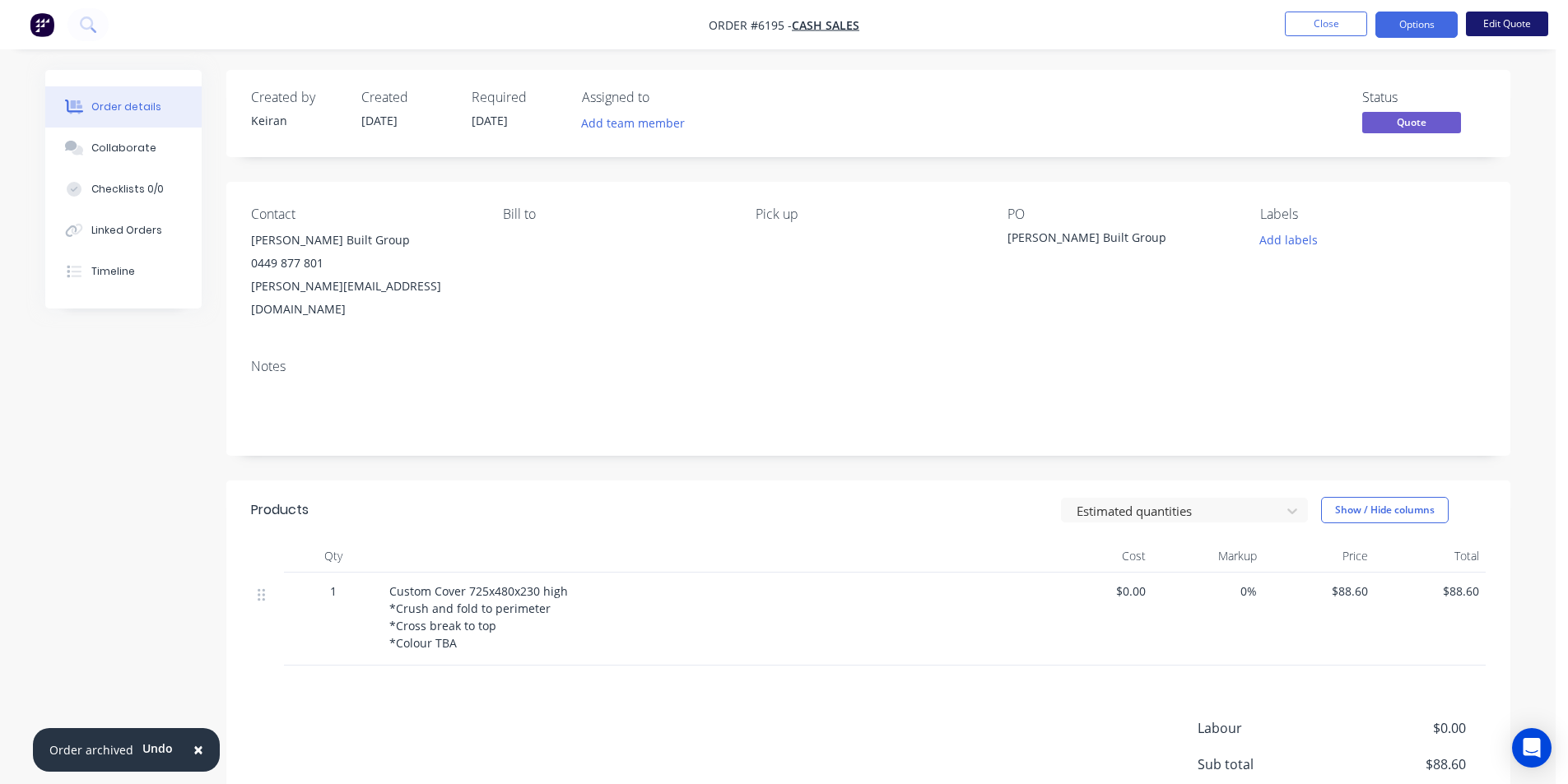
click at [1509, 24] on button "Edit Quote" at bounding box center [1507, 23] width 83 height 25
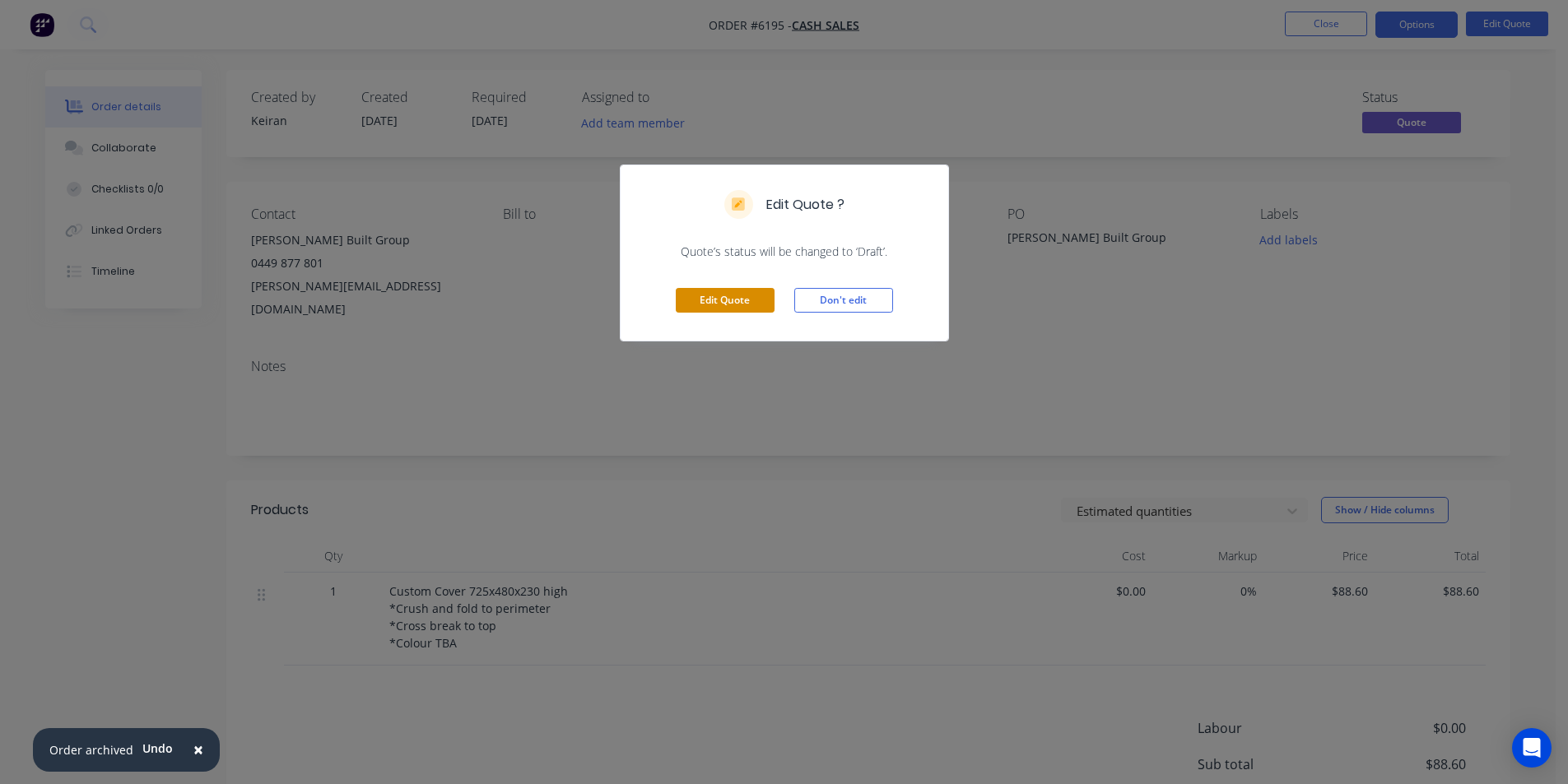
click at [742, 291] on button "Edit Quote" at bounding box center [725, 300] width 99 height 25
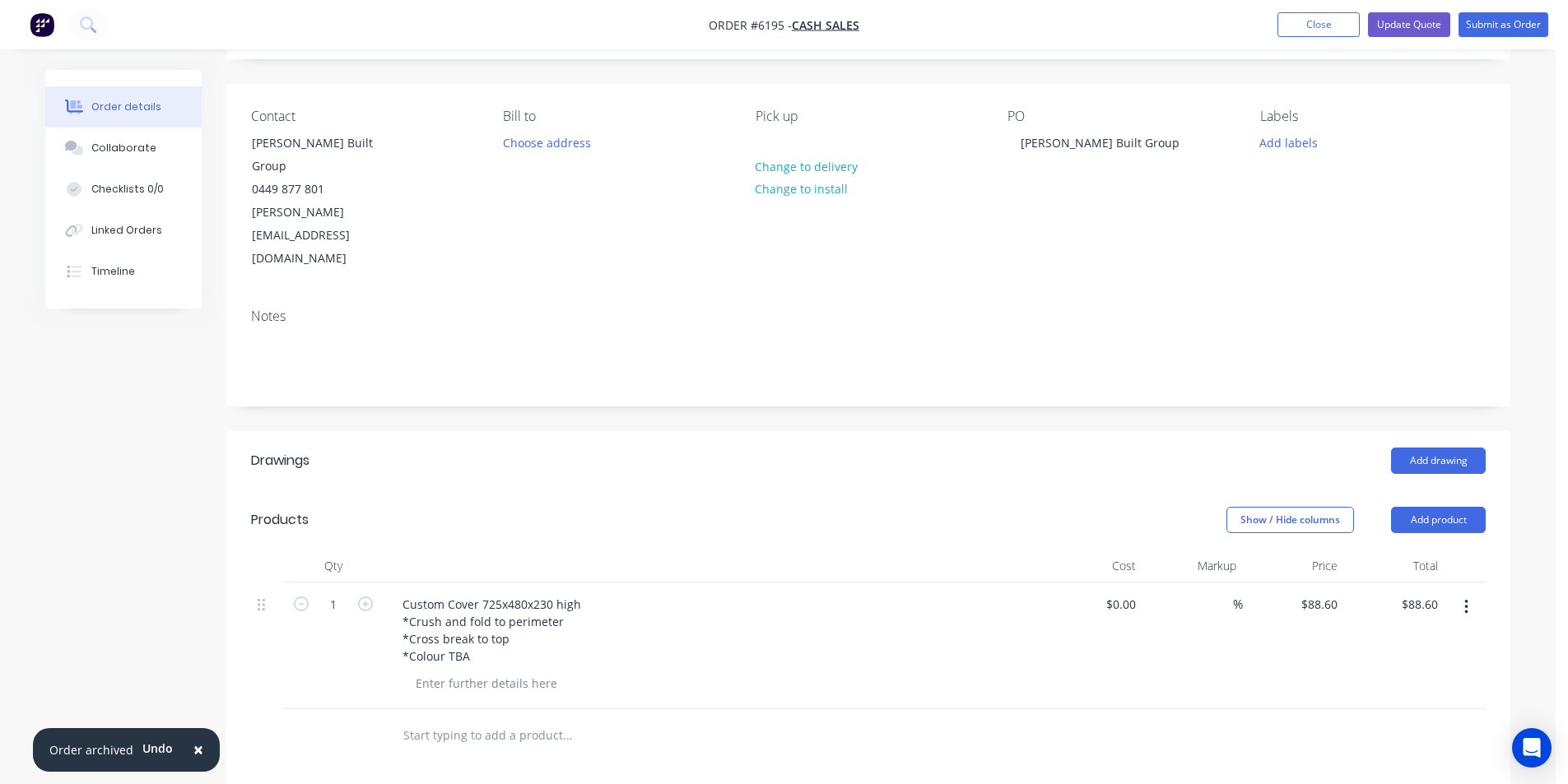
scroll to position [247, 0]
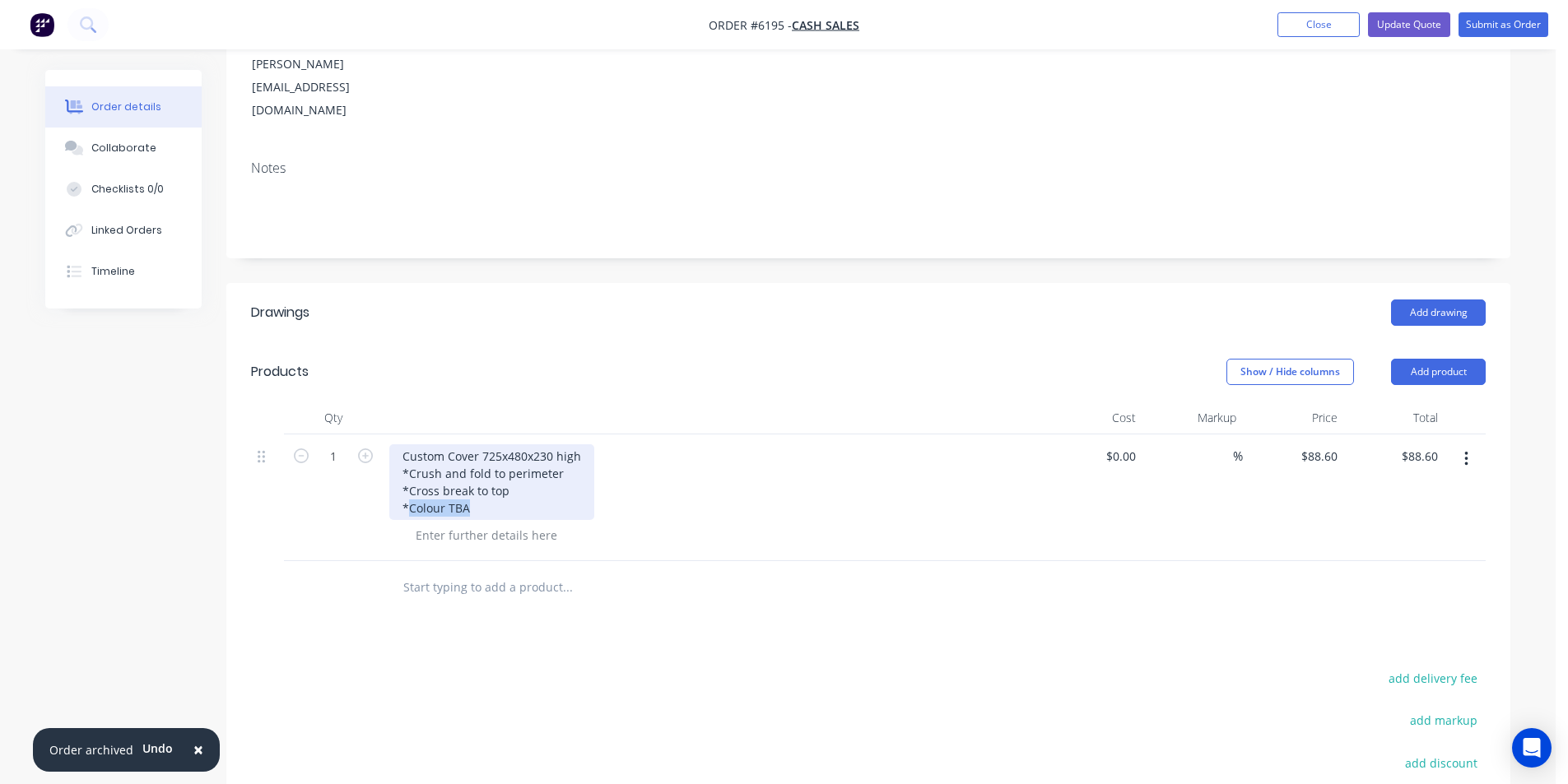
drag, startPoint x: 477, startPoint y: 439, endPoint x: 409, endPoint y: 434, distance: 68.2
click at [409, 444] on div "Custom Cover 725x480x230 high *Crush and fold to perimeter *Cross break to top …" at bounding box center [491, 482] width 205 height 76
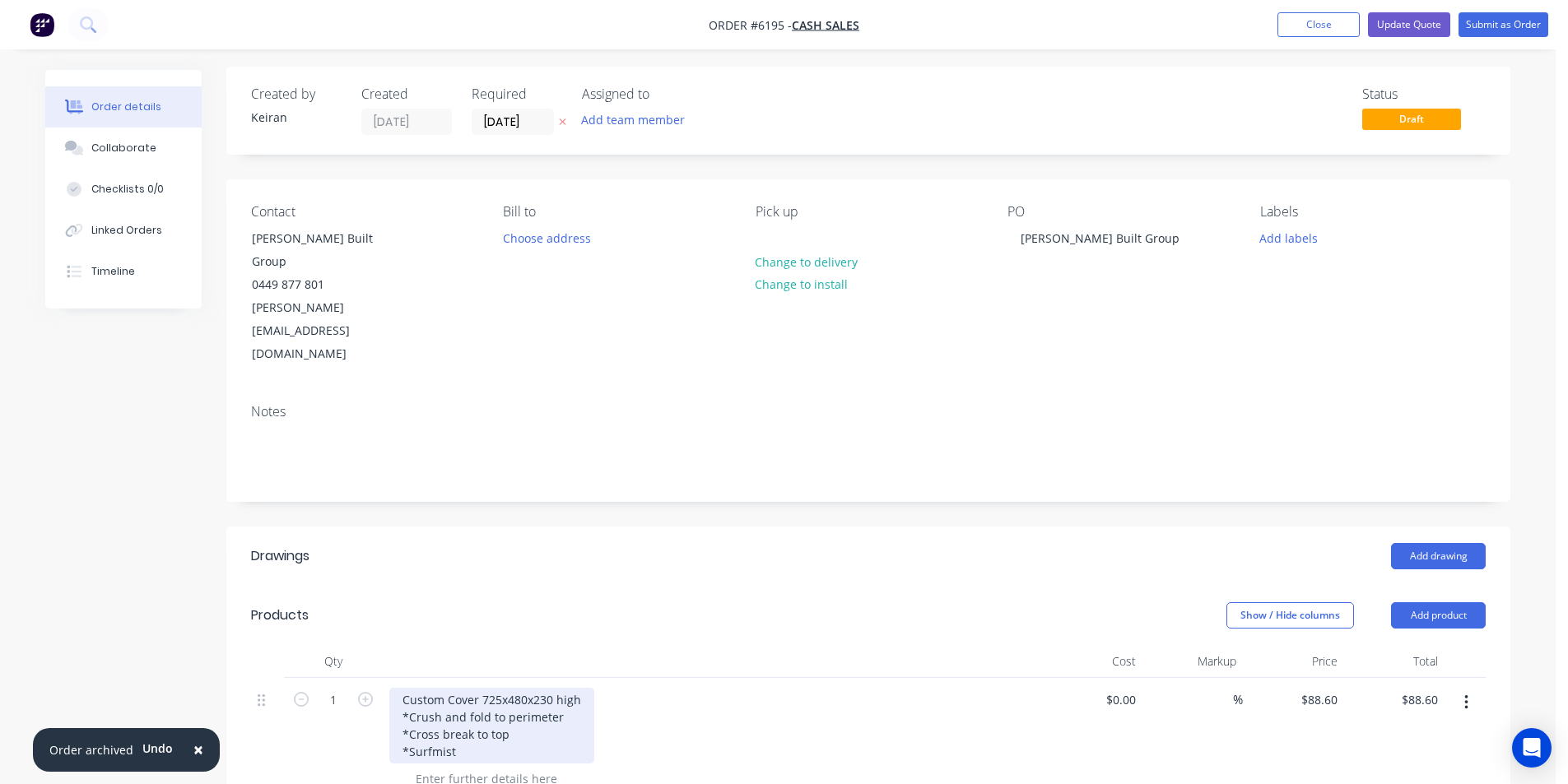
scroll to position [0, 0]
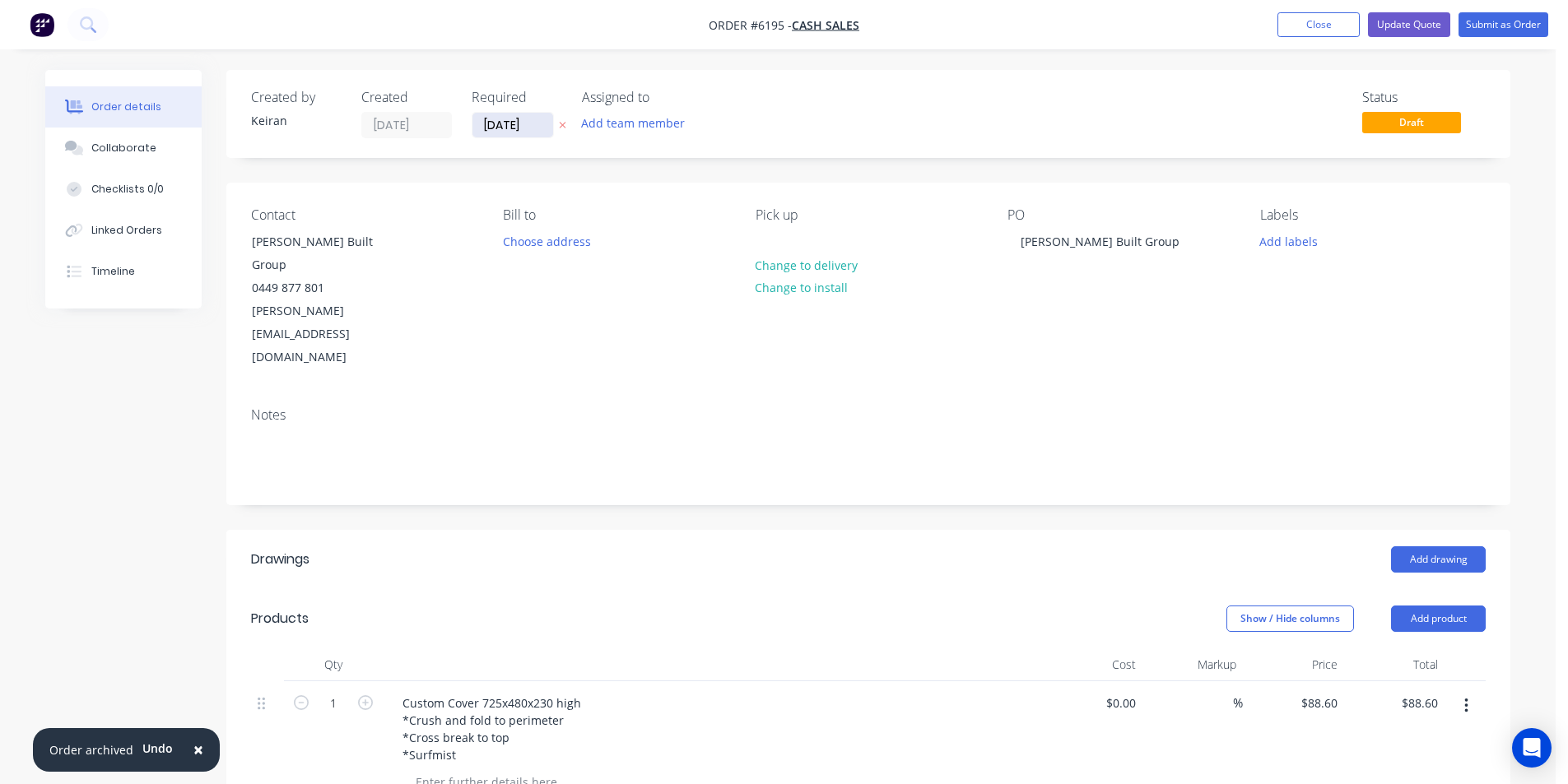
click at [509, 128] on input "[DATE]" at bounding box center [513, 125] width 81 height 25
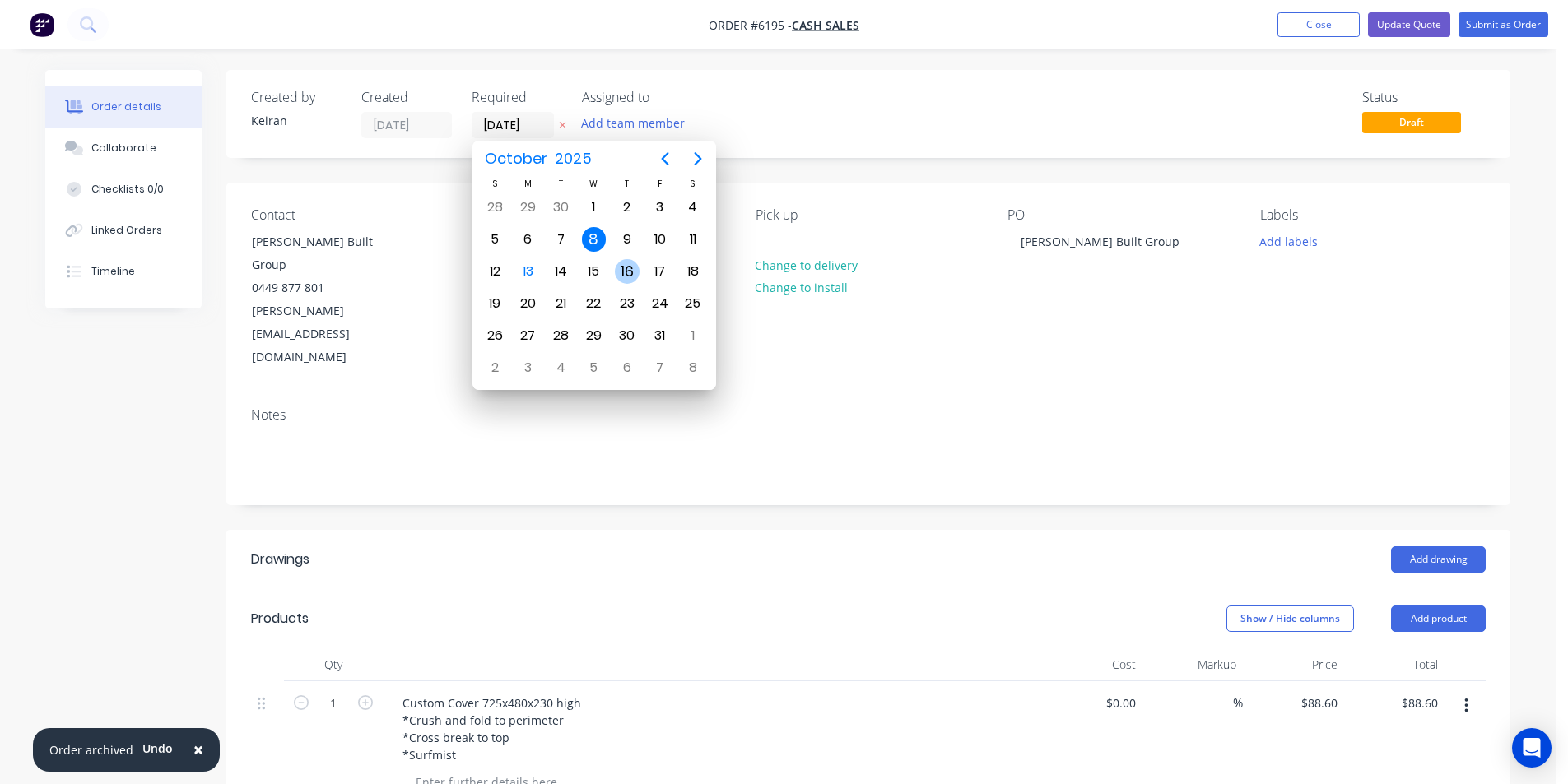
click at [620, 274] on div "16" at bounding box center [627, 271] width 25 height 25
type input "[DATE]"
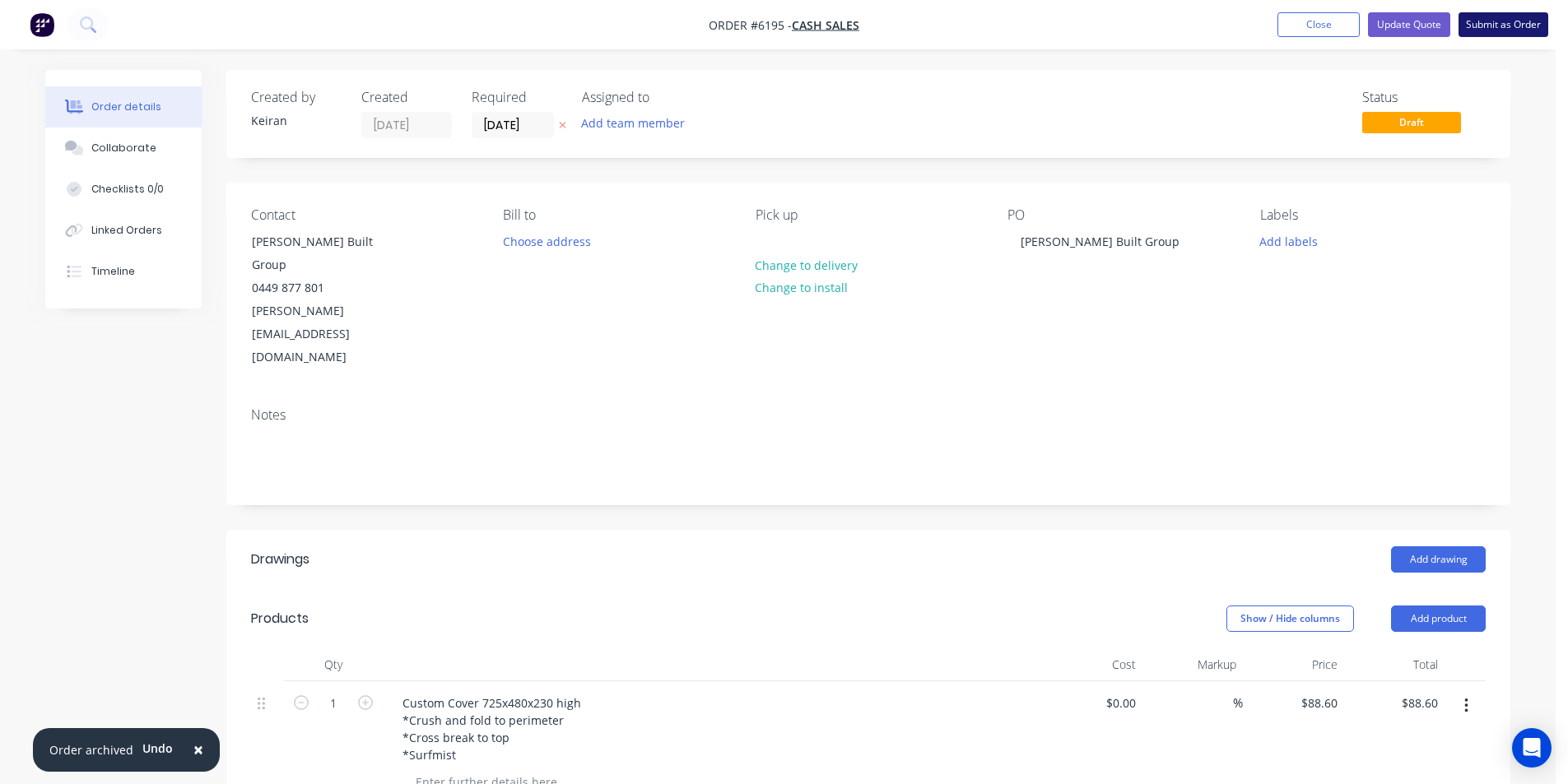
click at [1507, 22] on button "Submit as Order" at bounding box center [1503, 24] width 90 height 25
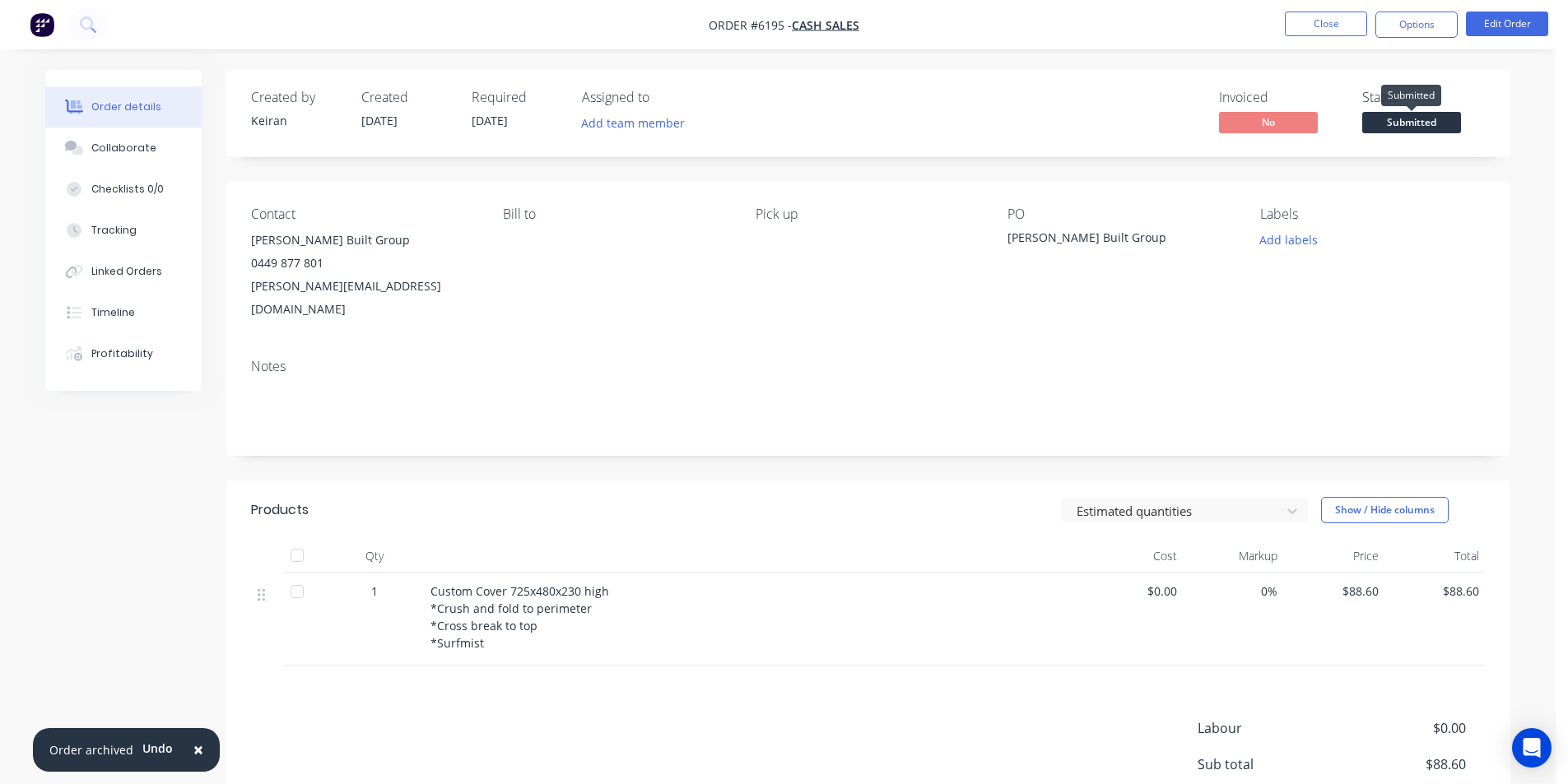
drag, startPoint x: 1398, startPoint y: 114, endPoint x: 1011, endPoint y: 200, distance: 396.4
drag, startPoint x: 1011, startPoint y: 200, endPoint x: 968, endPoint y: 93, distance: 115.3
click at [968, 93] on div "Invoiced No Status Submitted" at bounding box center [1115, 113] width 739 height 47
click at [1436, 28] on button "Options" at bounding box center [1417, 24] width 83 height 27
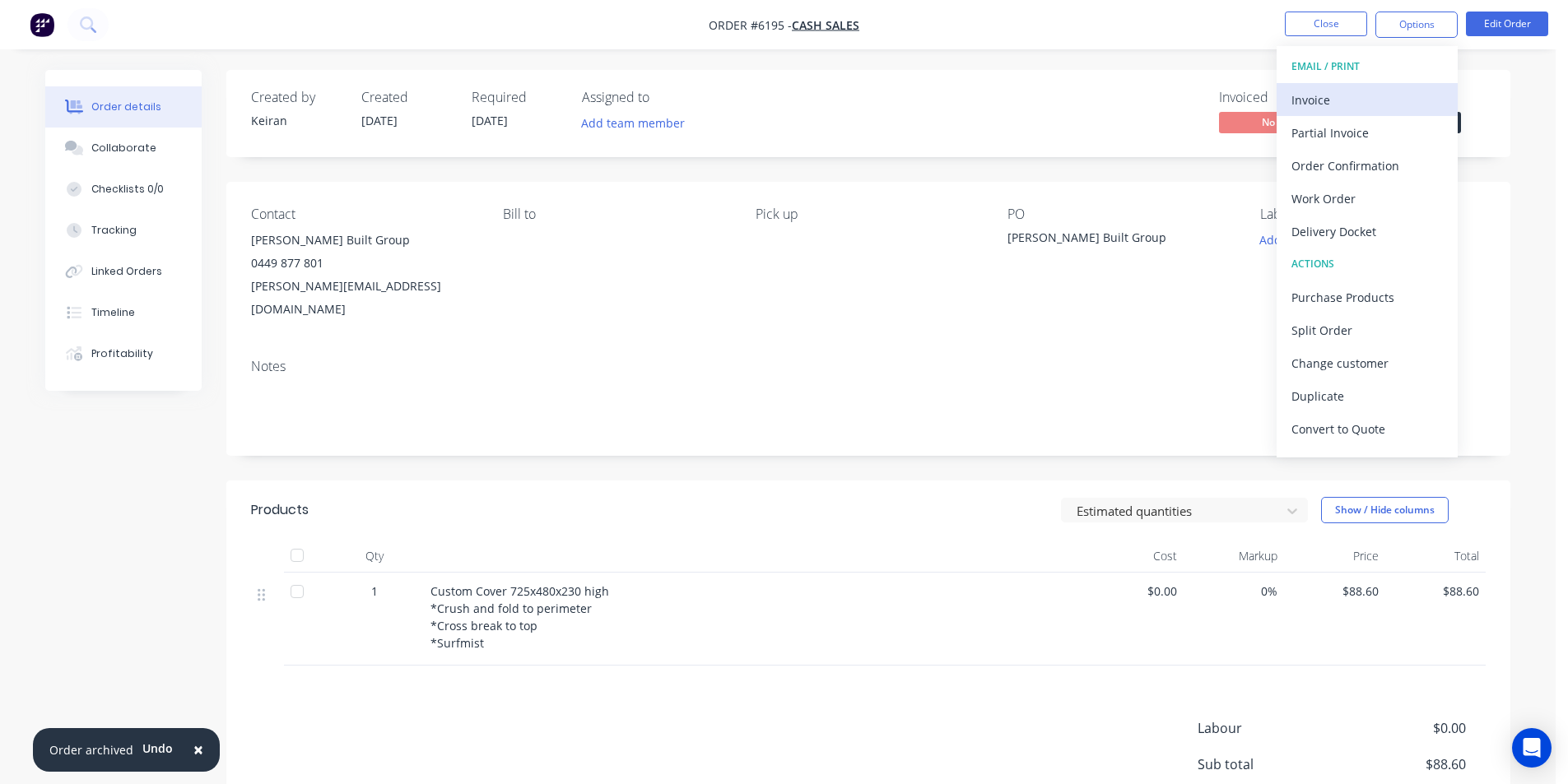
click at [1367, 95] on div "Invoice" at bounding box center [1367, 100] width 151 height 24
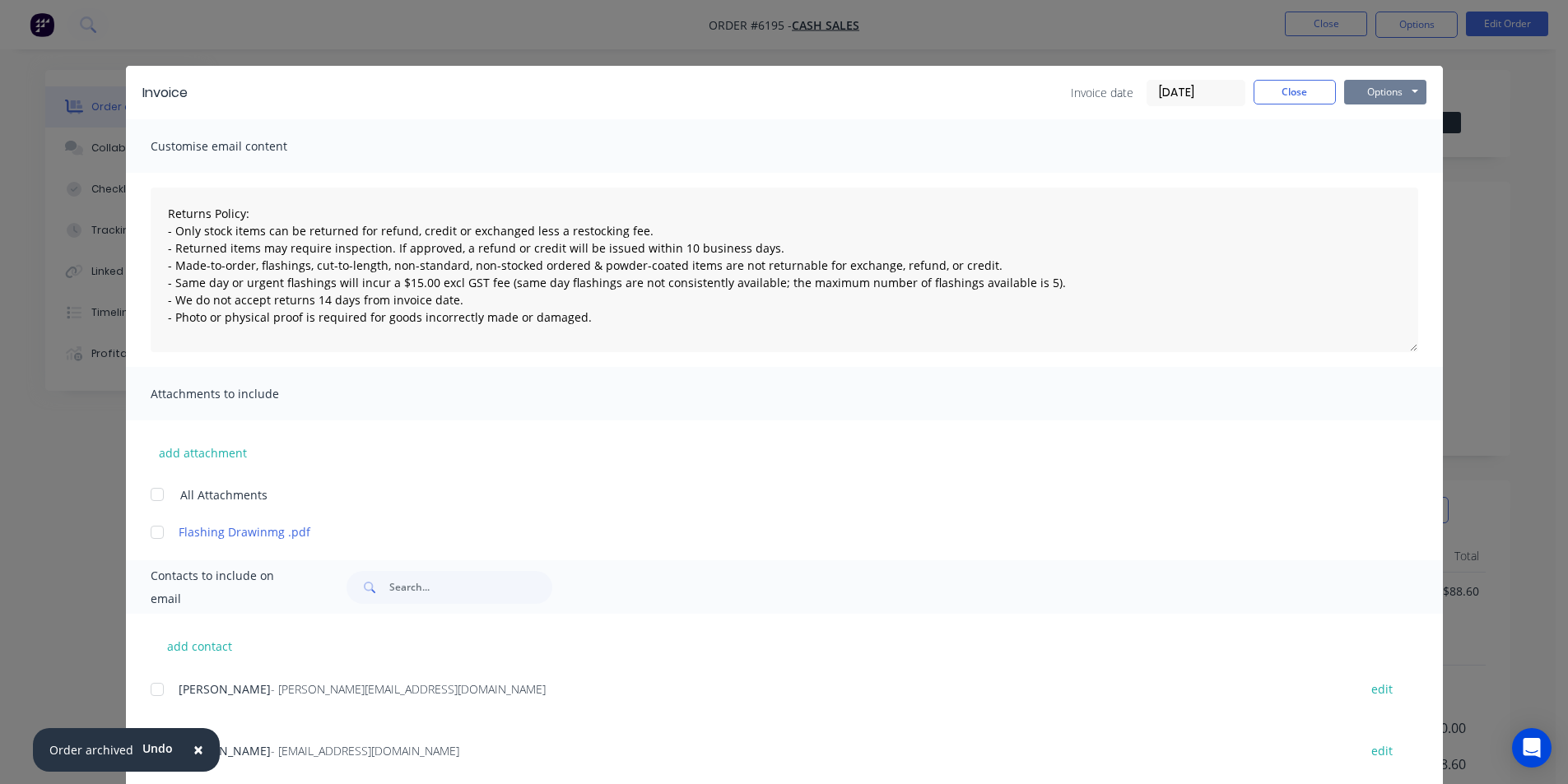
click at [1381, 90] on button "Options" at bounding box center [1386, 92] width 83 height 25
click at [1379, 141] on button "Print" at bounding box center [1397, 149] width 105 height 28
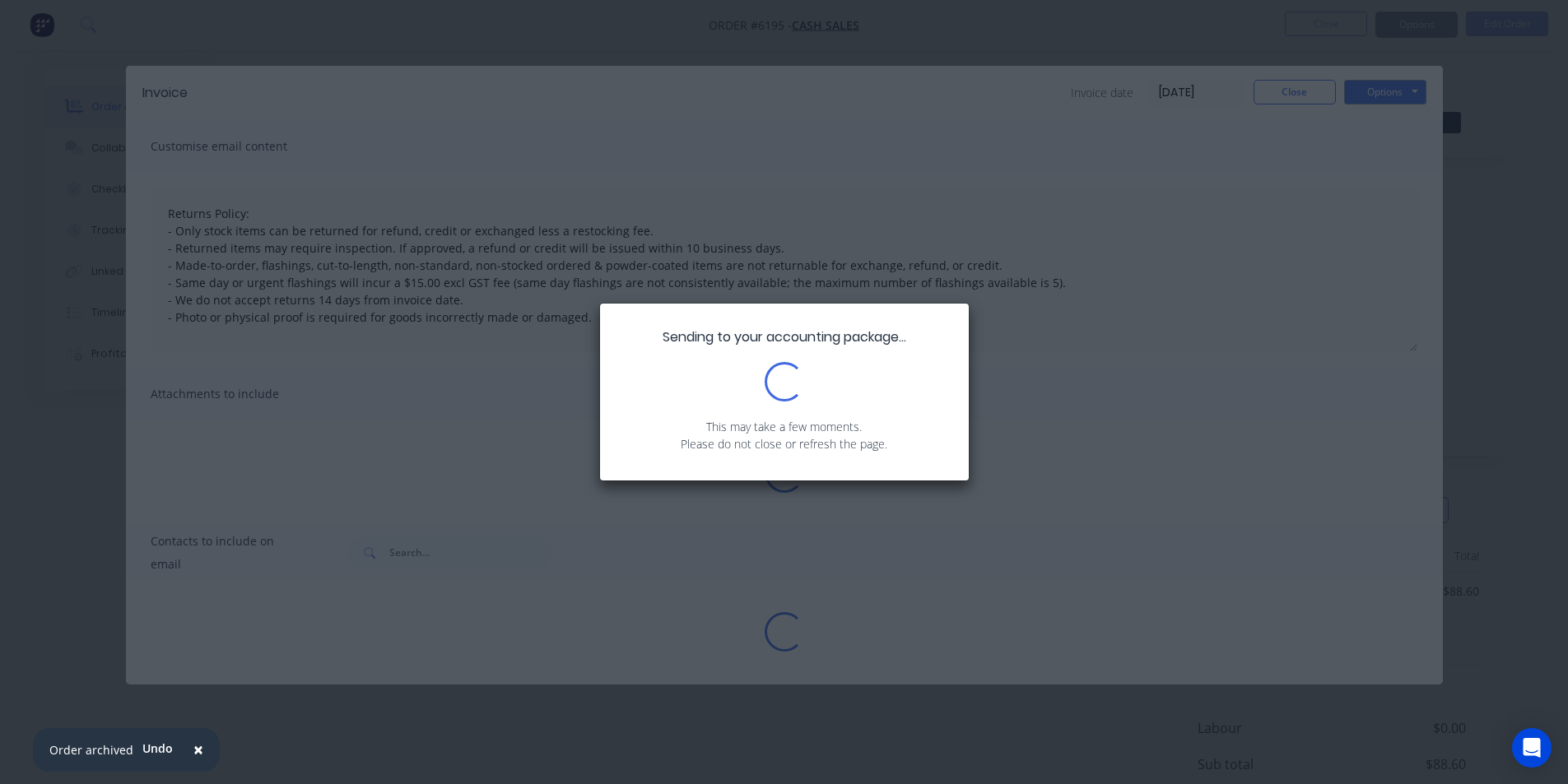
type textarea "Returns Policy: - Only stock items can be returned for refund, credit or exchan…"
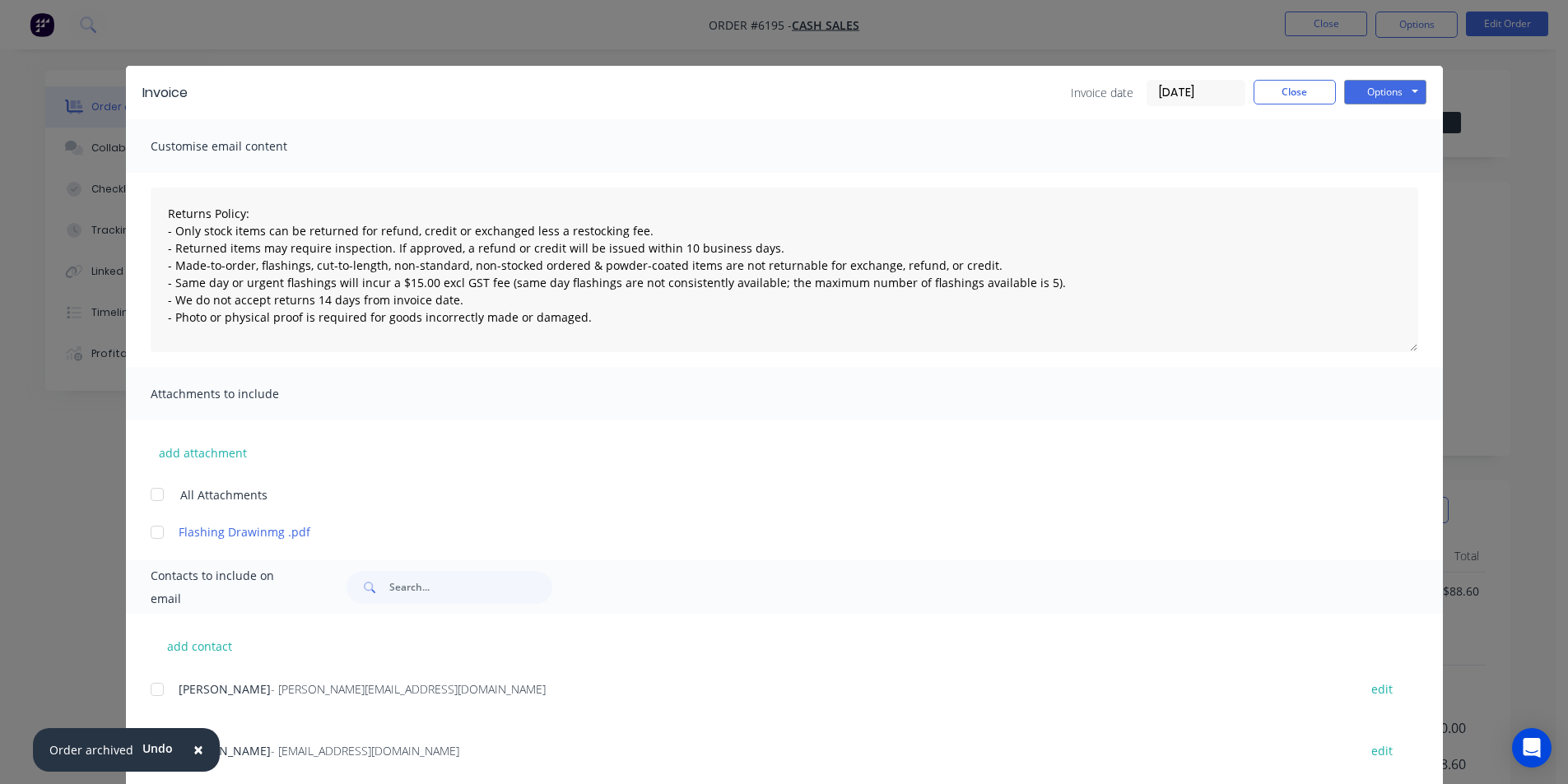
click at [1294, 105] on div "Invoice date [DATE] Close Options Preview Print Email" at bounding box center [1248, 93] width 355 height 27
click at [1293, 96] on button "Close" at bounding box center [1295, 92] width 83 height 25
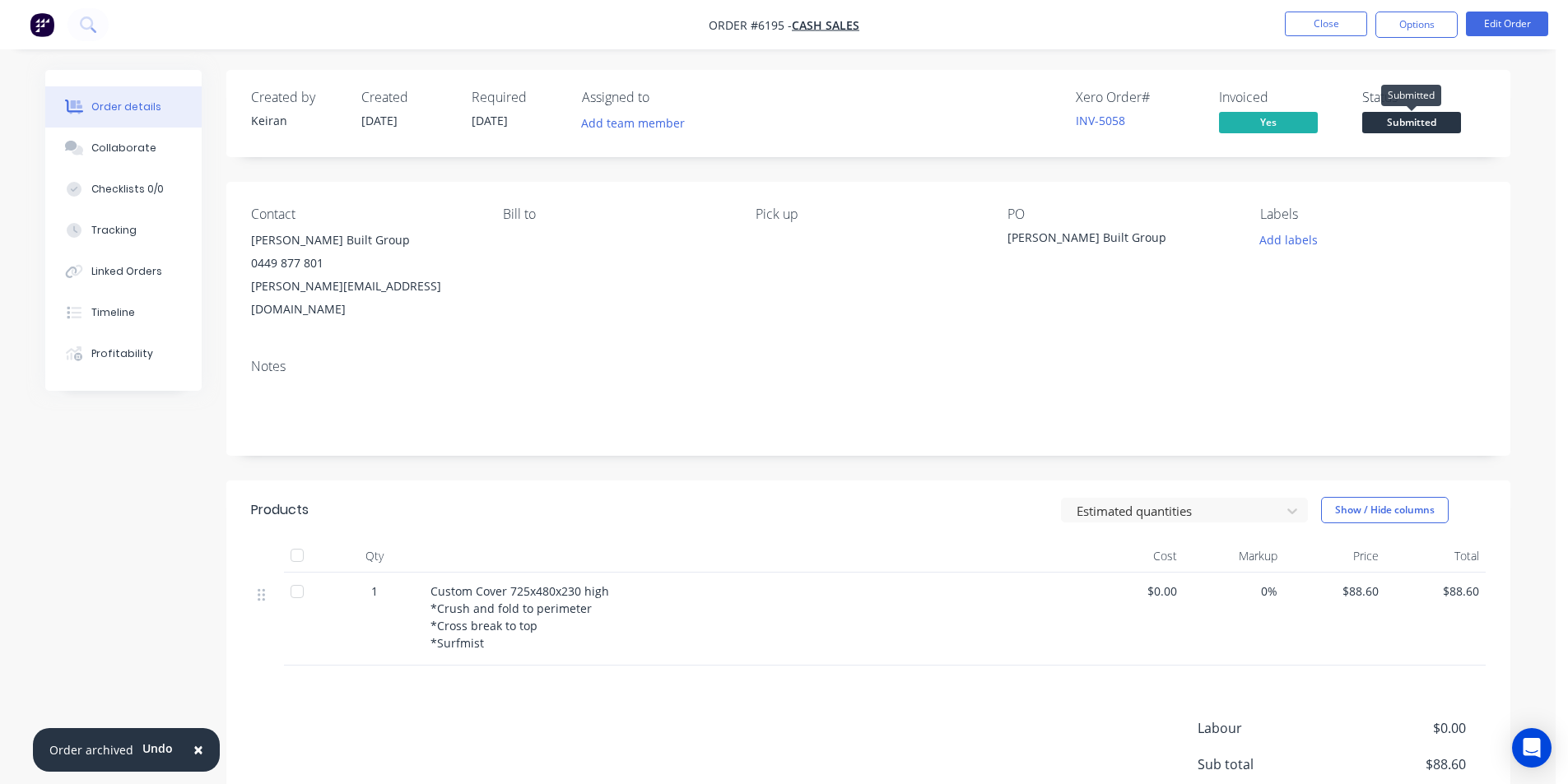
click at [1395, 126] on span "Submitted" at bounding box center [1411, 122] width 99 height 21
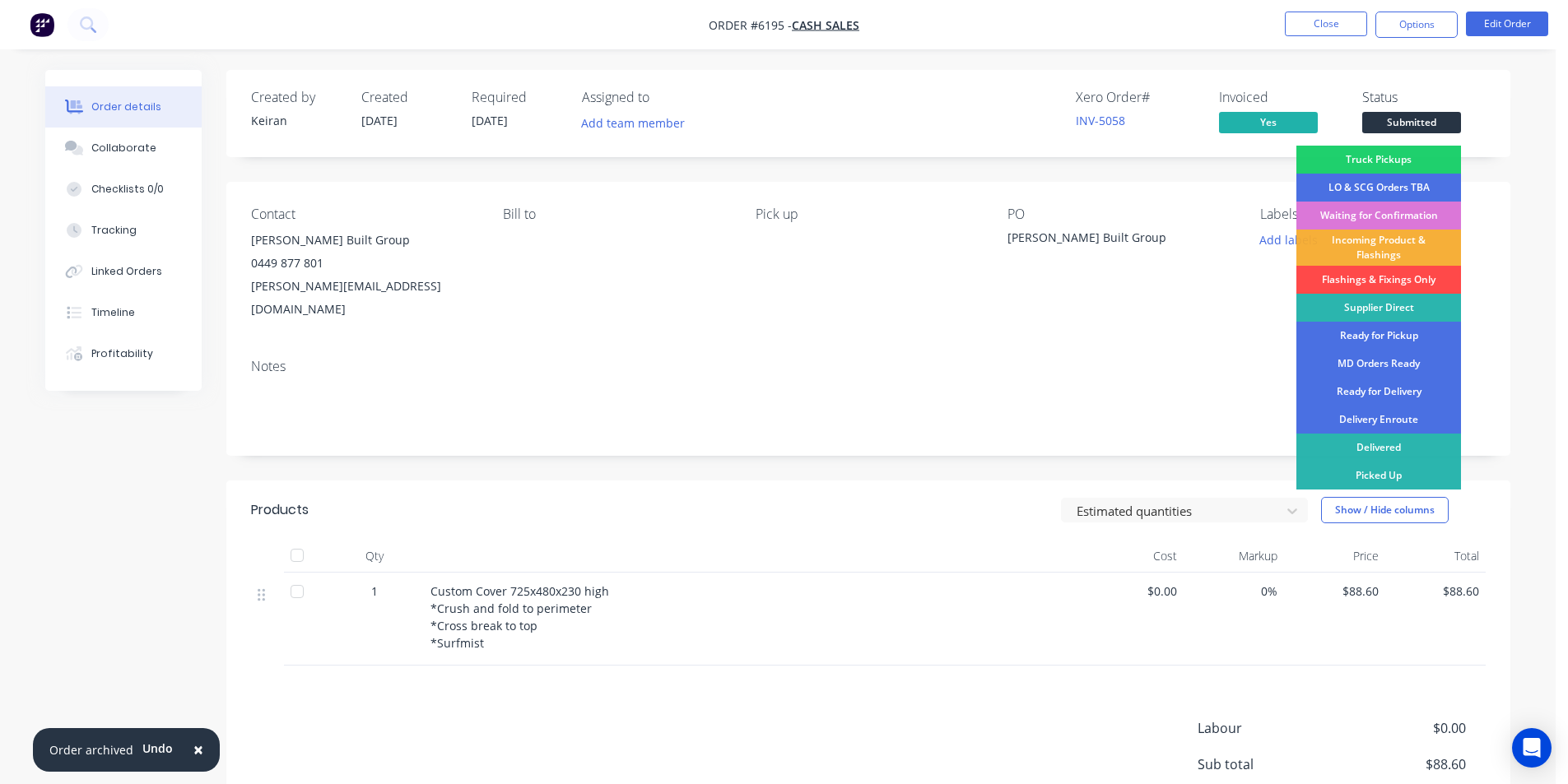
click at [1366, 276] on div "Flashings & Fixings Only" at bounding box center [1378, 280] width 164 height 28
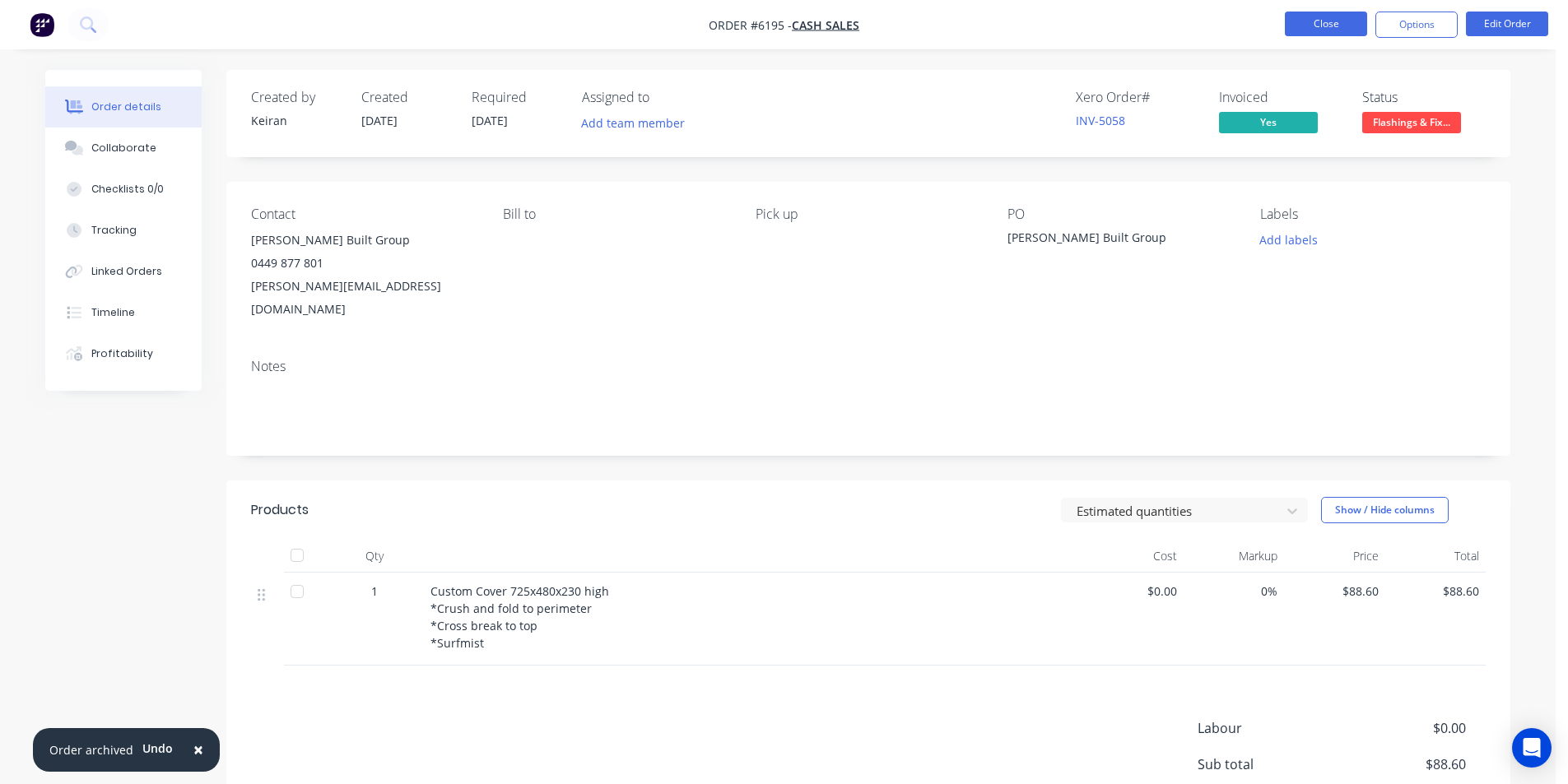
click at [1351, 24] on button "Close" at bounding box center [1326, 23] width 83 height 25
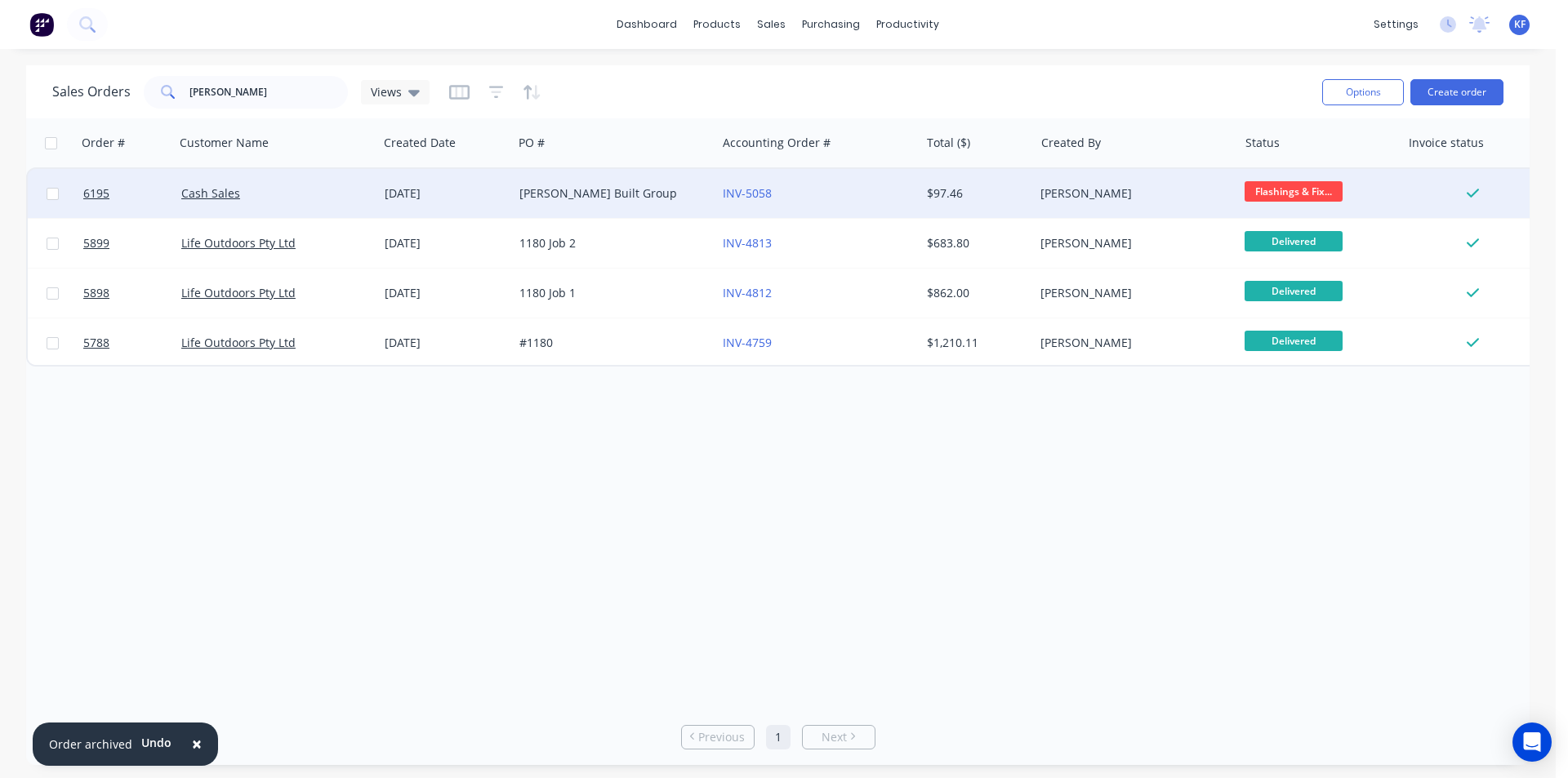
click at [565, 195] on div "[PERSON_NAME] Built Group" at bounding box center [610, 193] width 181 height 16
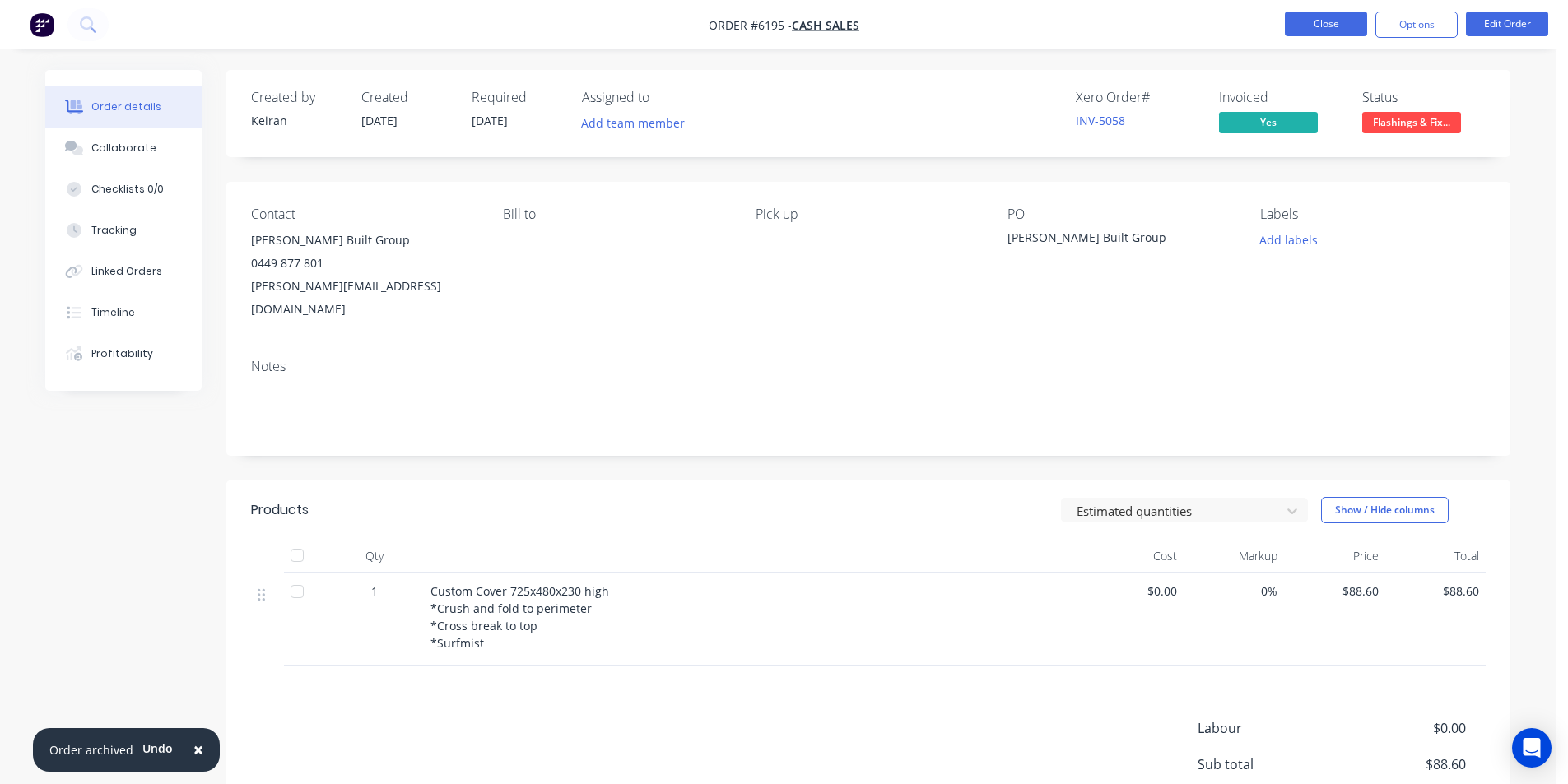
click at [1349, 20] on button "Close" at bounding box center [1326, 23] width 83 height 25
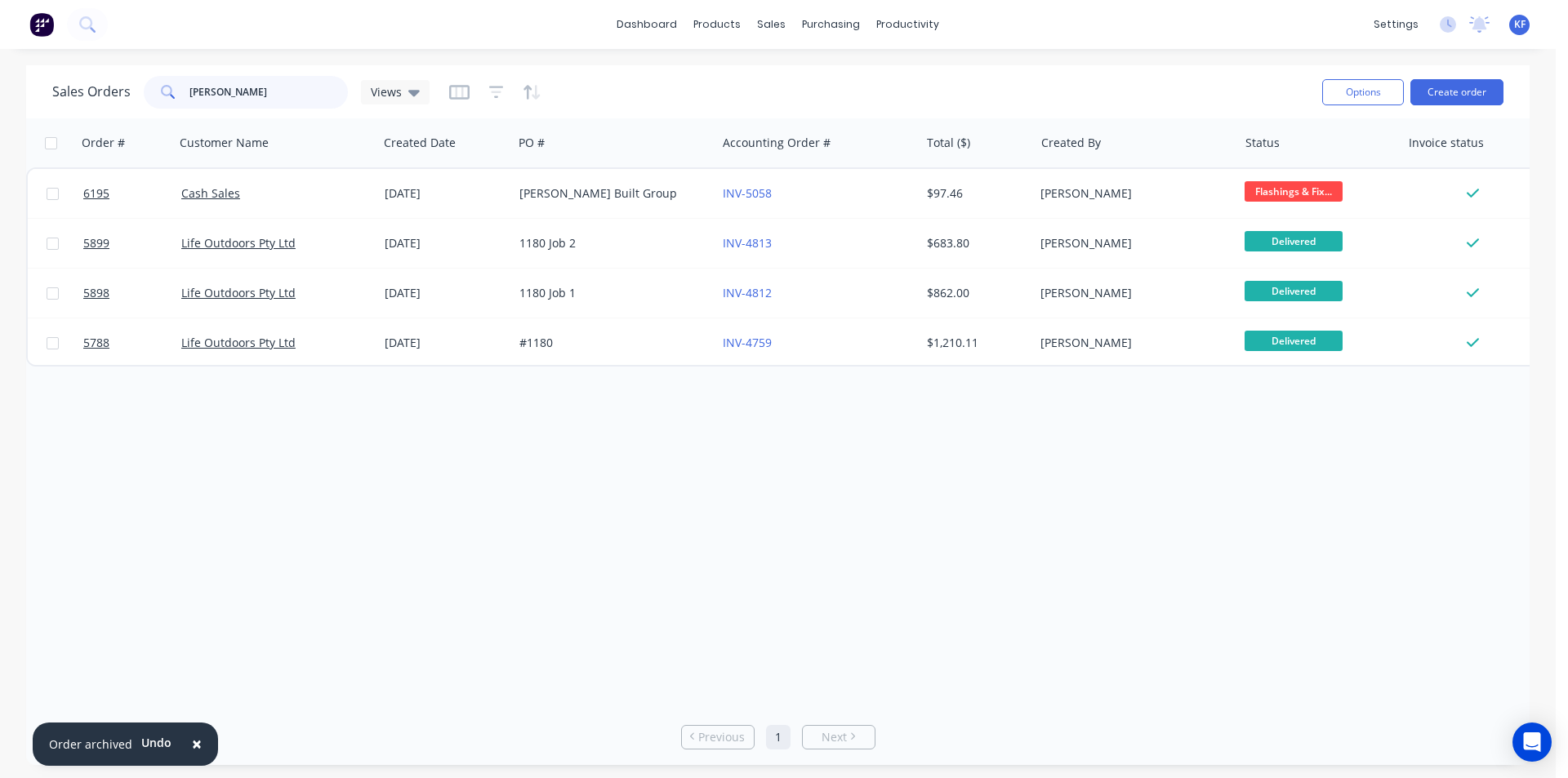
drag, startPoint x: 307, startPoint y: 99, endPoint x: 145, endPoint y: 67, distance: 165.1
click at [151, 71] on div "Sales Orders [PERSON_NAME] Views Options Create order" at bounding box center [778, 92] width 1504 height 53
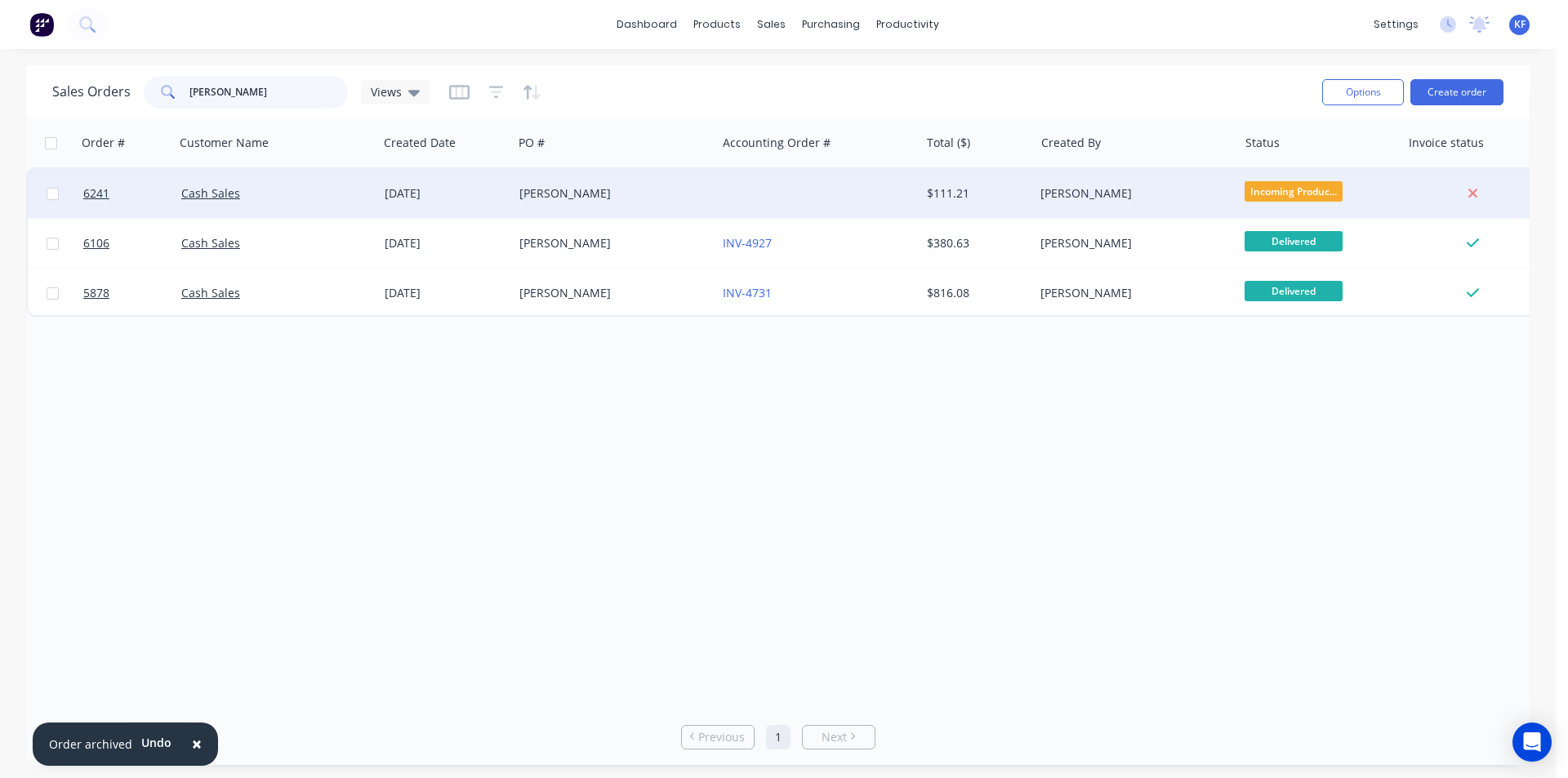
type input "[PERSON_NAME]"
click at [756, 199] on div at bounding box center [818, 193] width 203 height 49
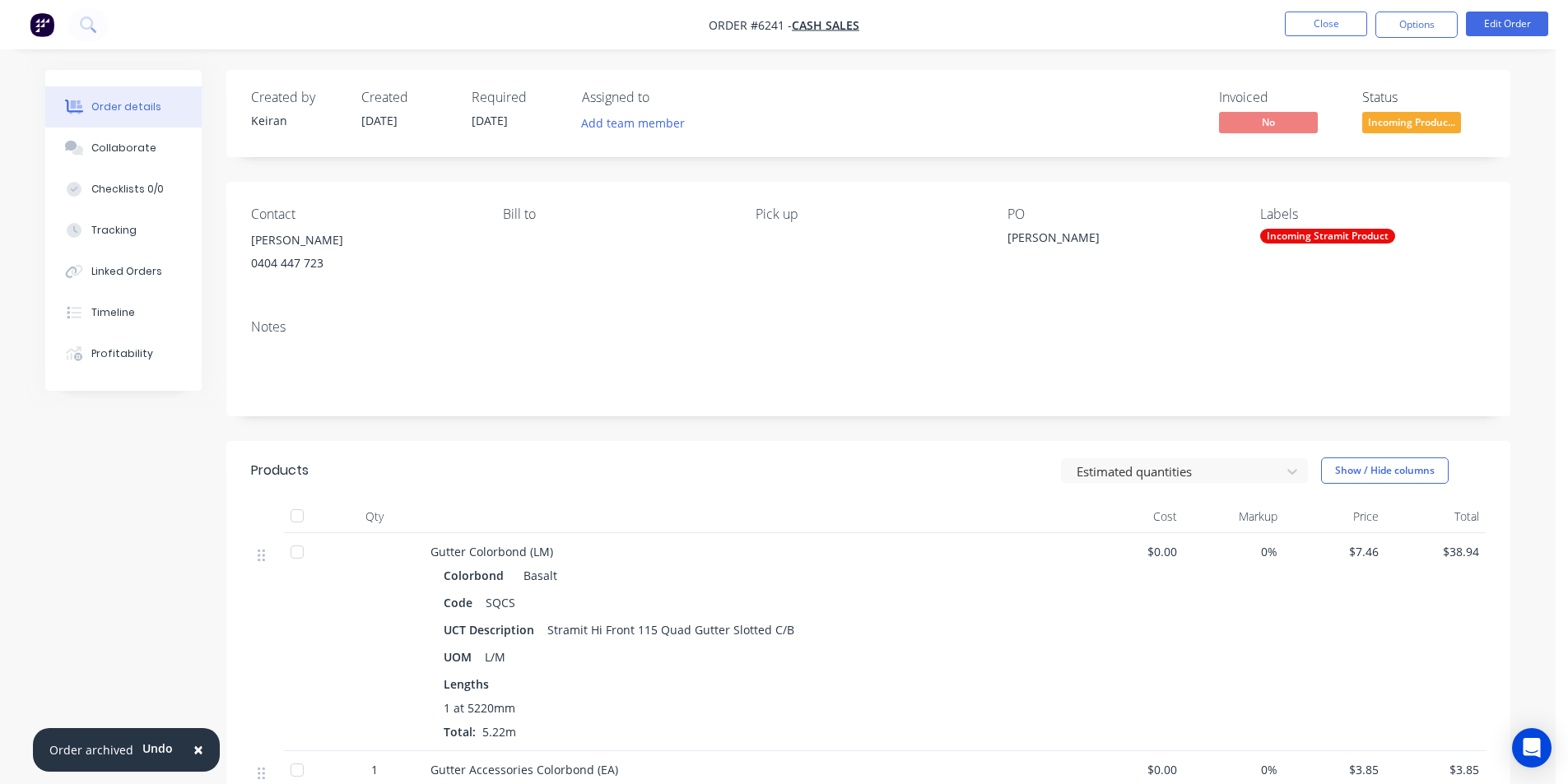
click at [1423, 28] on button "Options" at bounding box center [1417, 24] width 83 height 27
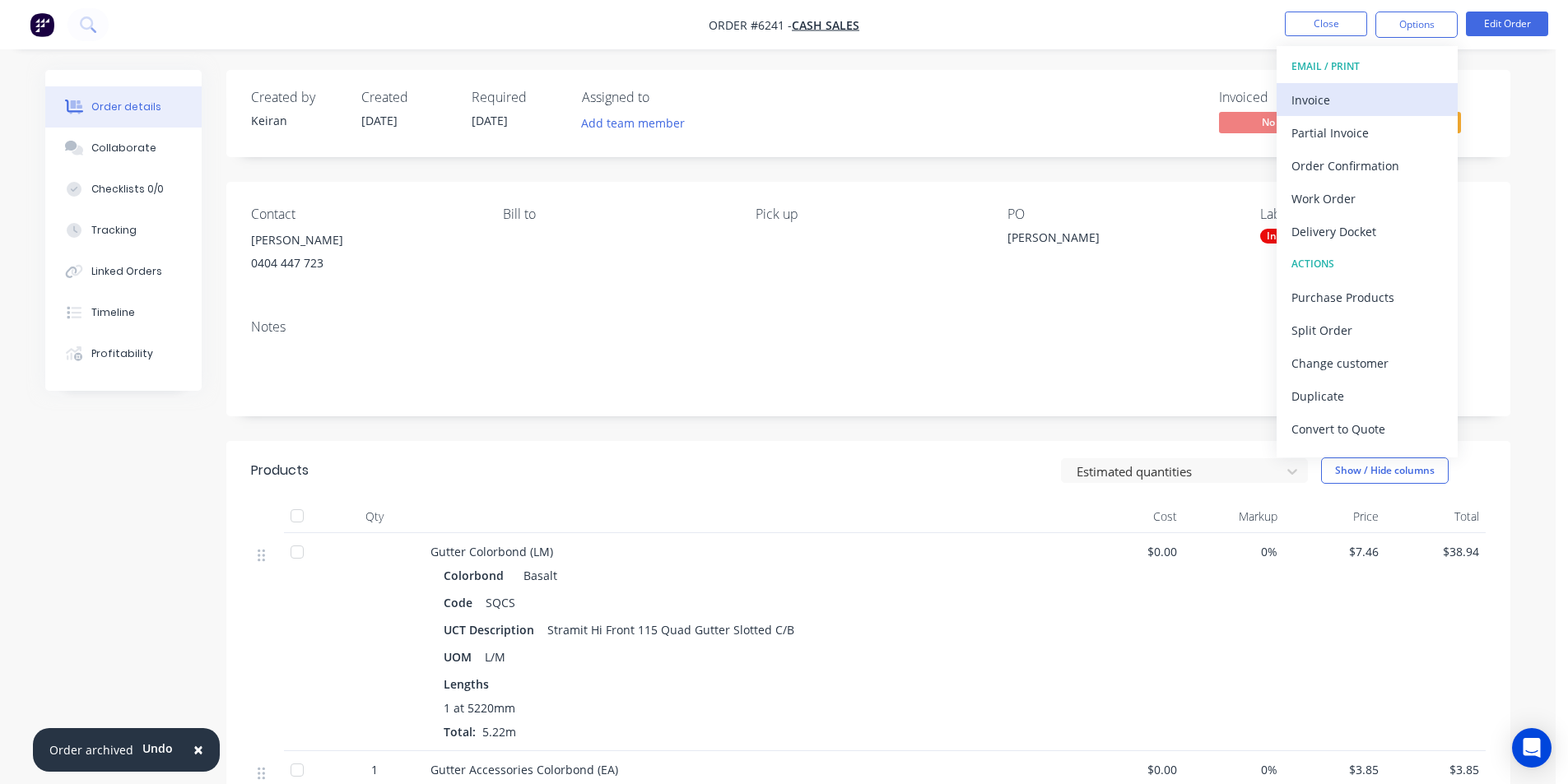
click at [1379, 95] on div "Invoice" at bounding box center [1367, 100] width 151 height 24
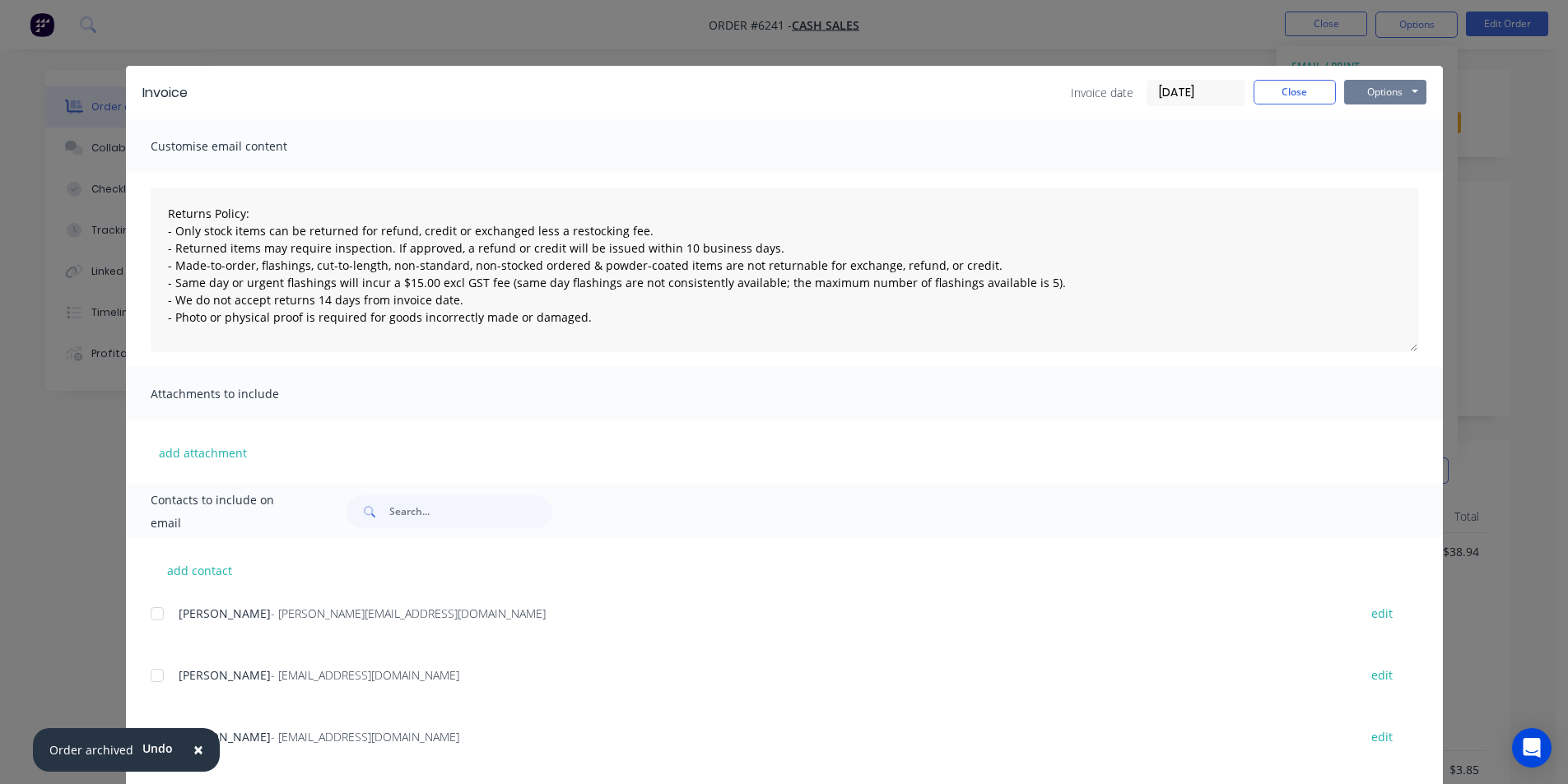
click at [1391, 99] on button "Options" at bounding box center [1386, 92] width 83 height 25
click at [1380, 157] on button "Print" at bounding box center [1397, 149] width 105 height 28
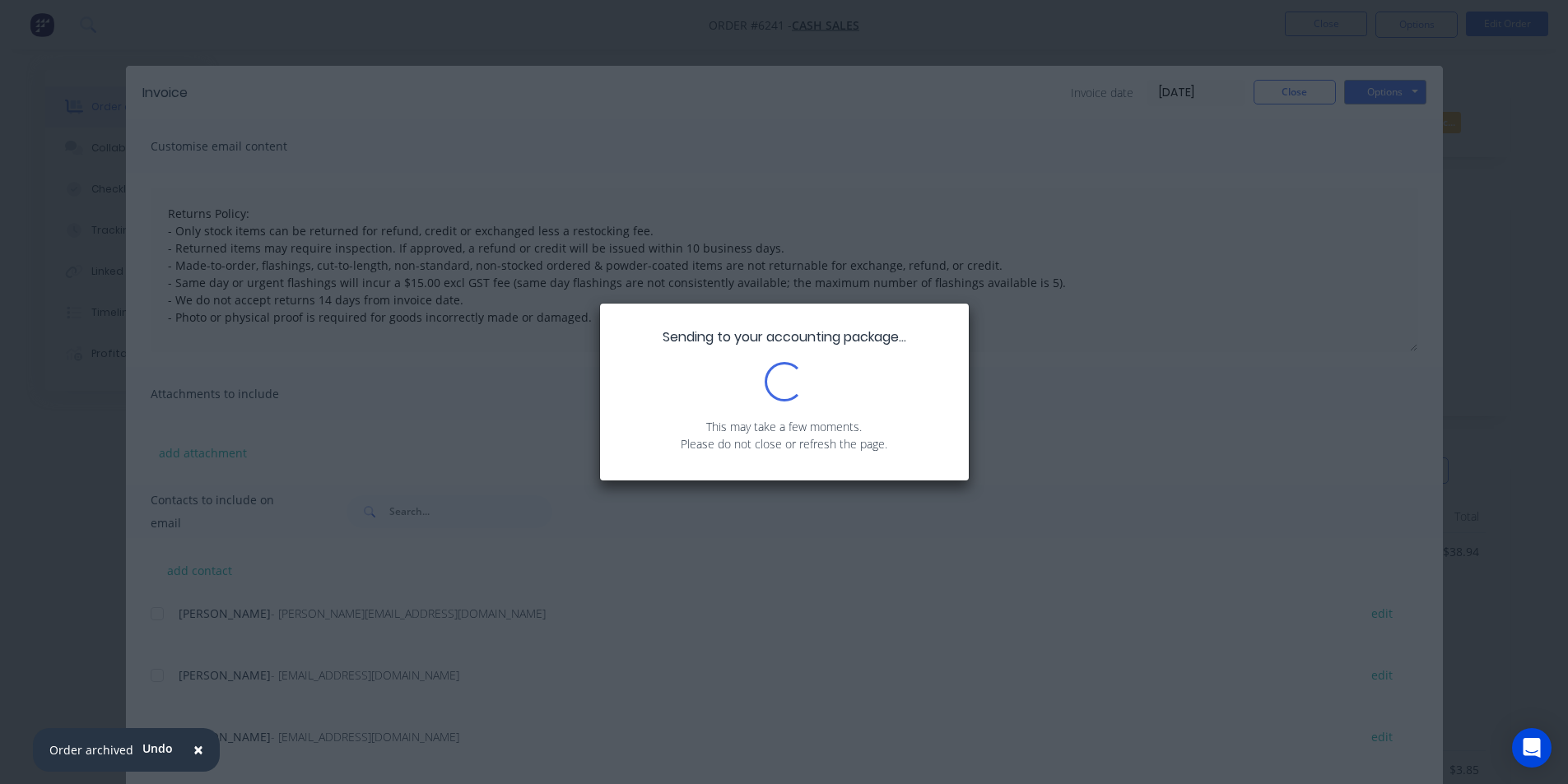
click at [198, 748] on span "×" at bounding box center [198, 750] width 9 height 23
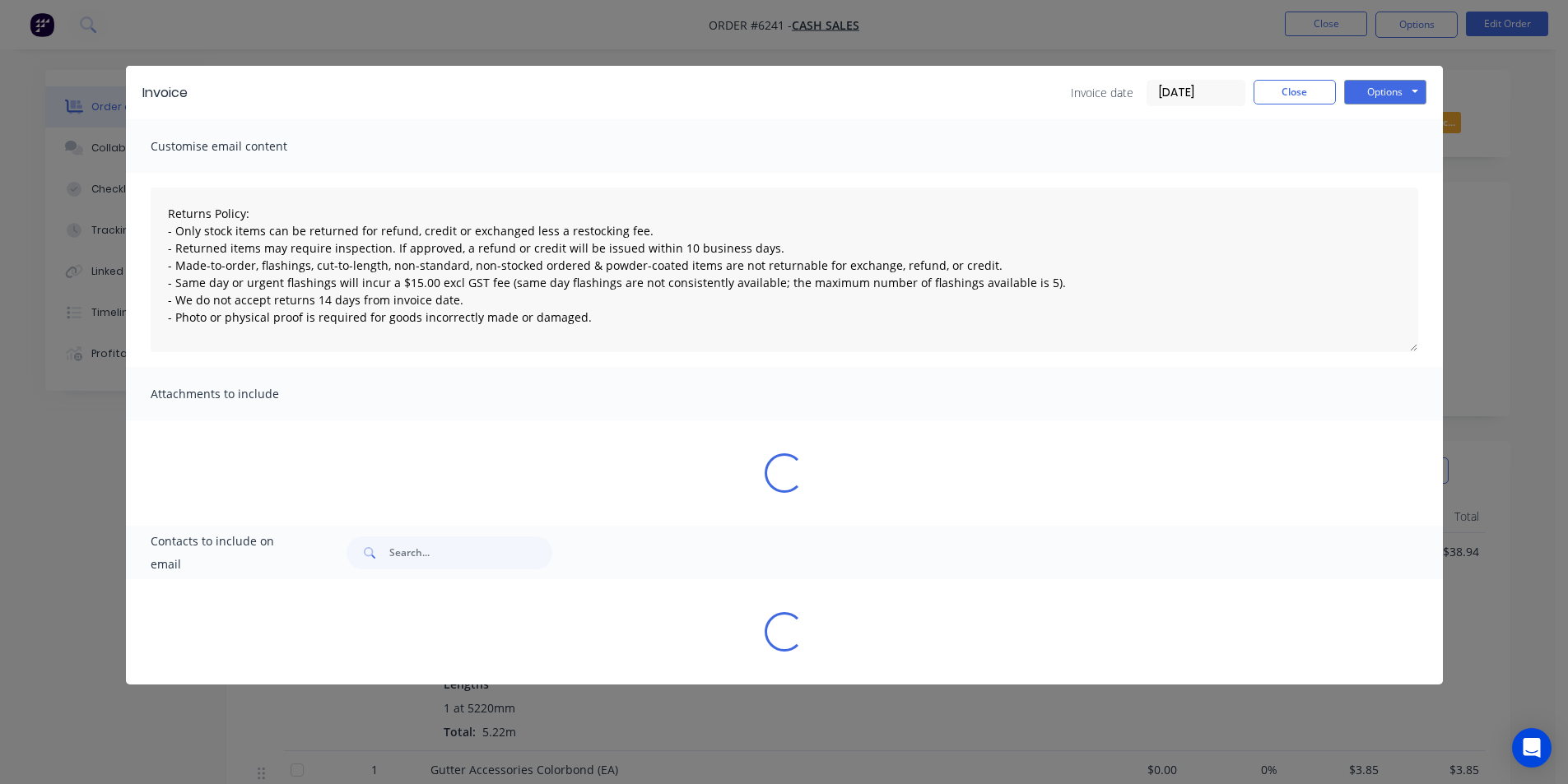
type textarea "Returns Policy: - Only stock items can be returned for refund, credit or exchan…"
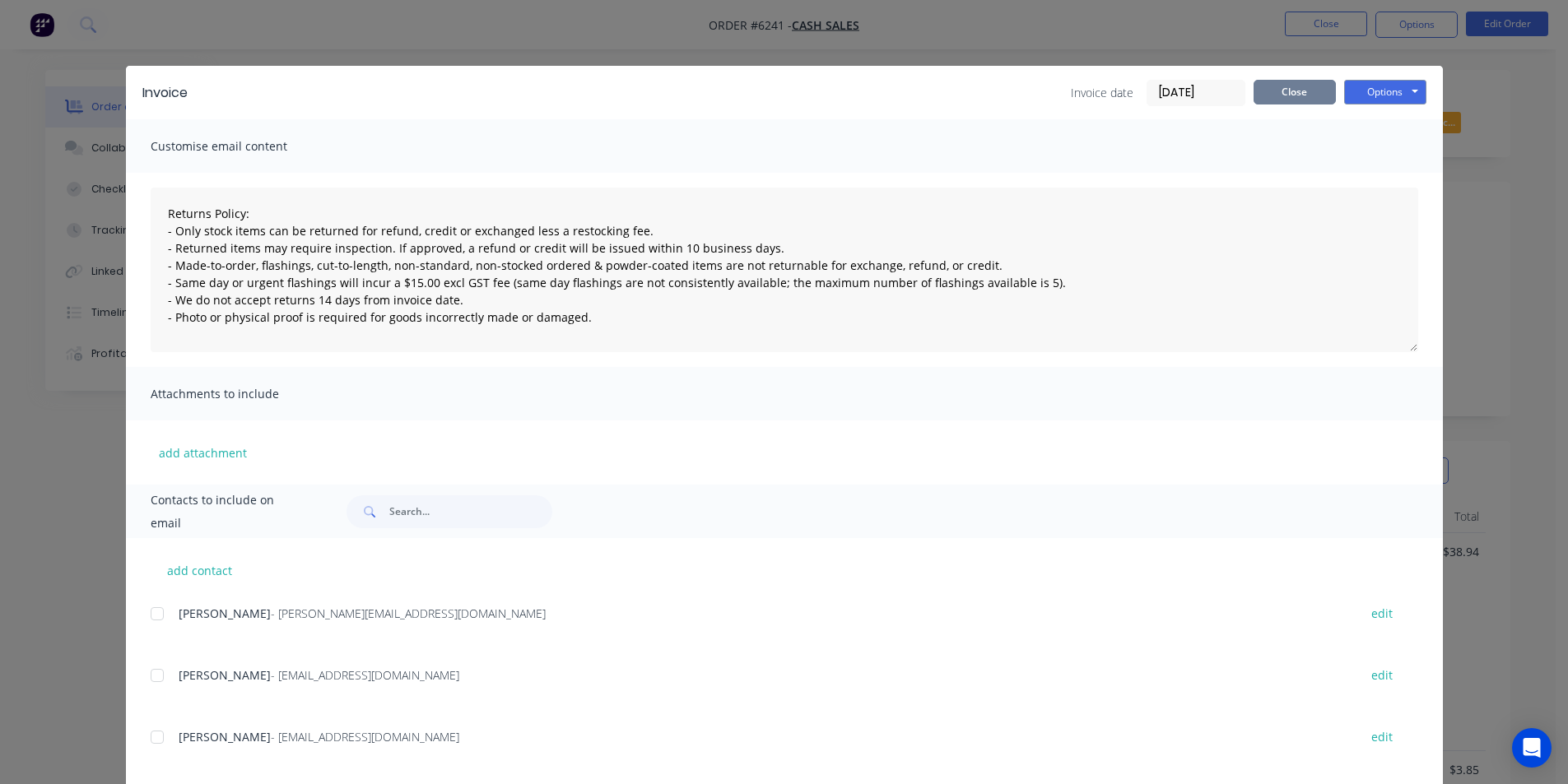
click at [1294, 84] on button "Close" at bounding box center [1295, 92] width 83 height 25
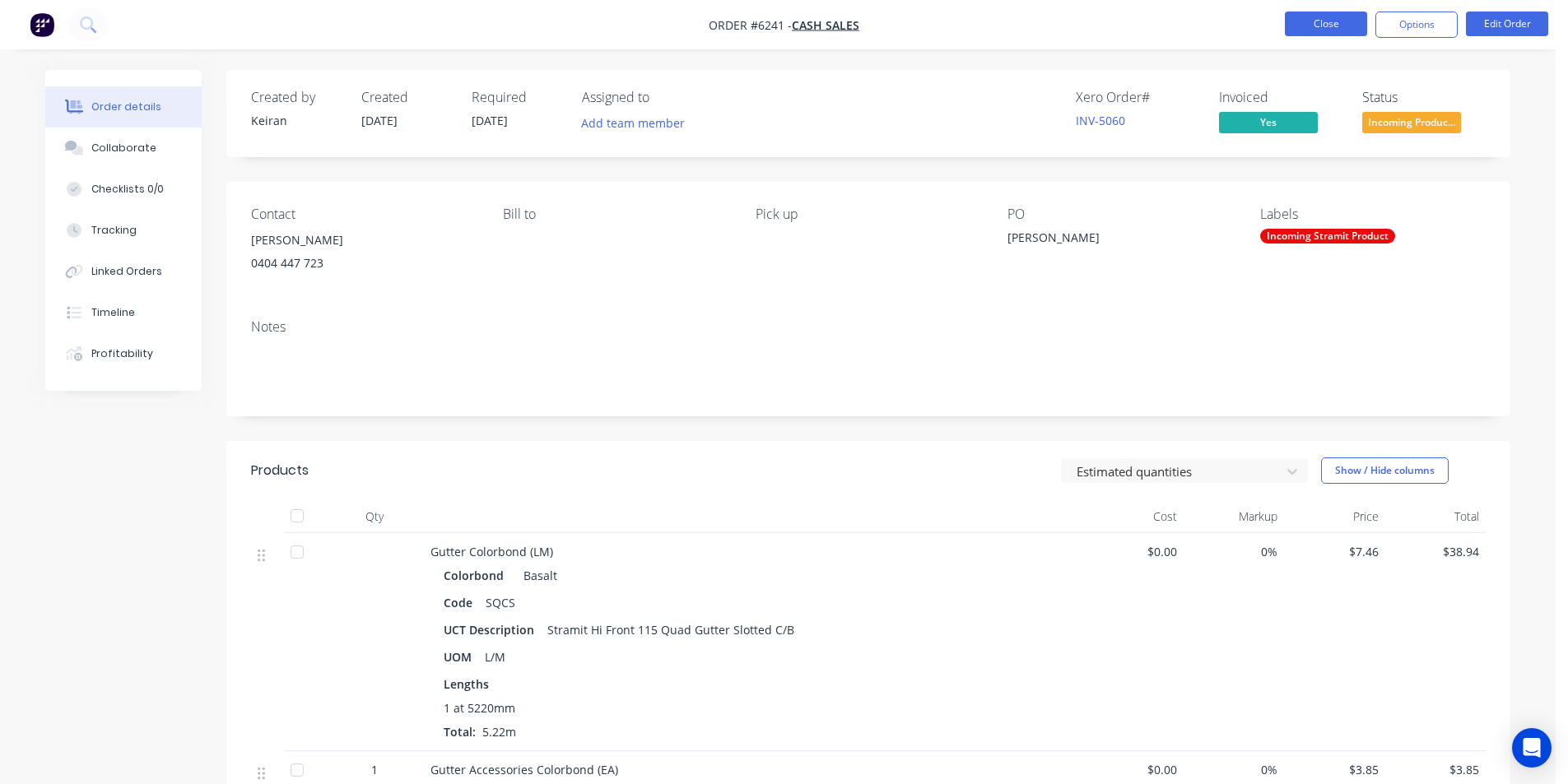
click at [1325, 27] on button "Close" at bounding box center [1326, 23] width 83 height 25
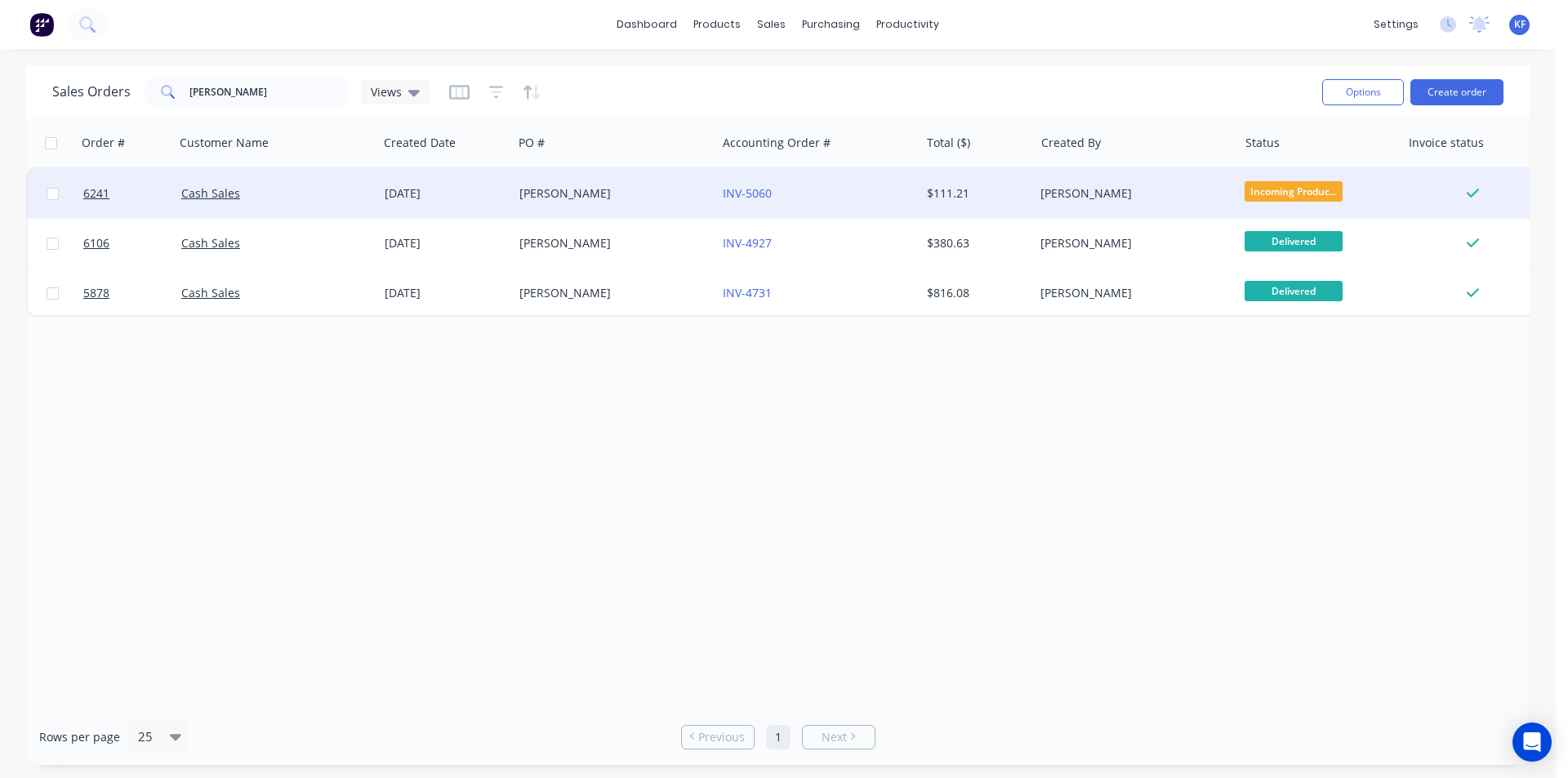
click at [1193, 203] on div "[PERSON_NAME]" at bounding box center [1136, 193] width 203 height 49
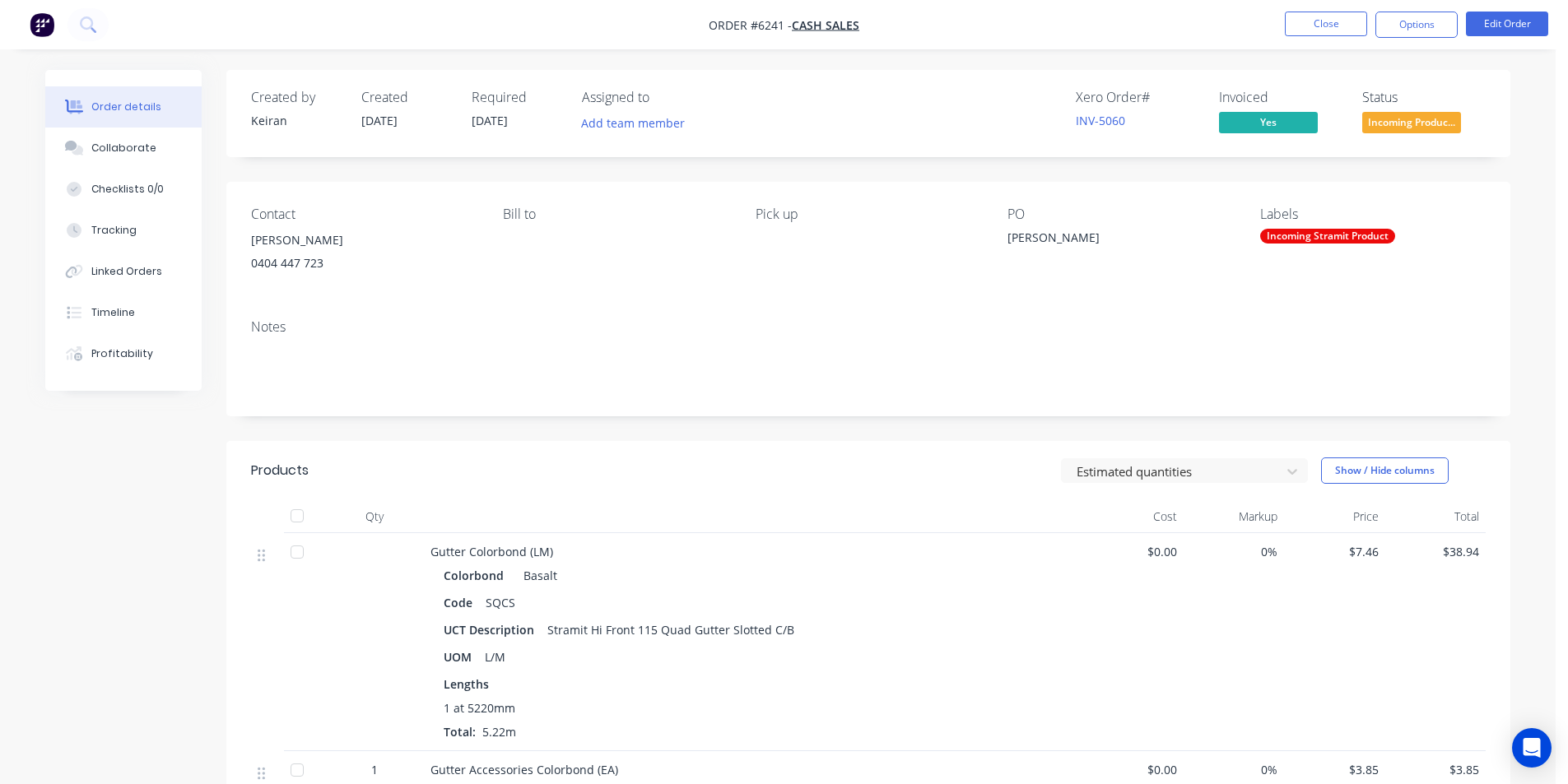
click at [1421, 131] on span "Incoming Produc..." at bounding box center [1411, 122] width 99 height 21
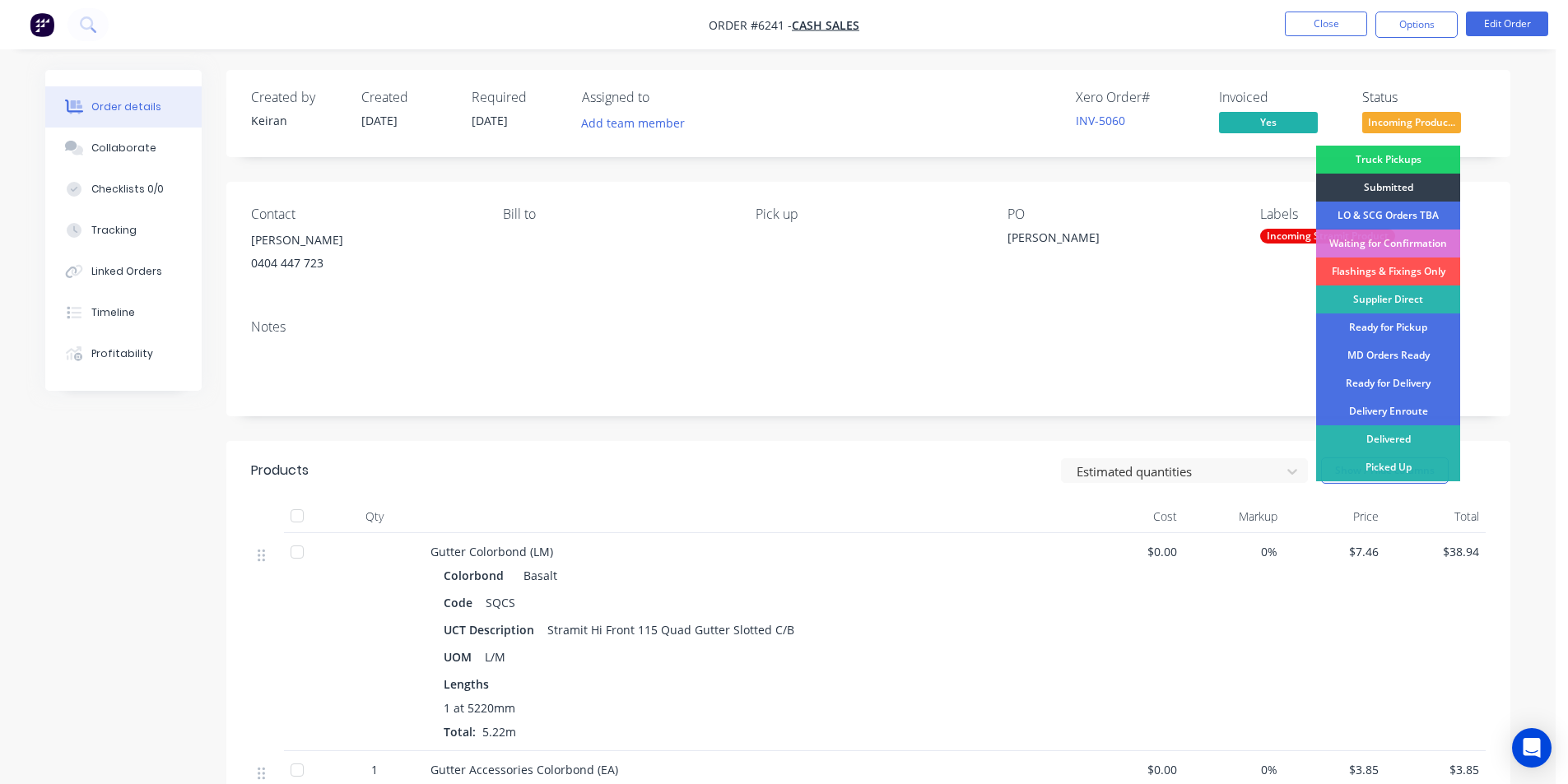
click at [1395, 472] on div "Picked Up" at bounding box center [1387, 467] width 144 height 28
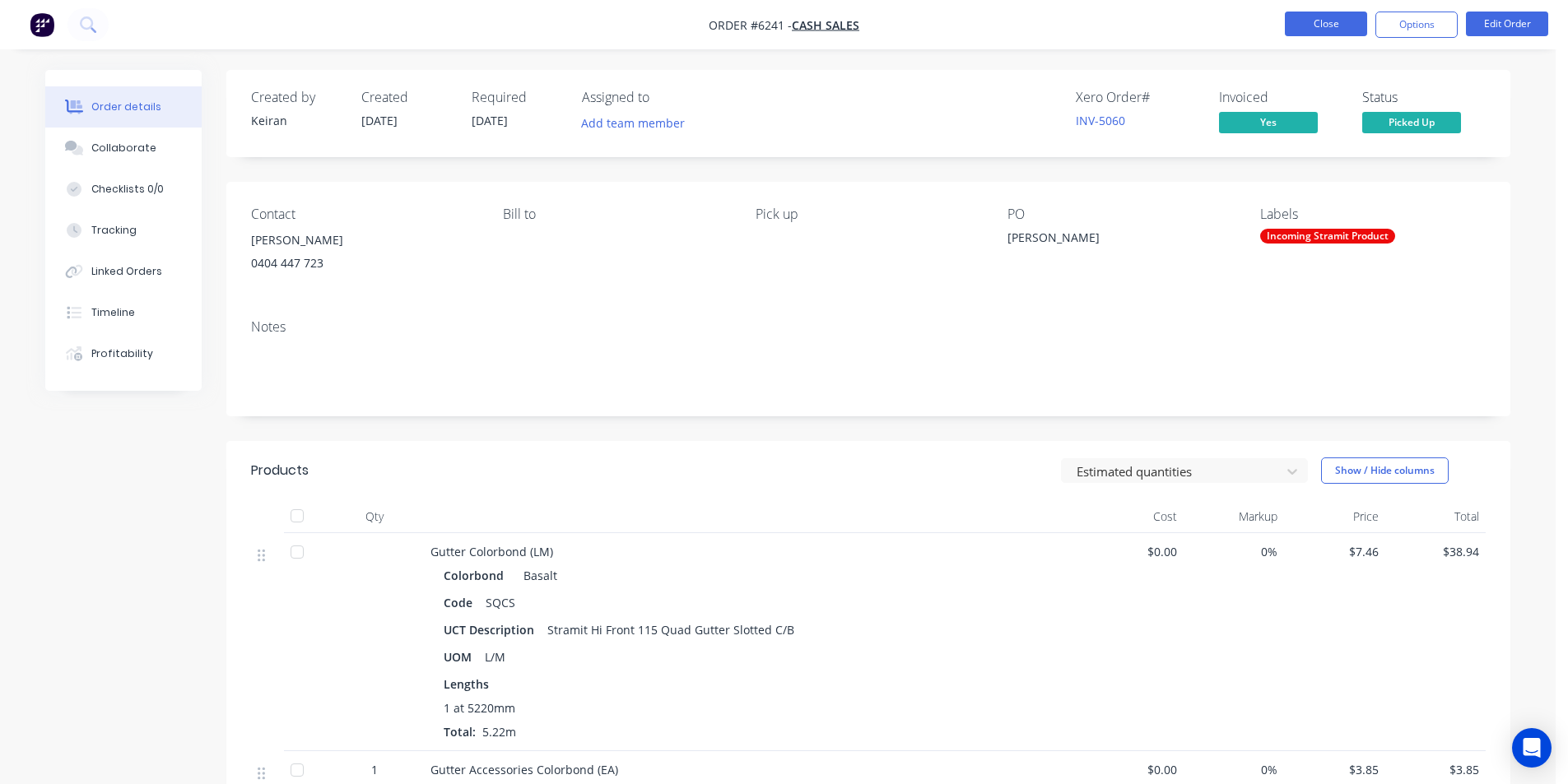
click at [1311, 14] on button "Close" at bounding box center [1326, 23] width 83 height 25
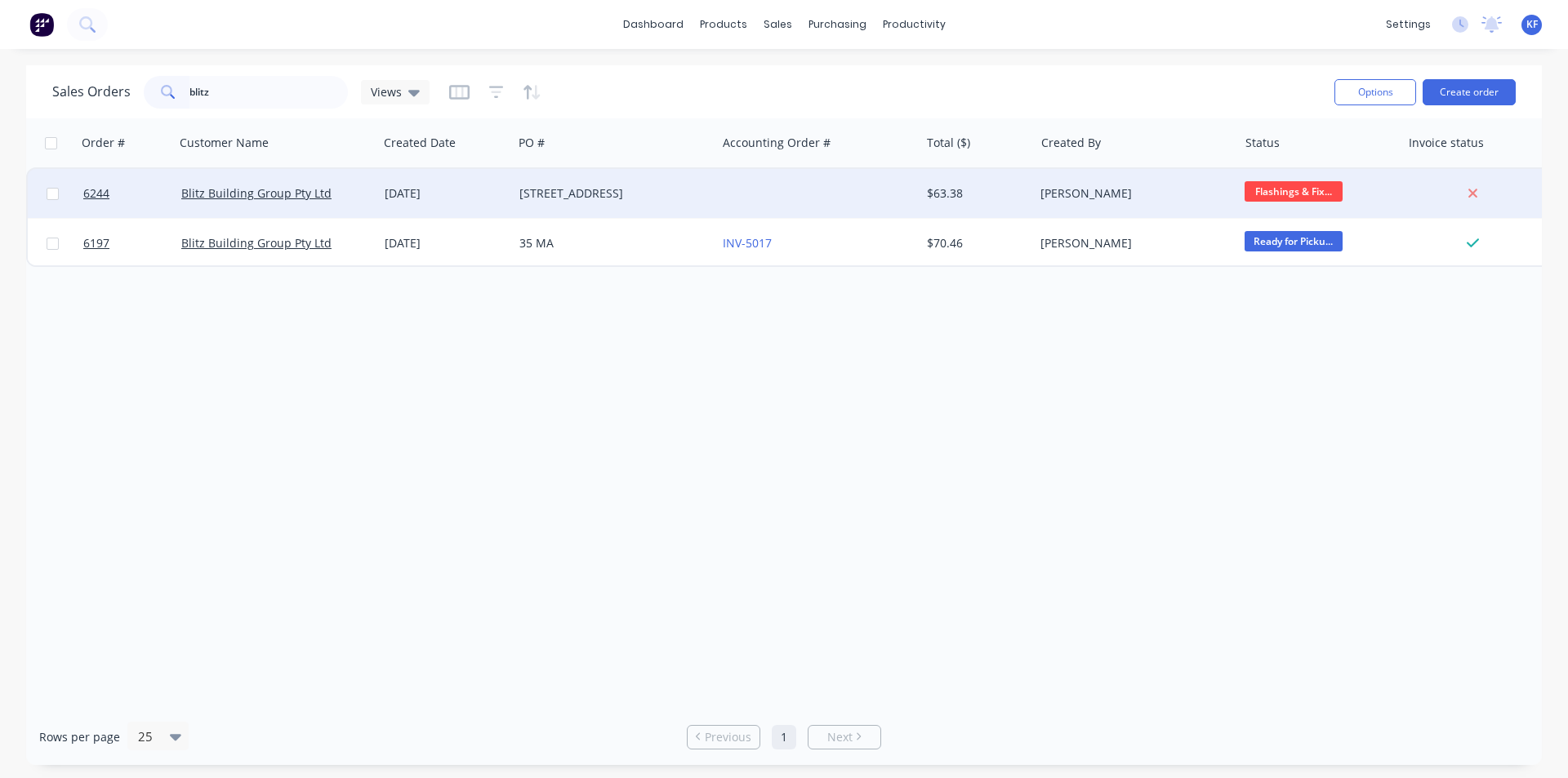
type input "blitz"
click at [755, 206] on div at bounding box center [818, 193] width 203 height 49
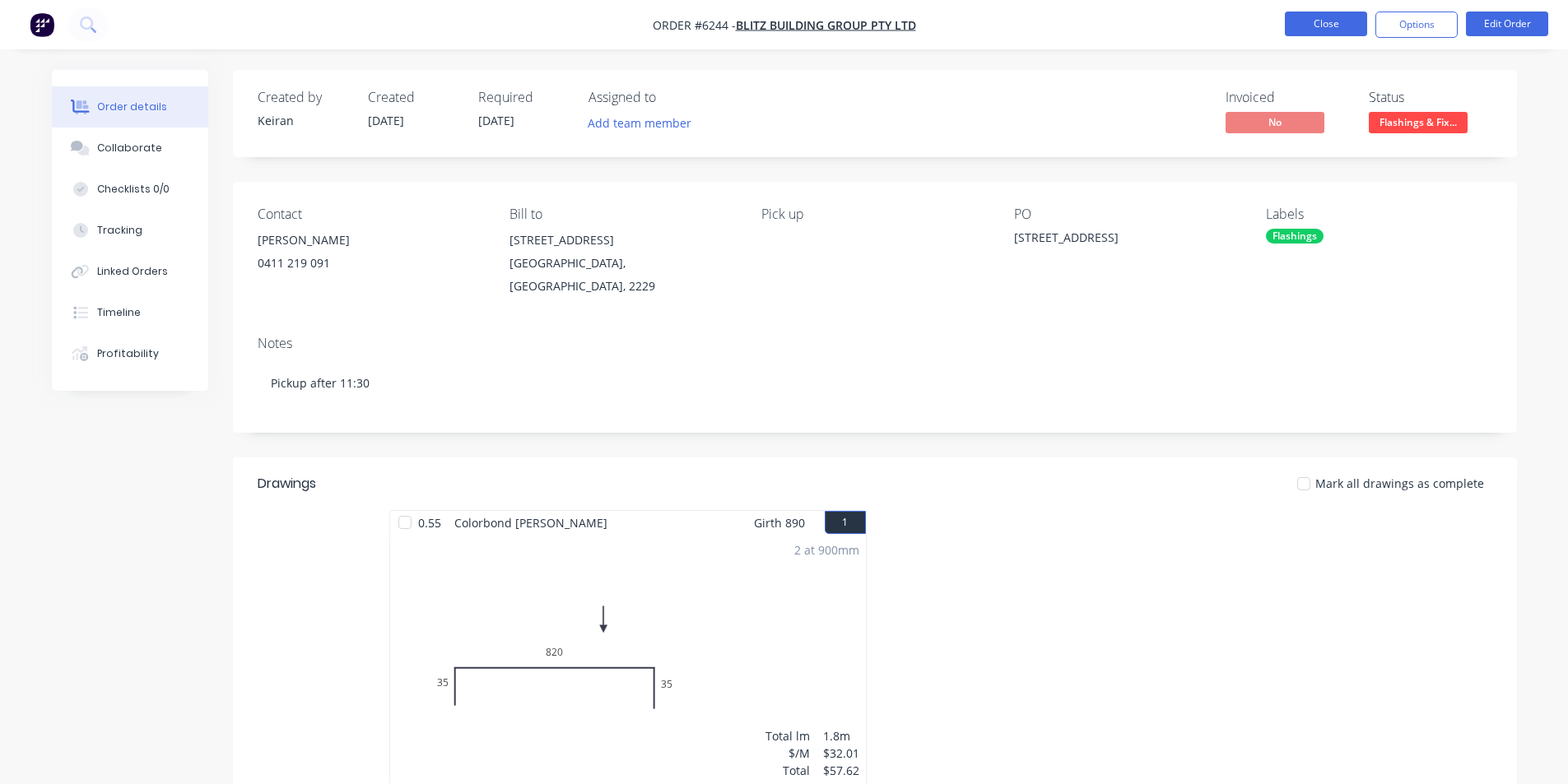
click at [1318, 28] on button "Close" at bounding box center [1326, 23] width 83 height 25
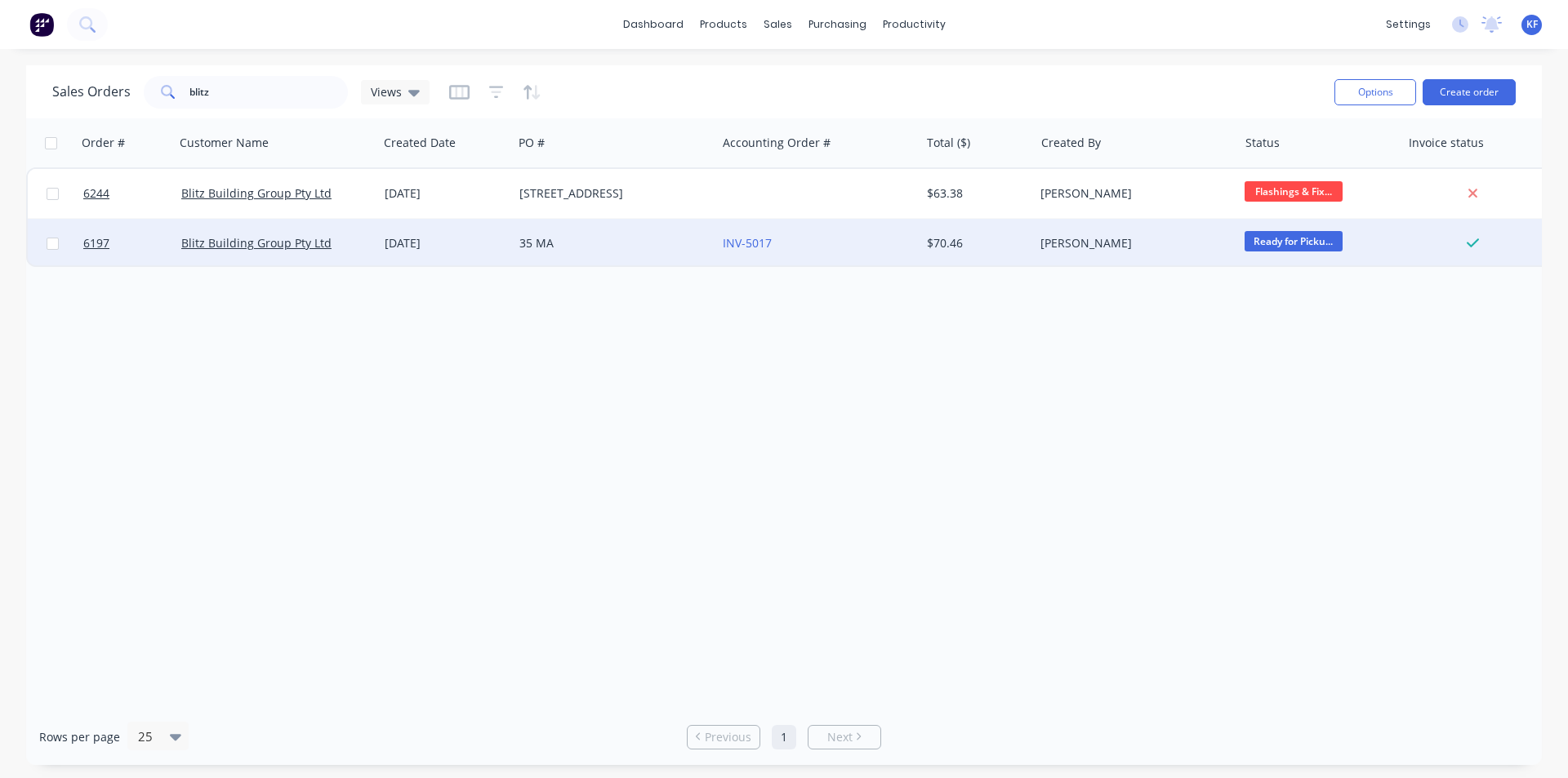
click at [588, 251] on div "35 MA" at bounding box center [615, 243] width 203 height 49
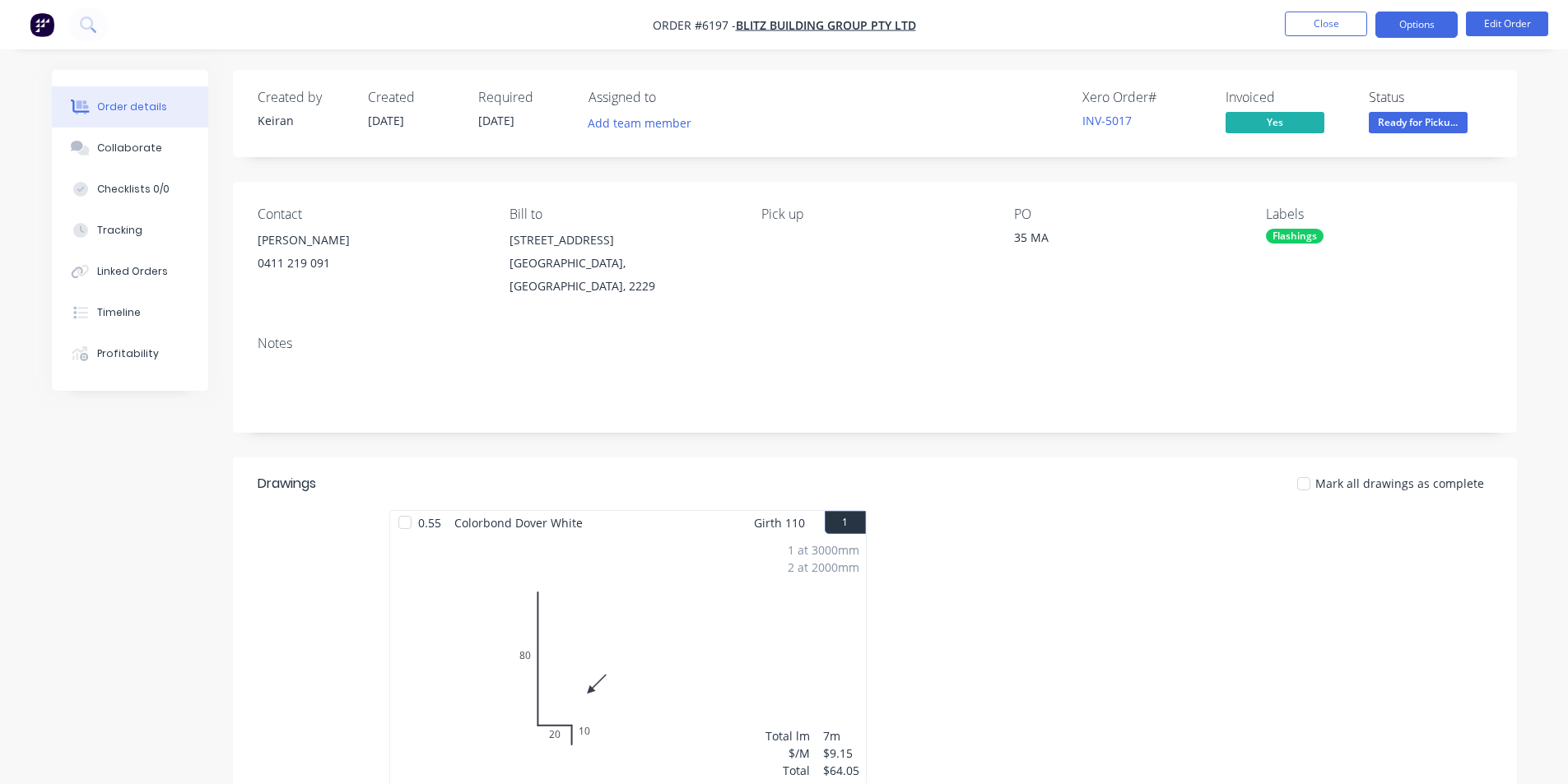
click at [1411, 31] on button "Options" at bounding box center [1417, 24] width 83 height 27
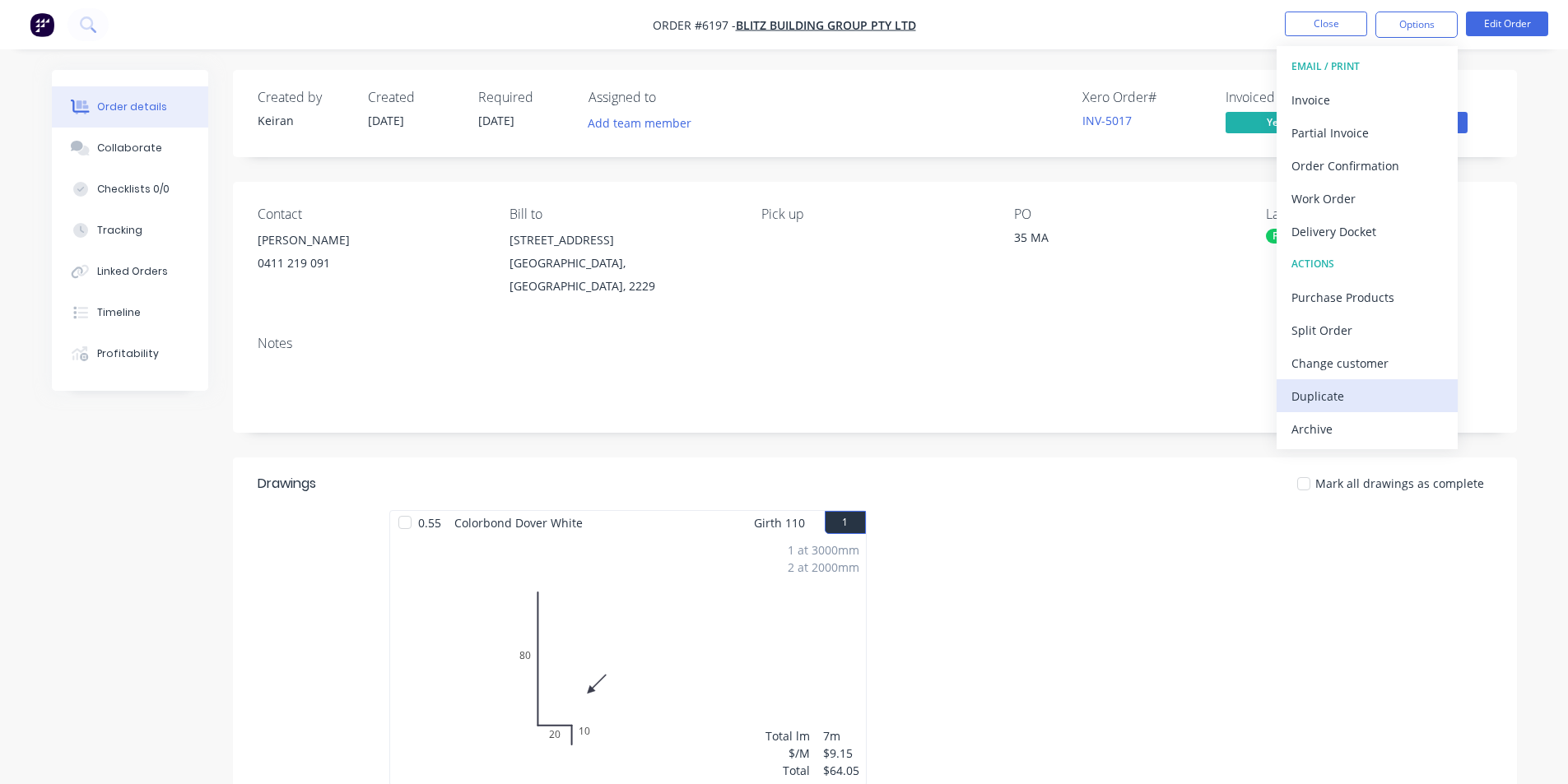
click at [1339, 392] on div "Duplicate" at bounding box center [1367, 397] width 151 height 24
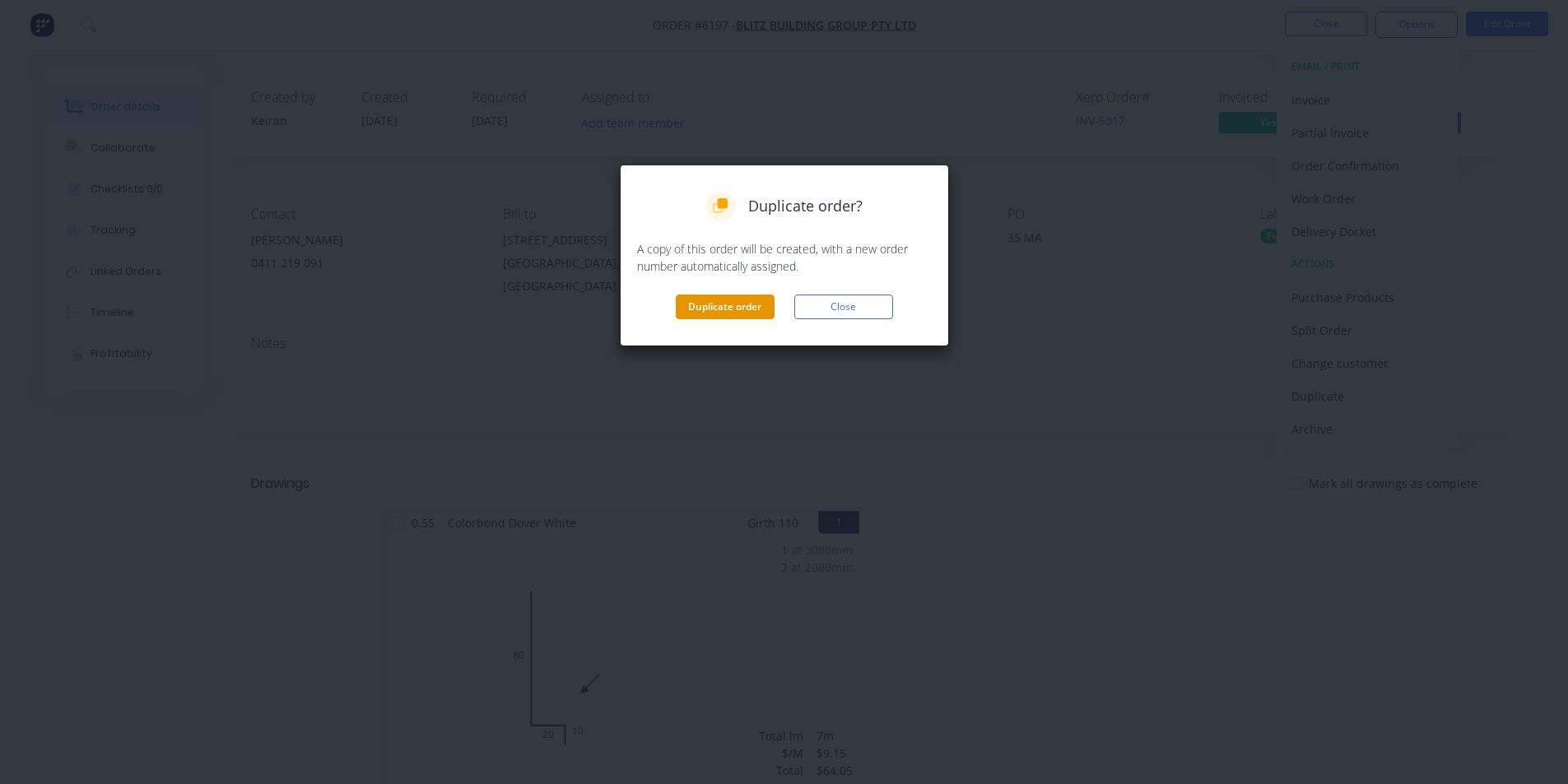
click at [733, 314] on button "Duplicate order" at bounding box center [725, 306] width 99 height 25
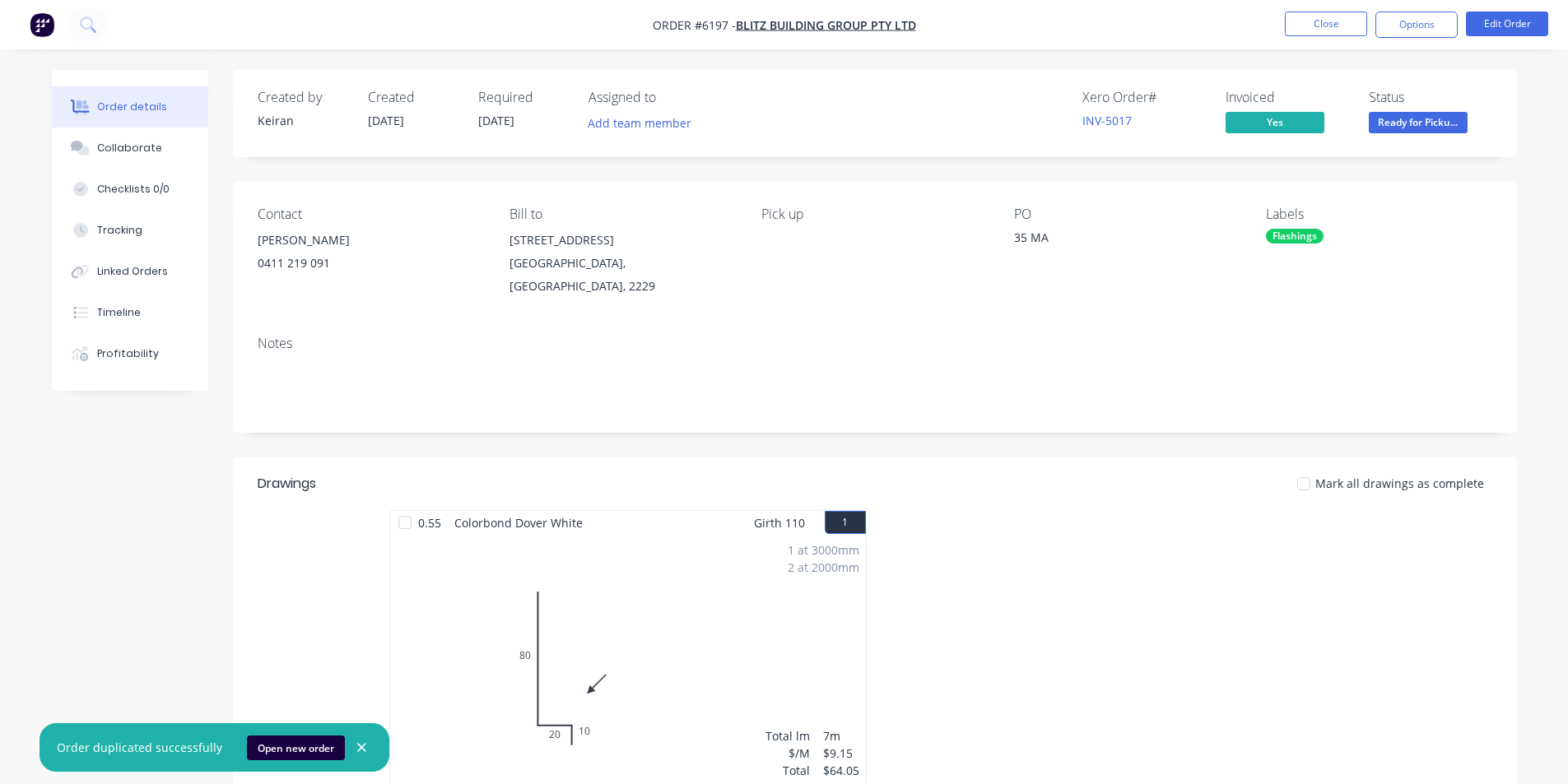
click at [681, 614] on div "1 at 3000mm 2 at 2000mm Total lm $/M Total 7m $9.15 $64.05" at bounding box center [627, 661] width 476 height 251
click at [1327, 23] on button "Close" at bounding box center [1326, 23] width 83 height 25
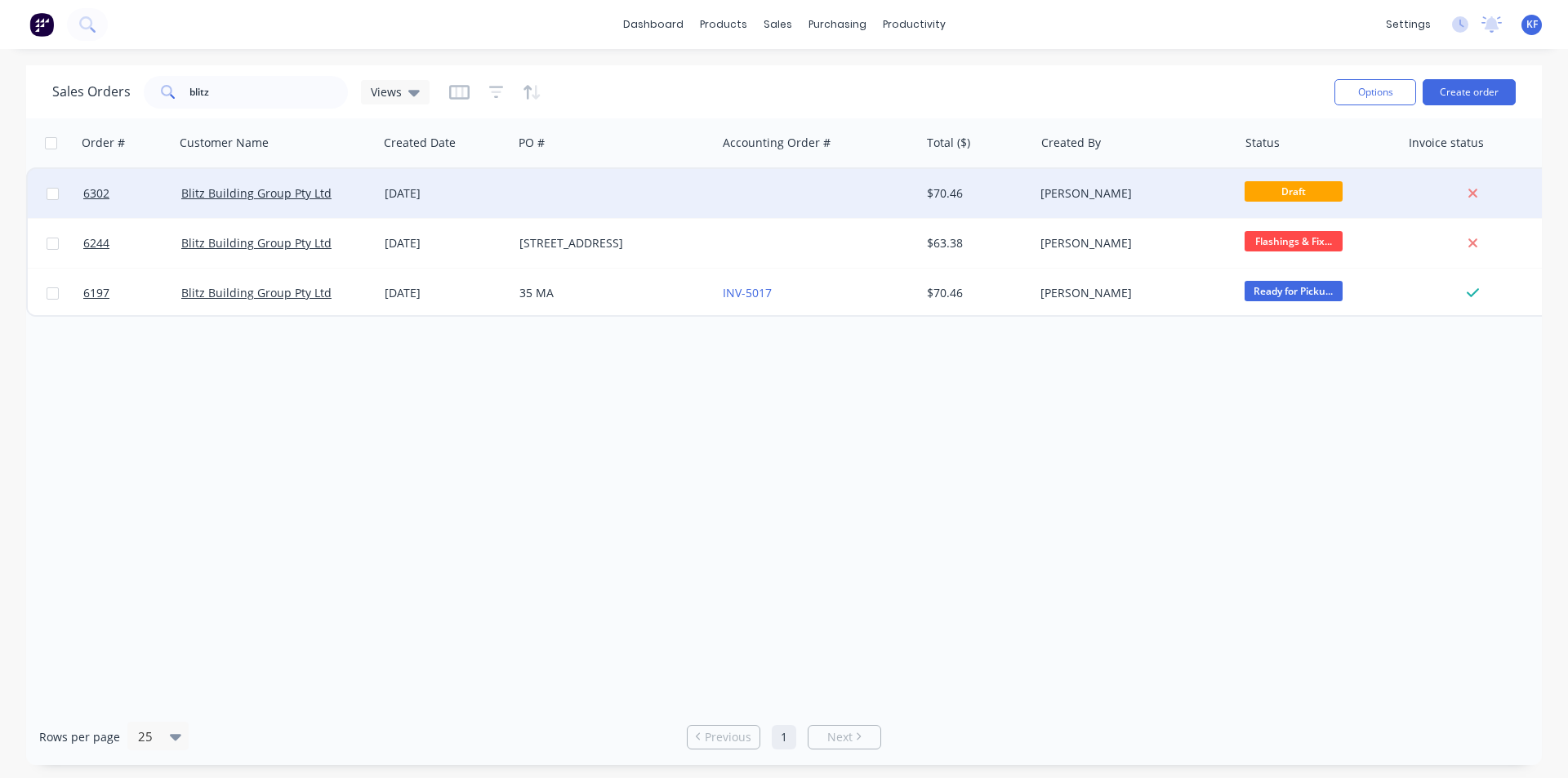
click at [833, 209] on div at bounding box center [818, 193] width 203 height 49
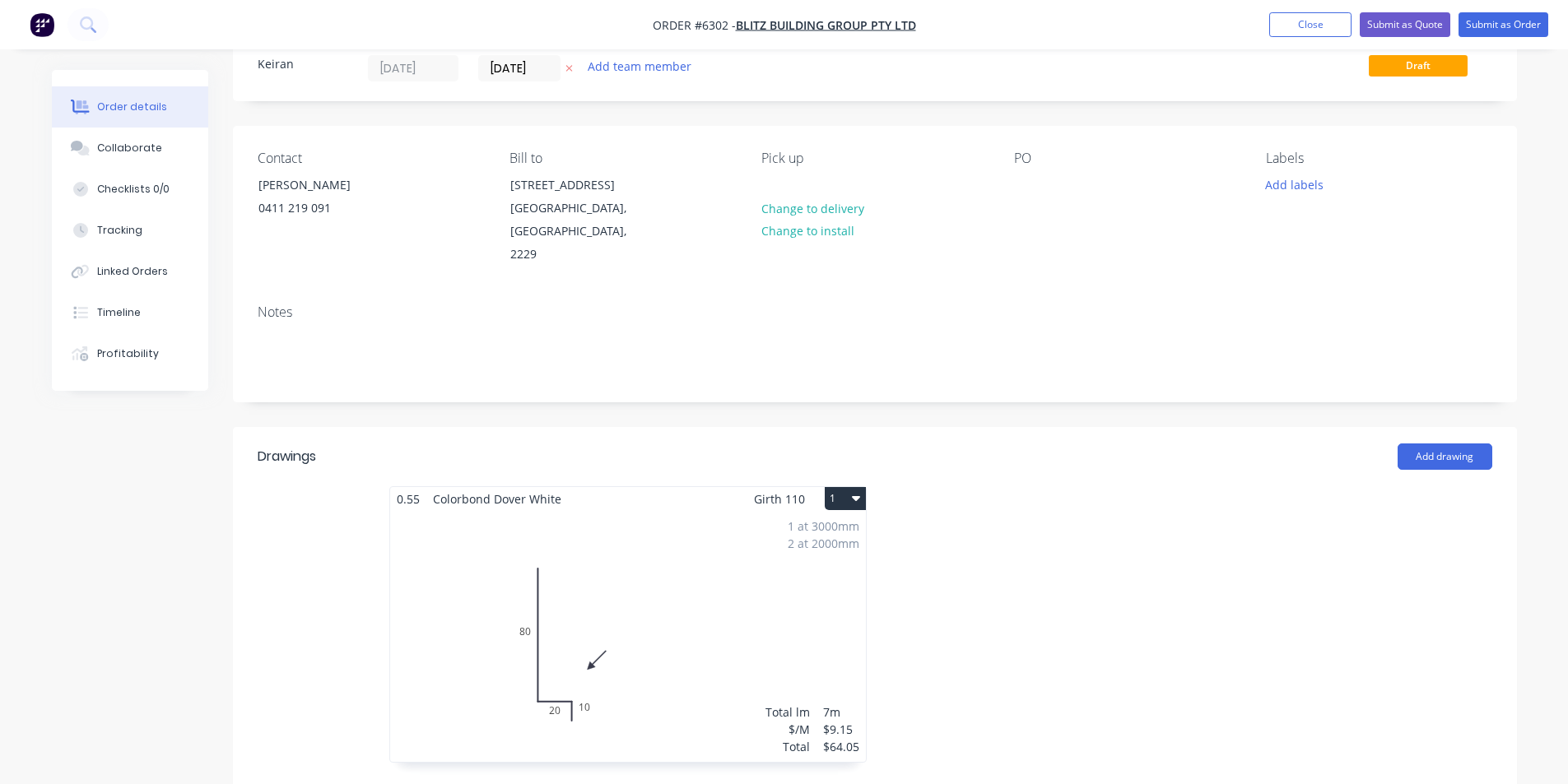
scroll to position [247, 0]
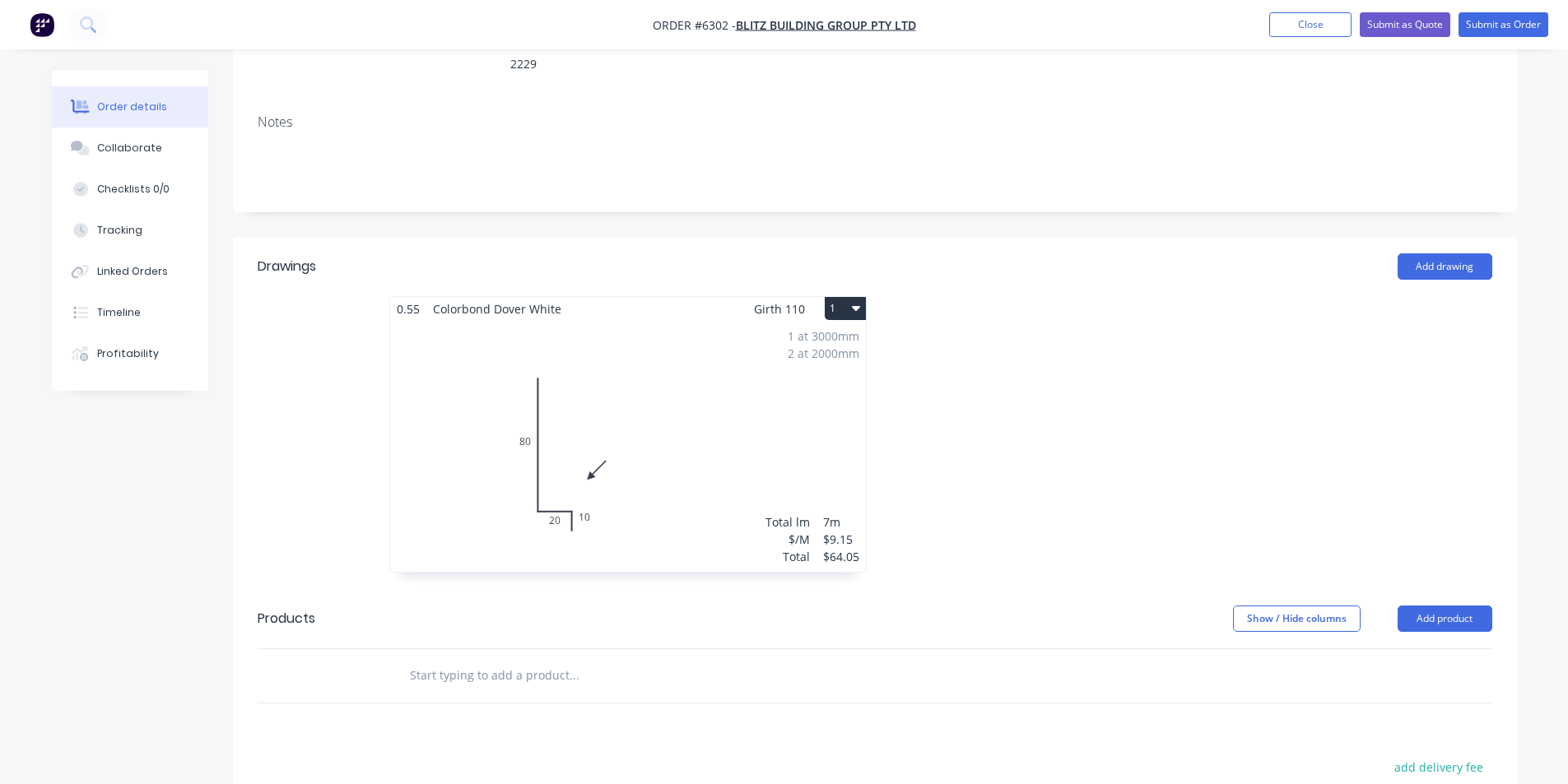
click at [639, 417] on div "1 at 3000mm 2 at 2000mm Total lm $/M Total 7m $9.15 $64.05" at bounding box center [627, 447] width 476 height 251
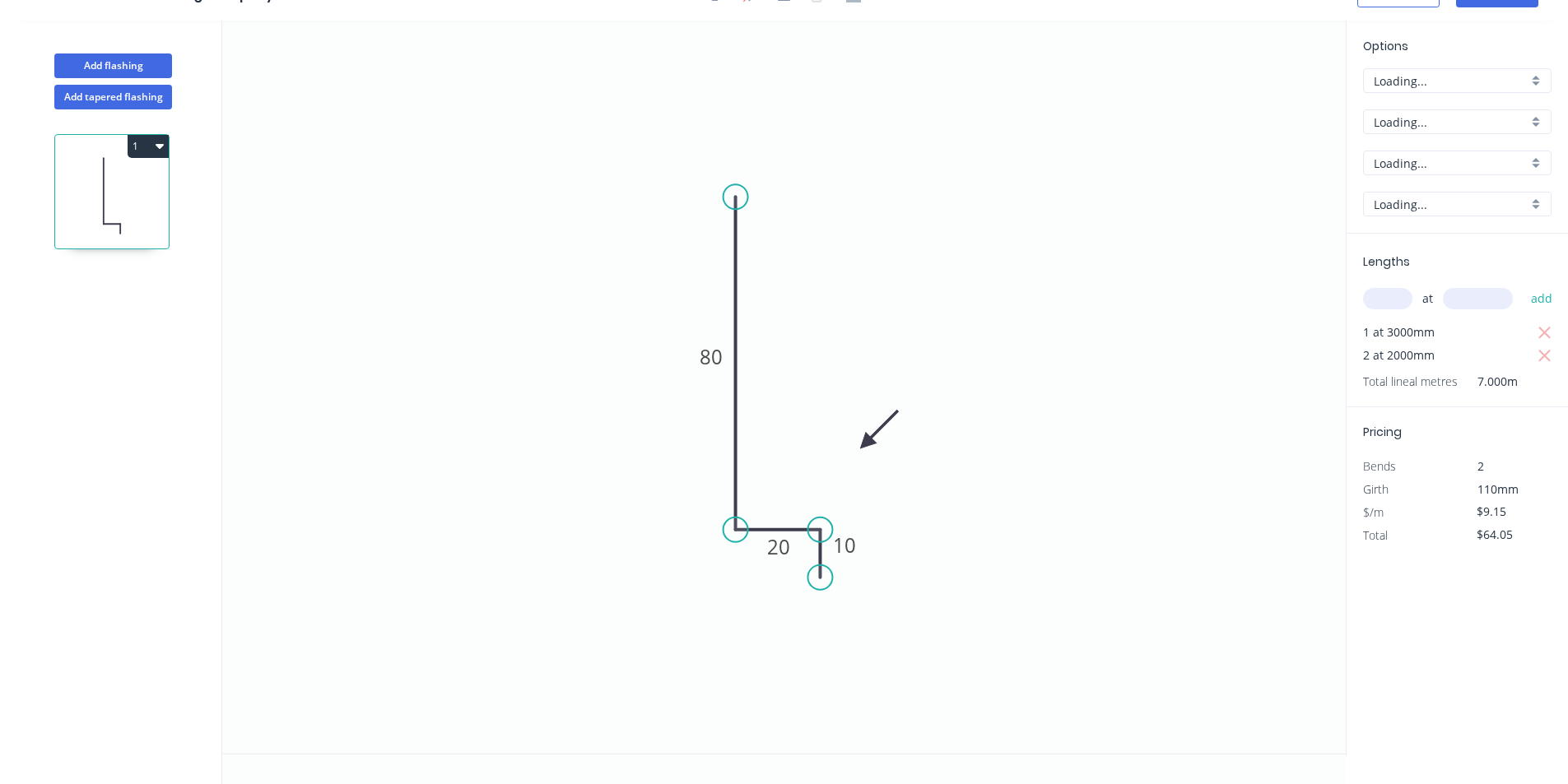
scroll to position [30, 0]
click at [1542, 330] on icon "button" at bounding box center [1544, 333] width 12 height 12
drag, startPoint x: 1544, startPoint y: 339, endPoint x: 1453, endPoint y: 322, distance: 92.6
click at [1542, 338] on icon "button" at bounding box center [1545, 333] width 15 height 20
type input "$0.00"
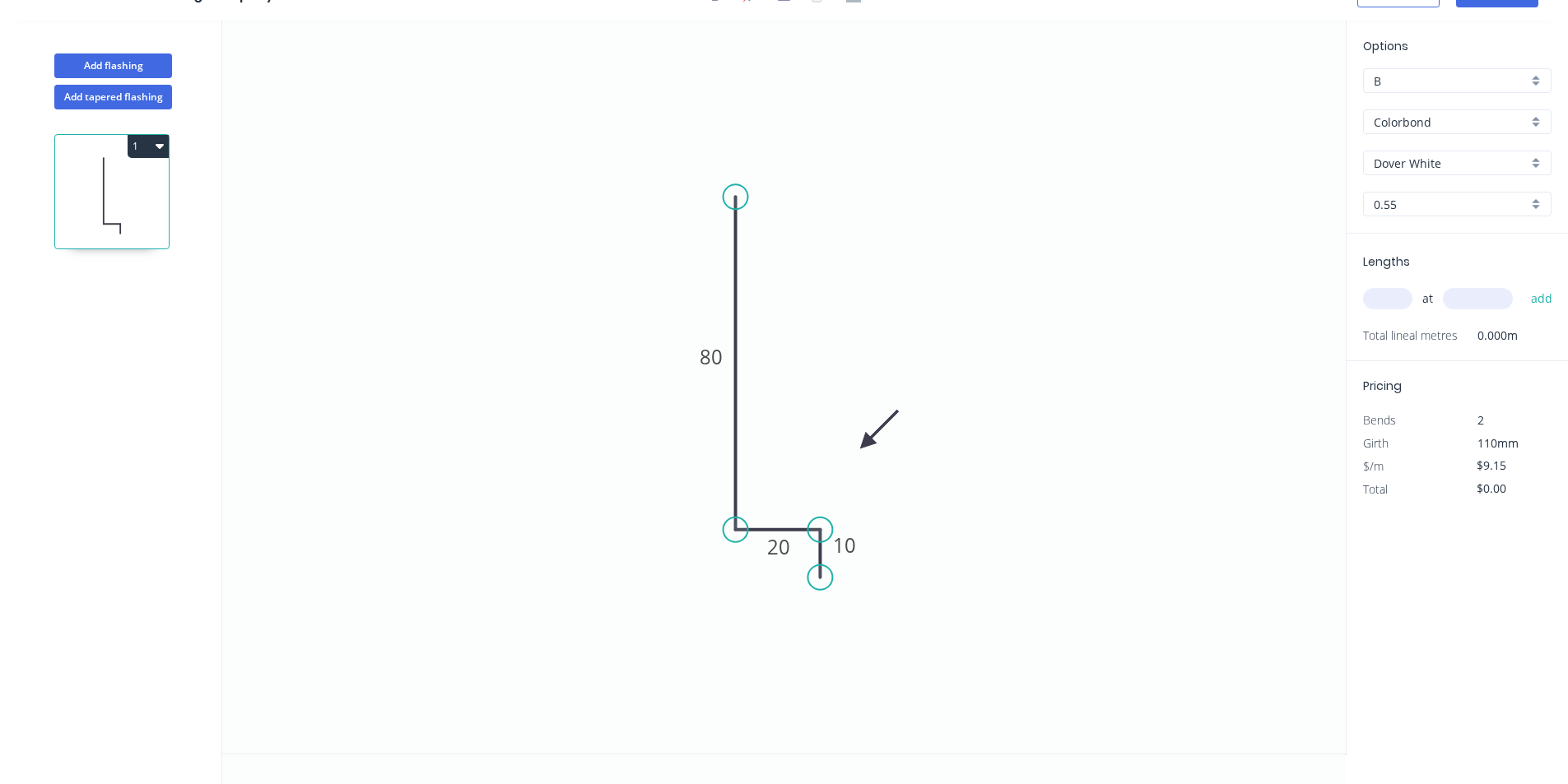
click at [1402, 303] on input "text" at bounding box center [1387, 299] width 49 height 22
type input "2"
type input "1000"
click at [1522, 285] on button "add" at bounding box center [1541, 299] width 39 height 28
type input "$18.30"
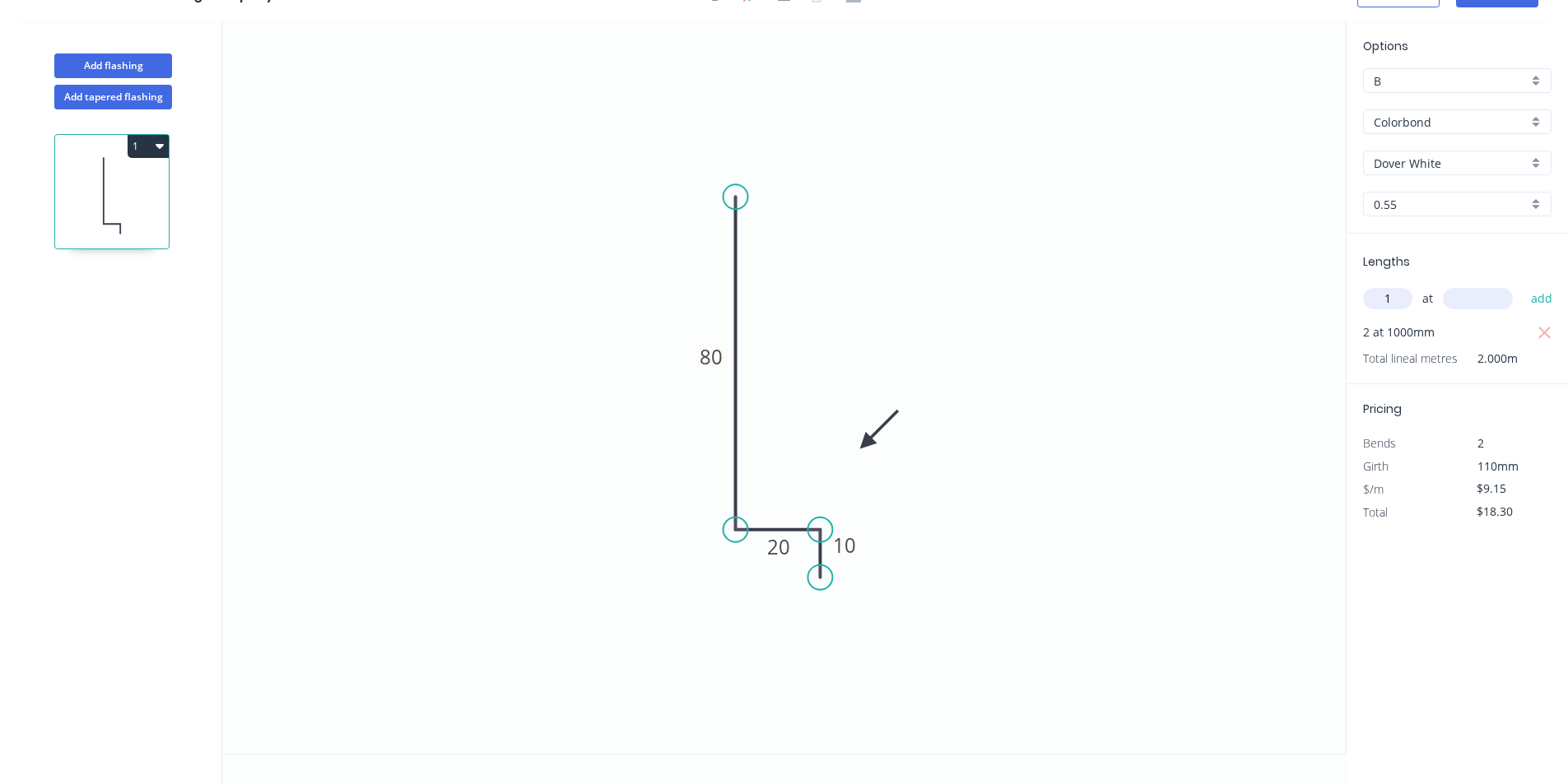
type input "1"
type input "2000"
click at [1522, 285] on button "add" at bounding box center [1541, 299] width 39 height 28
type input "$36.60"
type input "2"
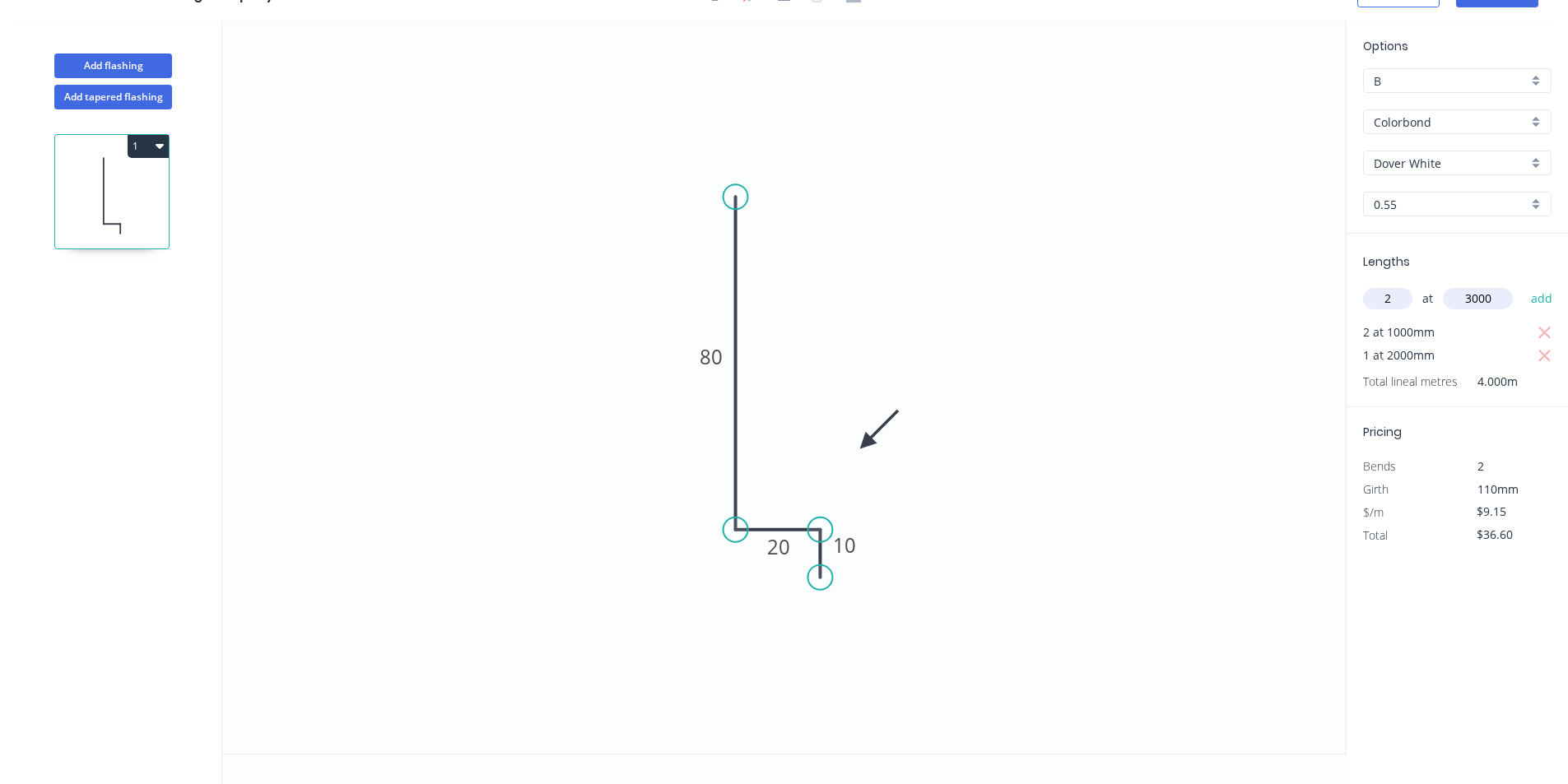
type input "3000"
click at [1522, 285] on button "add" at bounding box center [1541, 299] width 39 height 28
type input "$91.50"
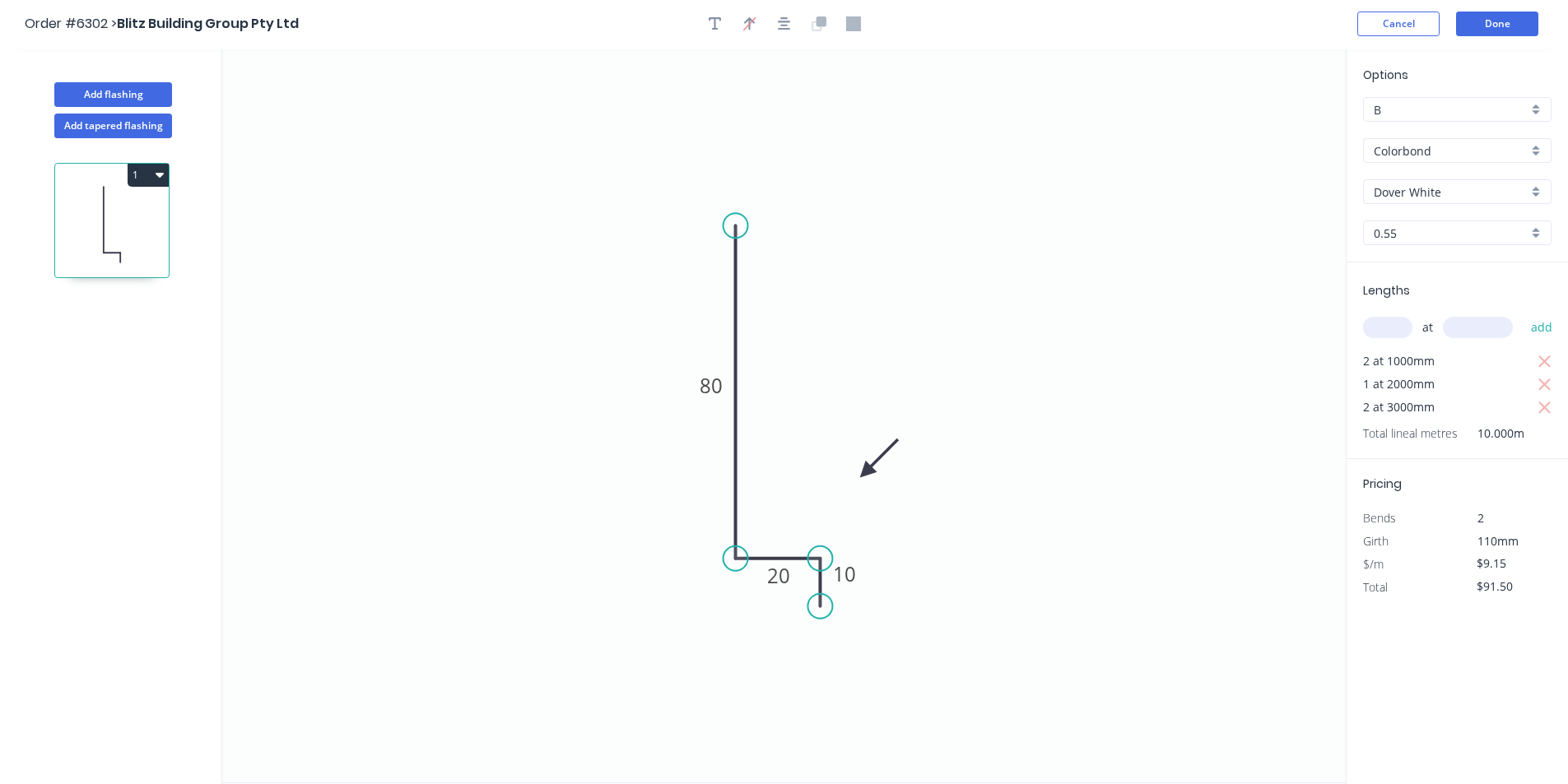
scroll to position [0, 0]
click at [1492, 28] on button "Done" at bounding box center [1497, 25] width 83 height 25
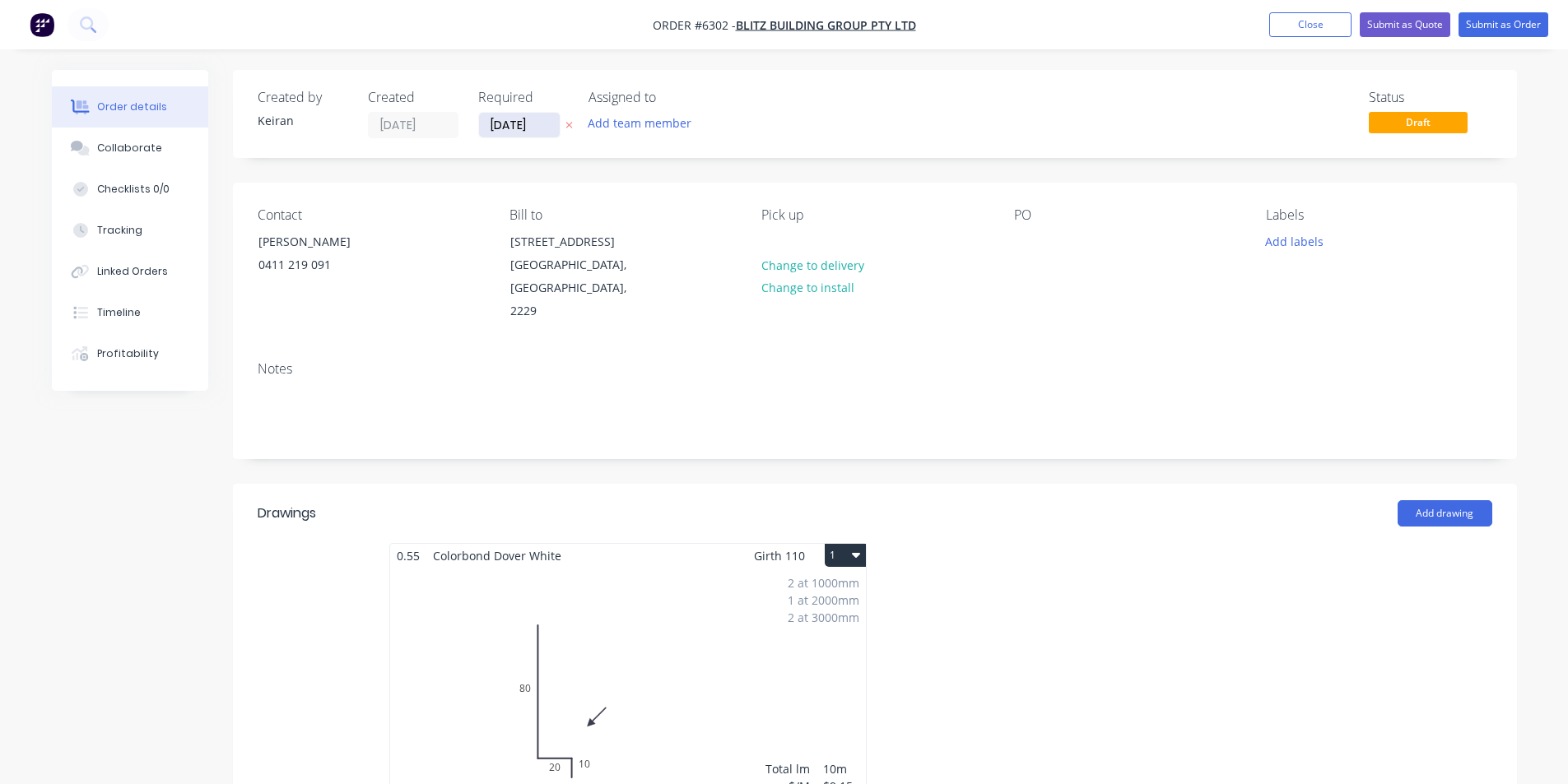
click at [498, 126] on input "[DATE]" at bounding box center [520, 125] width 81 height 25
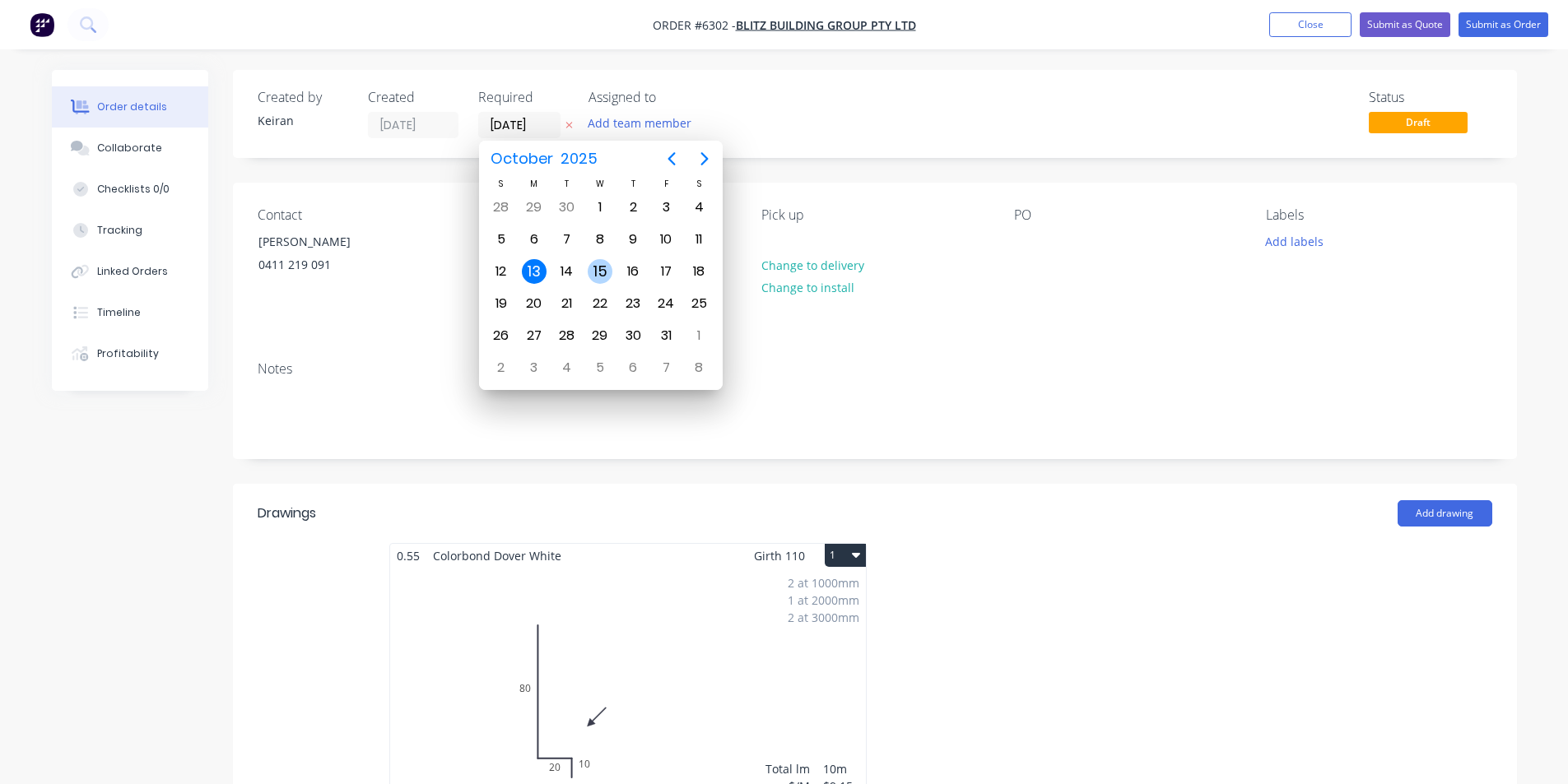
click at [608, 266] on div "15" at bounding box center [600, 271] width 25 height 25
type input "[DATE]"
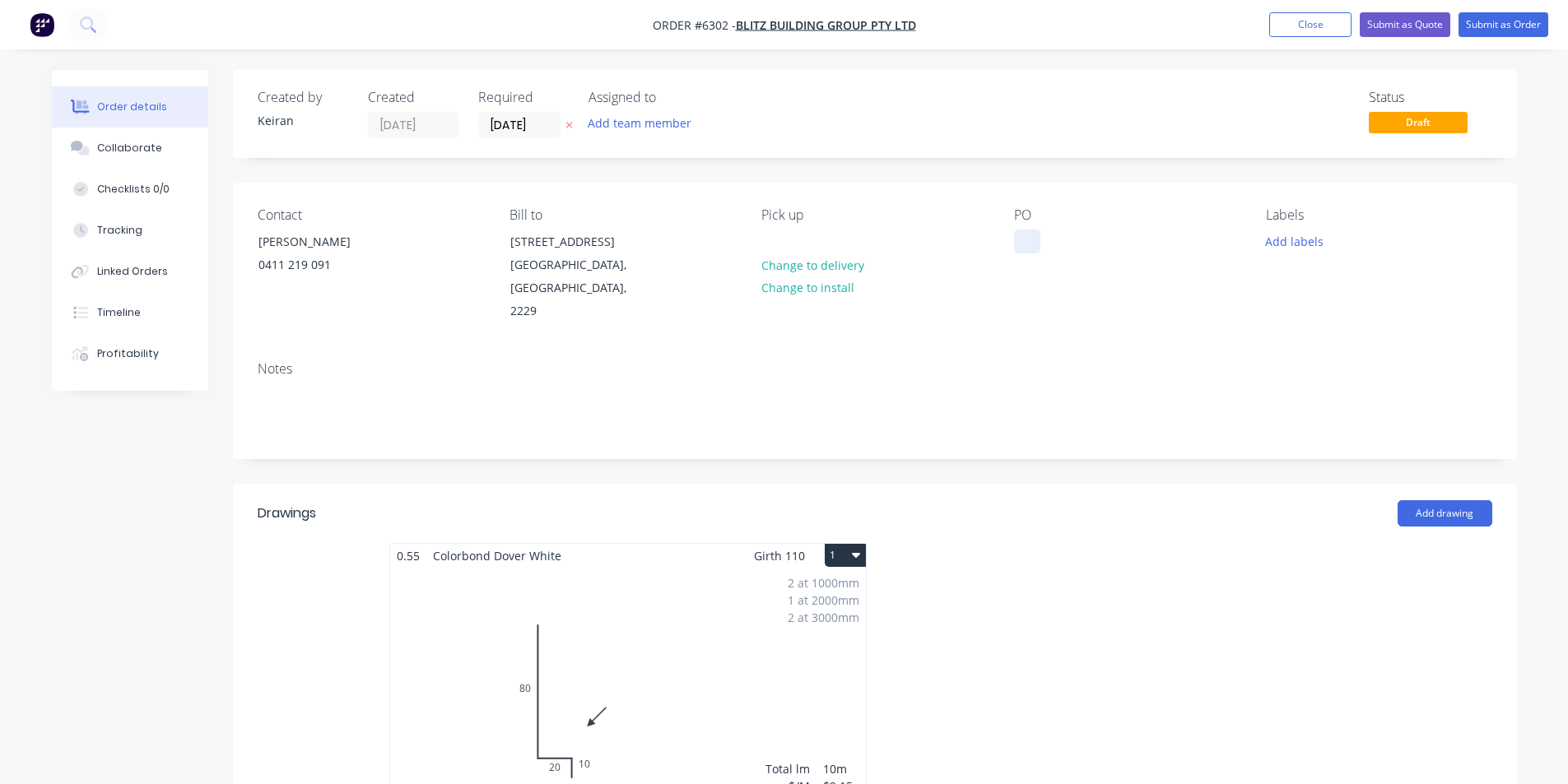
click at [1021, 243] on div at bounding box center [1027, 242] width 27 height 24
click at [1281, 238] on button "Add labels" at bounding box center [1294, 241] width 76 height 22
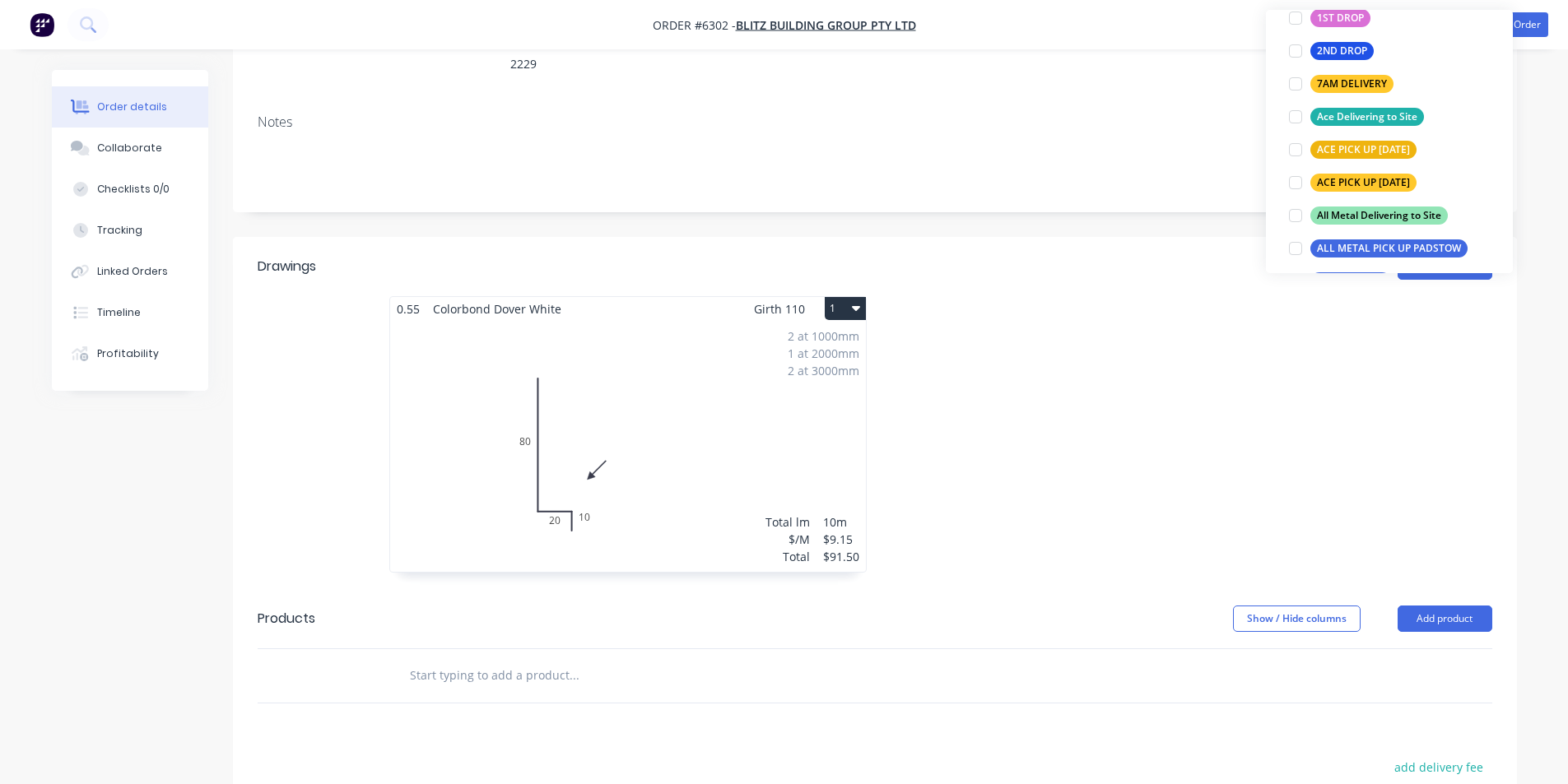
scroll to position [247, 0]
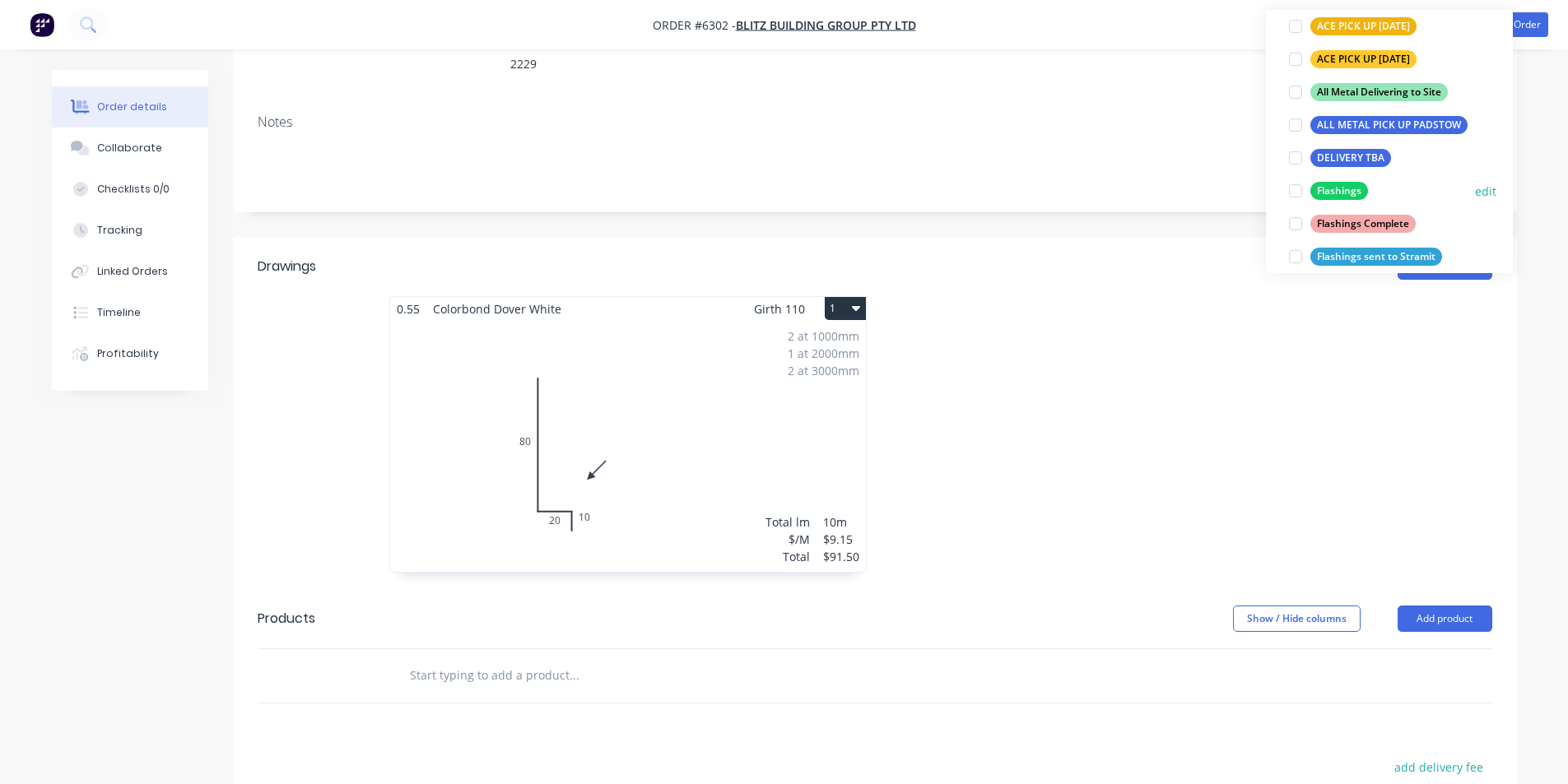
click at [1295, 194] on div at bounding box center [1295, 191] width 33 height 33
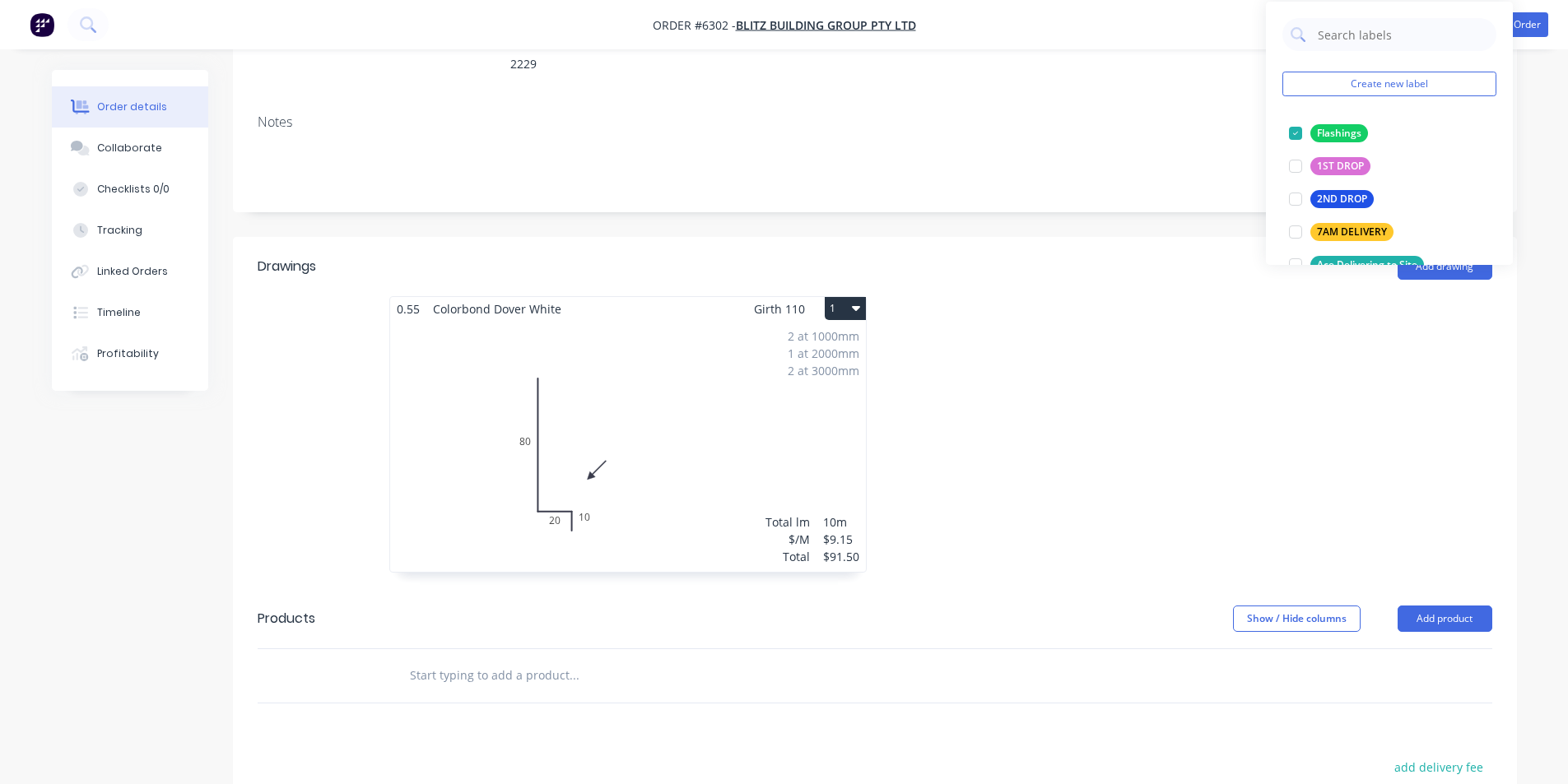
click at [1291, 503] on div at bounding box center [1122, 442] width 494 height 293
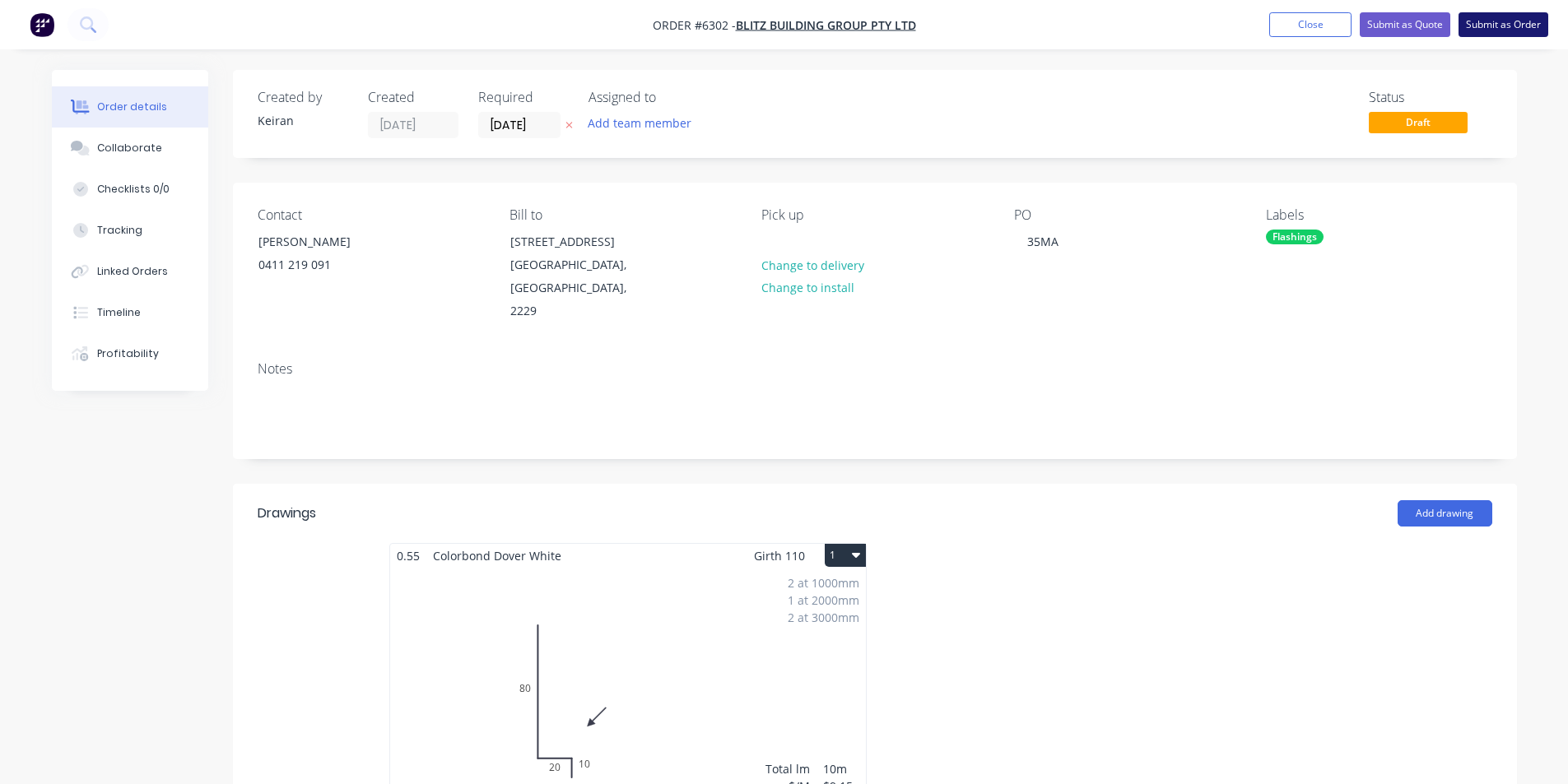
click at [1500, 22] on button "Submit as Order" at bounding box center [1503, 24] width 90 height 25
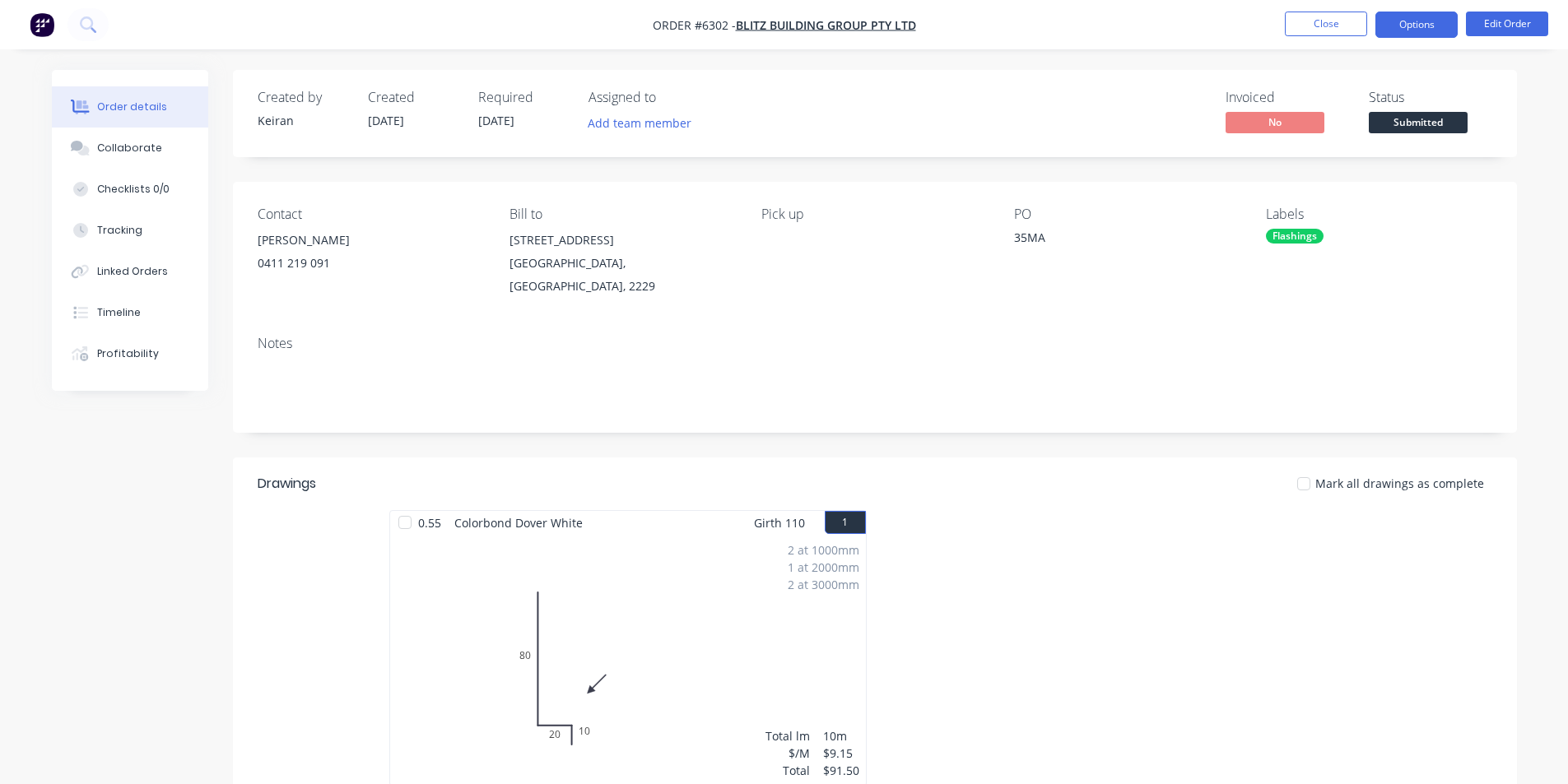
click at [1423, 18] on button "Options" at bounding box center [1417, 24] width 83 height 27
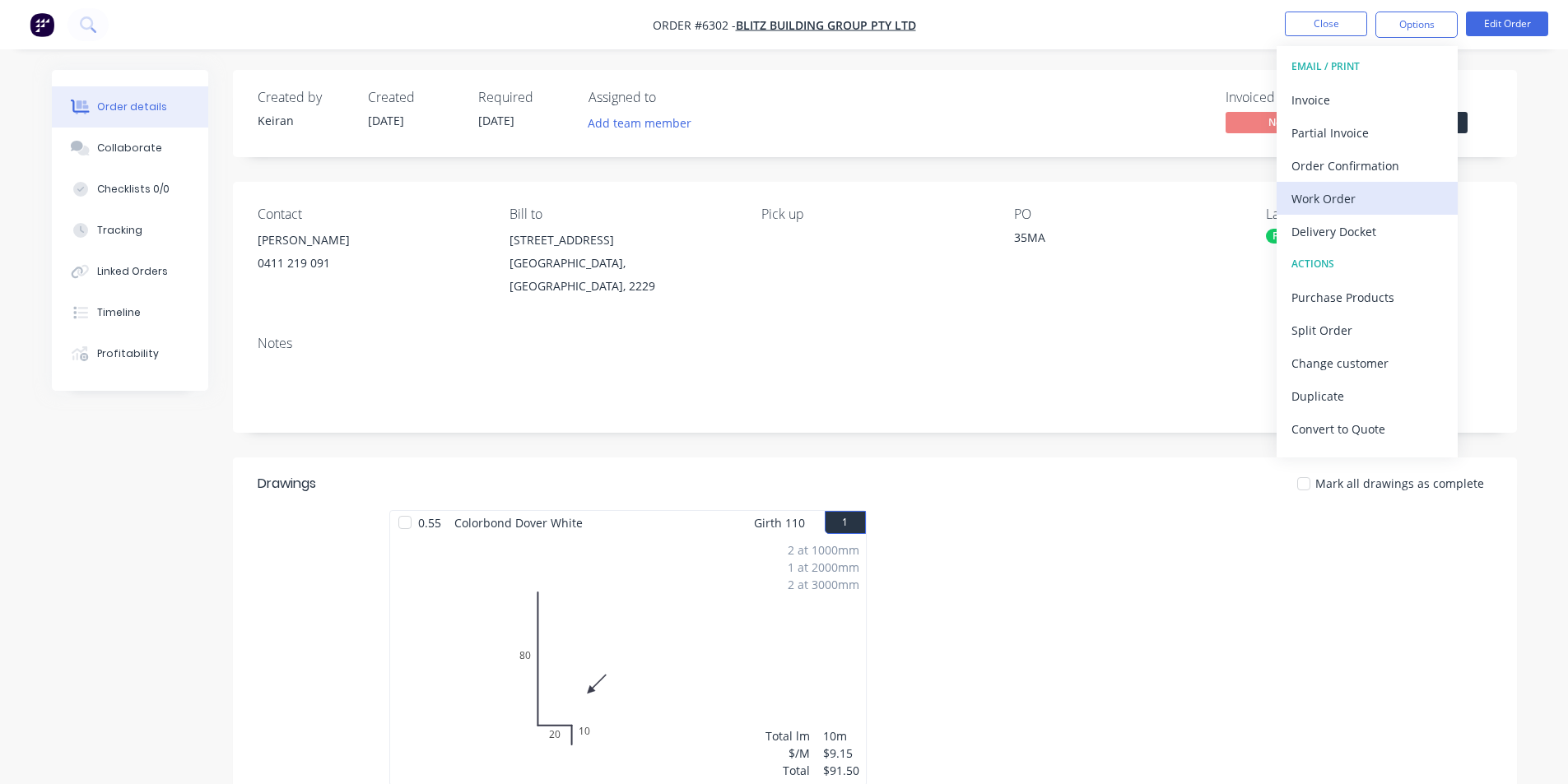
click at [1371, 206] on div "Work Order" at bounding box center [1367, 199] width 151 height 24
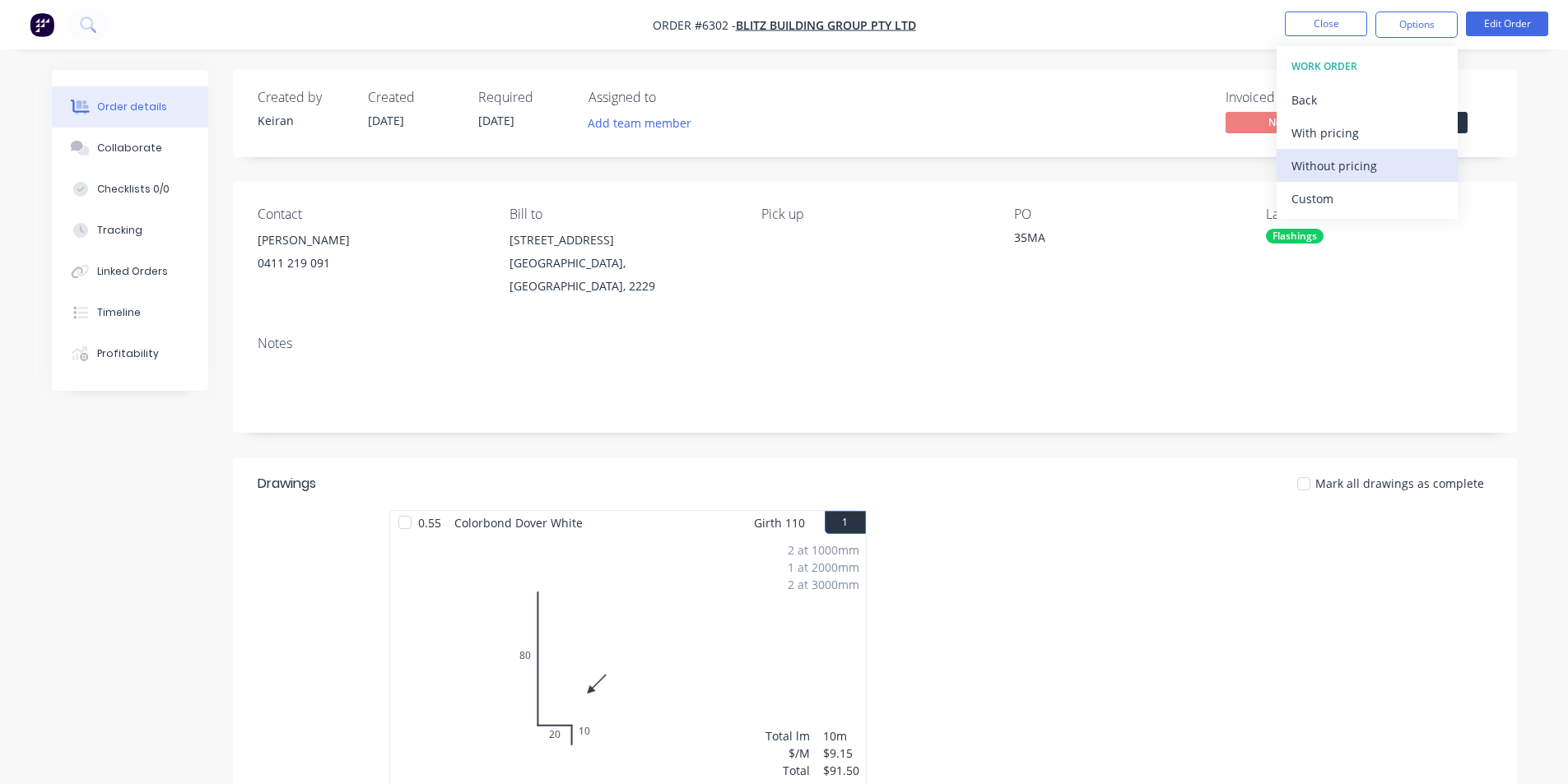
drag, startPoint x: 1371, startPoint y: 206, endPoint x: 1365, endPoint y: 170, distance: 36.5
click at [1370, 202] on div "Custom" at bounding box center [1367, 199] width 151 height 24
click at [1365, 170] on div "Without pricing" at bounding box center [1367, 166] width 151 height 24
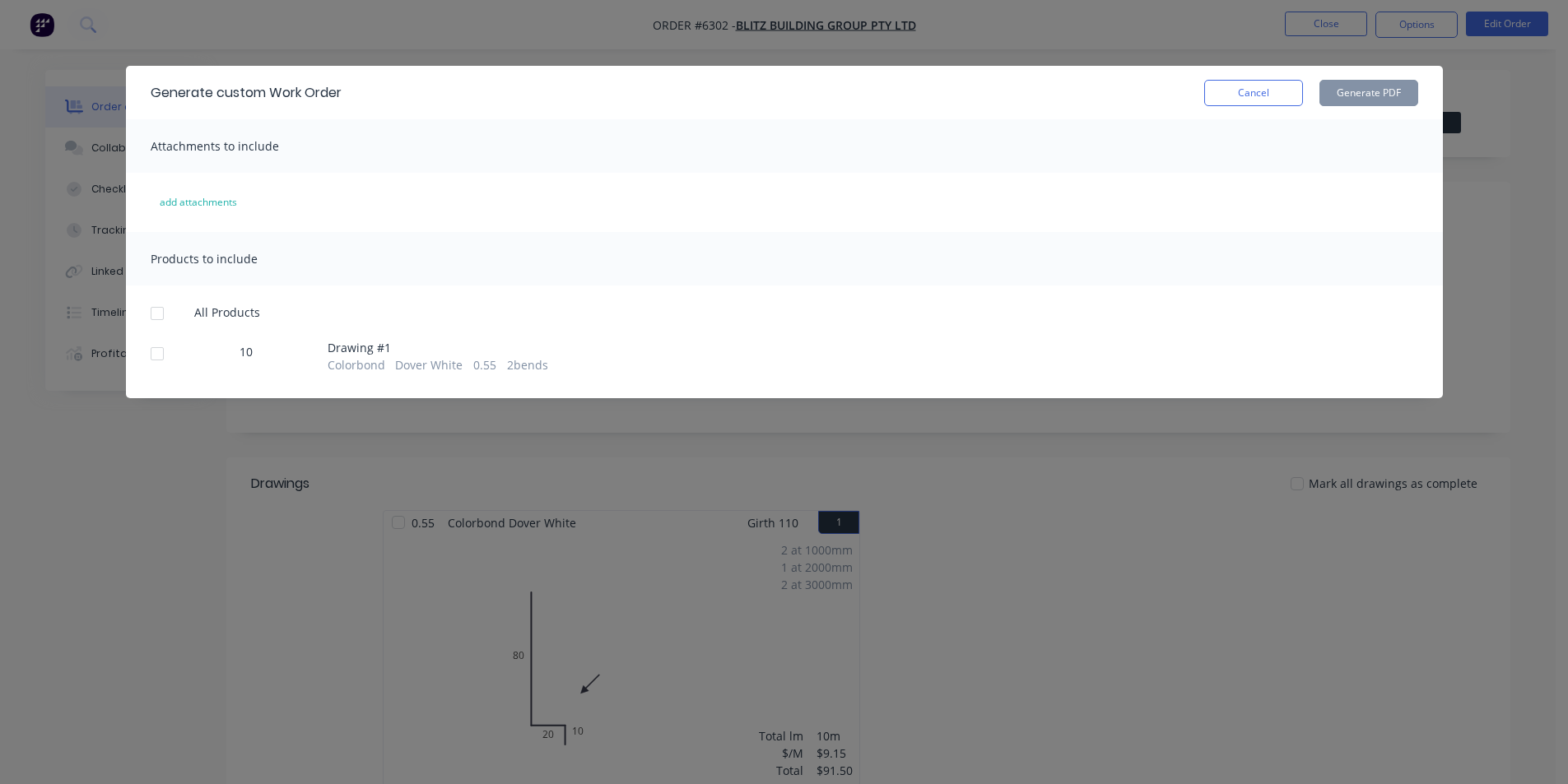
click at [151, 352] on div at bounding box center [157, 354] width 33 height 33
click at [1365, 85] on button "Generate PDF" at bounding box center [1368, 93] width 99 height 27
click at [1274, 90] on button "Cancel" at bounding box center [1253, 93] width 99 height 27
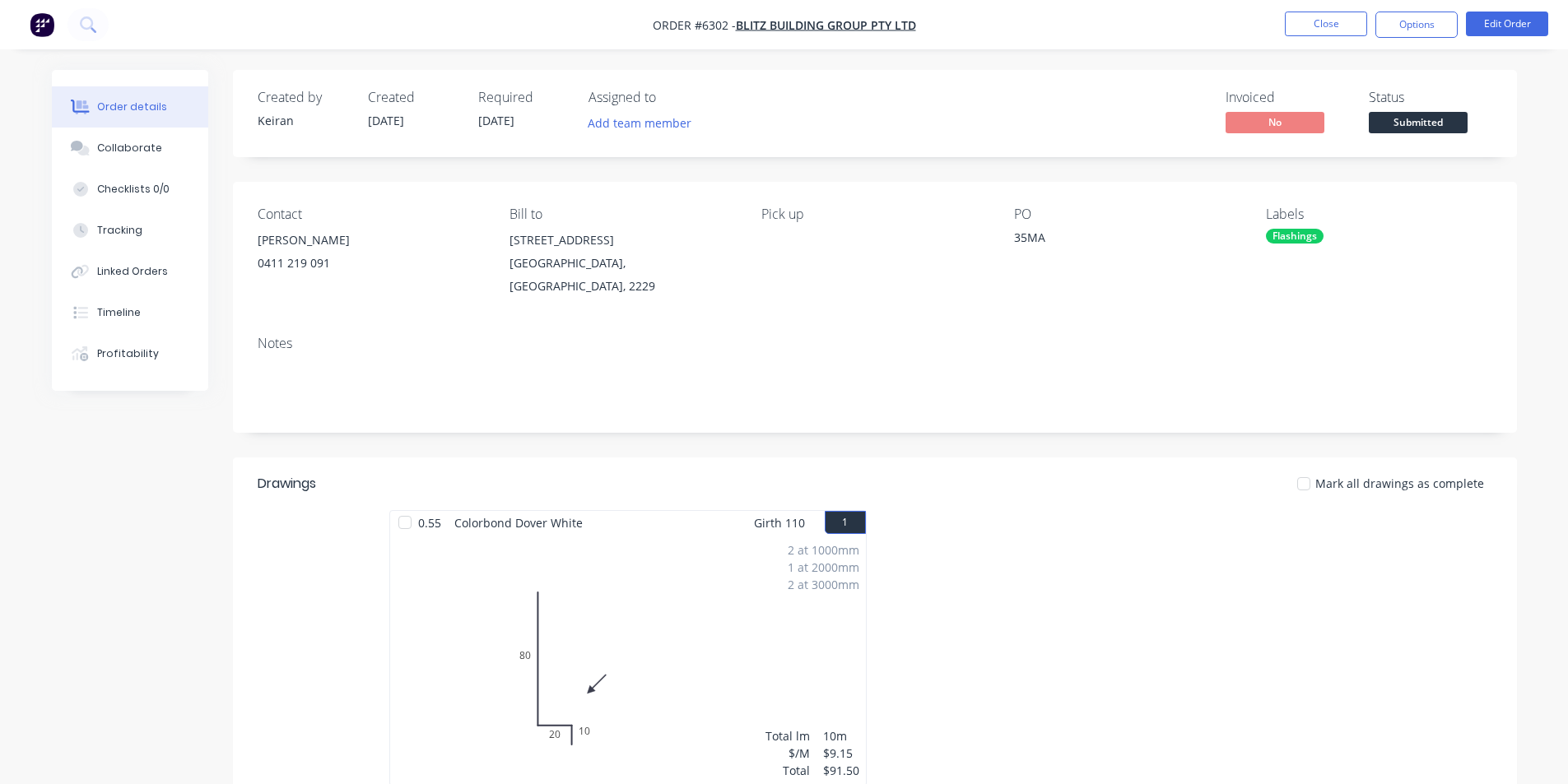
drag, startPoint x: 1405, startPoint y: 113, endPoint x: 1405, endPoint y: 144, distance: 31.0
click at [1405, 113] on span "Submitted" at bounding box center [1417, 122] width 99 height 21
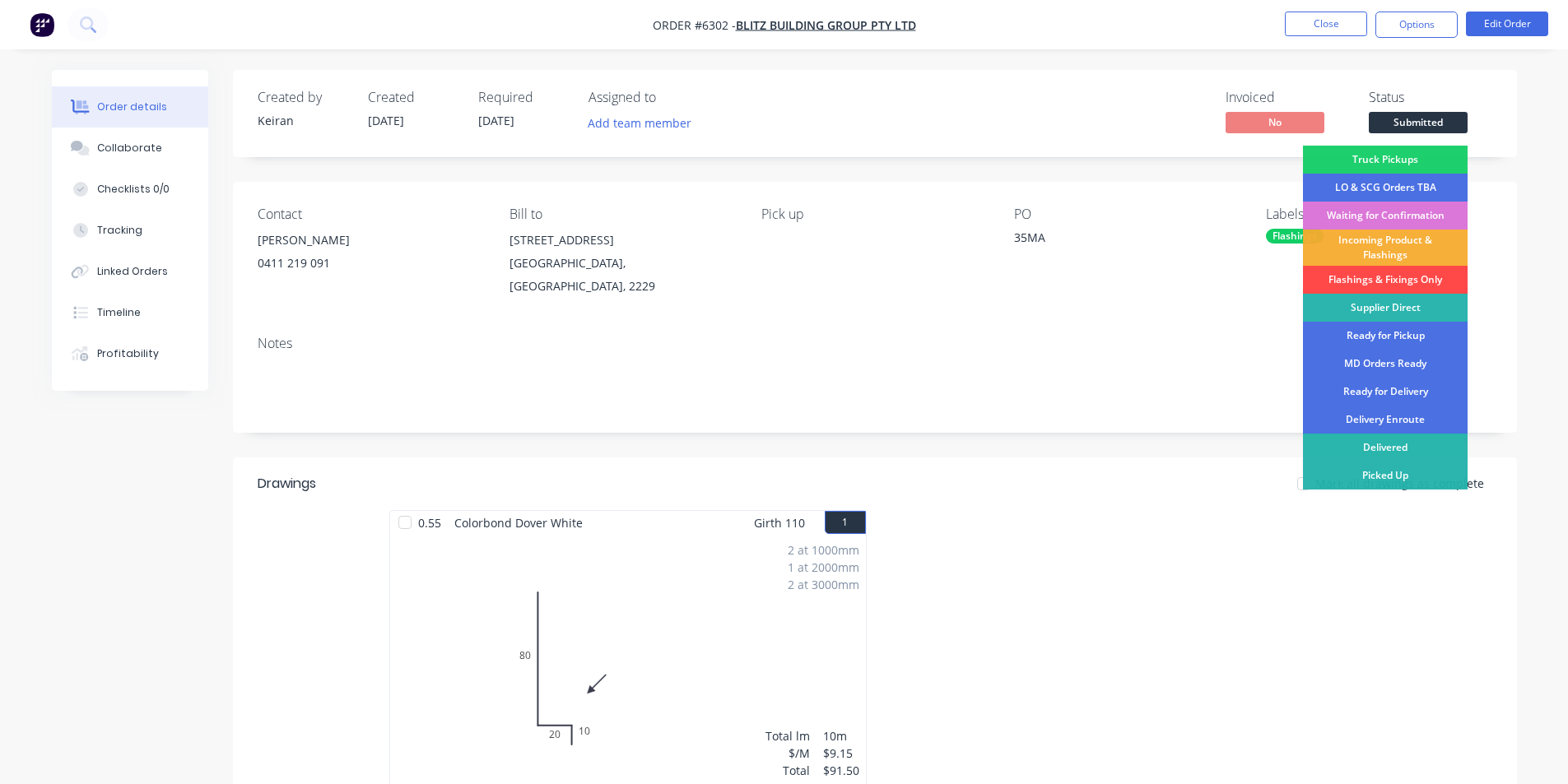
click at [1408, 279] on div "Flashings & Fixings Only" at bounding box center [1385, 280] width 164 height 28
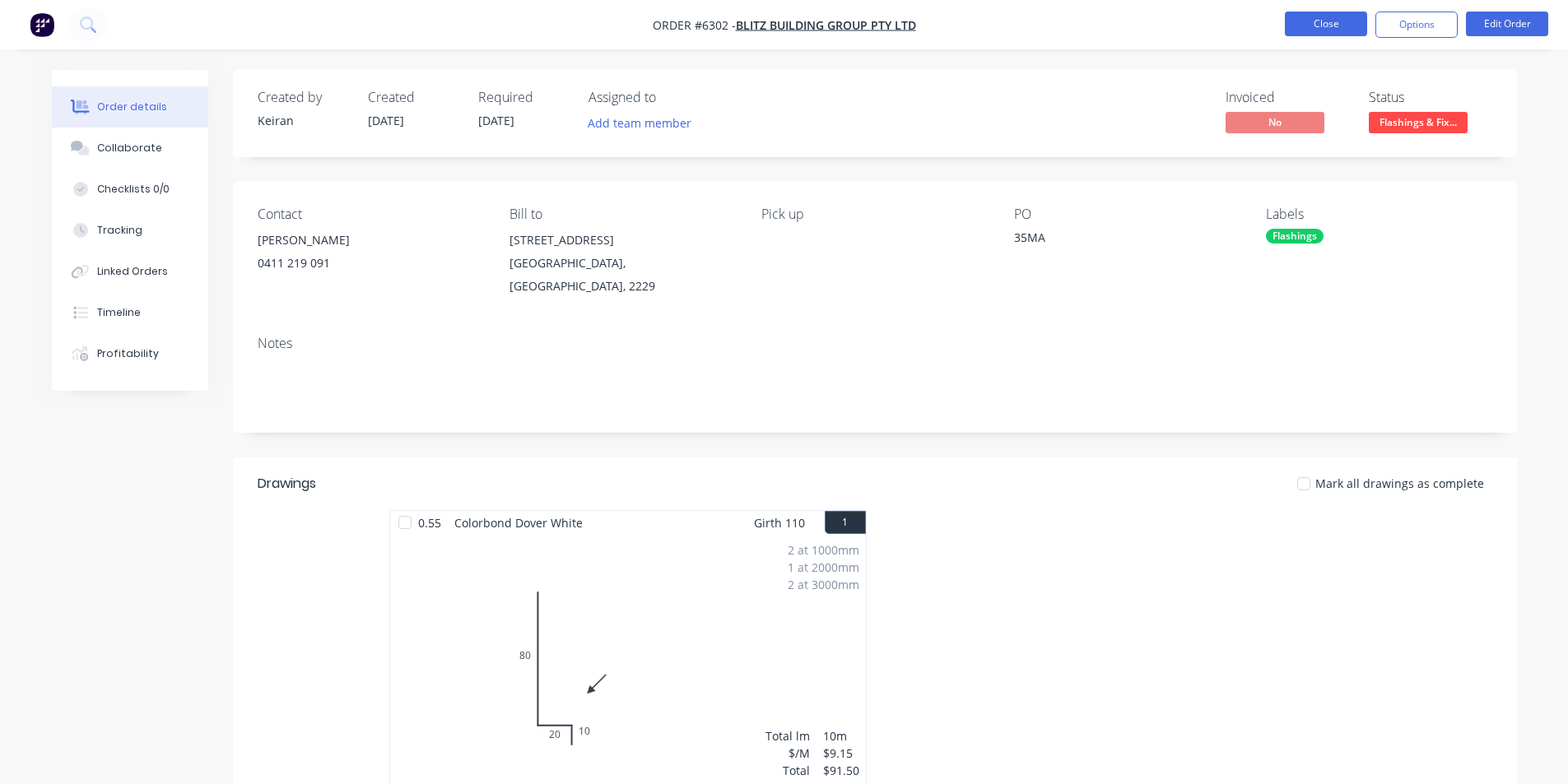
click at [1330, 35] on button "Close" at bounding box center [1326, 23] width 83 height 25
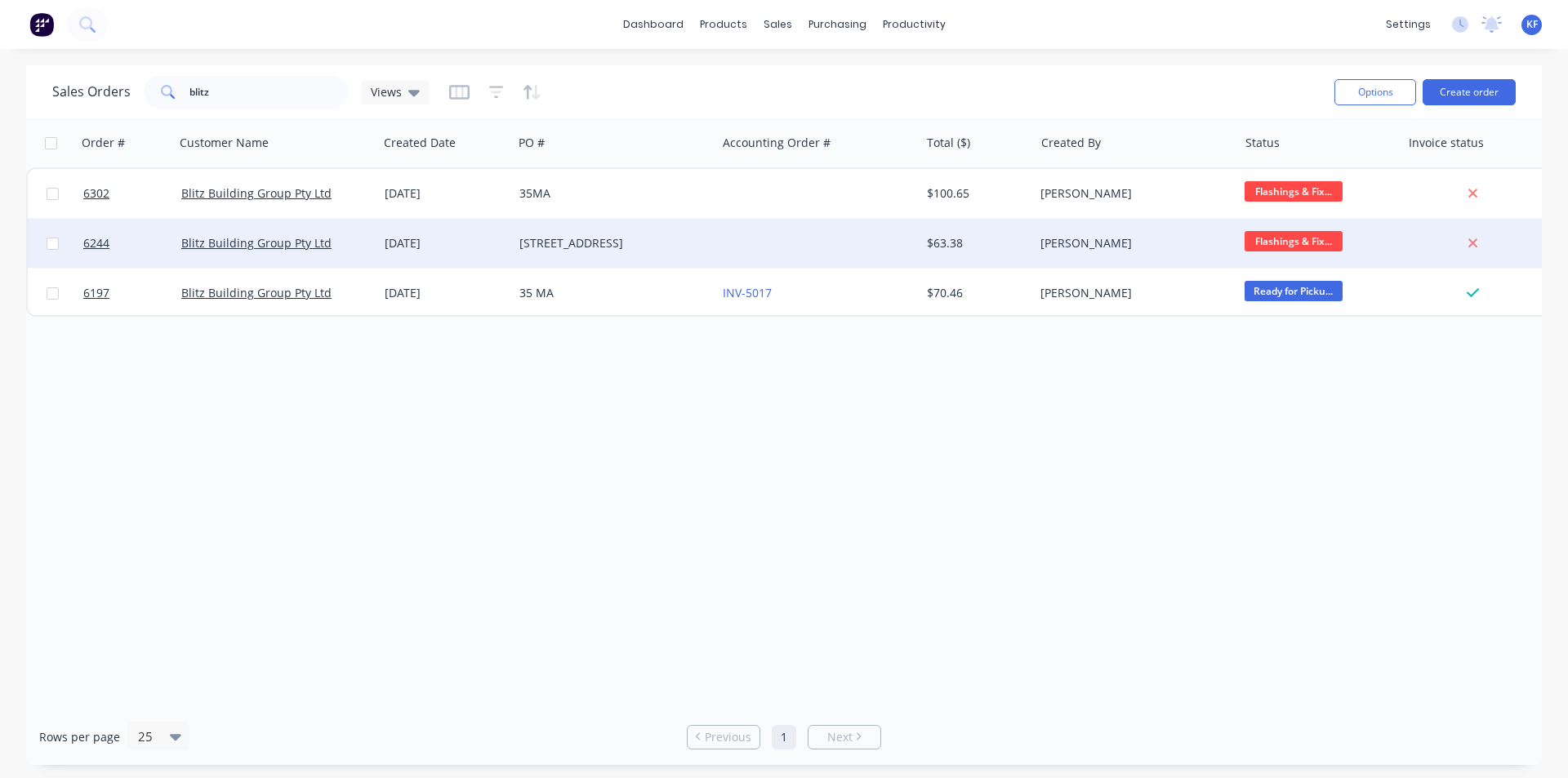
click at [1001, 240] on div "$63.38" at bounding box center [975, 243] width 96 height 16
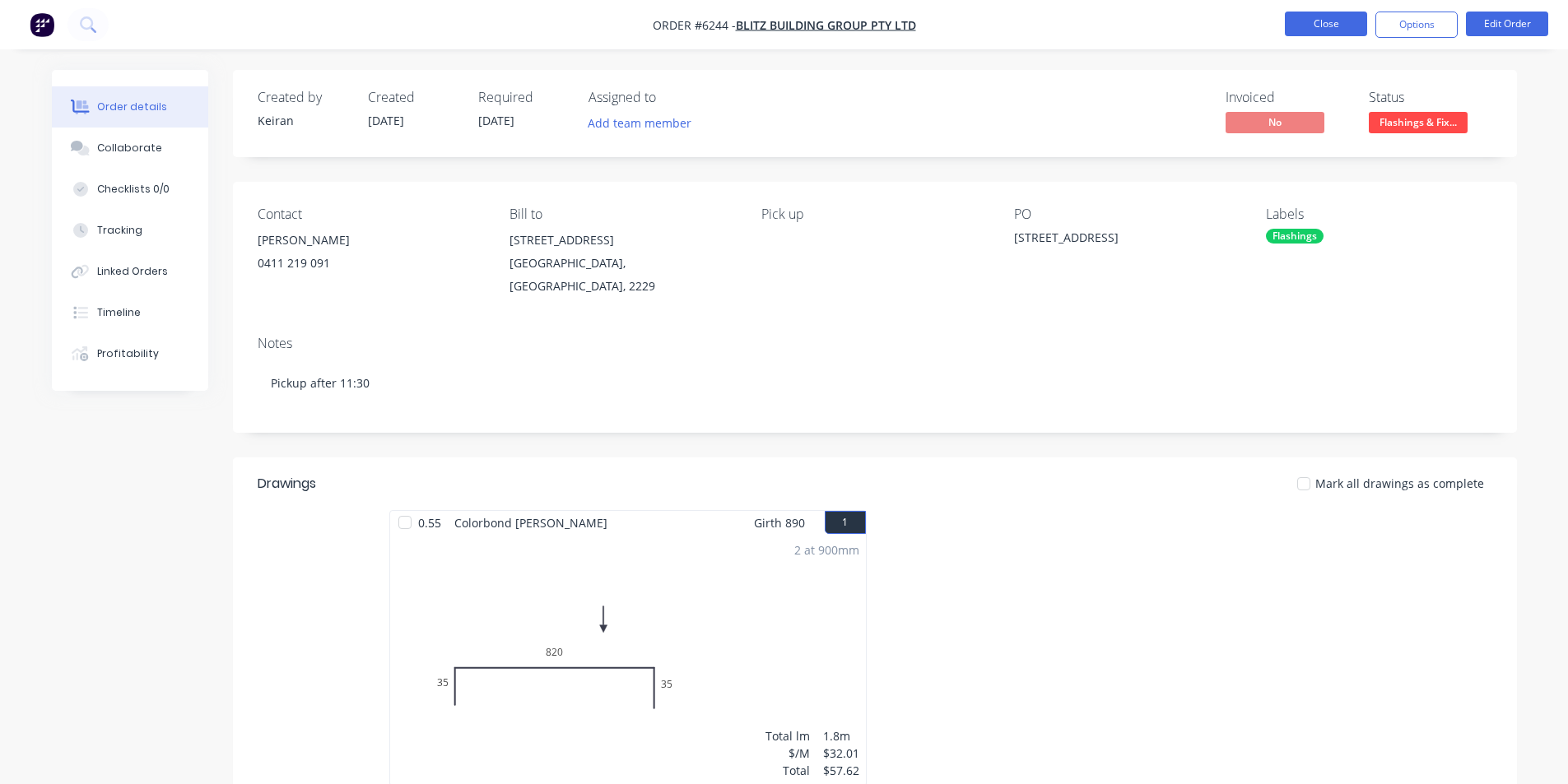
click at [1333, 24] on button "Close" at bounding box center [1326, 23] width 83 height 25
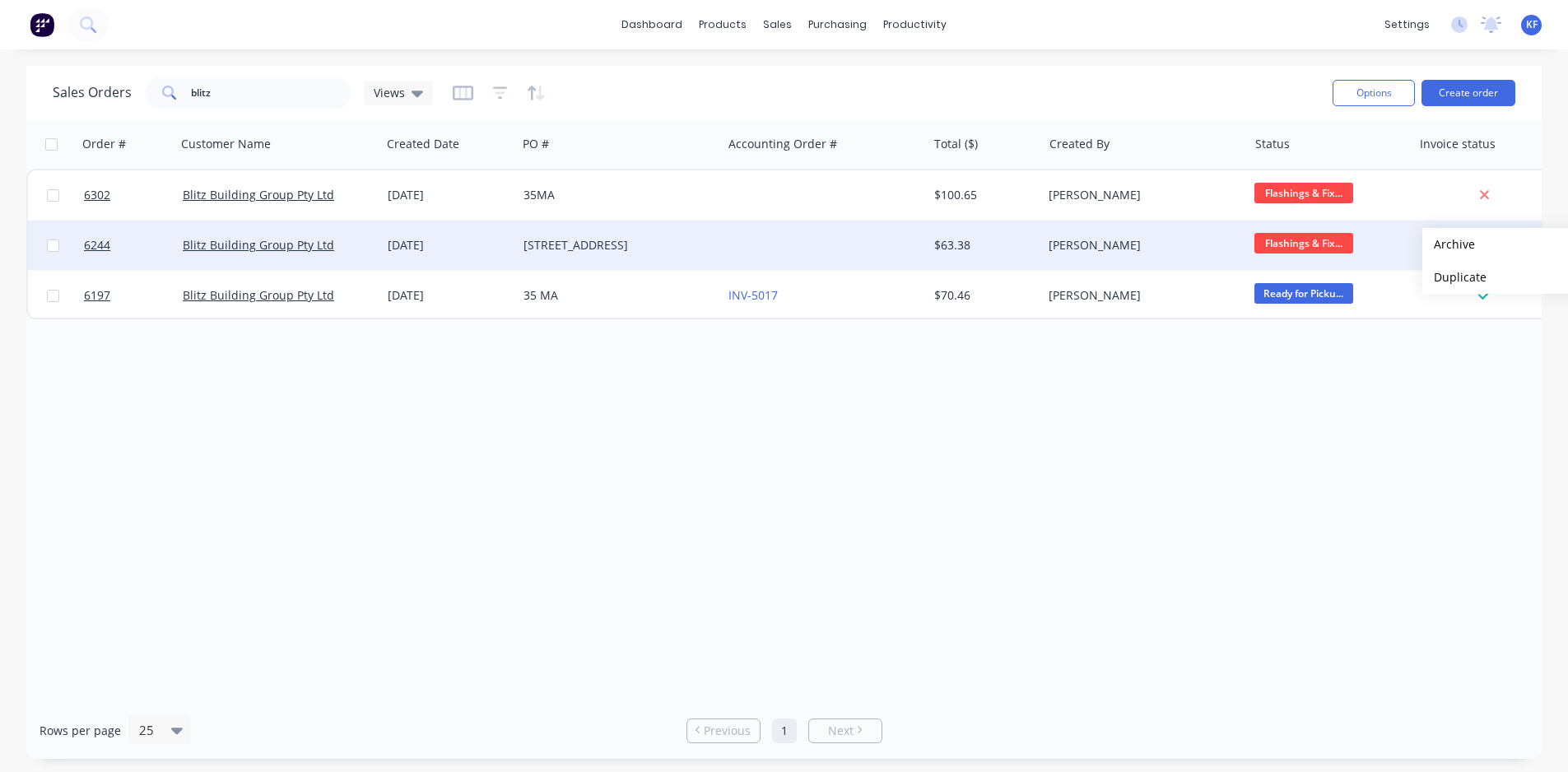
click at [1448, 244] on button "Archive" at bounding box center [1504, 244] width 164 height 33
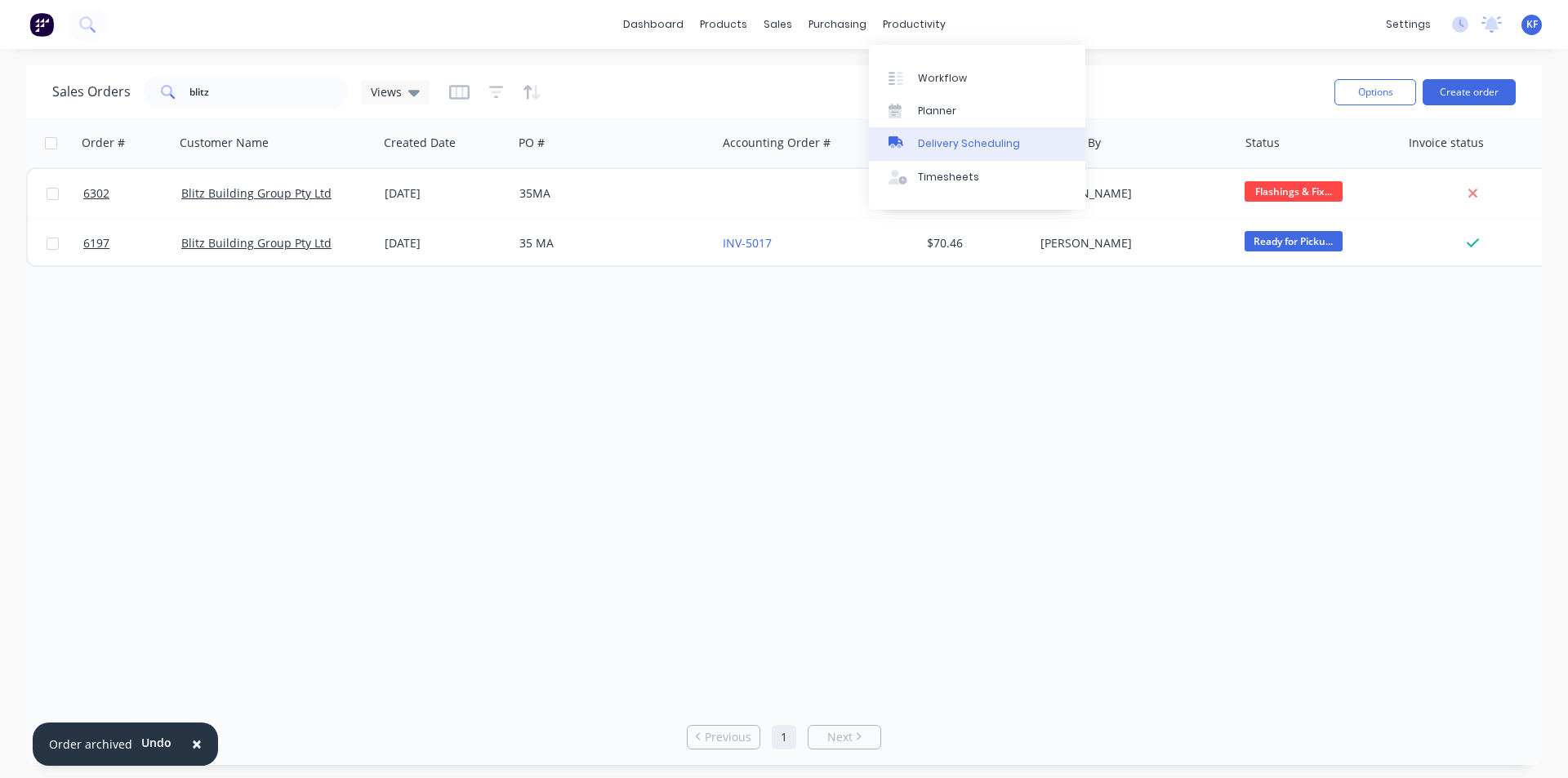
click at [968, 149] on div "Delivery Scheduling" at bounding box center [969, 143] width 102 height 15
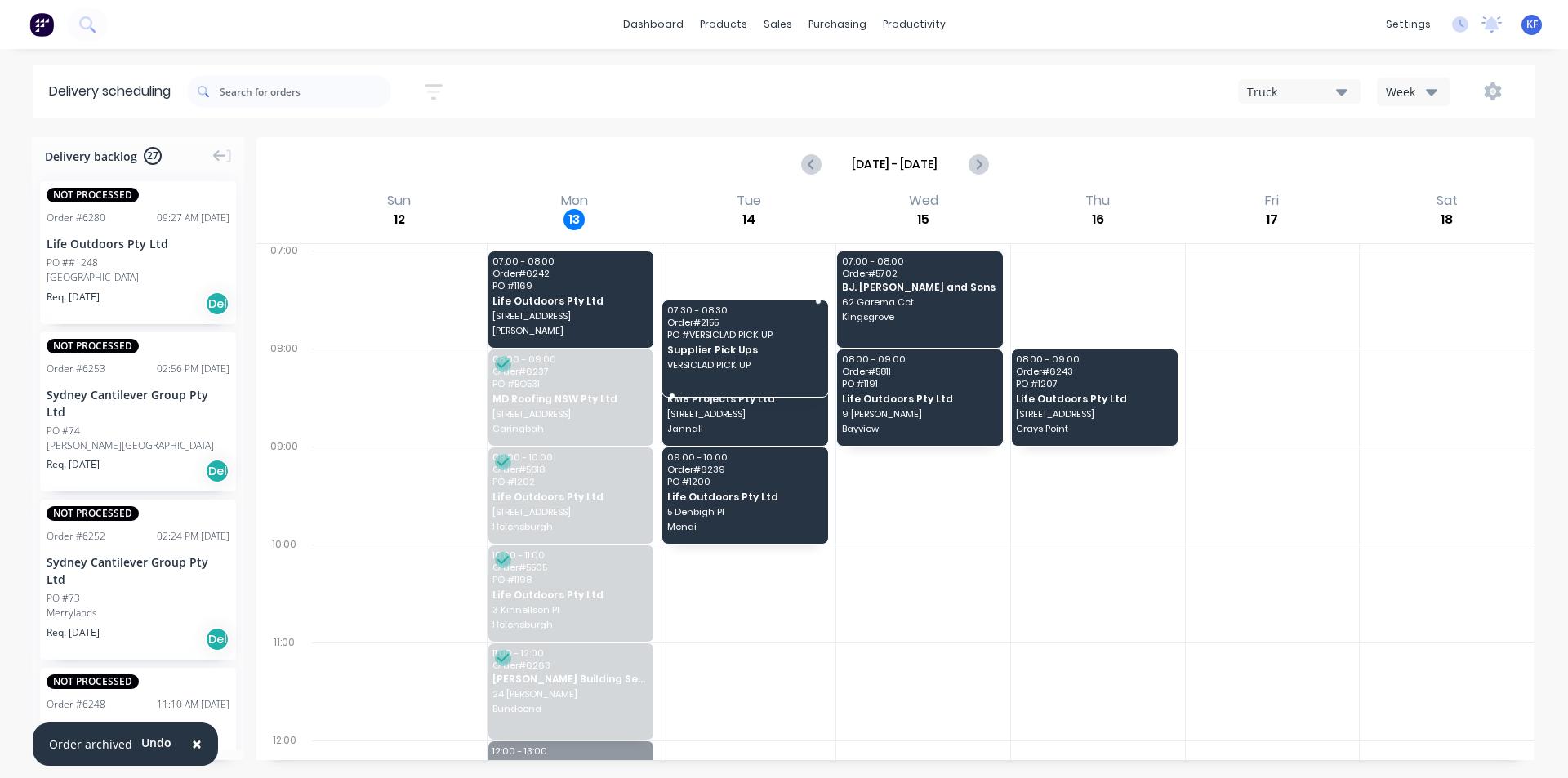
drag, startPoint x: 635, startPoint y: 752, endPoint x: 746, endPoint y: 313, distance: 452.8
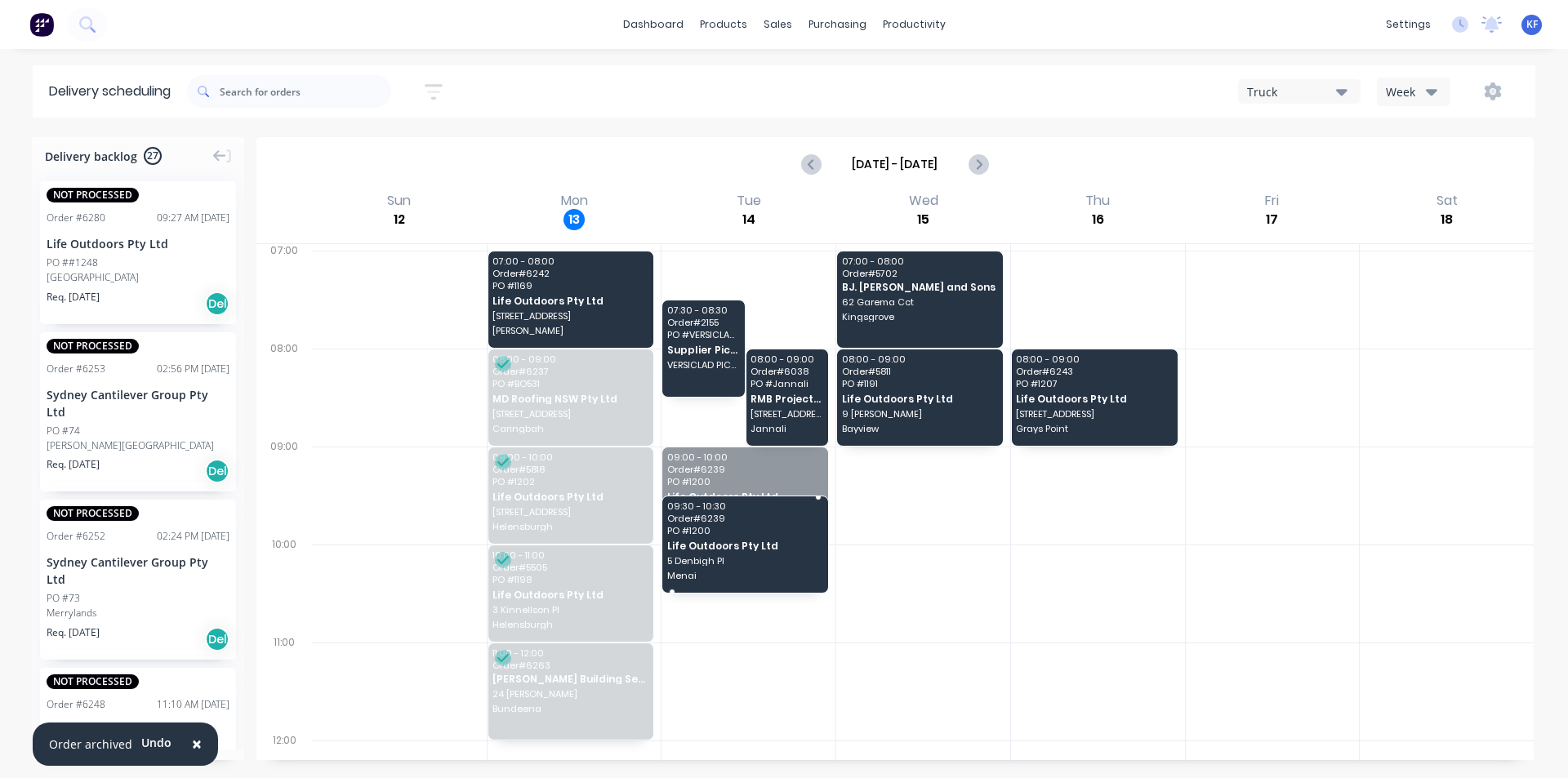
drag, startPoint x: 746, startPoint y: 492, endPoint x: 749, endPoint y: 553, distance: 61.1
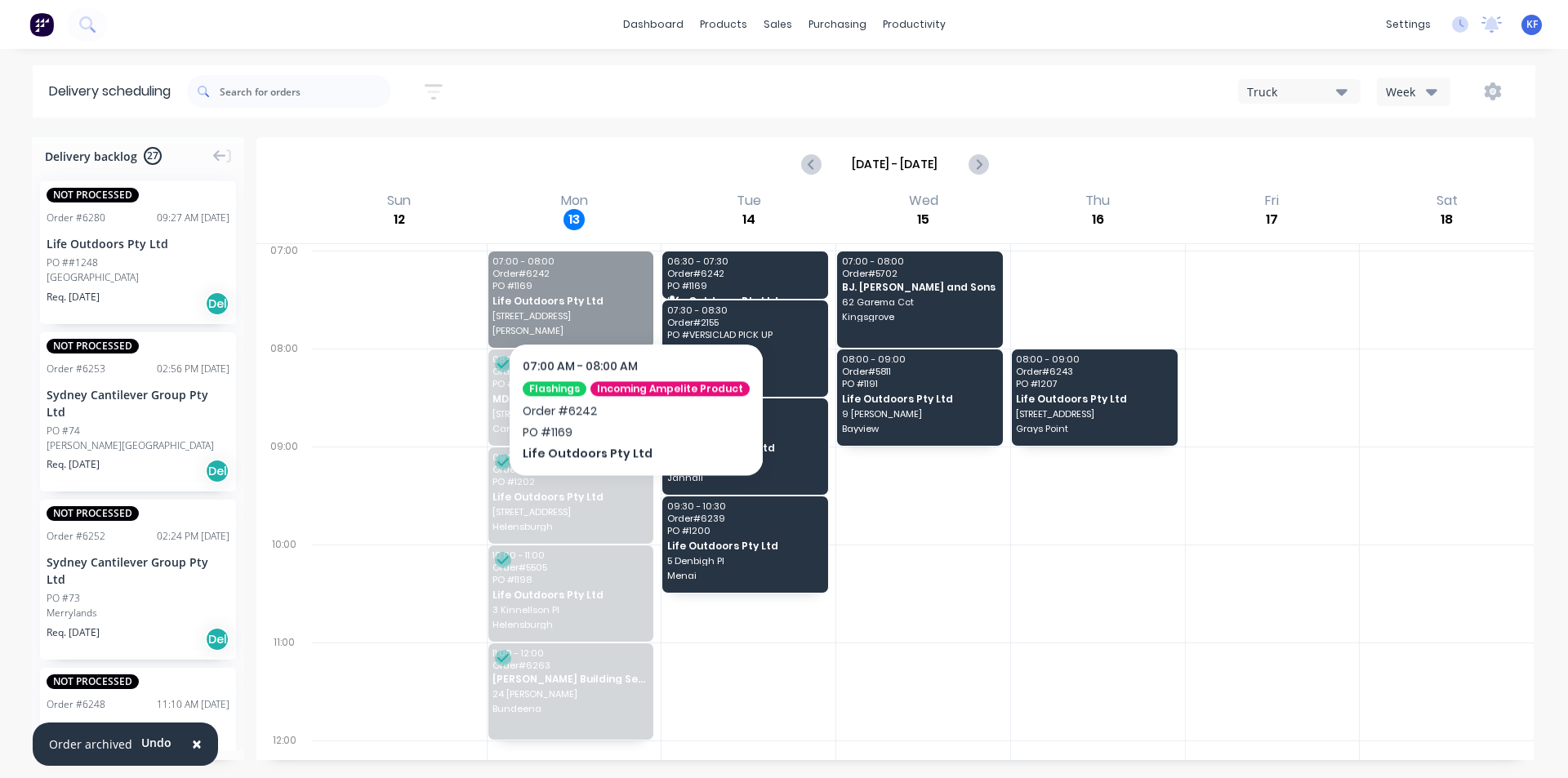
drag, startPoint x: 596, startPoint y: 309, endPoint x: 731, endPoint y: 272, distance: 140.0
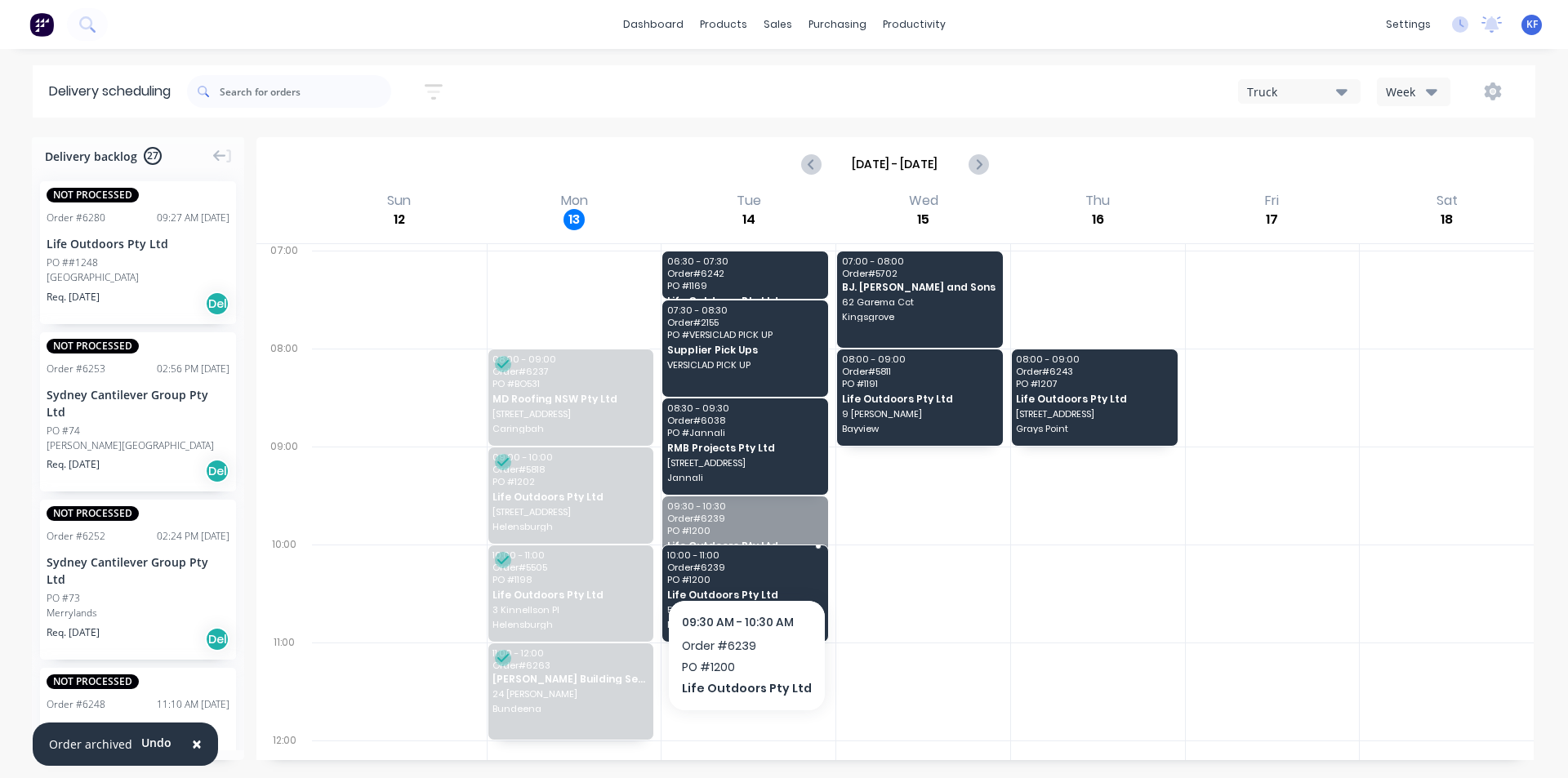
drag, startPoint x: 756, startPoint y: 573, endPoint x: 752, endPoint y: 617, distance: 44.2
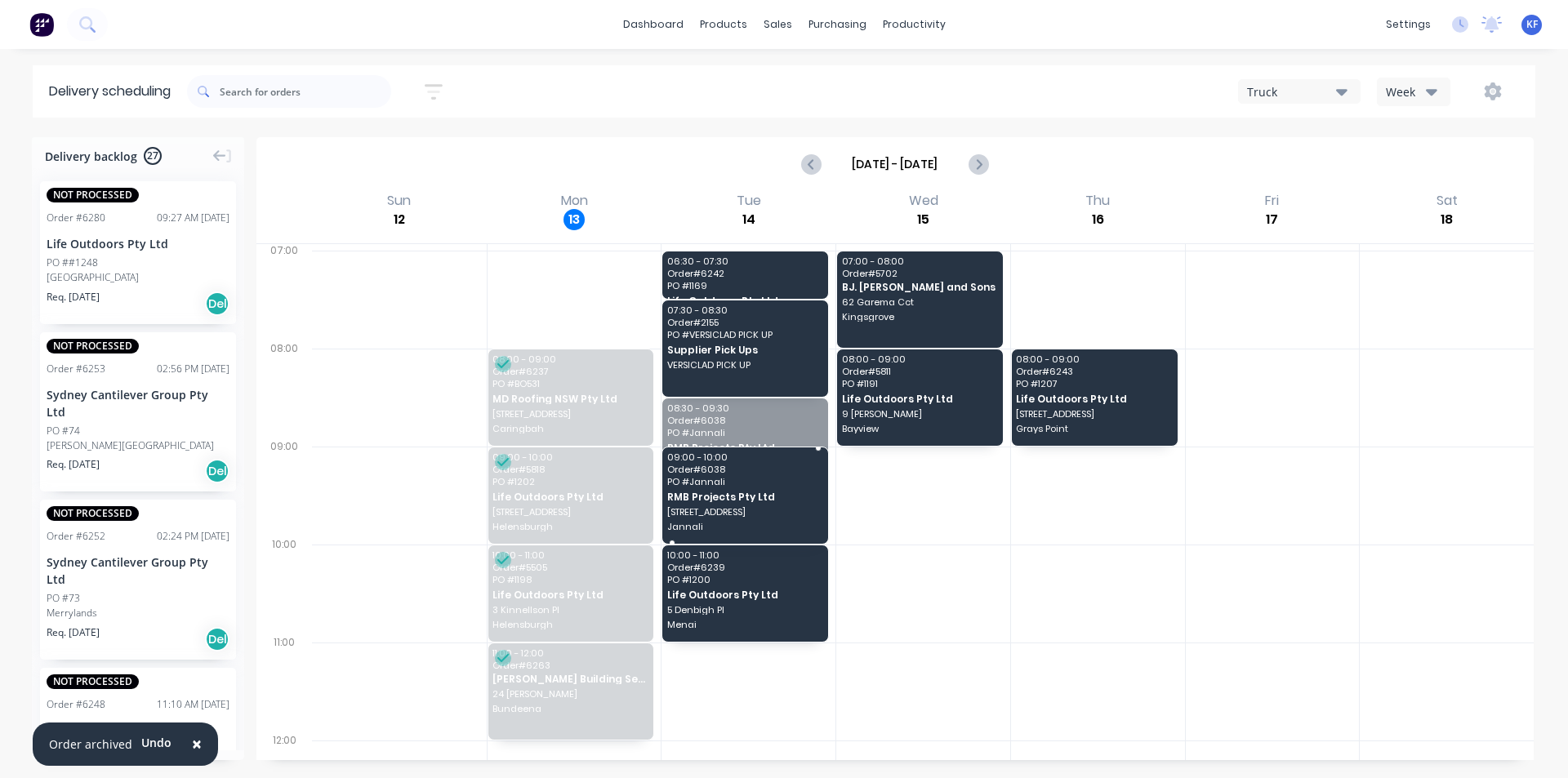
drag, startPoint x: 728, startPoint y: 462, endPoint x: 728, endPoint y: 480, distance: 18.0
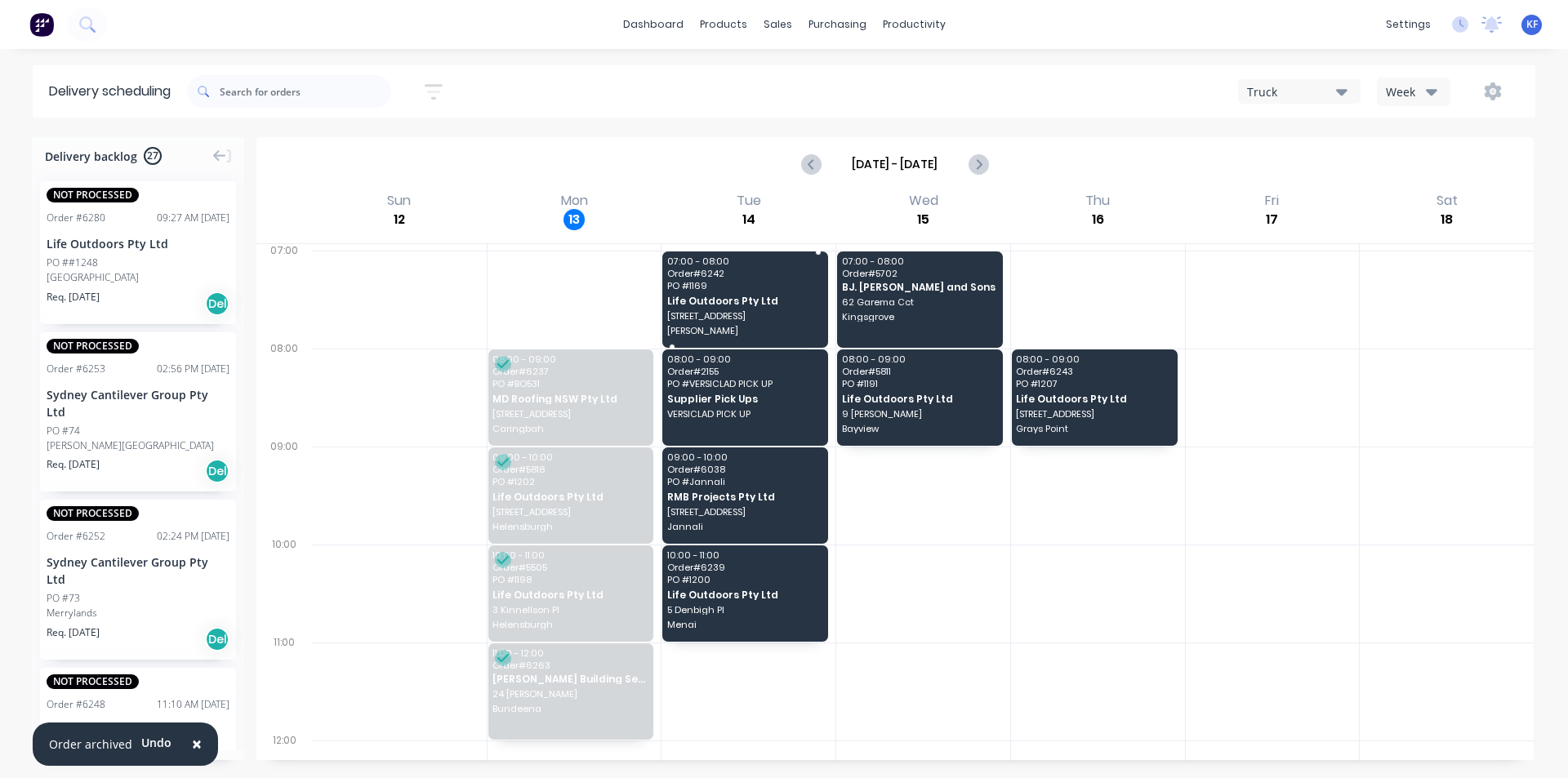
drag, startPoint x: 731, startPoint y: 281, endPoint x: 731, endPoint y: 296, distance: 15.0
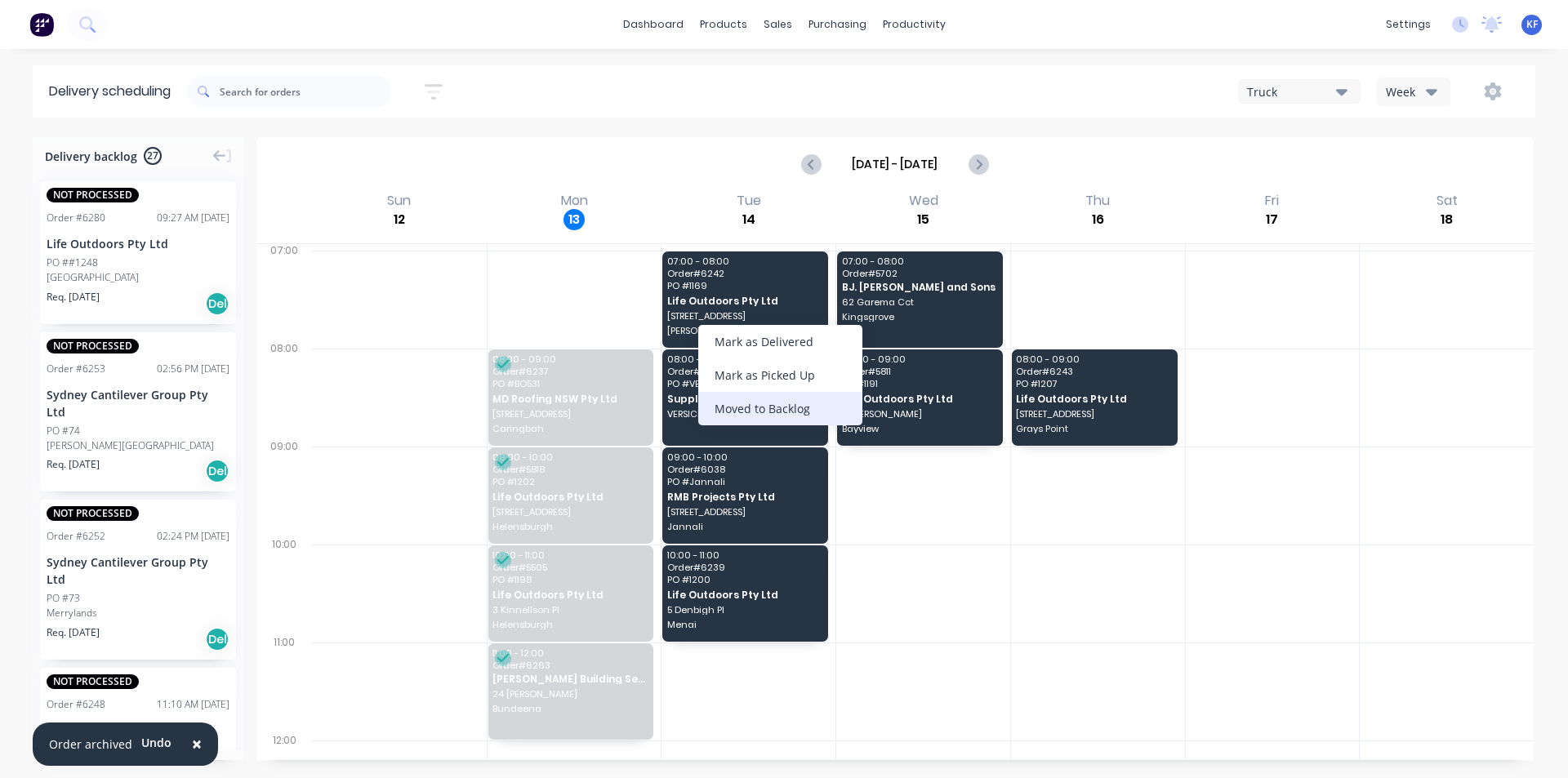
click at [808, 413] on div "Moved to Backlog" at bounding box center [781, 408] width 164 height 33
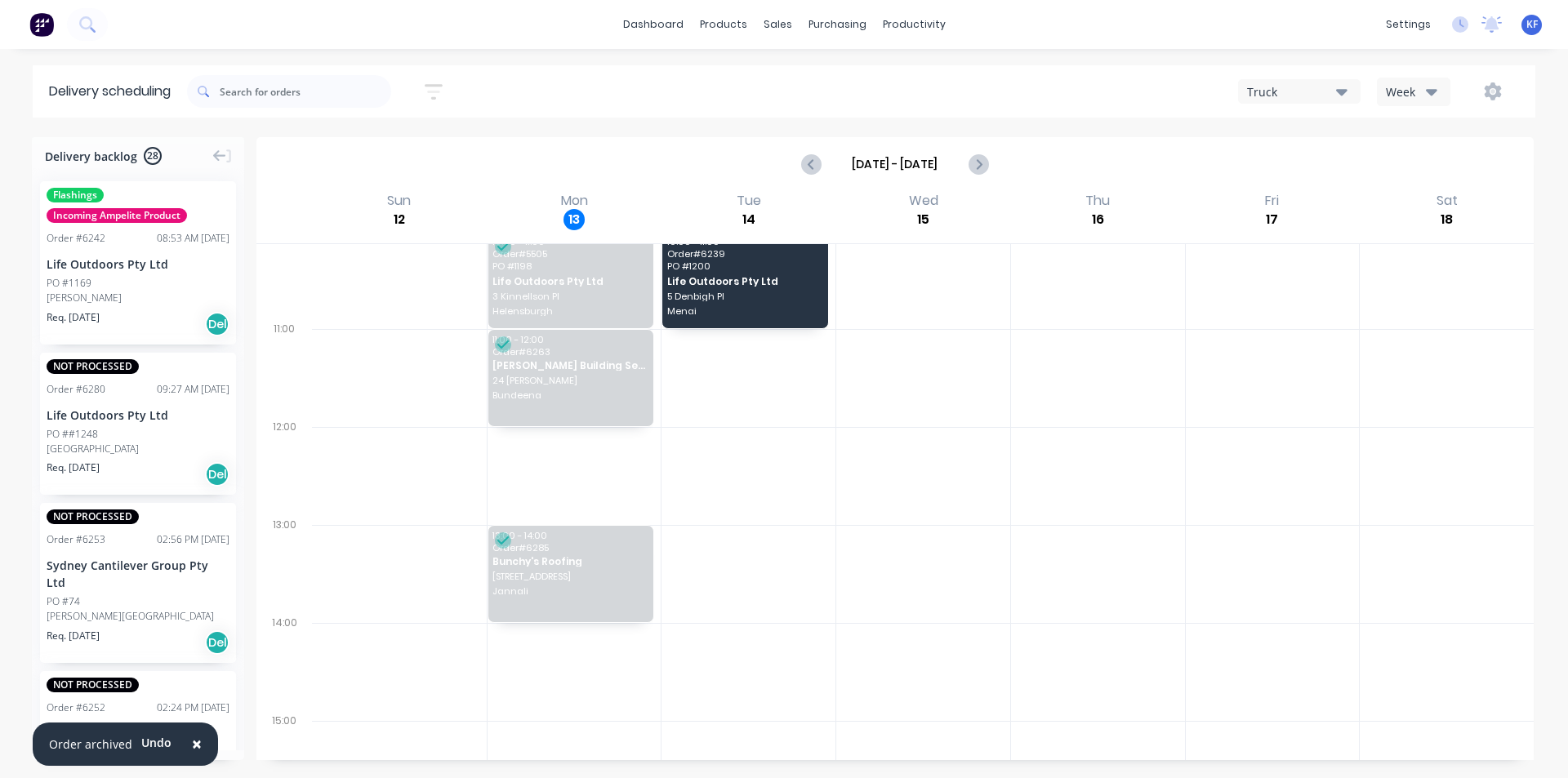
scroll to position [327, 0]
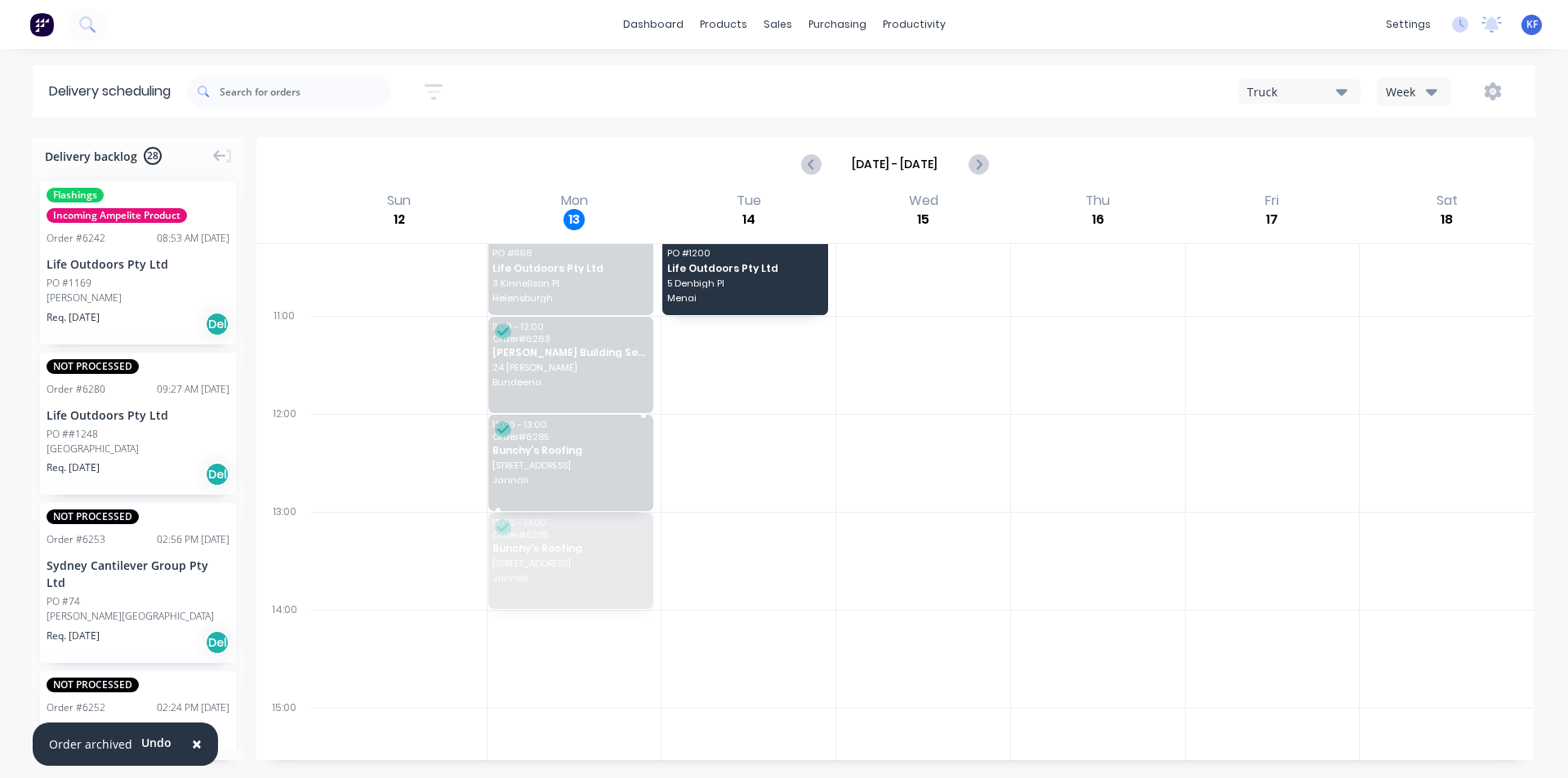
drag, startPoint x: 613, startPoint y: 567, endPoint x: 606, endPoint y: 493, distance: 74.3
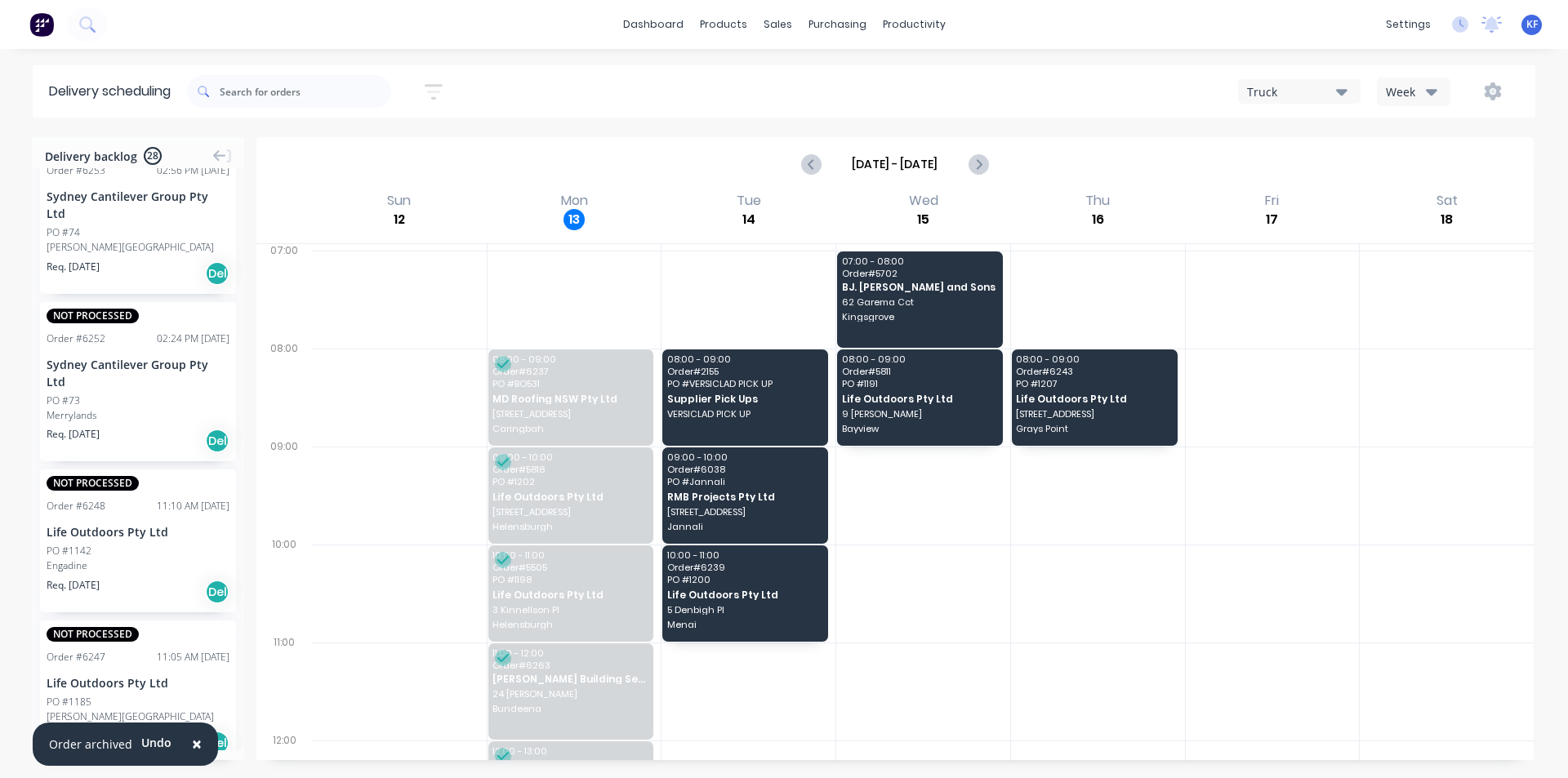
scroll to position [571, 0]
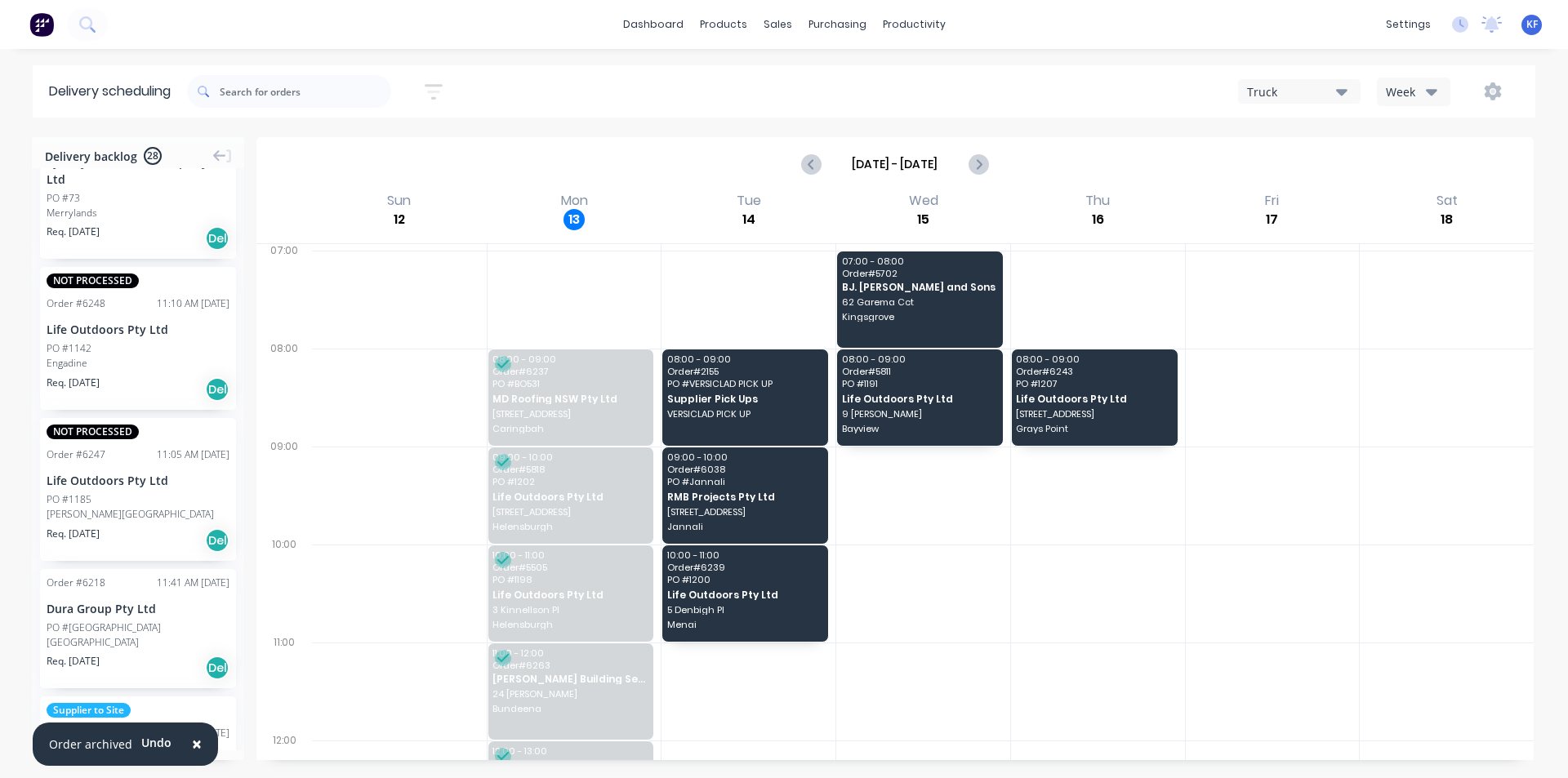
click at [194, 740] on span "×" at bounding box center [196, 744] width 9 height 23
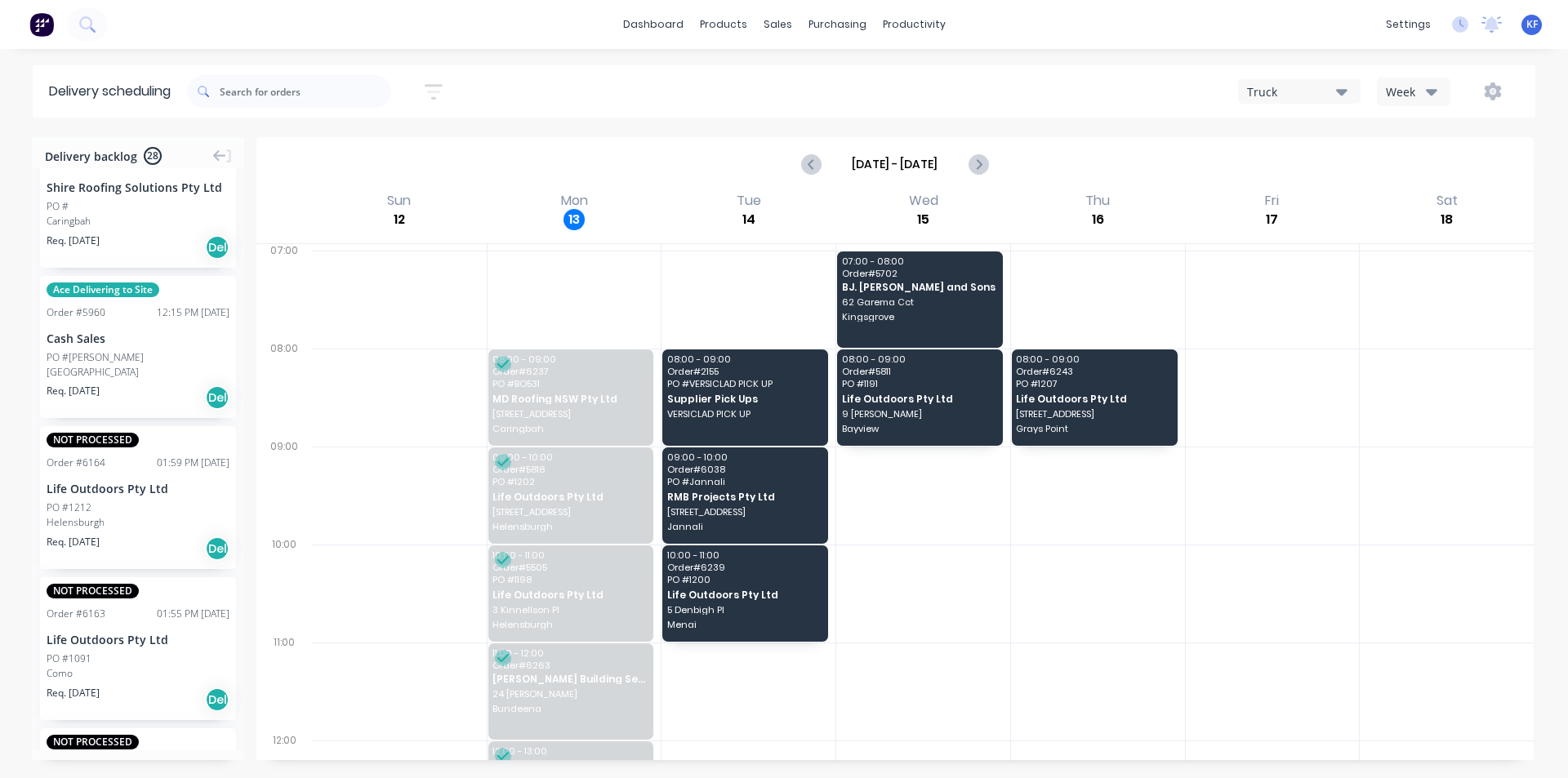
scroll to position [1225, 0]
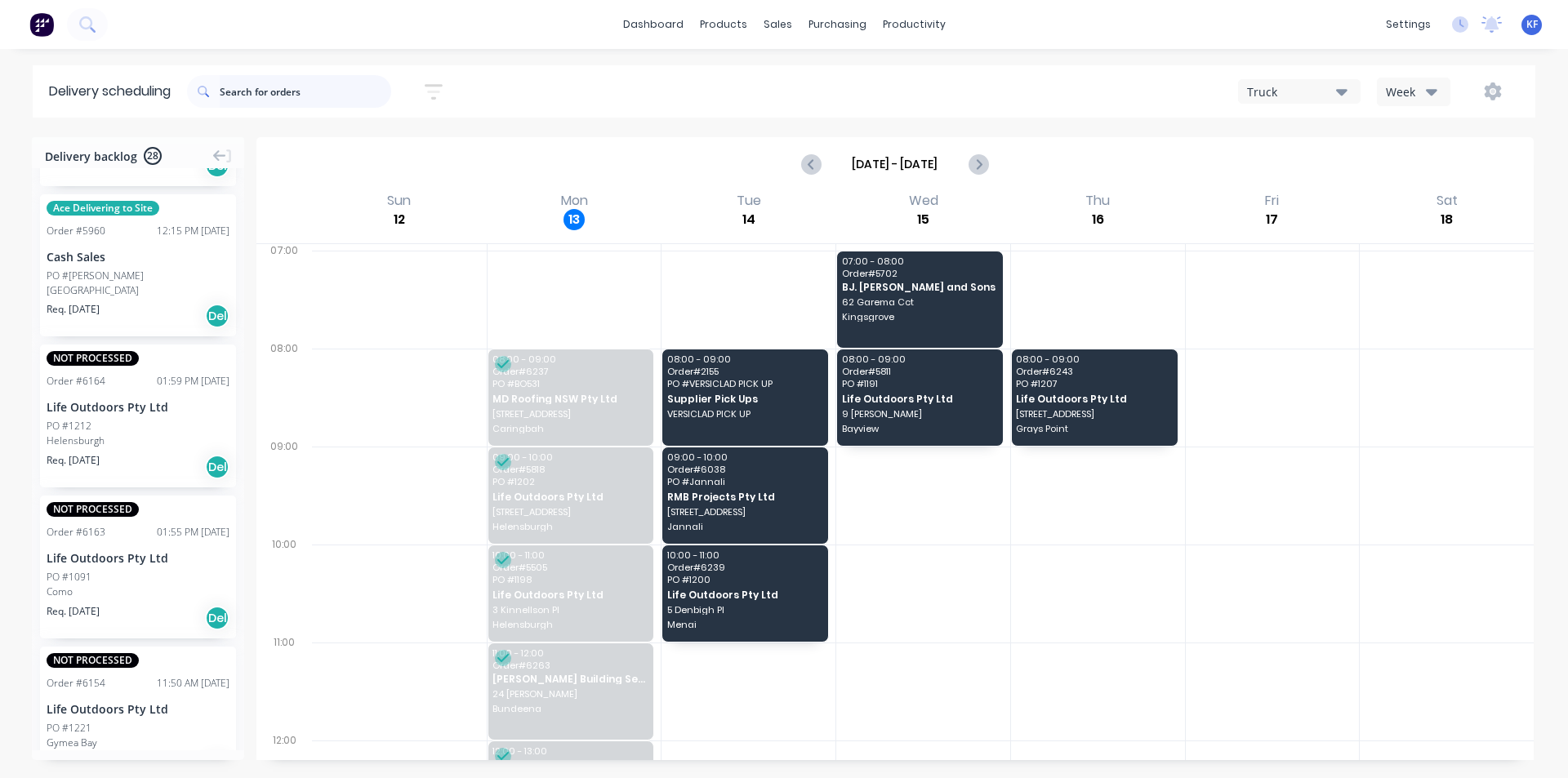
click at [290, 101] on input "text" at bounding box center [305, 91] width 172 height 32
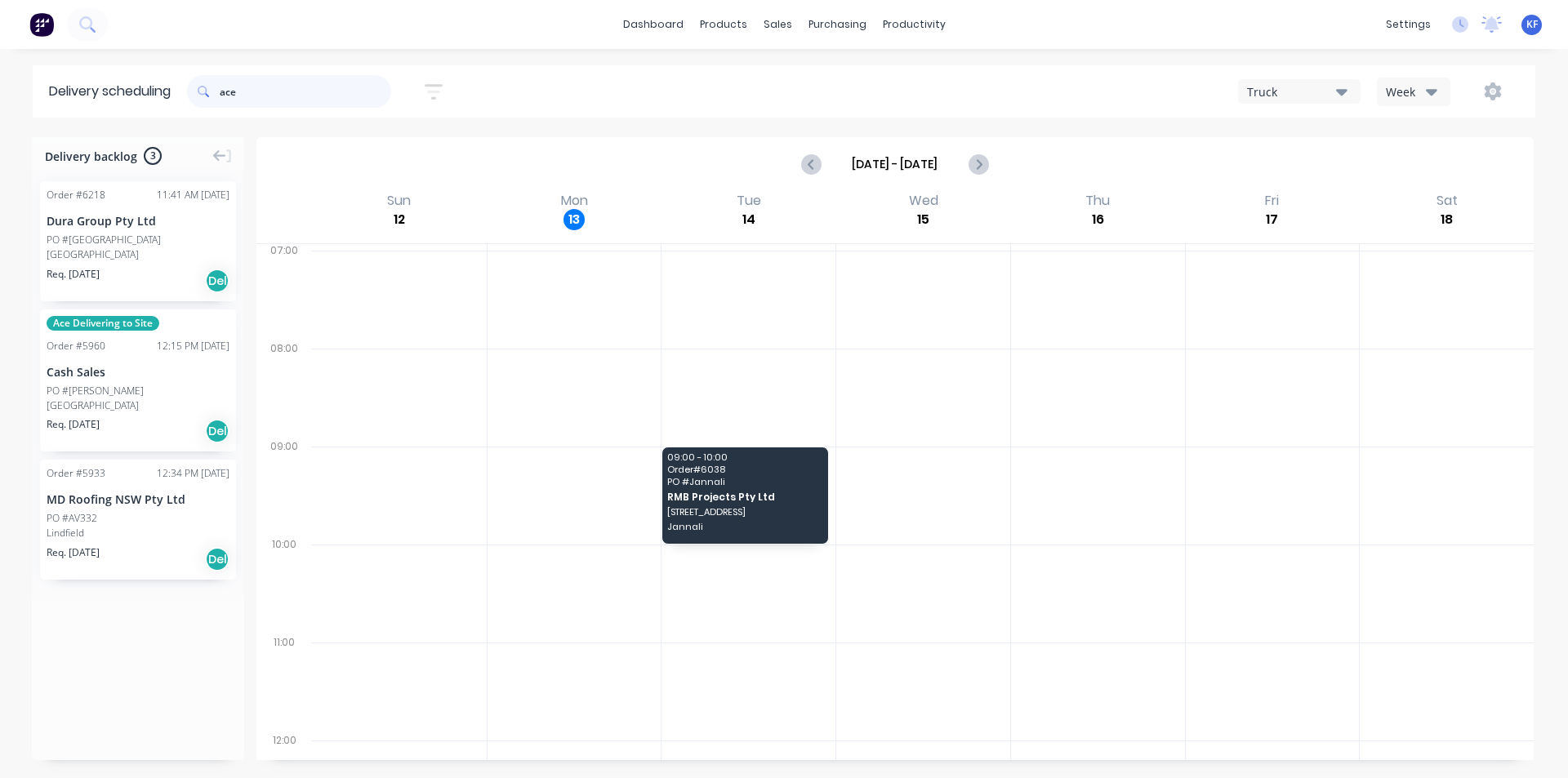
scroll to position [0, 0]
drag, startPoint x: 313, startPoint y: 88, endPoint x: 231, endPoint y: 87, distance: 82.0
click at [231, 87] on input "ace" at bounding box center [305, 91] width 172 height 32
type input "a"
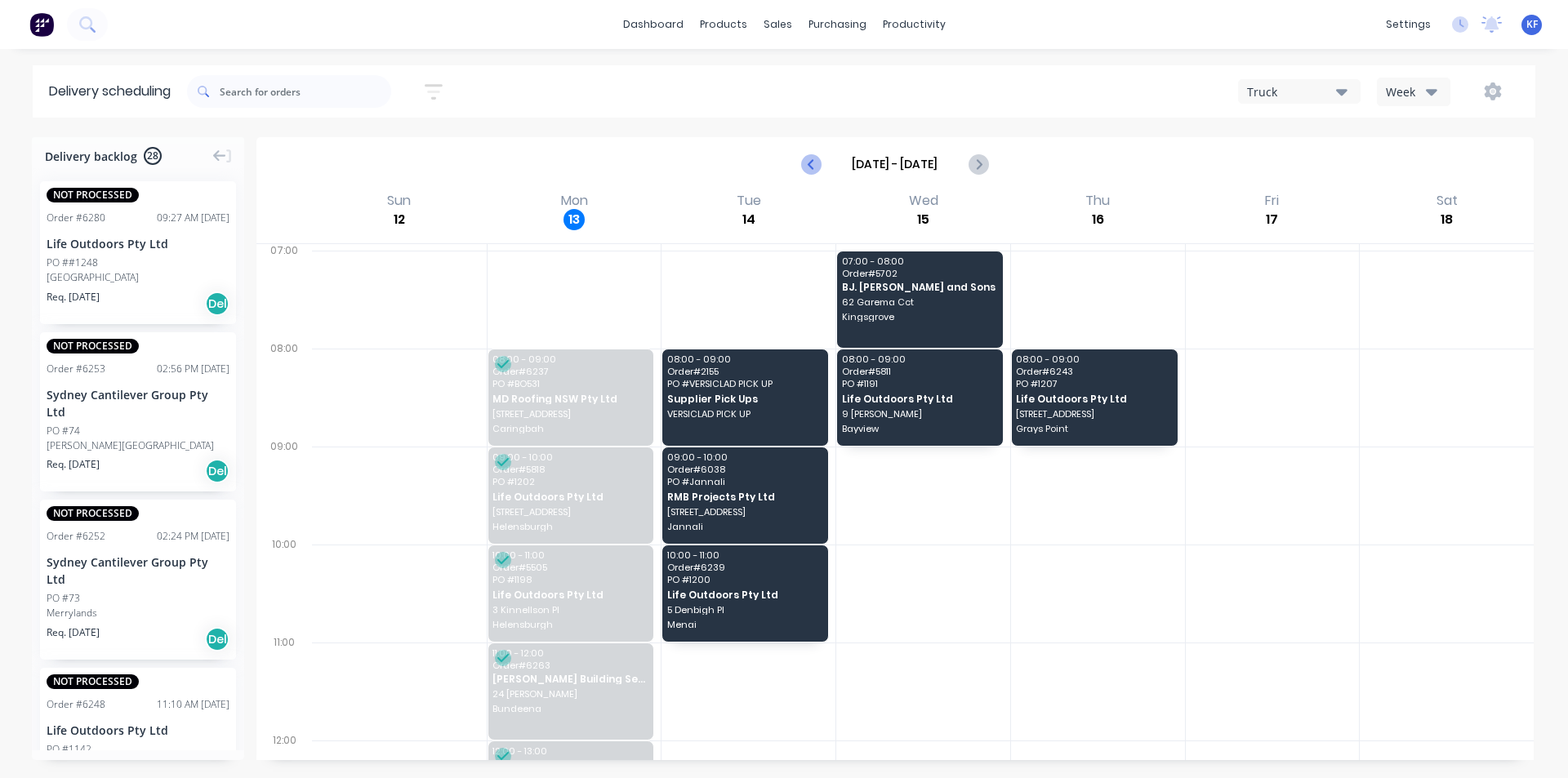
click at [817, 165] on icon "Previous page" at bounding box center [811, 164] width 20 height 20
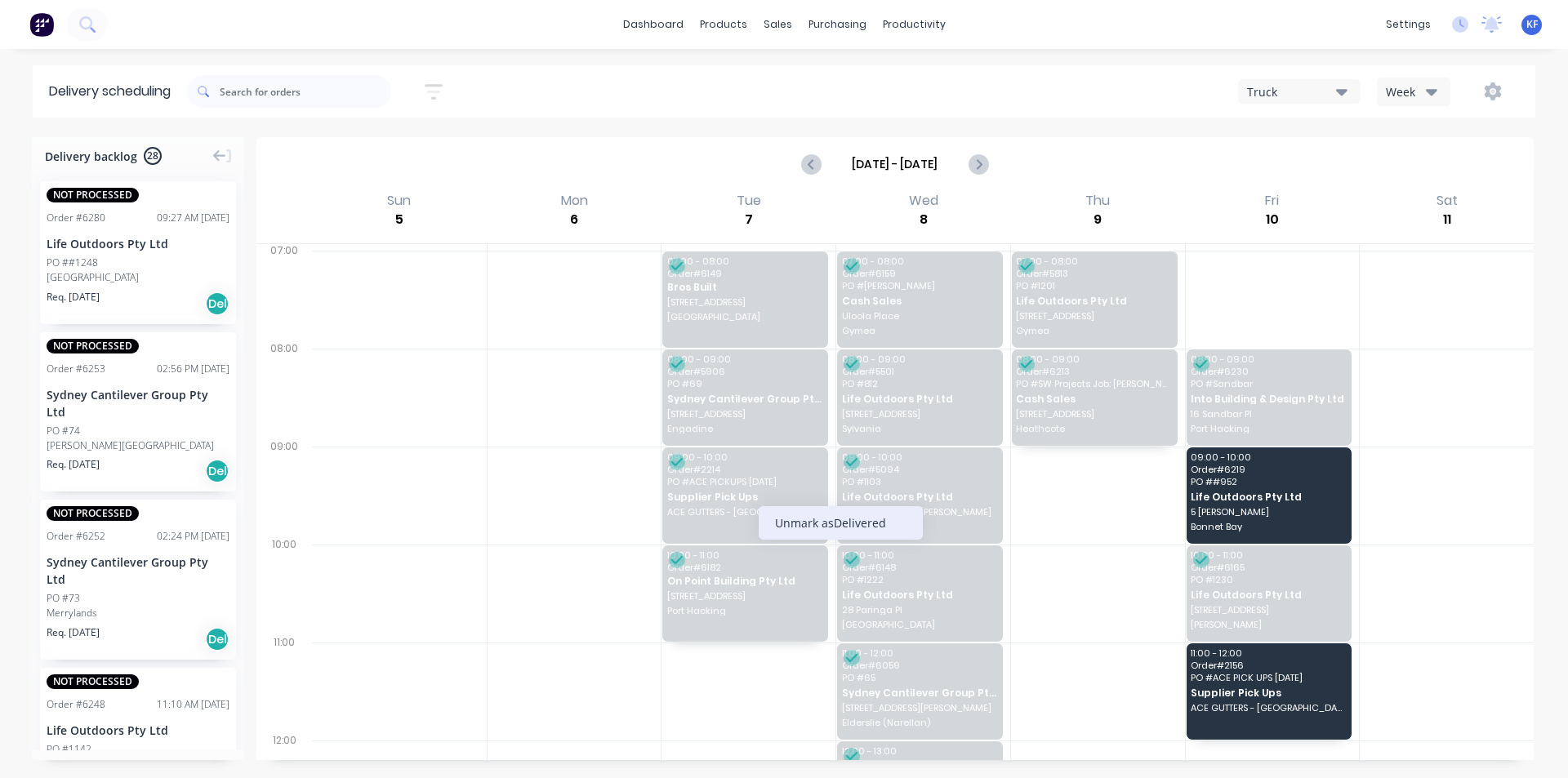
click at [802, 530] on div "Unmark as Delivered" at bounding box center [840, 523] width 164 height 33
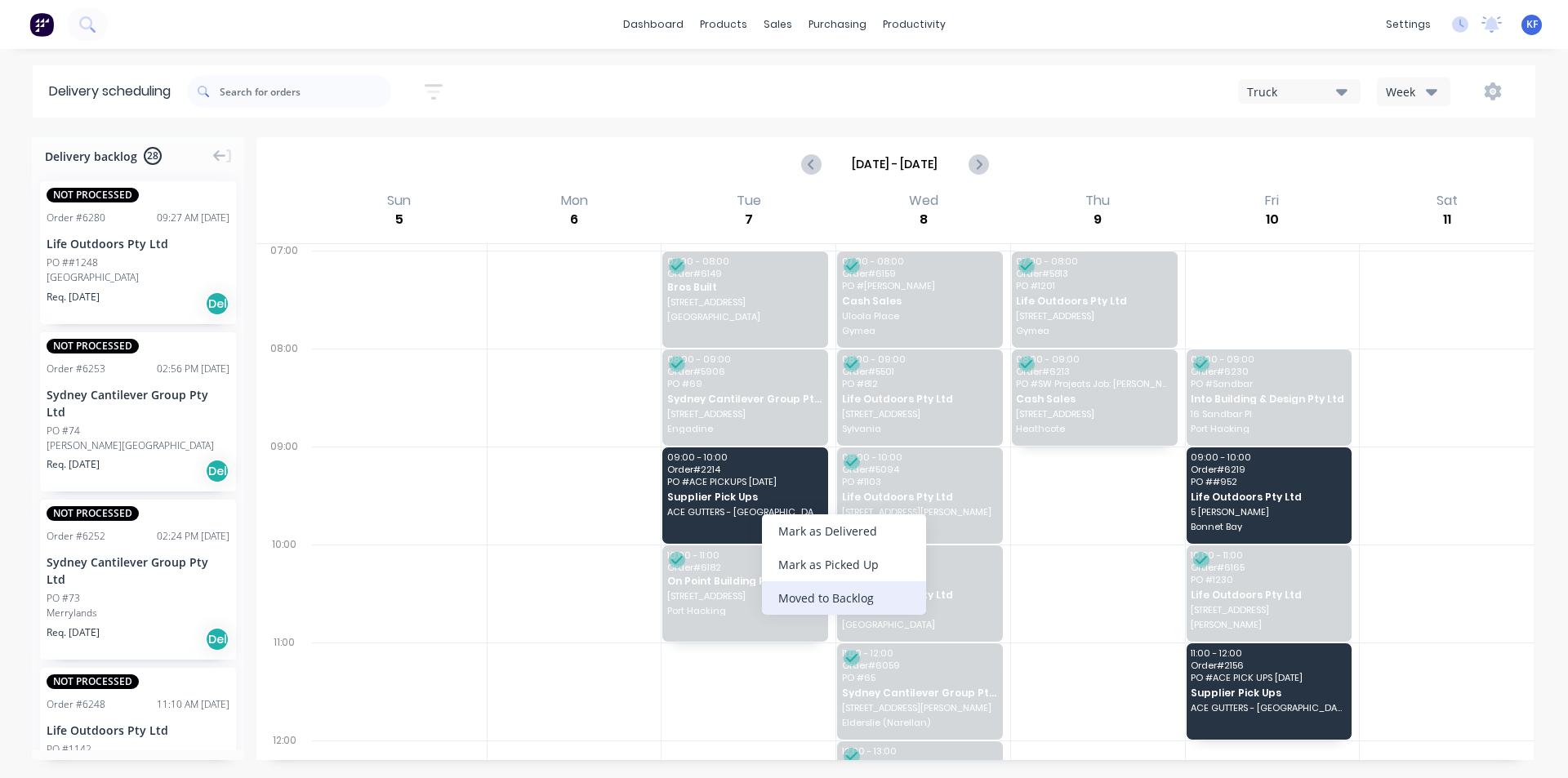
click at [834, 596] on div "Moved to Backlog" at bounding box center [844, 598] width 164 height 33
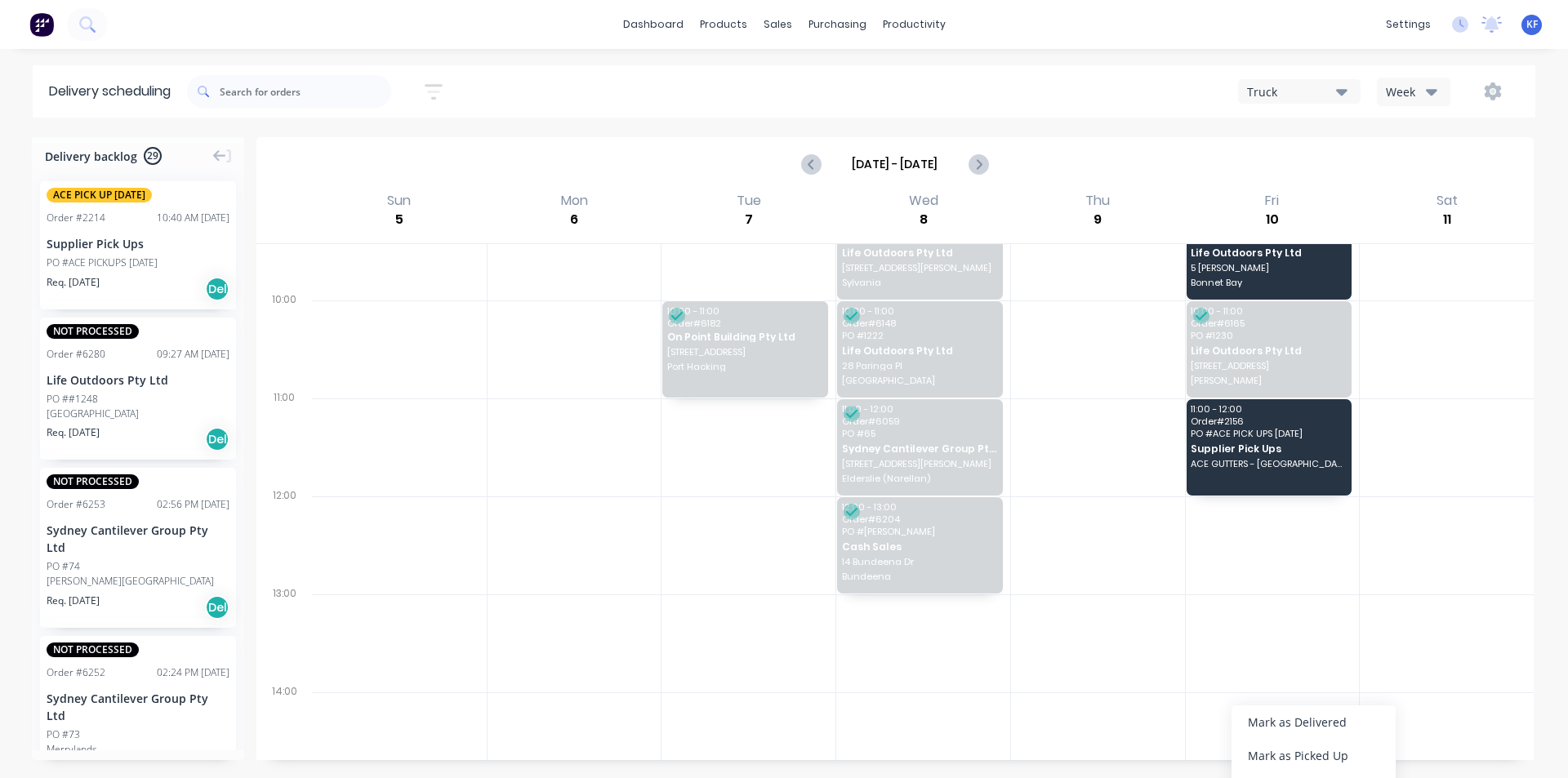
scroll to position [245, 0]
drag, startPoint x: 1275, startPoint y: 541, endPoint x: 1283, endPoint y: 475, distance: 66.5
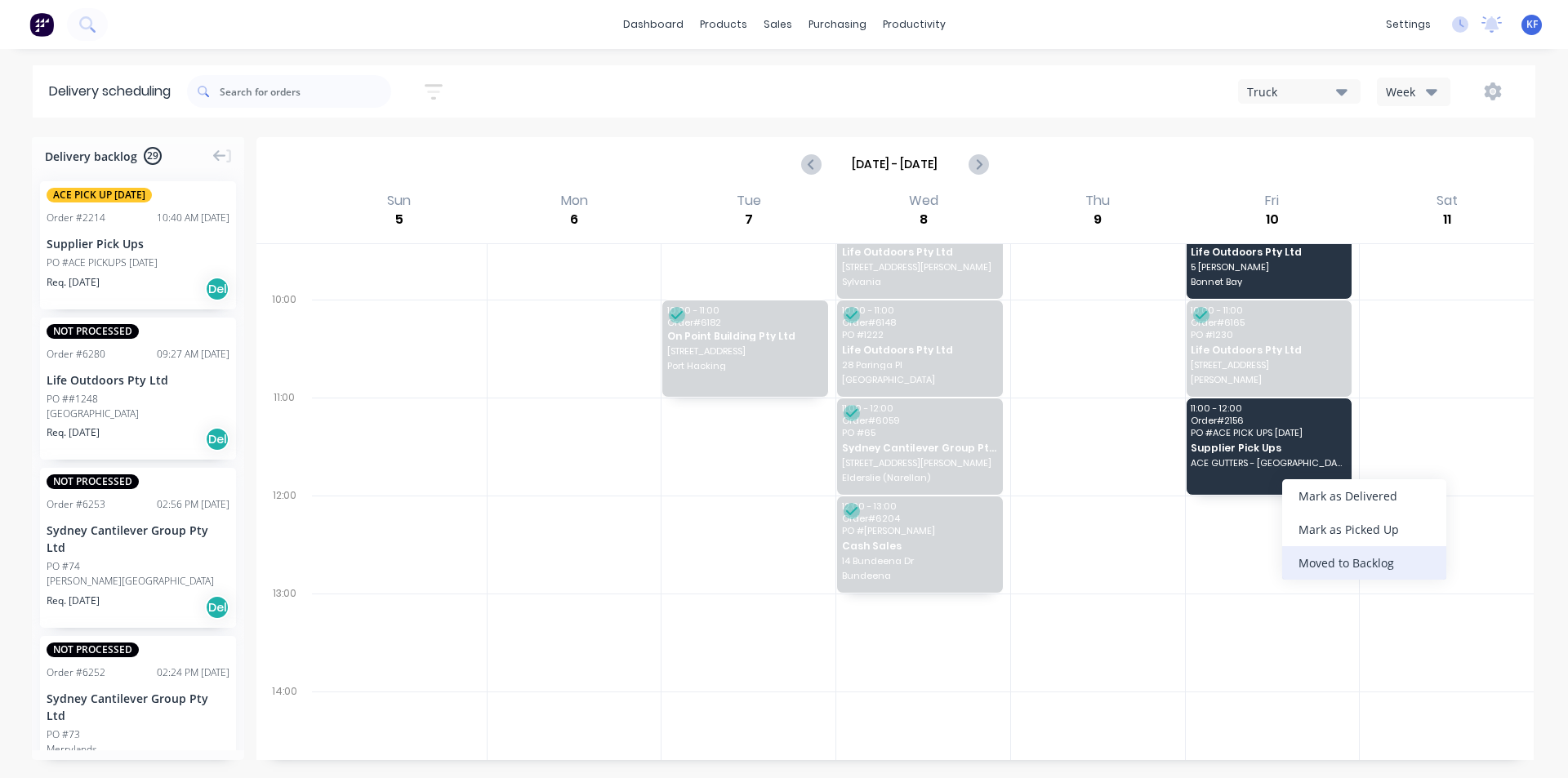
click at [1343, 566] on div "Moved to Backlog" at bounding box center [1365, 563] width 164 height 33
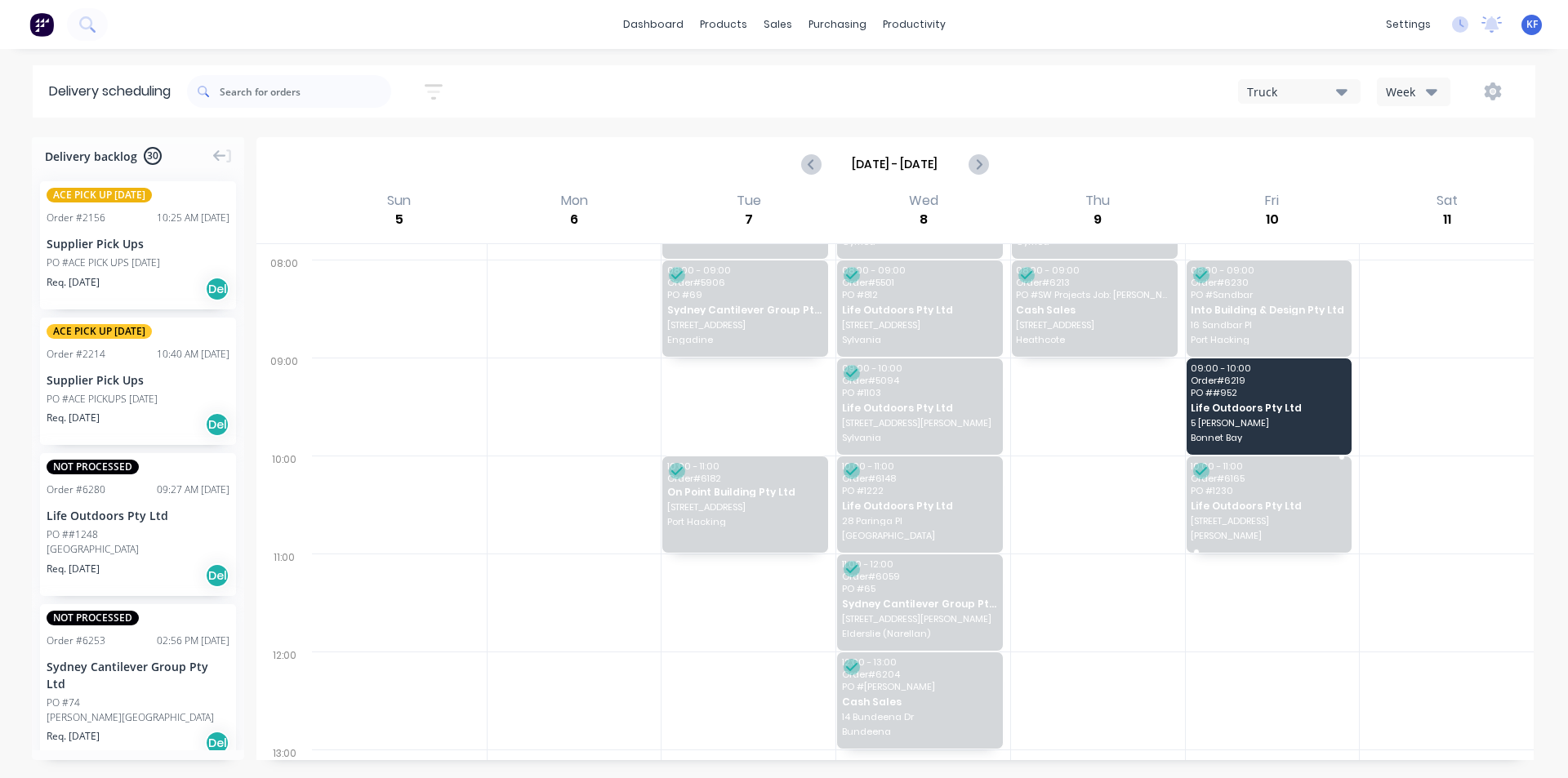
scroll to position [82, 0]
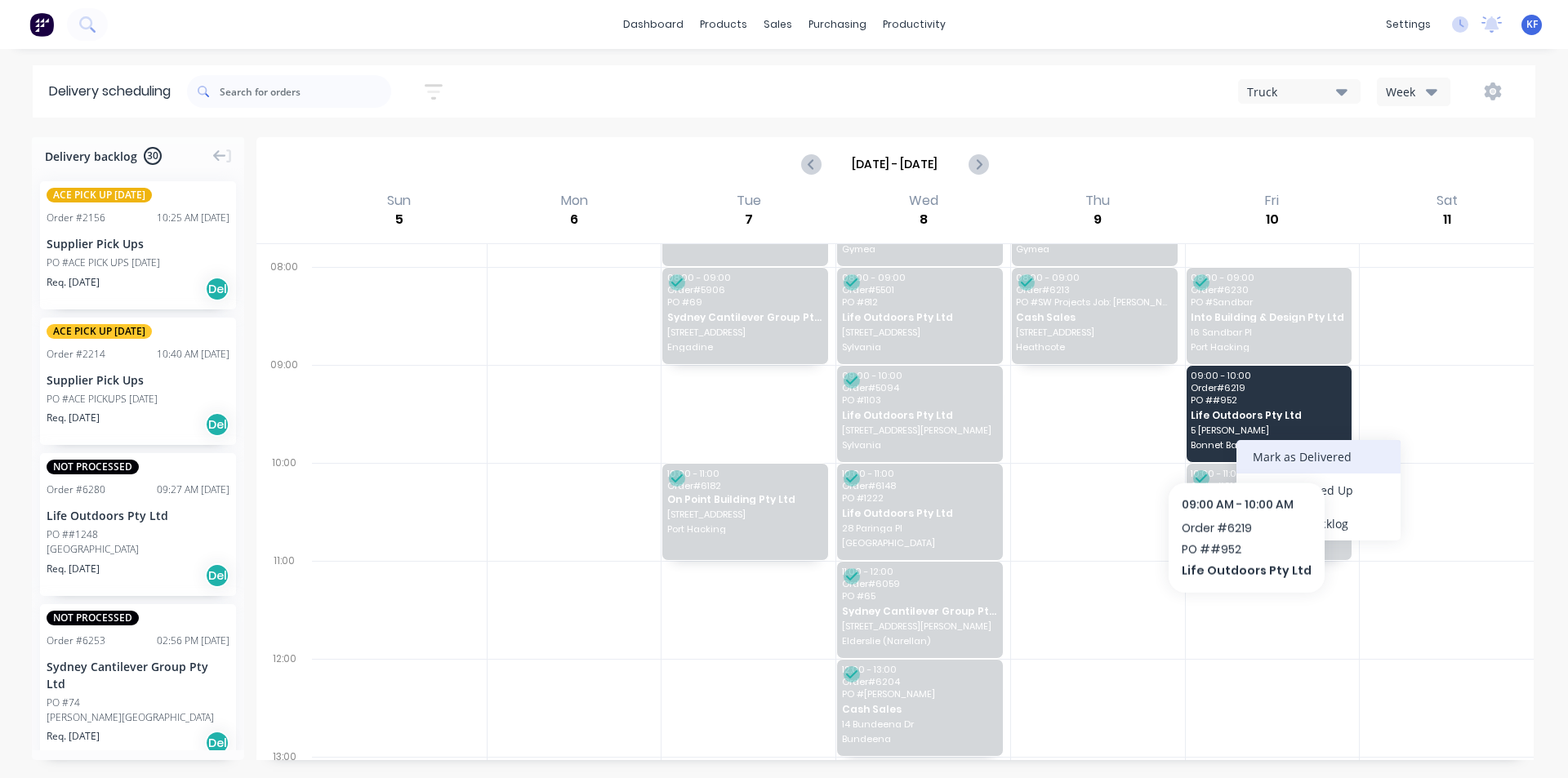
click at [1262, 453] on div "Mark as Delivered" at bounding box center [1319, 456] width 164 height 33
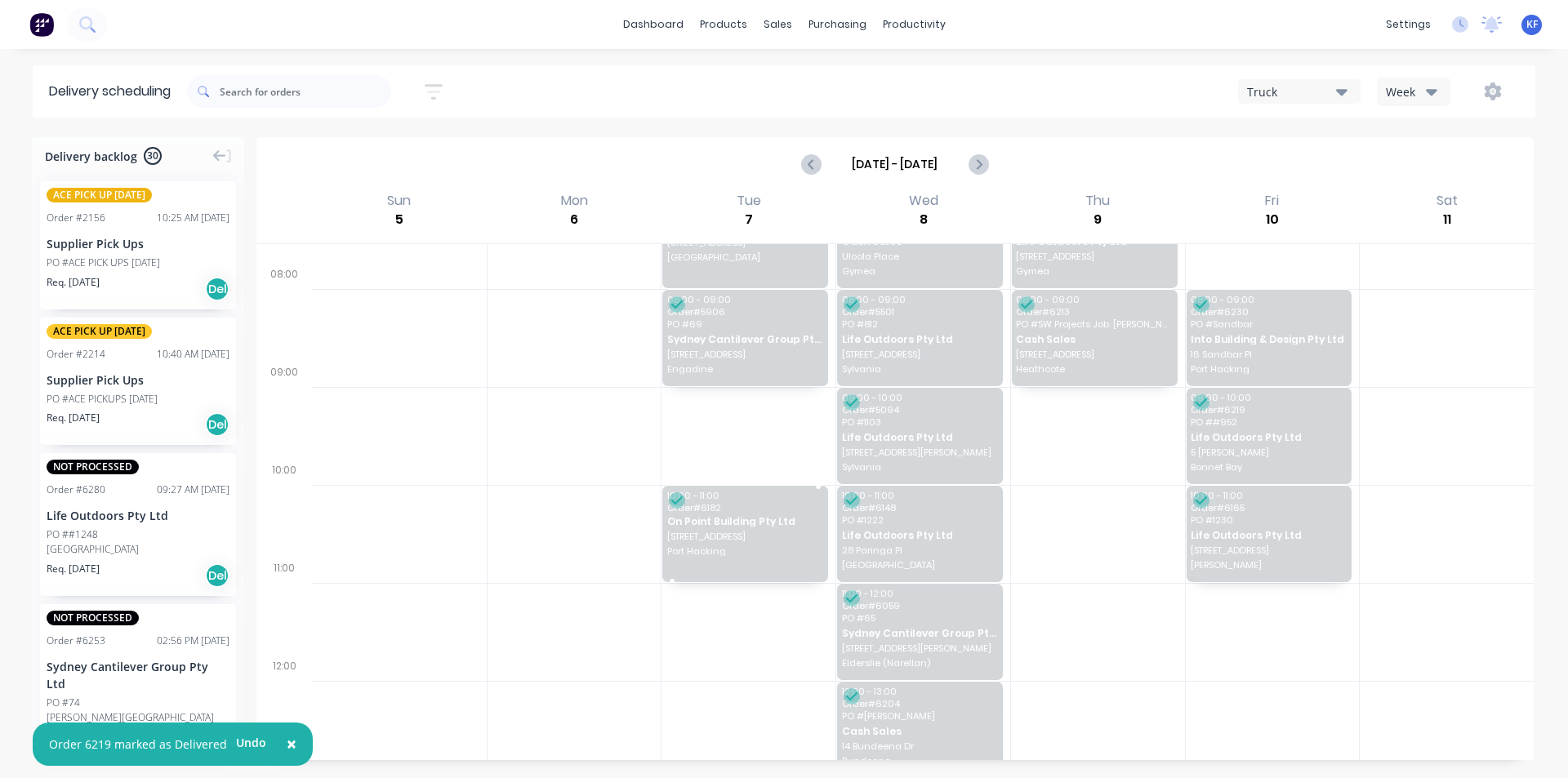
scroll to position [0, 0]
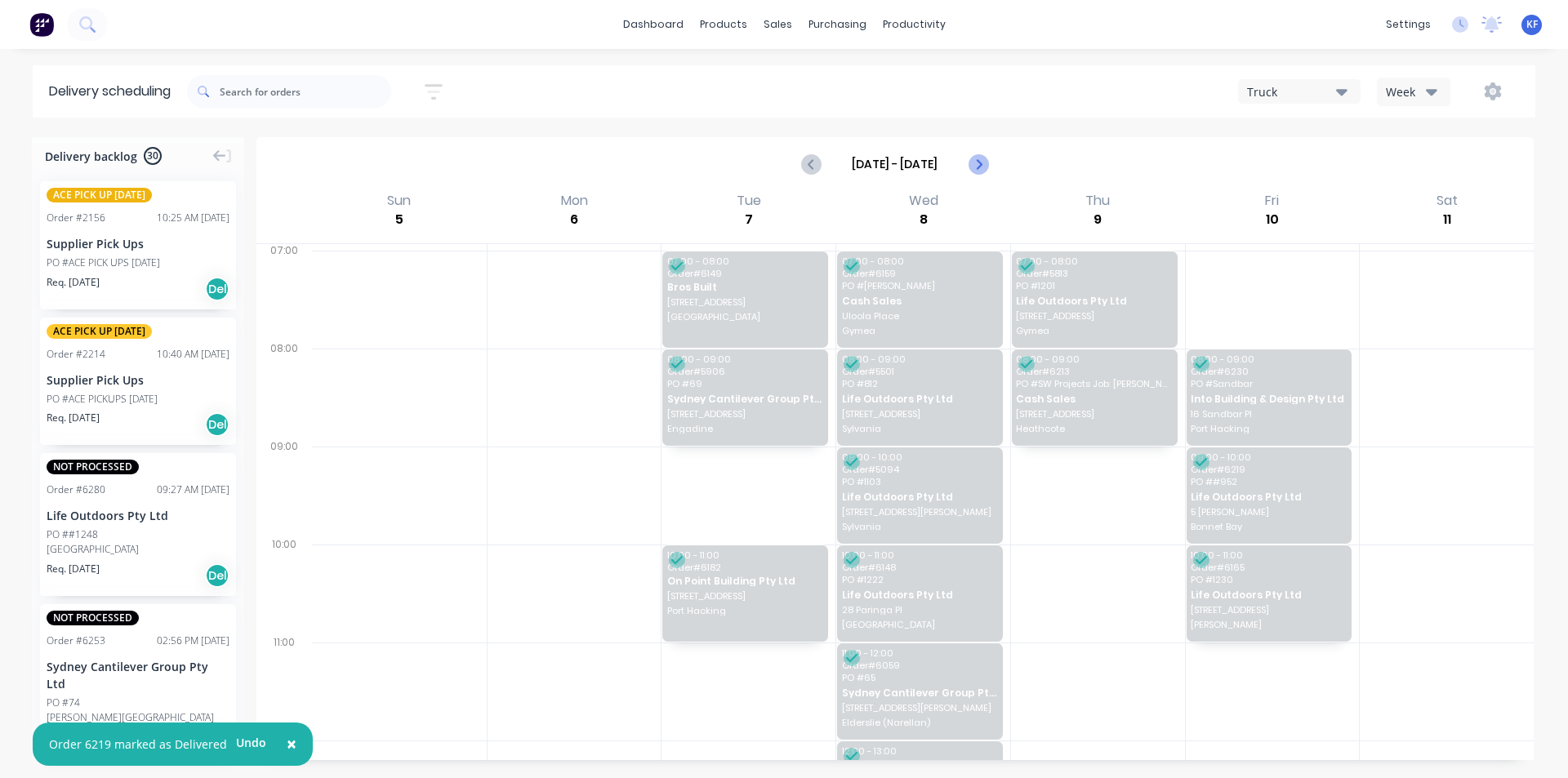
click at [985, 159] on icon "Next page" at bounding box center [977, 164] width 20 height 20
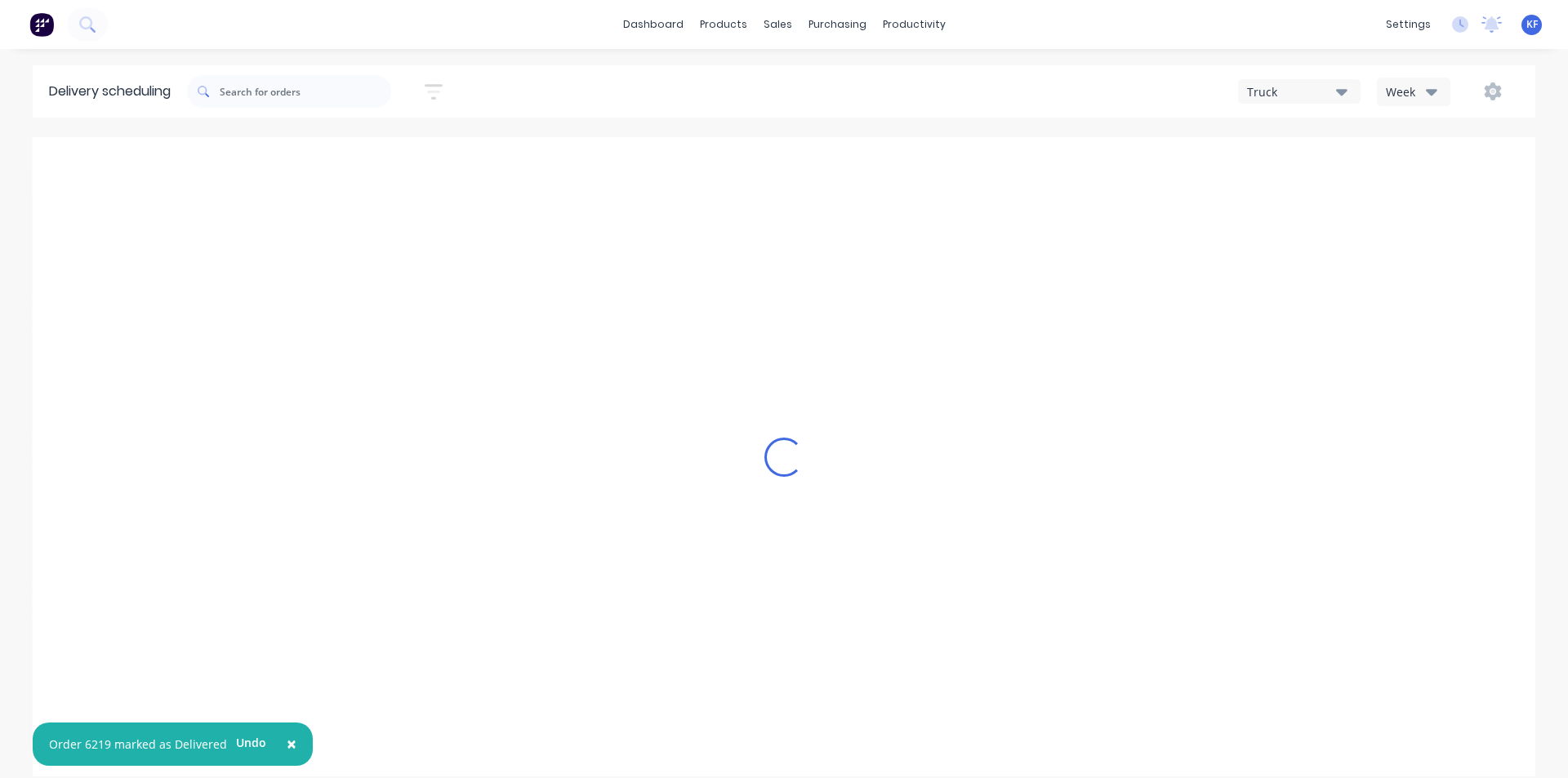
type input "[DATE] - [DATE]"
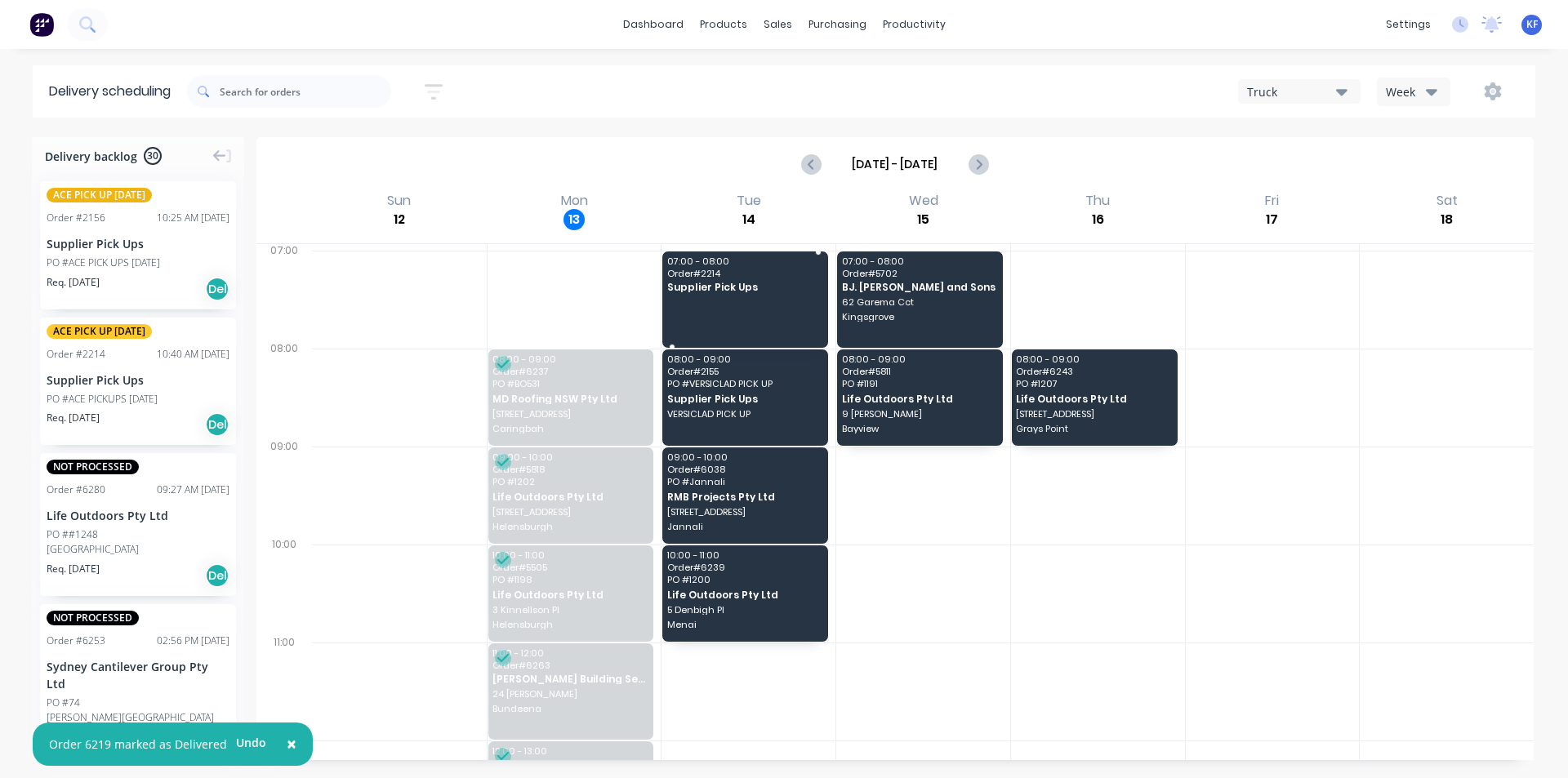
drag, startPoint x: 124, startPoint y: 380, endPoint x: 727, endPoint y: 280, distance: 611.2
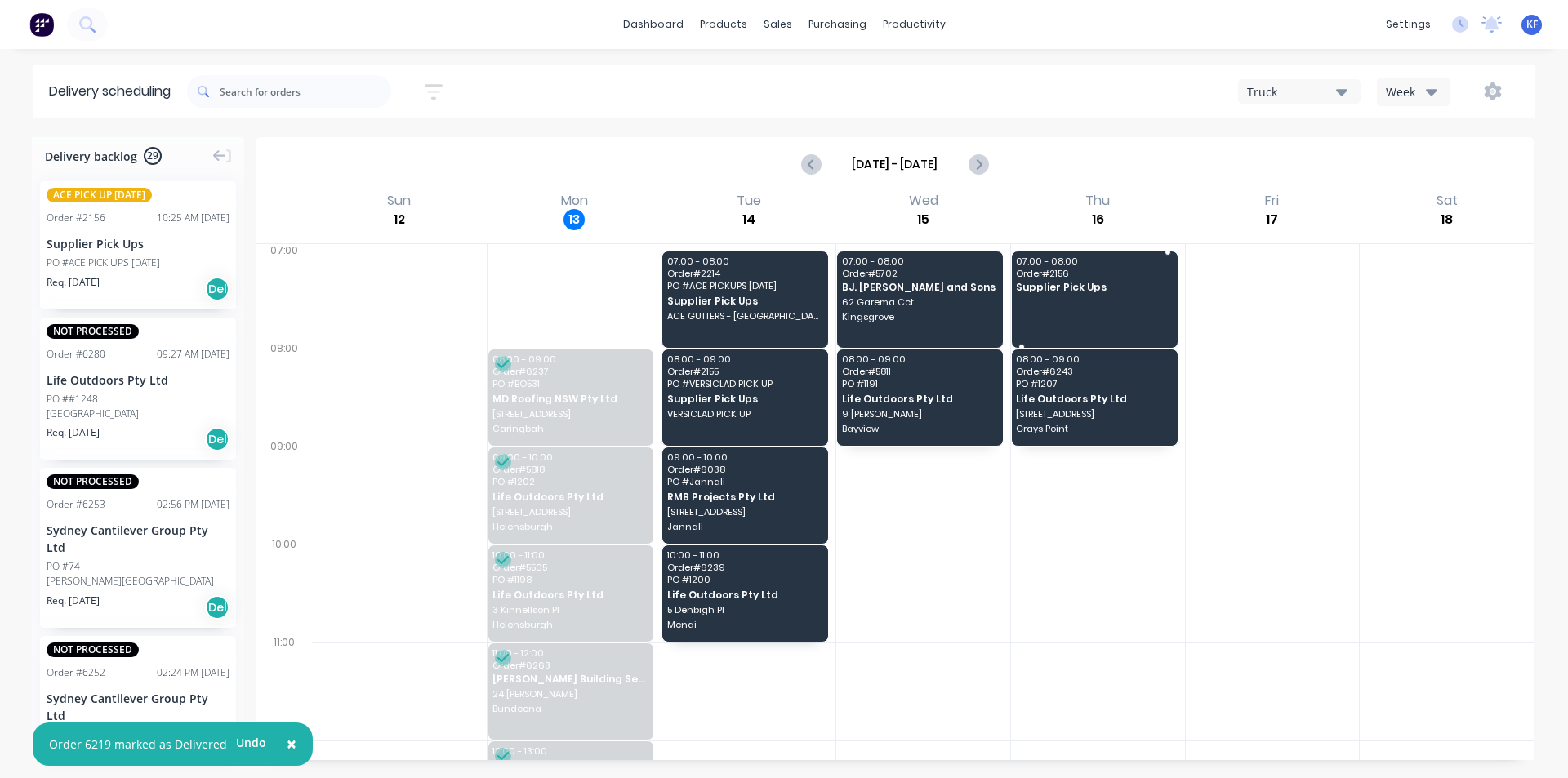
drag, startPoint x: 67, startPoint y: 266, endPoint x: 1069, endPoint y: 292, distance: 1002.3
